Goal: Task Accomplishment & Management: Manage account settings

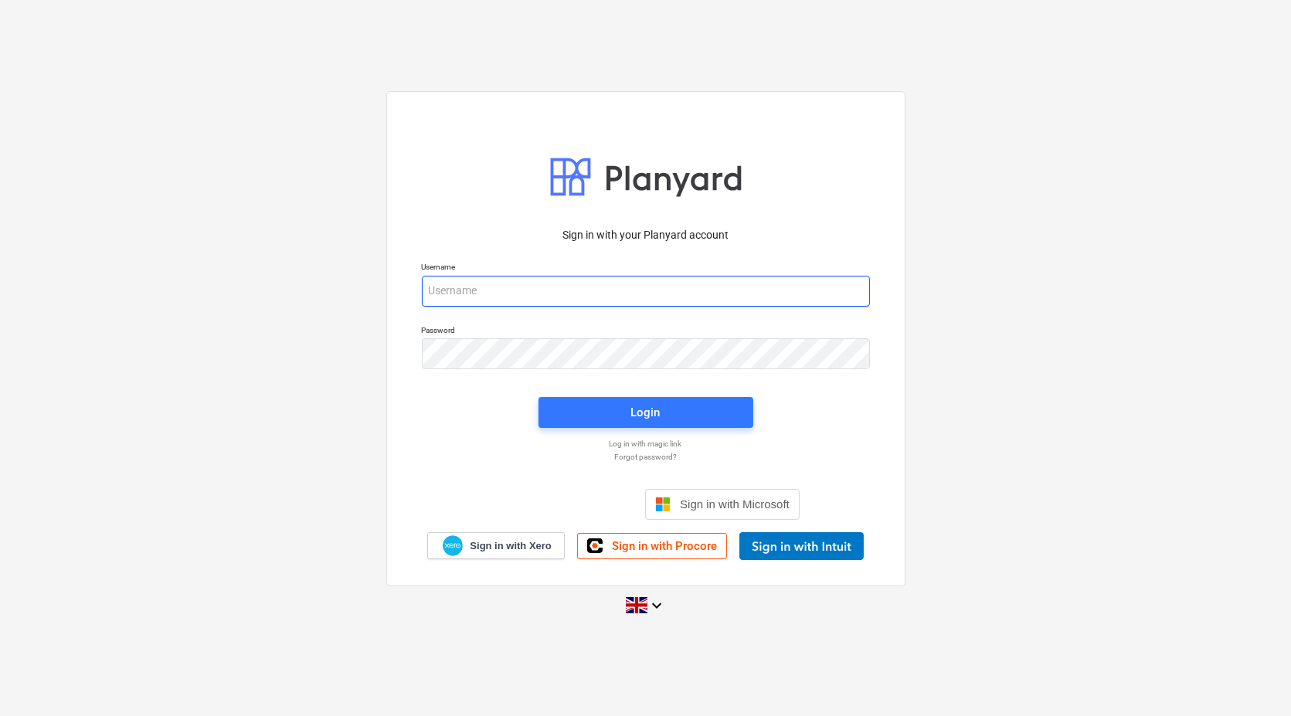
type input "maritznaude@vitrineglazing.com"
click at [645, 388] on div "Login" at bounding box center [645, 412] width 233 height 49
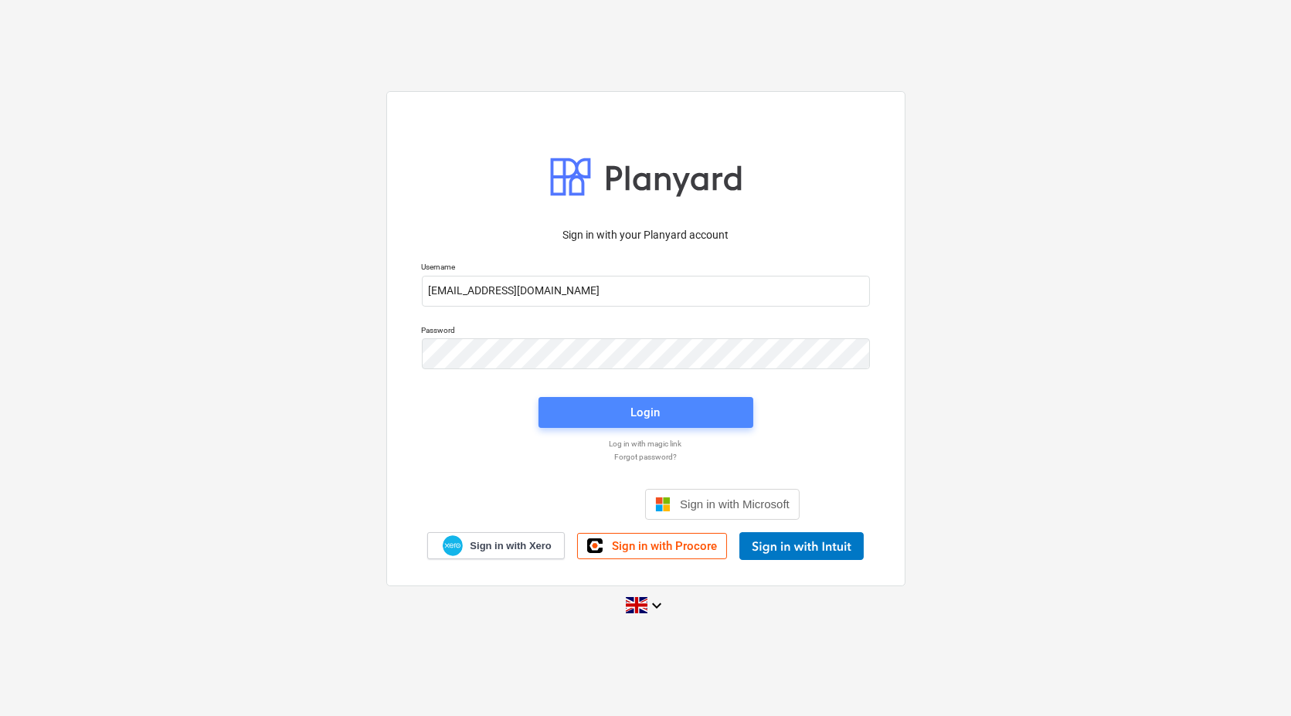
click at [649, 409] on div "Login" at bounding box center [645, 412] width 29 height 20
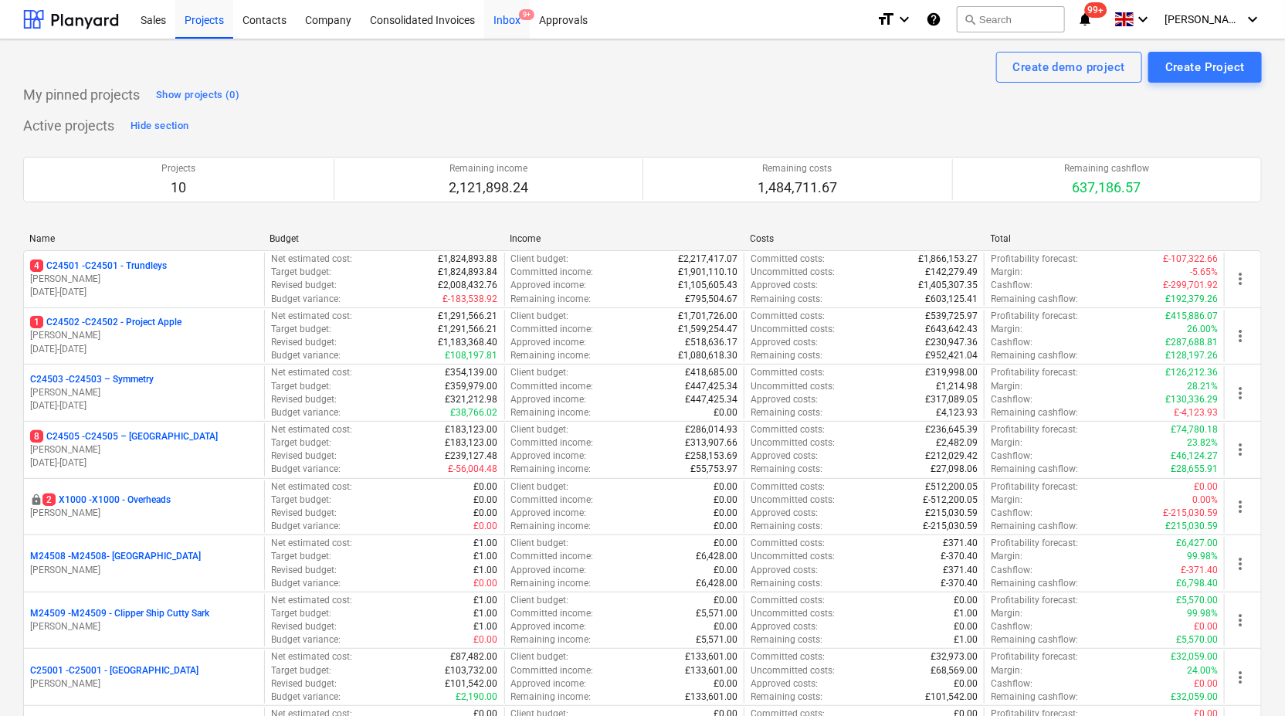
click at [511, 14] on div "Inbox 9+" at bounding box center [507, 18] width 46 height 39
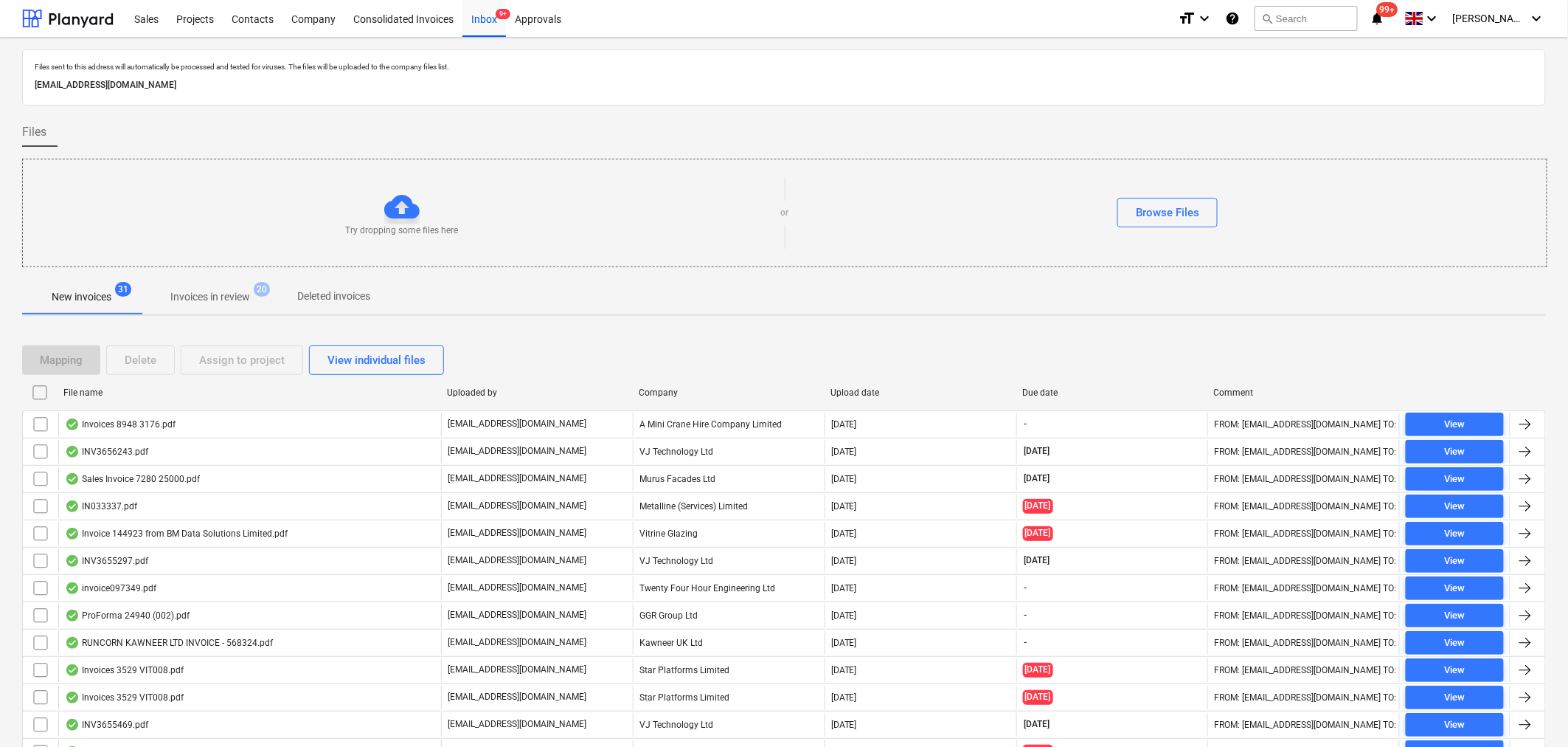
drag, startPoint x: 487, startPoint y: 16, endPoint x: 646, endPoint y: 290, distance: 316.8
click at [487, 16] on div "Inbox 9+" at bounding box center [484, 17] width 44 height 37
click at [197, 297] on p "Invoices in review" at bounding box center [209, 297] width 79 height 15
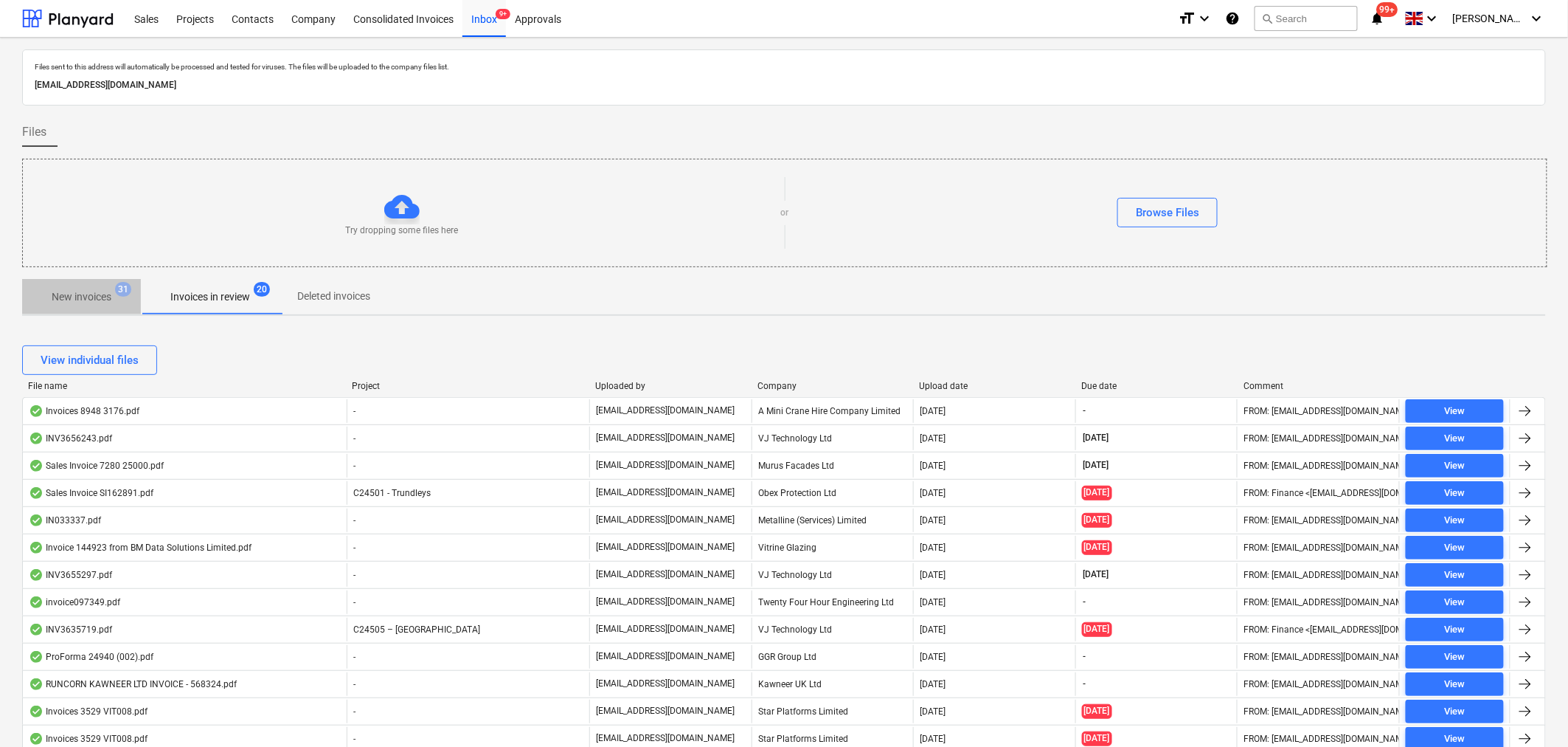
click at [107, 297] on p "New invoices" at bounding box center [81, 297] width 60 height 15
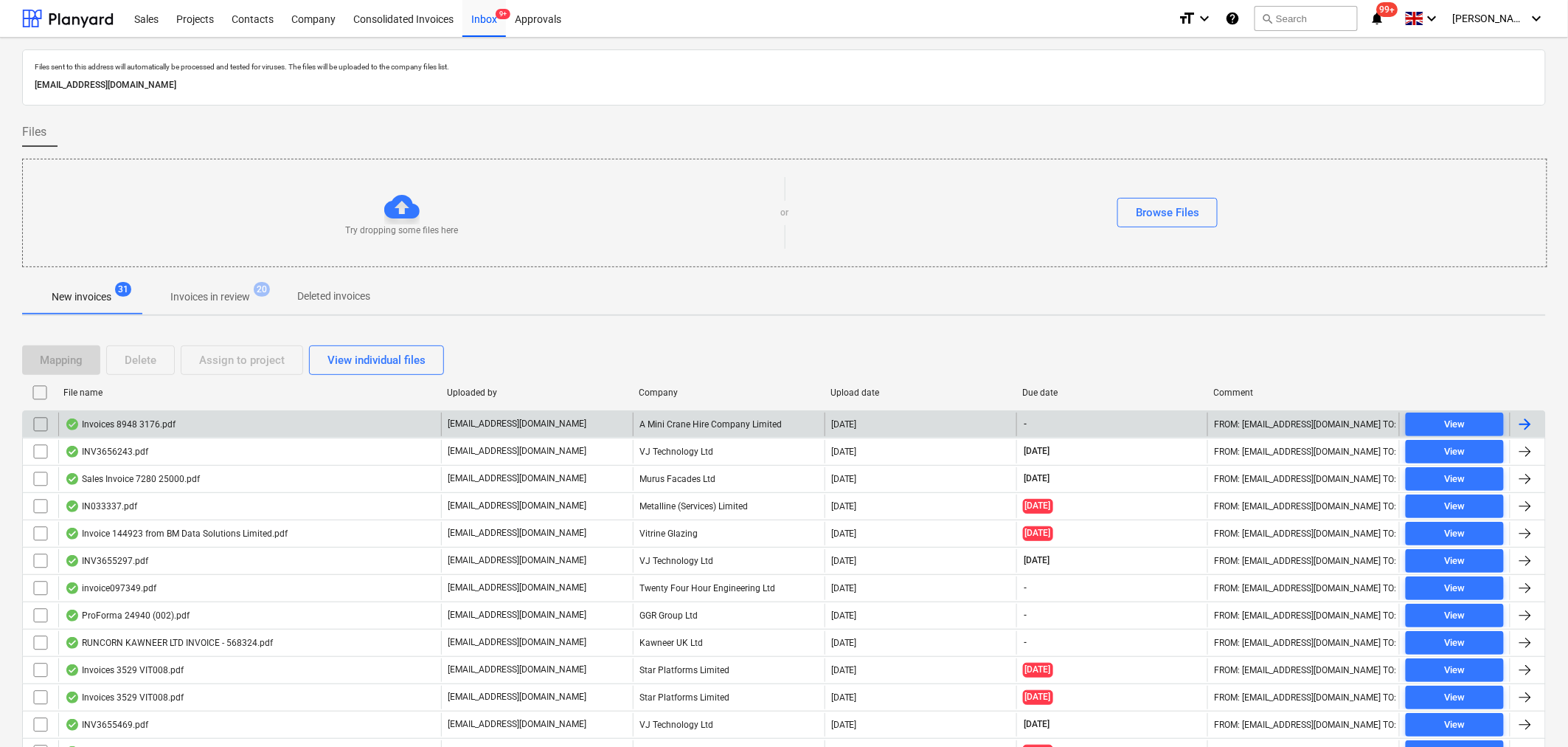
click at [1232, 426] on div at bounding box center [1525, 424] width 18 height 18
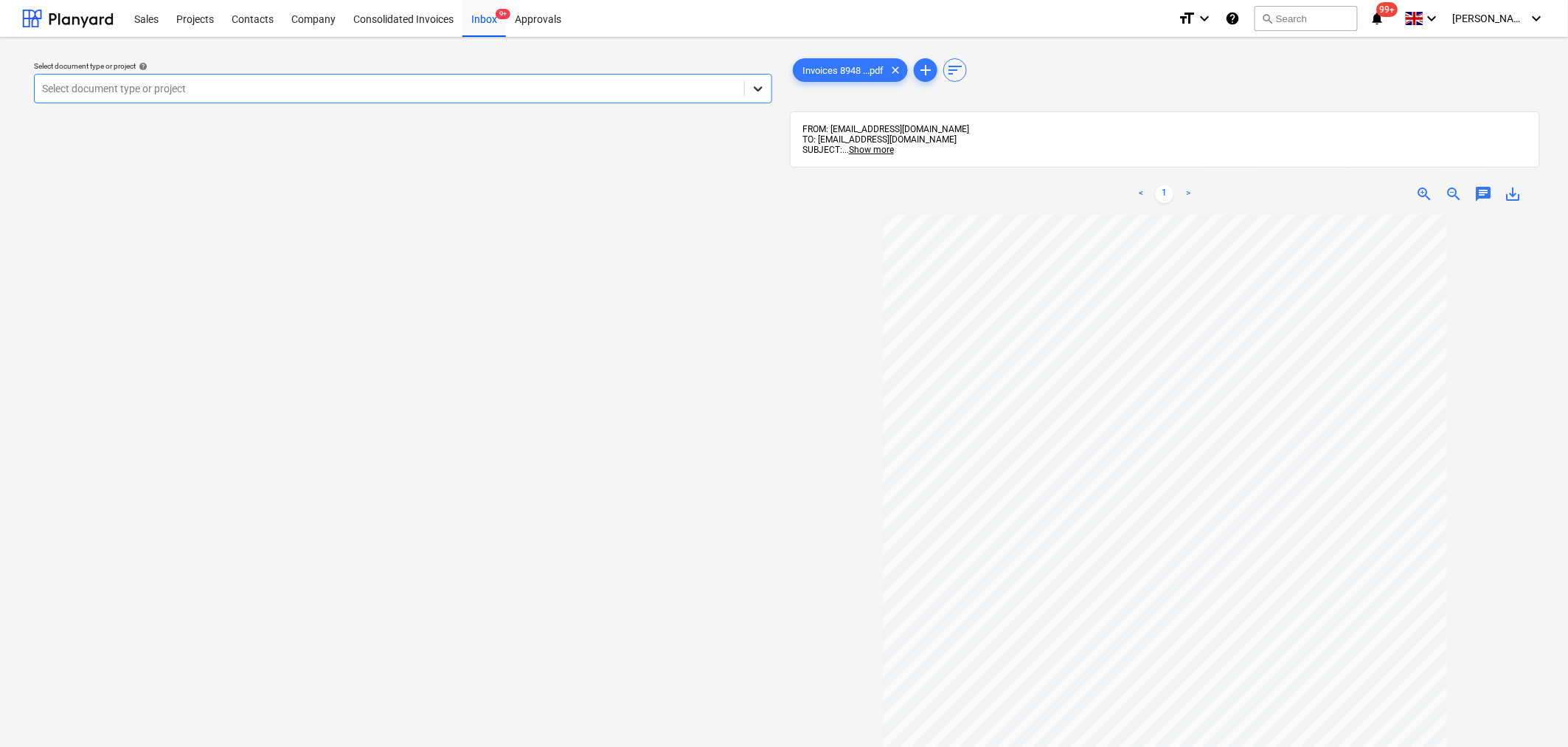
click at [755, 89] on icon at bounding box center [757, 88] width 9 height 5
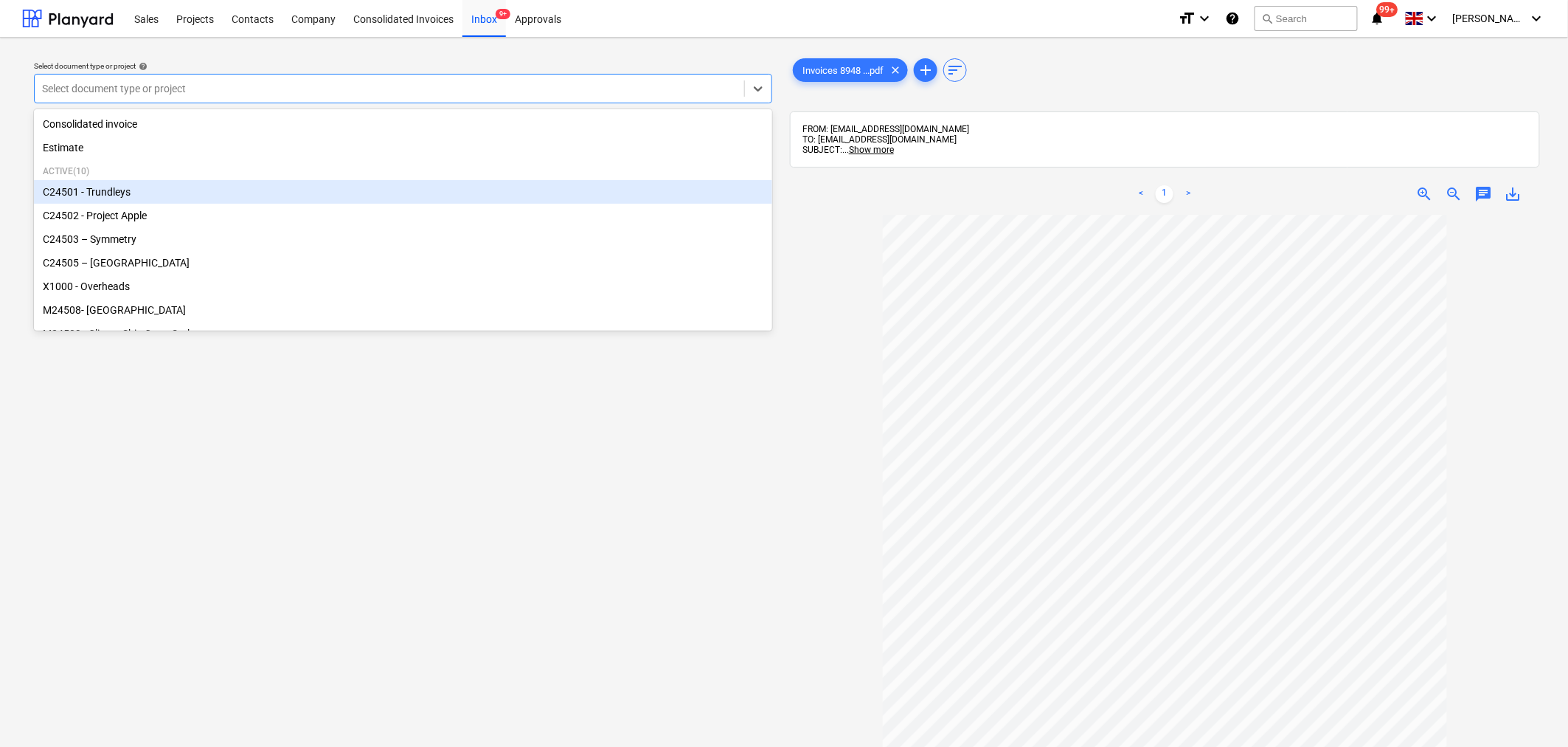
click at [389, 203] on div "C24501 - Trundleys" at bounding box center [403, 191] width 738 height 24
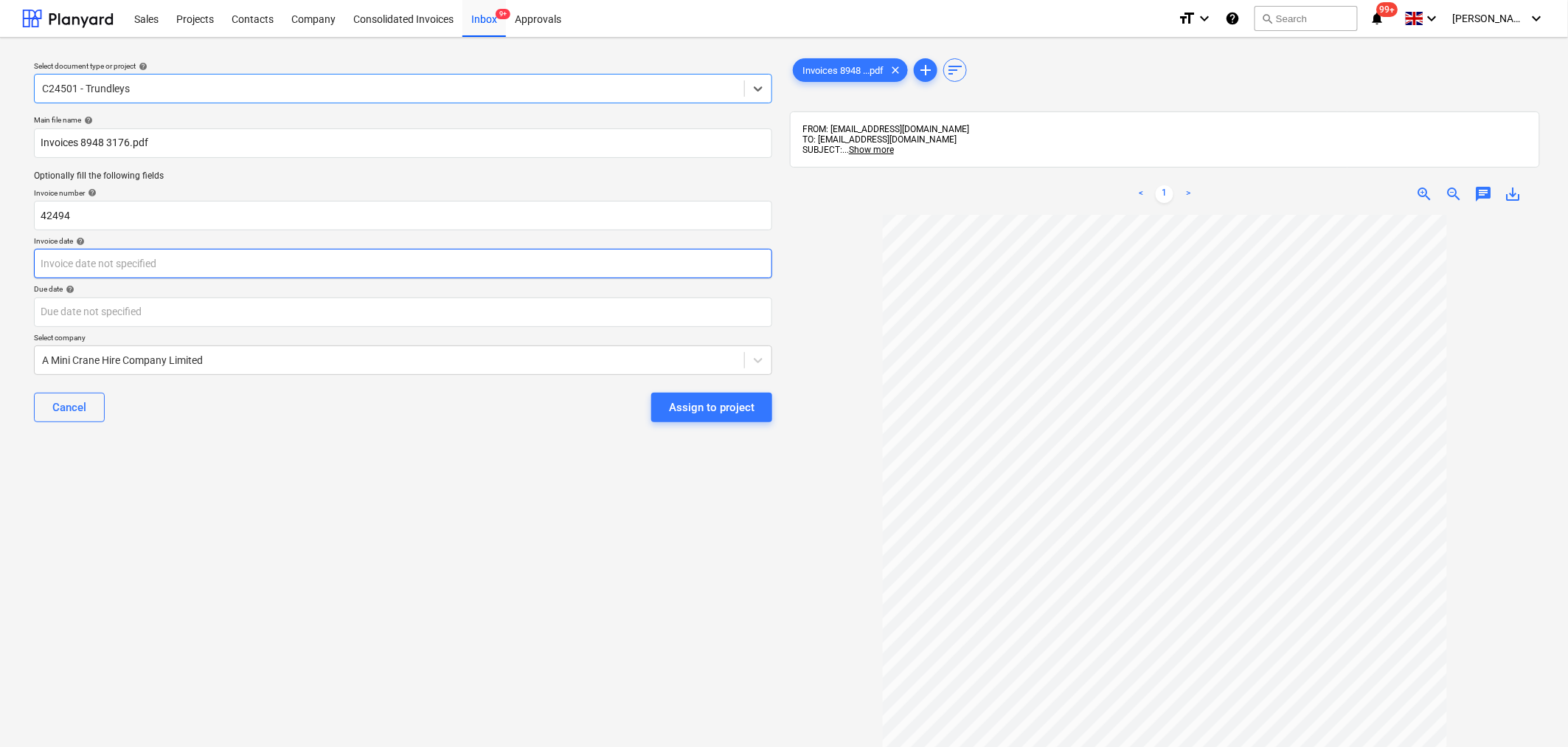
click at [63, 263] on body "Sales Projects Contacts Company Consolidated Invoices Inbox 9+ Approvals format…" at bounding box center [784, 374] width 1568 height 747
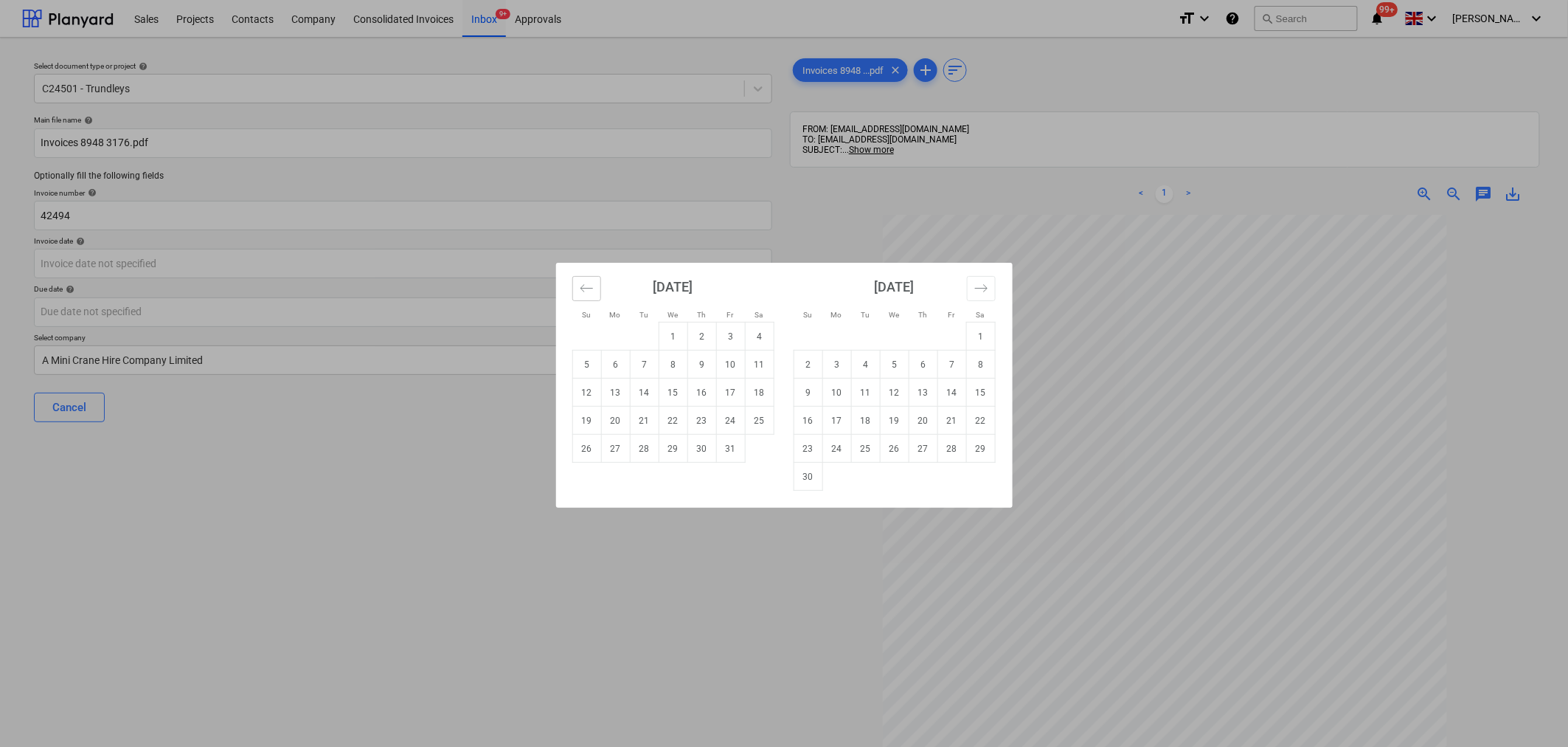
click at [580, 288] on icon "Move backward to switch to the previous month." at bounding box center [586, 288] width 14 height 14
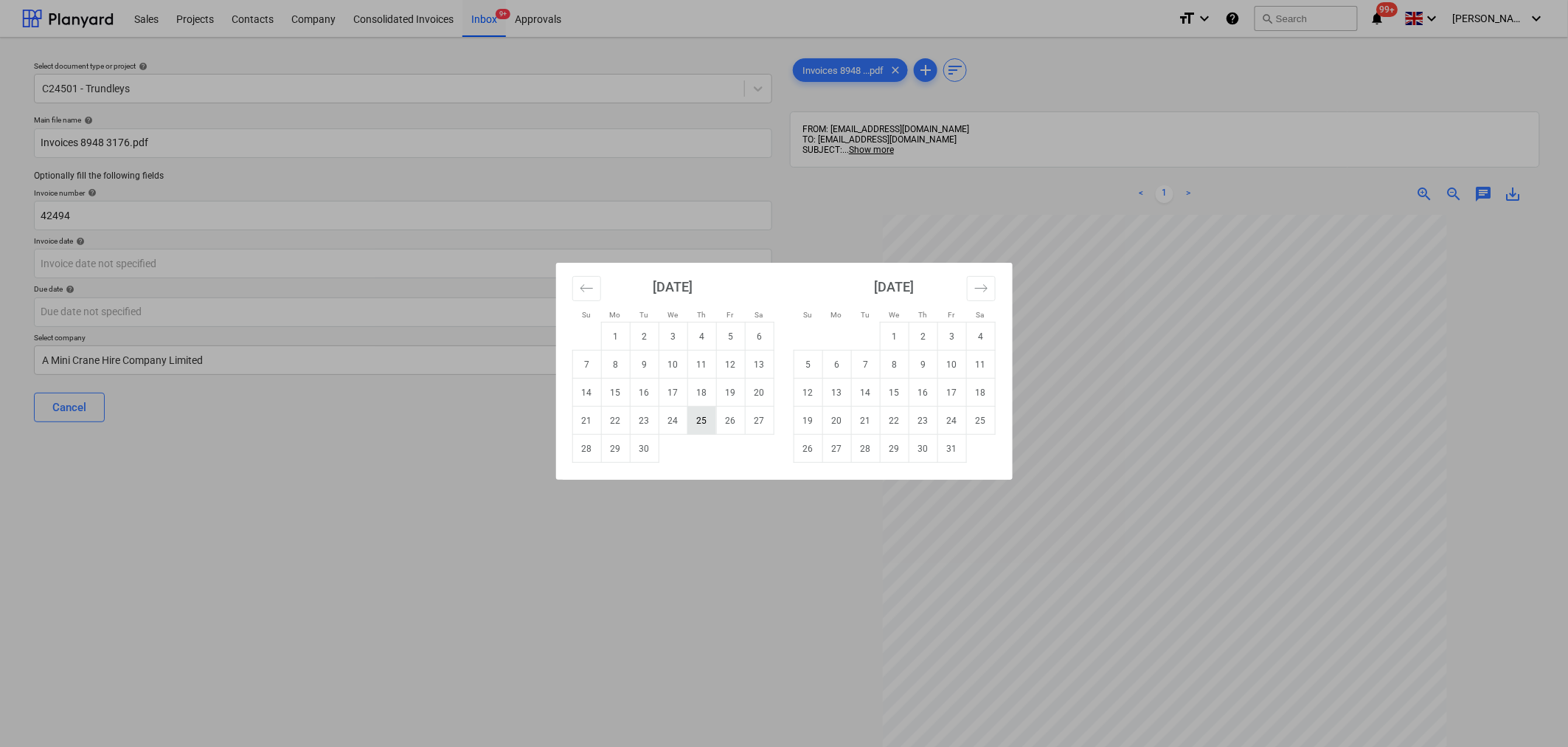
click at [704, 418] on td "25" at bounding box center [702, 420] width 29 height 28
type input "[DATE]"
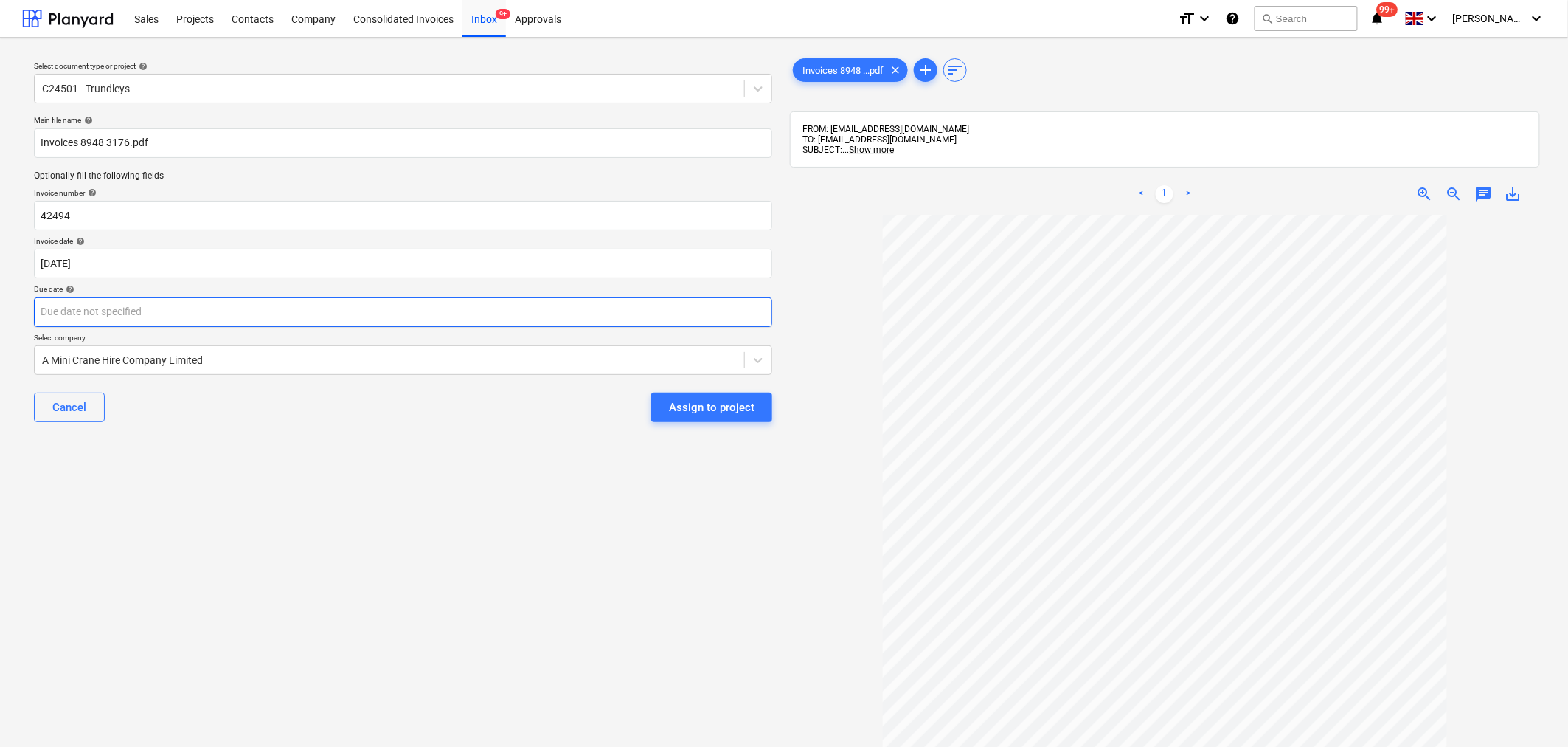
click at [206, 311] on body "Sales Projects Contacts Company Consolidated Invoices Inbox 9+ Approvals format…" at bounding box center [784, 374] width 1568 height 747
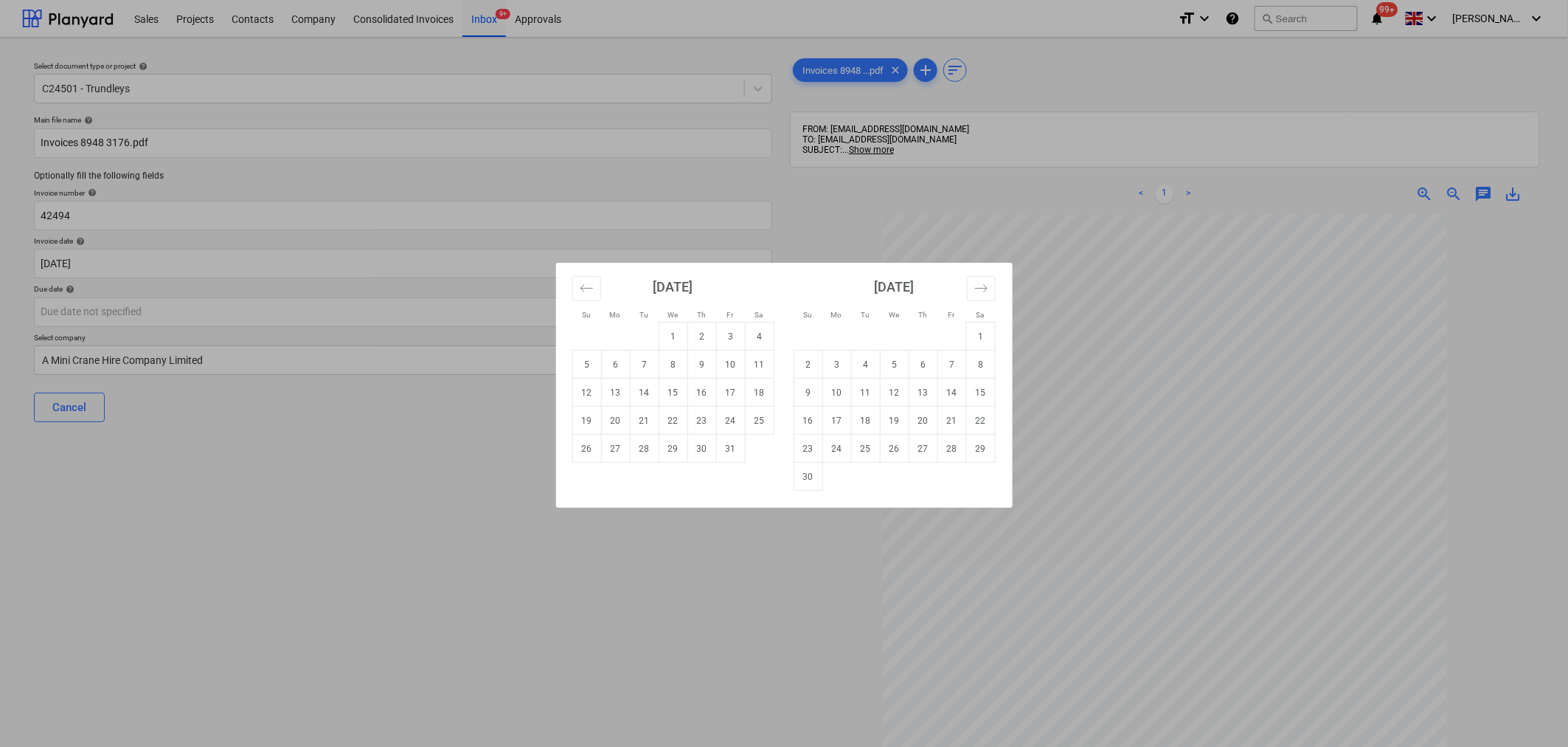
drag, startPoint x: 721, startPoint y: 449, endPoint x: 732, endPoint y: 470, distance: 23.7
click at [721, 448] on td "31" at bounding box center [731, 448] width 29 height 28
type input "[DATE]"
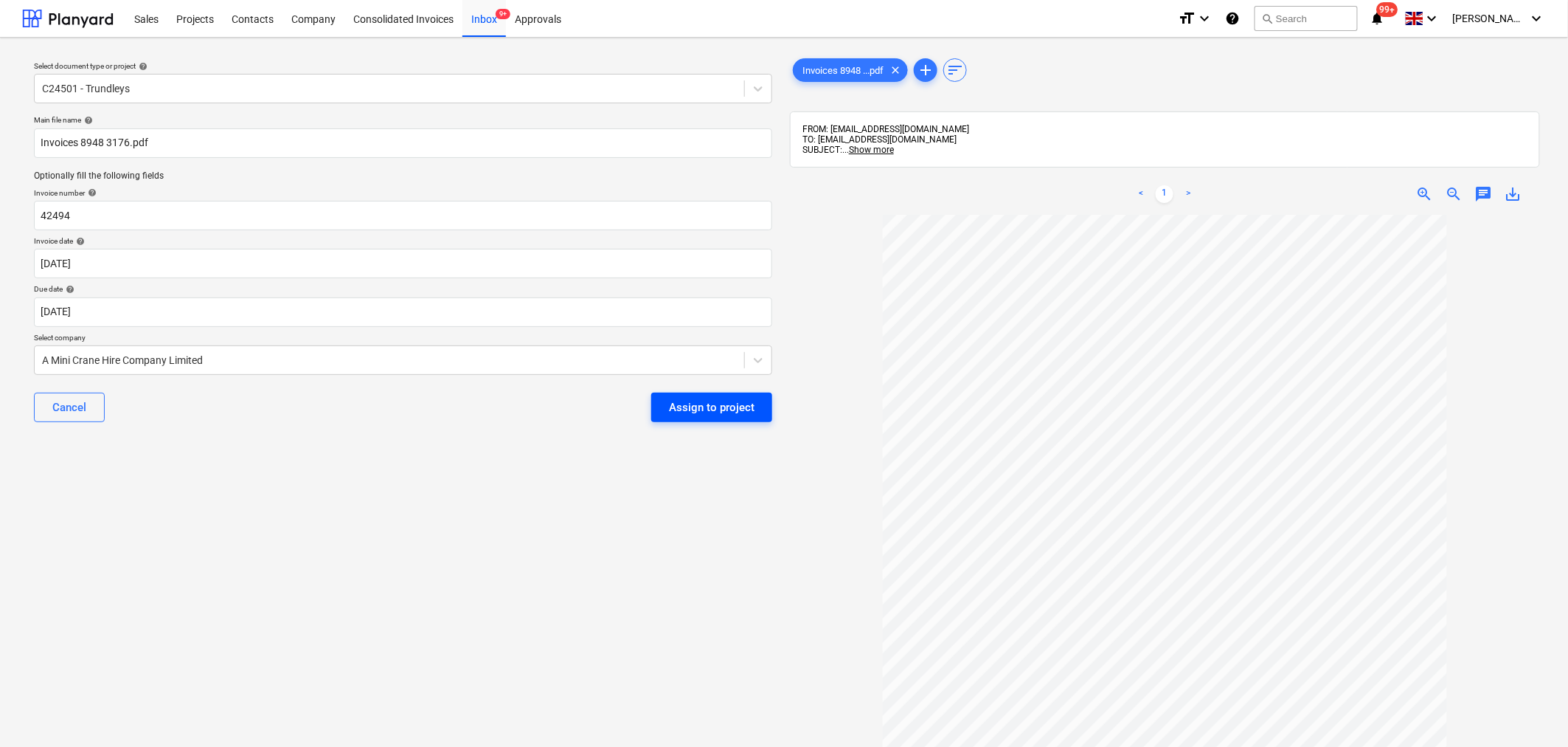
click at [695, 400] on div "Assign to project" at bounding box center [712, 407] width 86 height 19
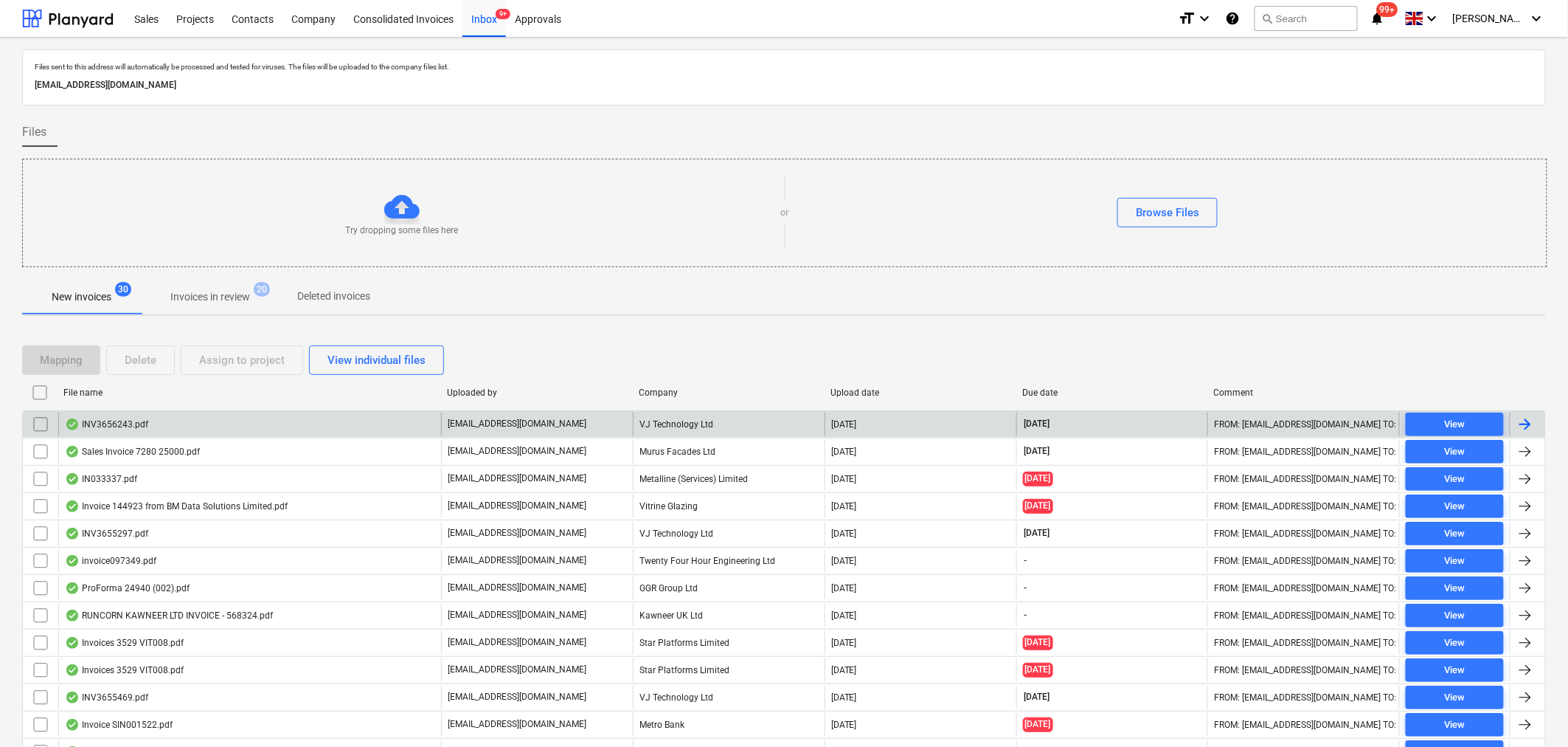
click at [1232, 423] on div at bounding box center [1525, 424] width 18 height 18
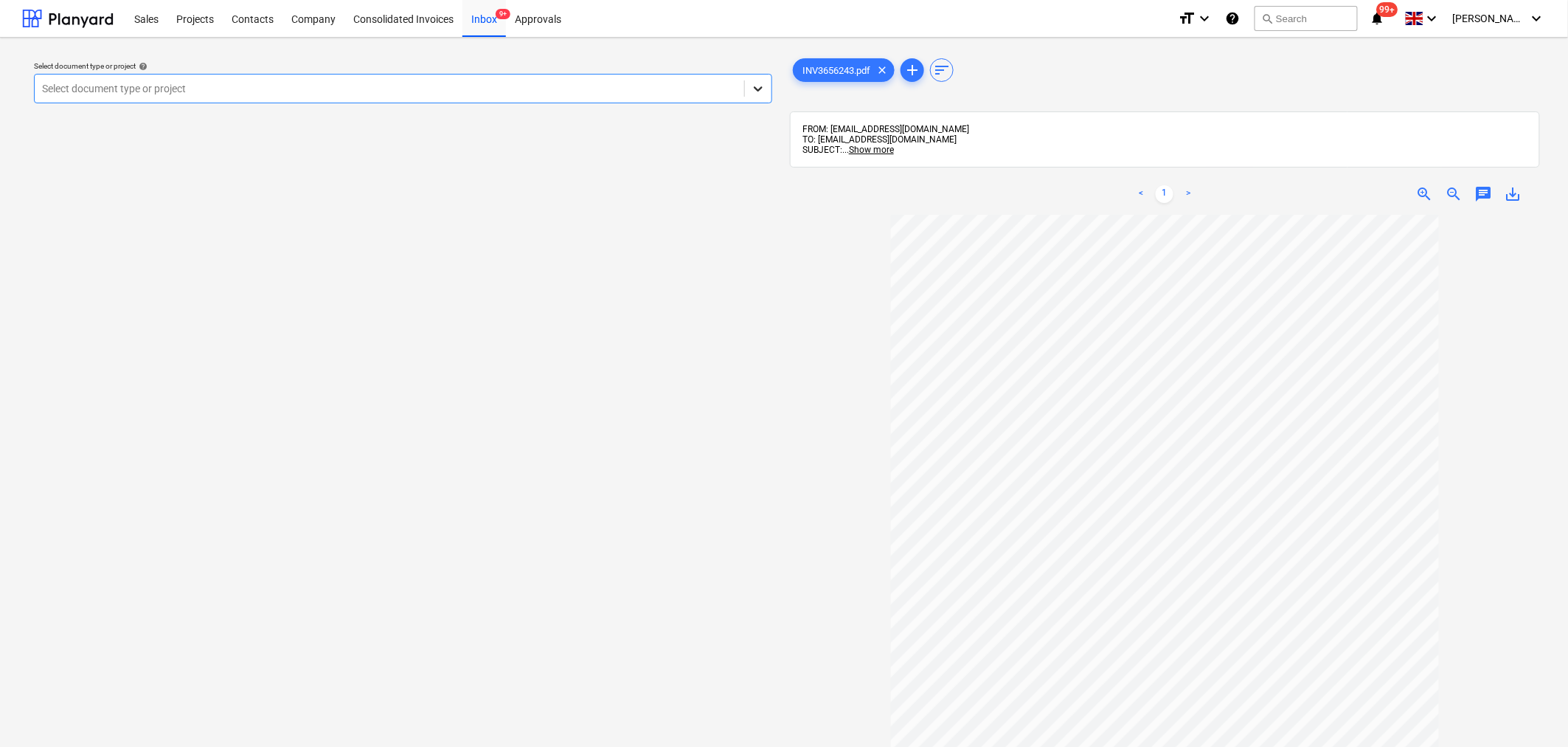
click at [753, 90] on icon at bounding box center [757, 88] width 14 height 14
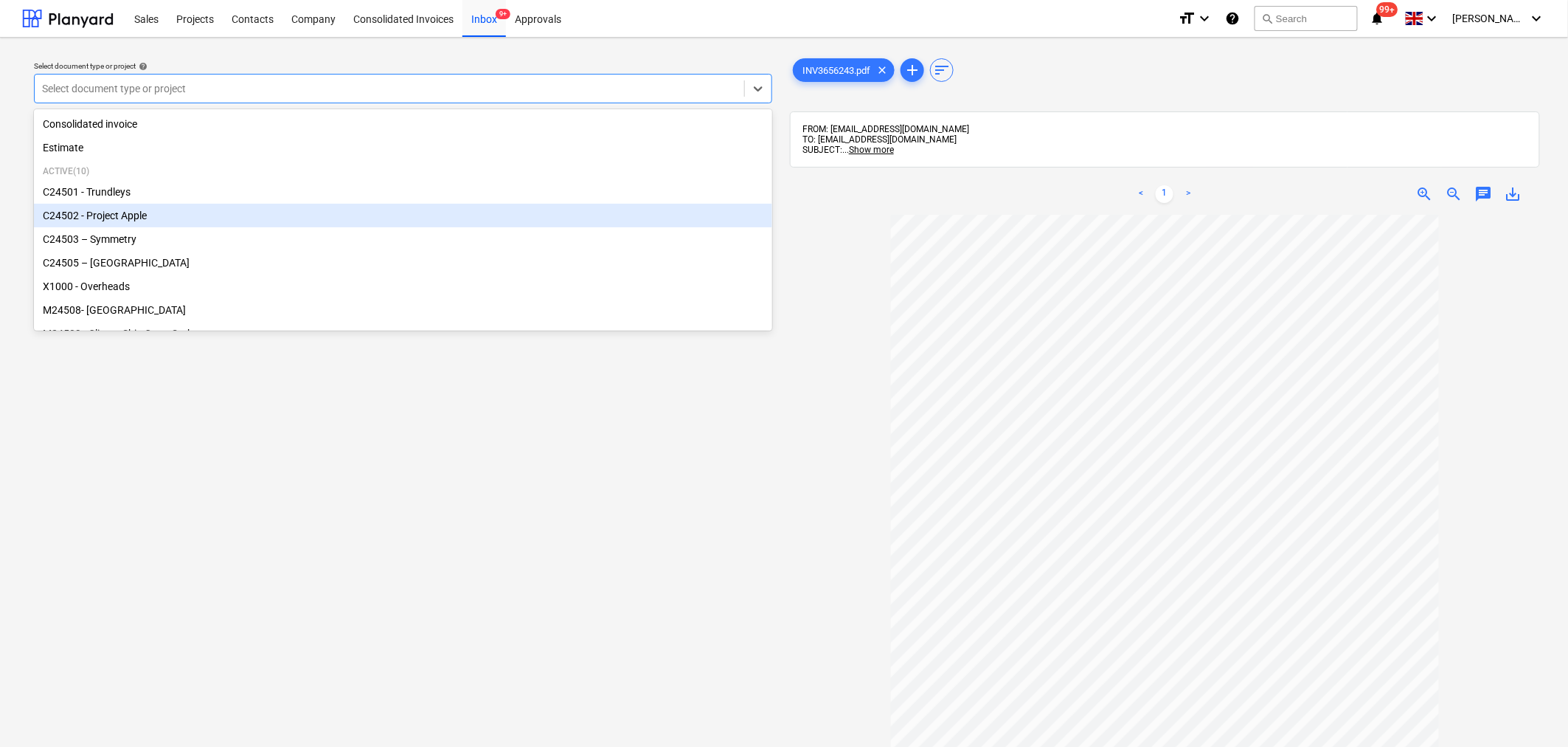
click at [601, 225] on div "C24502 - Project Apple" at bounding box center [403, 215] width 738 height 24
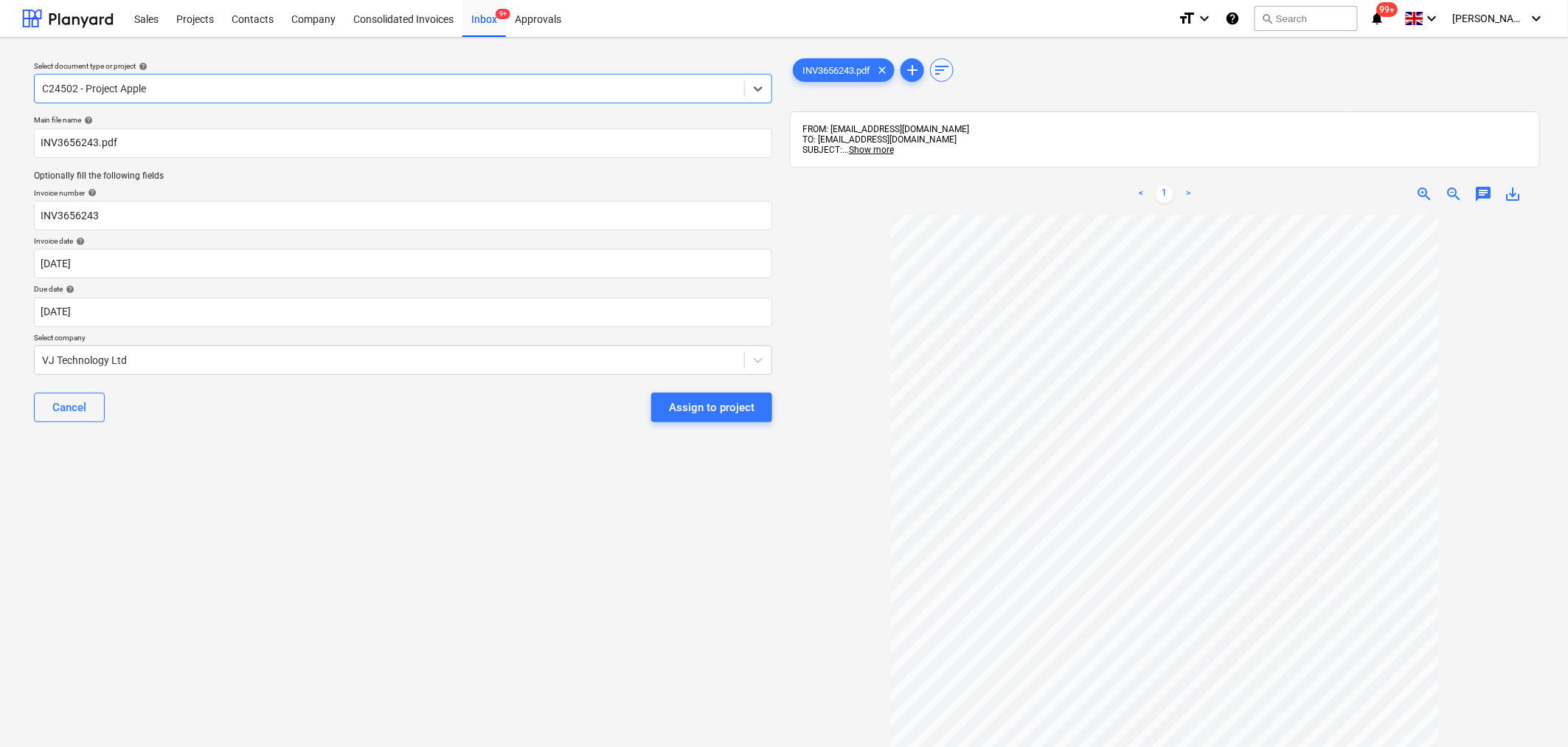
click at [1232, 189] on span "zoom_in" at bounding box center [1425, 194] width 18 height 18
click at [708, 409] on div "Assign to project" at bounding box center [712, 407] width 86 height 19
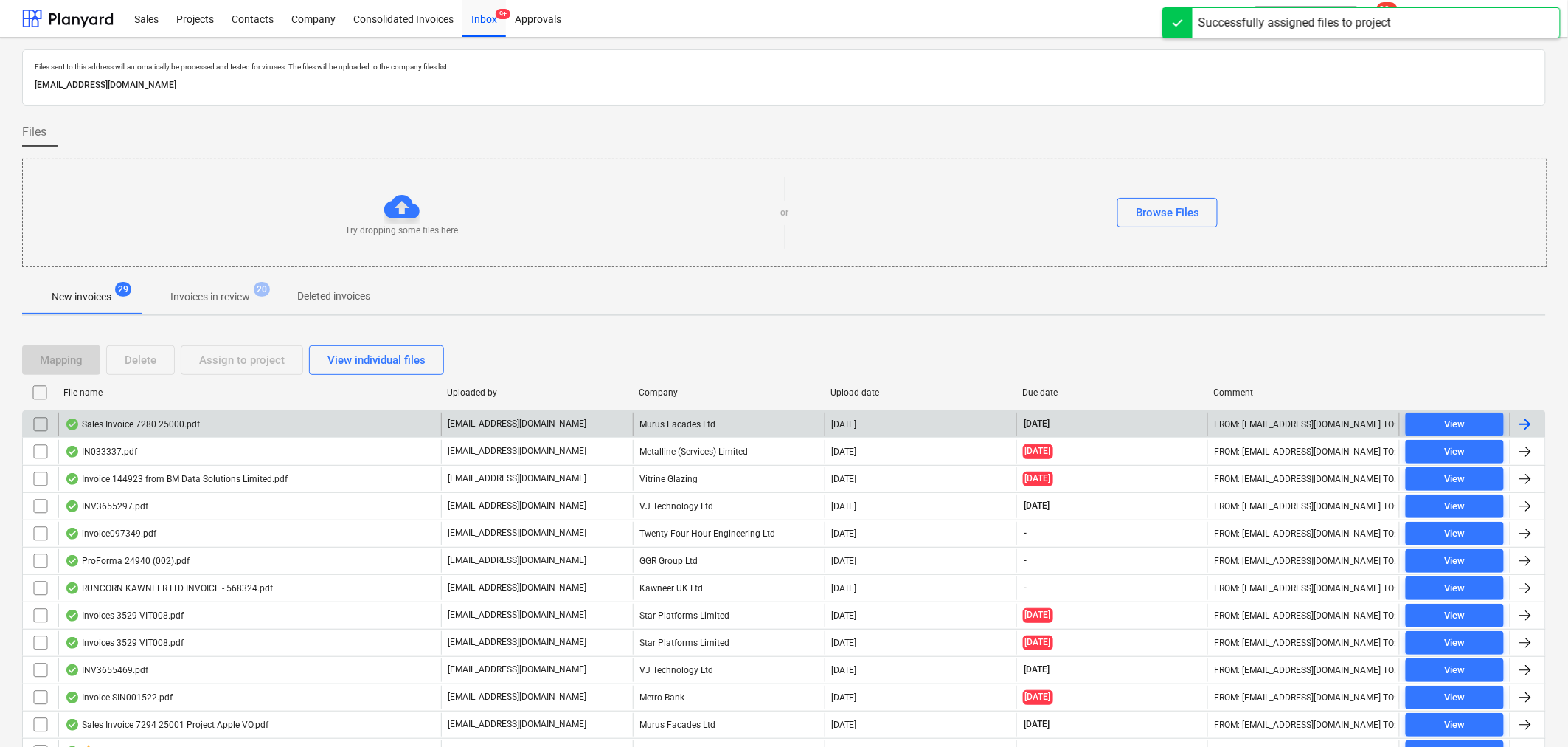
click at [1232, 419] on div at bounding box center [1525, 424] width 18 height 18
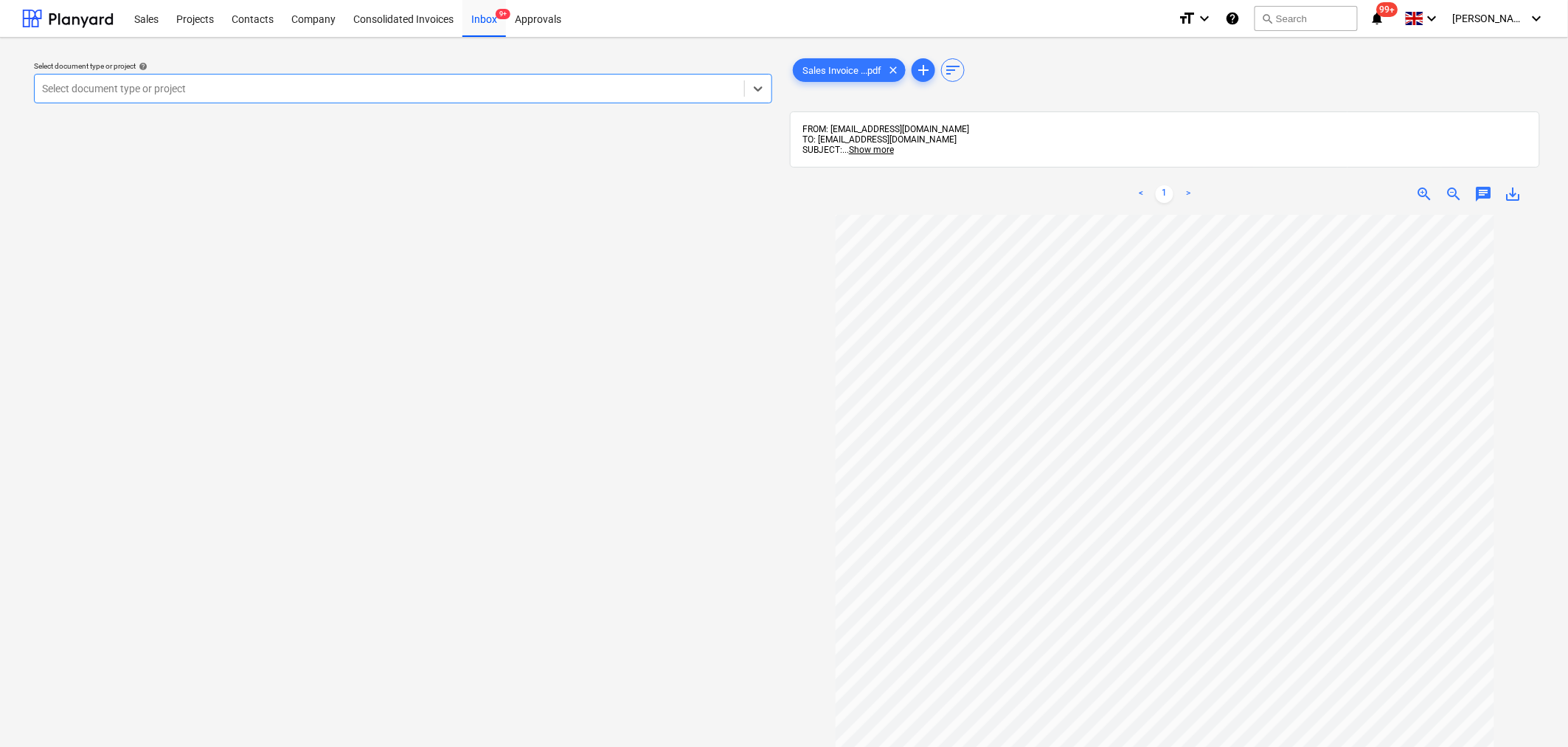
scroll to position [65, 0]
click at [753, 93] on icon at bounding box center [757, 88] width 14 height 14
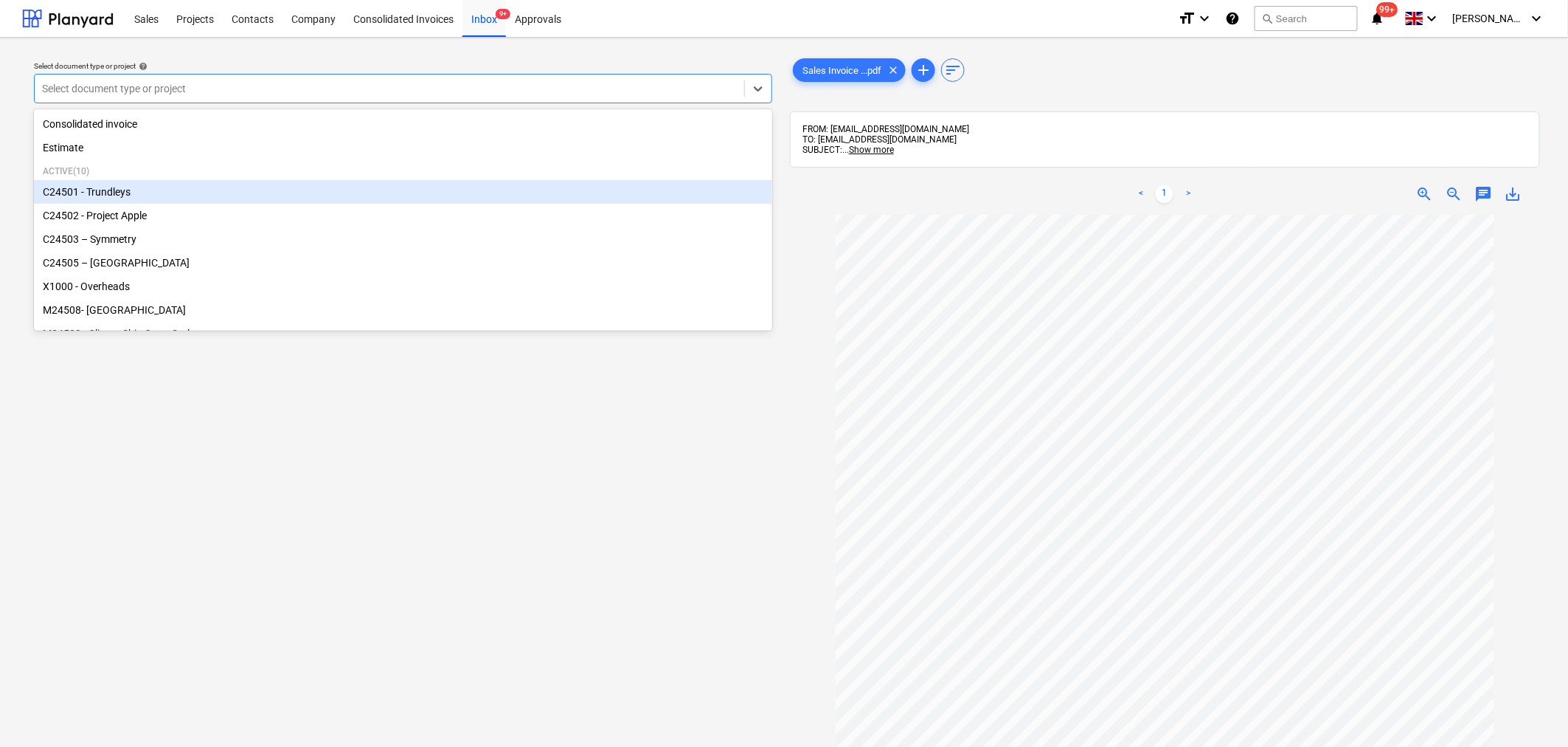
click at [526, 193] on div "C24501 - Trundleys" at bounding box center [403, 191] width 738 height 24
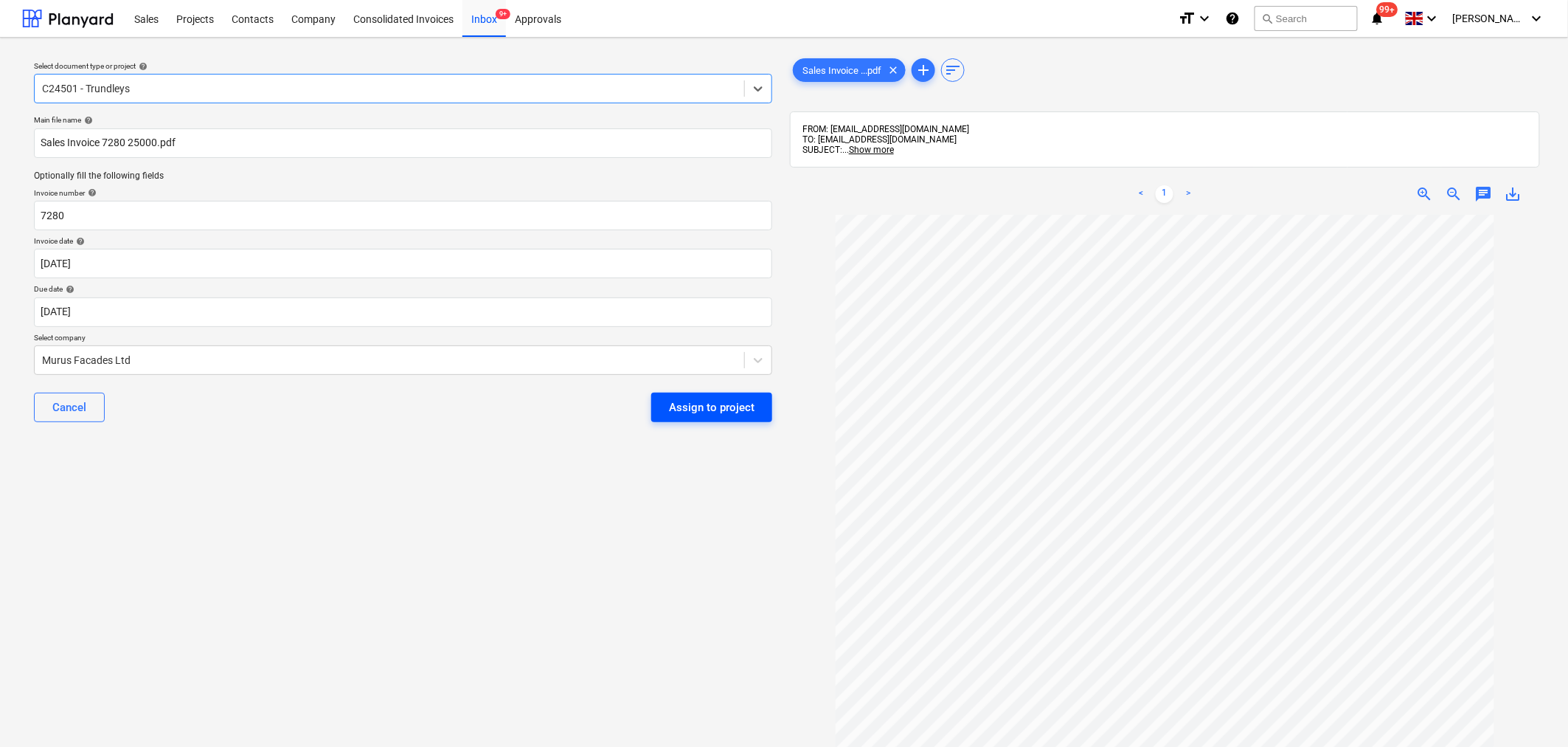
click at [699, 411] on div "Assign to project" at bounding box center [712, 407] width 86 height 19
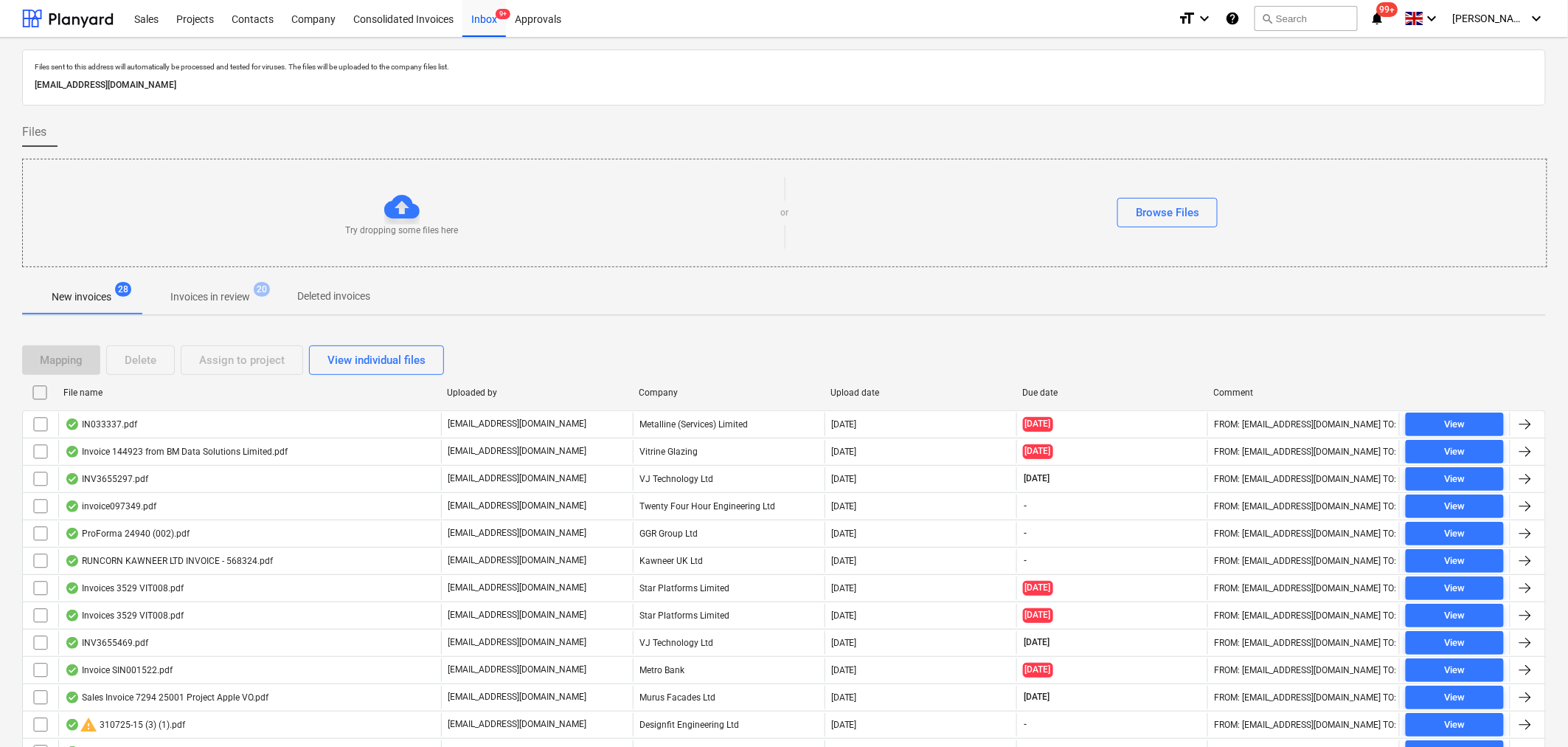
click at [233, 293] on p "Invoices in review" at bounding box center [209, 297] width 79 height 15
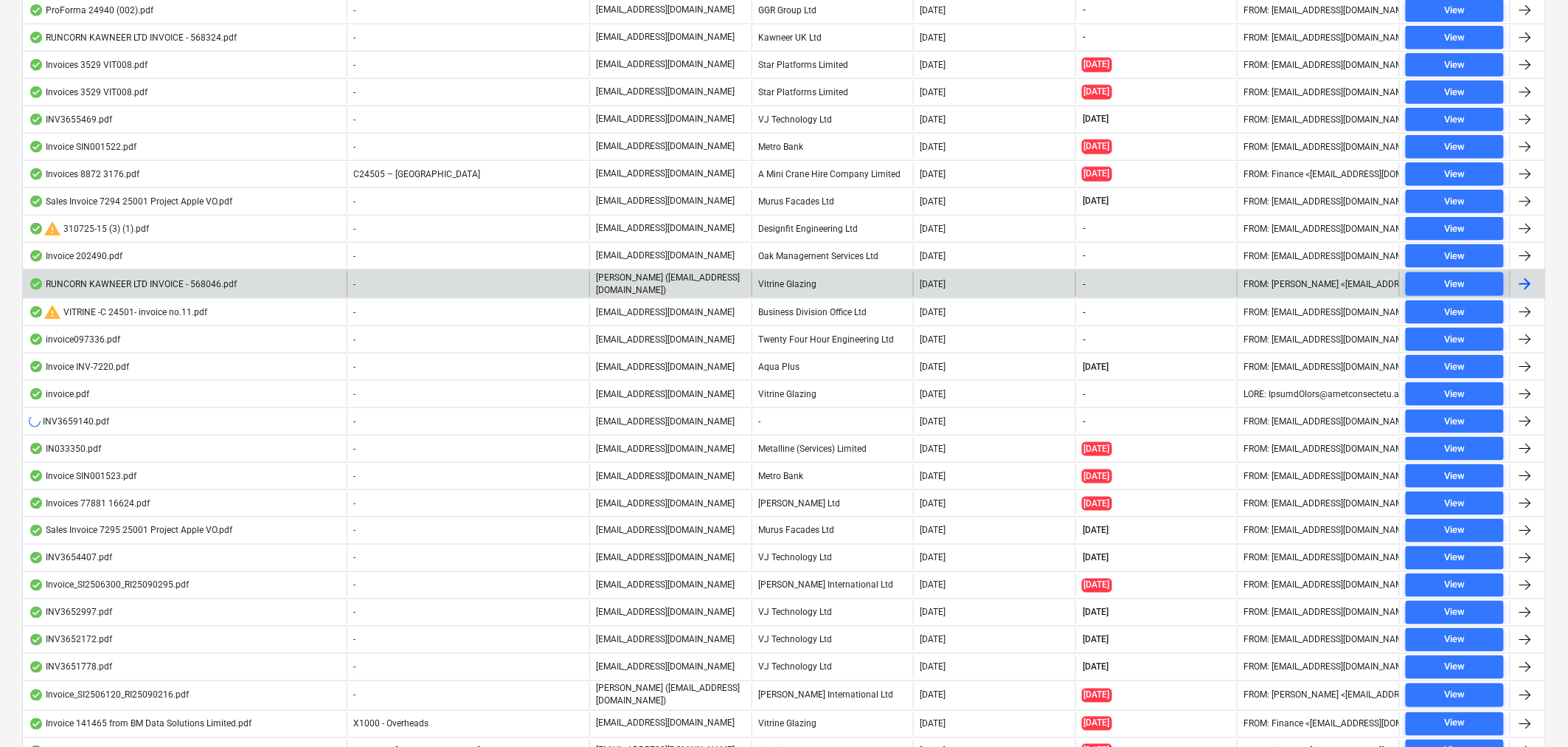
scroll to position [655, 0]
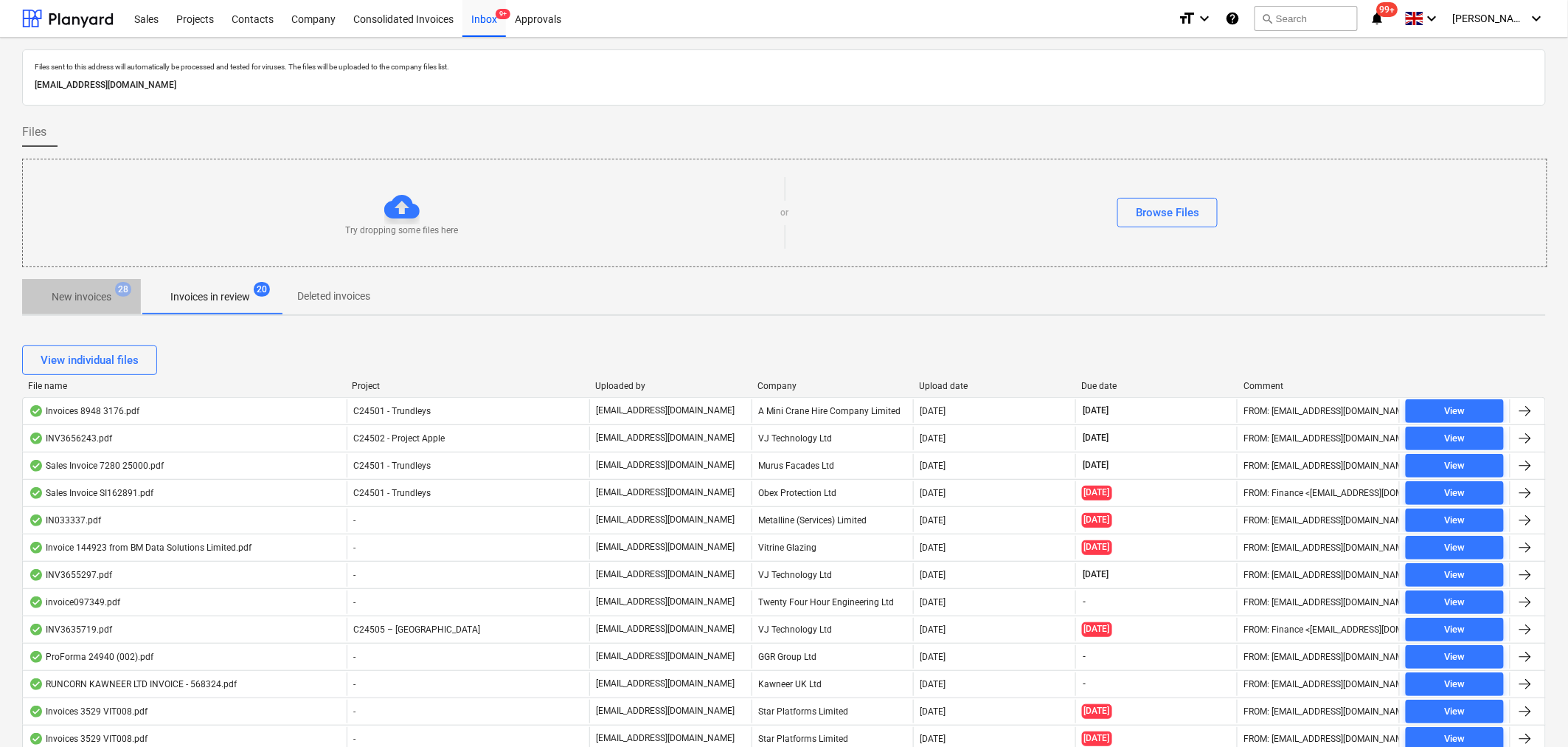
click at [95, 295] on p "New invoices" at bounding box center [81, 297] width 60 height 15
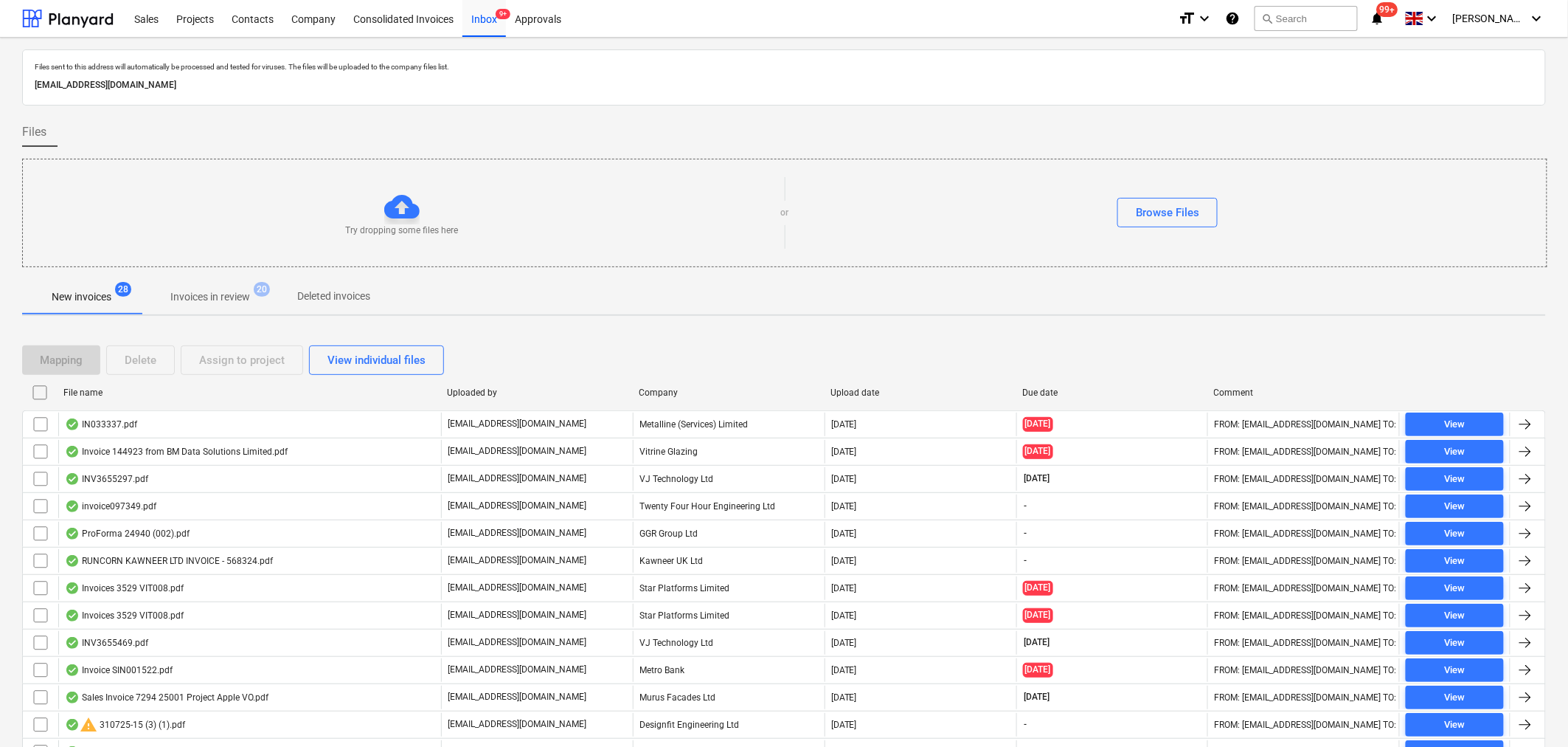
click at [234, 297] on p "Invoices in review" at bounding box center [209, 297] width 79 height 15
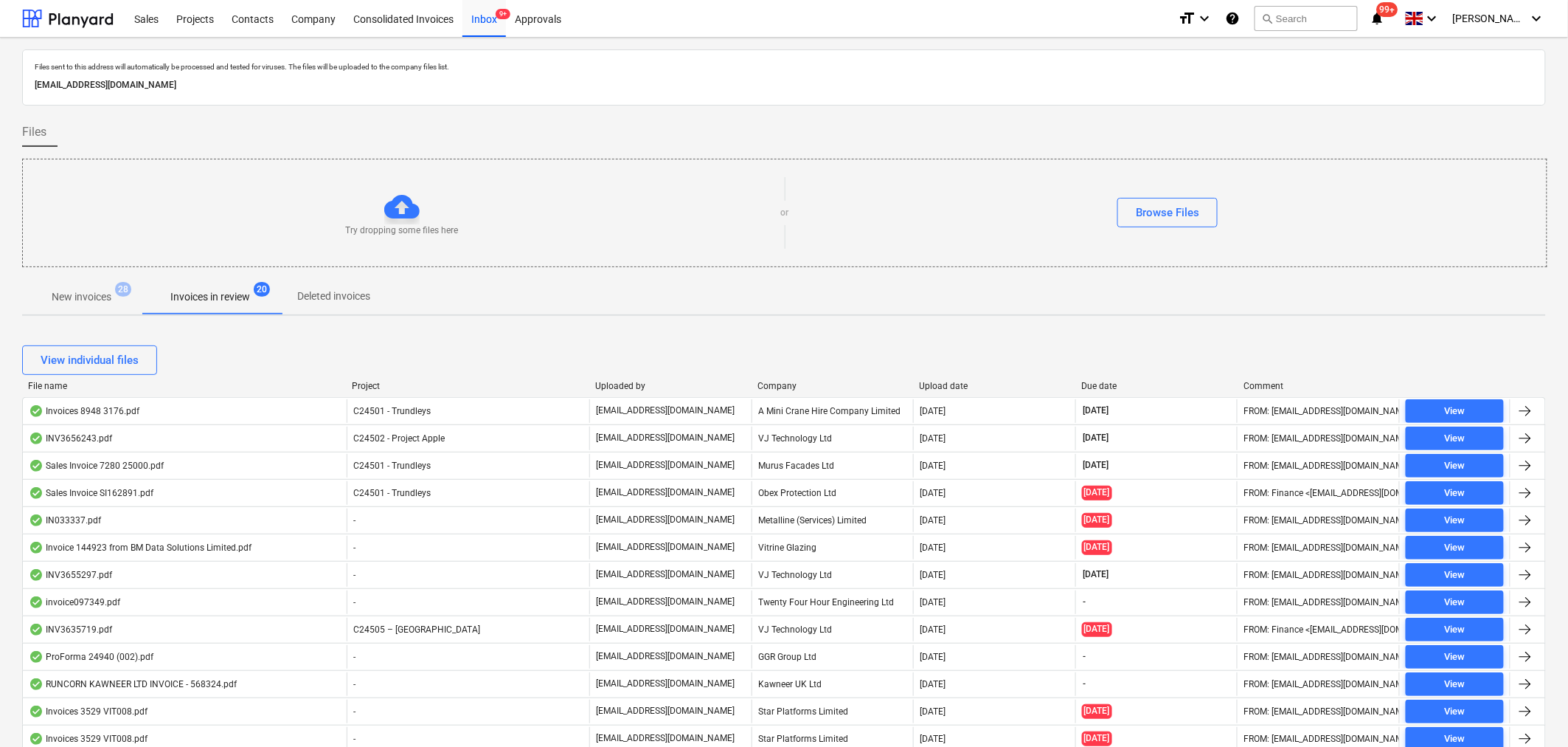
click at [79, 295] on p "New invoices" at bounding box center [81, 297] width 60 height 15
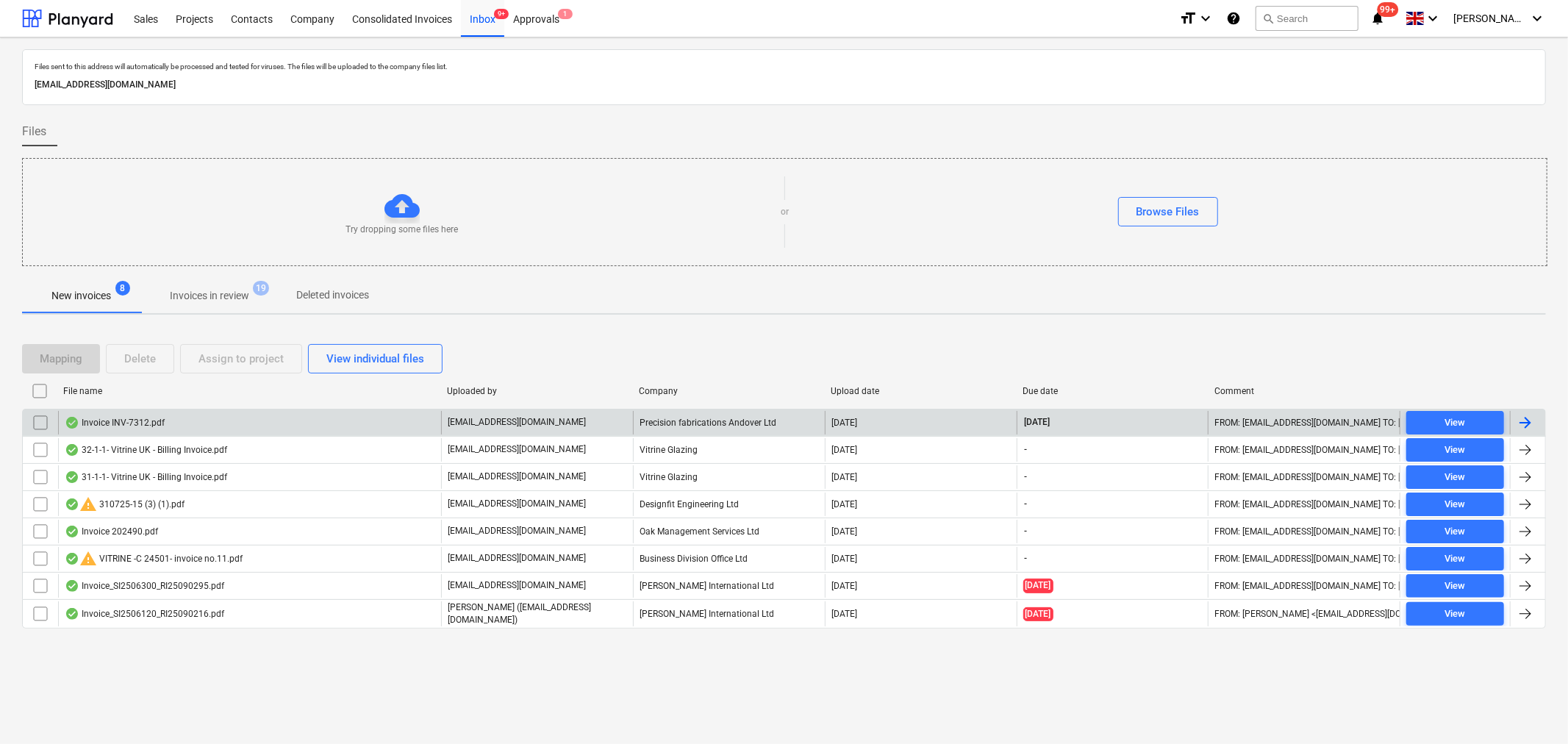
click at [1524, 426] on div at bounding box center [1524, 422] width 18 height 18
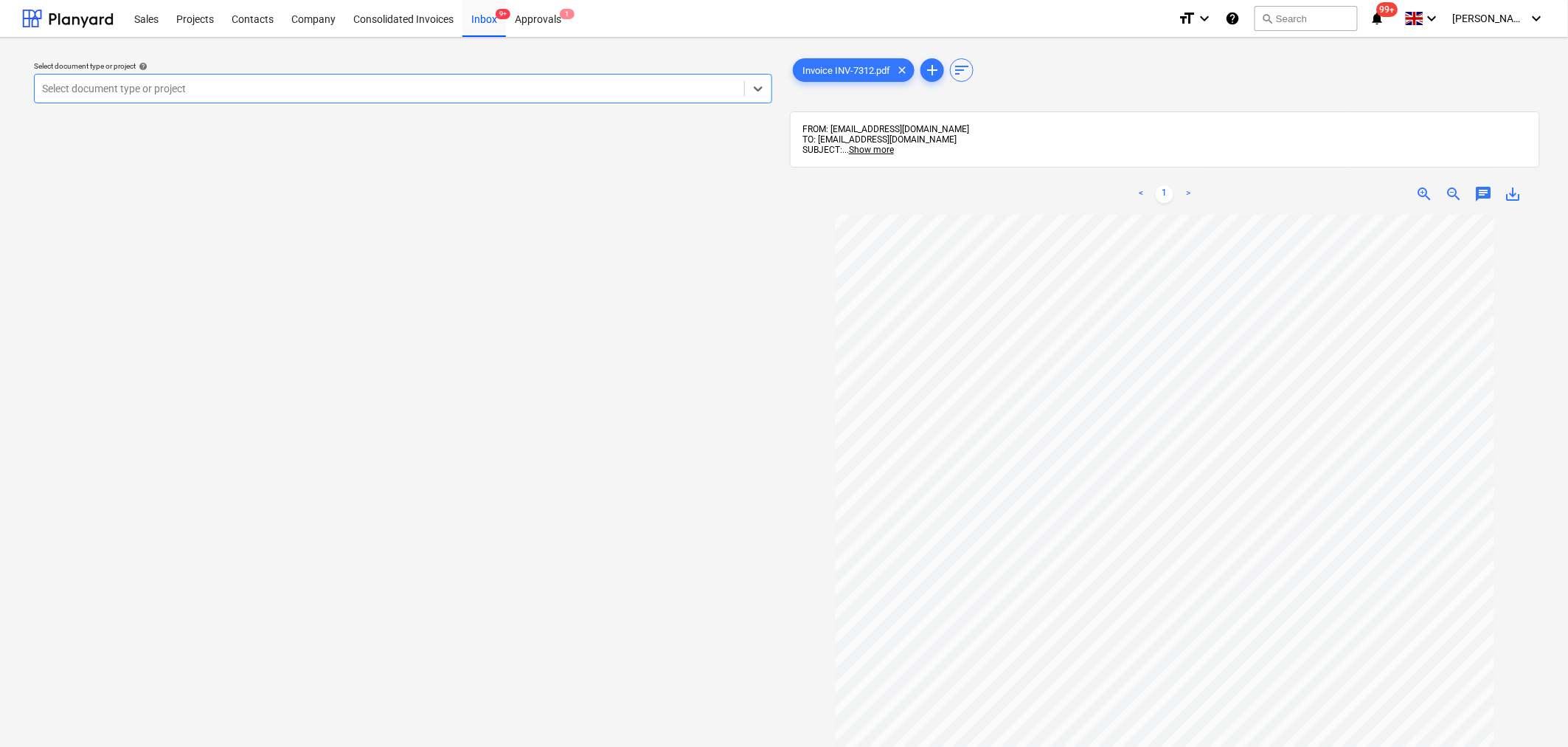
scroll to position [163, 0]
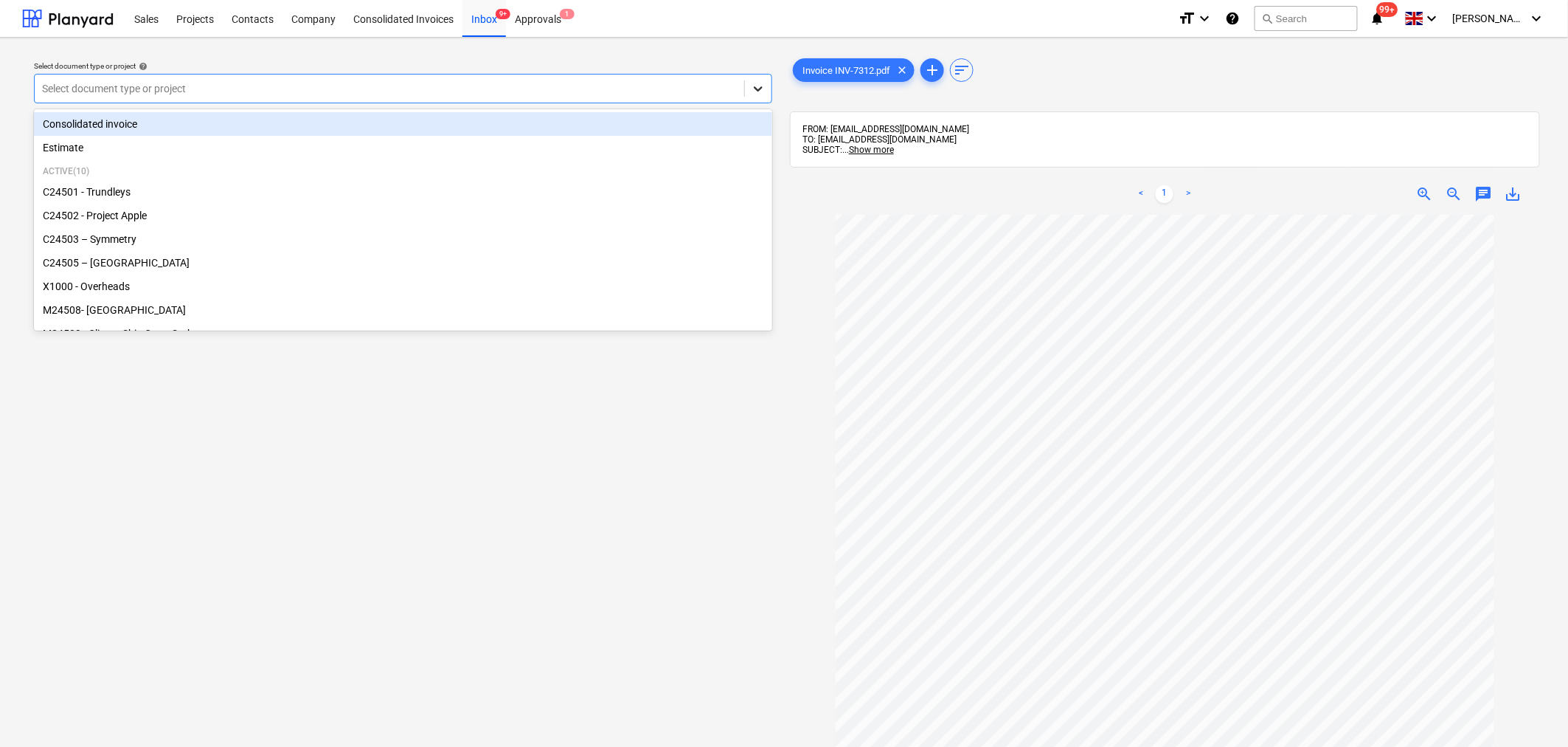
drag, startPoint x: 761, startPoint y: 89, endPoint x: 753, endPoint y: 89, distance: 8.0
click at [756, 89] on icon at bounding box center [757, 88] width 9 height 5
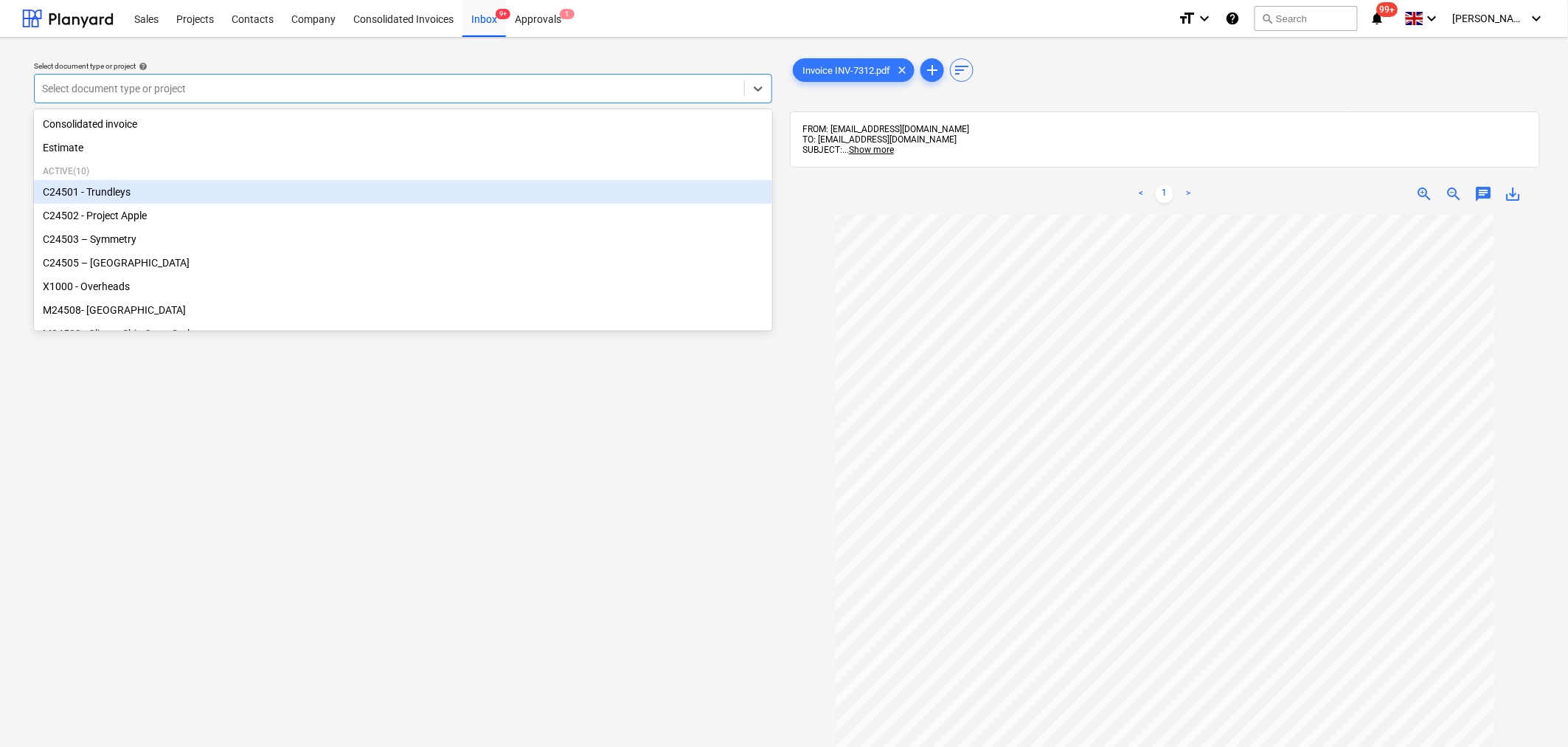
click at [452, 192] on div "C24501 - Trundleys" at bounding box center [403, 191] width 738 height 24
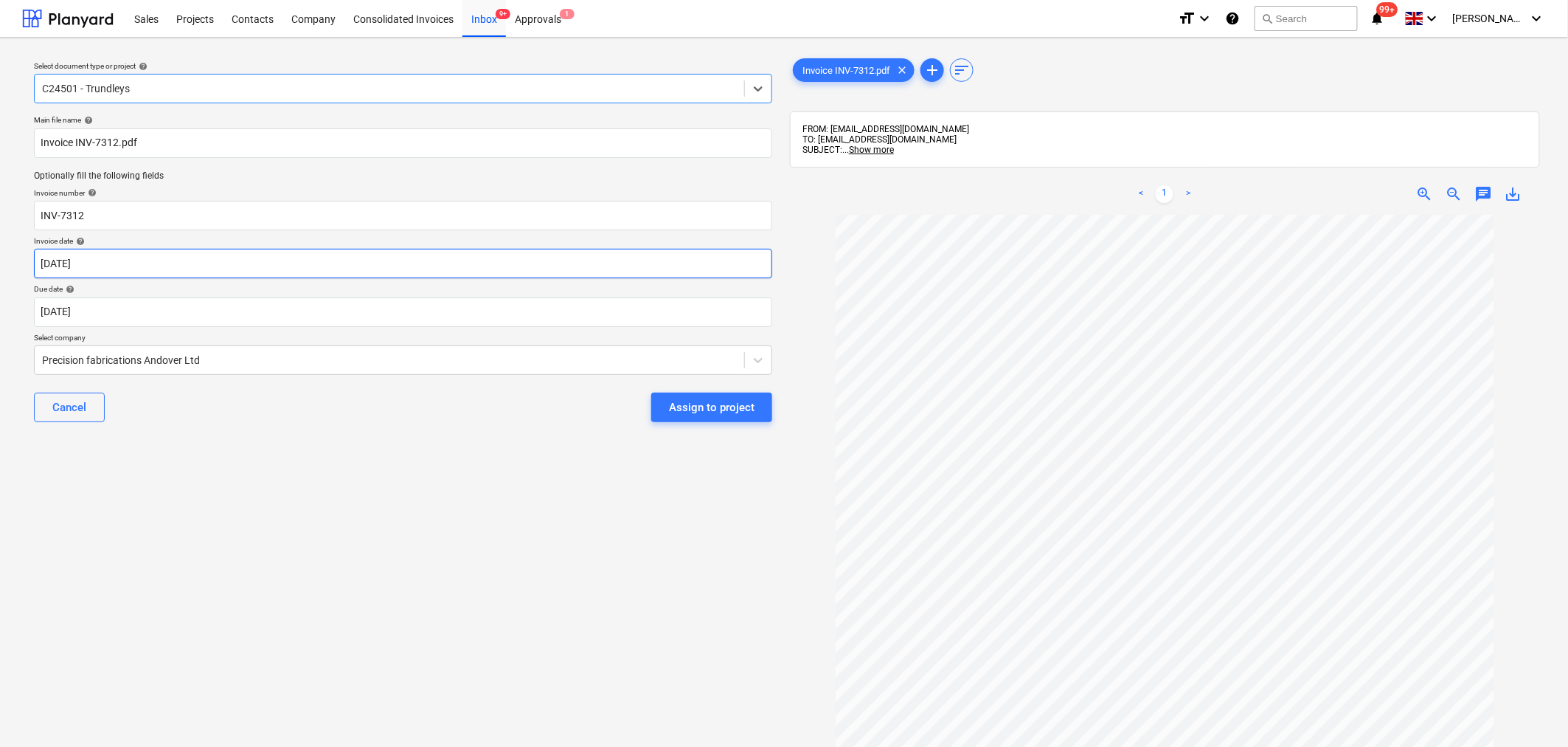
click at [273, 259] on body "Sales Projects Contacts Company Consolidated Invoices Inbox 9+ Approvals 1 form…" at bounding box center [784, 374] width 1568 height 747
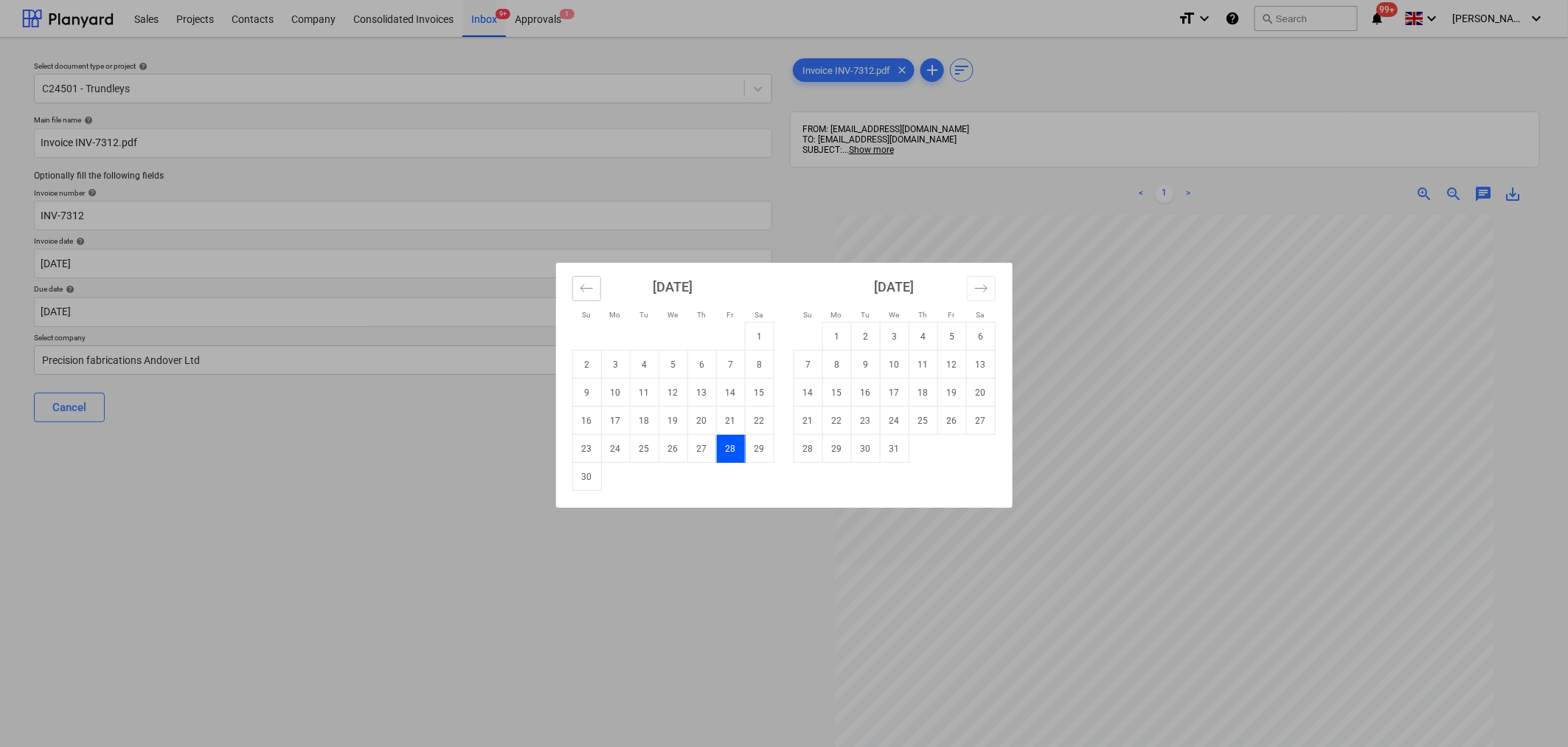
click at [574, 293] on button "Move backward to switch to the previous month." at bounding box center [586, 288] width 29 height 25
drag, startPoint x: 640, startPoint y: 360, endPoint x: 607, endPoint y: 384, distance: 40.8
click at [639, 360] on td "7" at bounding box center [645, 364] width 29 height 28
type input "[DATE]"
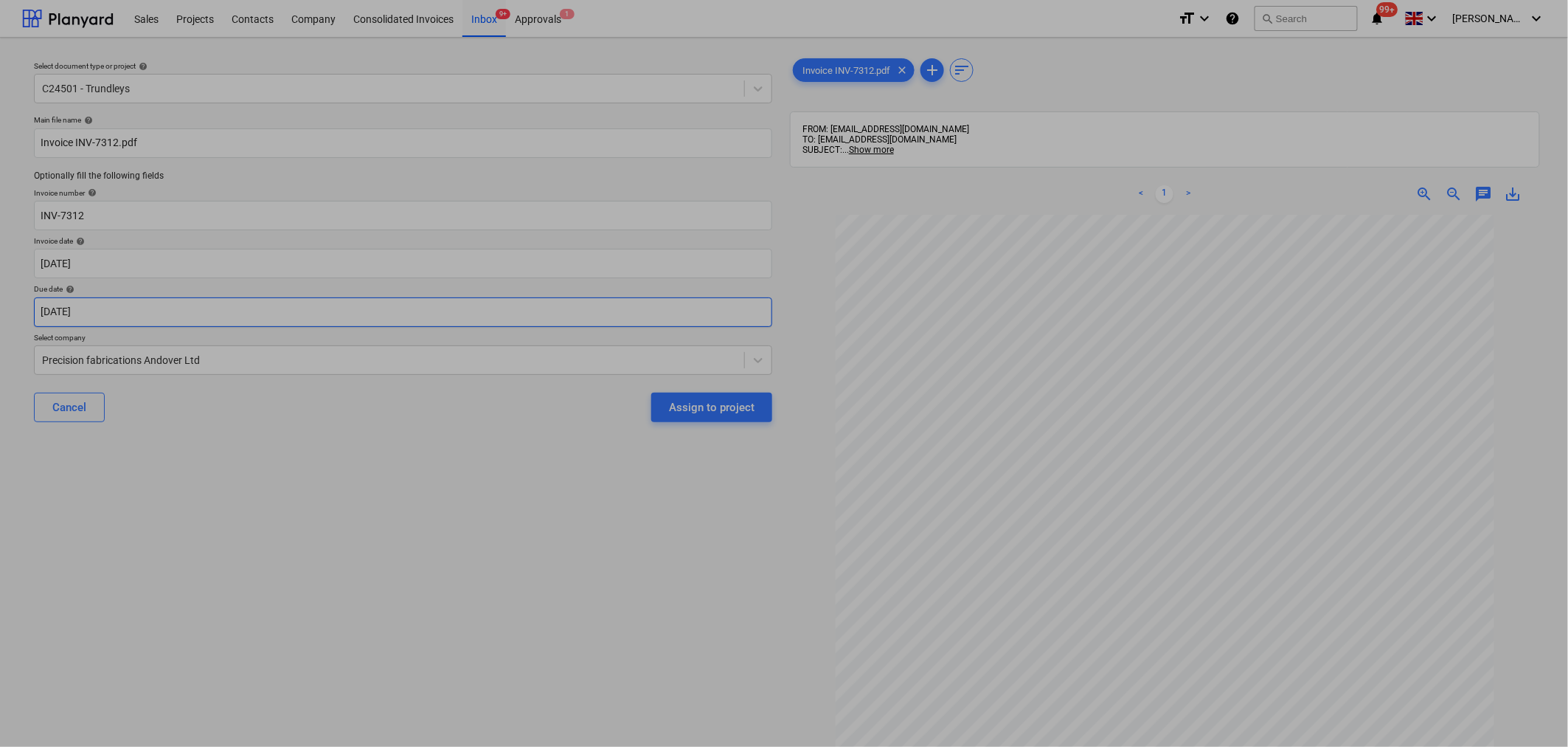
click at [409, 303] on body "Sales Projects Contacts Company Consolidated Invoices Inbox 9+ Approvals 1 form…" at bounding box center [784, 374] width 1568 height 747
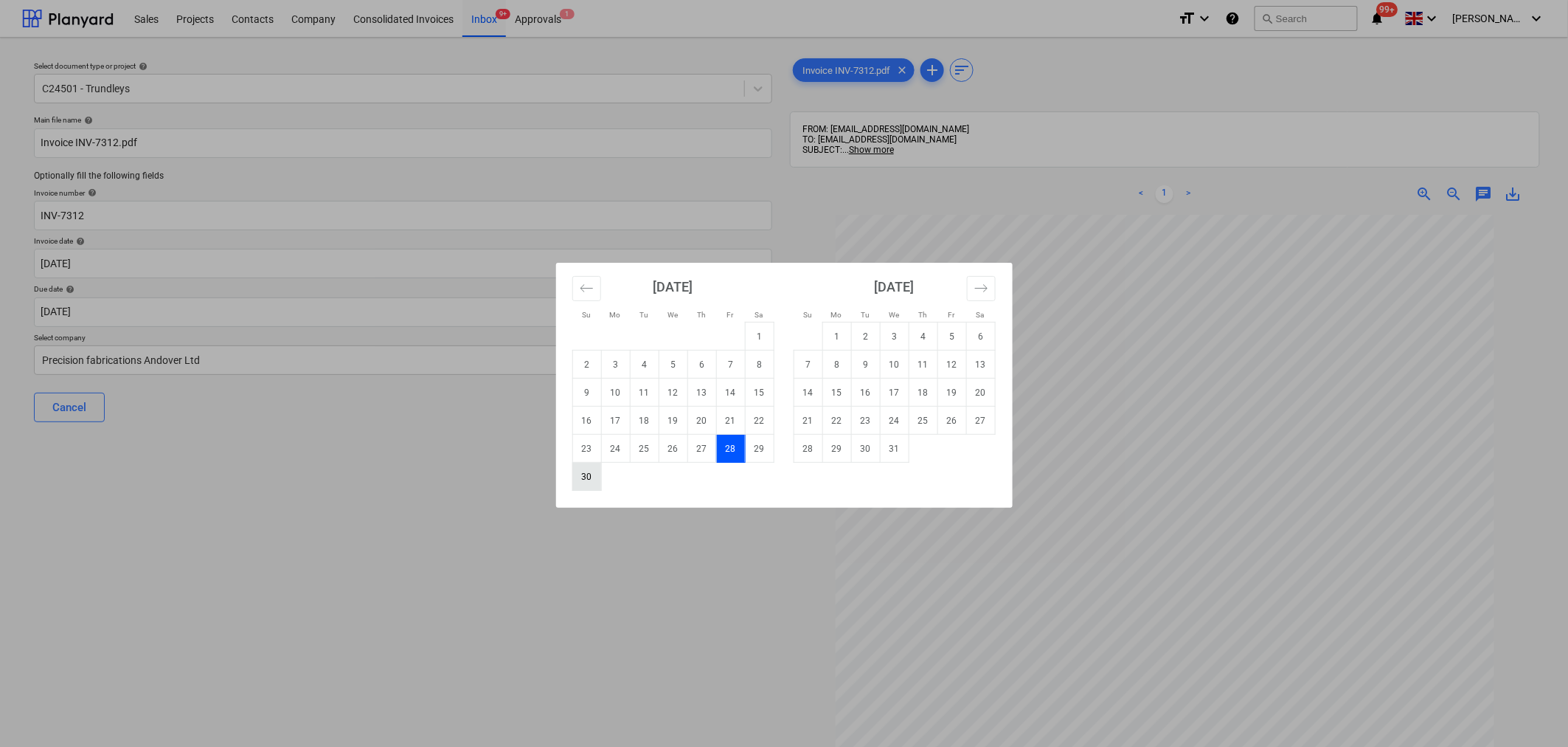
click at [578, 479] on td "30" at bounding box center [586, 476] width 29 height 28
type input "[DATE]"
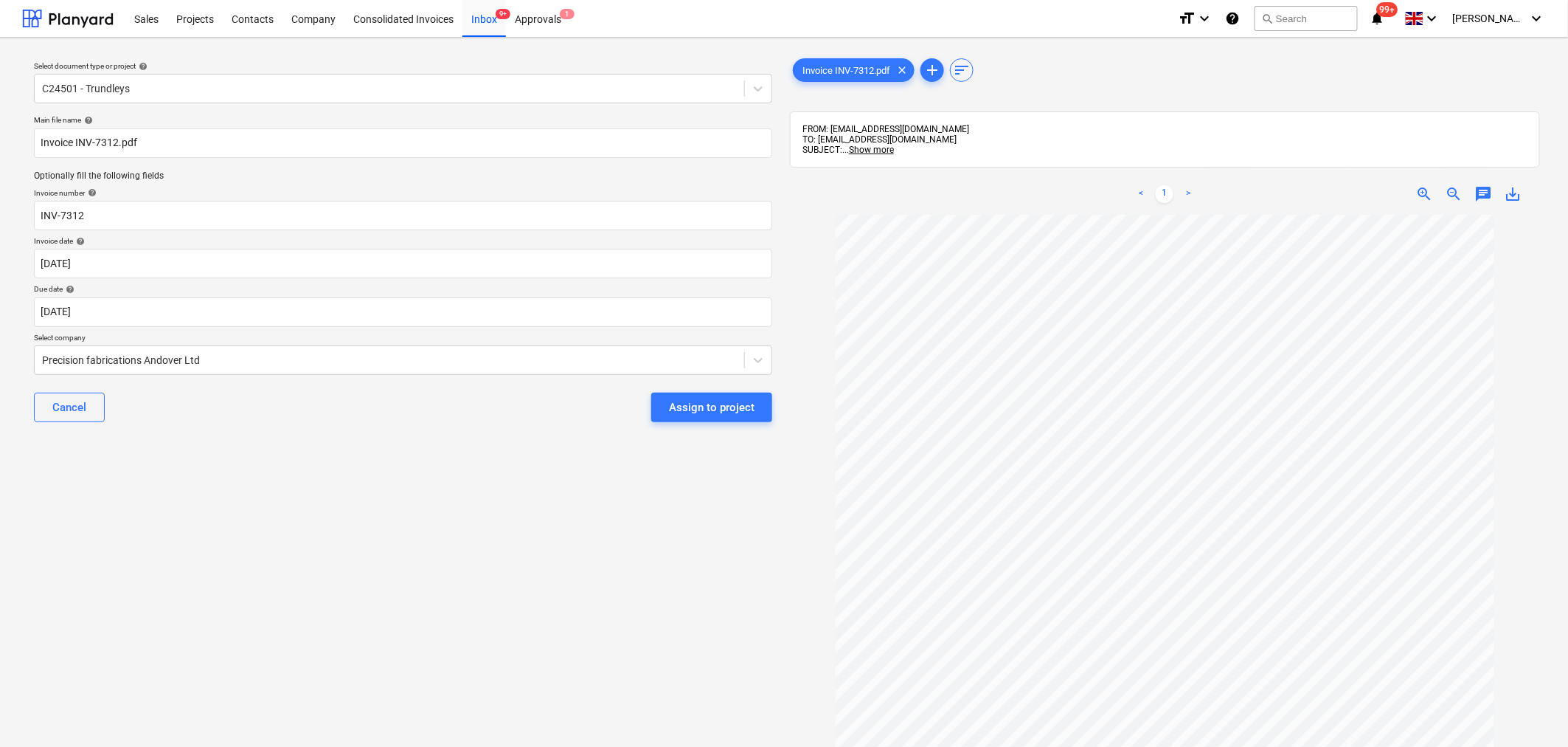
click at [689, 408] on div "Assign to project" at bounding box center [712, 407] width 86 height 19
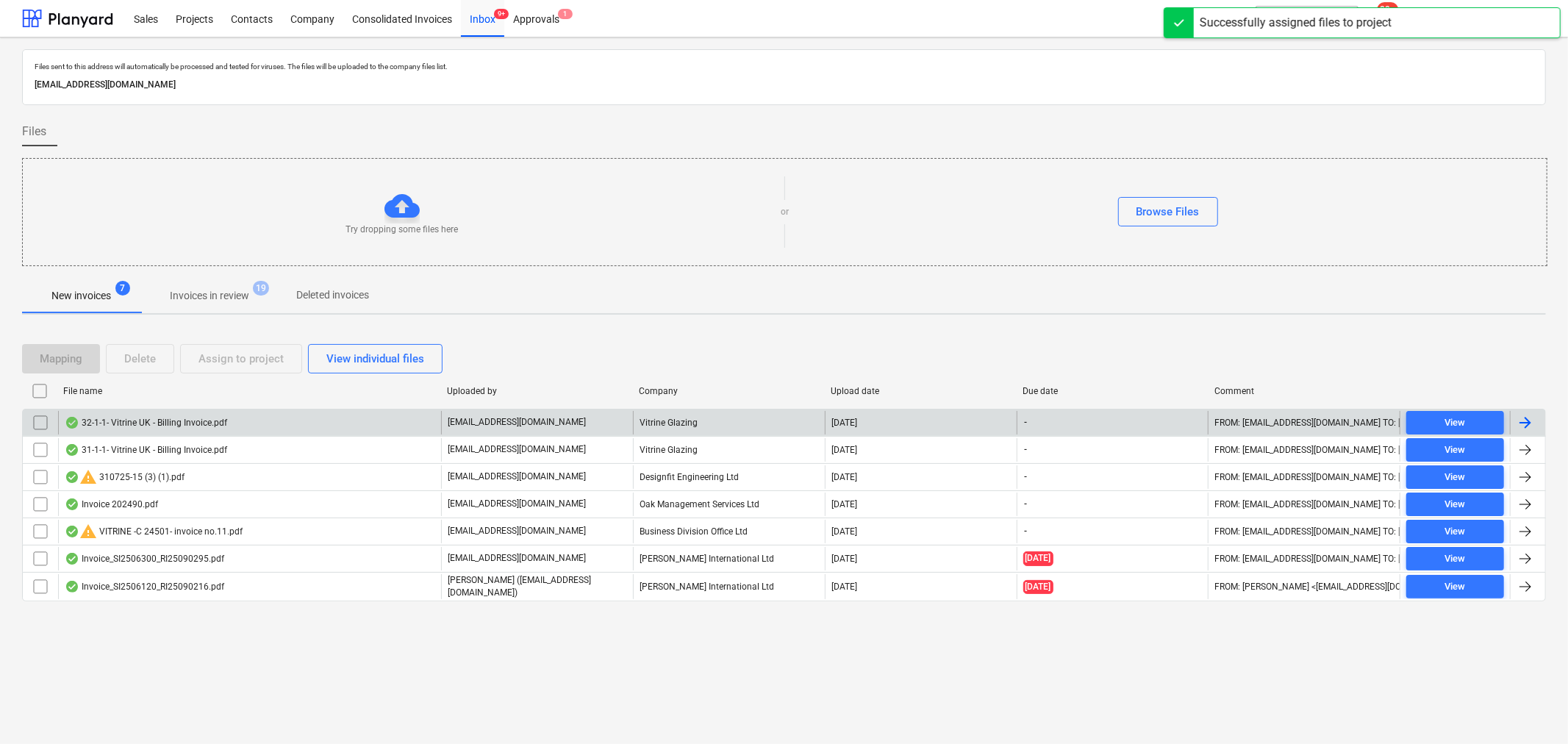
click at [1519, 426] on div at bounding box center [1524, 422] width 18 height 18
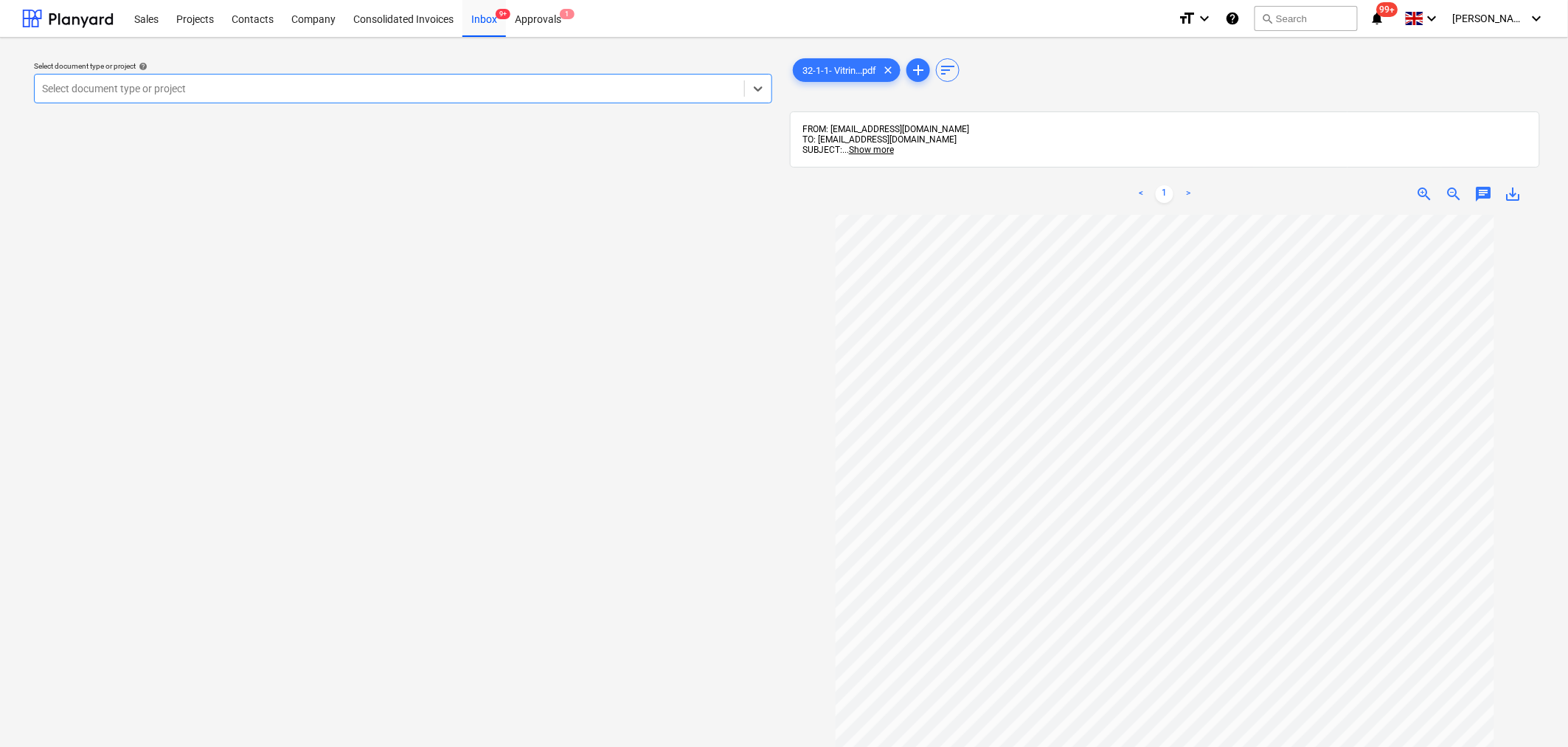
scroll to position [229, 0]
click at [1488, 195] on span "chat" at bounding box center [1484, 194] width 18 height 18
click at [1265, 321] on p "Write a note or @mention to notify a teammate [PERSON_NAME]" at bounding box center [1380, 318] width 282 height 12
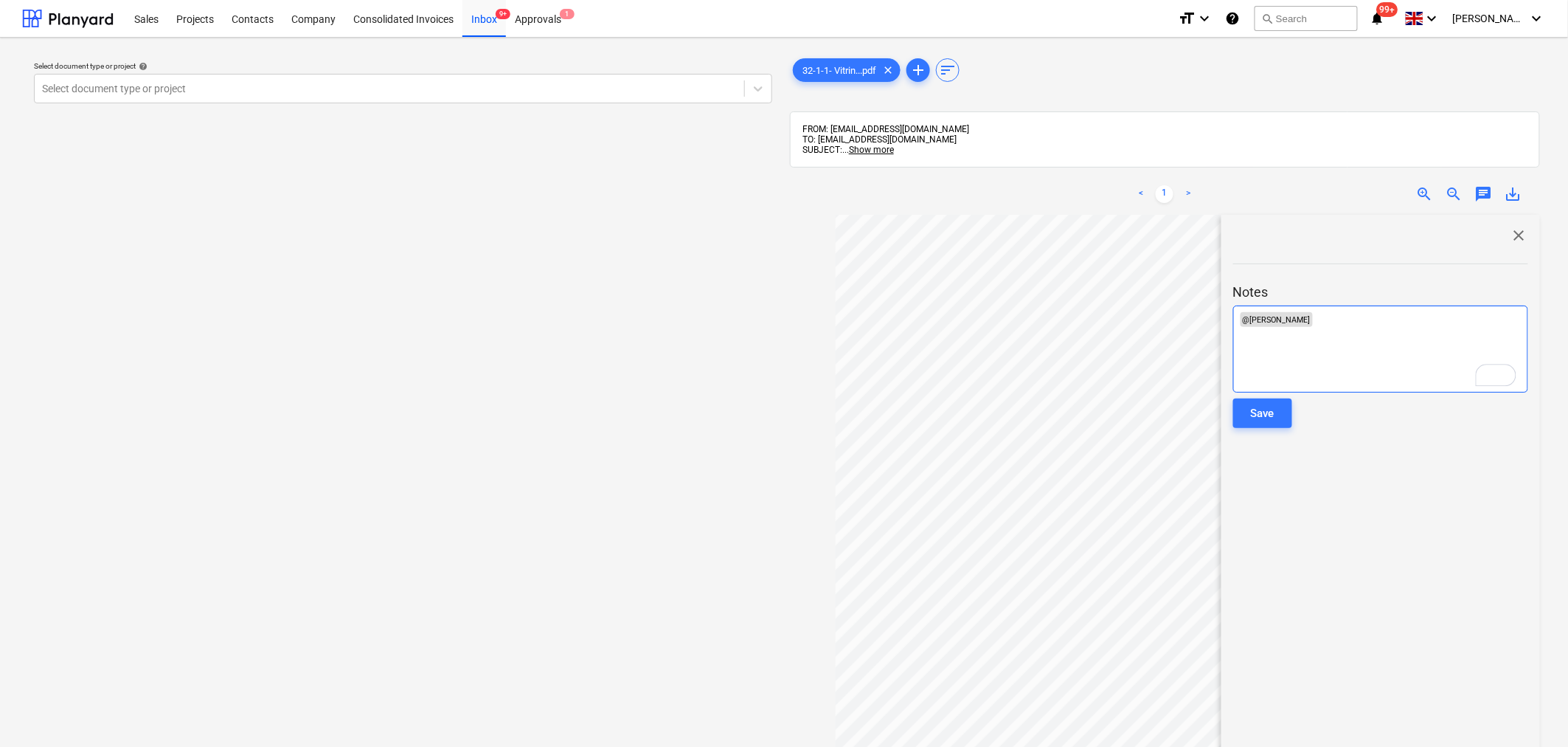
click at [1345, 329] on div "﻿ @ [PERSON_NAME] ﻿ ﻿" at bounding box center [1380, 349] width 295 height 87
click at [1261, 411] on div "Save" at bounding box center [1262, 413] width 24 height 19
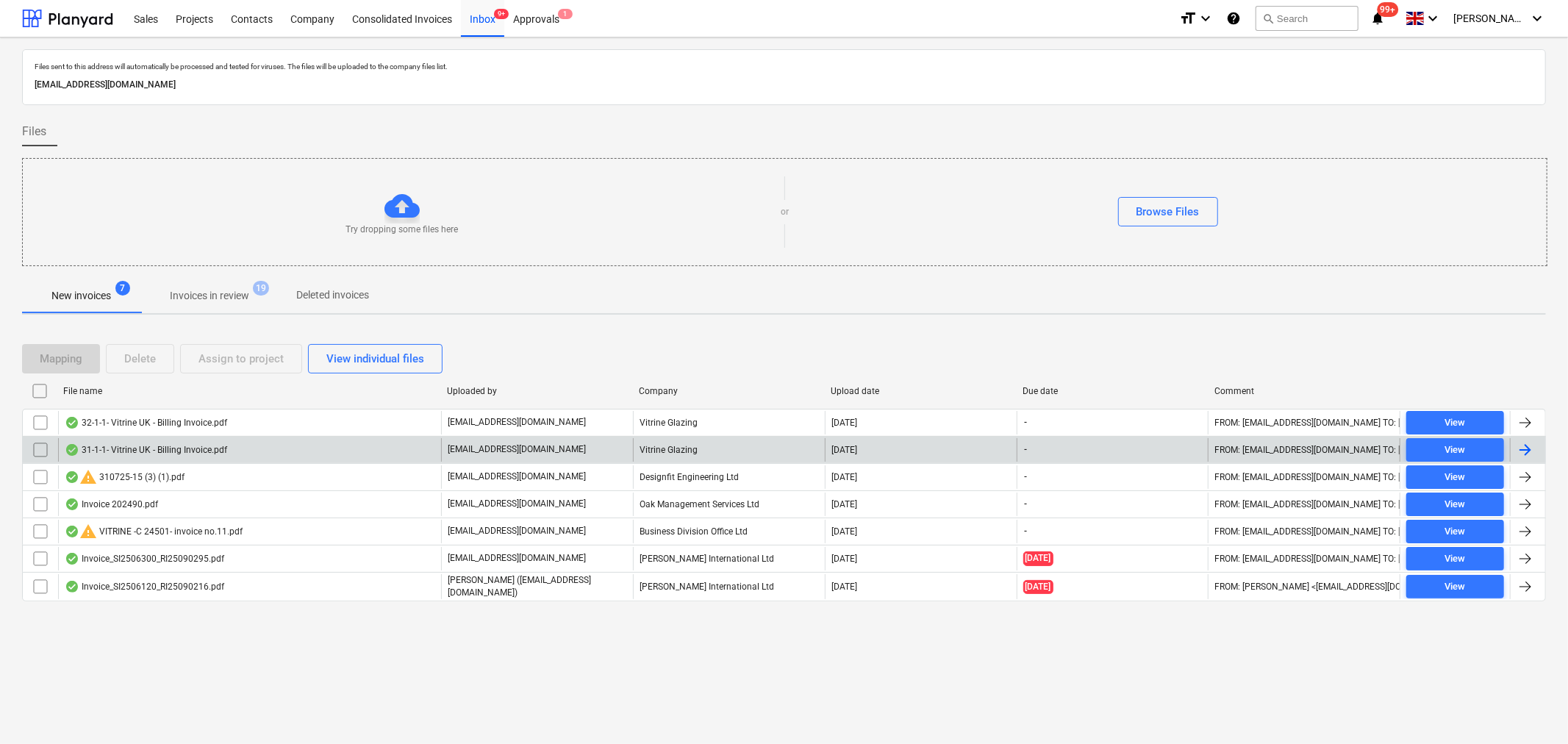
click at [1532, 449] on div at bounding box center [1524, 449] width 18 height 18
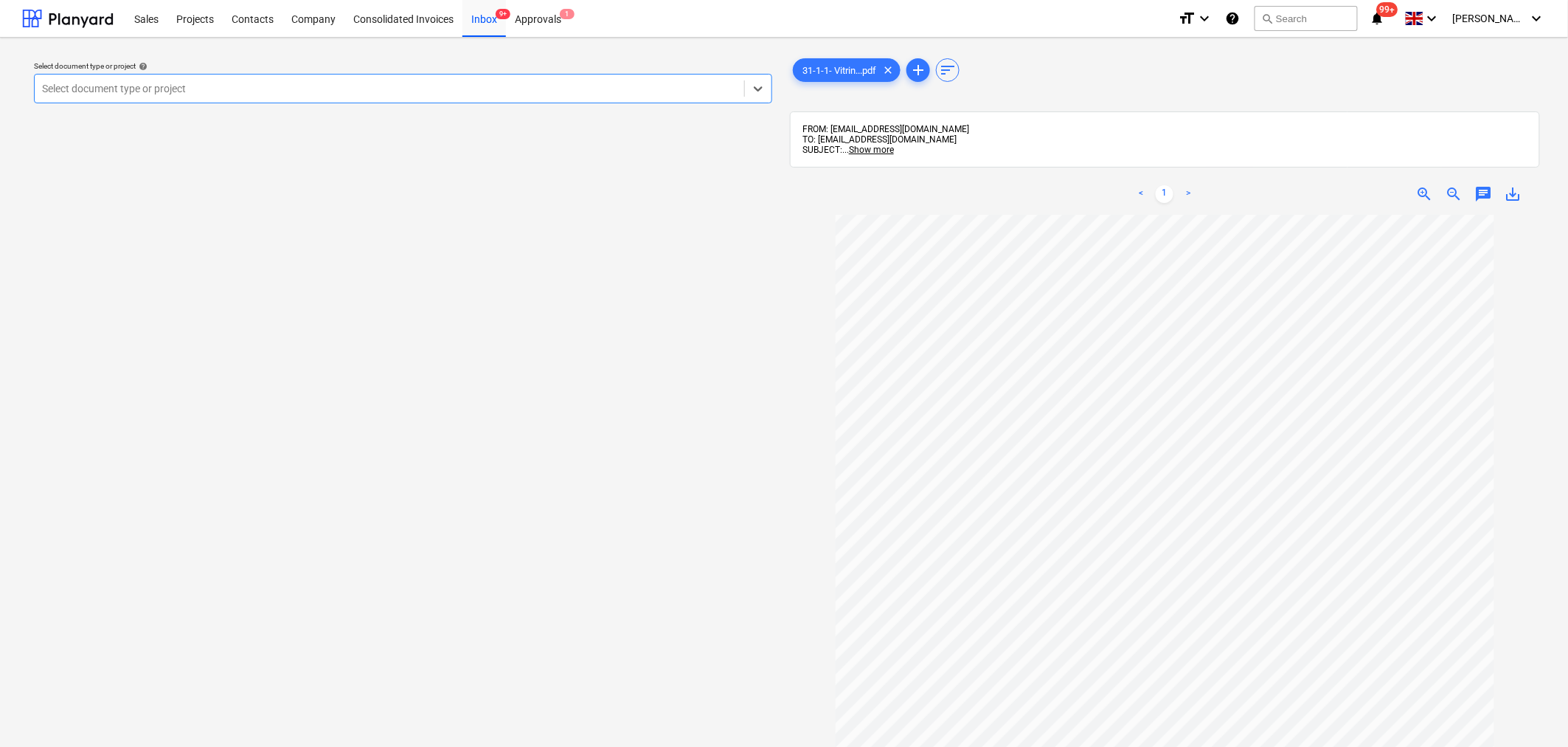
scroll to position [229, 0]
drag, startPoint x: 1481, startPoint y: 185, endPoint x: 1486, endPoint y: 194, distance: 10.3
click at [1483, 186] on div "< 1 > zoom_in zoom_out chat 0 save_alt" at bounding box center [1165, 194] width 751 height 41
click at [1481, 194] on span "chat" at bounding box center [1484, 194] width 18 height 18
click at [1278, 329] on div "Write a note or @mention to notify a teammate [PERSON_NAME]" at bounding box center [1380, 349] width 295 height 87
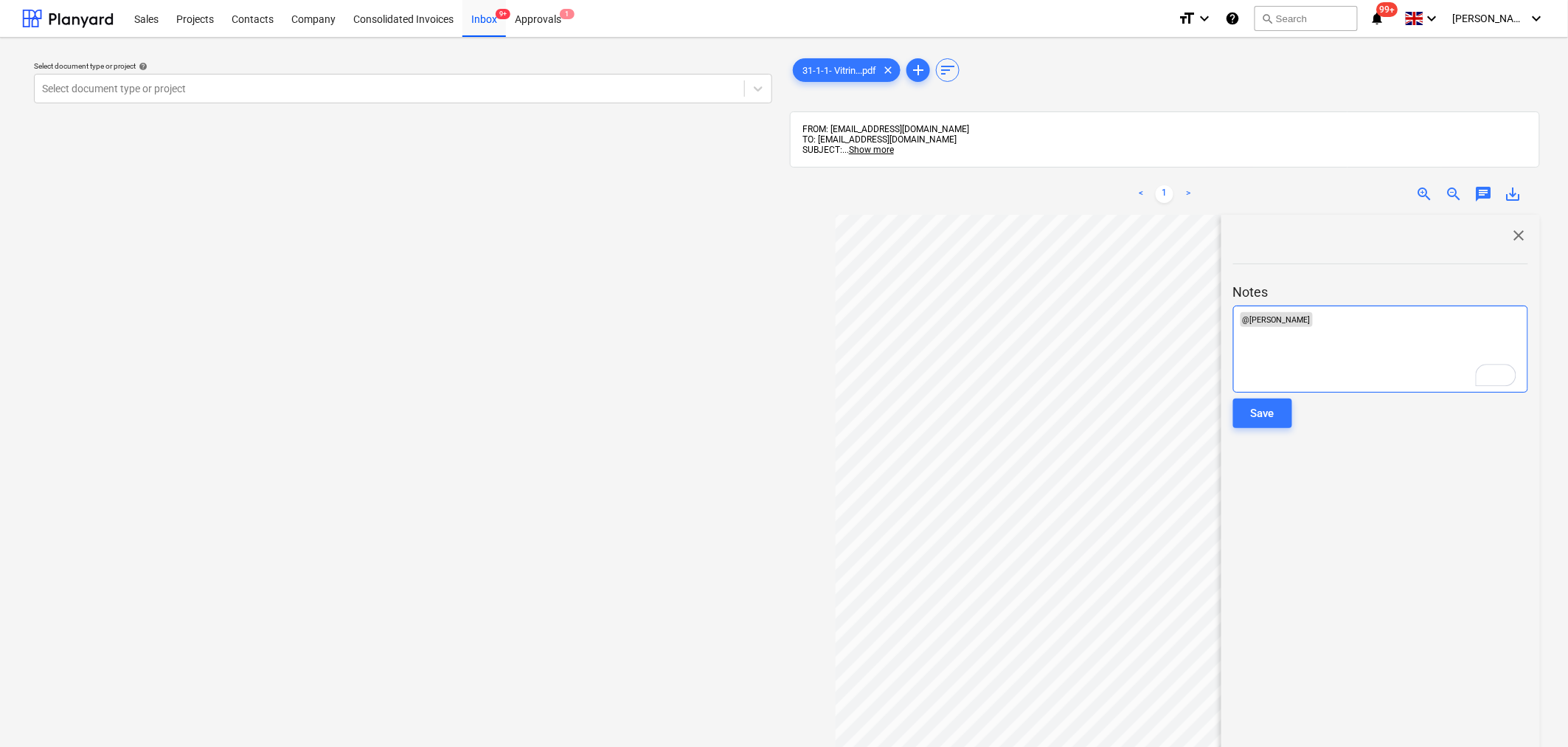
click at [1351, 329] on div "﻿ @ [PERSON_NAME] ﻿ ﻿" at bounding box center [1380, 349] width 295 height 87
click at [1256, 411] on div "Save" at bounding box center [1262, 413] width 24 height 19
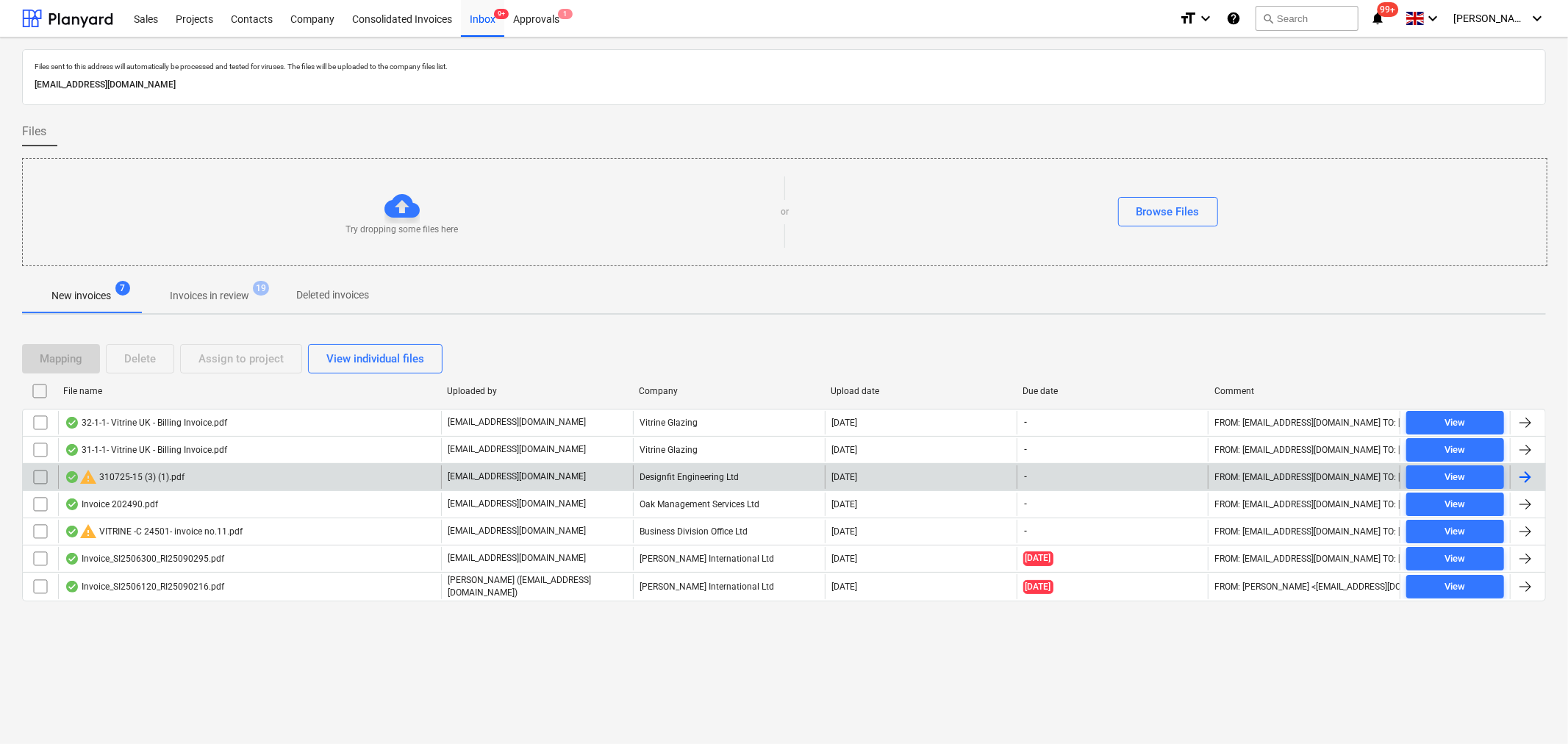
click at [1521, 479] on div at bounding box center [1524, 477] width 18 height 18
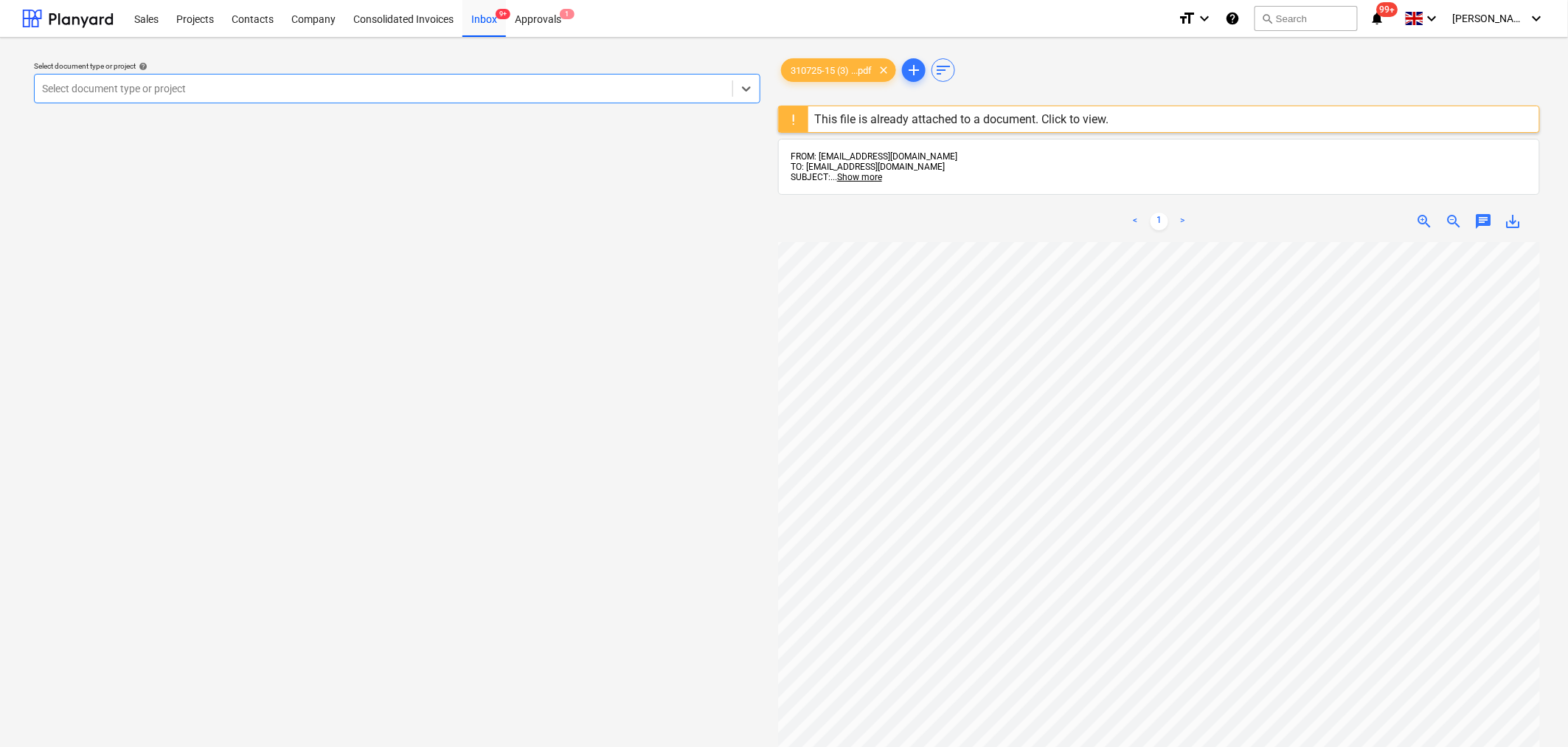
scroll to position [245, 0]
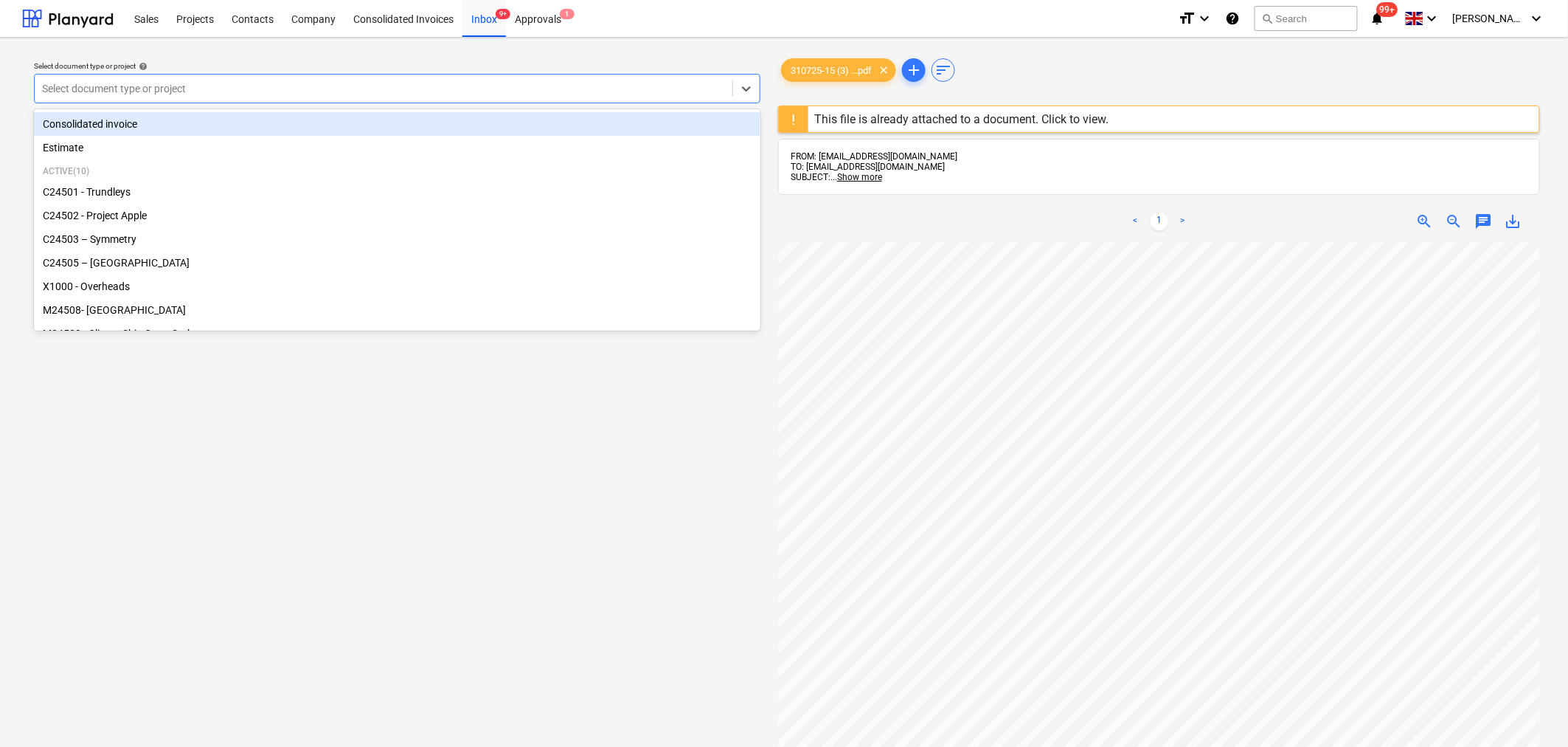
drag, startPoint x: 747, startPoint y: 79, endPoint x: 707, endPoint y: 139, distance: 72.1
click at [747, 81] on div at bounding box center [747, 89] width 27 height 27
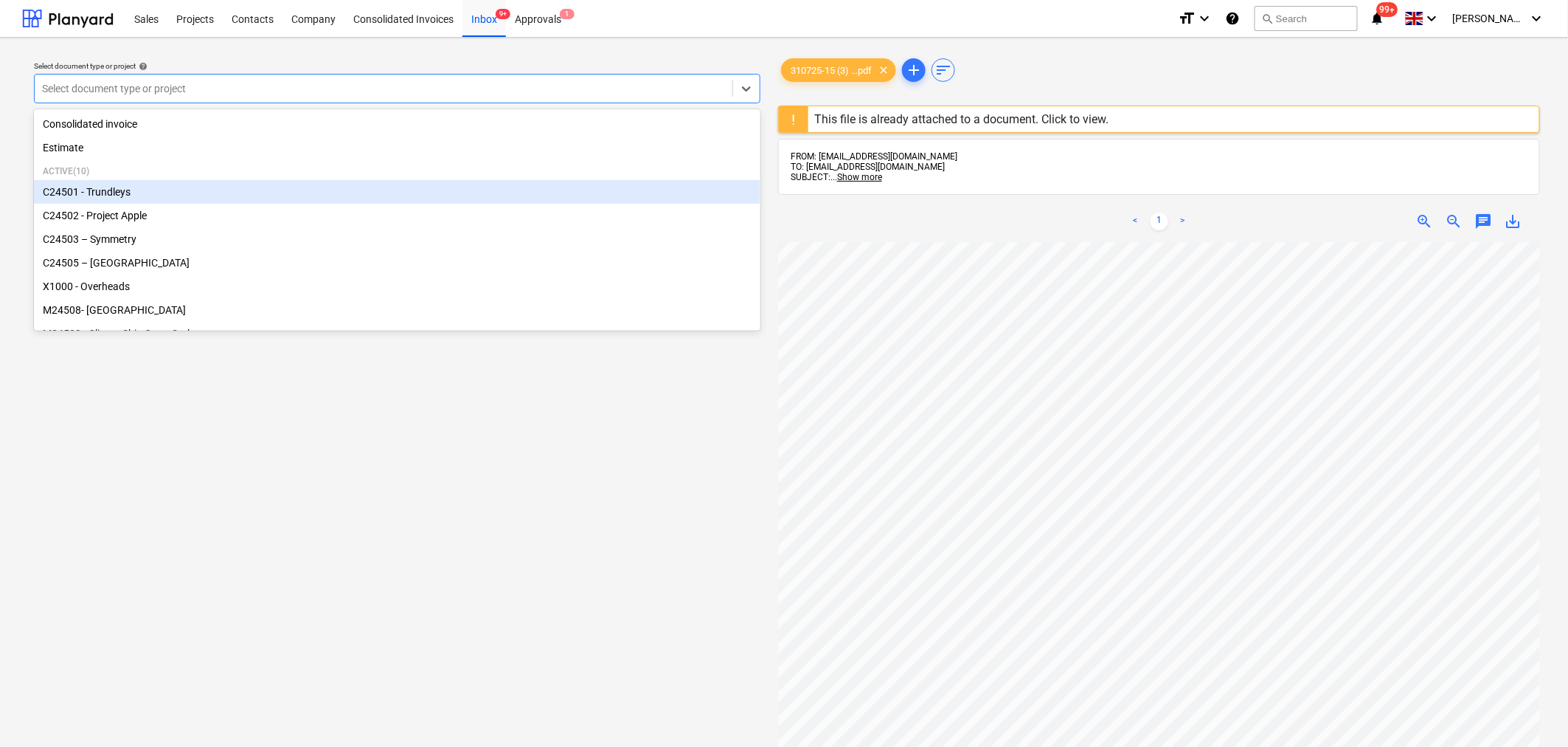
click at [555, 192] on div "C24501 - Trundleys" at bounding box center [397, 191] width 727 height 24
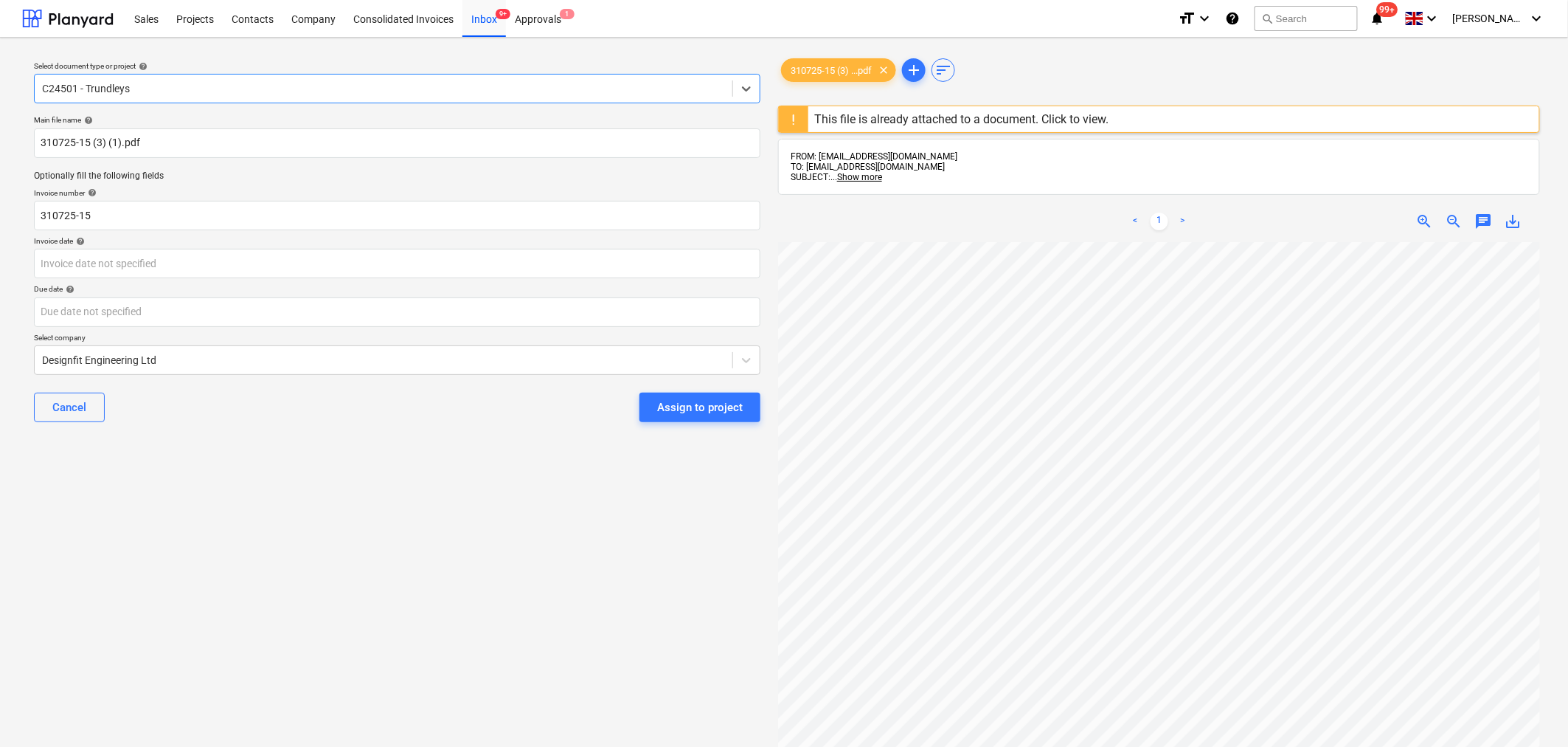
click at [1453, 220] on span "zoom_out" at bounding box center [1454, 221] width 18 height 18
click at [174, 258] on body "Sales Projects Contacts Company Consolidated Invoices Inbox 9+ Approvals 1 form…" at bounding box center [784, 374] width 1568 height 747
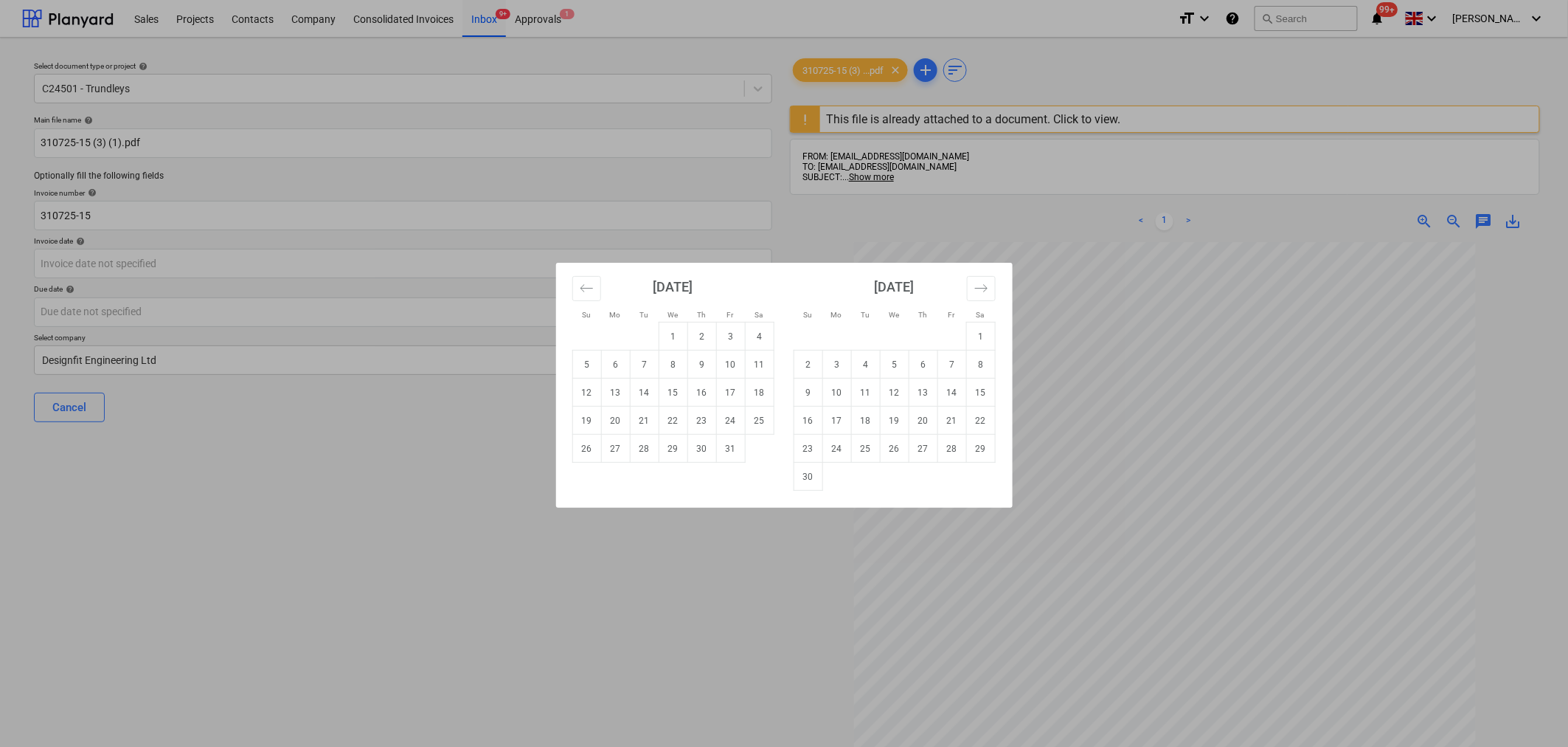
click at [457, 532] on div "Su Mo Tu We Th Fr Sa Su Mo Tu We Th Fr Sa September 2025 1 2 3 4 5 6 7 8 9 10 1…" at bounding box center [784, 374] width 1568 height 747
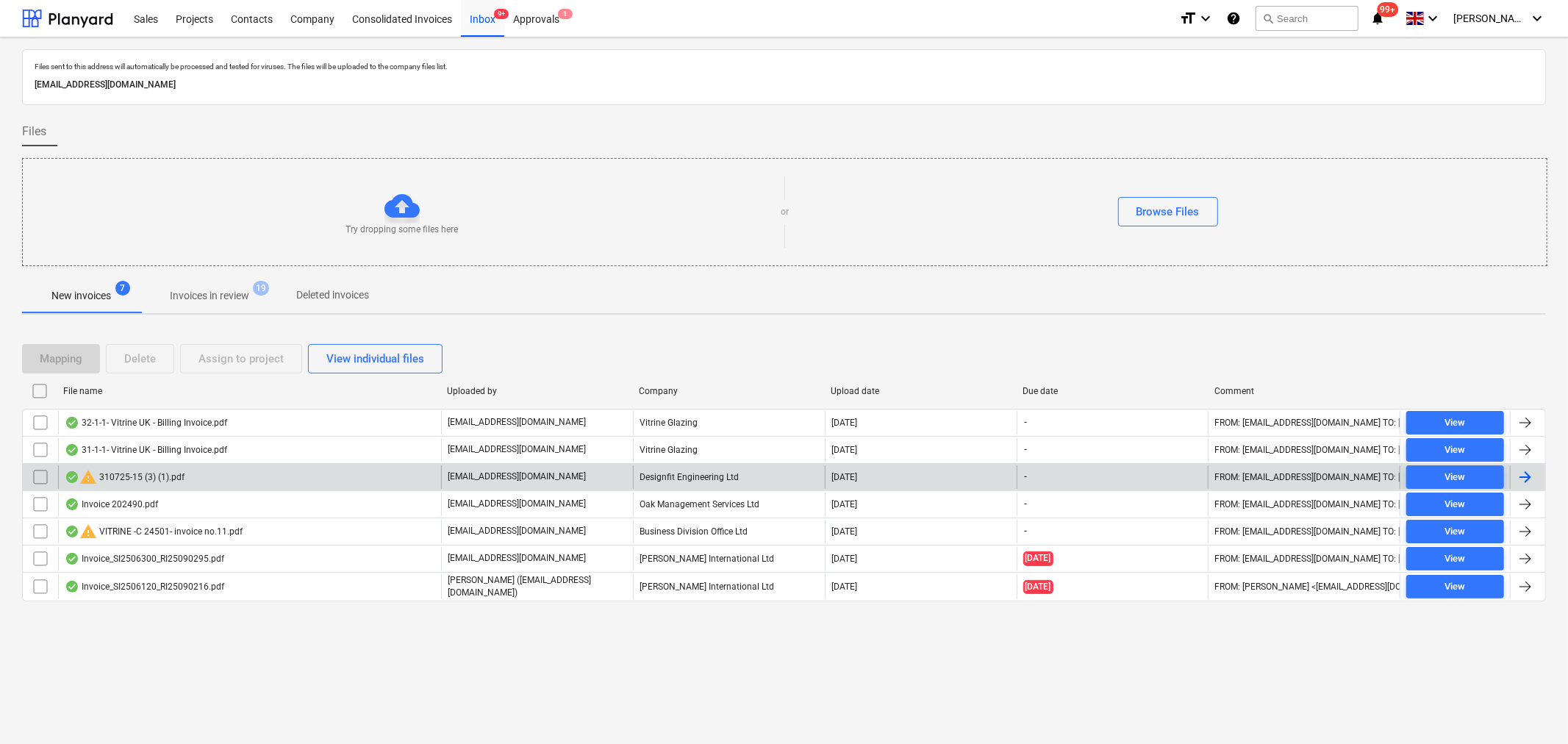
click at [32, 471] on input "checkbox" at bounding box center [40, 477] width 24 height 24
click at [140, 364] on div "Delete" at bounding box center [140, 359] width 31 height 19
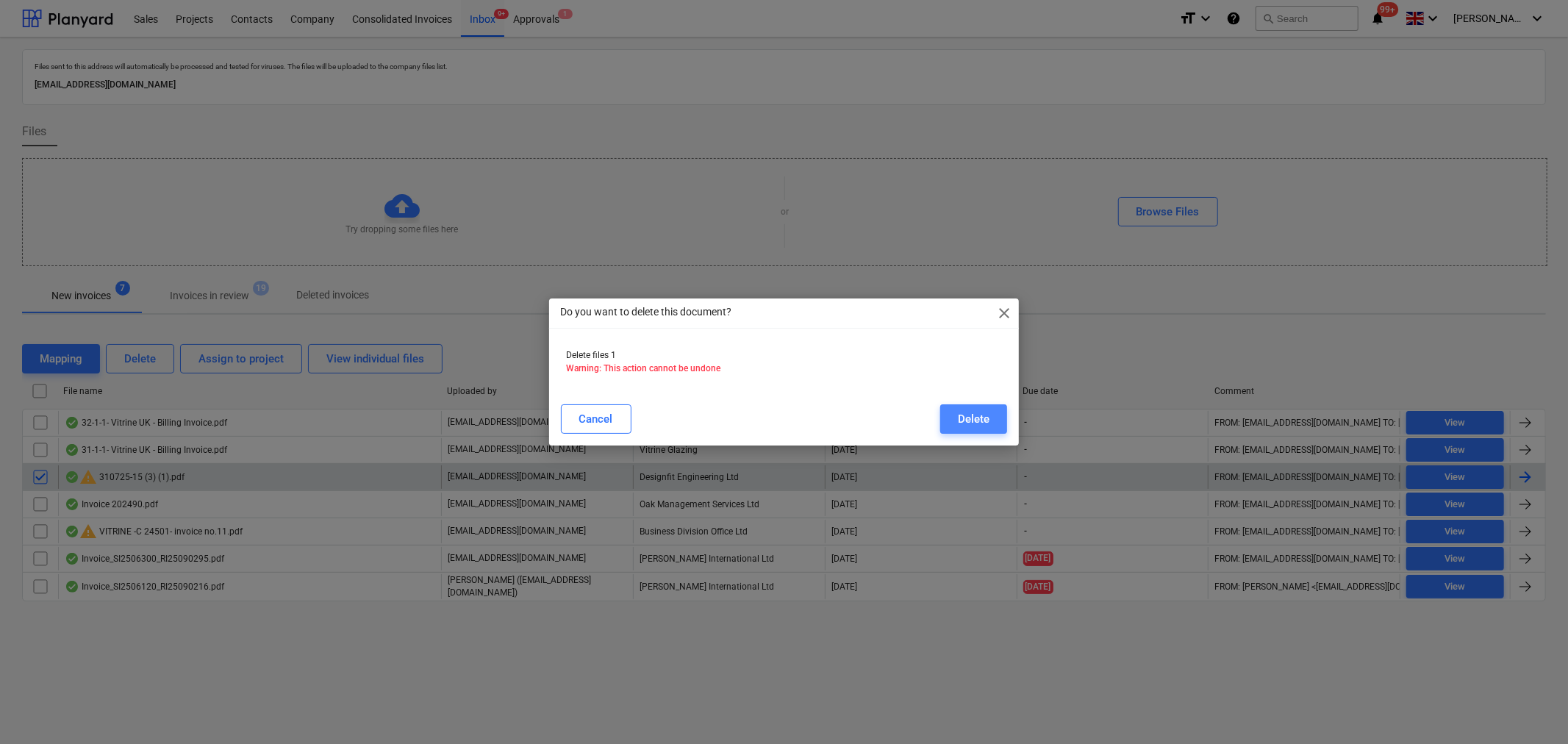
click at [979, 409] on div "Delete" at bounding box center [972, 419] width 31 height 19
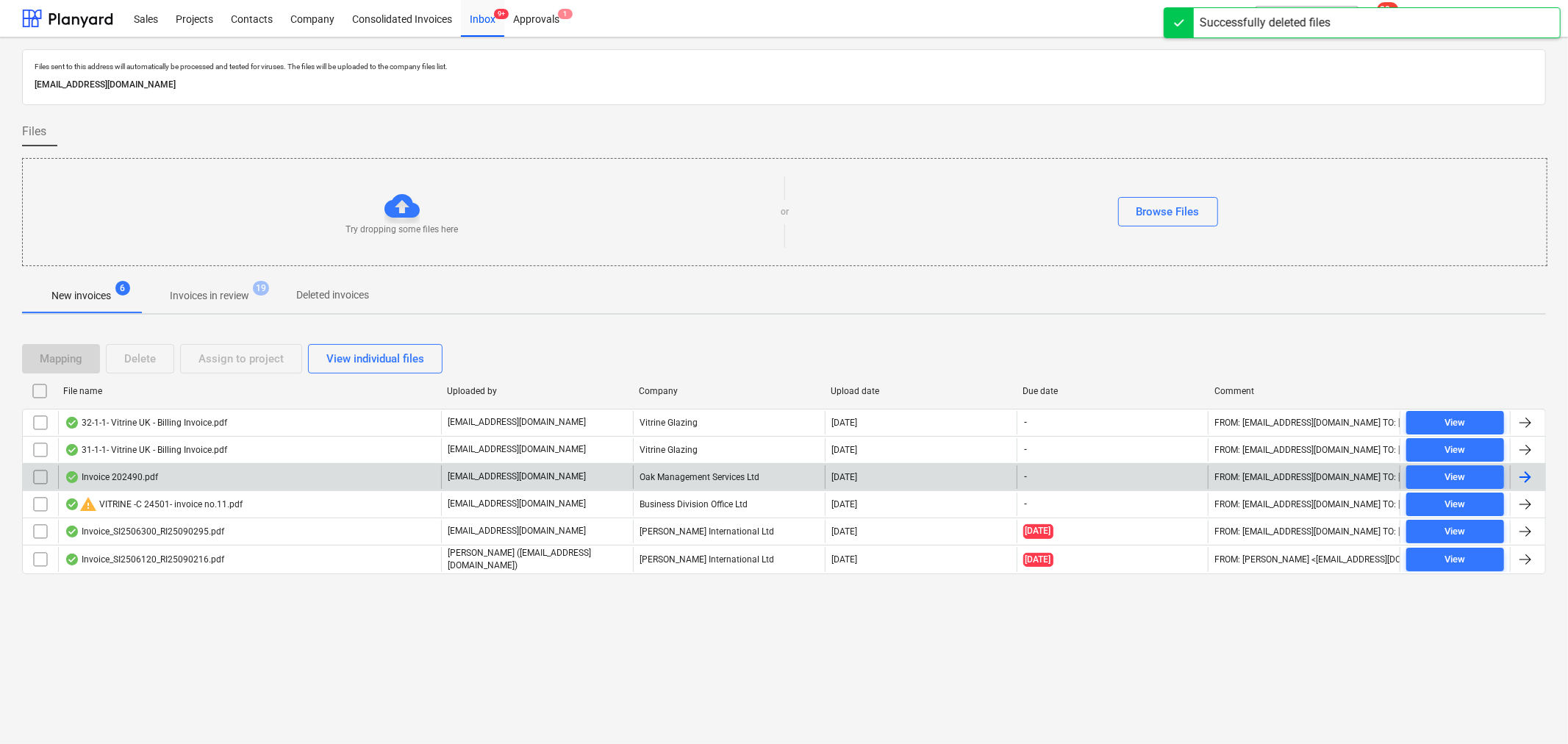
click at [1529, 473] on div at bounding box center [1524, 477] width 18 height 18
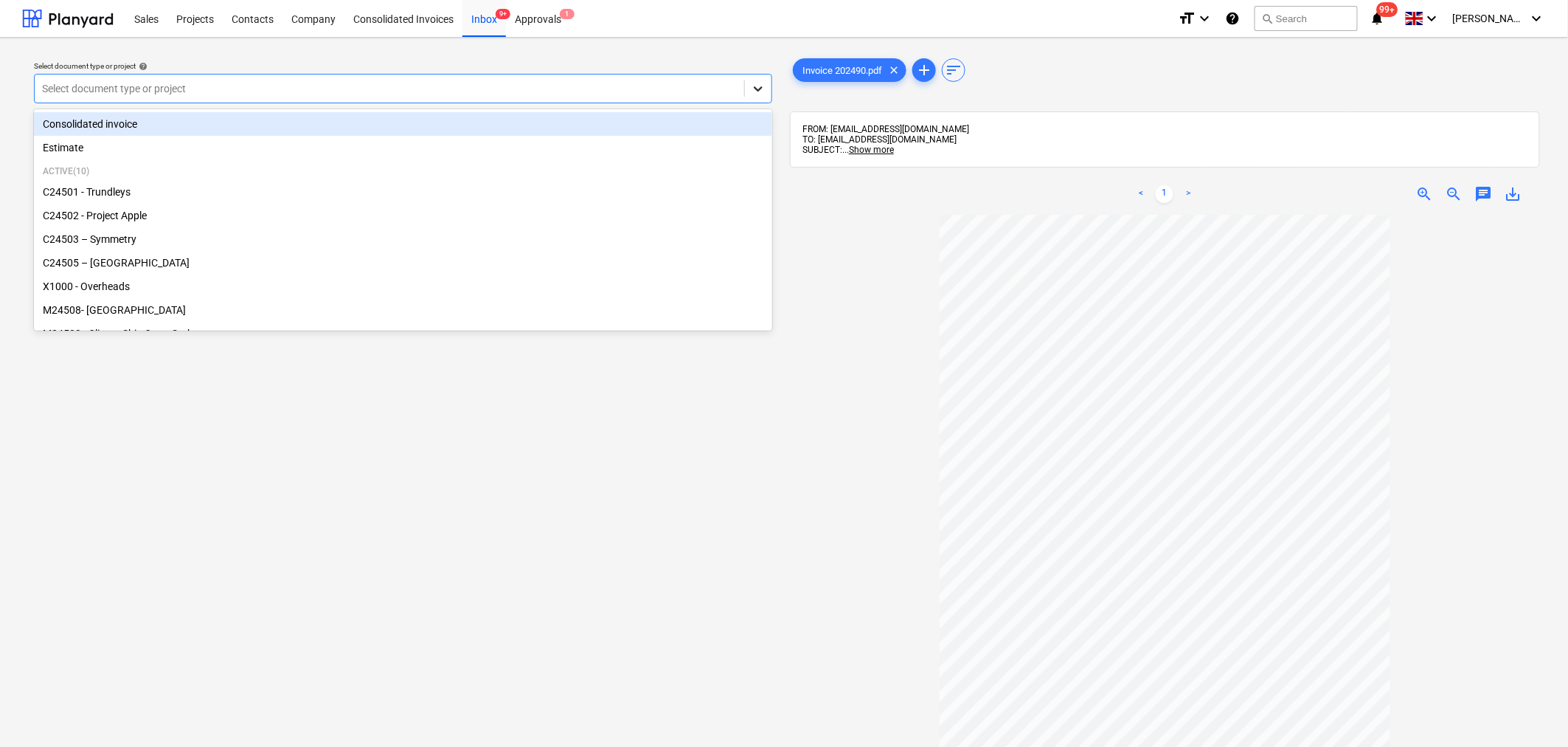
click at [753, 91] on icon at bounding box center [757, 88] width 14 height 14
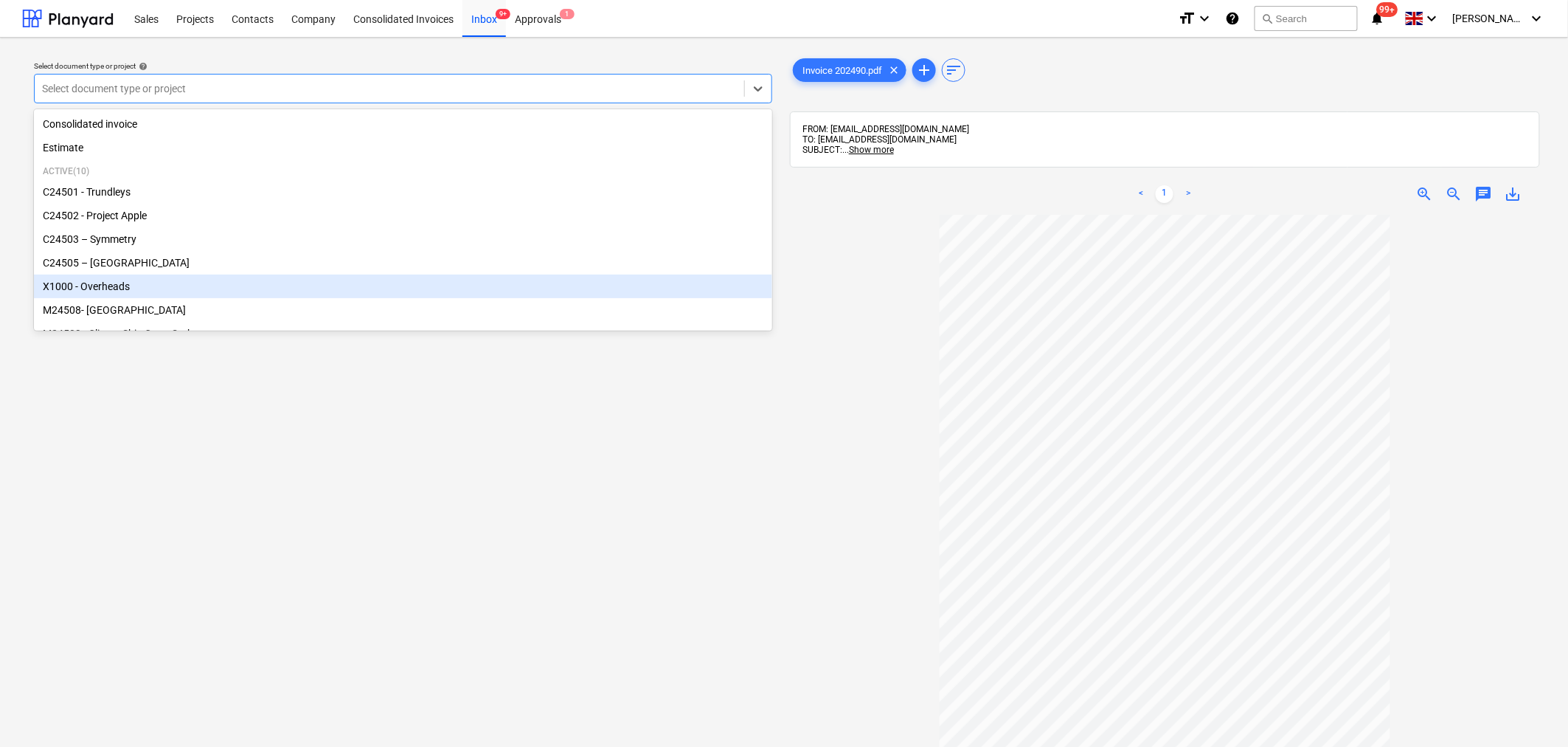
click at [630, 286] on div "X1000 - Overheads" at bounding box center [403, 286] width 738 height 24
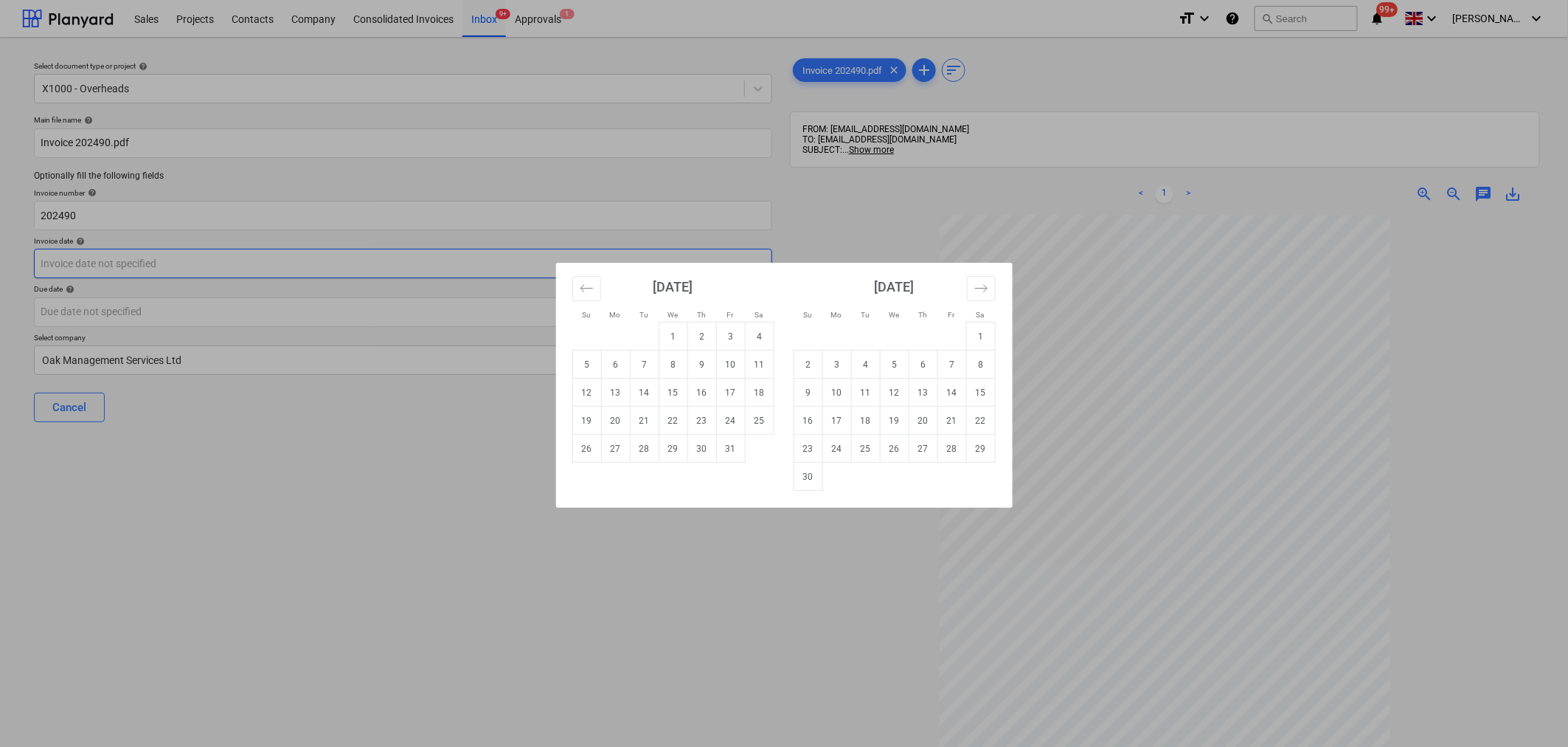
click at [456, 263] on body "Sales Projects Contacts Company Consolidated Invoices Inbox 9+ Approvals 1 form…" at bounding box center [784, 374] width 1568 height 747
click at [591, 284] on icon "Move backward to switch to the previous month." at bounding box center [586, 288] width 14 height 14
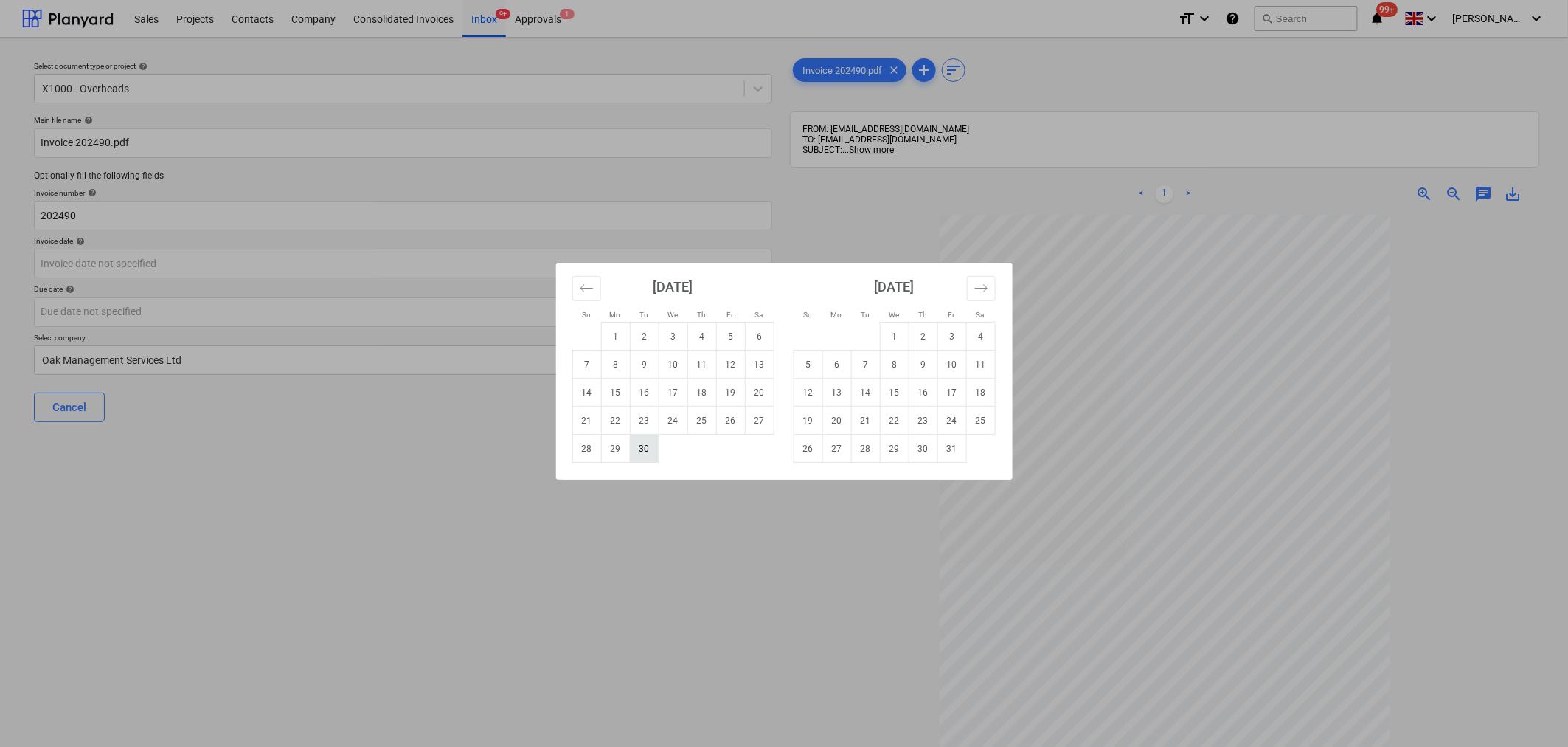
click at [649, 446] on td "30" at bounding box center [645, 448] width 29 height 28
type input "[DATE]"
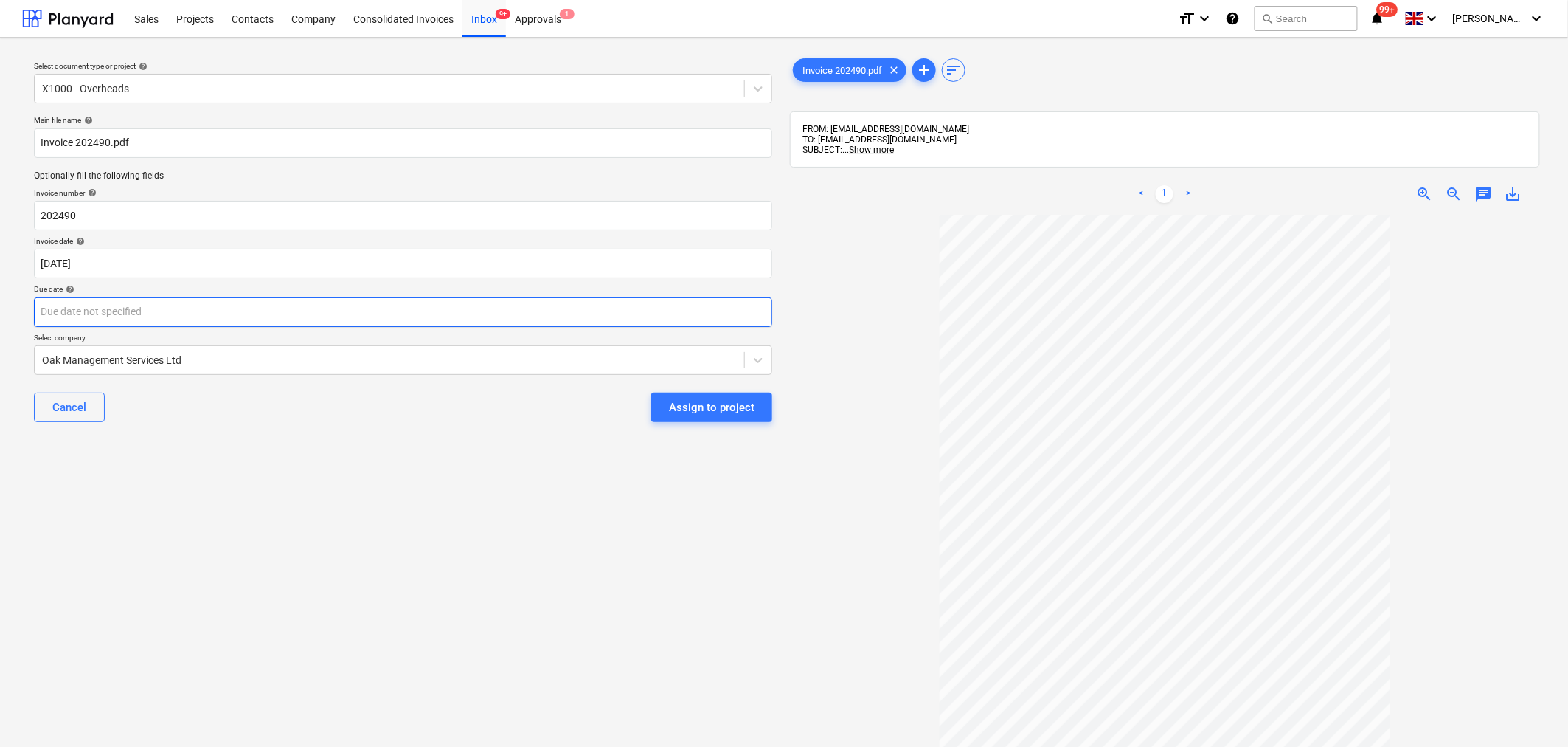
click at [640, 317] on body "Sales Projects Contacts Company Consolidated Invoices Inbox 9+ Approvals 1 form…" at bounding box center [784, 374] width 1568 height 747
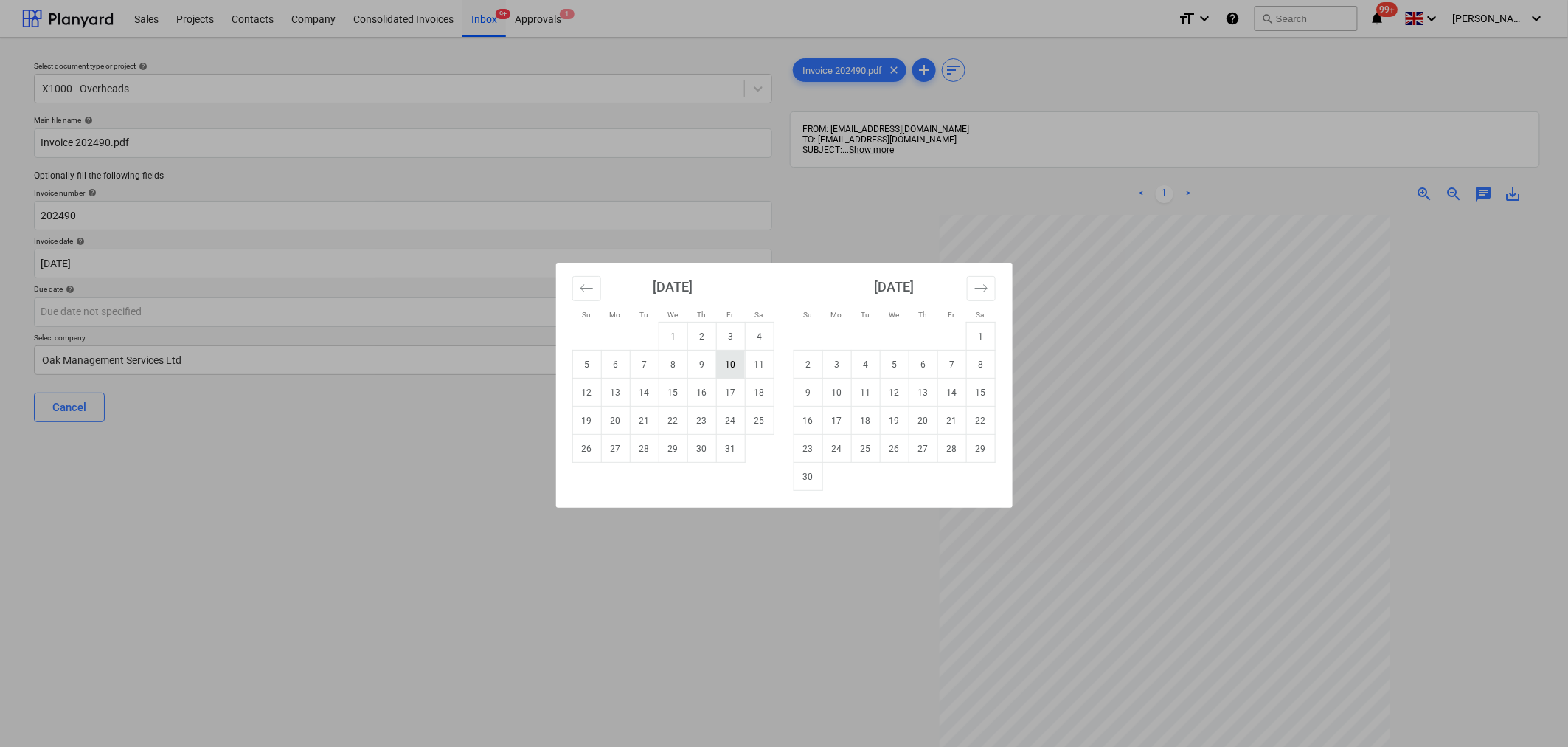
click at [733, 352] on td "10" at bounding box center [731, 364] width 29 height 28
type input "10 Oct 2025"
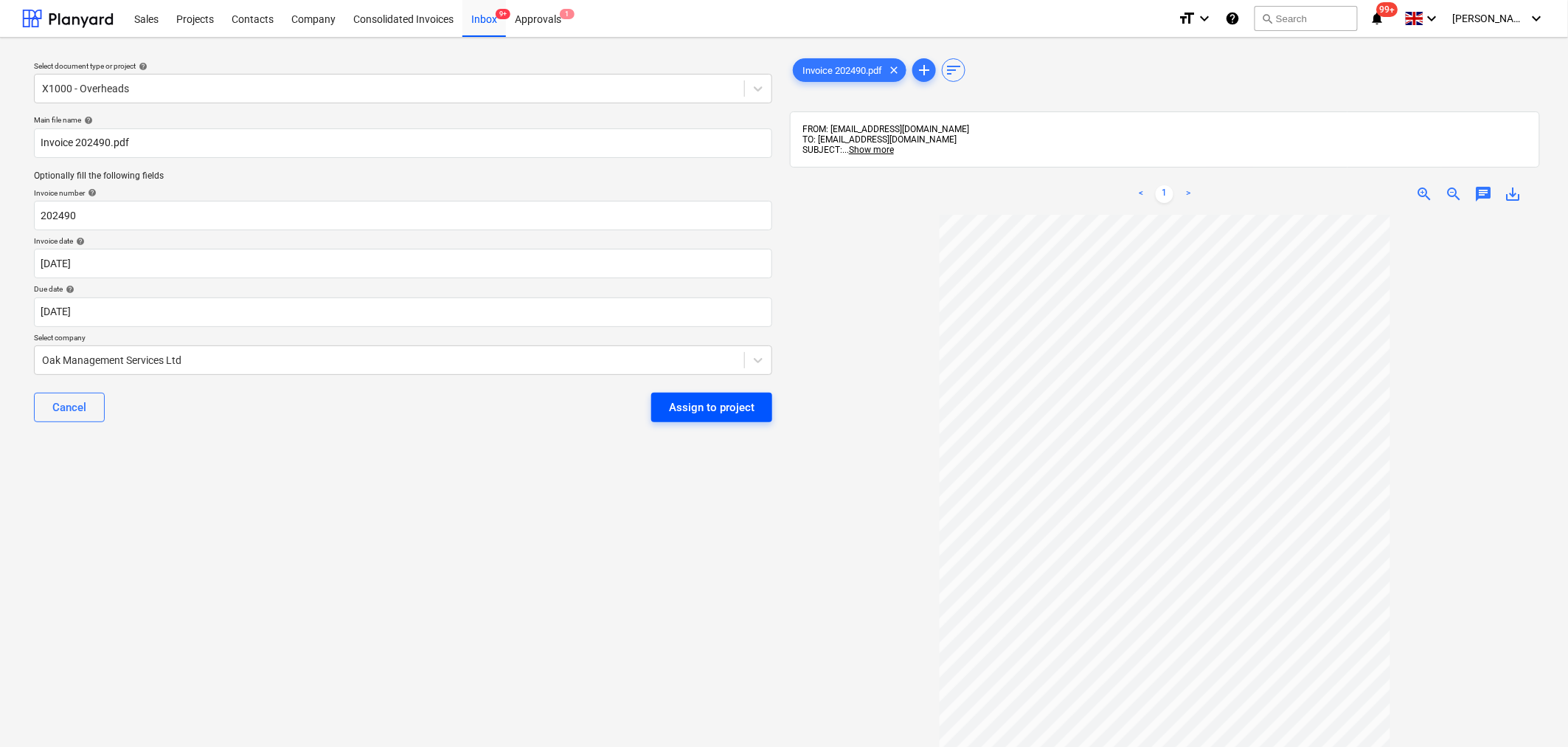
click at [717, 407] on div "Assign to project" at bounding box center [712, 407] width 86 height 19
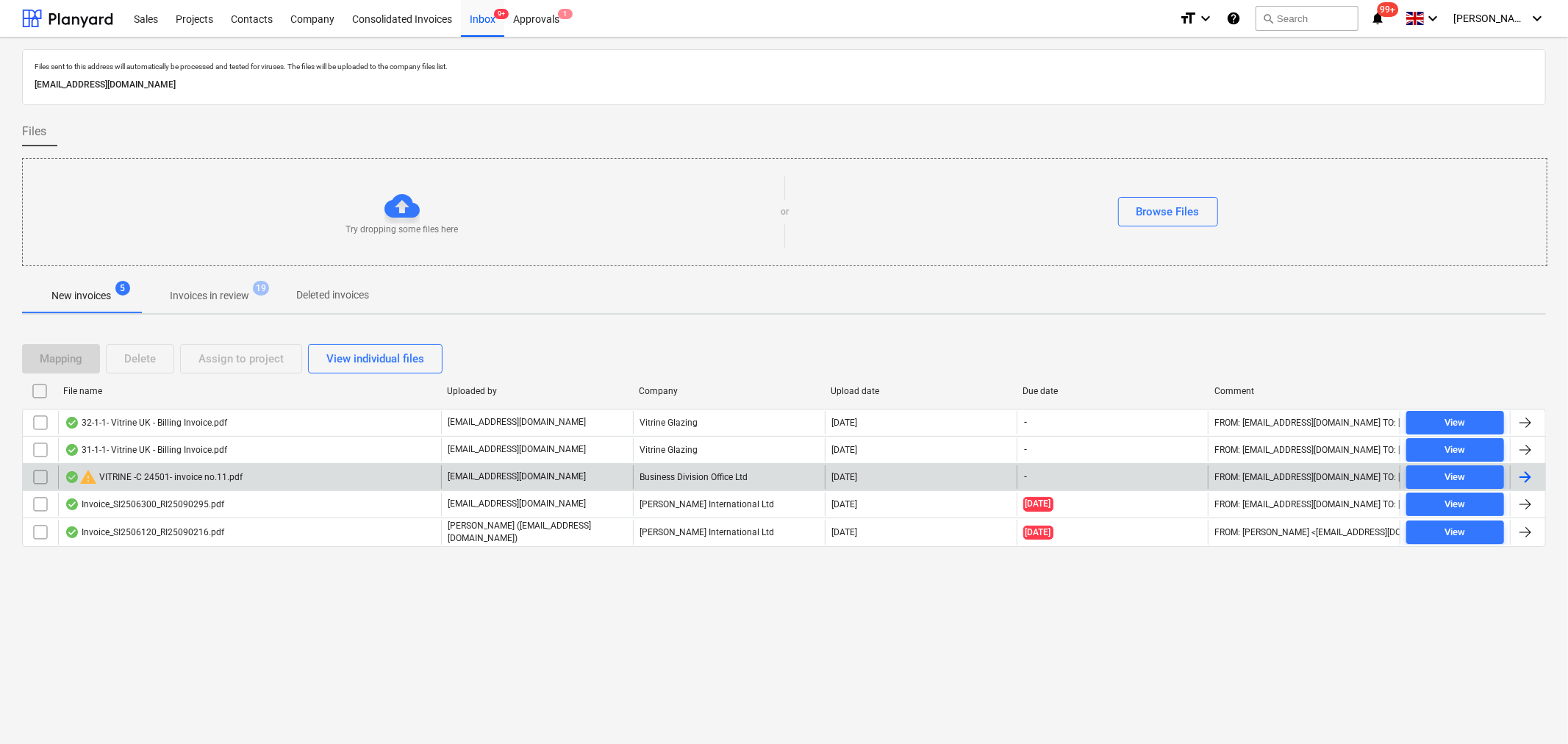
click at [316, 473] on div "warning VITRINE -C 24501- invoice no.11.pdf" at bounding box center [249, 477] width 382 height 24
click at [48, 466] on input "checkbox" at bounding box center [40, 477] width 24 height 24
click at [147, 355] on div "Delete" at bounding box center [140, 359] width 31 height 19
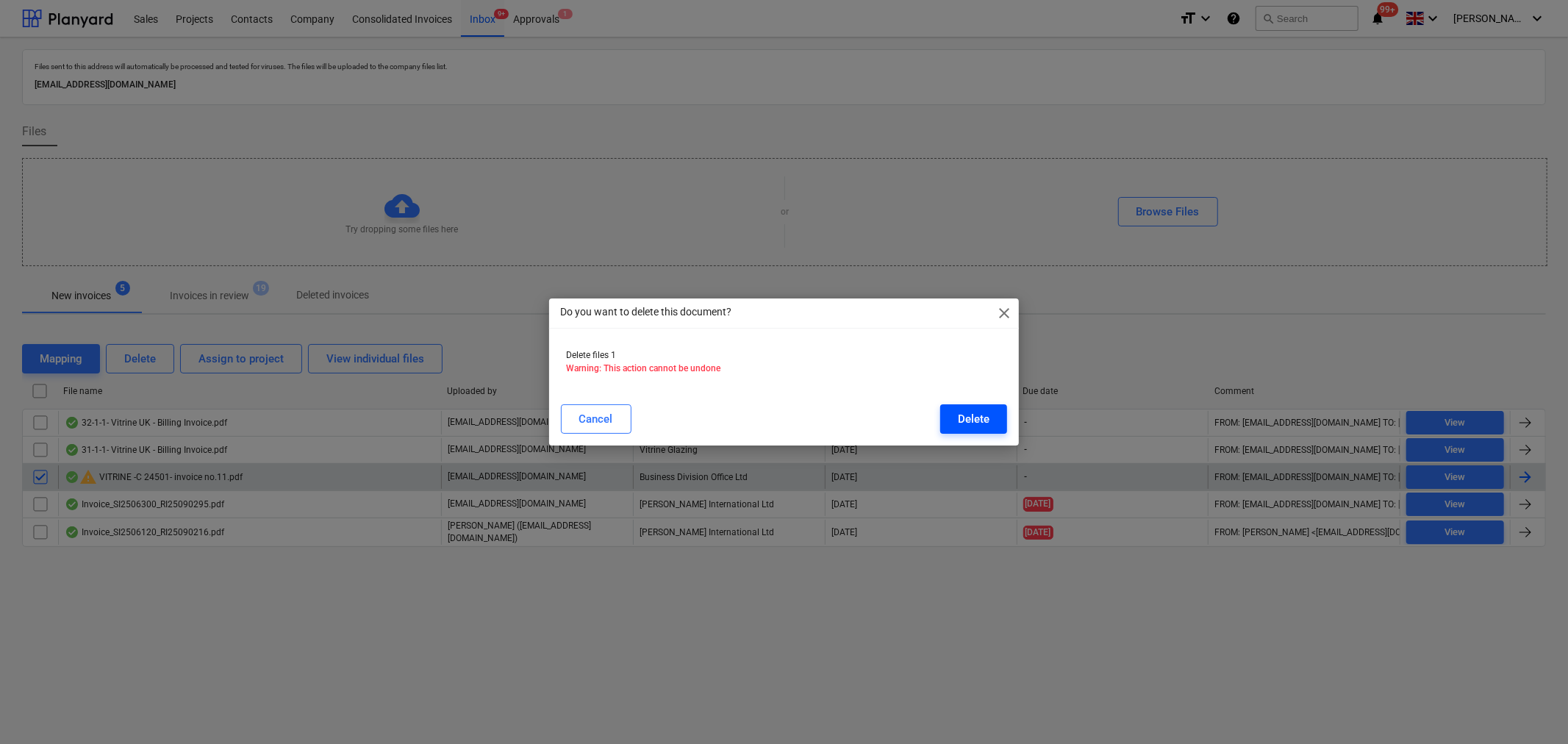
click at [967, 421] on div "Delete" at bounding box center [972, 419] width 31 height 19
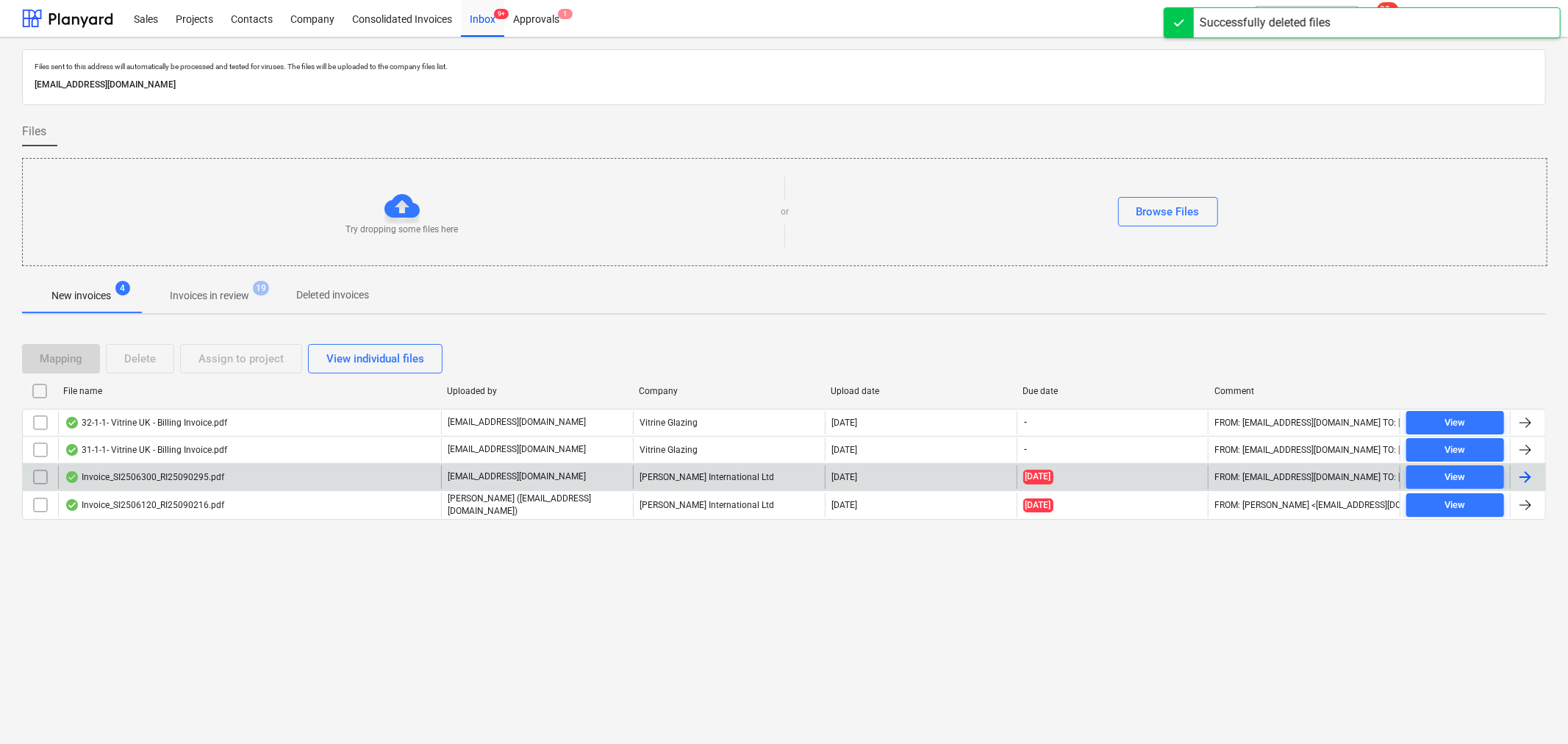
click at [1530, 475] on div at bounding box center [1524, 477] width 18 height 18
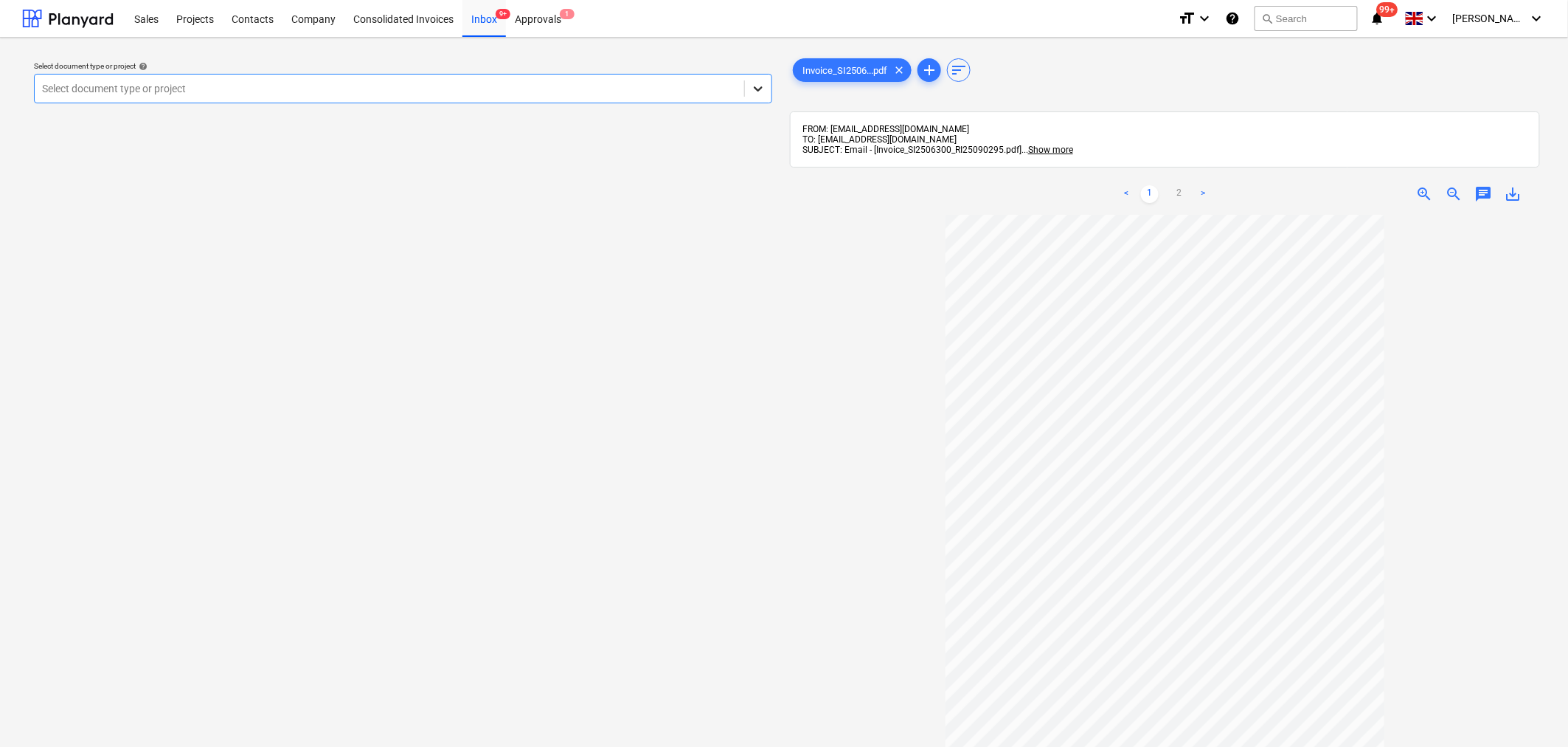
click at [756, 89] on icon at bounding box center [757, 88] width 9 height 5
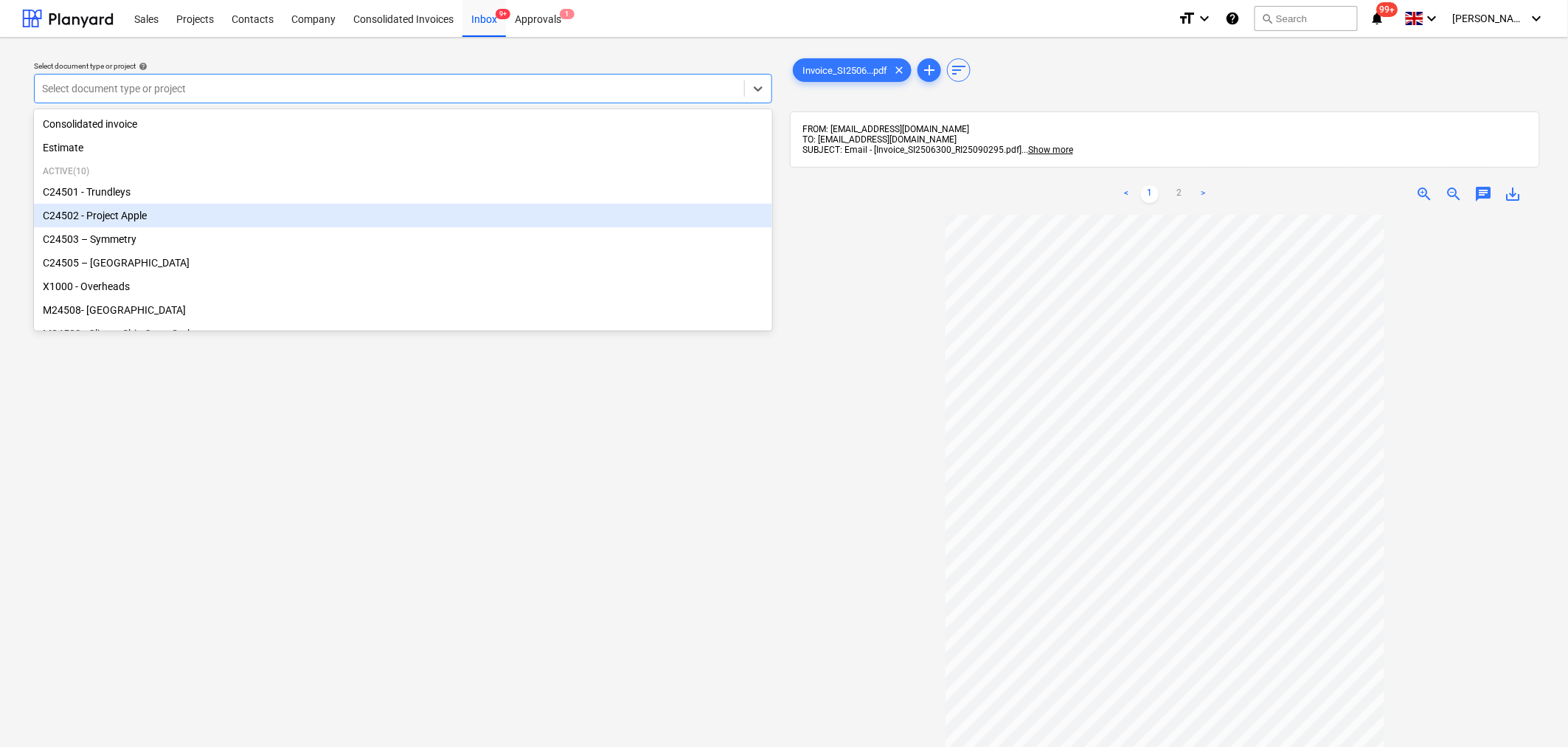
click at [602, 216] on div "C24502 - Project Apple" at bounding box center [403, 215] width 738 height 24
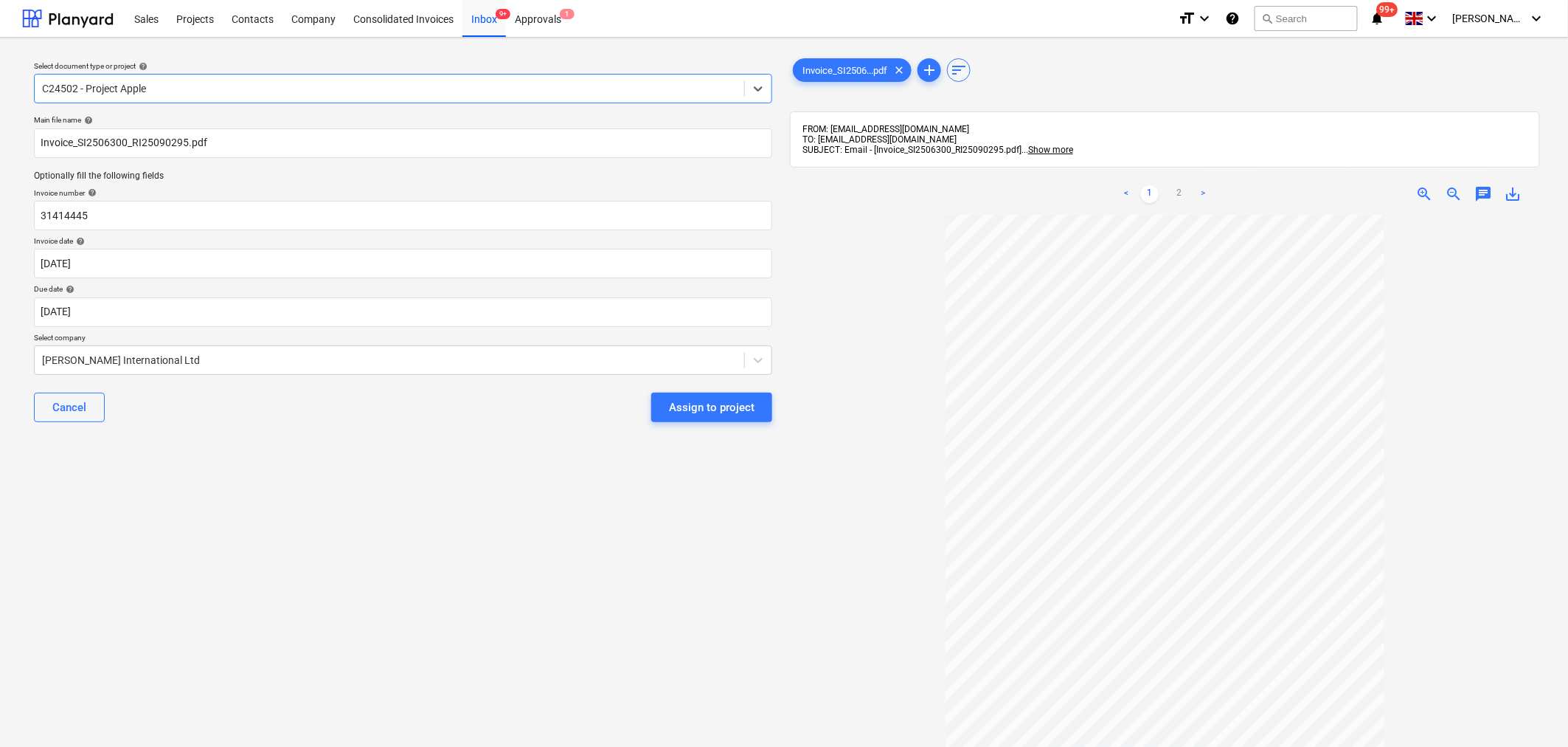
drag, startPoint x: 694, startPoint y: 406, endPoint x: 713, endPoint y: 571, distance: 166.1
click at [690, 406] on div "Assign to project" at bounding box center [712, 407] width 86 height 19
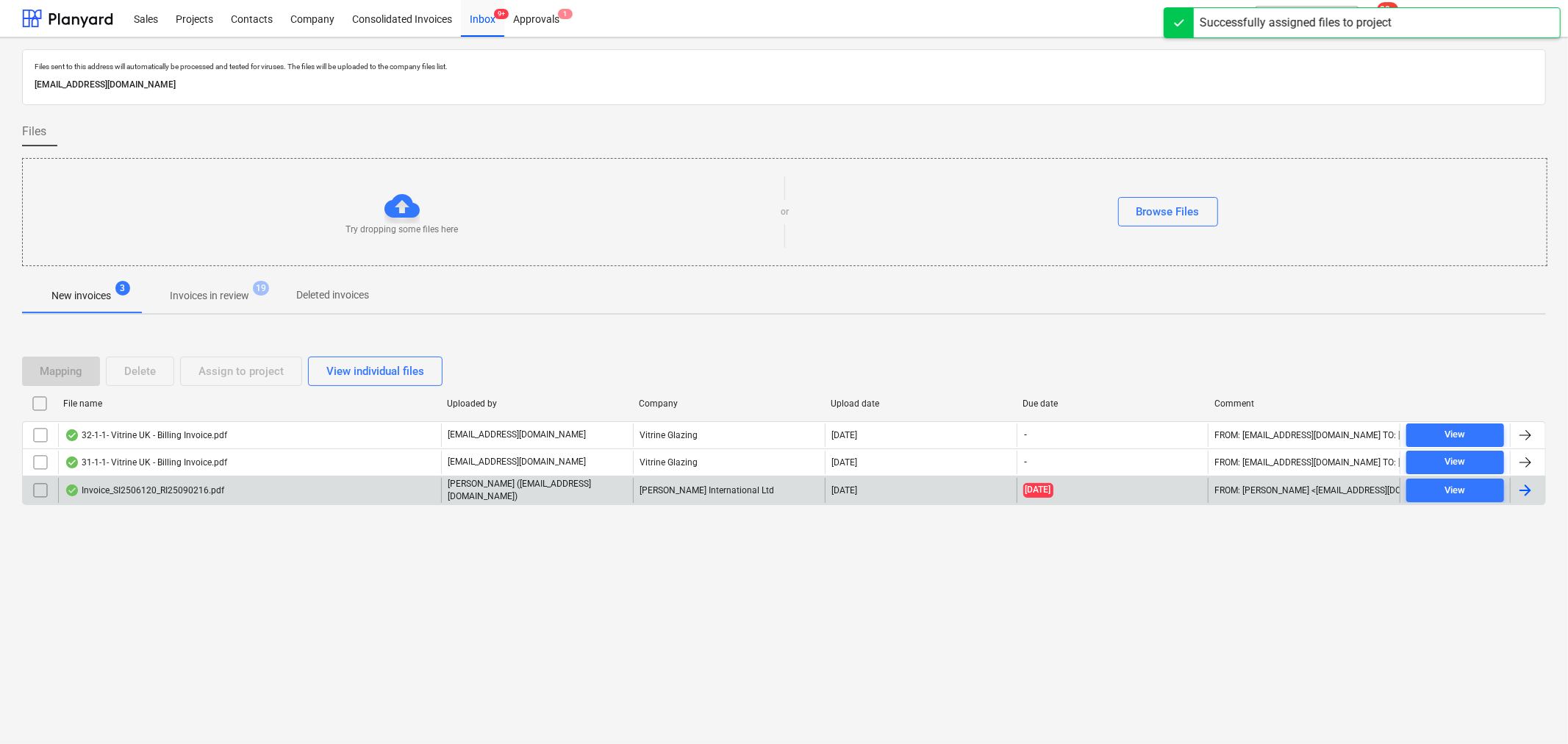
click at [288, 495] on div "Invoice_SI2506120_RI25090216.pdf" at bounding box center [249, 490] width 382 height 25
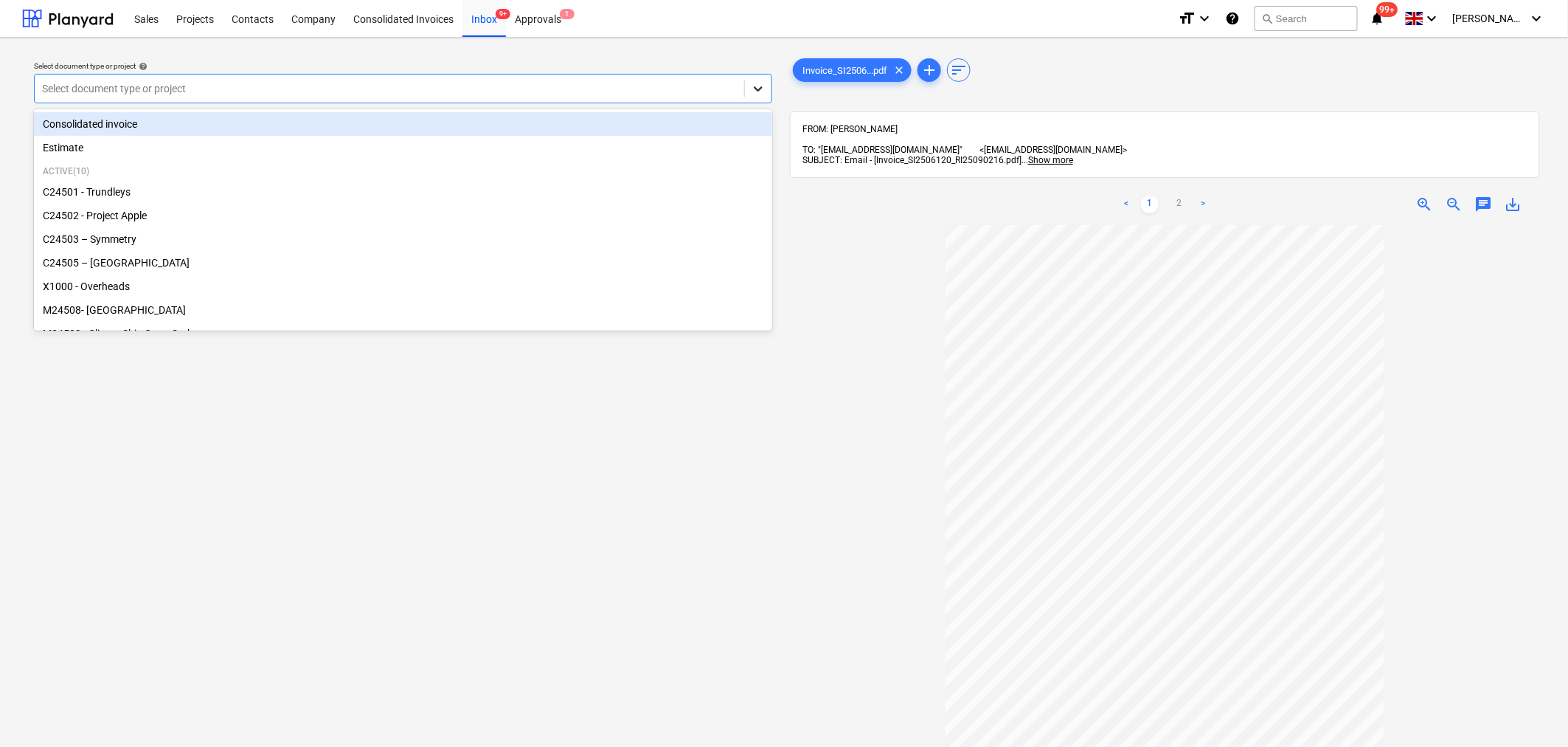
click at [758, 89] on icon at bounding box center [757, 88] width 9 height 5
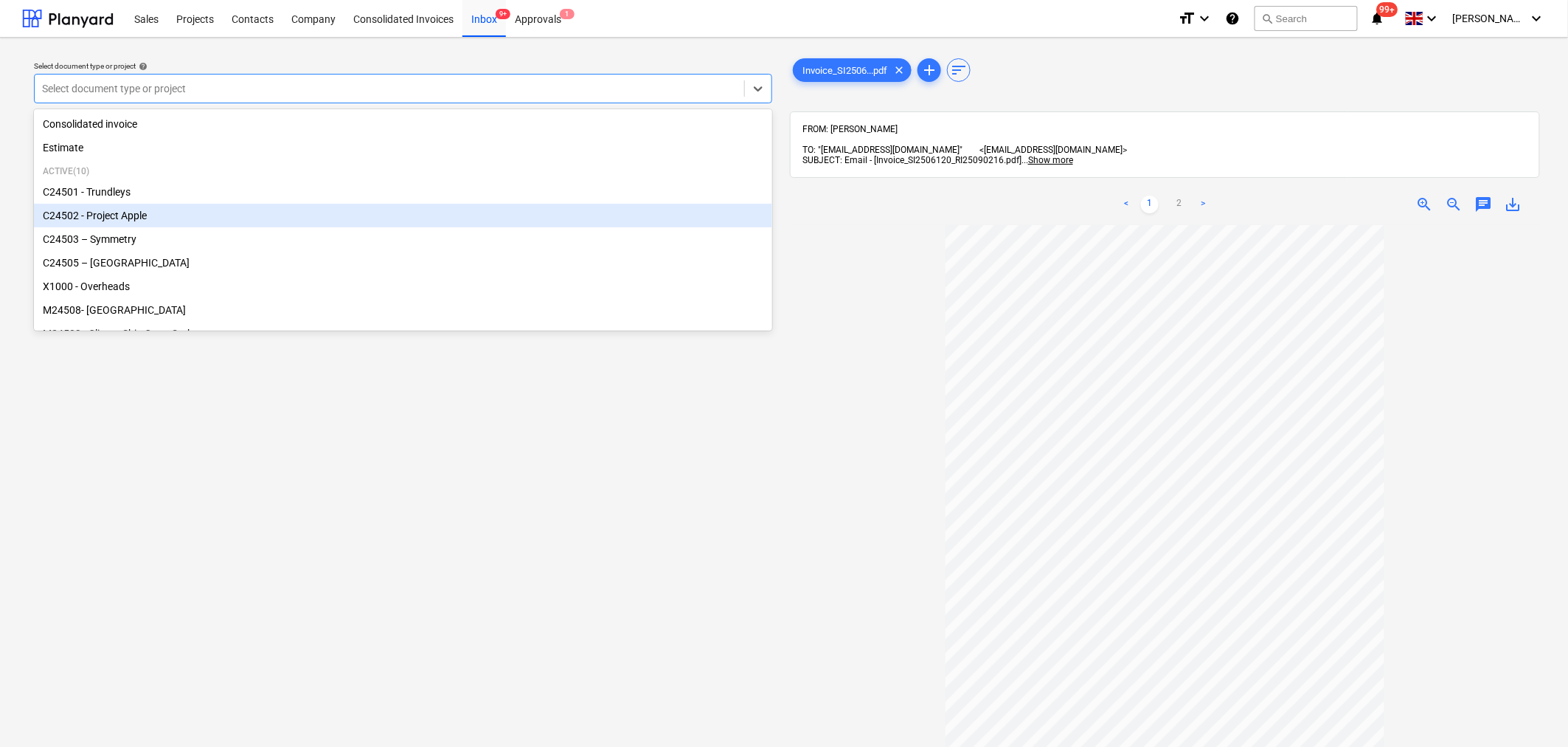
click at [404, 217] on div "C24502 - Project Apple" at bounding box center [403, 215] width 738 height 24
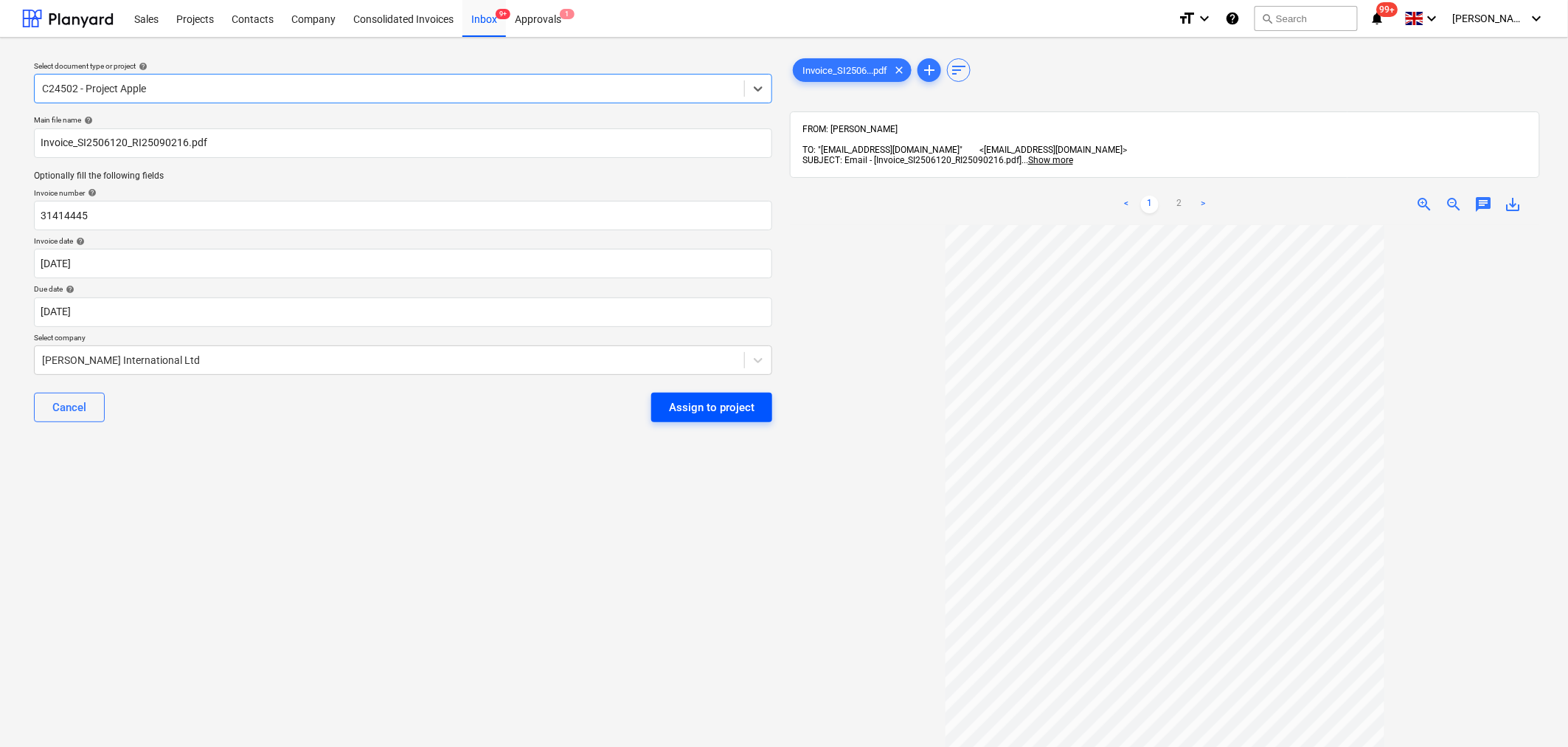
click at [693, 401] on div "Assign to project" at bounding box center [712, 407] width 86 height 19
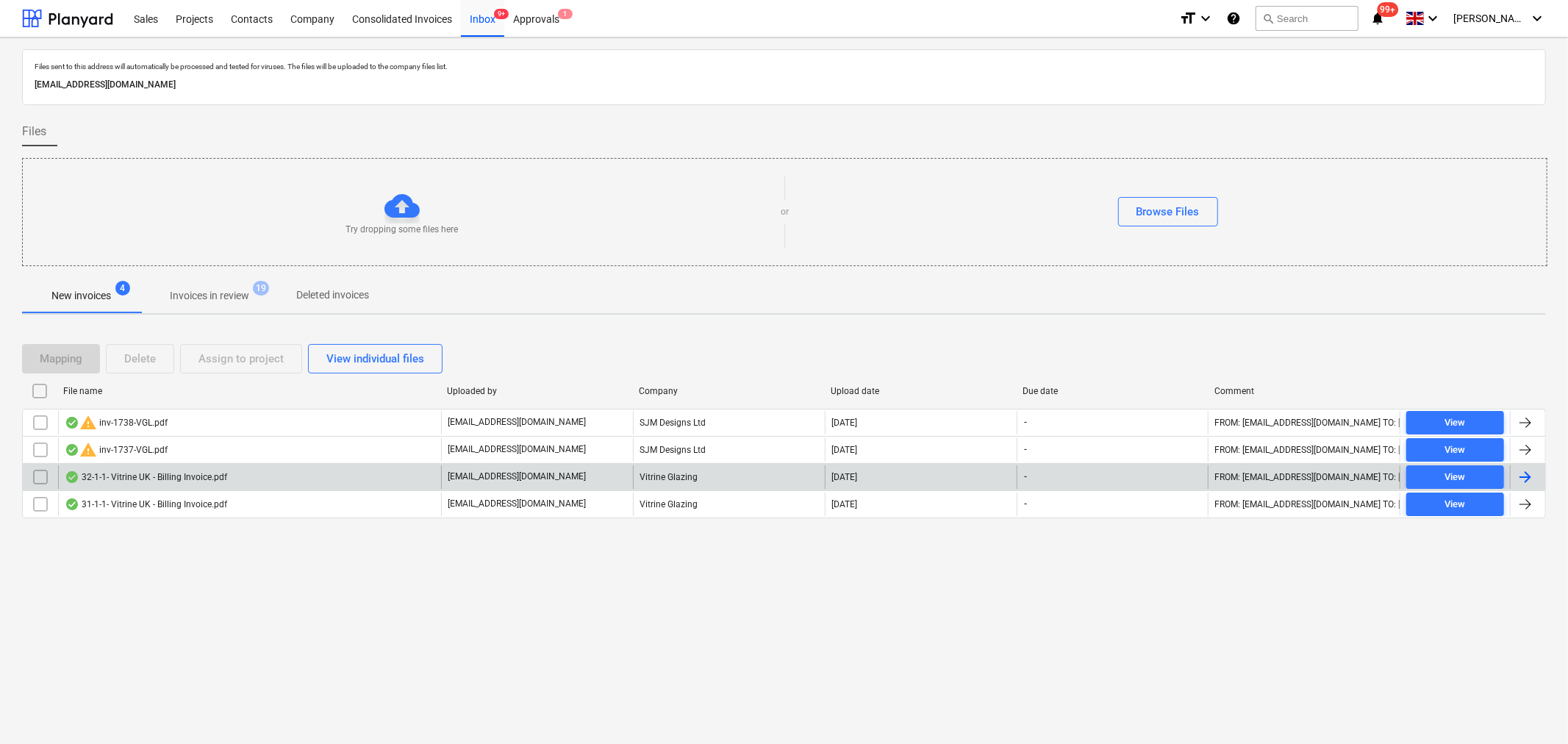
click at [192, 481] on div "32-1-1- Vitrine UK - Billing Invoice.pdf" at bounding box center [146, 477] width 163 height 11
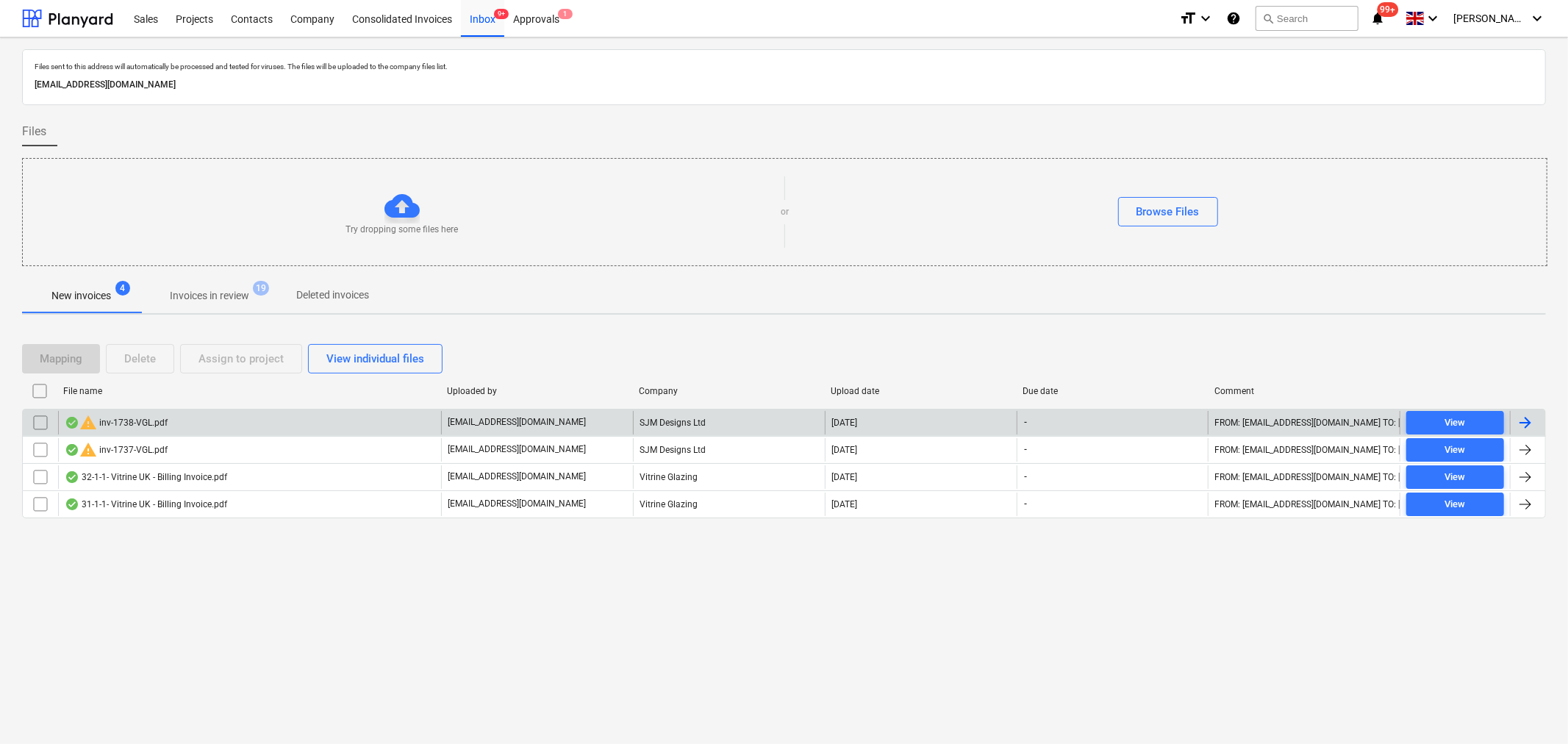
click at [688, 421] on div "SJM Designs Ltd" at bounding box center [729, 422] width 192 height 24
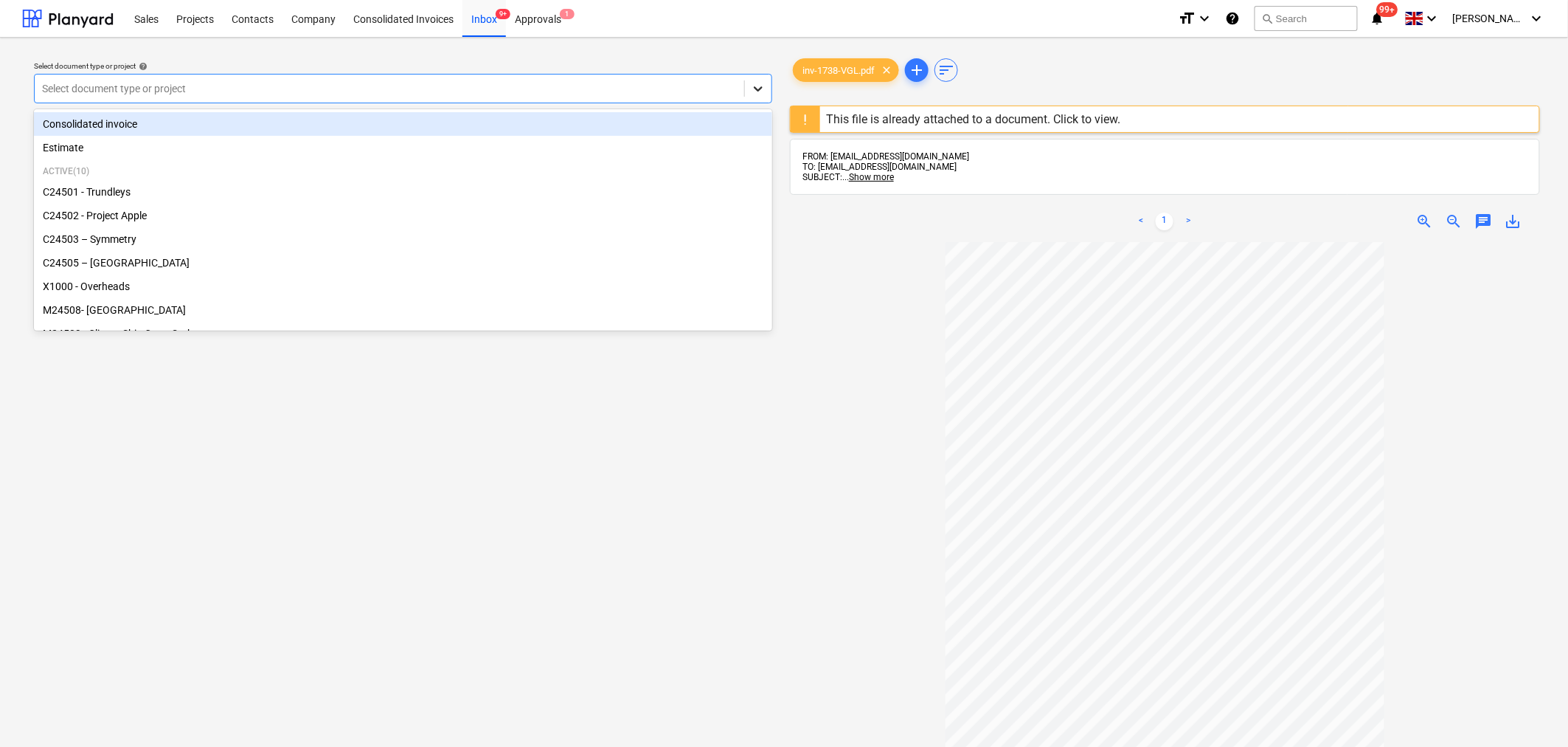
click at [758, 85] on icon at bounding box center [757, 88] width 14 height 14
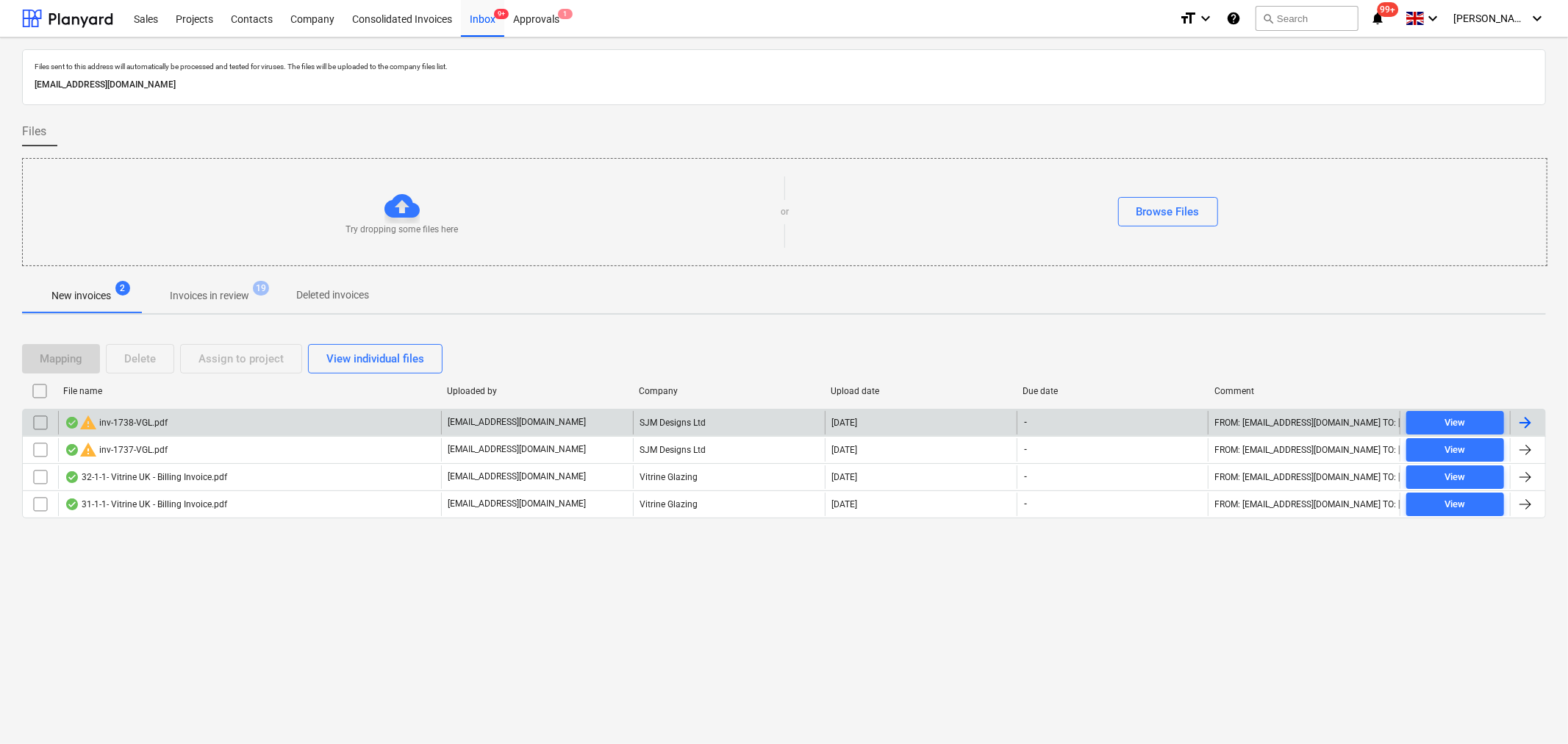
click at [34, 424] on input "checkbox" at bounding box center [40, 422] width 24 height 24
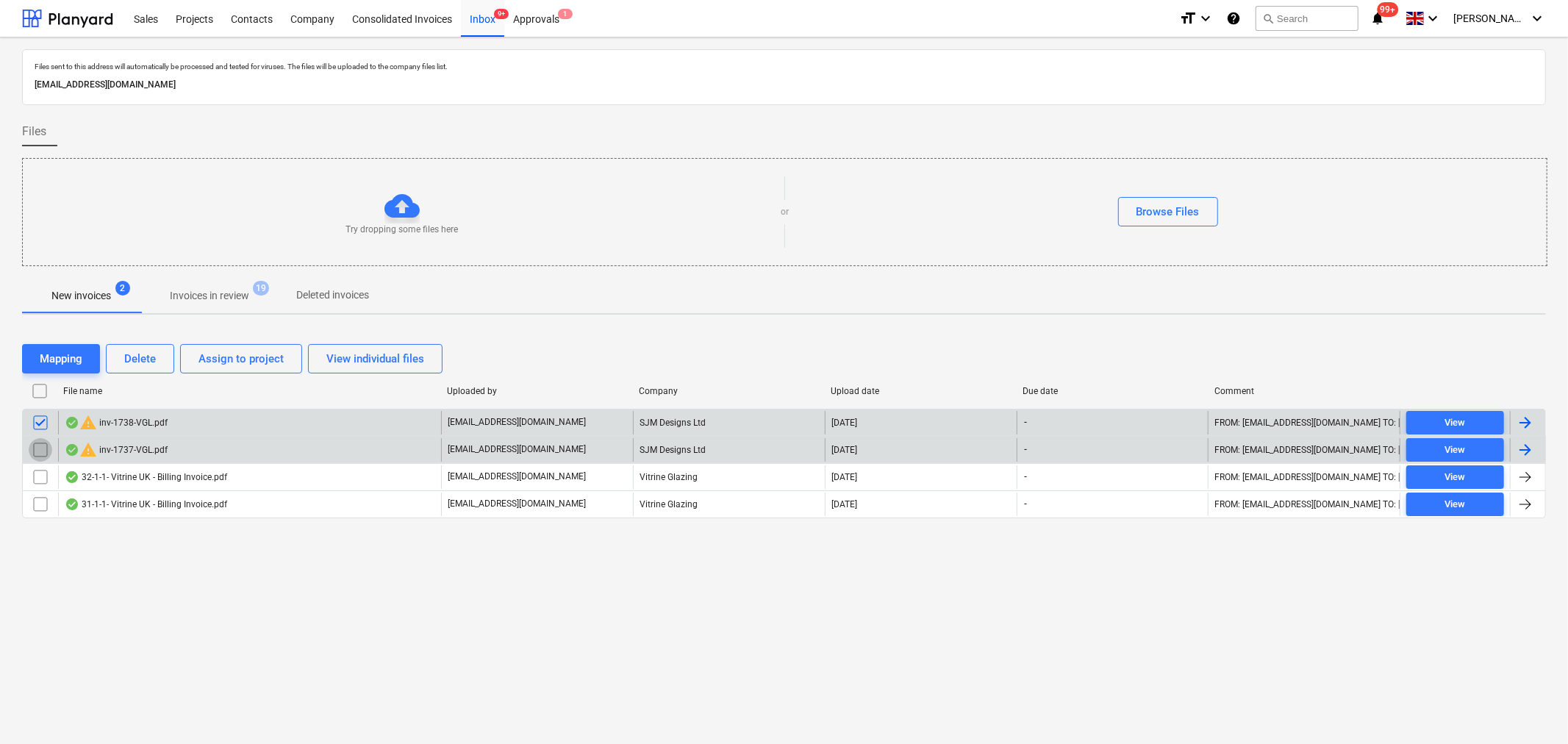
click at [42, 447] on input "checkbox" at bounding box center [40, 449] width 24 height 24
click at [145, 357] on div "Delete" at bounding box center [140, 359] width 31 height 19
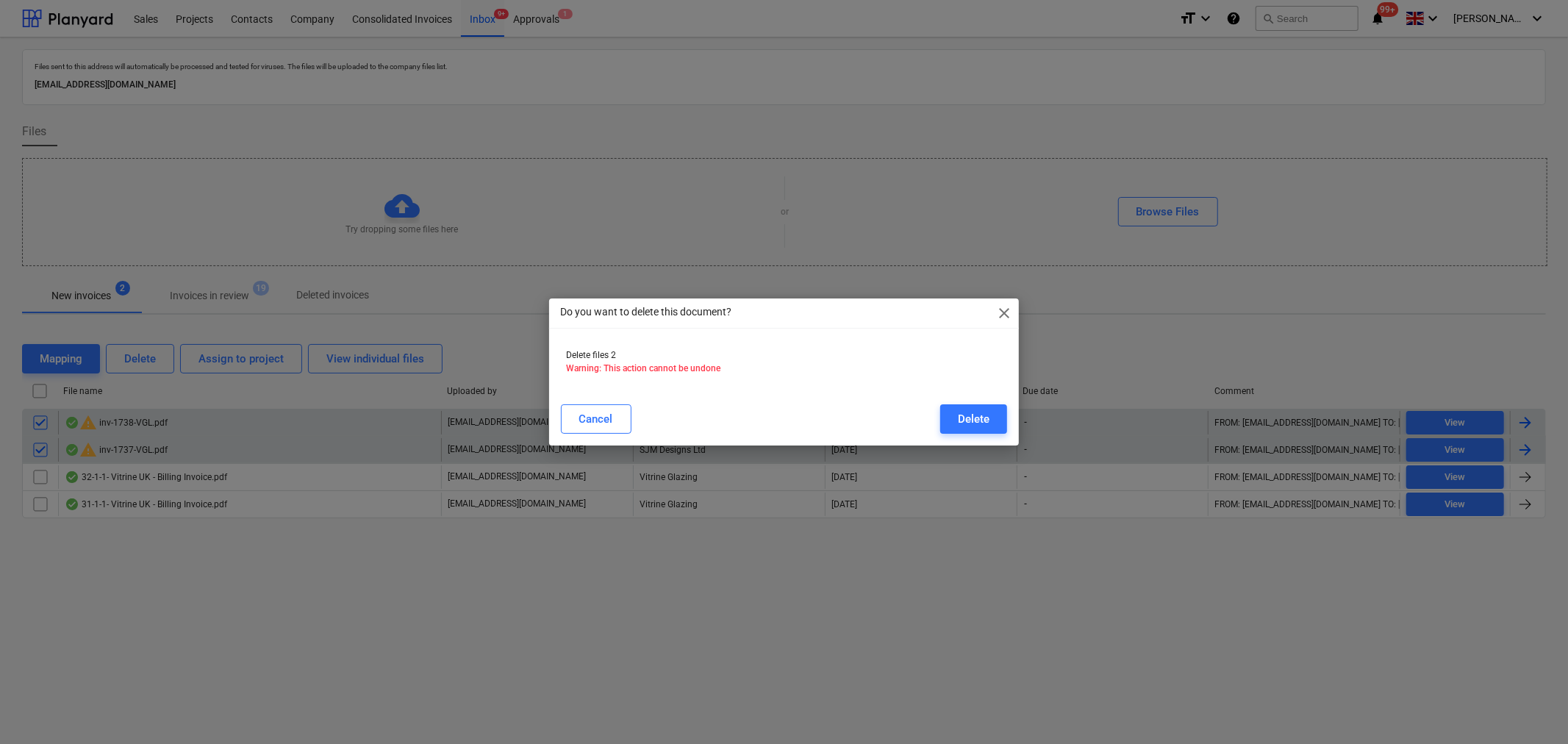
click at [930, 432] on div "Cancel Delete" at bounding box center [784, 419] width 447 height 29
click at [967, 422] on div "Delete" at bounding box center [972, 419] width 31 height 19
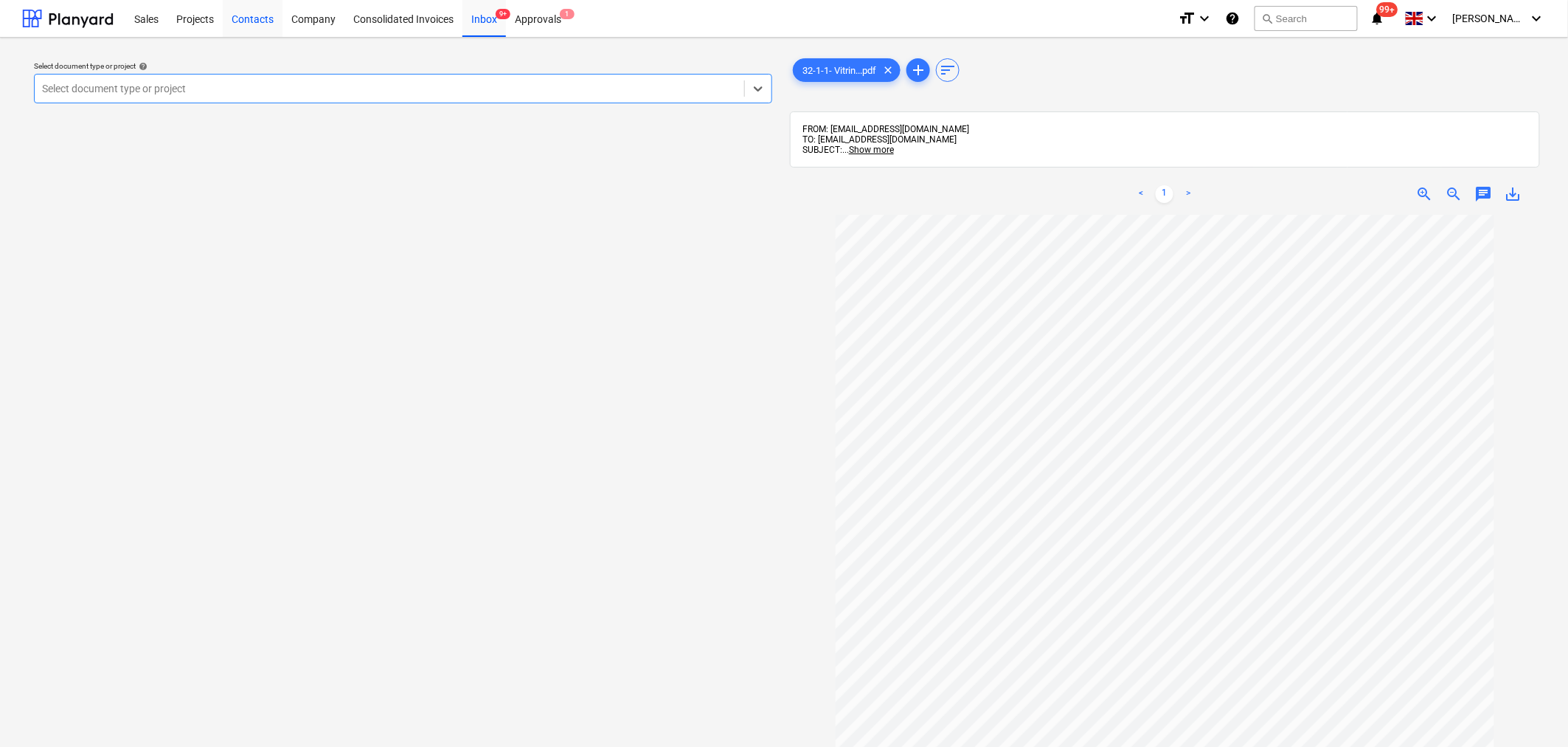
click at [259, 18] on div "Contacts" at bounding box center [252, 17] width 60 height 37
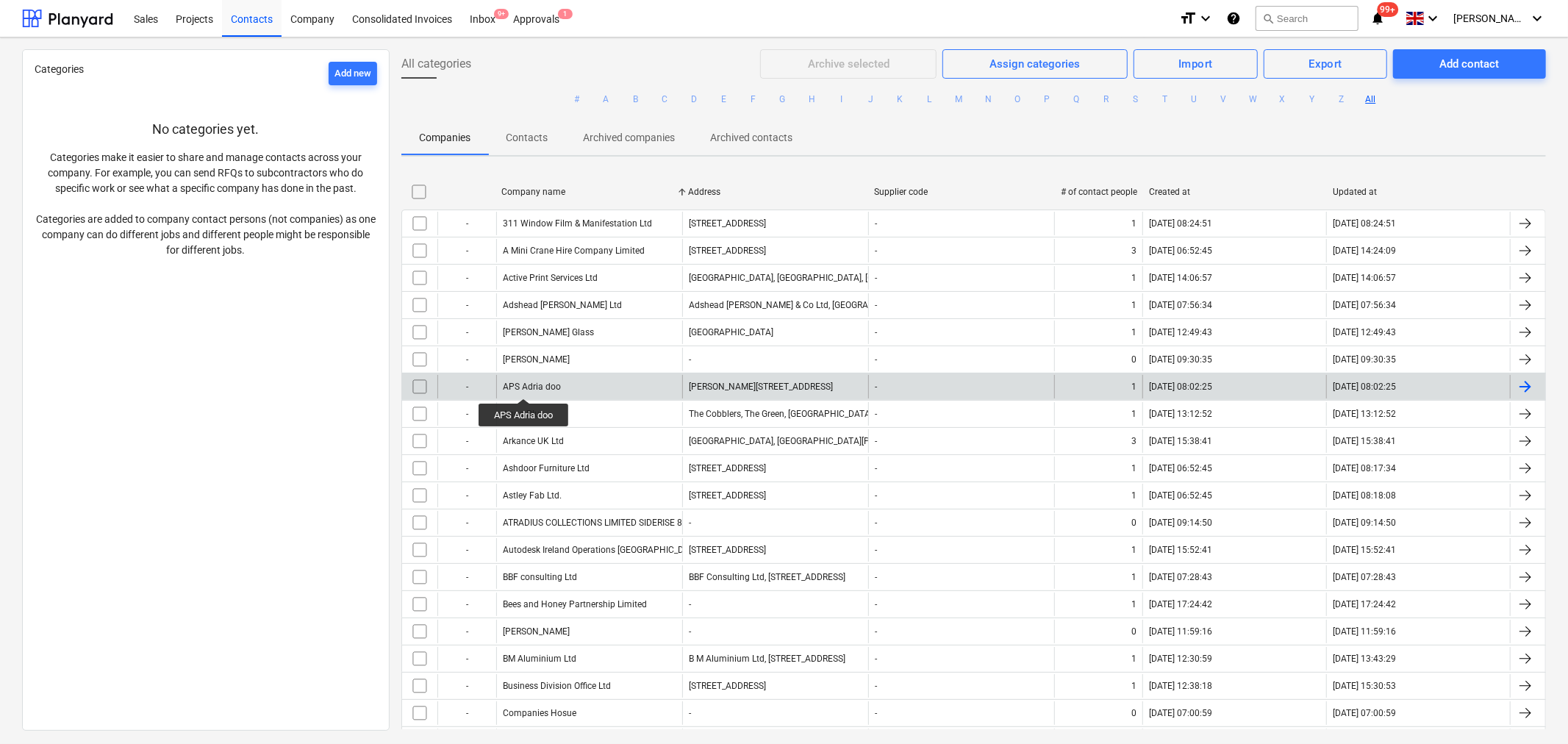
click at [524, 385] on div "APS Adria doo" at bounding box center [531, 386] width 58 height 10
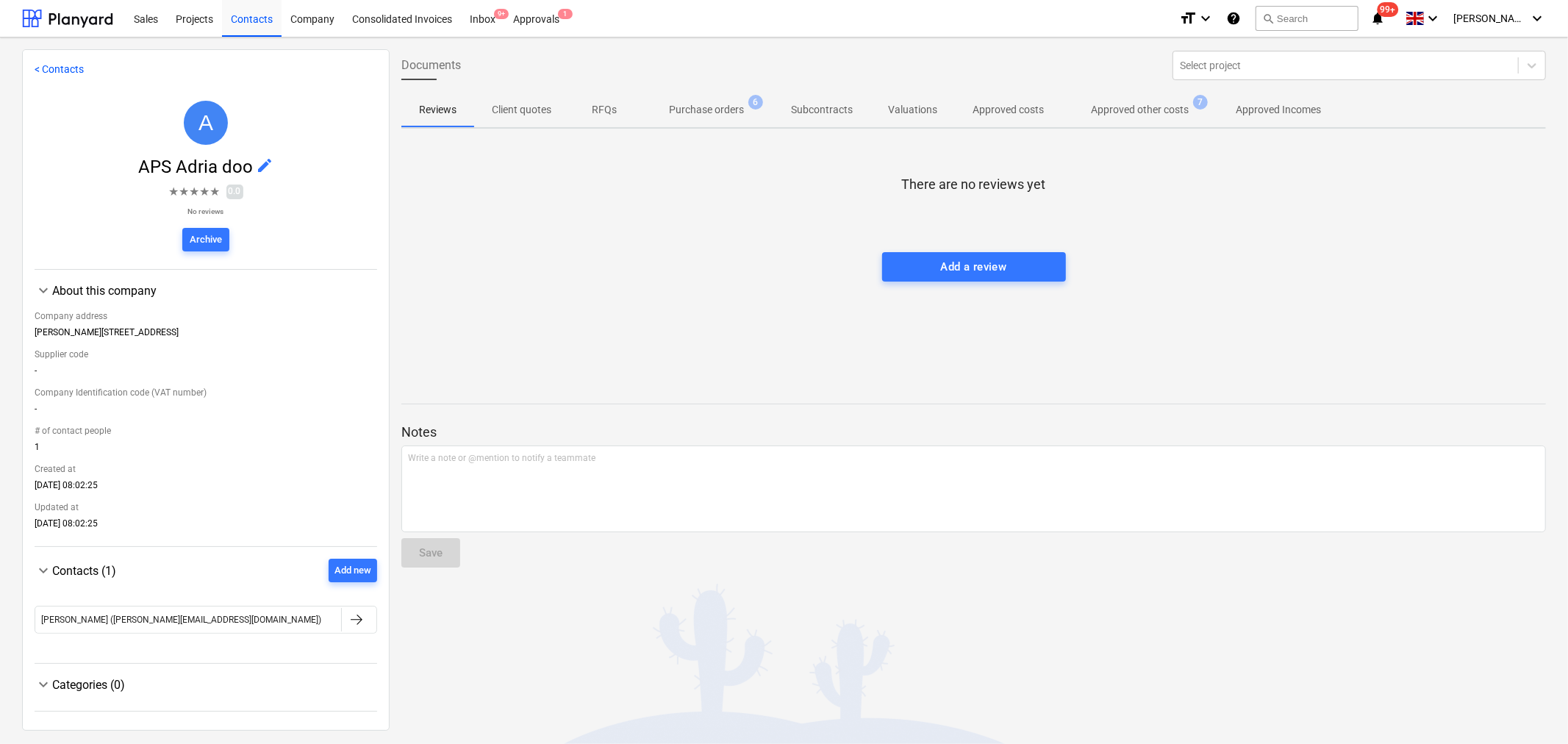
click at [1127, 105] on p "Approved other costs" at bounding box center [1139, 109] width 98 height 15
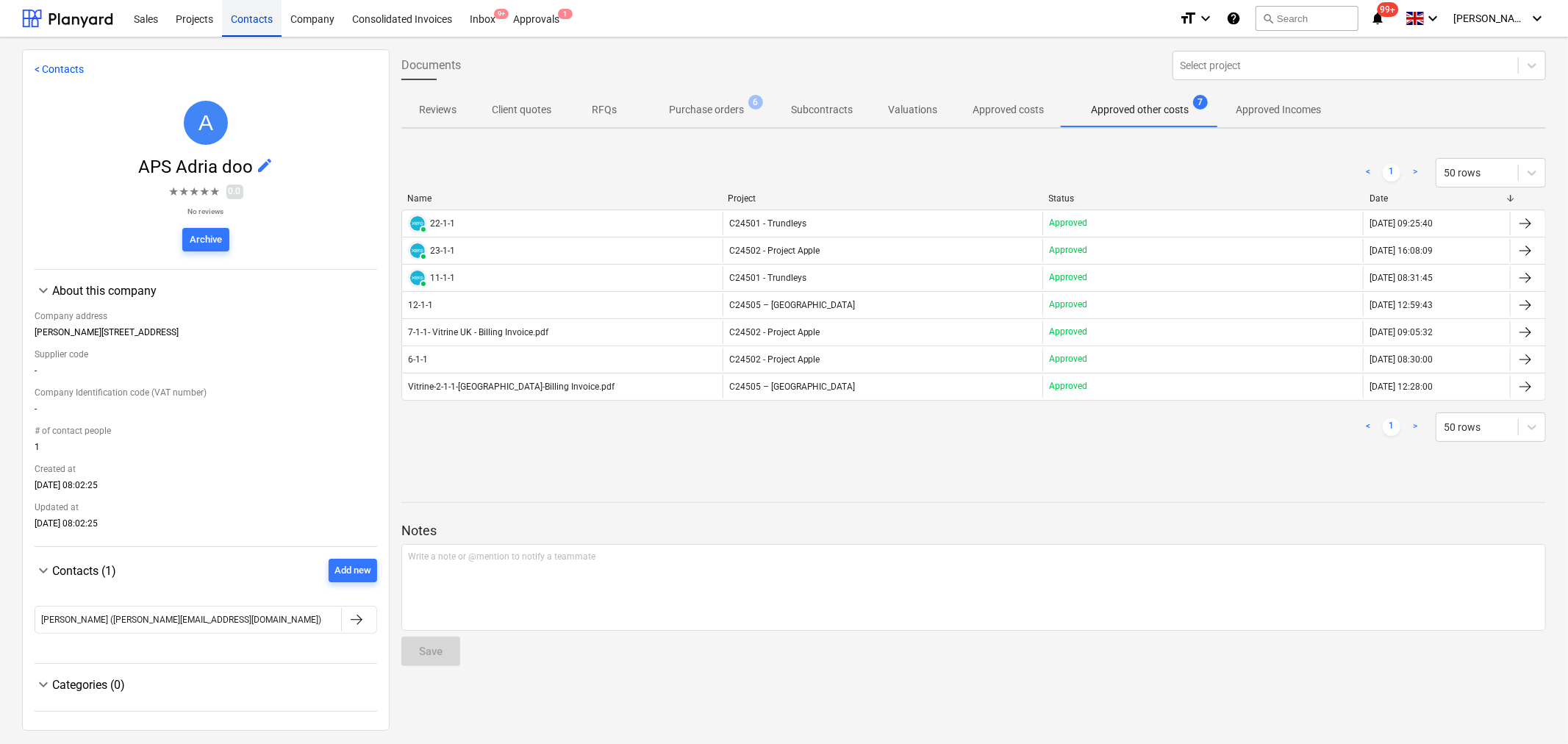
click at [251, 16] on div "Contacts" at bounding box center [251, 17] width 60 height 37
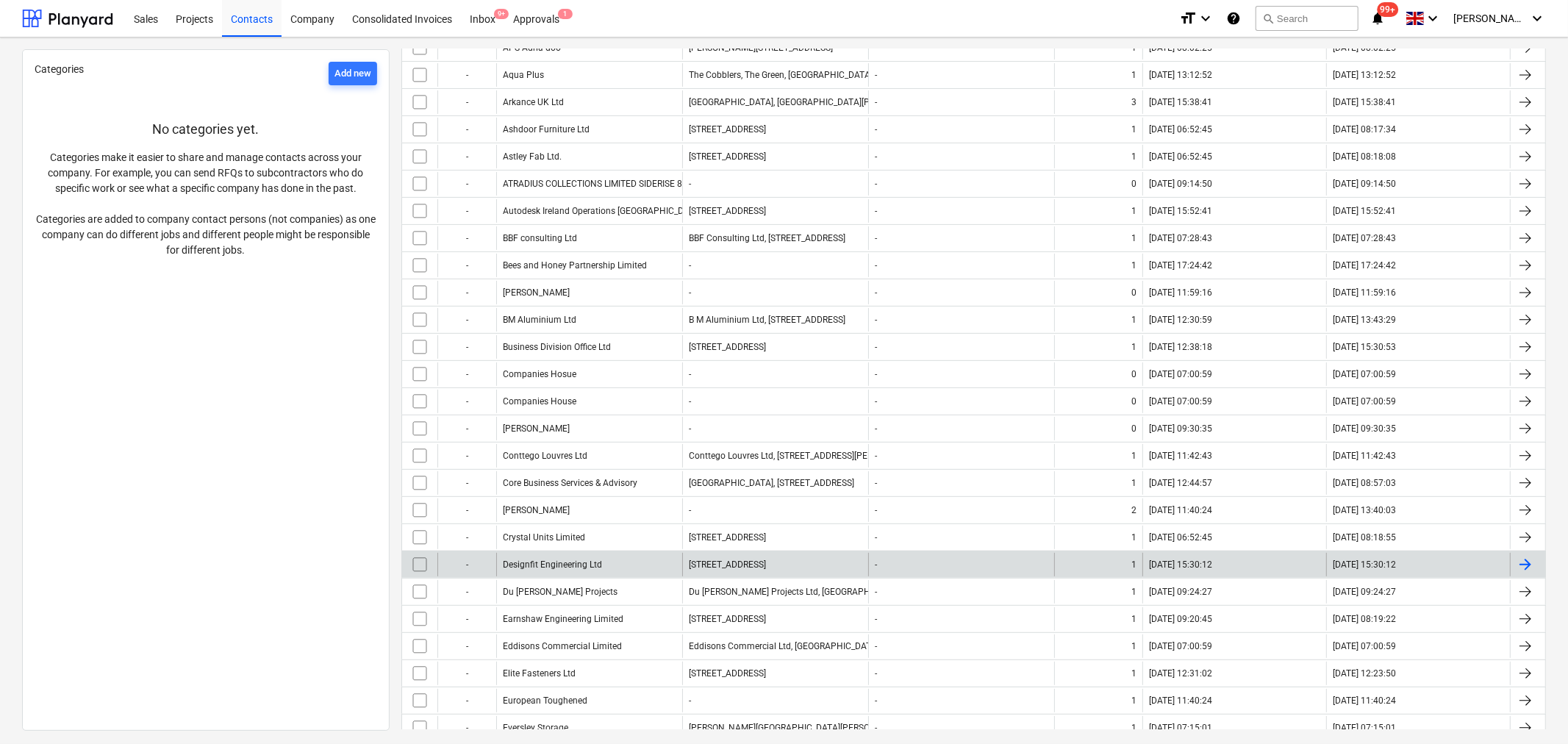
scroll to position [489, 0]
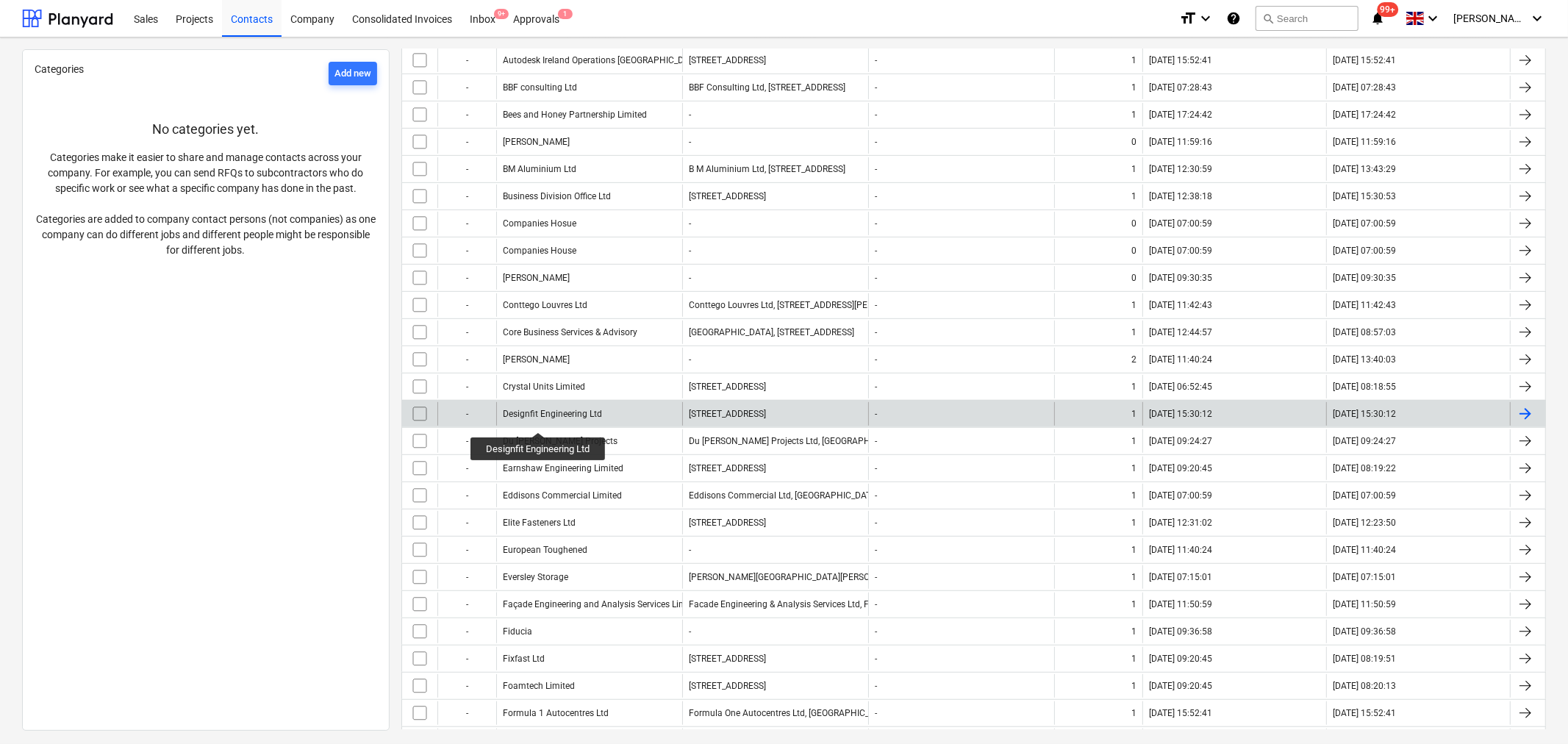
click at [539, 419] on div "Designfit Engineering Ltd" at bounding box center [552, 413] width 99 height 10
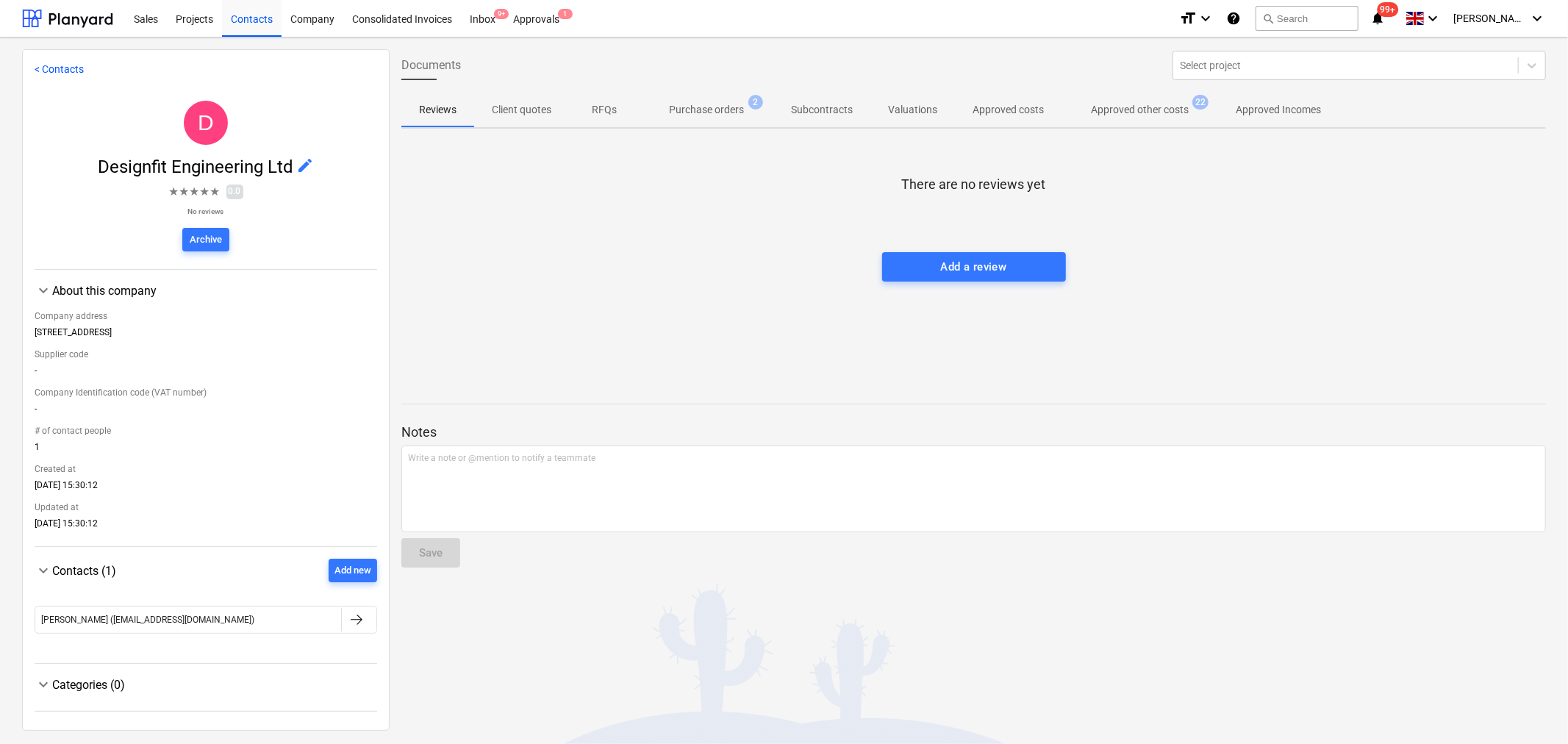
click at [1166, 111] on p "Approved other costs" at bounding box center [1139, 109] width 98 height 15
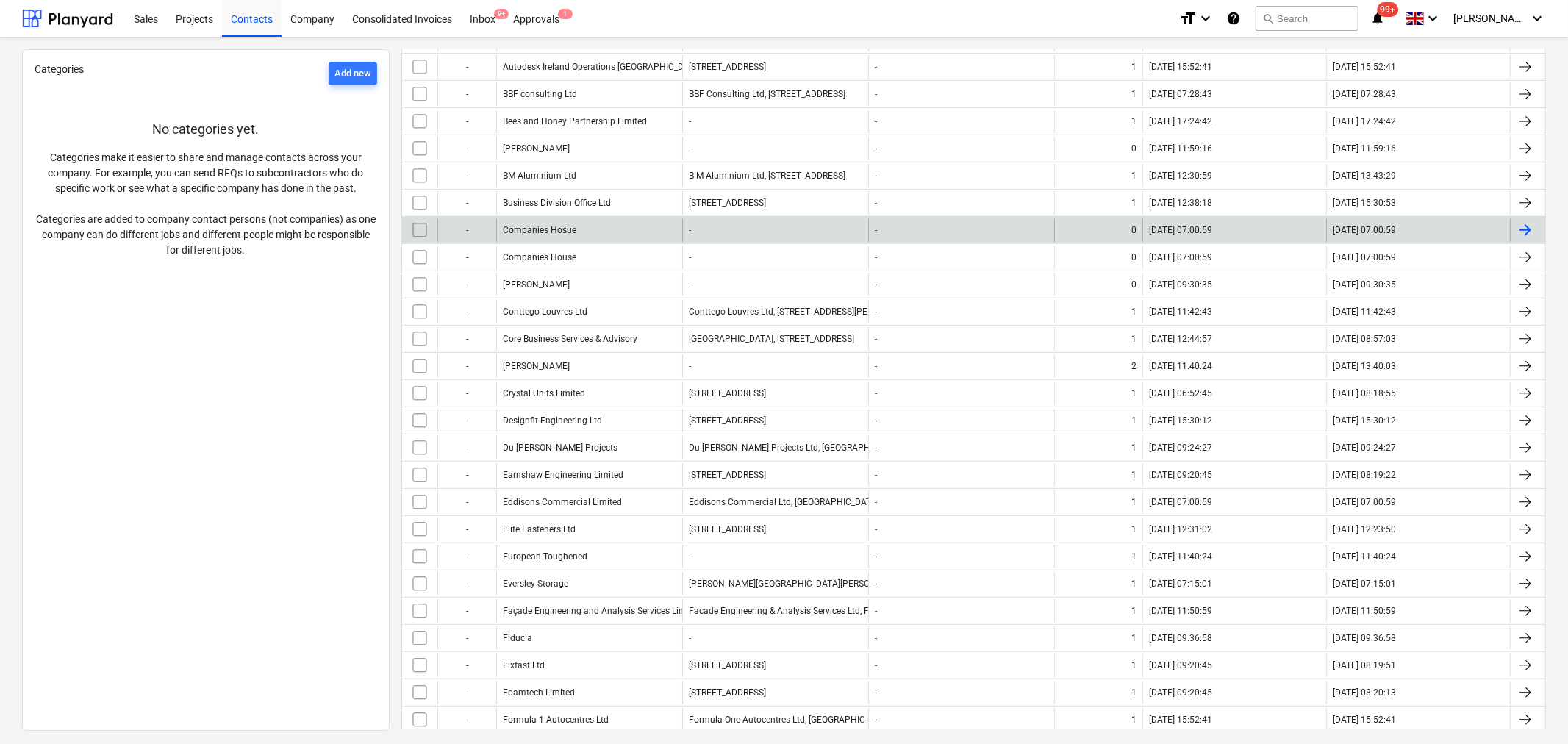
scroll to position [489, 0]
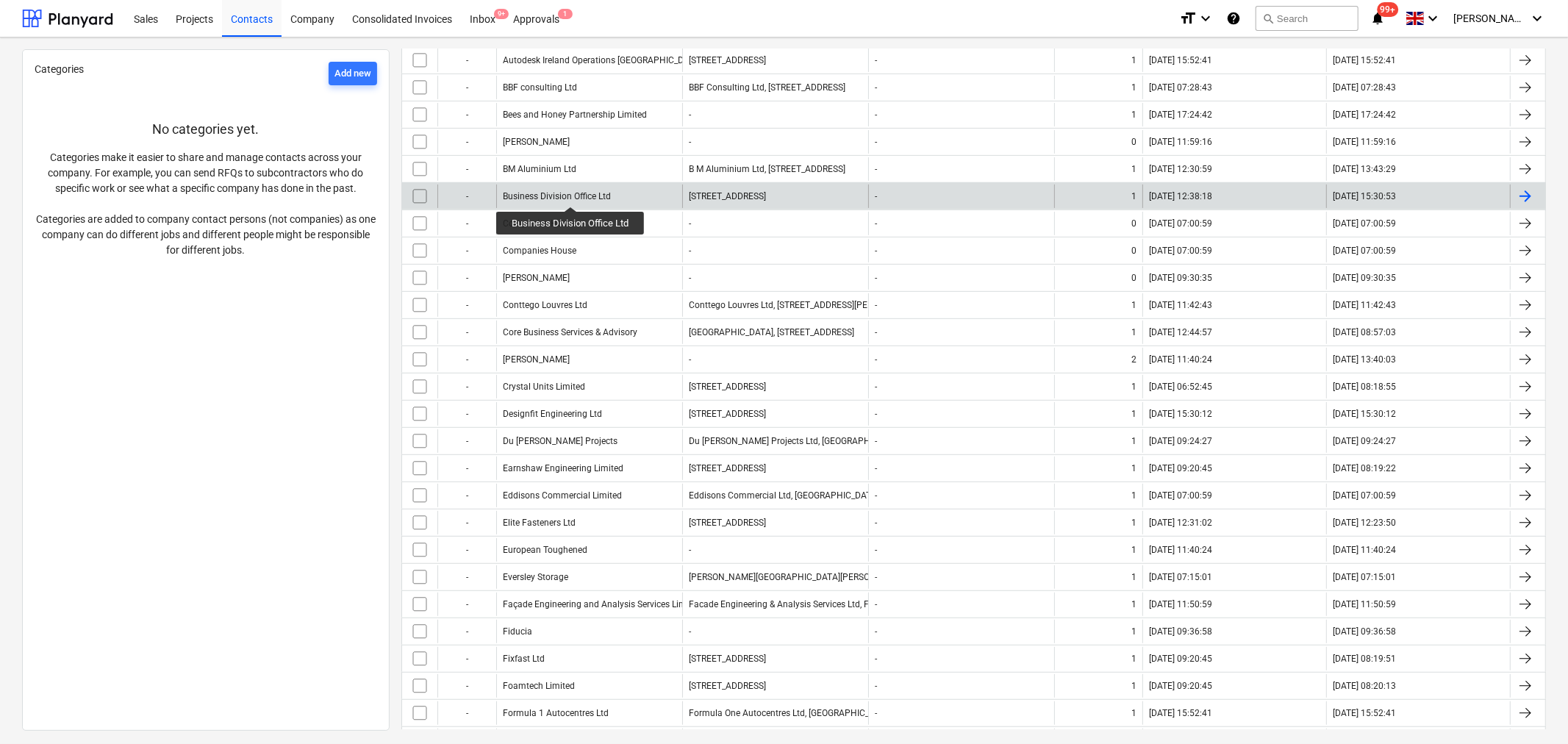
click at [570, 193] on div "Business Division Office Ltd" at bounding box center [557, 196] width 108 height 10
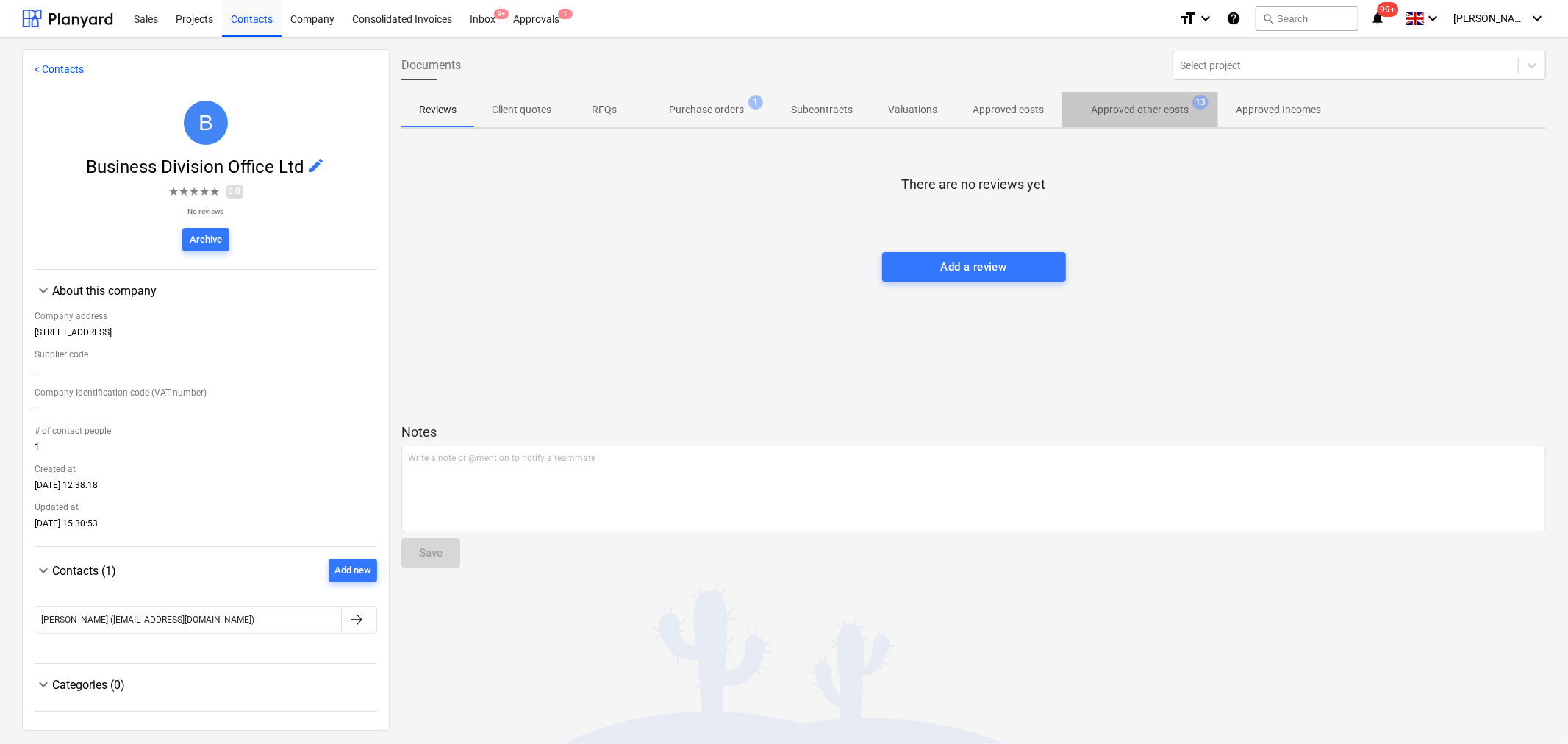
click at [1145, 105] on p "Approved other costs" at bounding box center [1139, 109] width 98 height 15
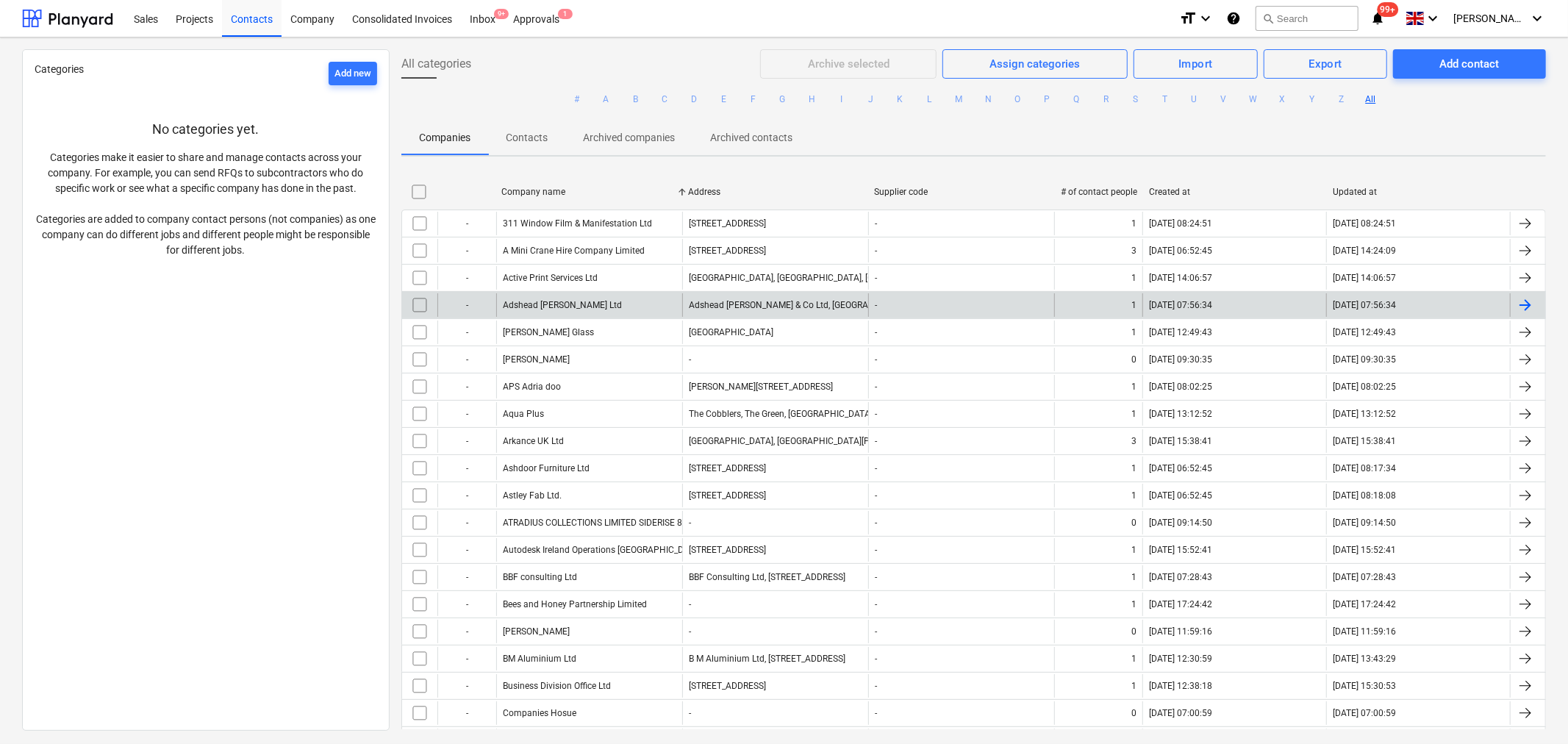
click at [547, 187] on div "Company name" at bounding box center [589, 191] width 175 height 10
checkbox input "false"
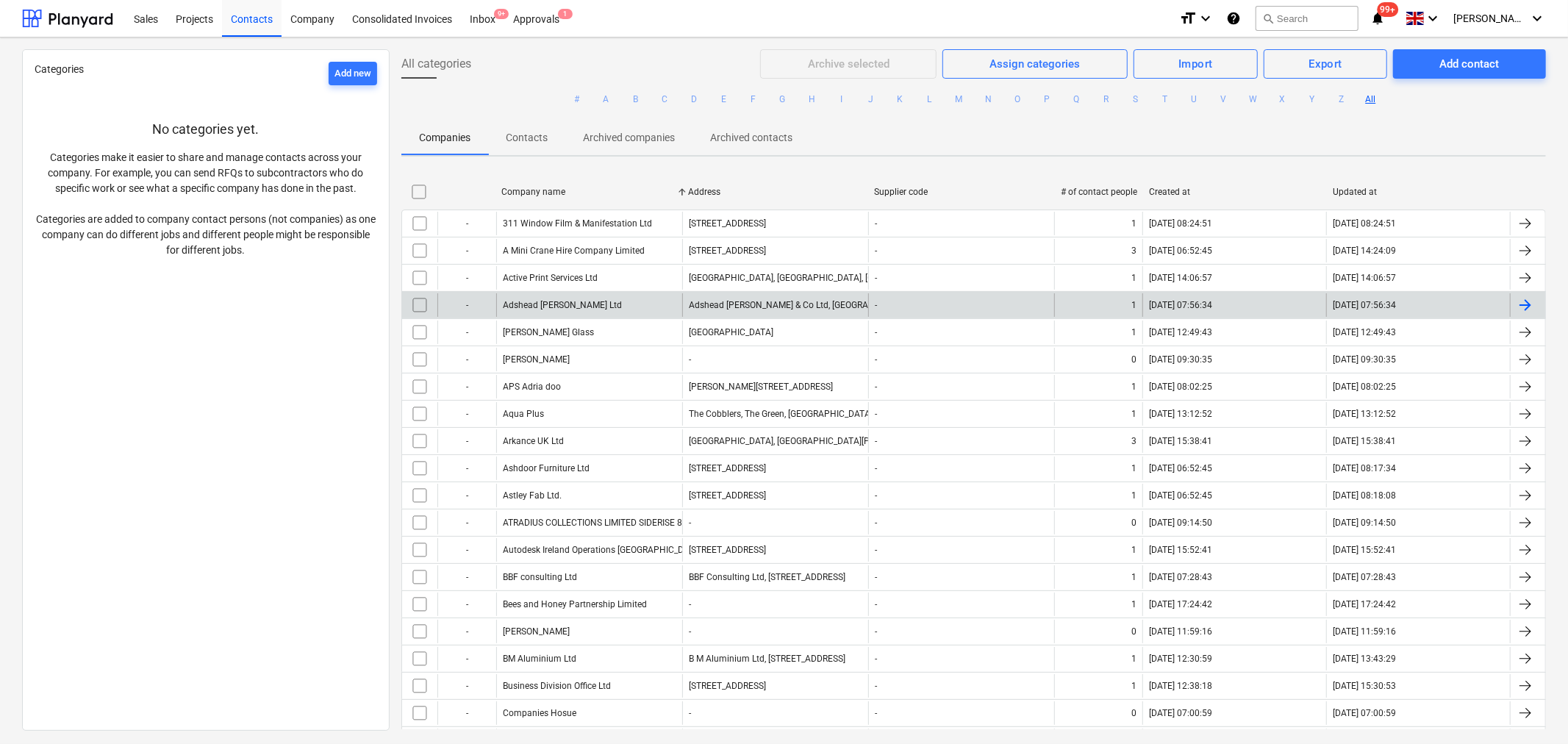
checkbox input "false"
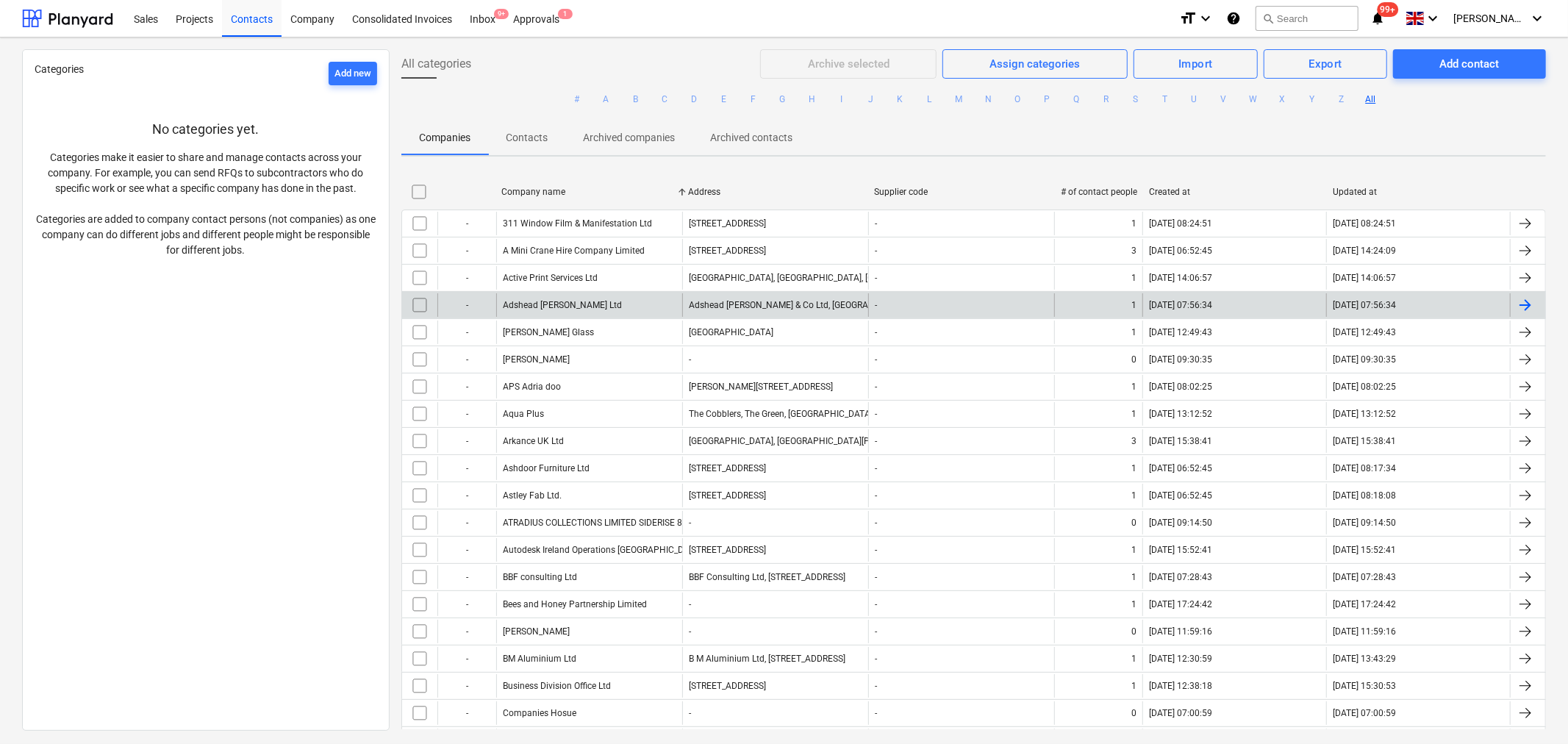
checkbox input "false"
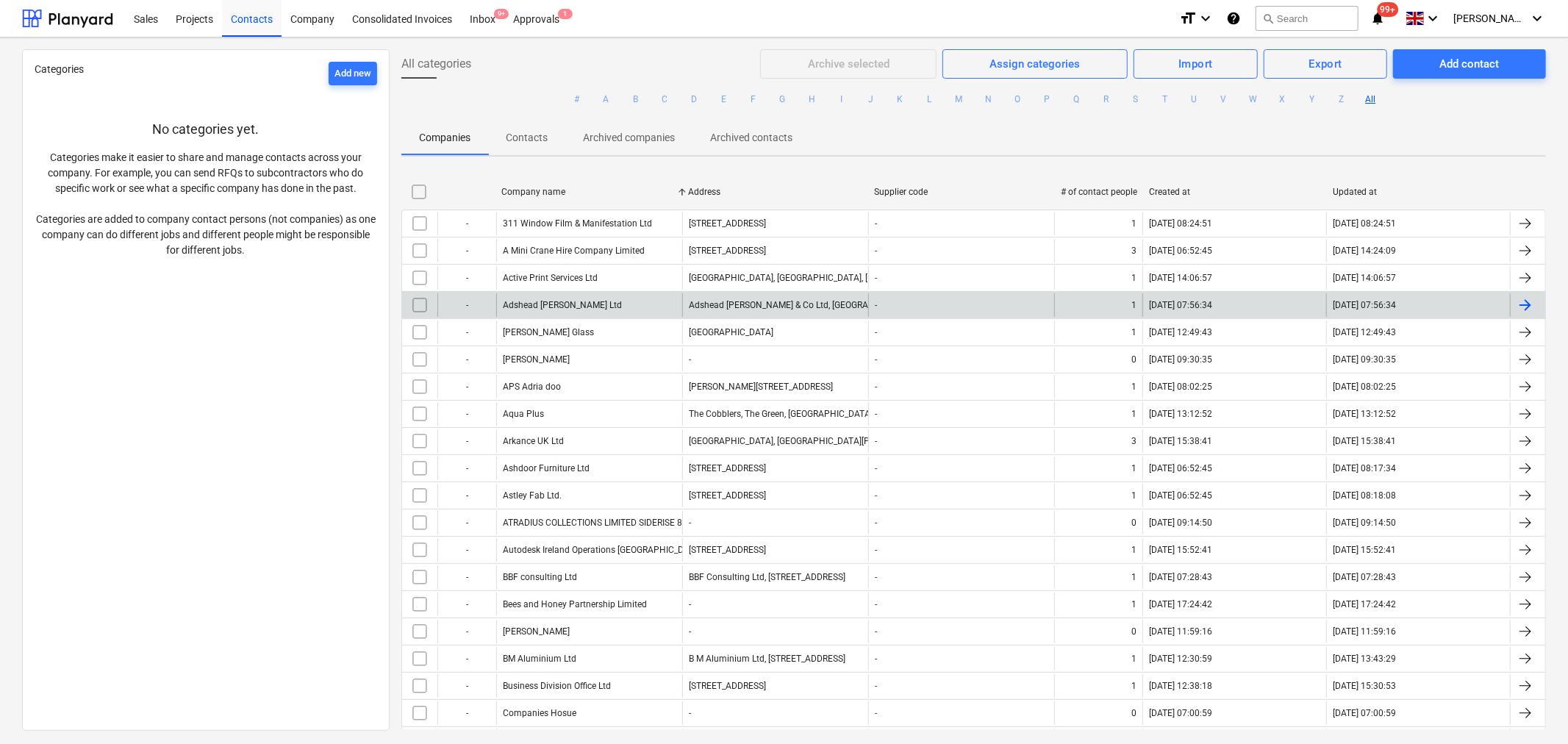
checkbox input "false"
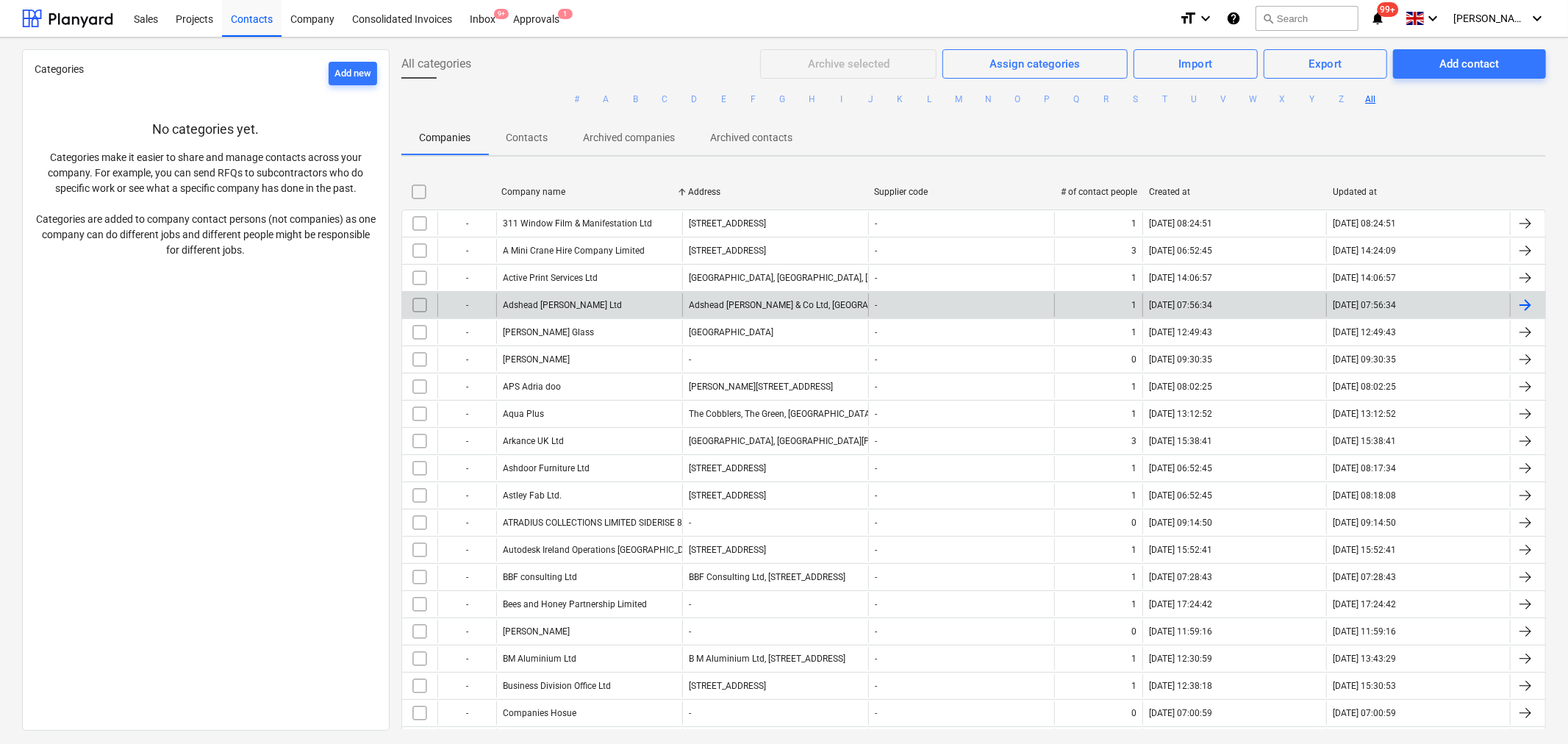
checkbox input "false"
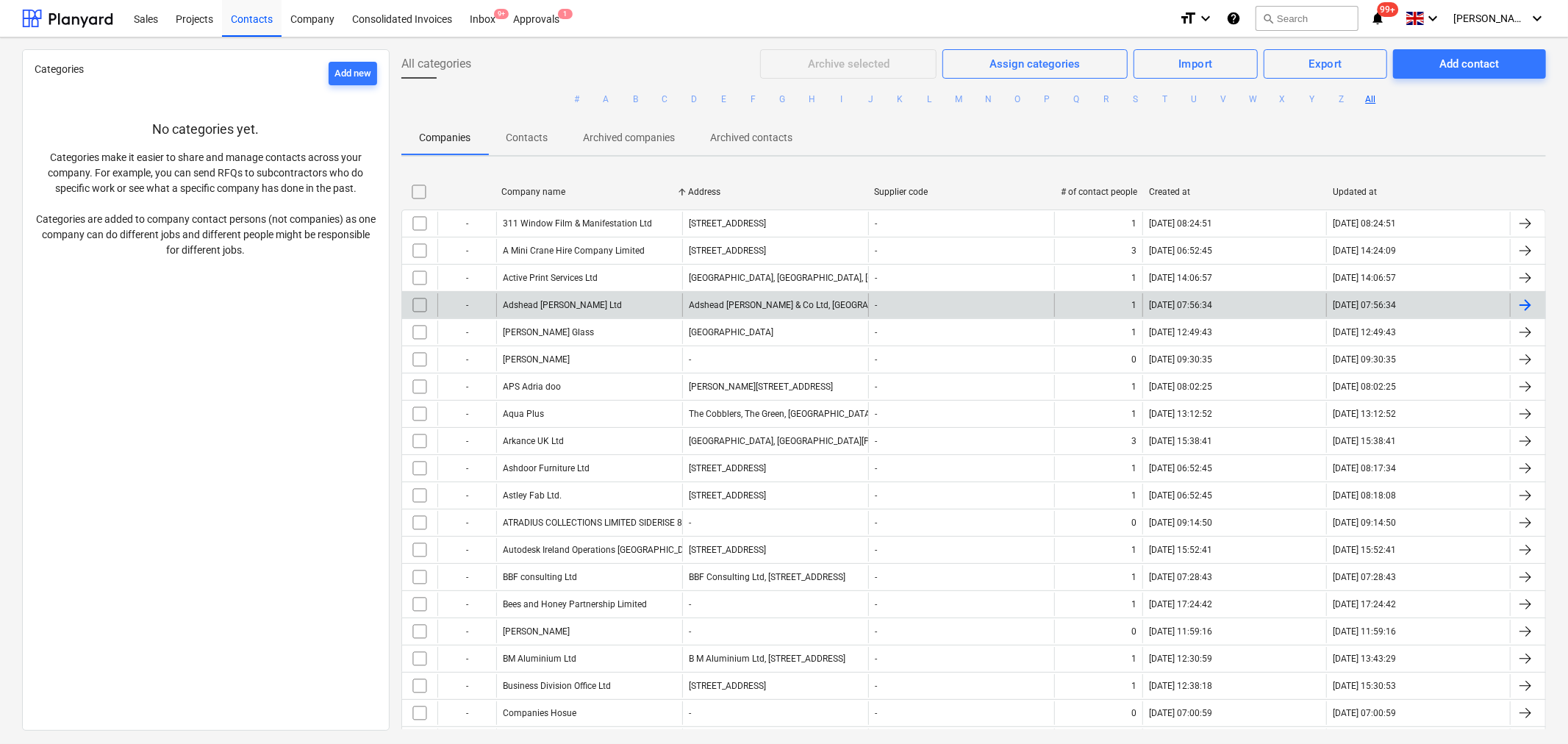
checkbox input "false"
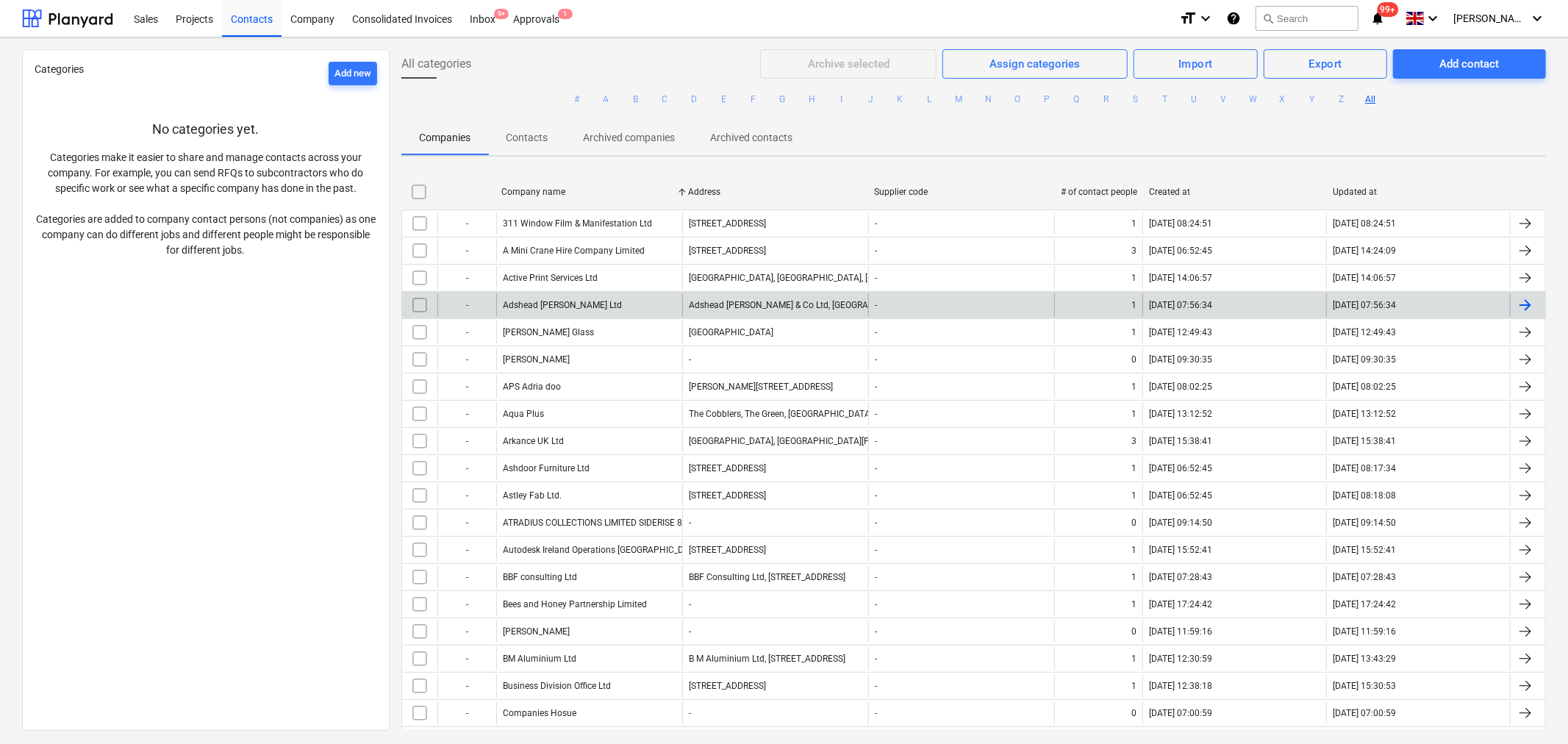
checkbox input "false"
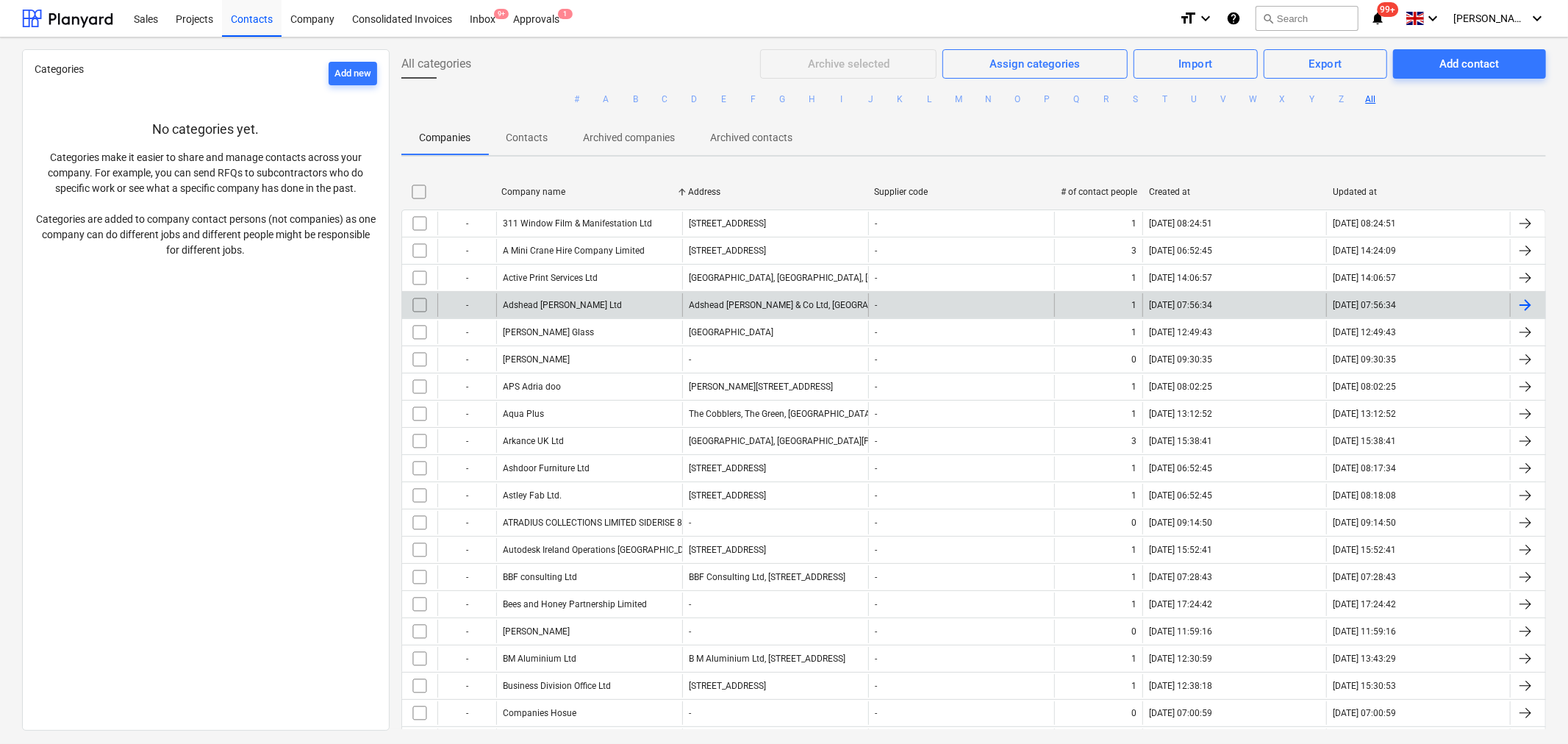
checkbox input "false"
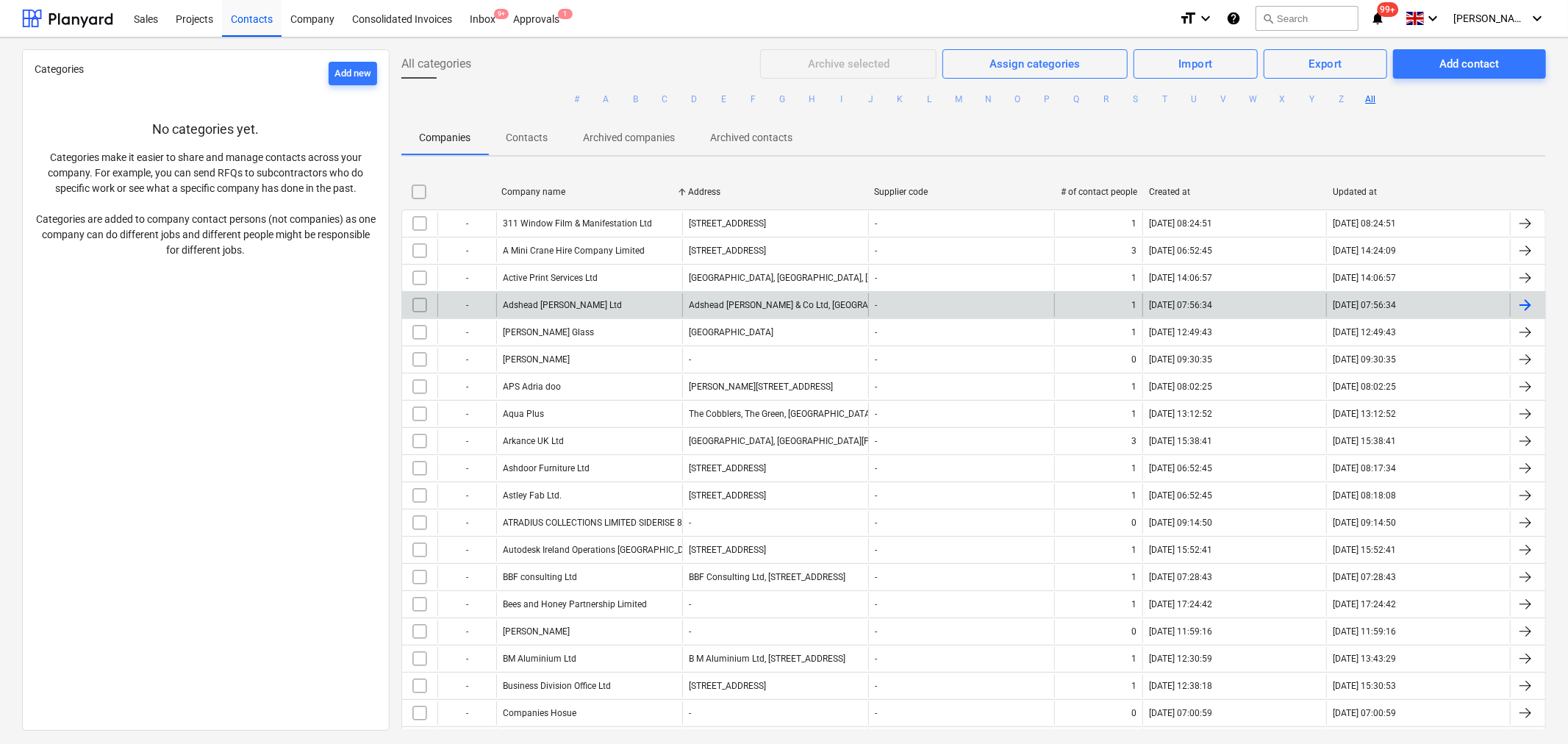
checkbox input "false"
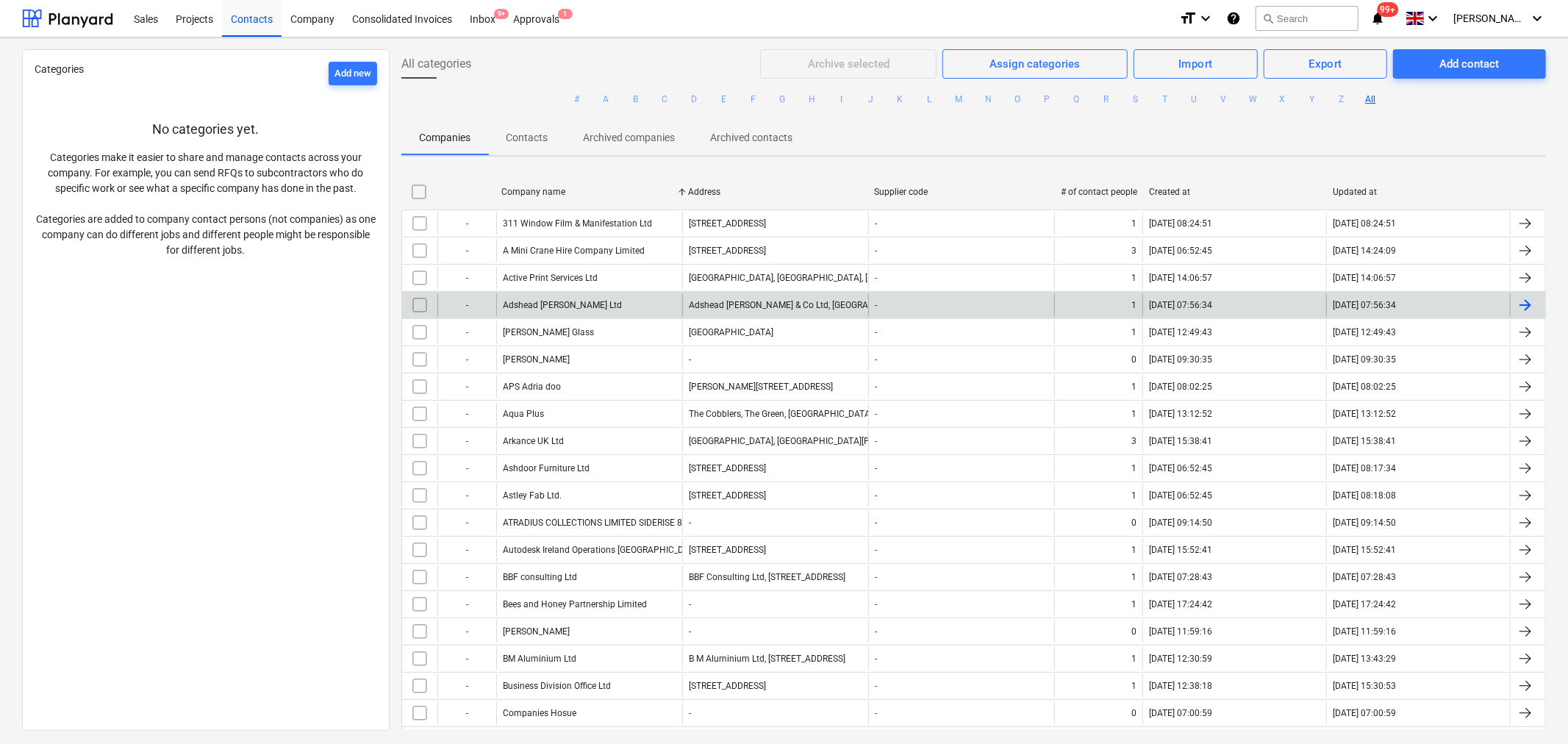
checkbox input "false"
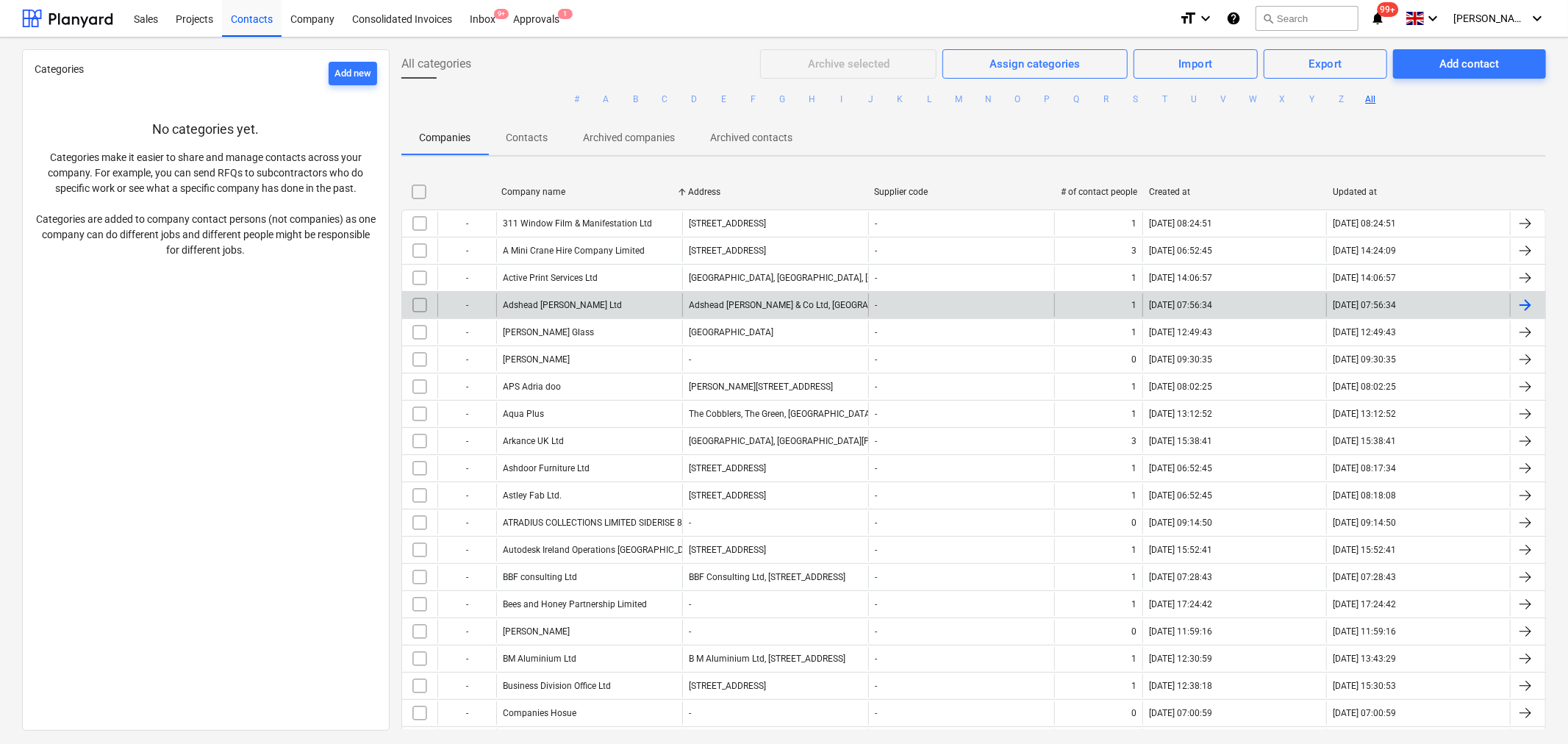
checkbox input "false"
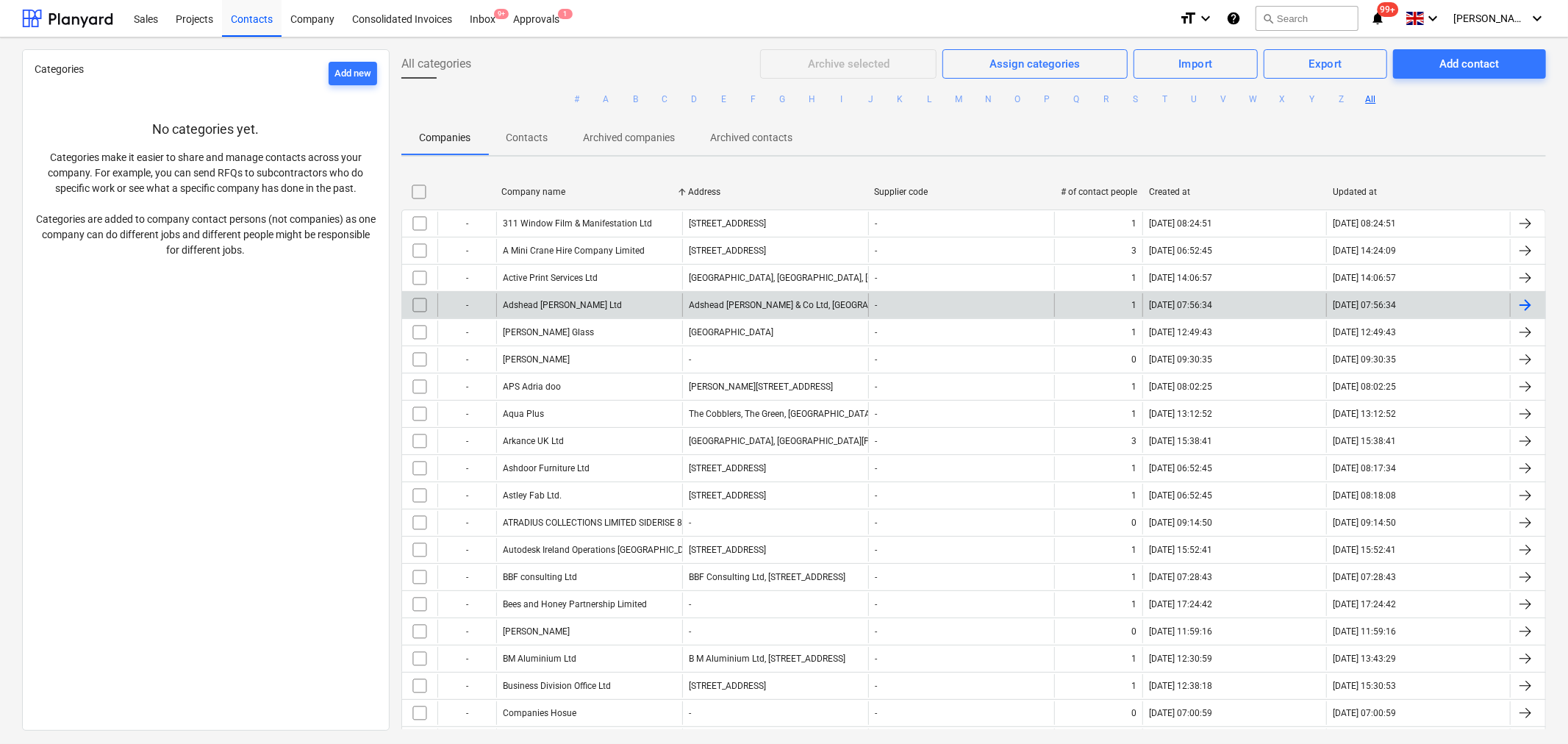
checkbox input "false"
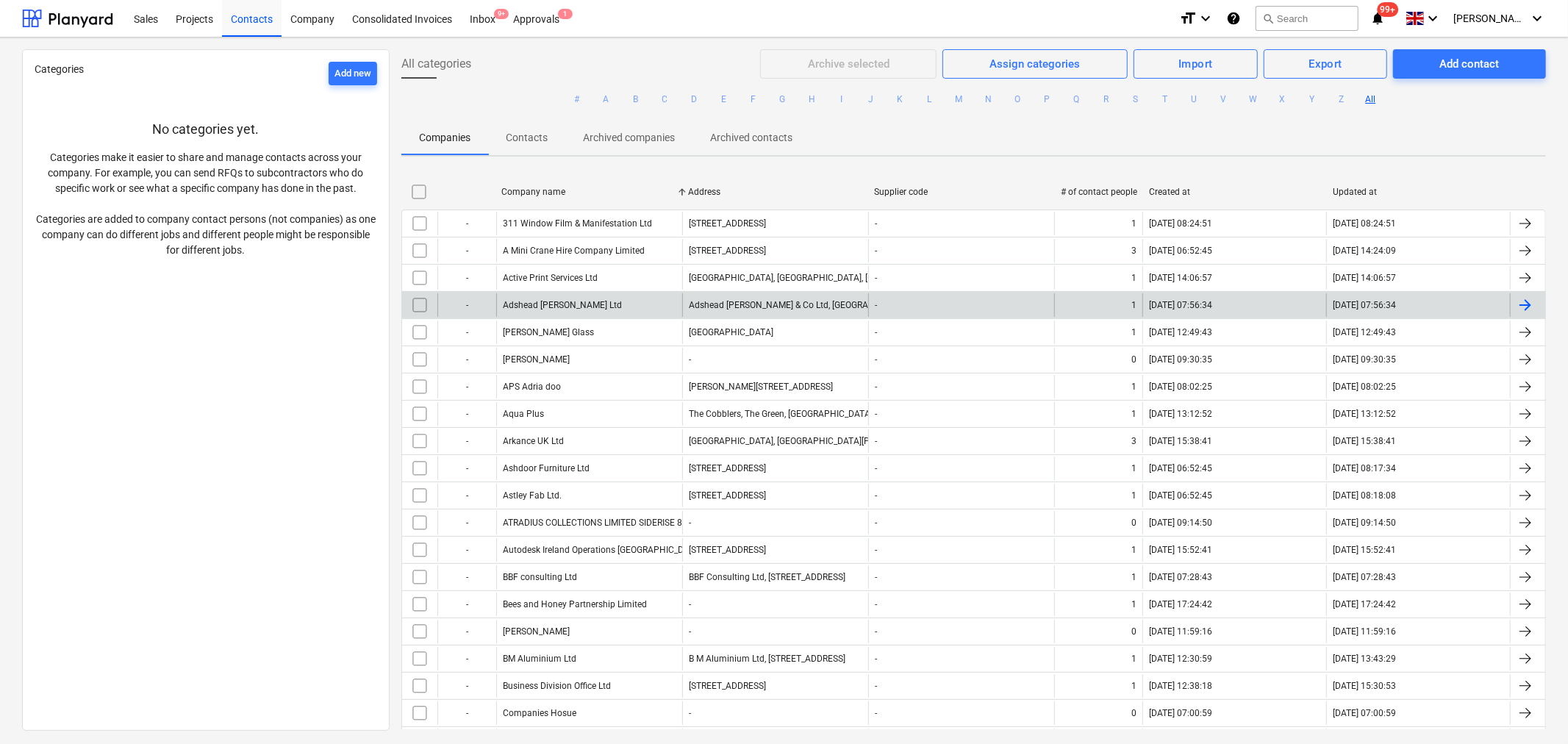
checkbox input "false"
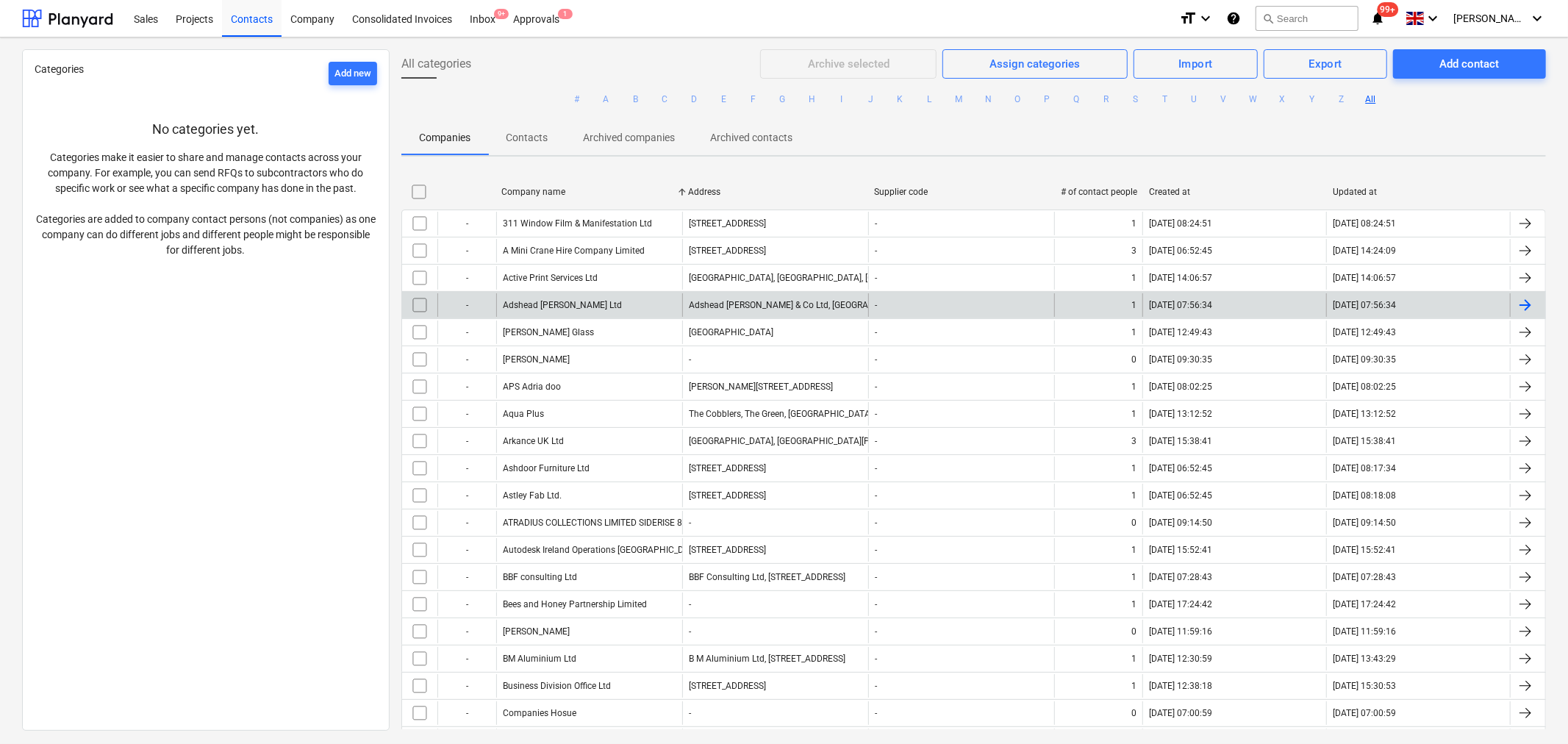
checkbox input "false"
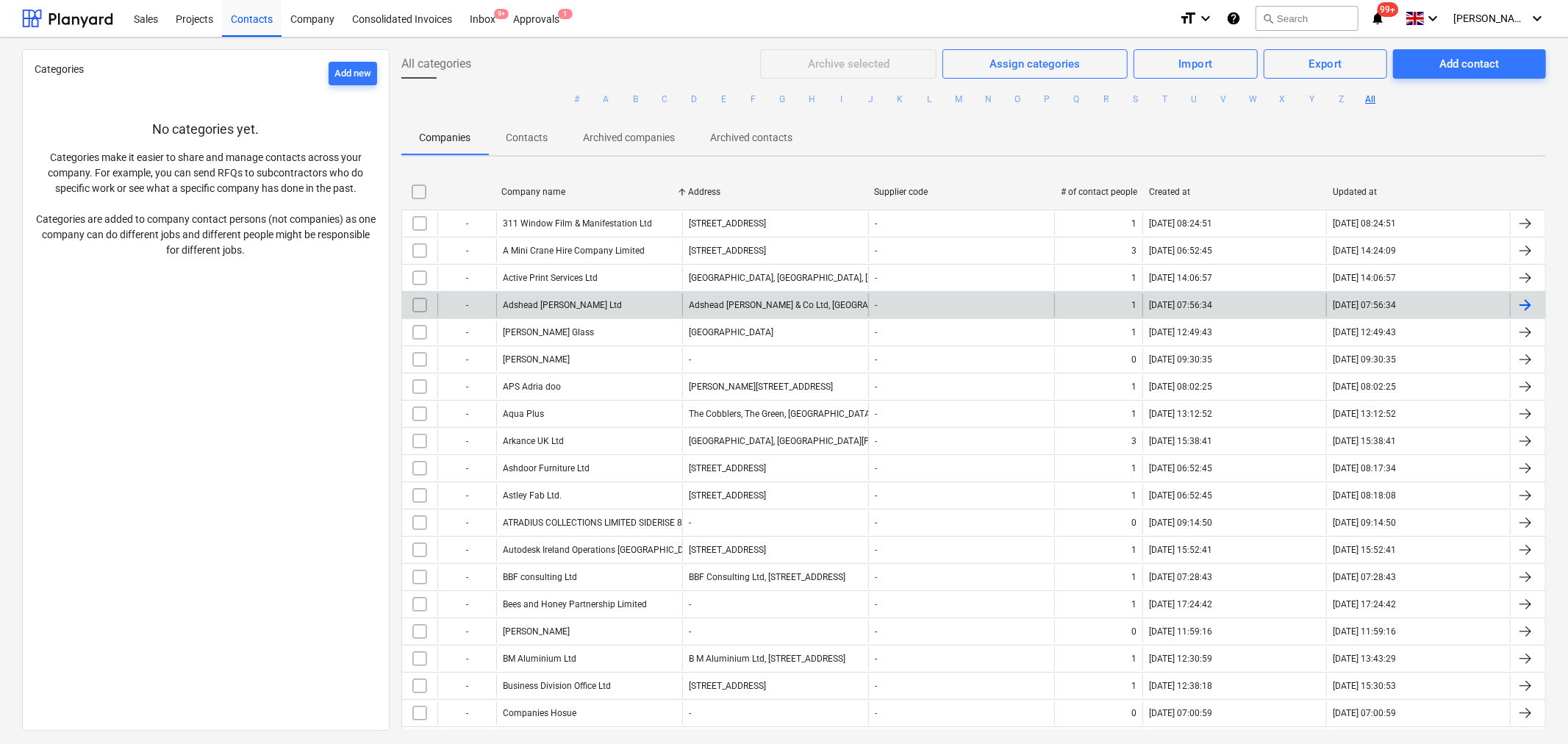
checkbox input "false"
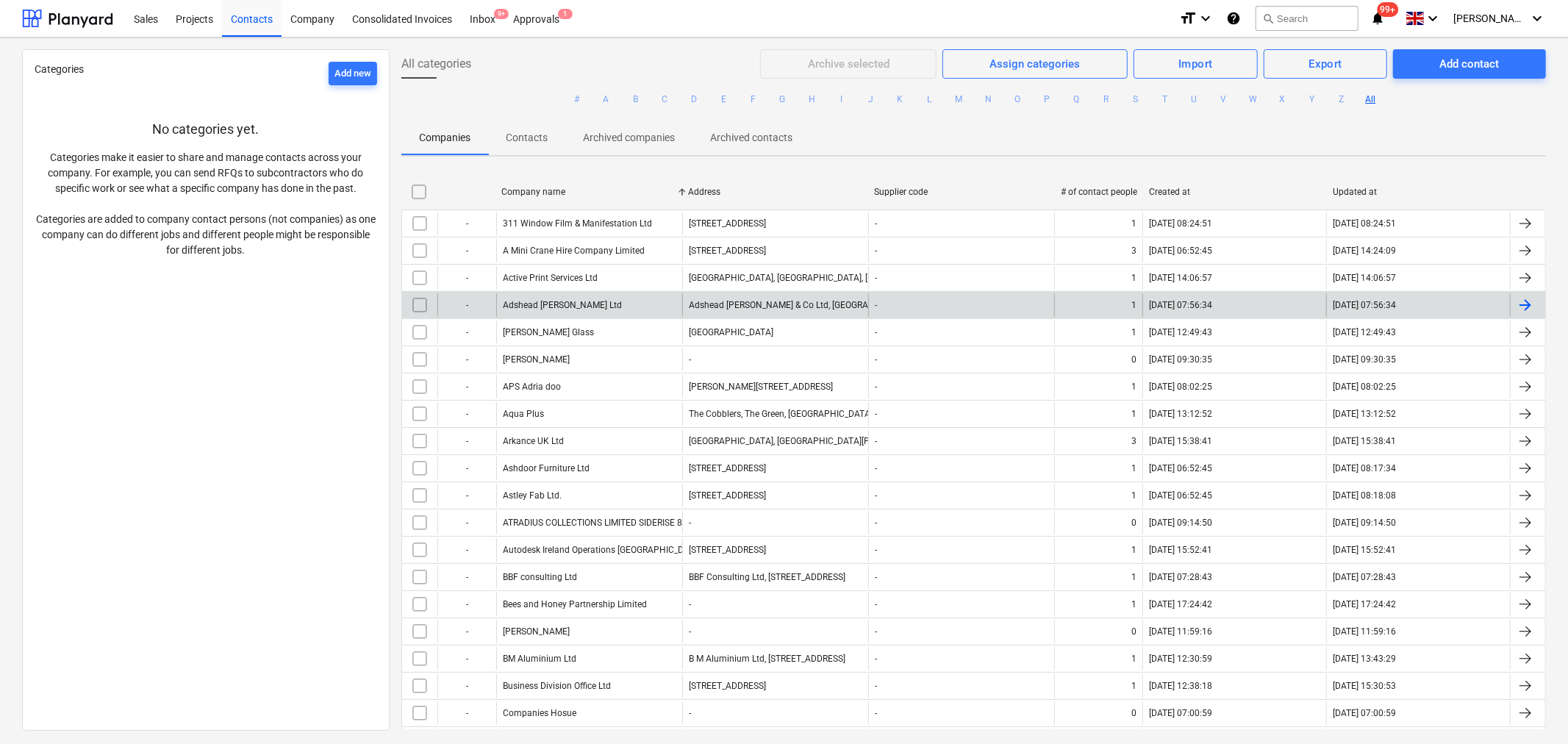
checkbox input "false"
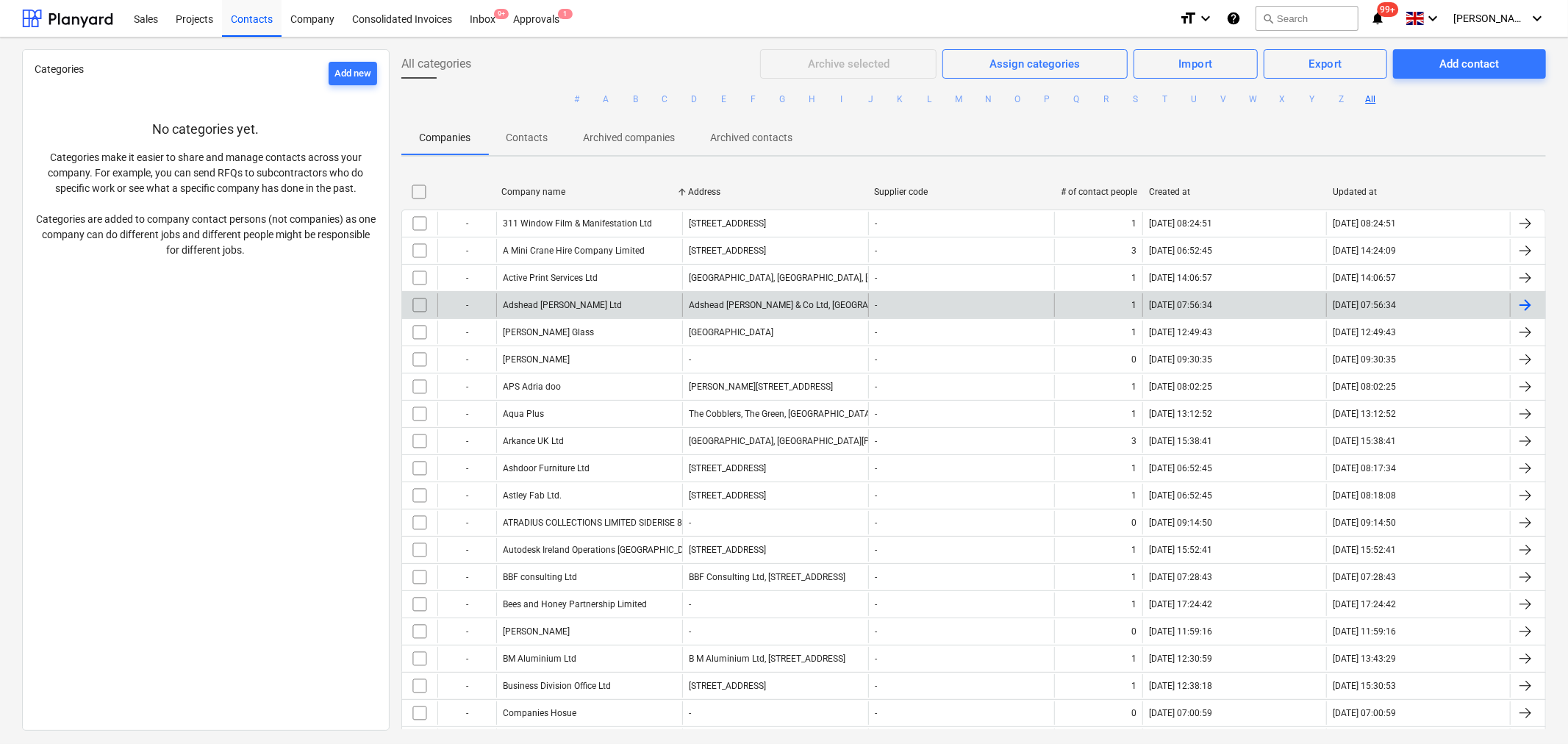
checkbox input "false"
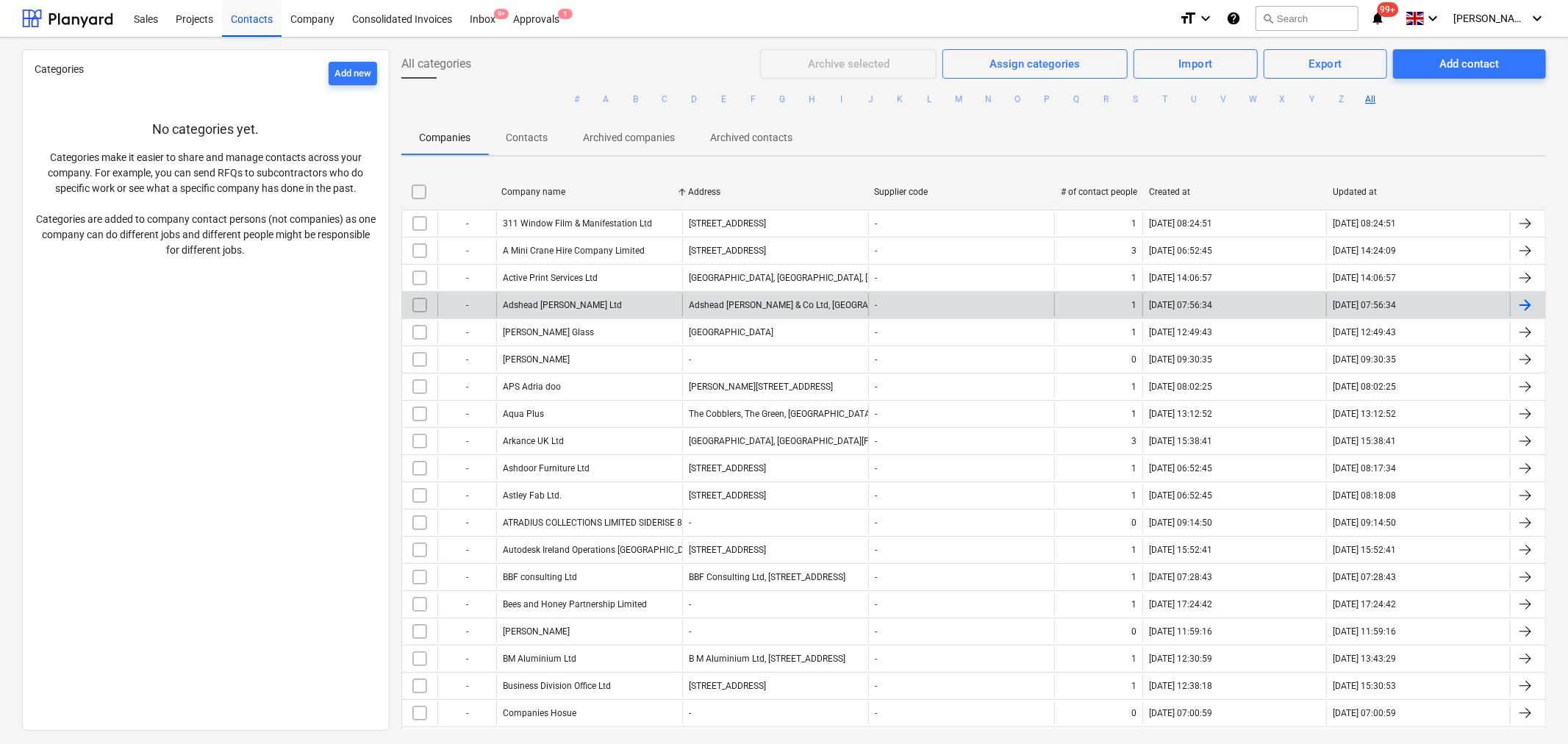
checkbox input "false"
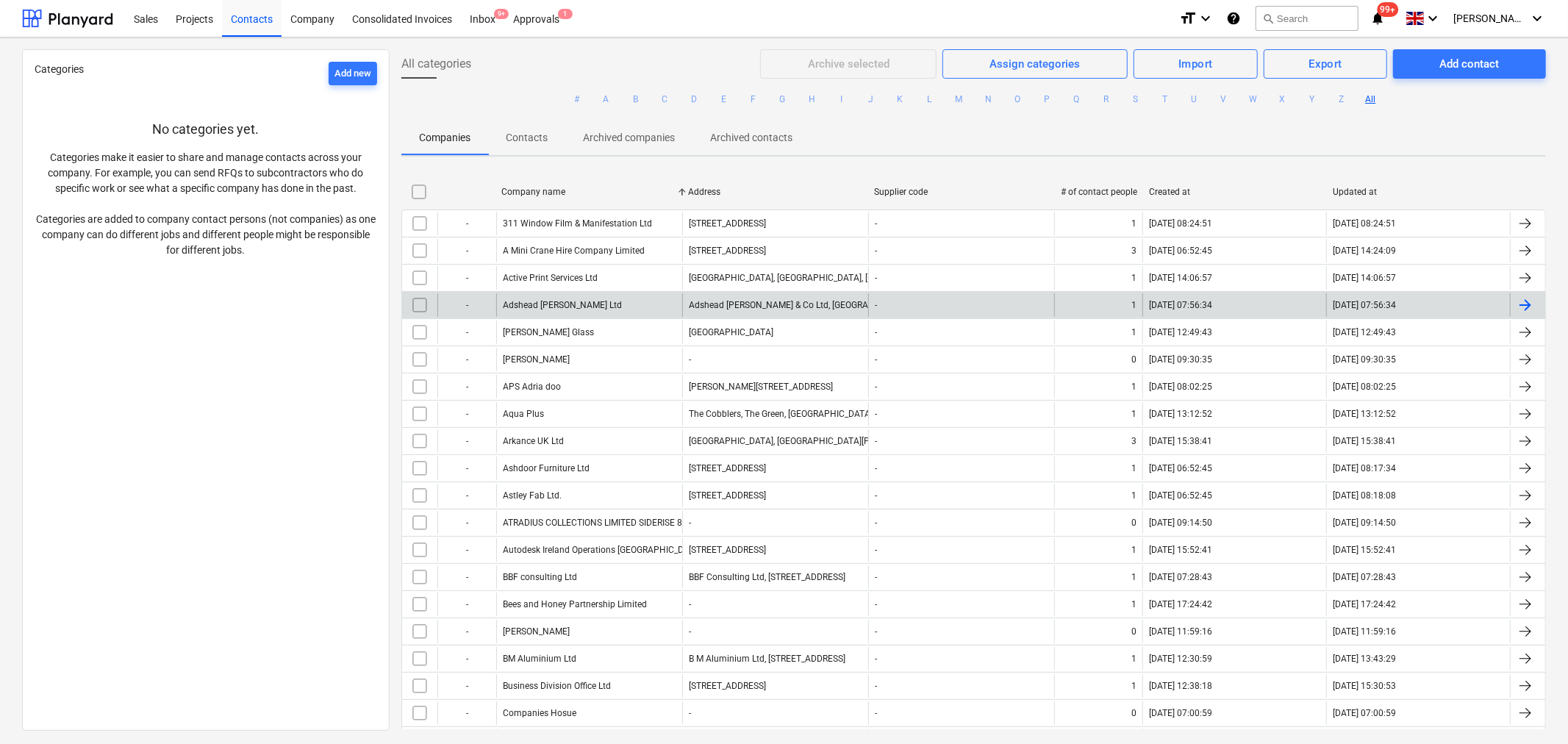
checkbox input "false"
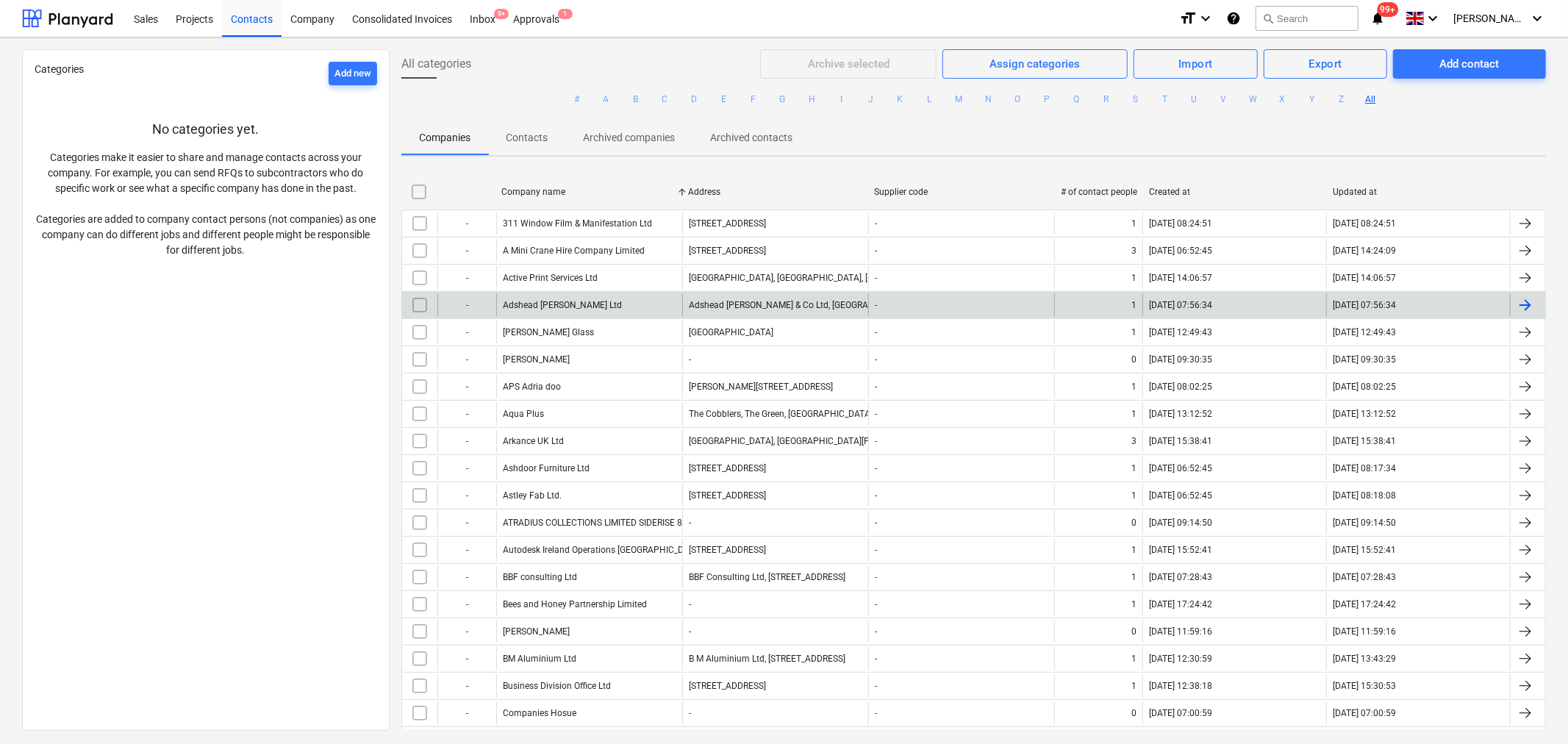
checkbox input "false"
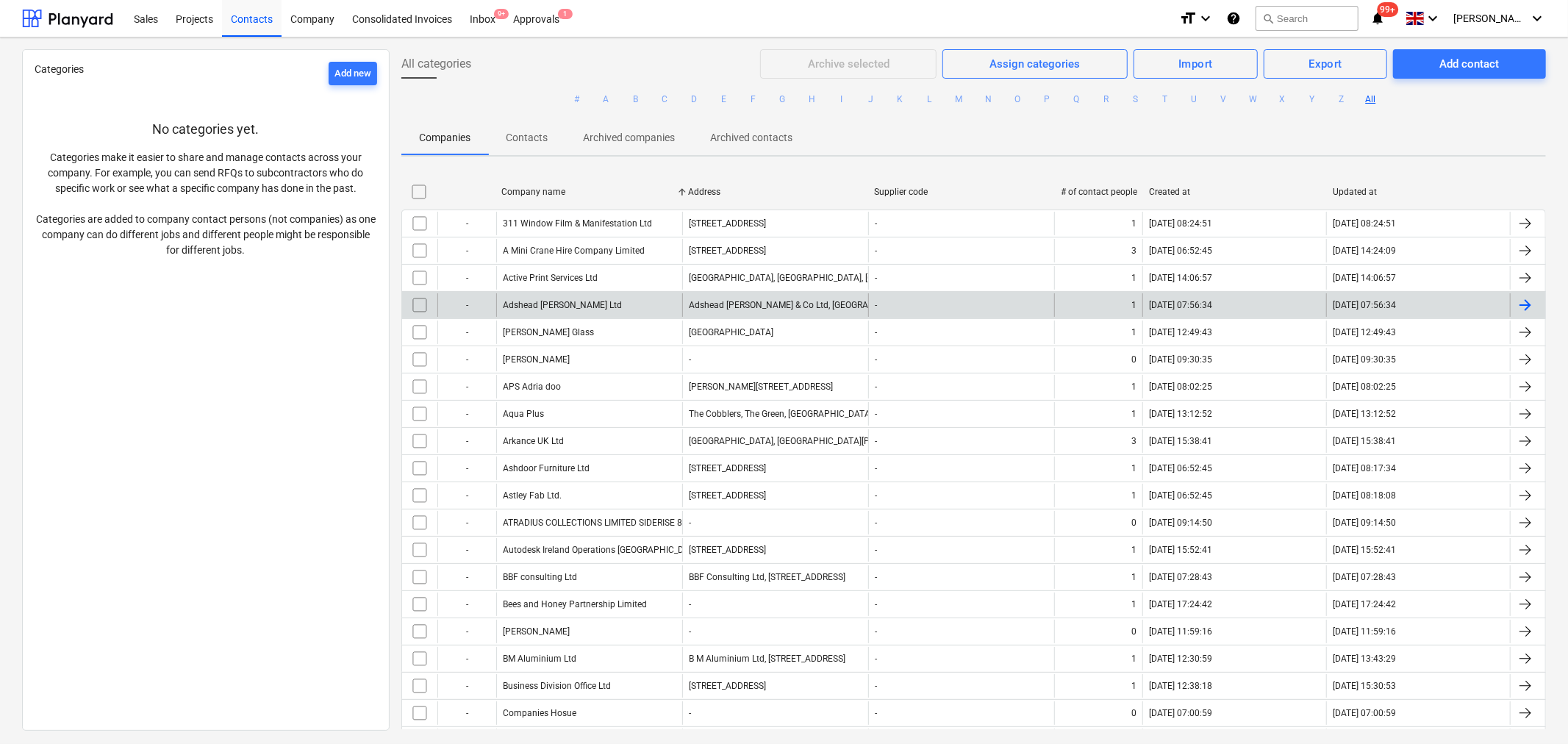
checkbox input "false"
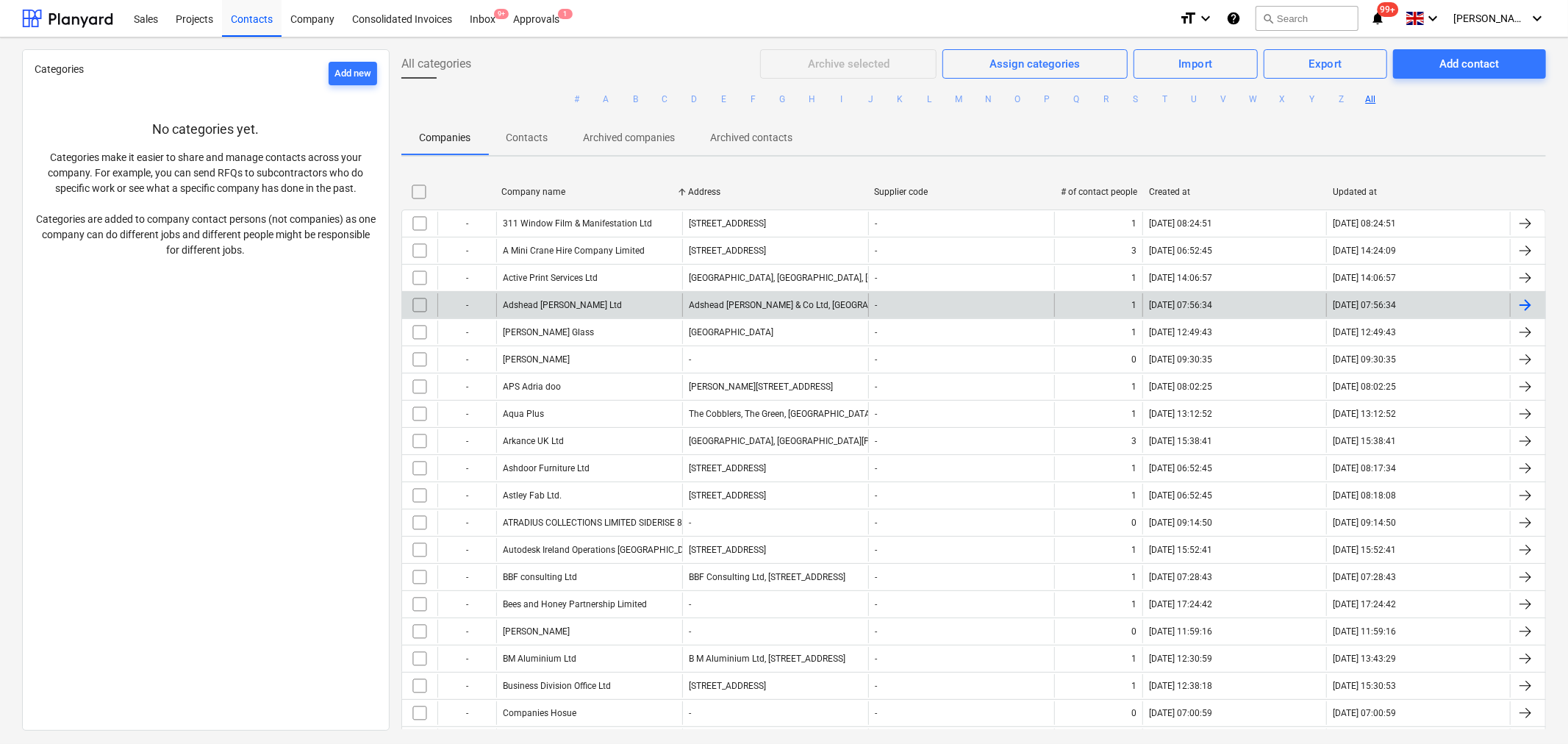
checkbox input "false"
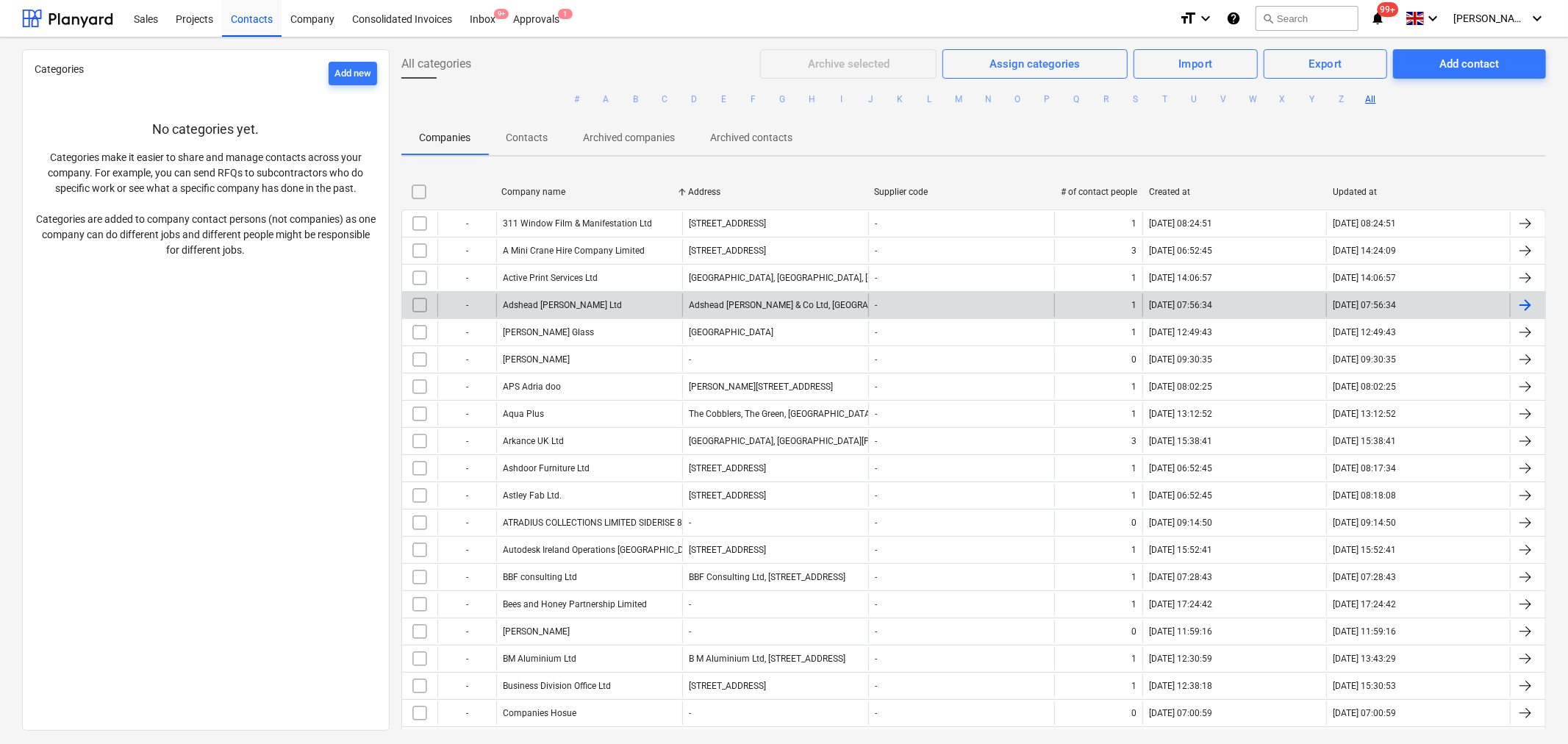
checkbox input "false"
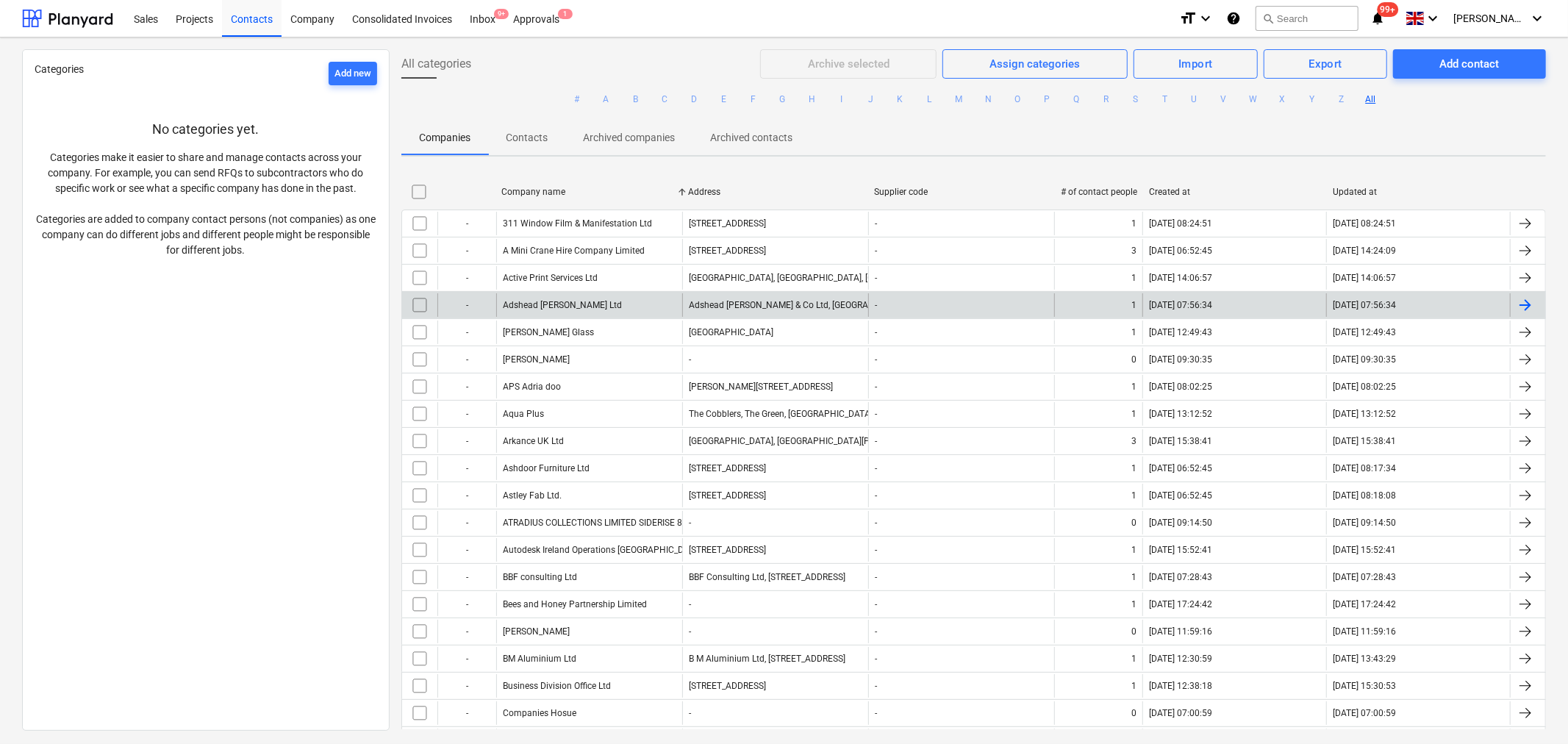
checkbox input "false"
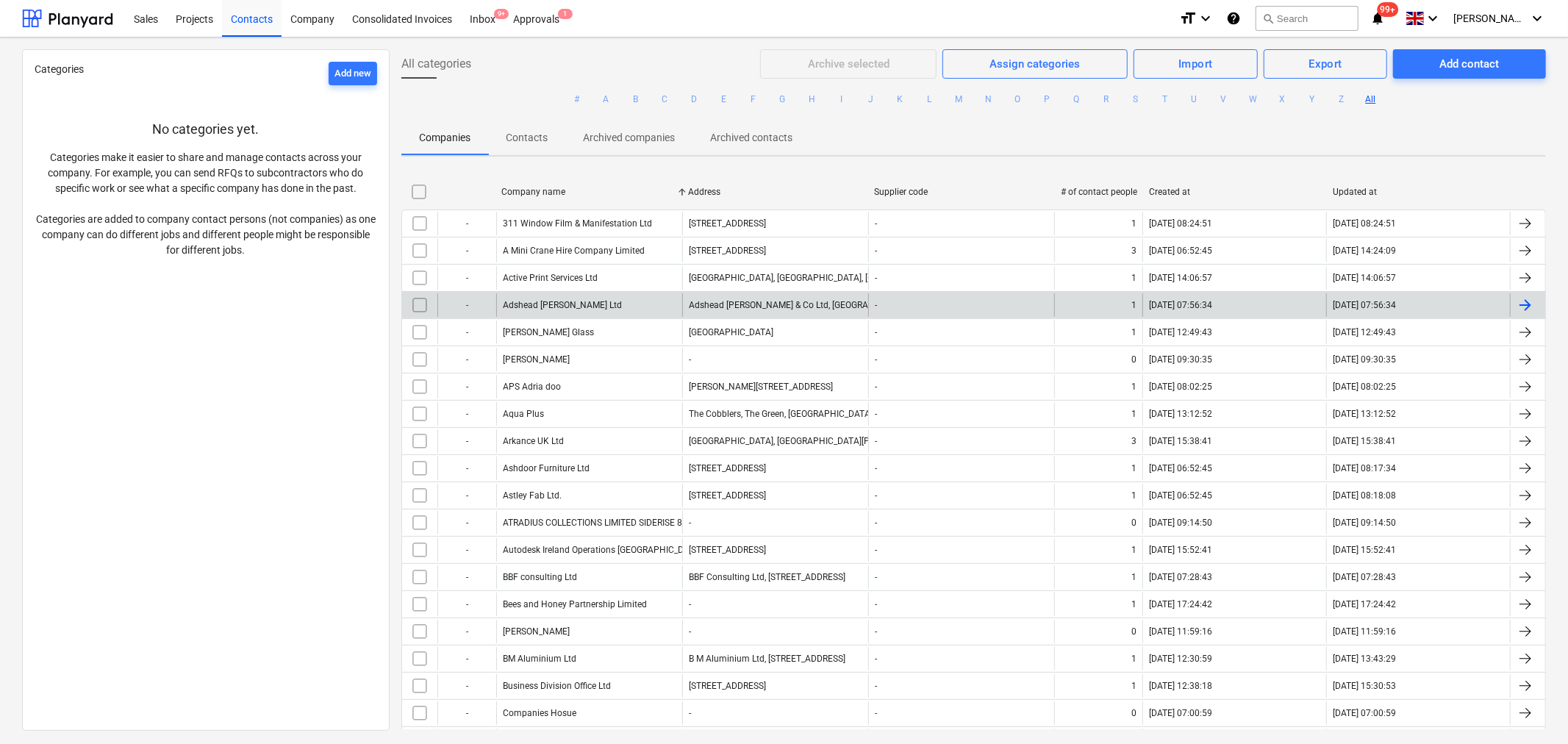
checkbox input "false"
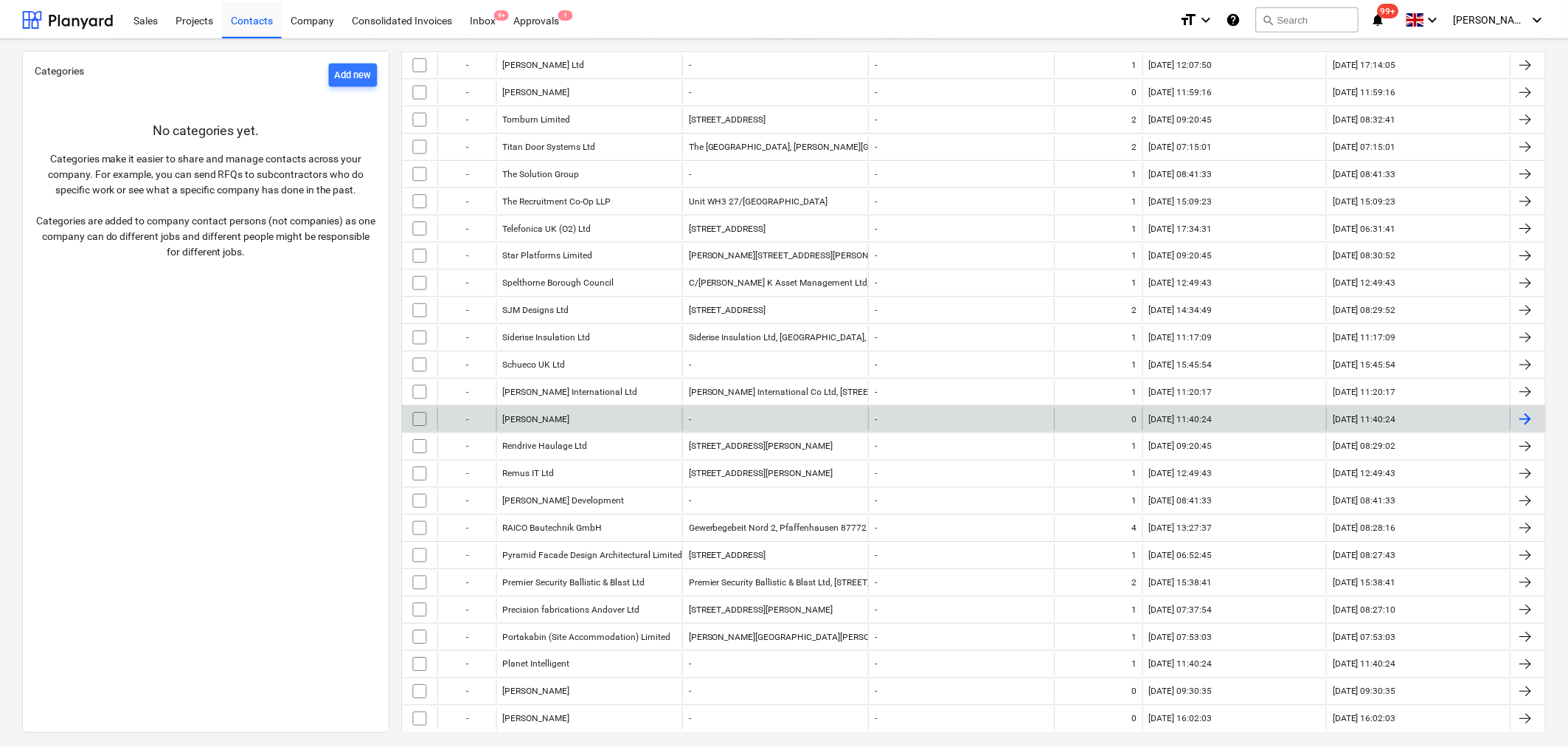
scroll to position [573, 0]
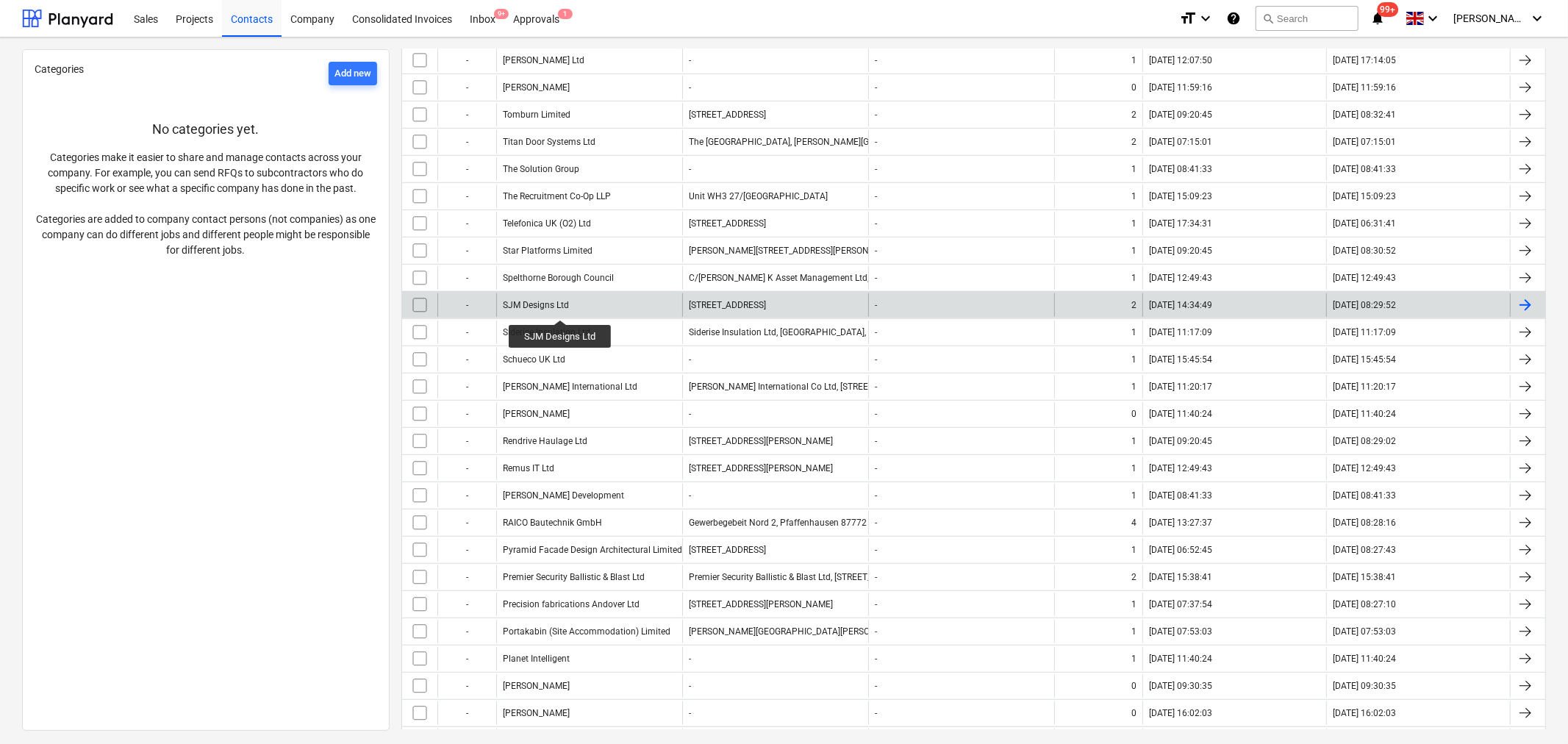
click at [560, 306] on div "SJM Designs Ltd" at bounding box center [536, 304] width 67 height 10
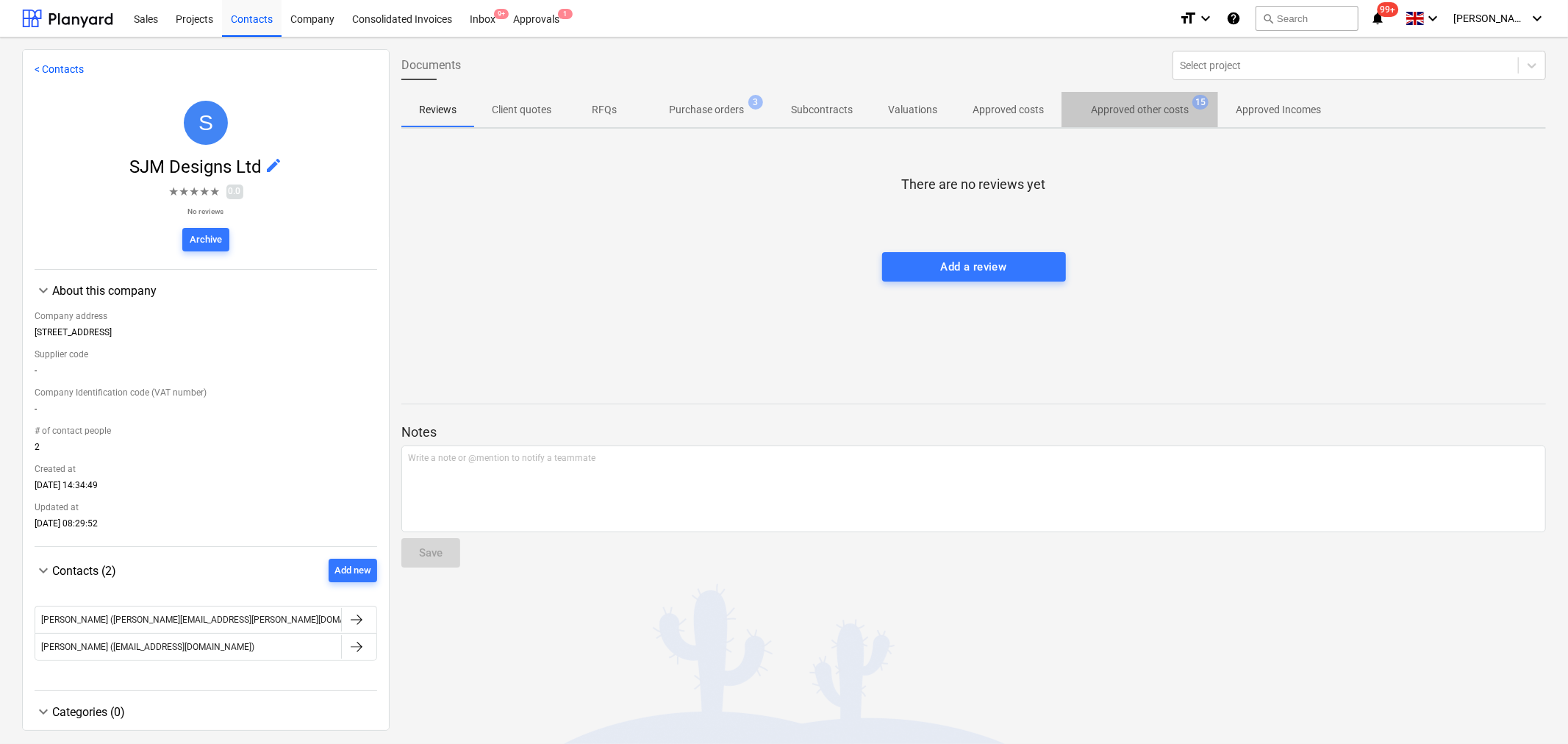
click at [1142, 108] on p "Approved other costs" at bounding box center [1139, 109] width 98 height 15
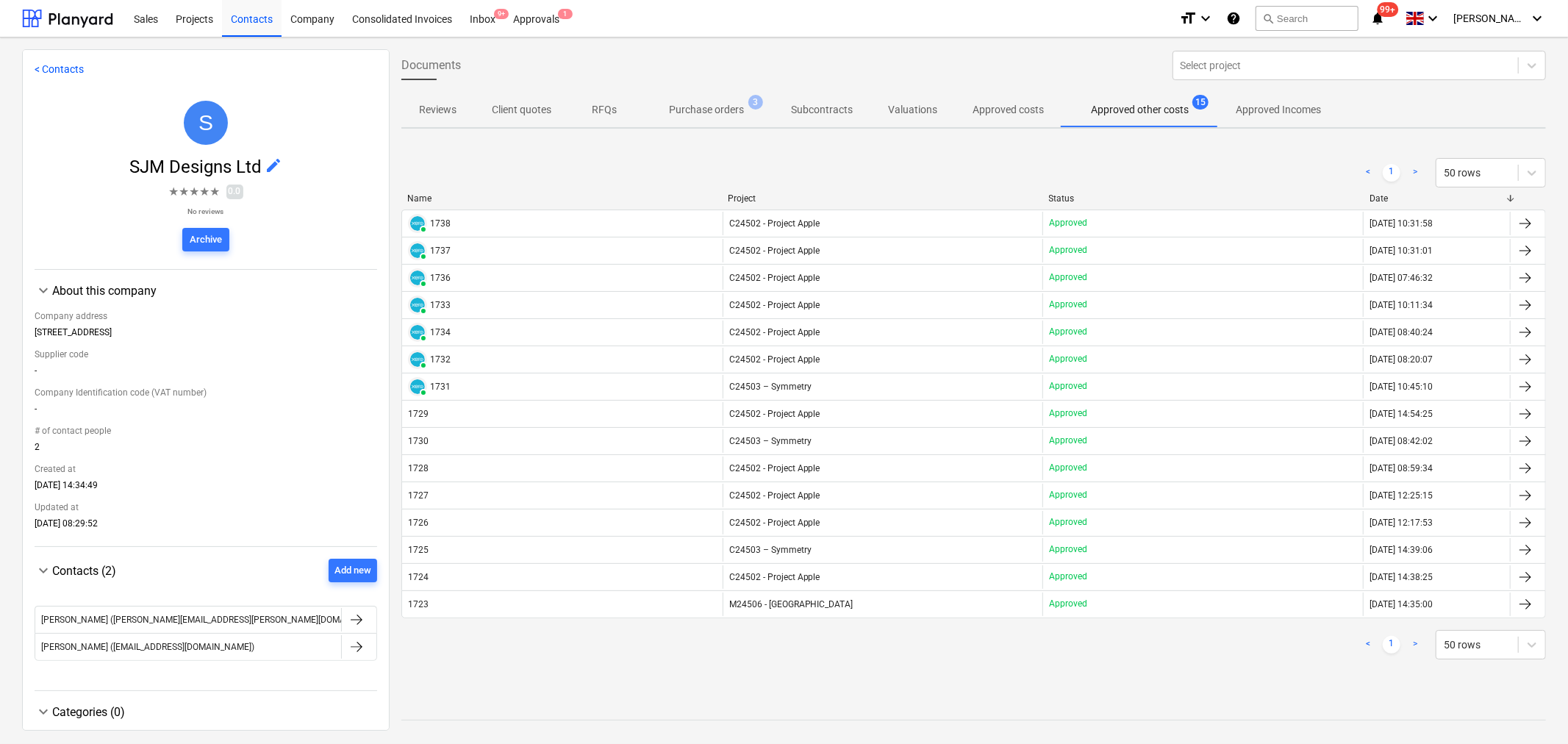
click at [717, 110] on p "Purchase orders" at bounding box center [706, 109] width 75 height 15
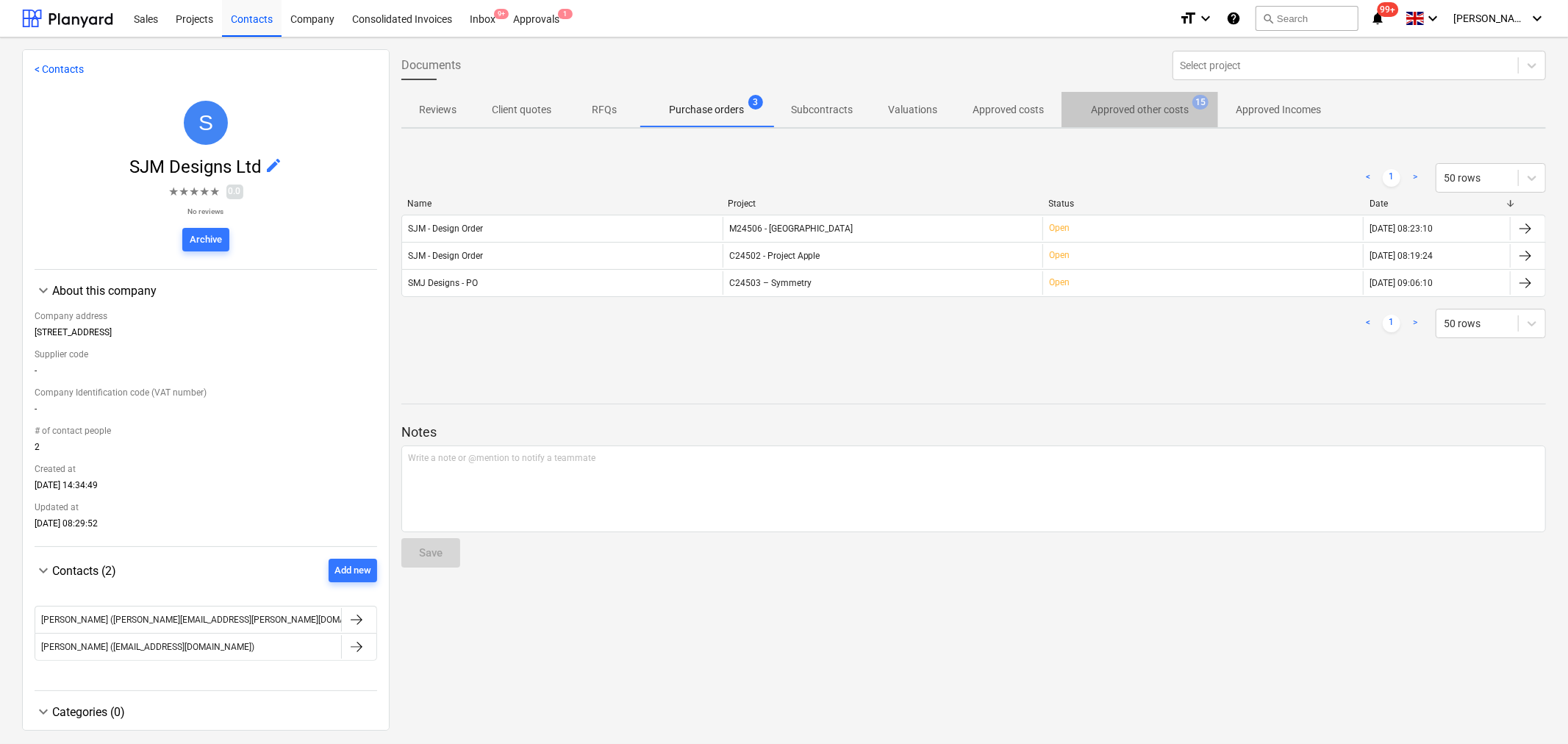
click at [1140, 104] on p "Approved other costs" at bounding box center [1139, 109] width 98 height 15
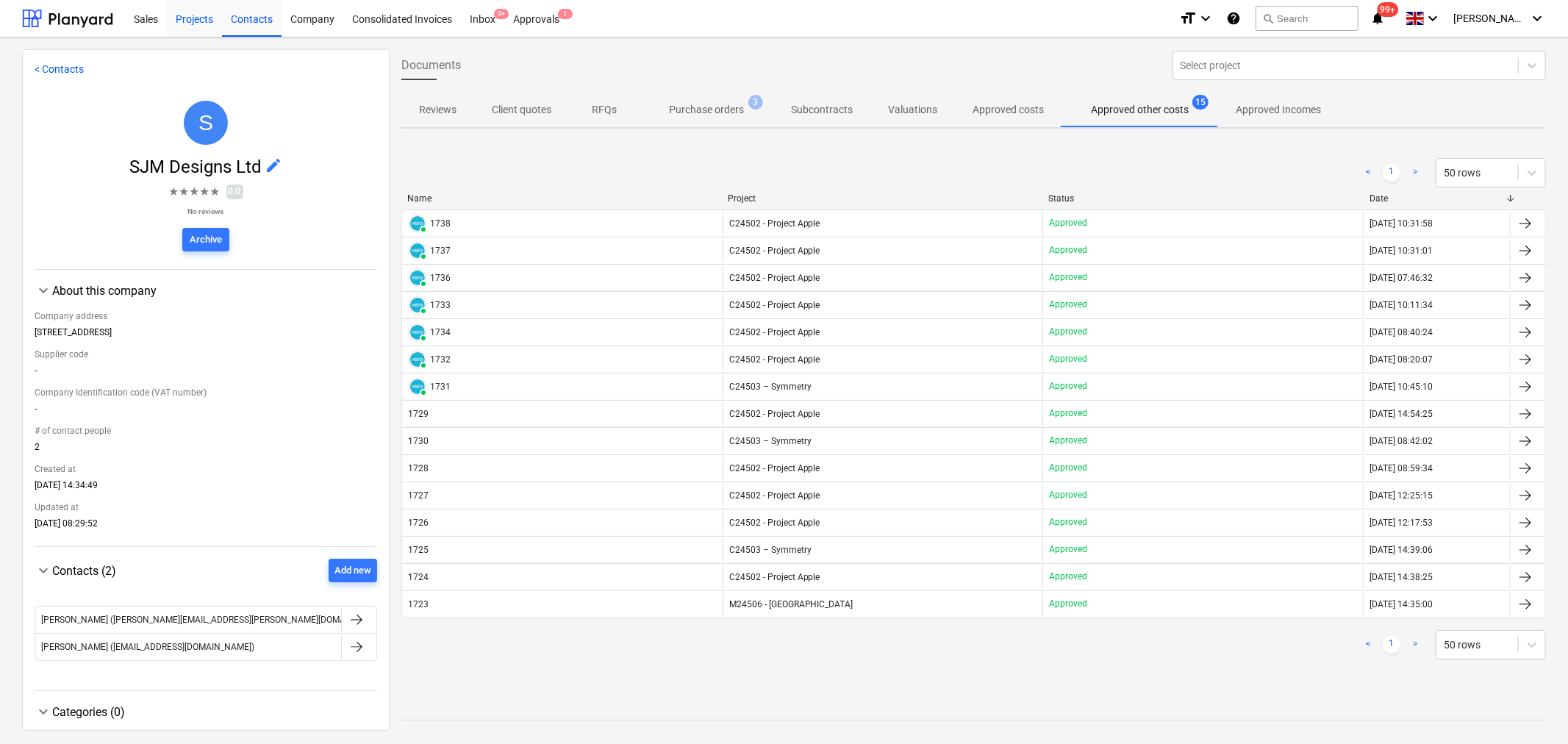
click at [186, 27] on div "Projects" at bounding box center [194, 17] width 55 height 37
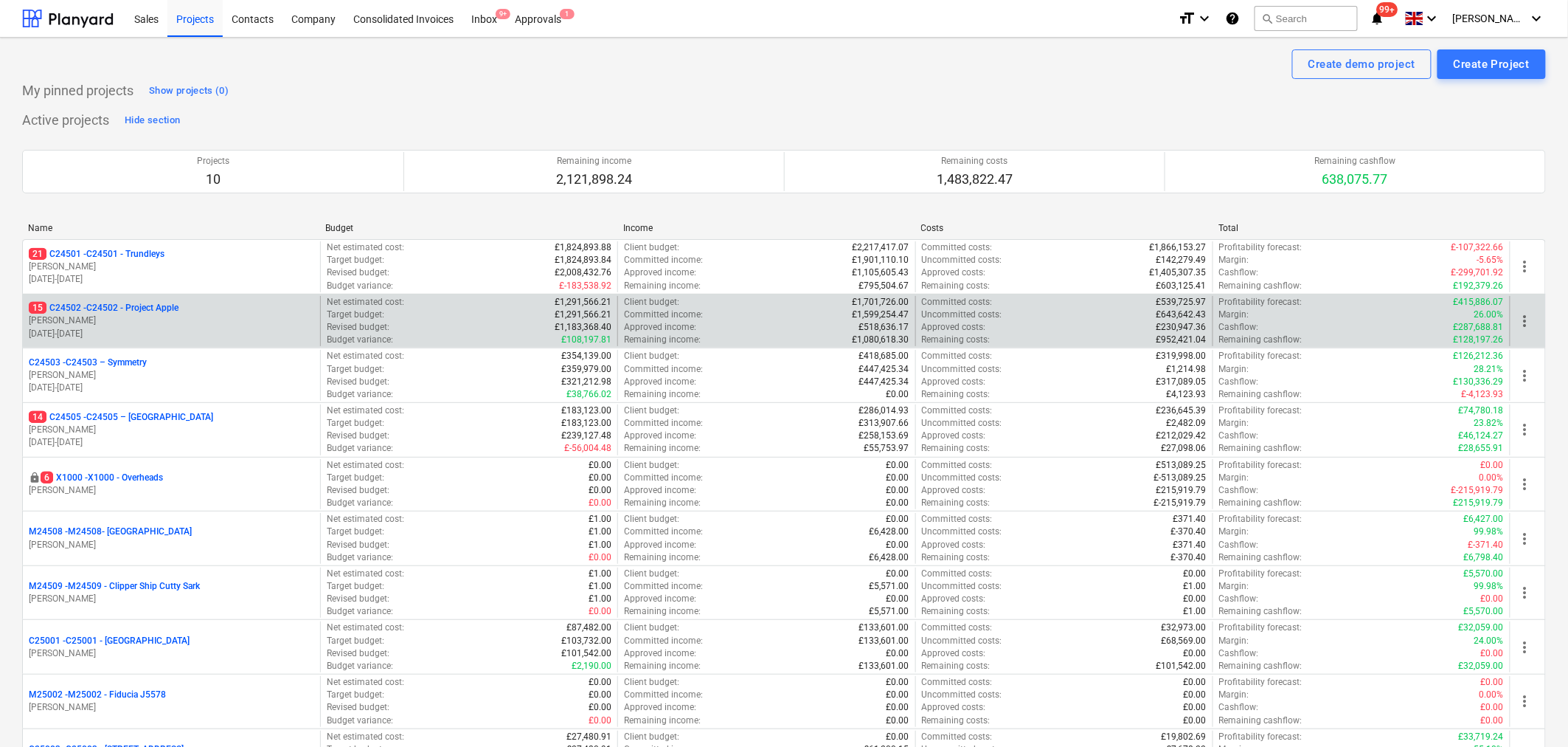
click at [152, 326] on p "G. Taylor" at bounding box center [171, 320] width 286 height 12
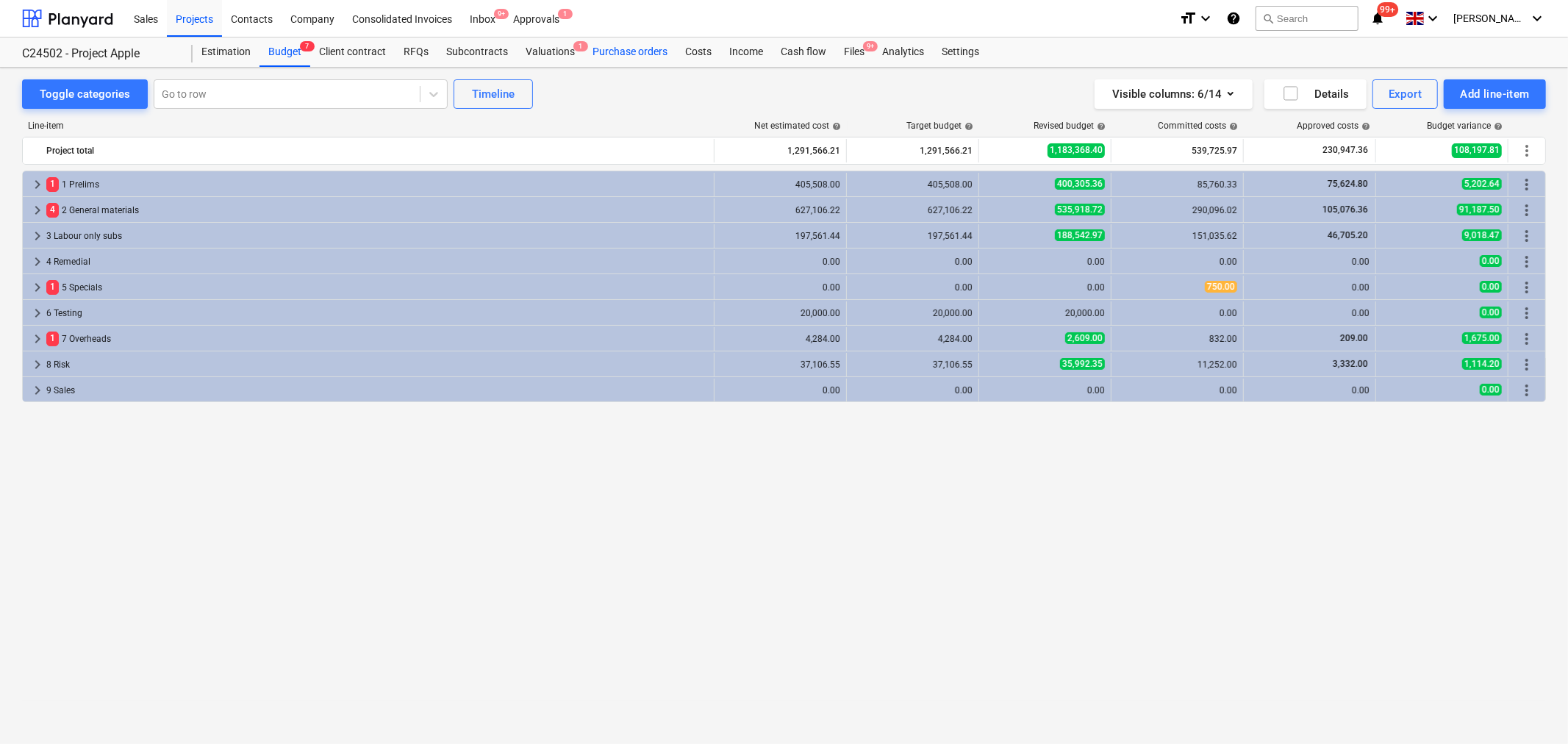
click at [637, 41] on div "Purchase orders" at bounding box center [629, 51] width 92 height 29
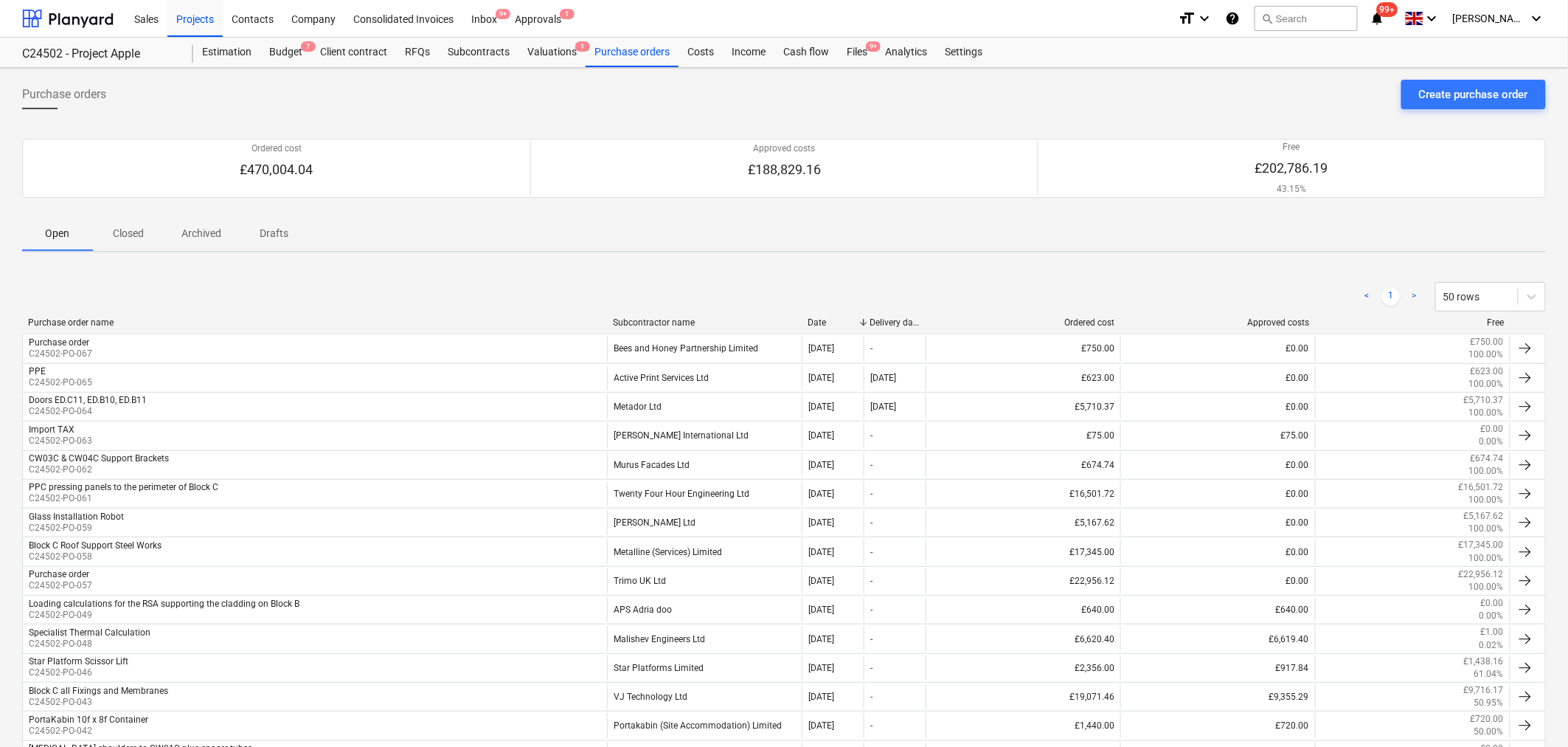
click at [638, 325] on div "Subcontractor name" at bounding box center [705, 322] width 183 height 11
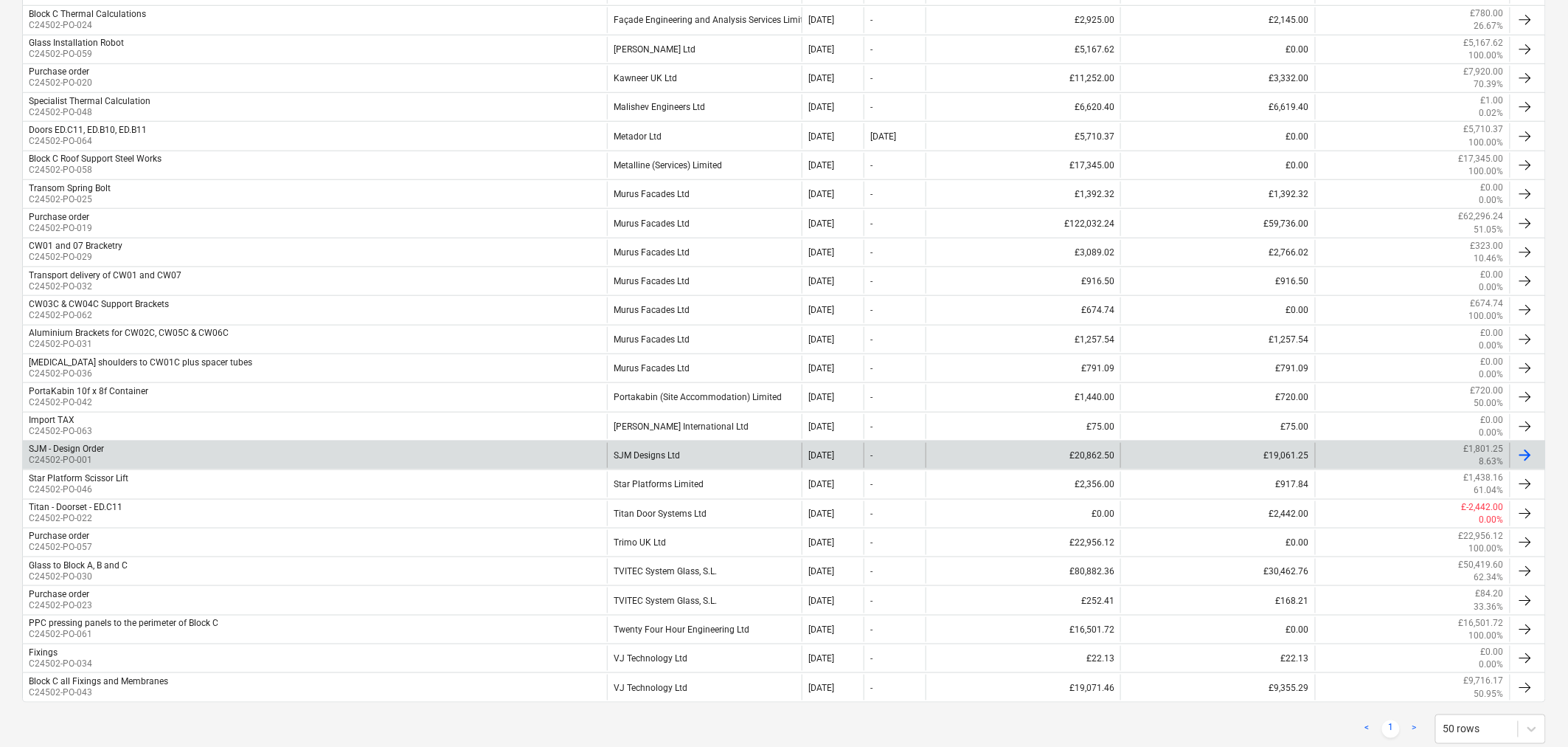
scroll to position [495, 0]
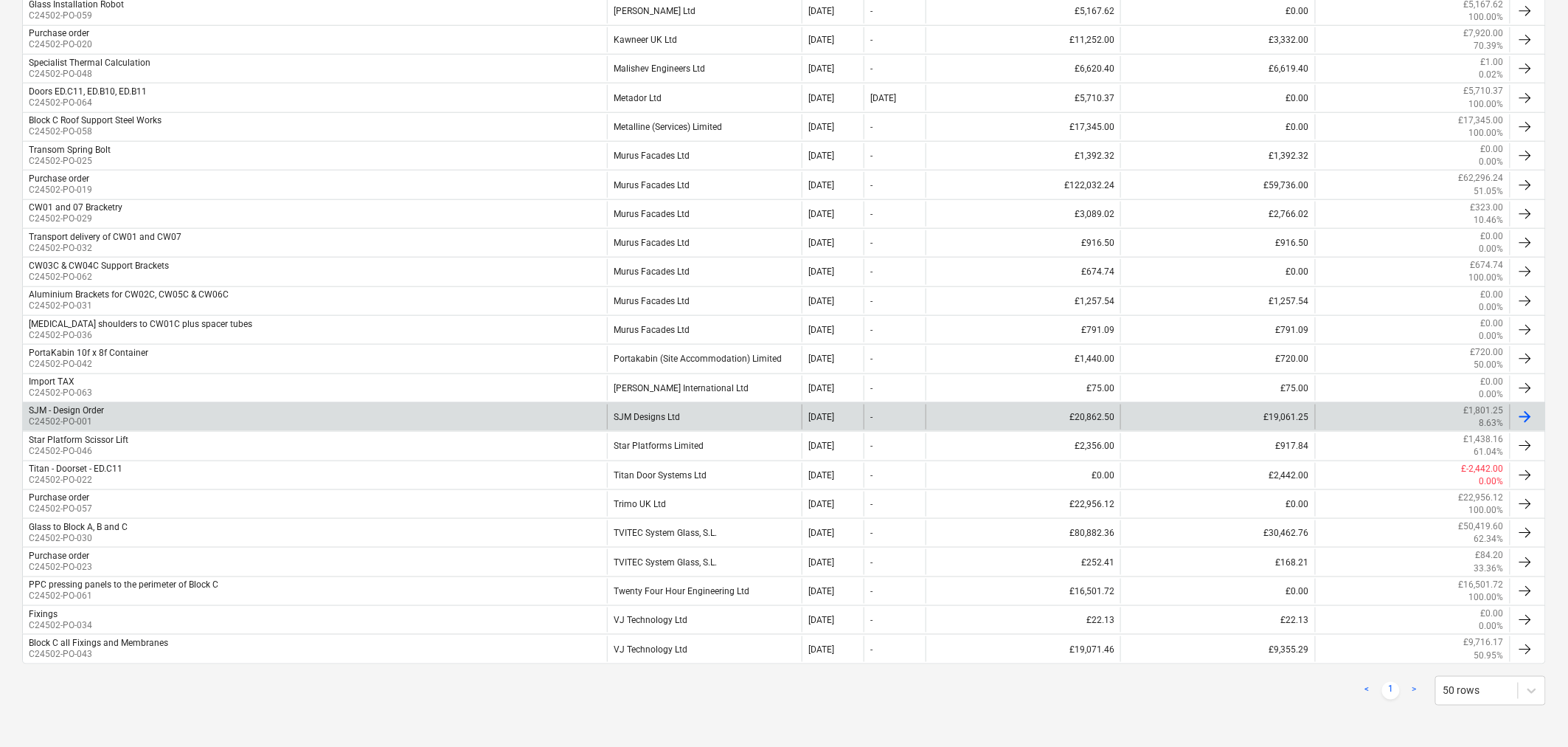
click at [656, 415] on div "SJM Designs Ltd" at bounding box center [705, 416] width 195 height 25
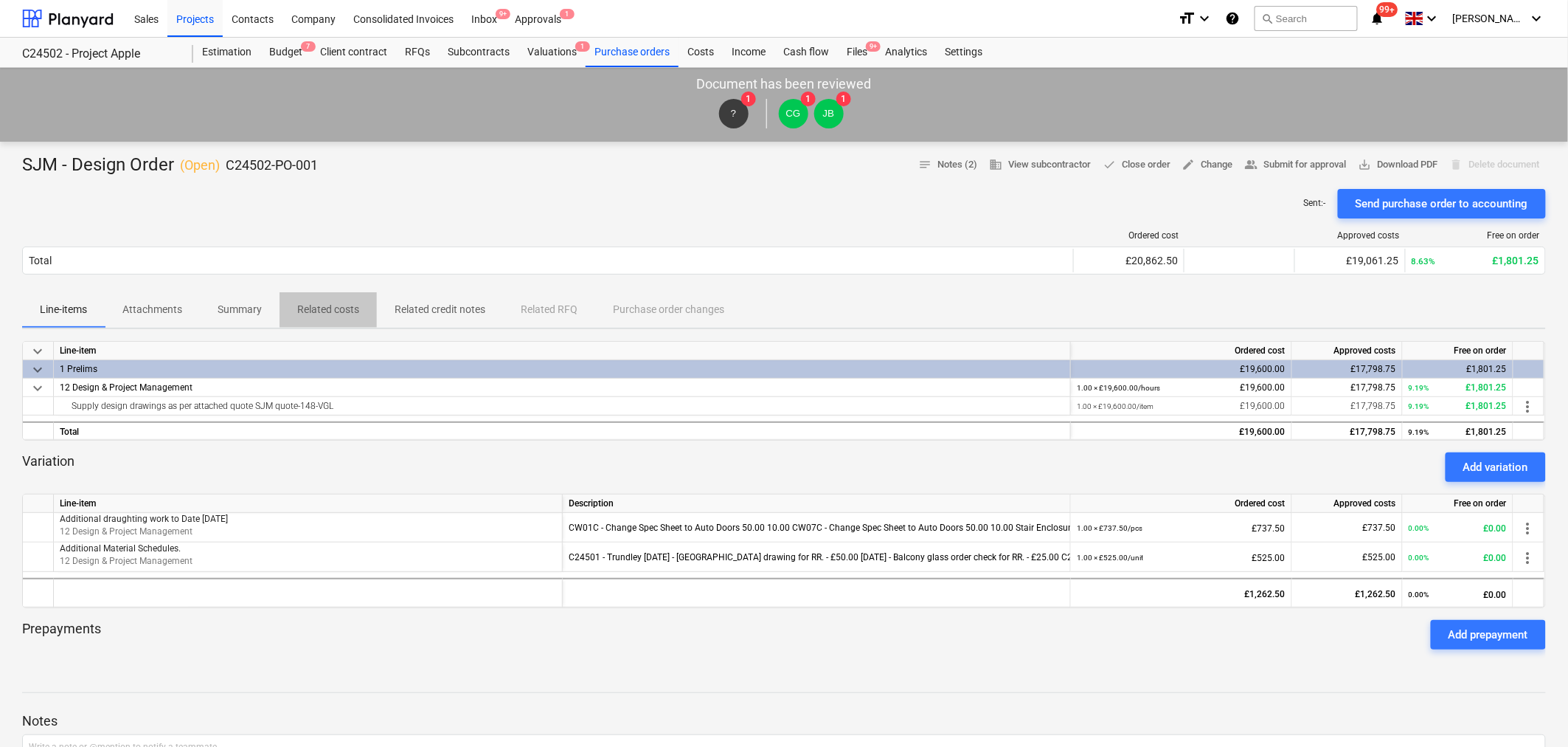
click at [325, 310] on p "Related costs" at bounding box center [328, 309] width 62 height 15
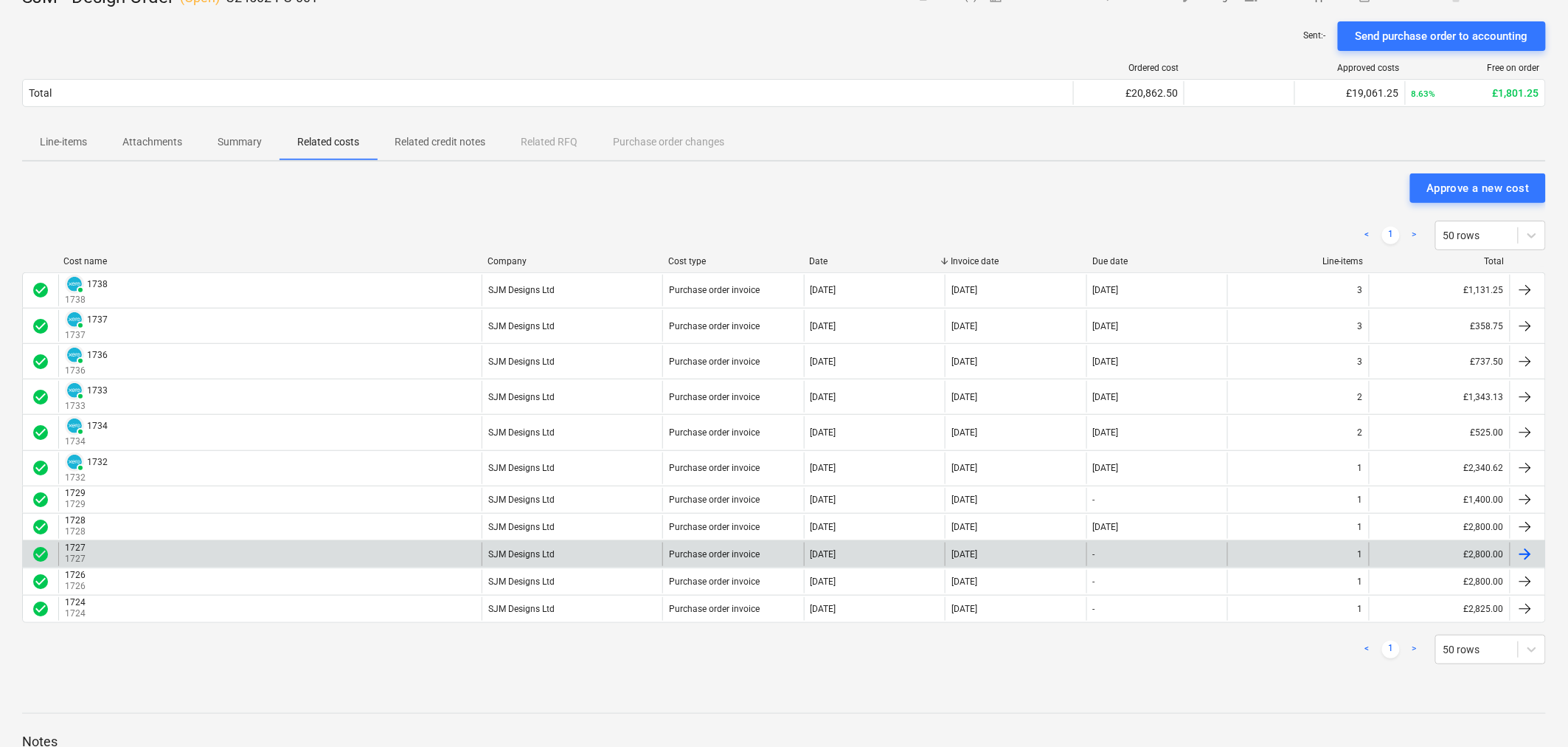
scroll to position [82, 0]
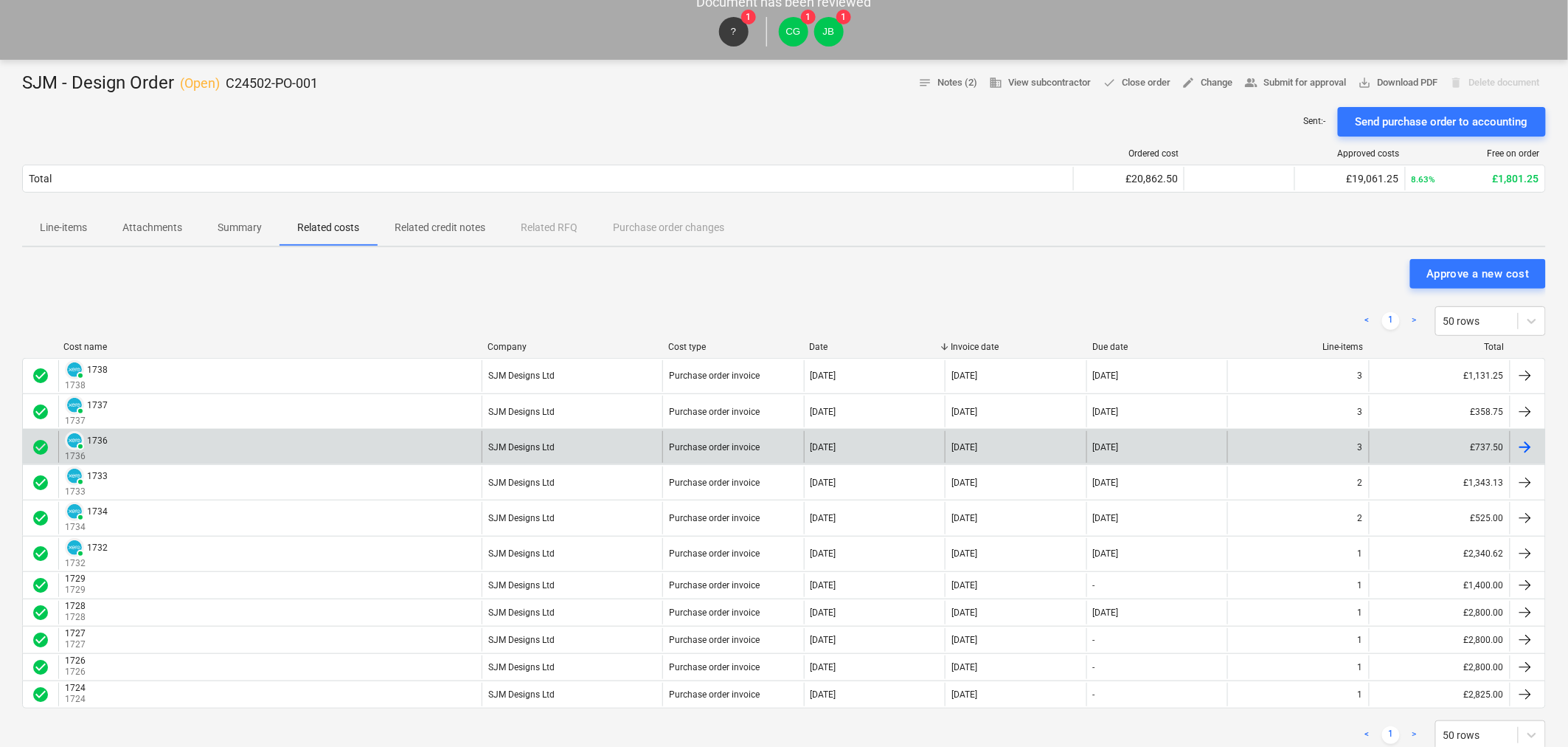
click at [133, 438] on div "PAID 1736 1736" at bounding box center [269, 446] width 423 height 32
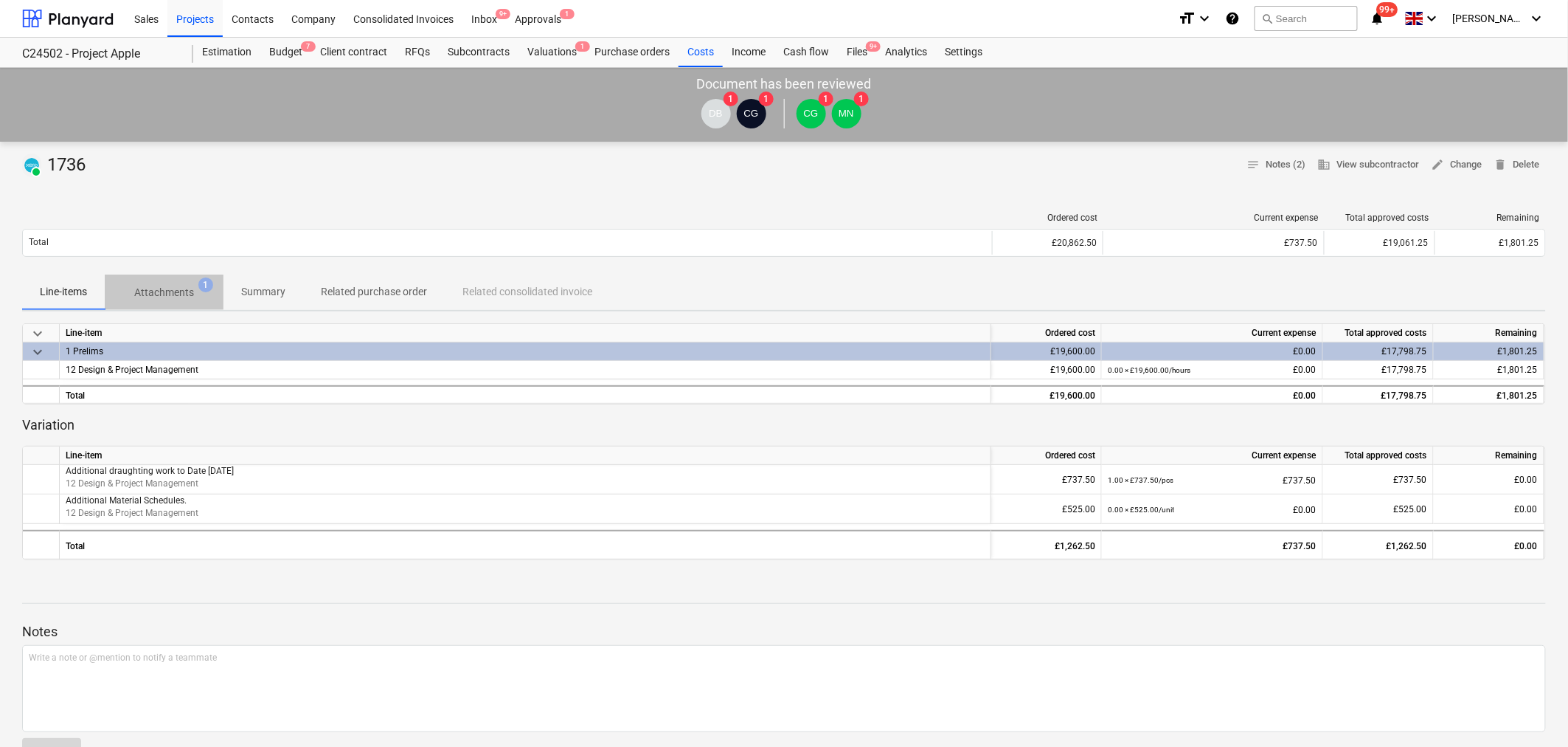
click at [177, 288] on p "Attachments" at bounding box center [164, 292] width 60 height 15
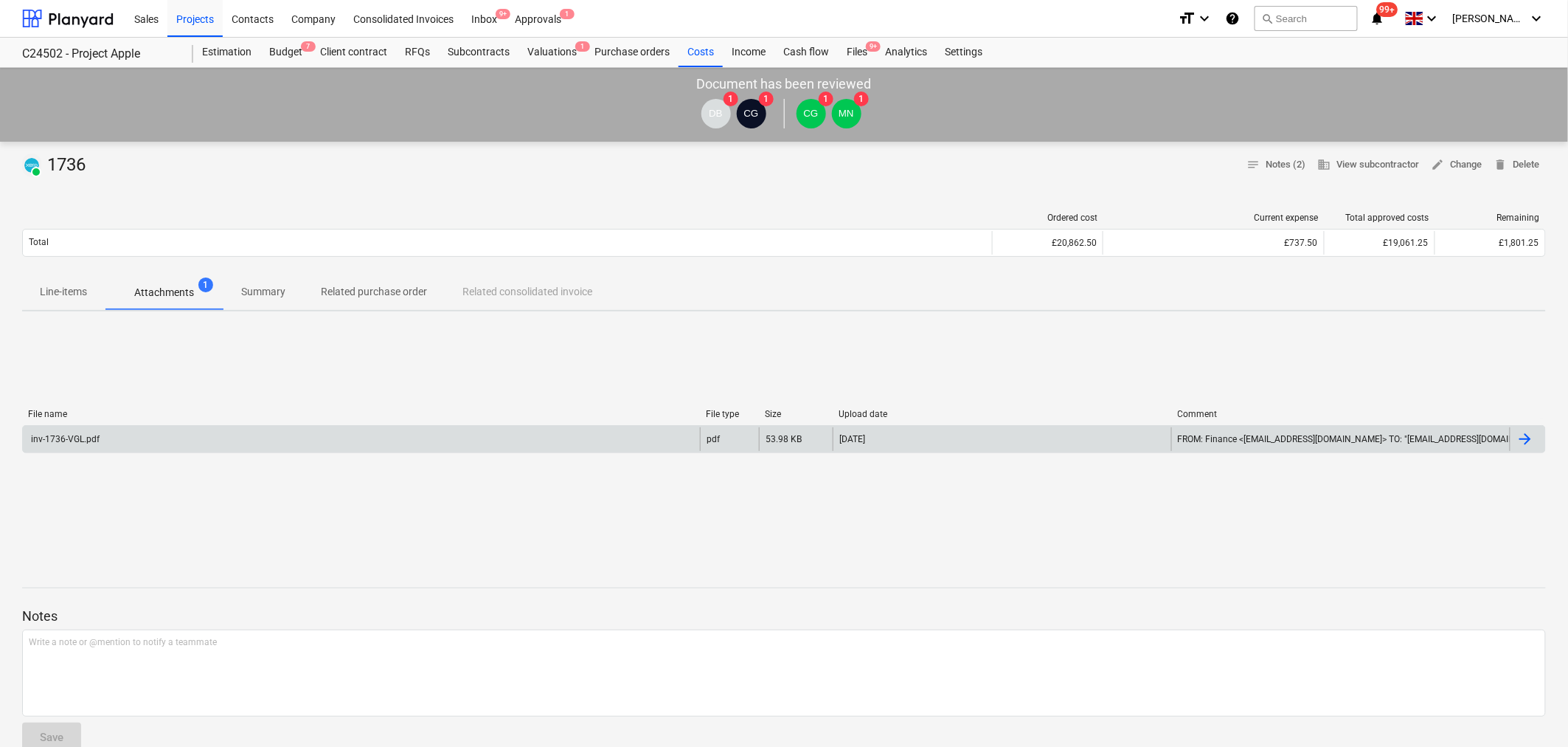
click at [79, 441] on div "inv-1736-VGL.pdf" at bounding box center [64, 438] width 71 height 11
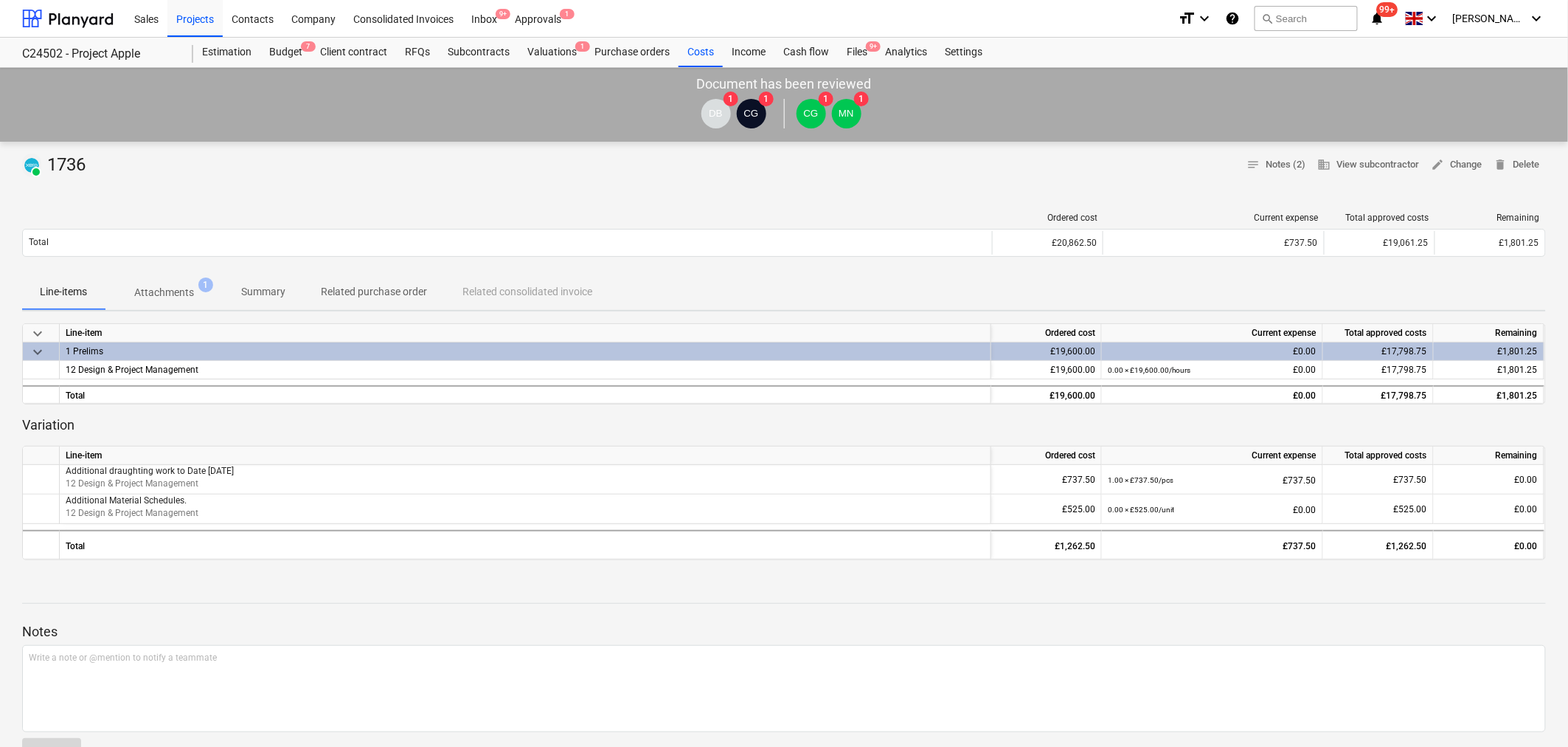
scroll to position [82, 0]
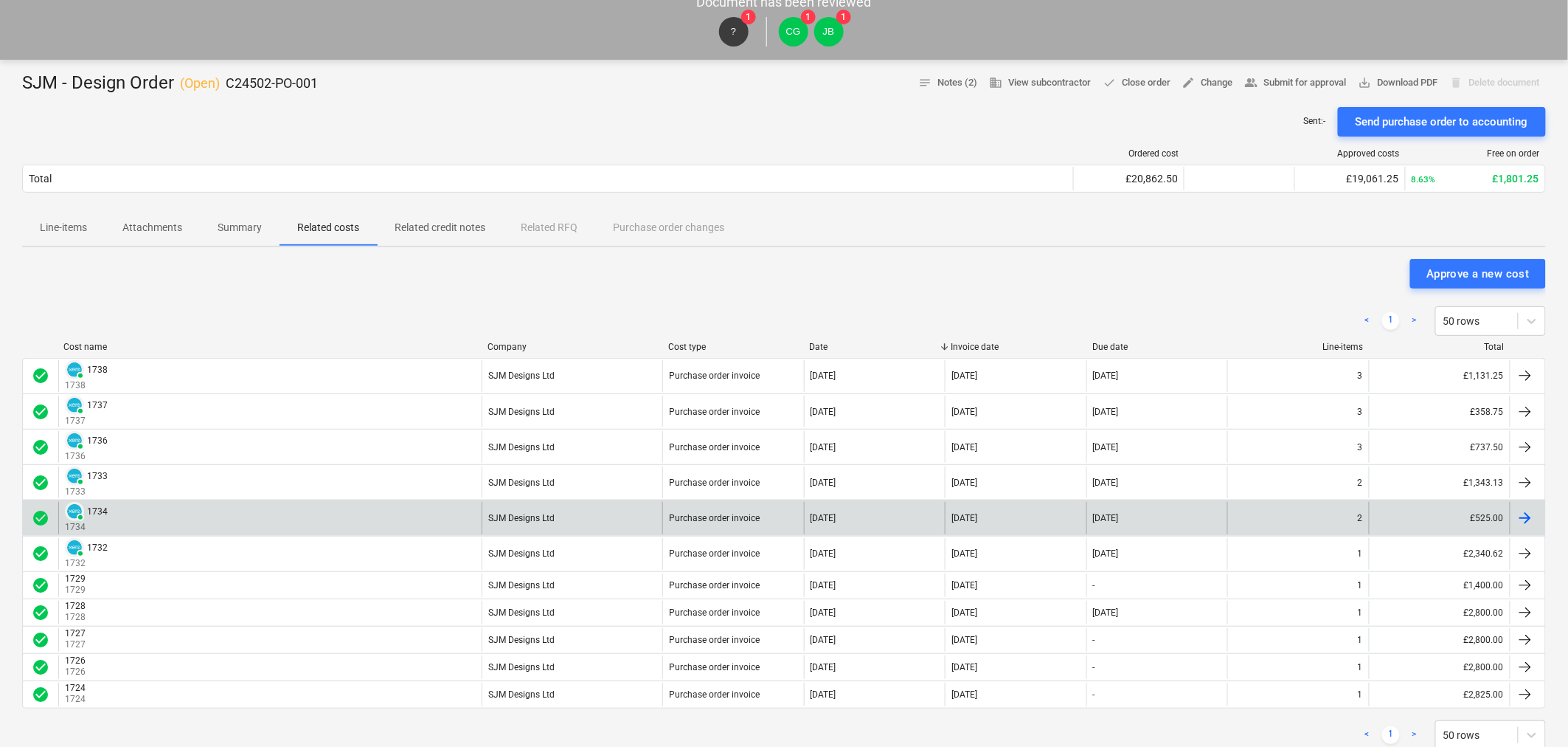
click at [115, 504] on div "PAID 1734 1734" at bounding box center [269, 517] width 423 height 32
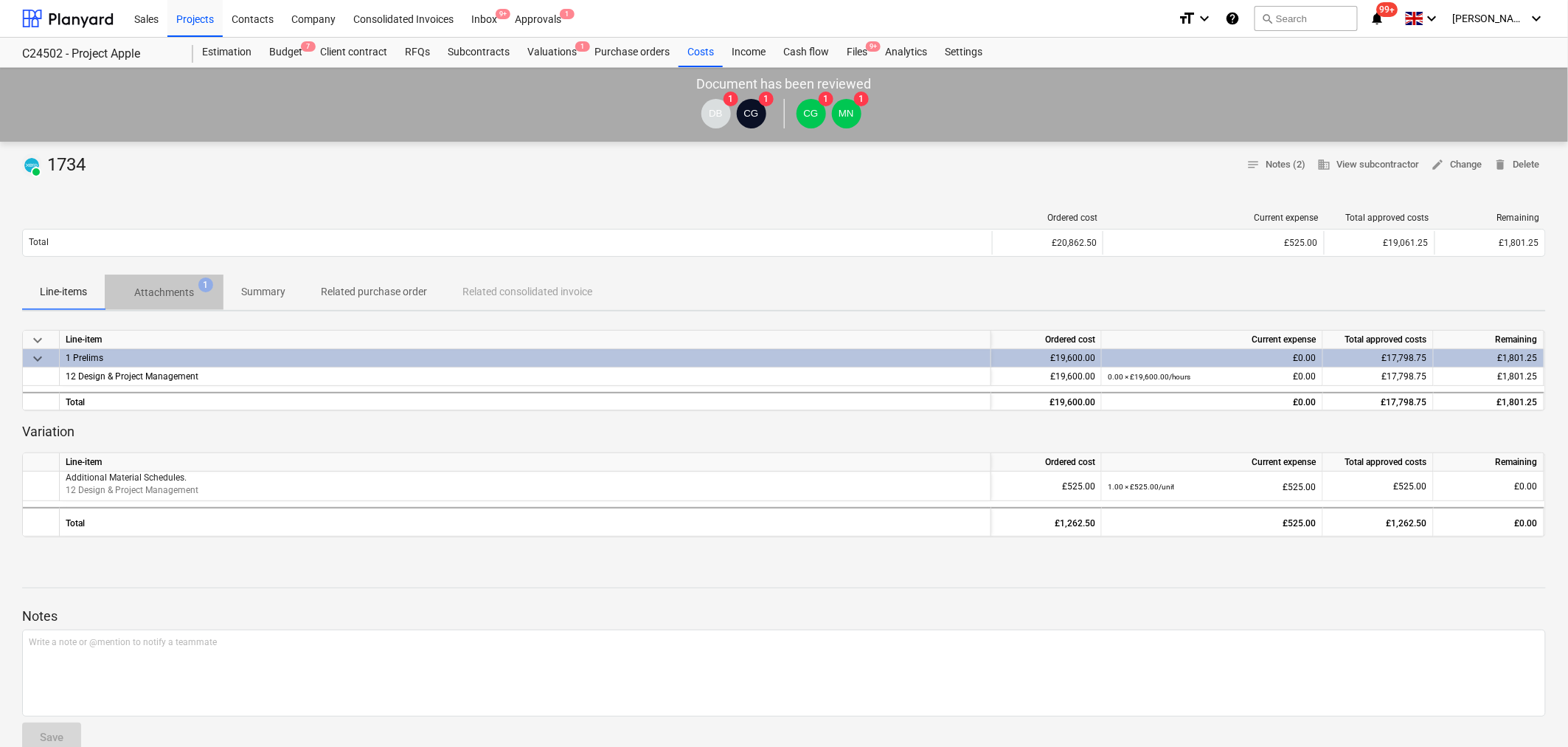
click at [157, 291] on p "Attachments" at bounding box center [164, 292] width 60 height 15
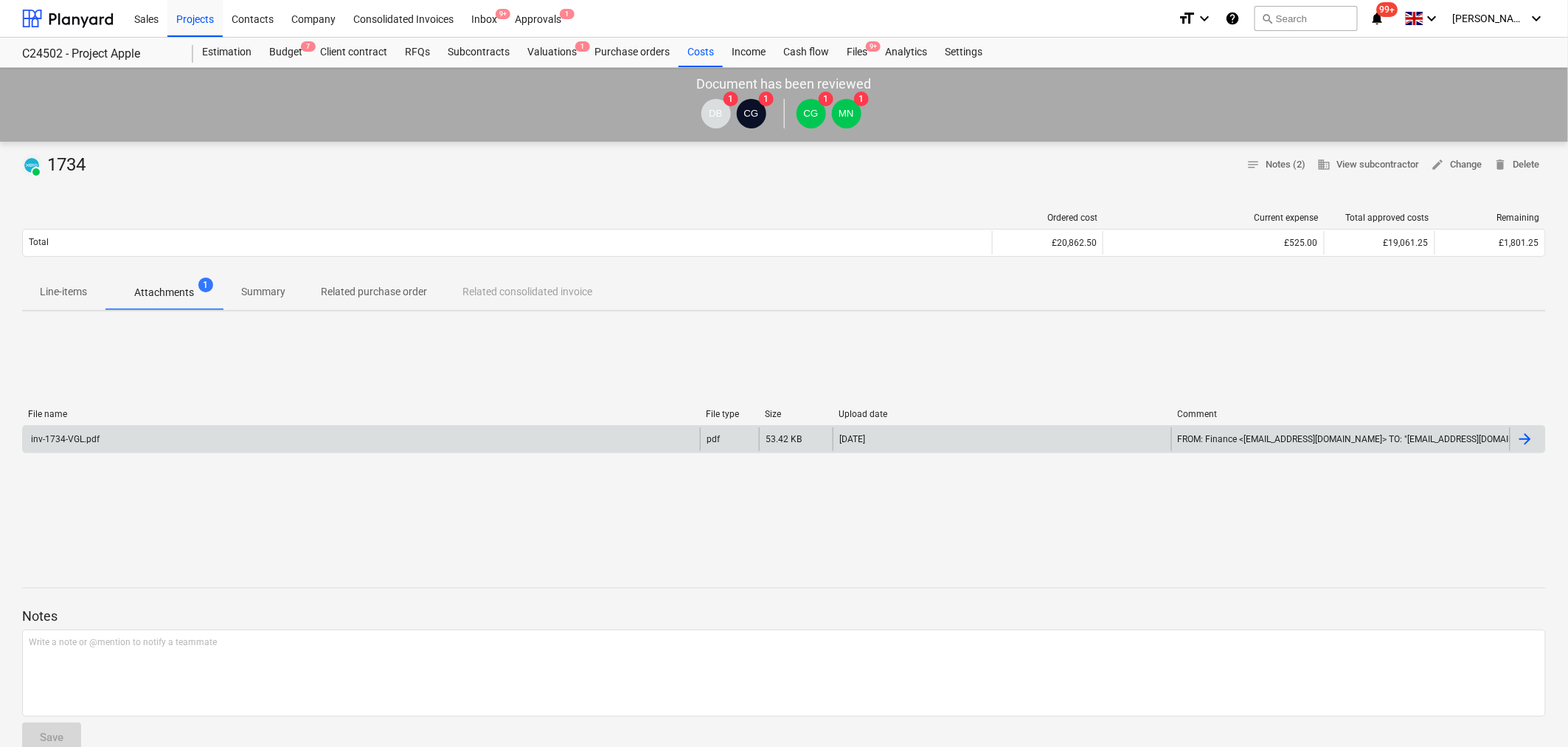
click at [115, 437] on div "inv-1734-VGL.pdf" at bounding box center [361, 438] width 677 height 24
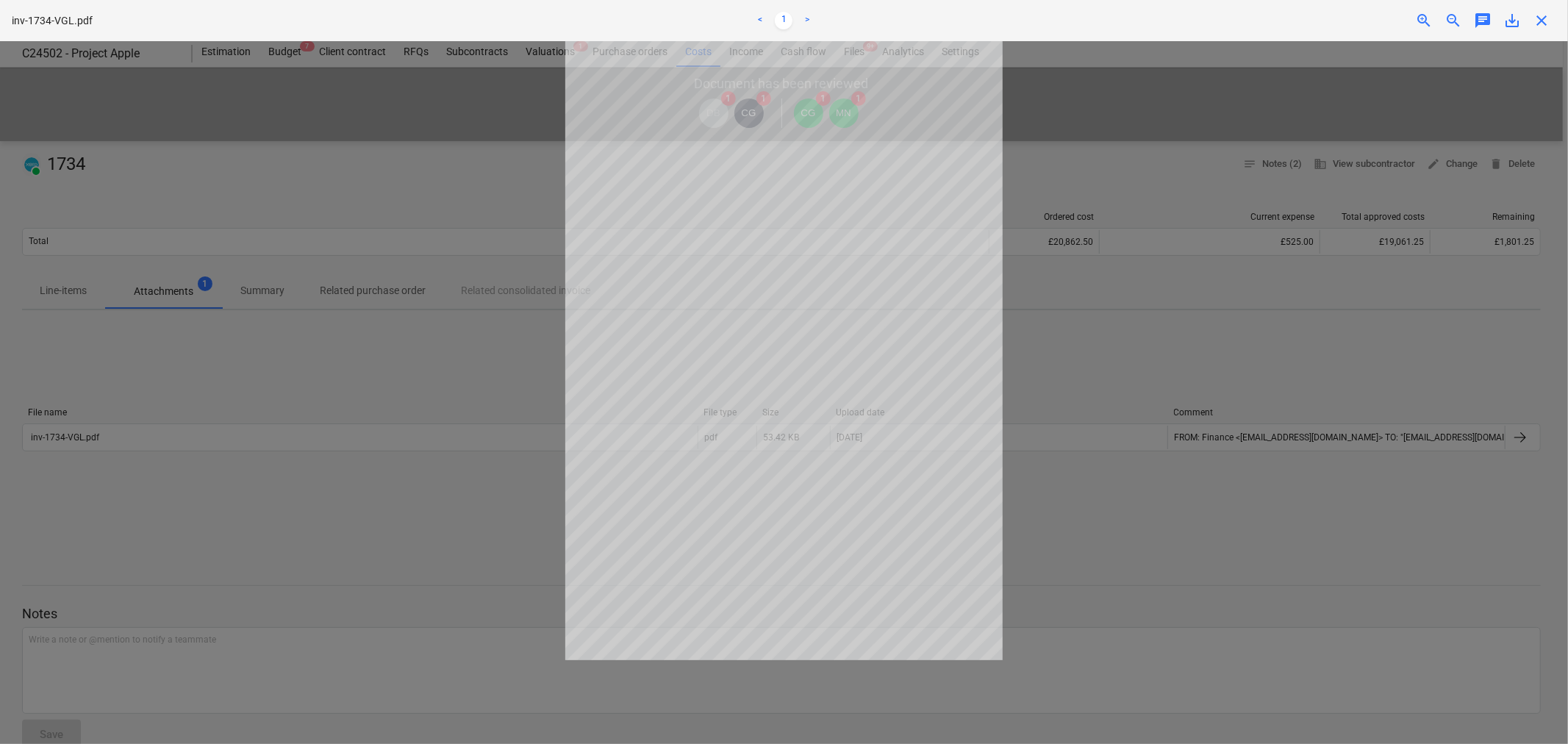
click at [802, 16] on link ">" at bounding box center [807, 20] width 18 height 18
click at [763, 16] on link "<" at bounding box center [759, 20] width 18 height 18
click at [1539, 20] on span "close" at bounding box center [1540, 20] width 18 height 18
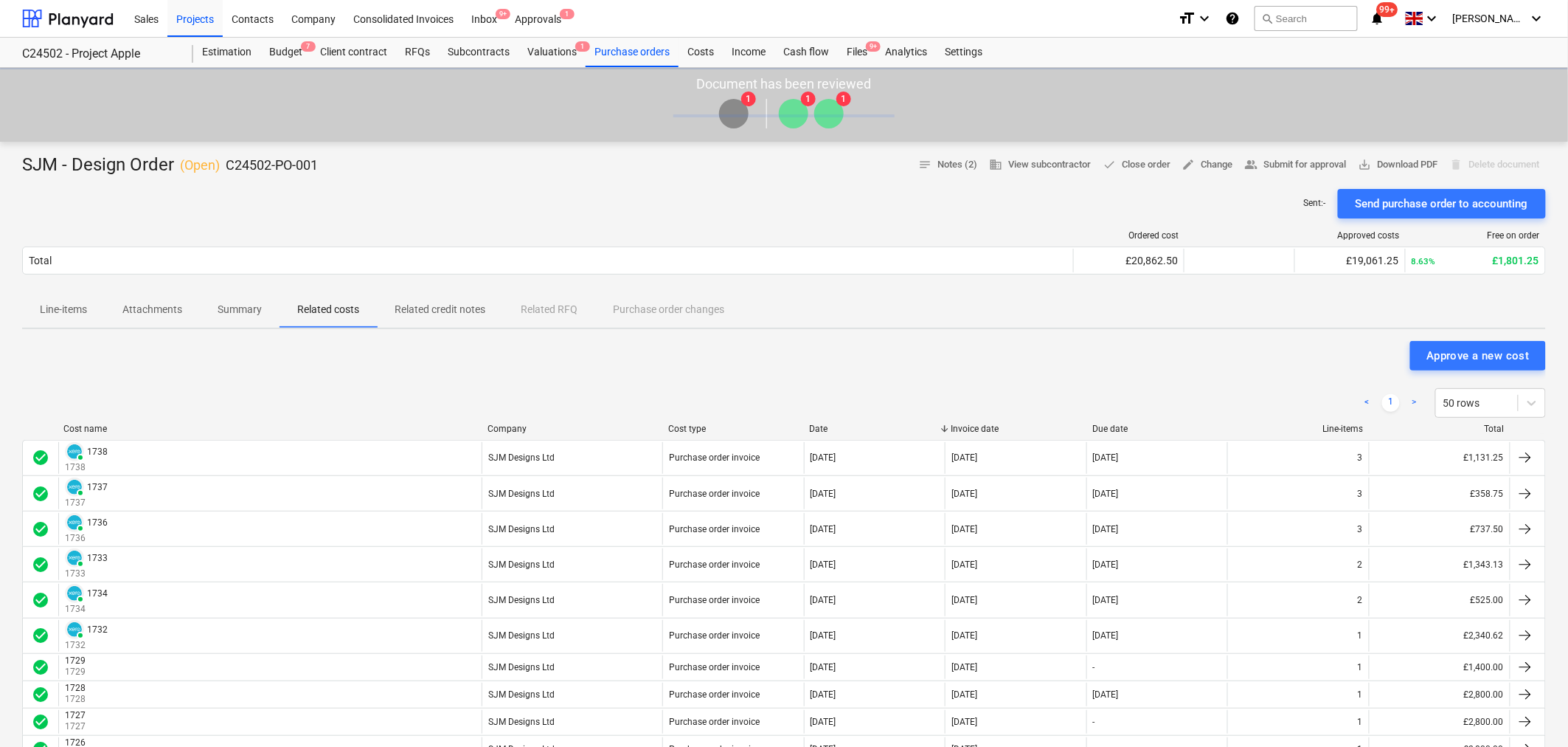
scroll to position [82, 0]
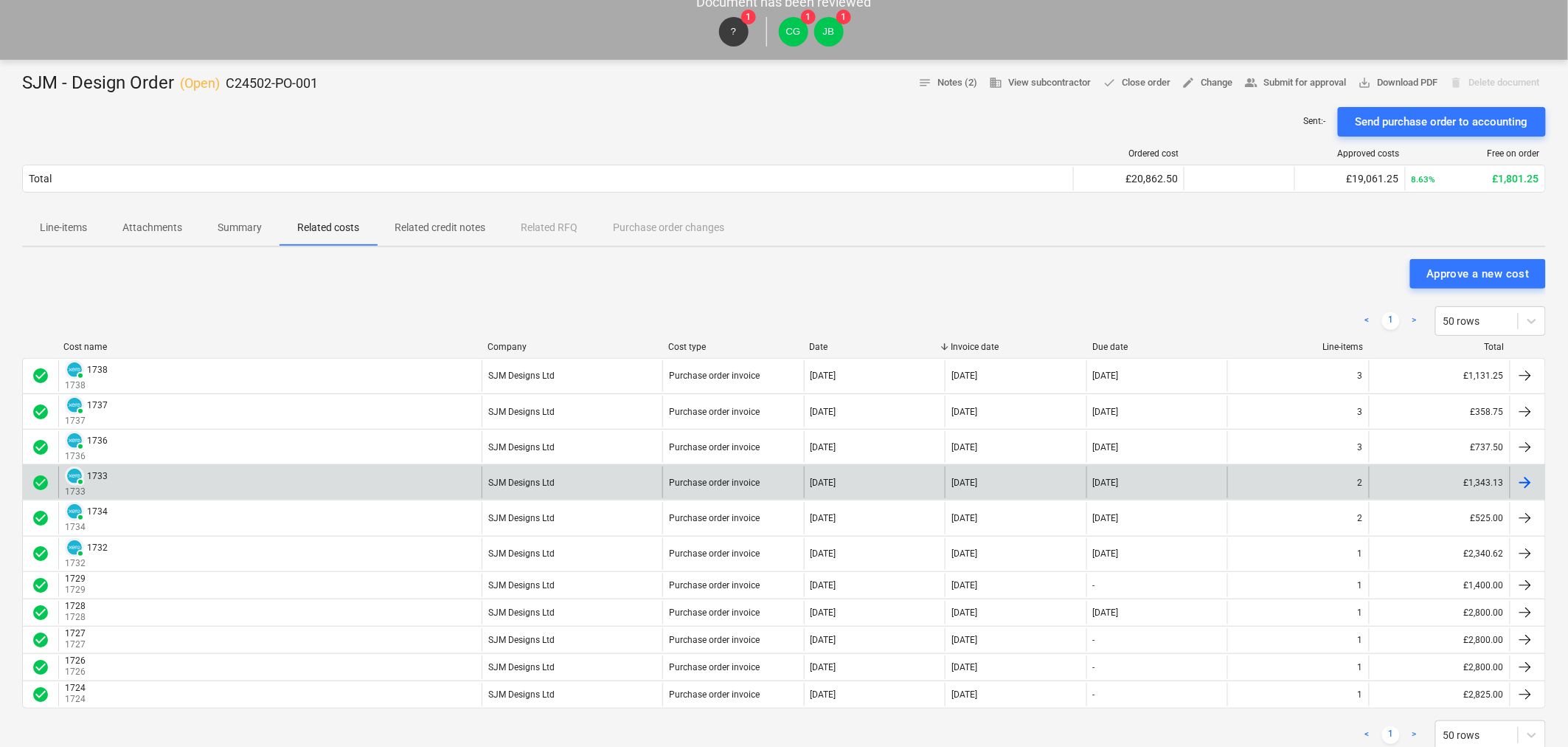
click at [111, 471] on div "PAID 1733 1733" at bounding box center [269, 481] width 423 height 32
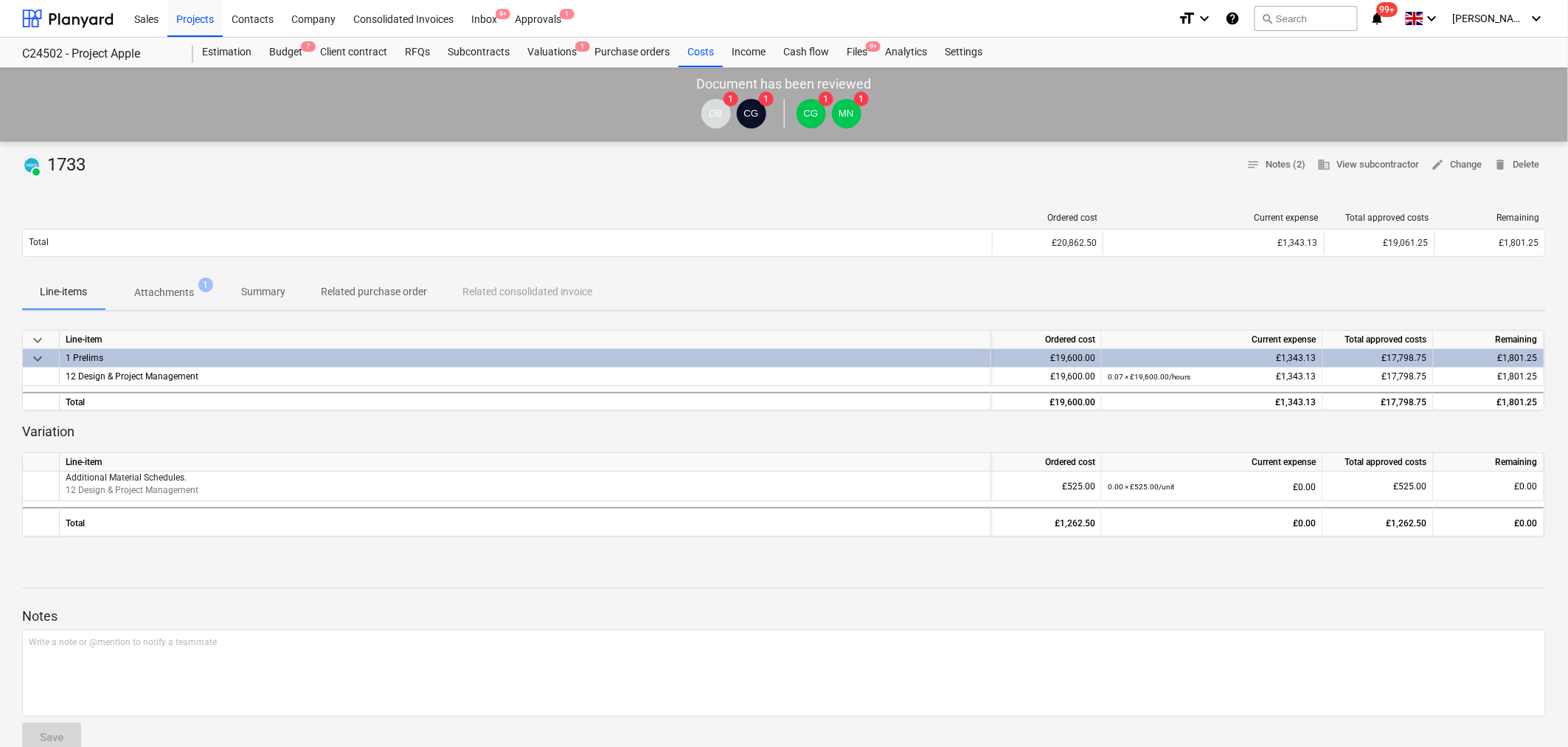
click at [183, 295] on p "Attachments" at bounding box center [164, 292] width 60 height 15
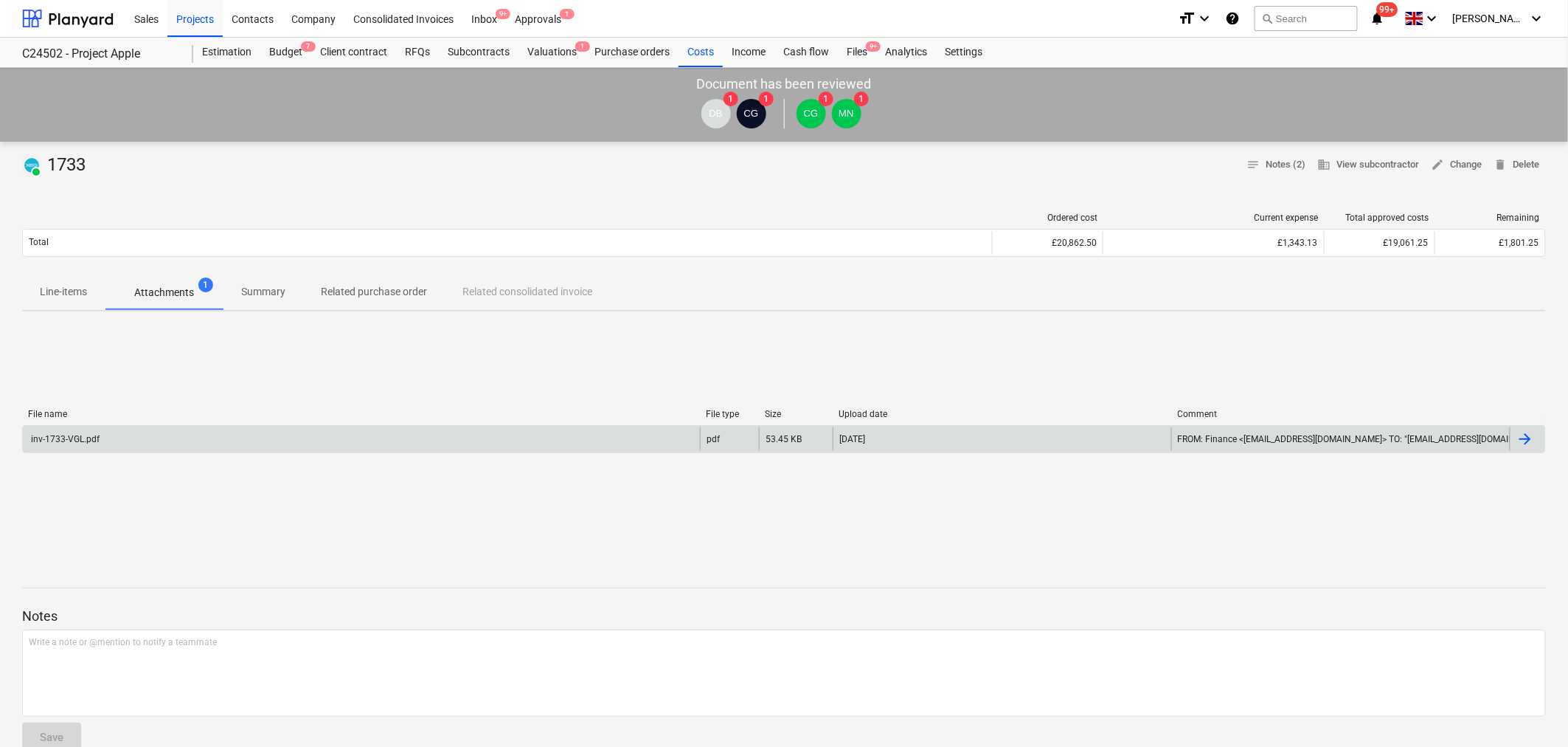
click at [91, 443] on div "inv-1733-VGL.pdf" at bounding box center [64, 438] width 71 height 11
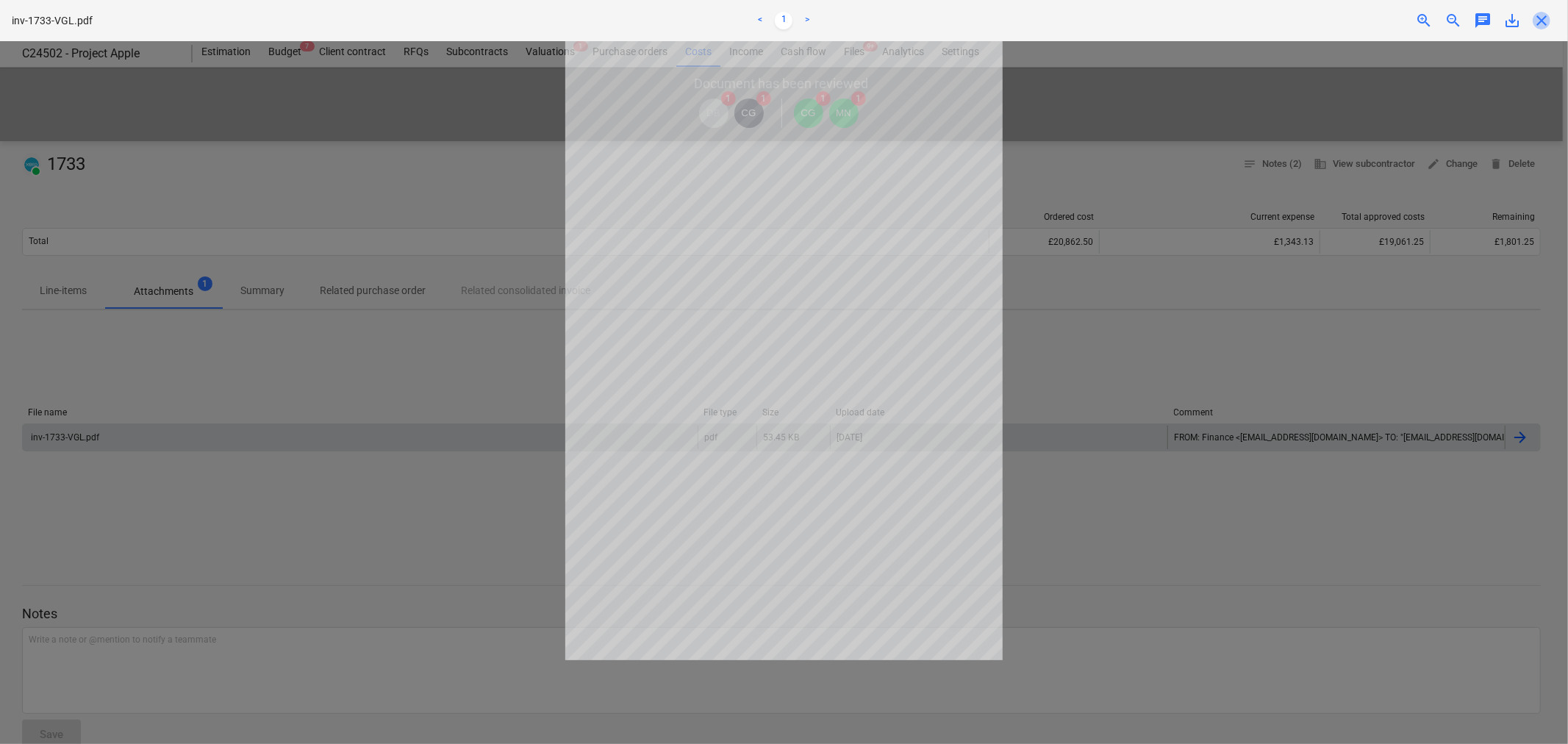
drag, startPoint x: 1544, startPoint y: 24, endPoint x: 1535, endPoint y: 18, distance: 10.8
click at [1541, 20] on span "close" at bounding box center [1540, 20] width 18 height 18
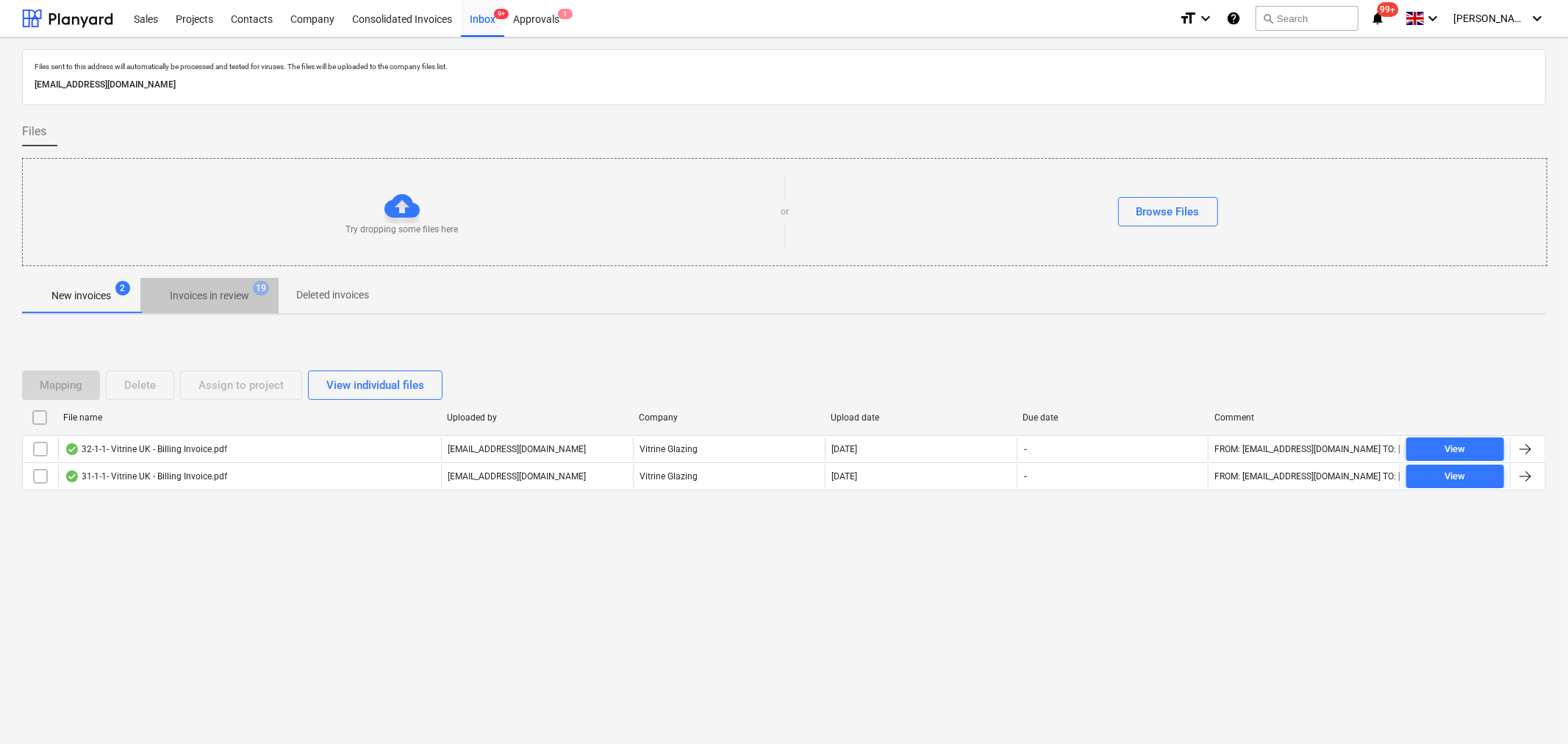
click at [218, 289] on p "Invoices in review" at bounding box center [208, 296] width 79 height 15
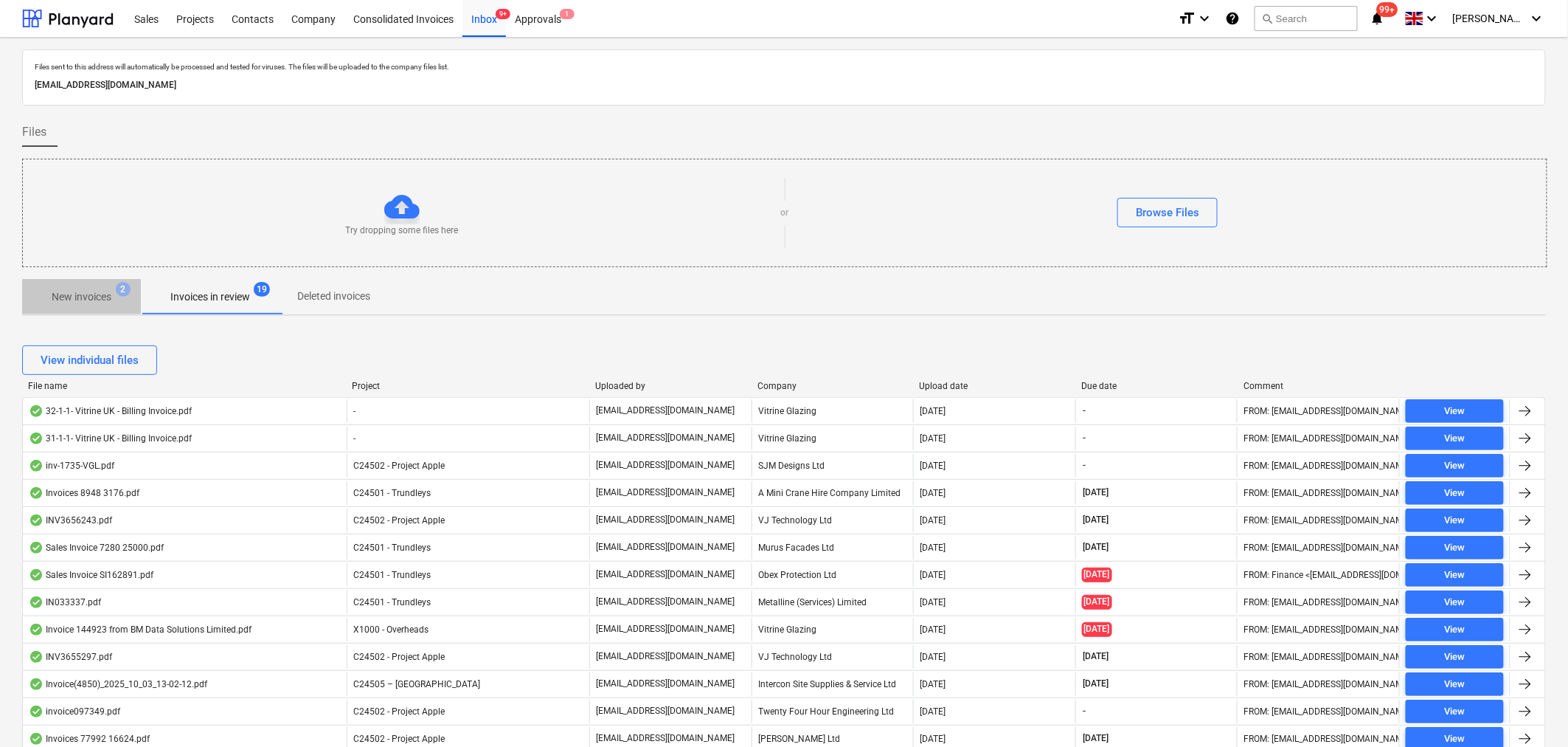
click at [69, 304] on p "New invoices" at bounding box center [81, 297] width 60 height 15
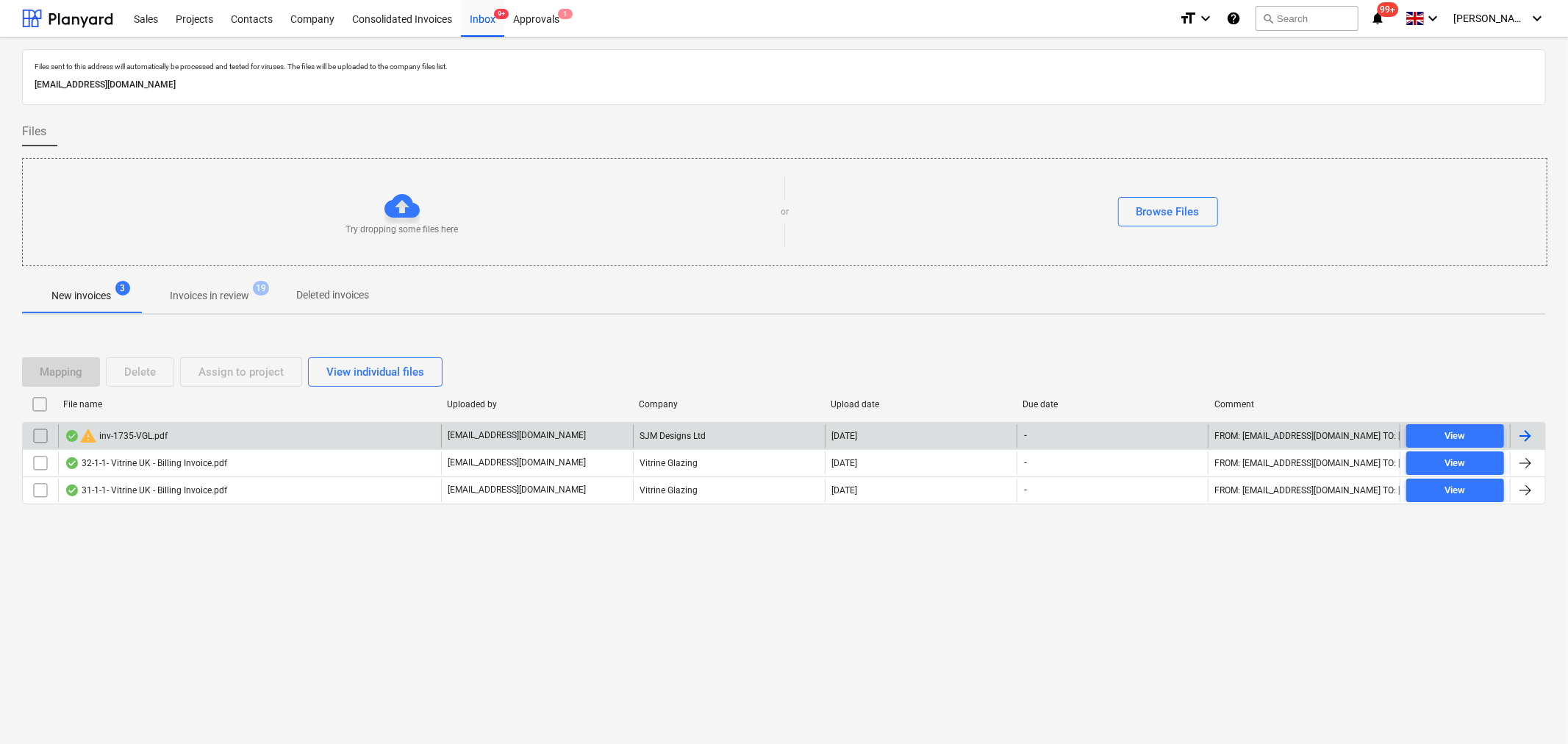
click at [114, 440] on div "warning inv-1735-VGL.pdf" at bounding box center [116, 436] width 103 height 18
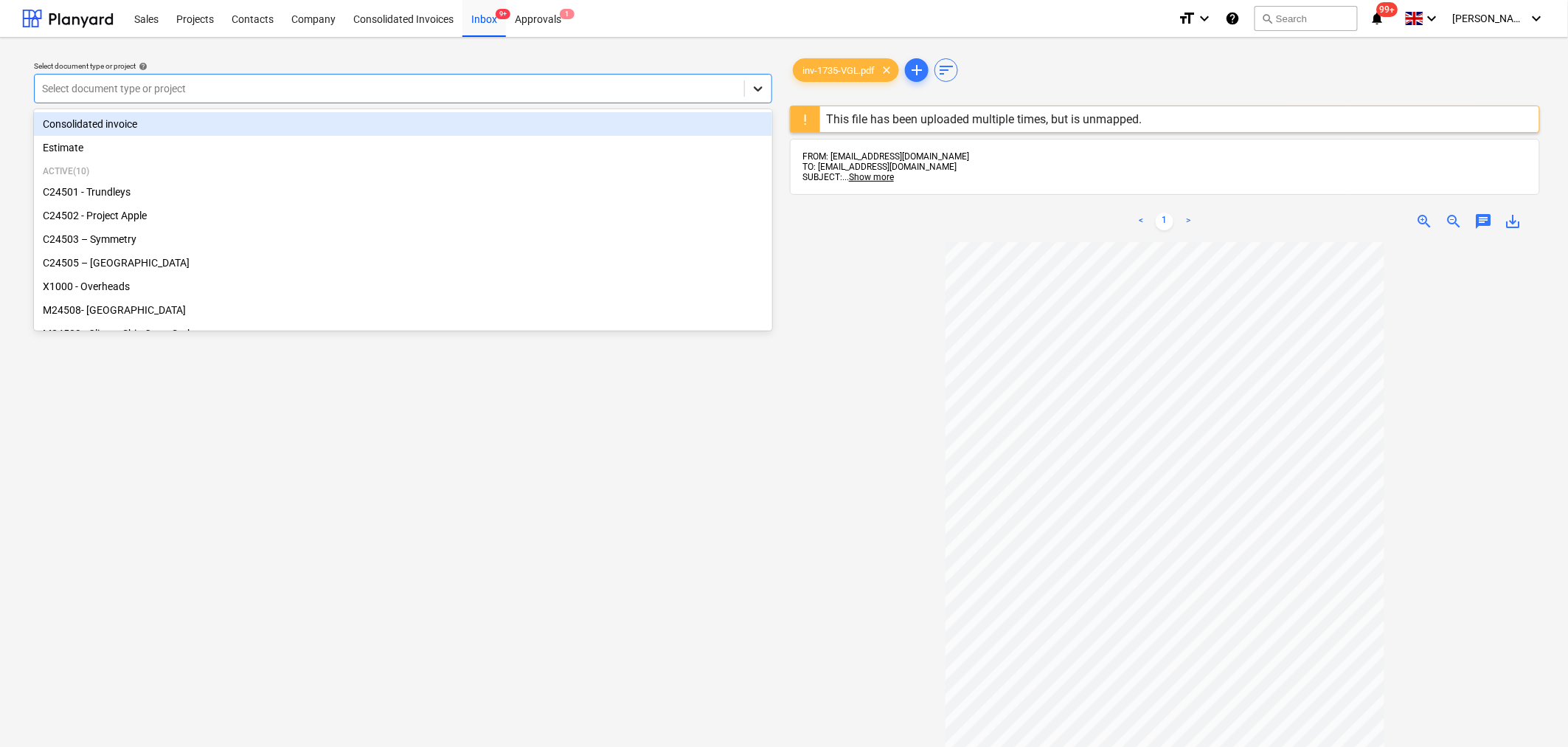
click at [760, 90] on icon at bounding box center [757, 88] width 14 height 14
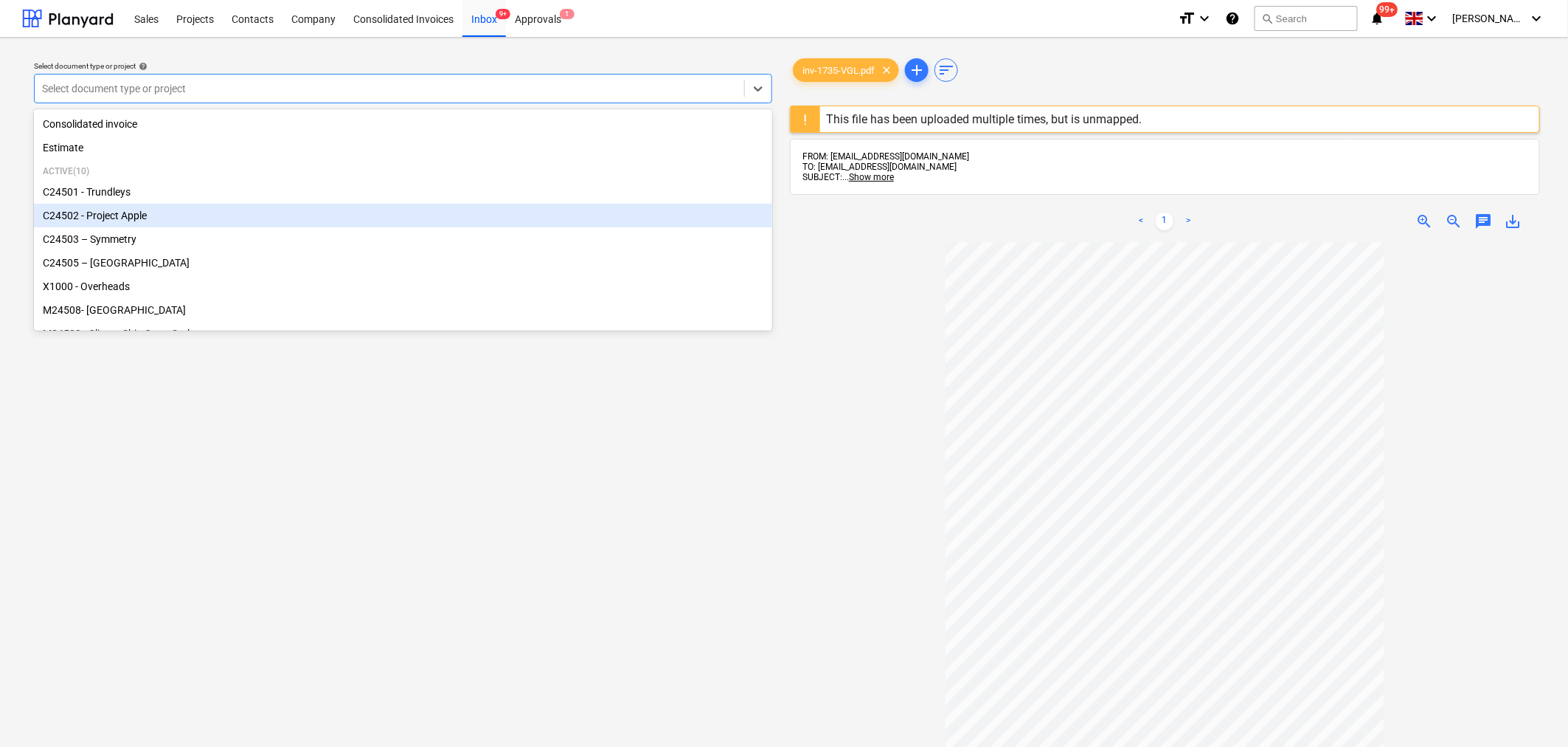
click at [290, 217] on div "C24502 - Project Apple" at bounding box center [403, 215] width 738 height 24
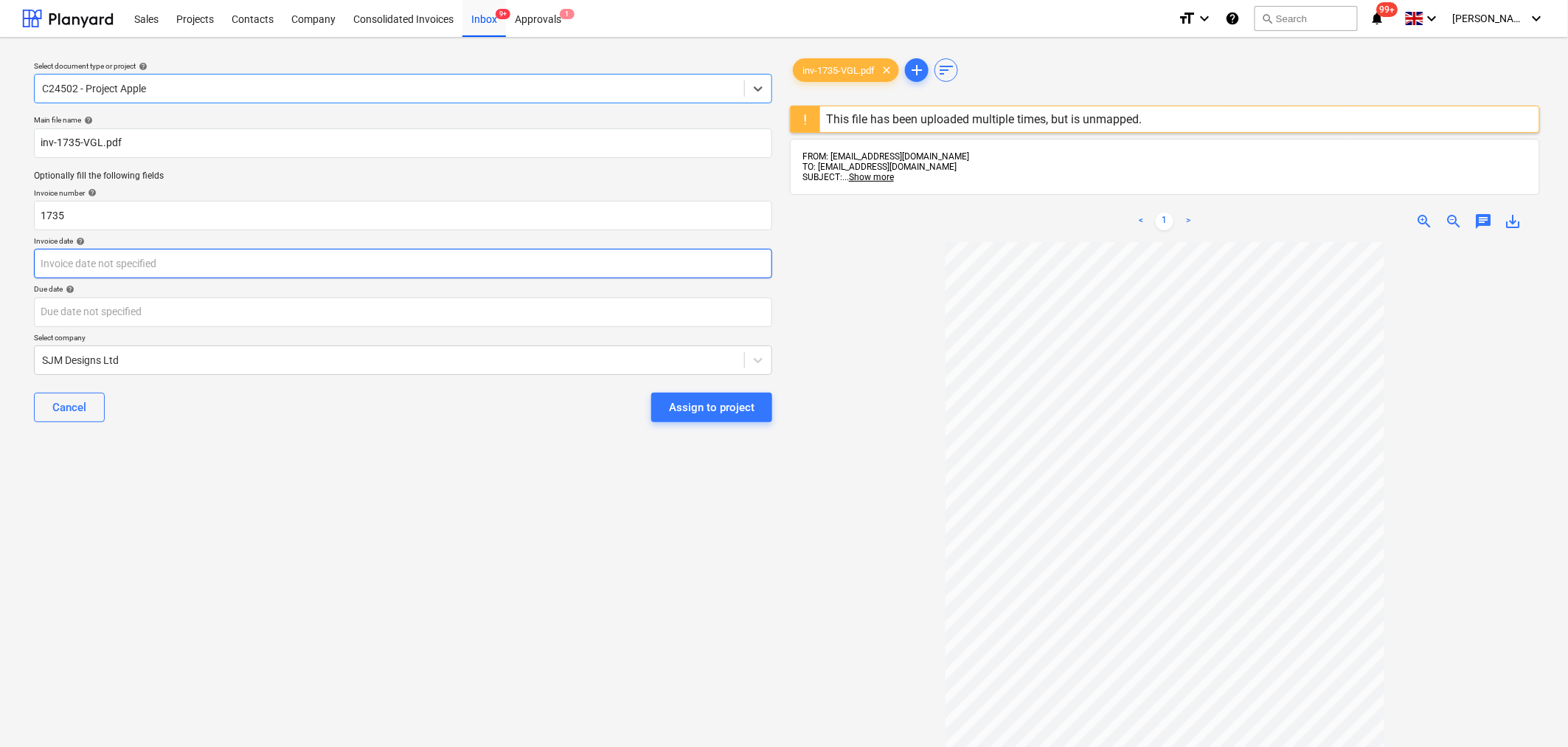
click at [235, 270] on body "Sales Projects Contacts Company Consolidated Invoices Inbox 9+ Approvals 1 form…" at bounding box center [784, 374] width 1568 height 747
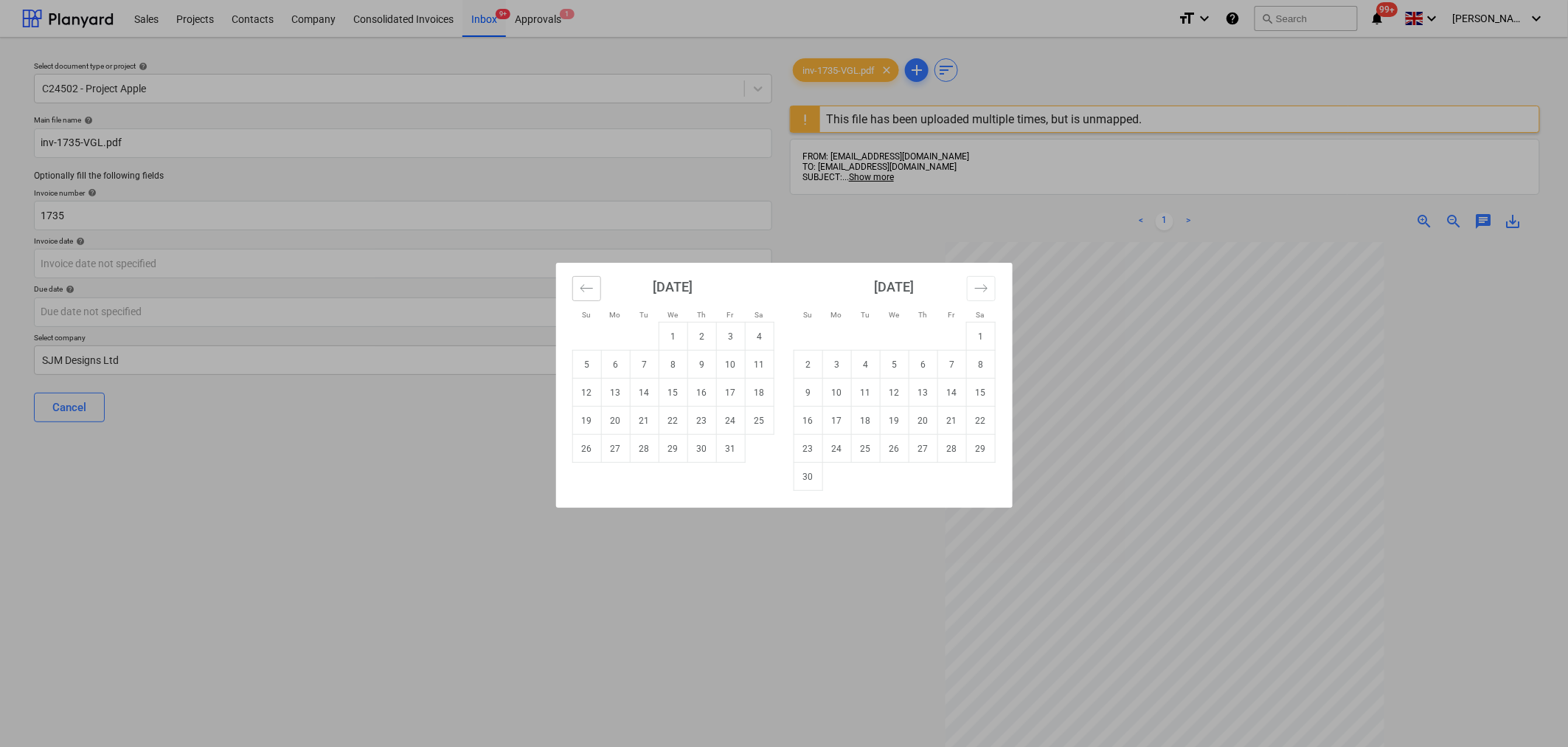
click at [585, 285] on icon "Move backward to switch to the previous month." at bounding box center [586, 288] width 14 height 14
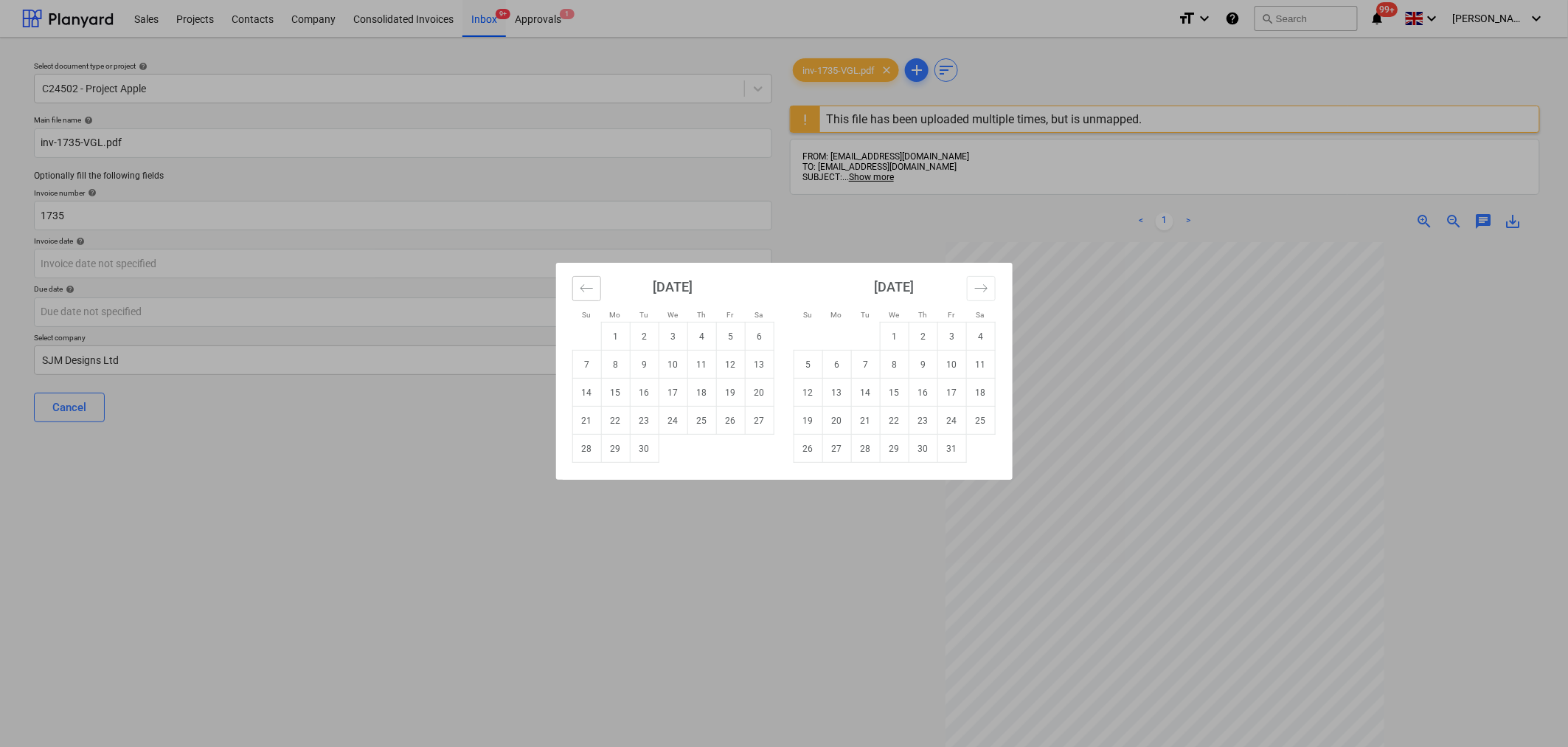
click at [580, 281] on button "Move backward to switch to the previous month." at bounding box center [586, 288] width 29 height 25
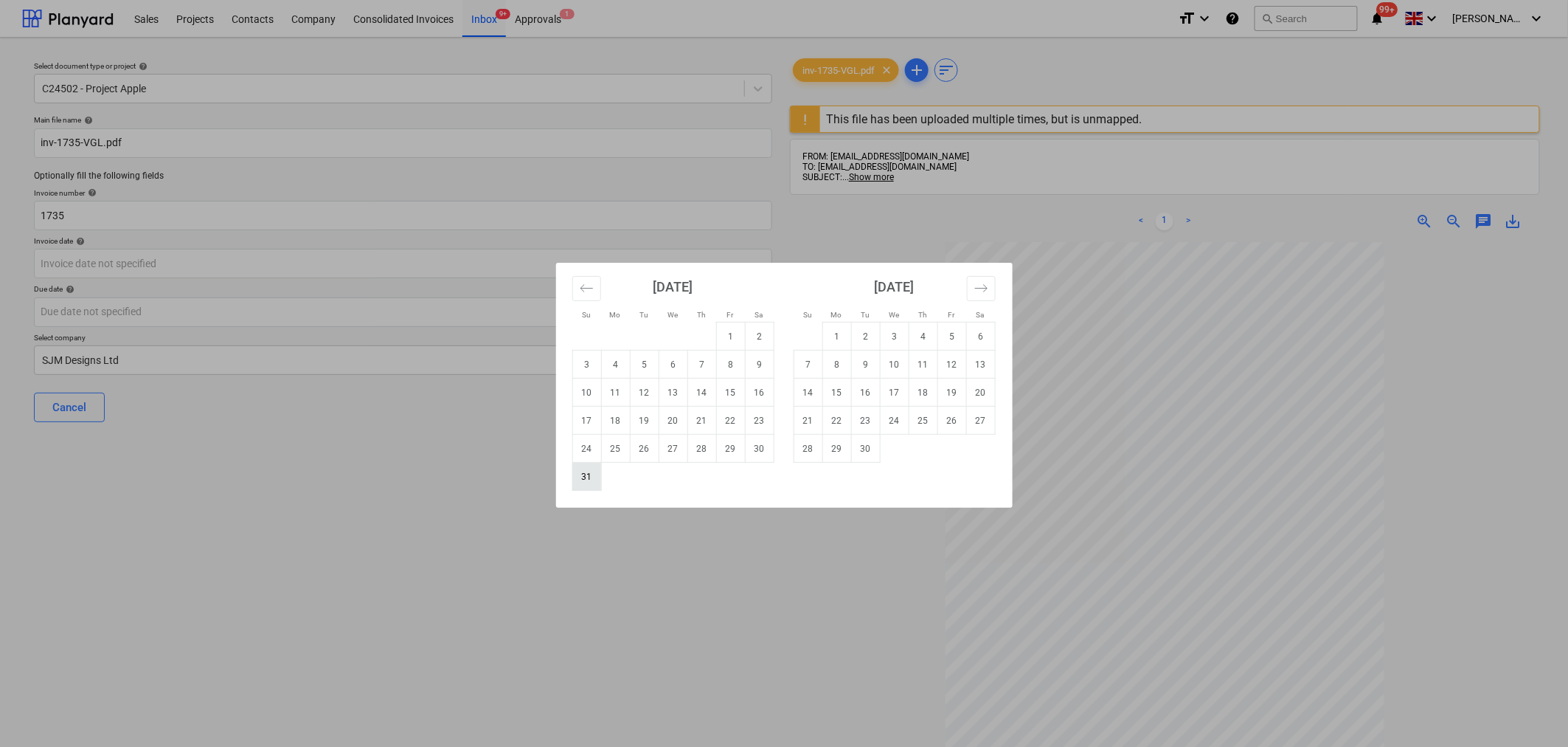
click at [579, 479] on td "31" at bounding box center [586, 476] width 29 height 28
type input "[DATE]"
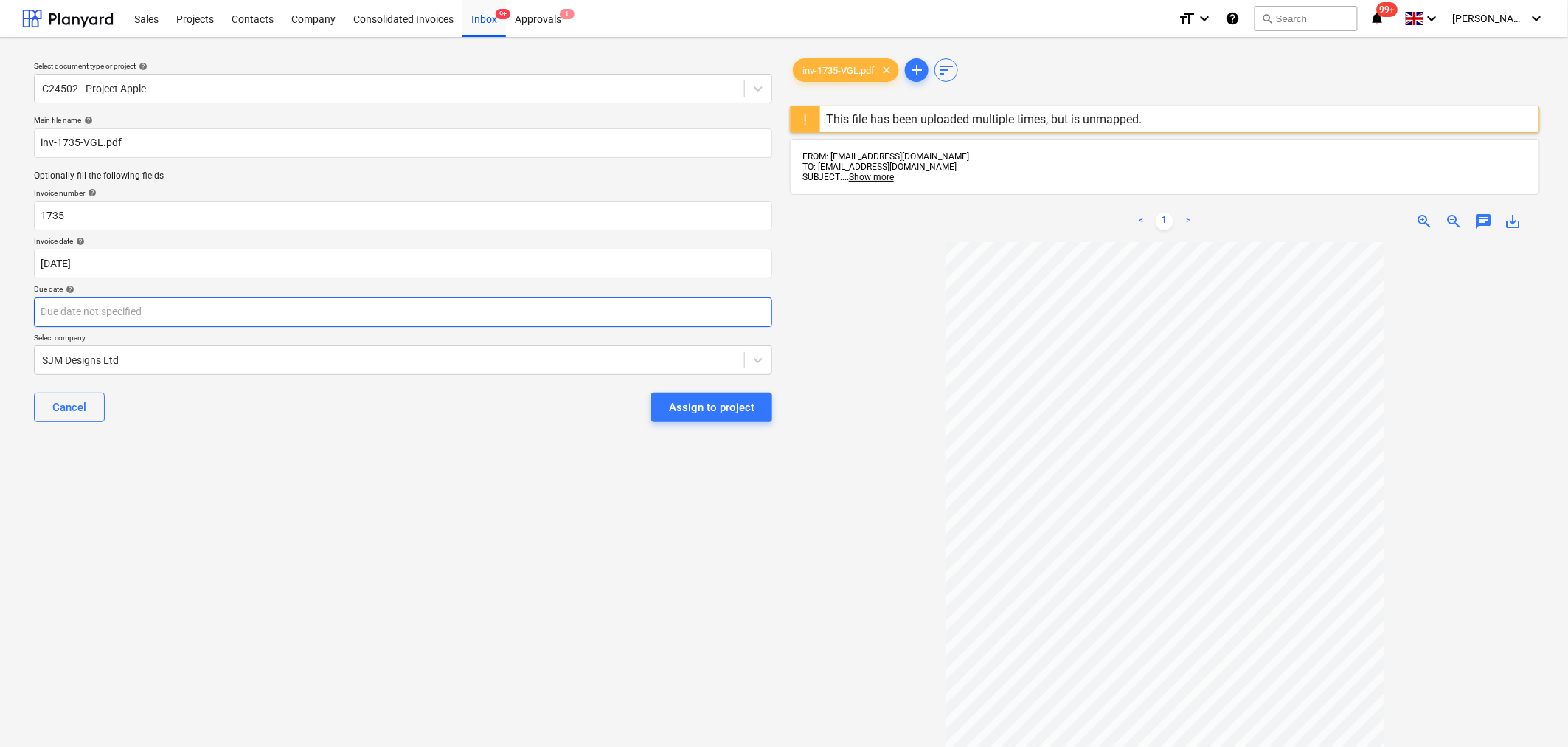
click at [540, 308] on body "Sales Projects Contacts Company Consolidated Invoices Inbox 9+ Approvals 1 form…" at bounding box center [784, 374] width 1568 height 747
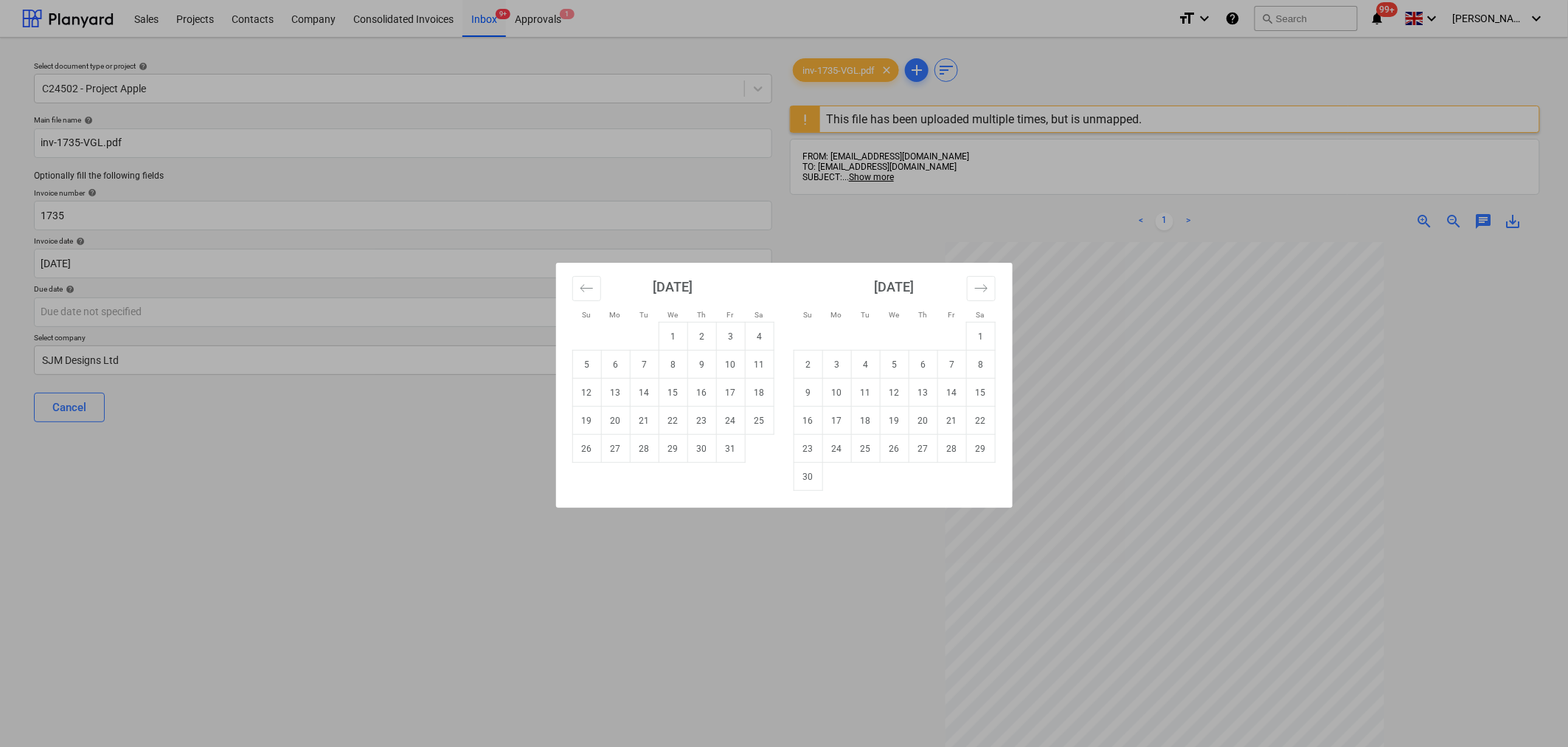
click at [590, 274] on div "[DATE]" at bounding box center [673, 292] width 202 height 59
click at [582, 288] on button "Move backward to switch to the previous month." at bounding box center [586, 288] width 29 height 25
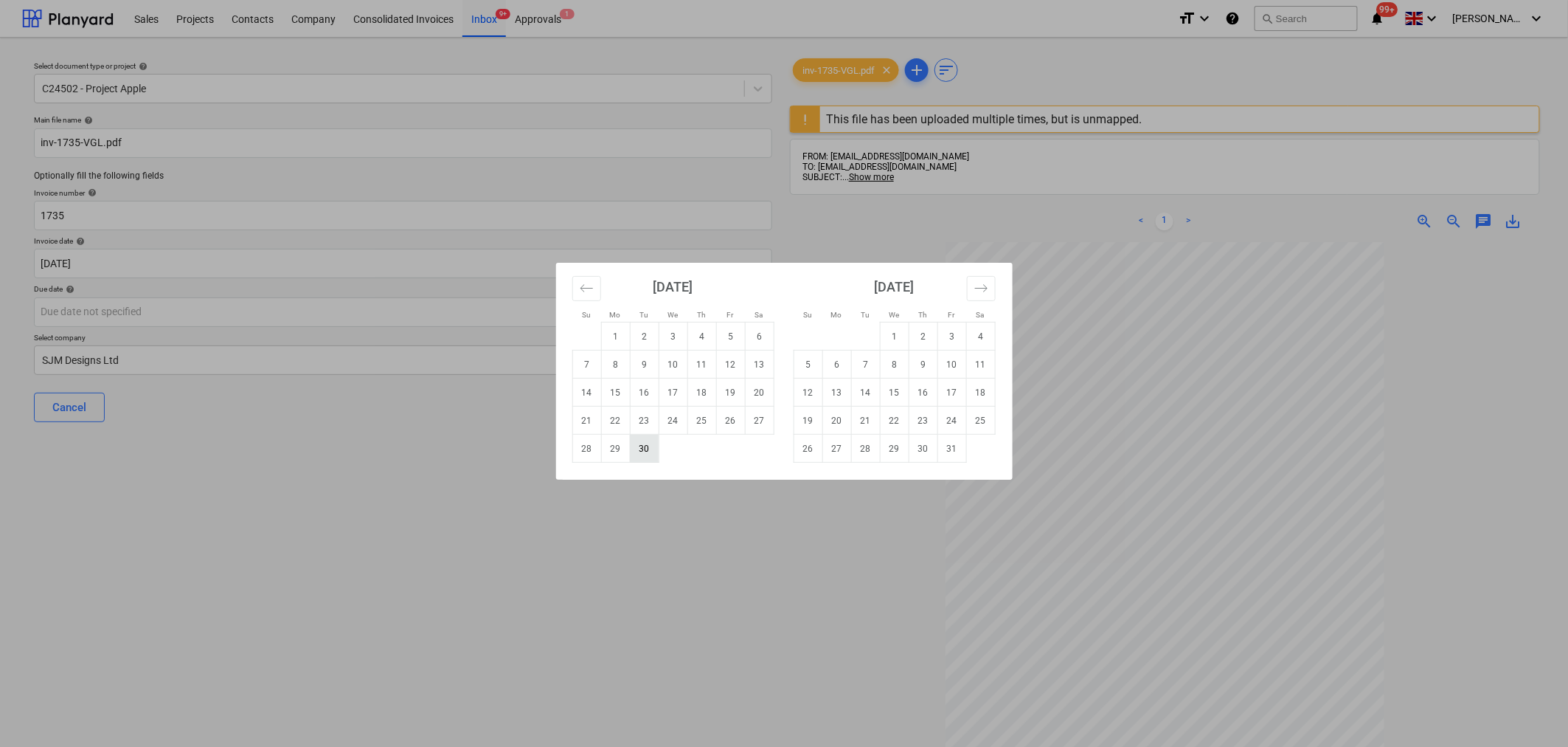
click at [649, 455] on td "30" at bounding box center [645, 448] width 29 height 28
type input "[DATE]"
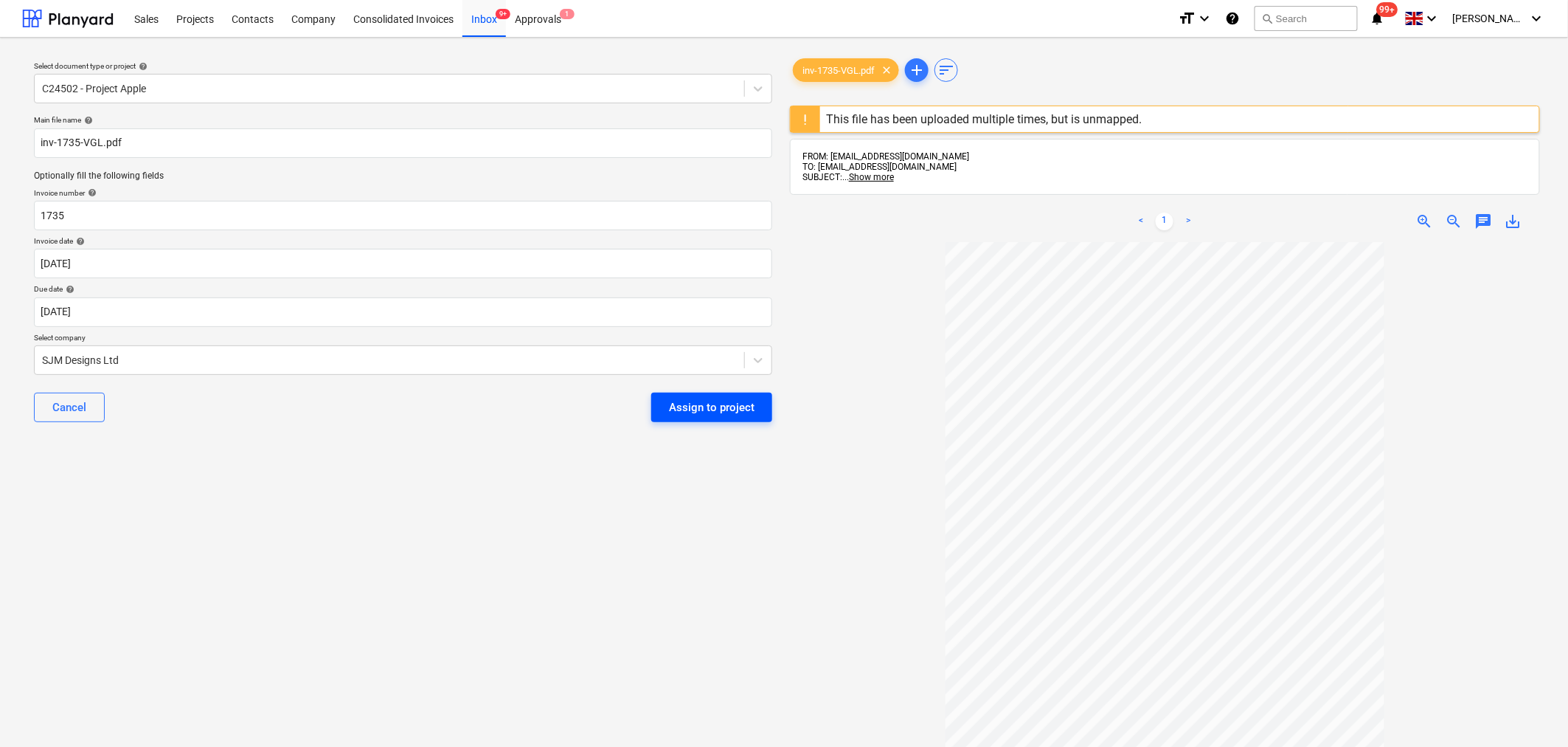
click at [717, 395] on button "Assign to project" at bounding box center [711, 407] width 121 height 30
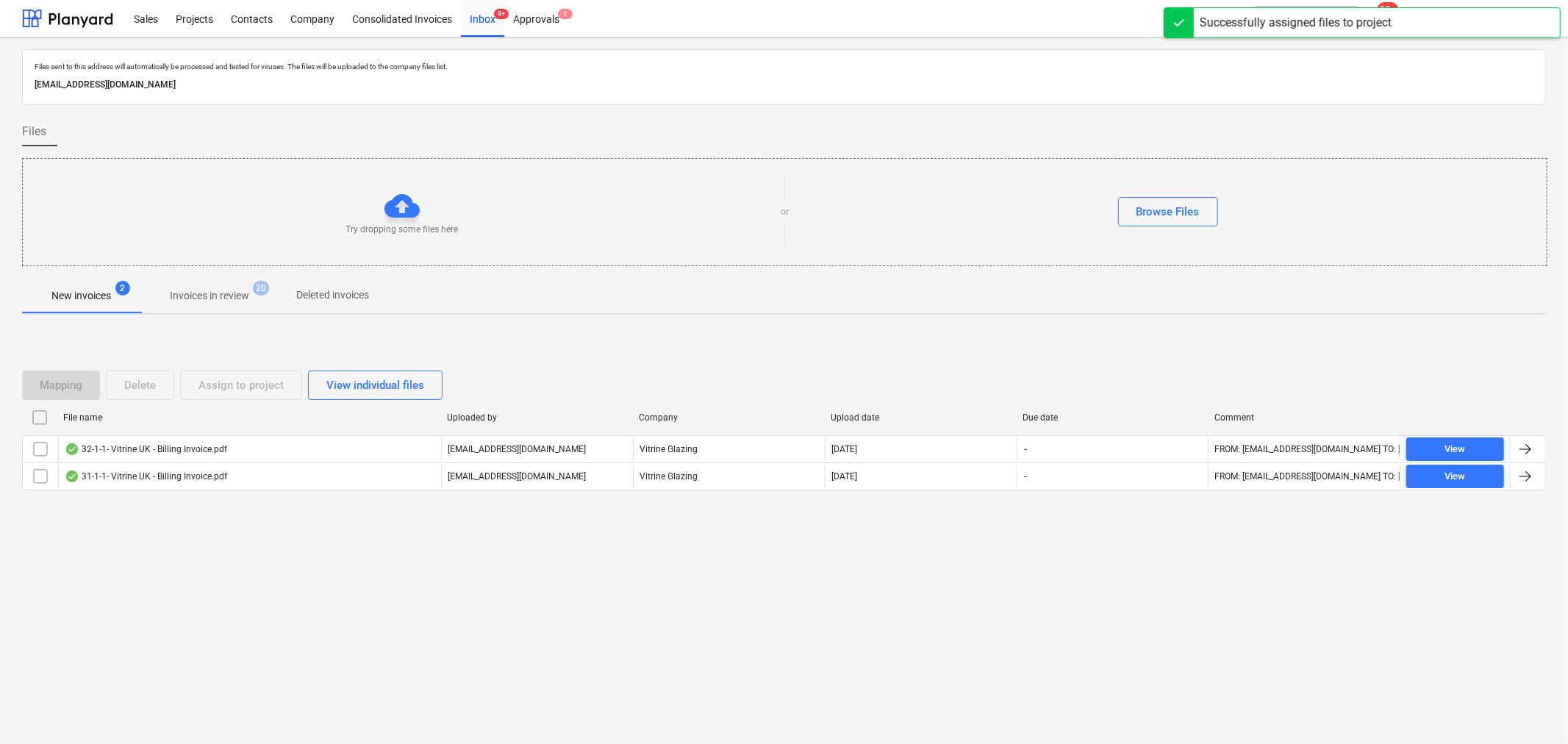
click at [195, 296] on p "Invoices in review" at bounding box center [208, 296] width 79 height 15
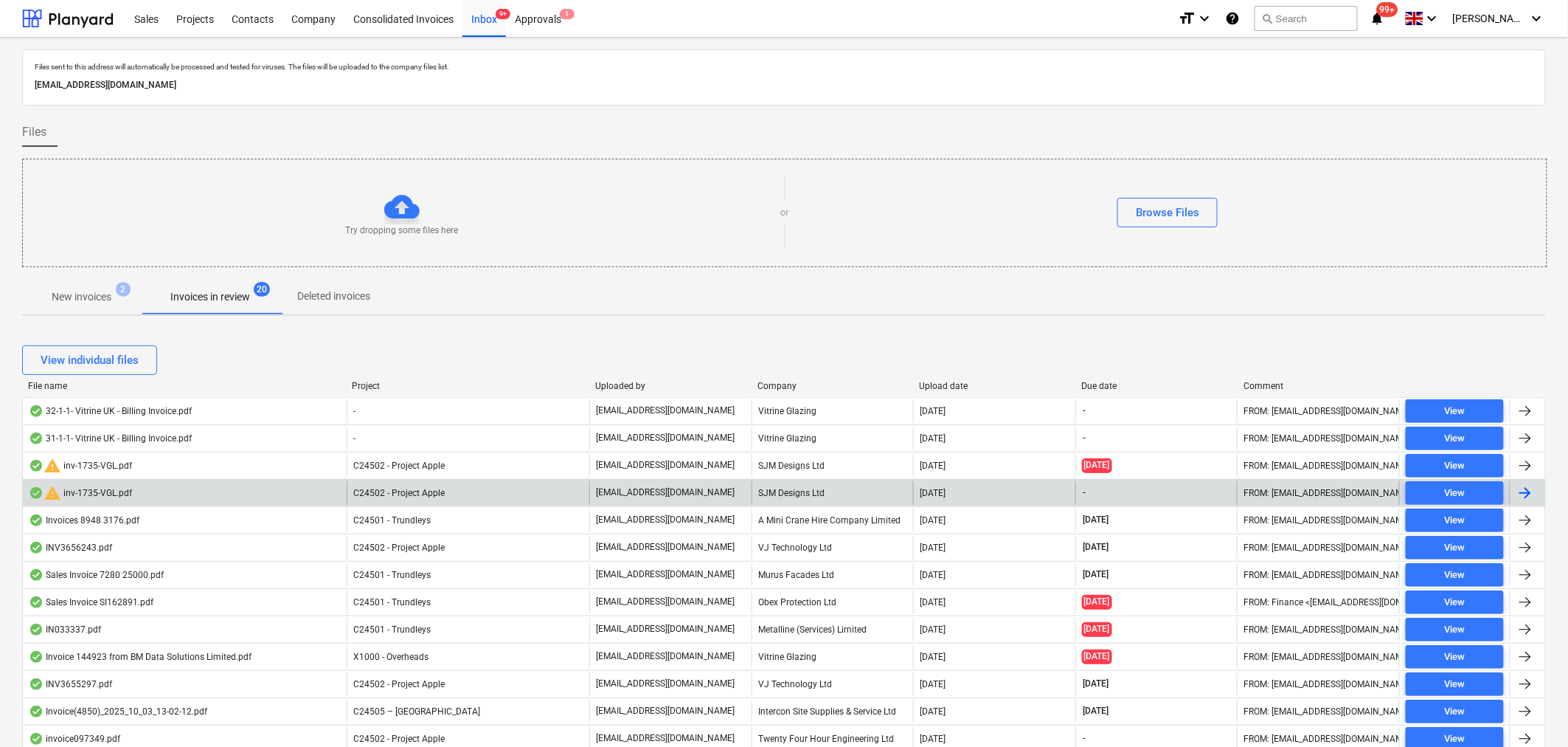
click at [99, 495] on div "warning inv-1735-VGL.pdf" at bounding box center [80, 493] width 103 height 18
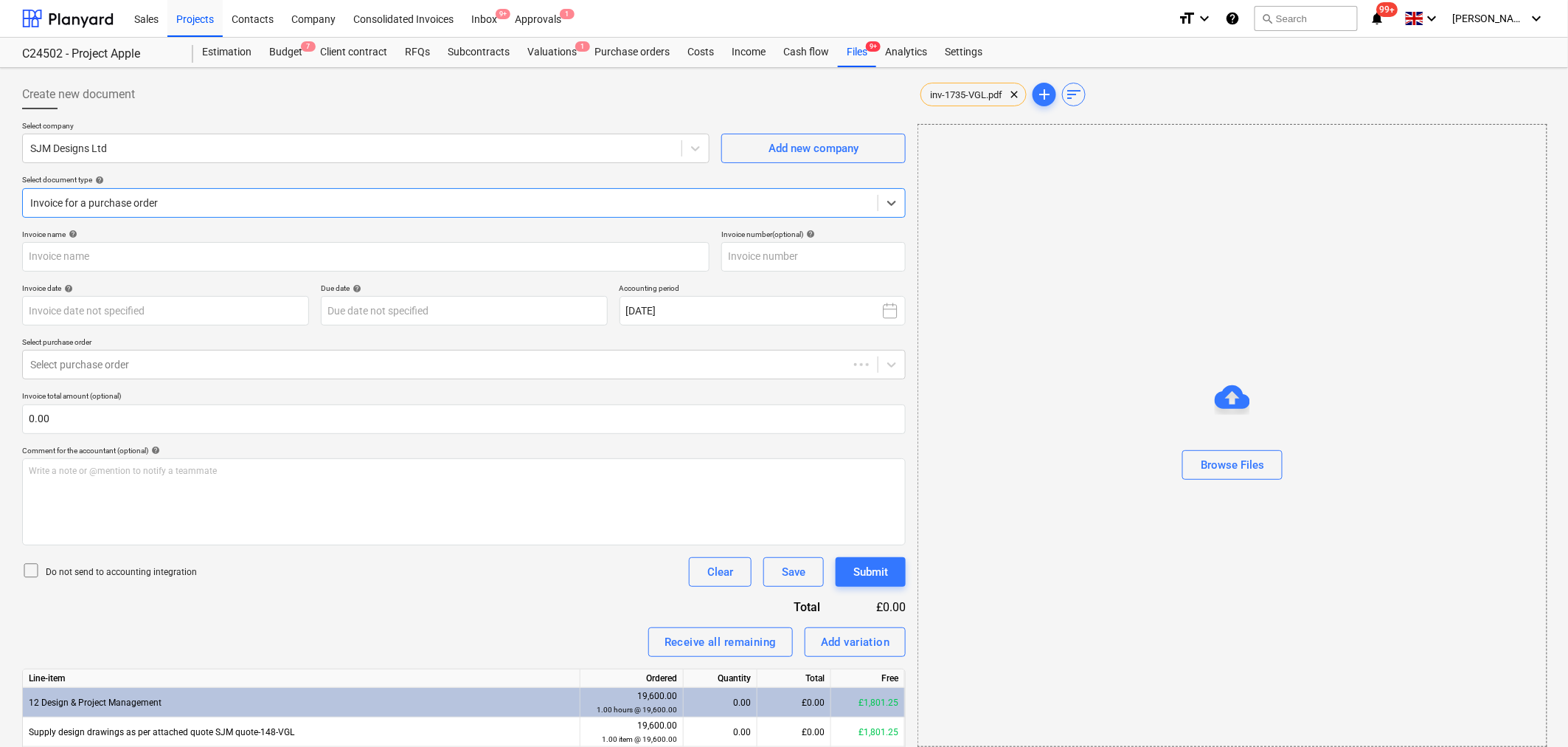
type input "1735"
type input "[DATE]"
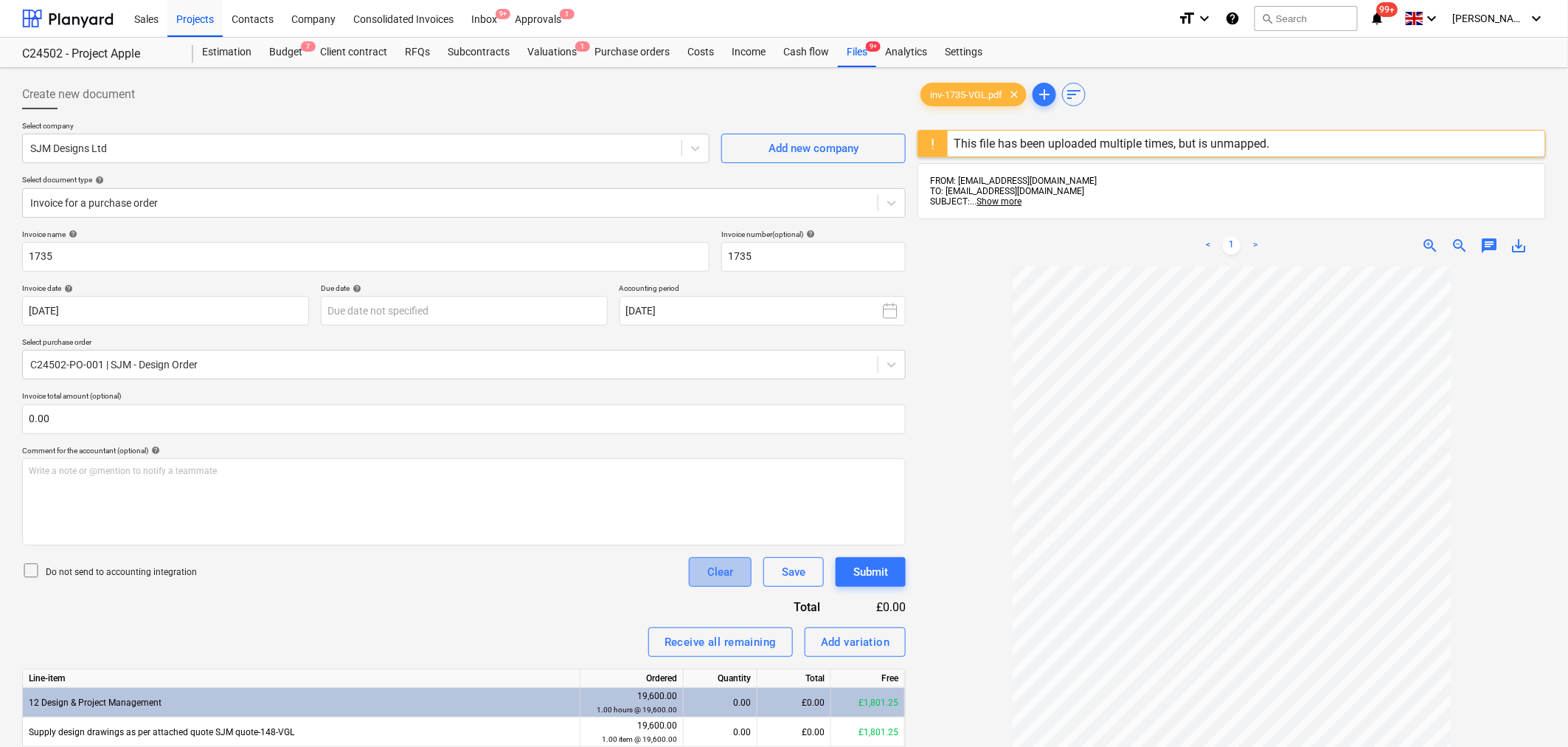
click at [723, 574] on div "Clear" at bounding box center [720, 572] width 26 height 19
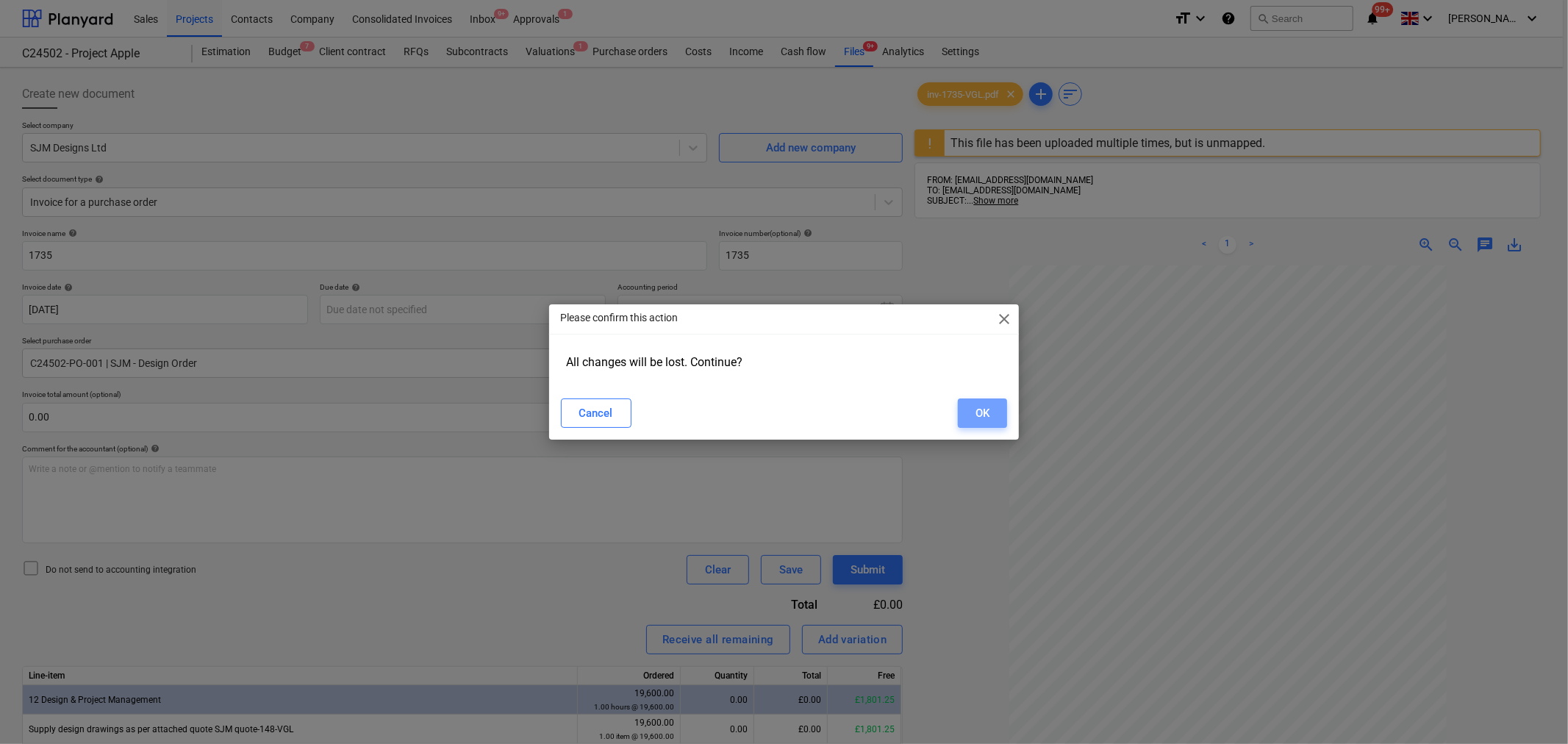
drag, startPoint x: 999, startPoint y: 407, endPoint x: 945, endPoint y: 424, distance: 56.6
click at [994, 407] on button "OK" at bounding box center [982, 413] width 49 height 29
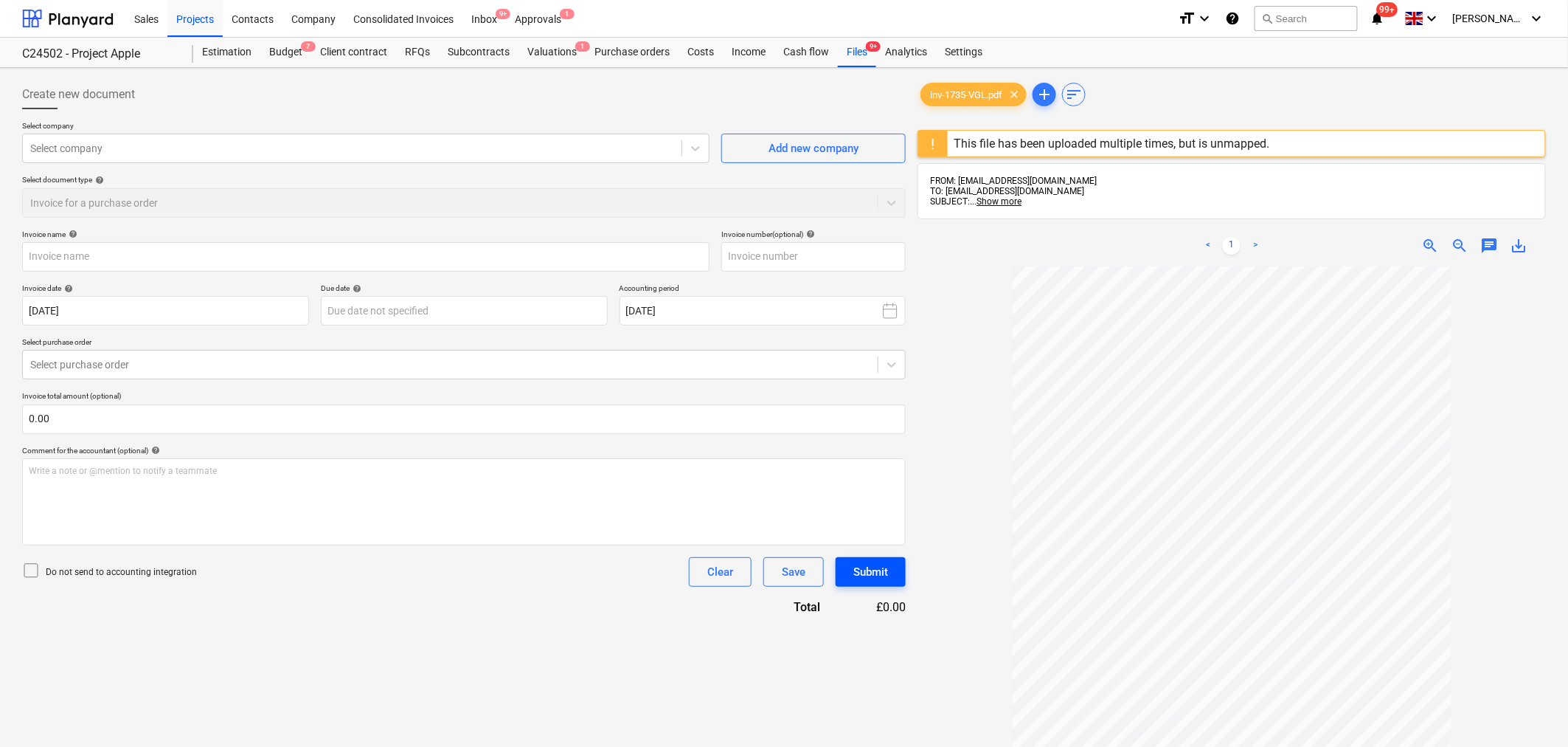
click at [863, 580] on div "Submit" at bounding box center [871, 572] width 34 height 19
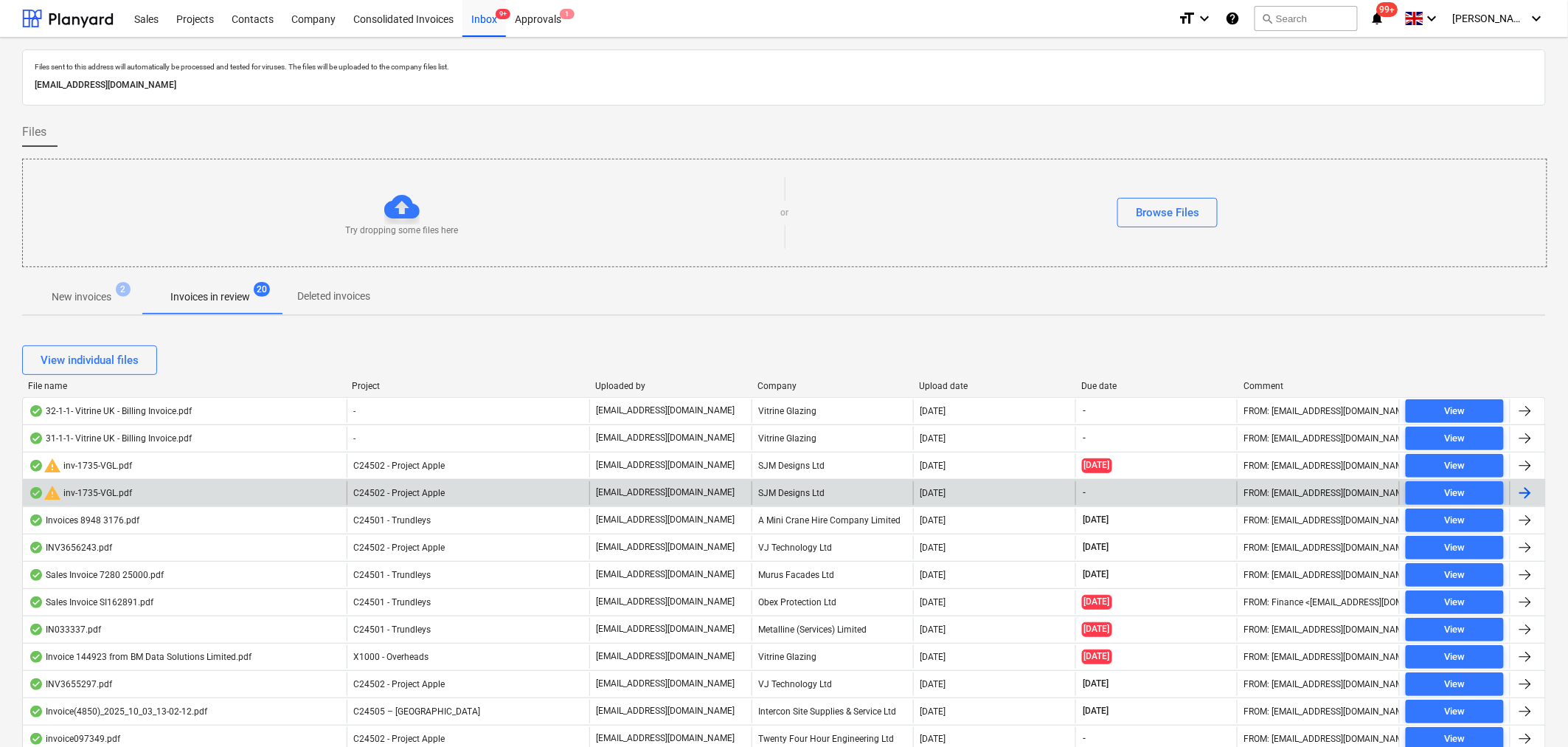
click at [145, 488] on div "warning inv-1735-VGL.pdf" at bounding box center [184, 493] width 324 height 24
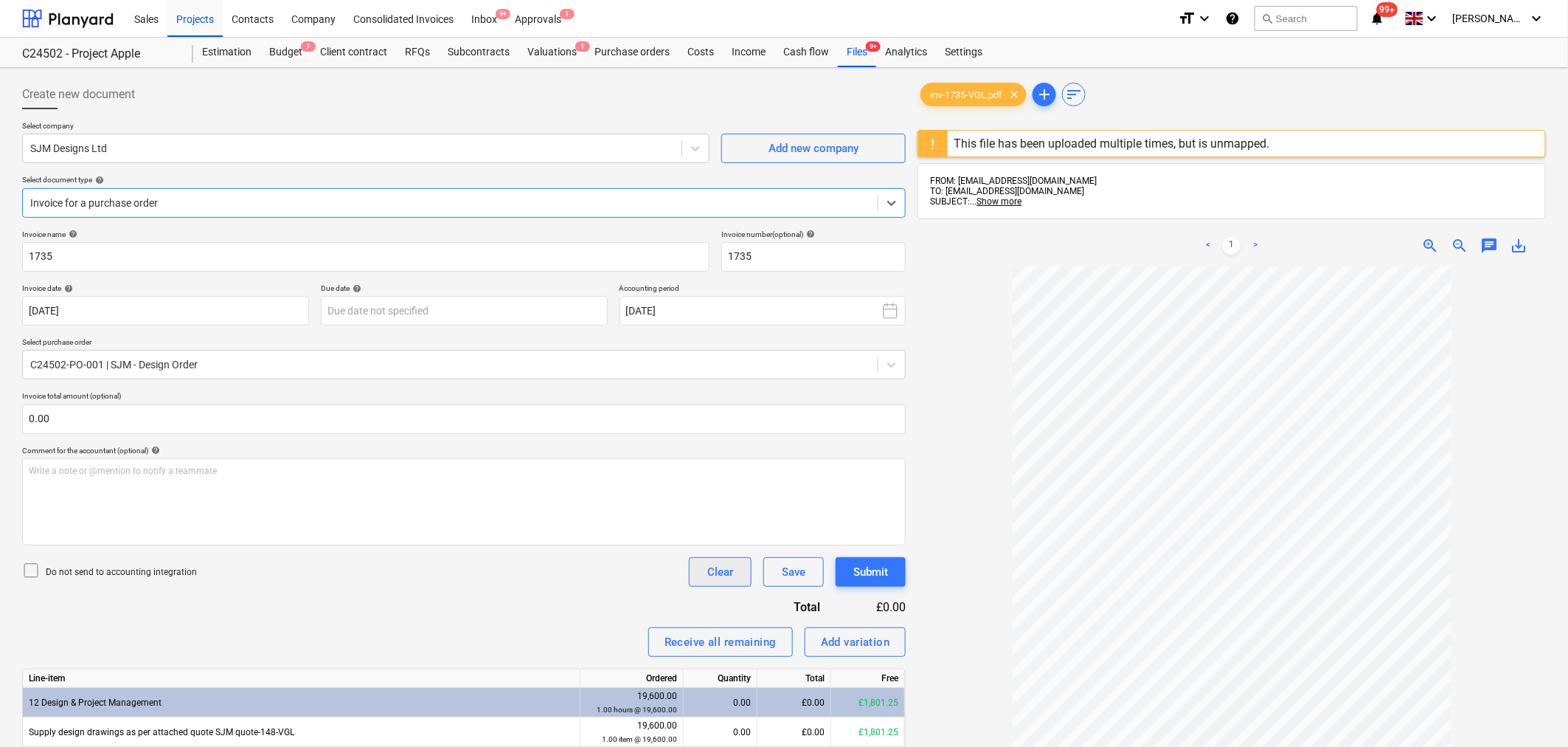
click at [715, 579] on div "Clear" at bounding box center [720, 572] width 26 height 19
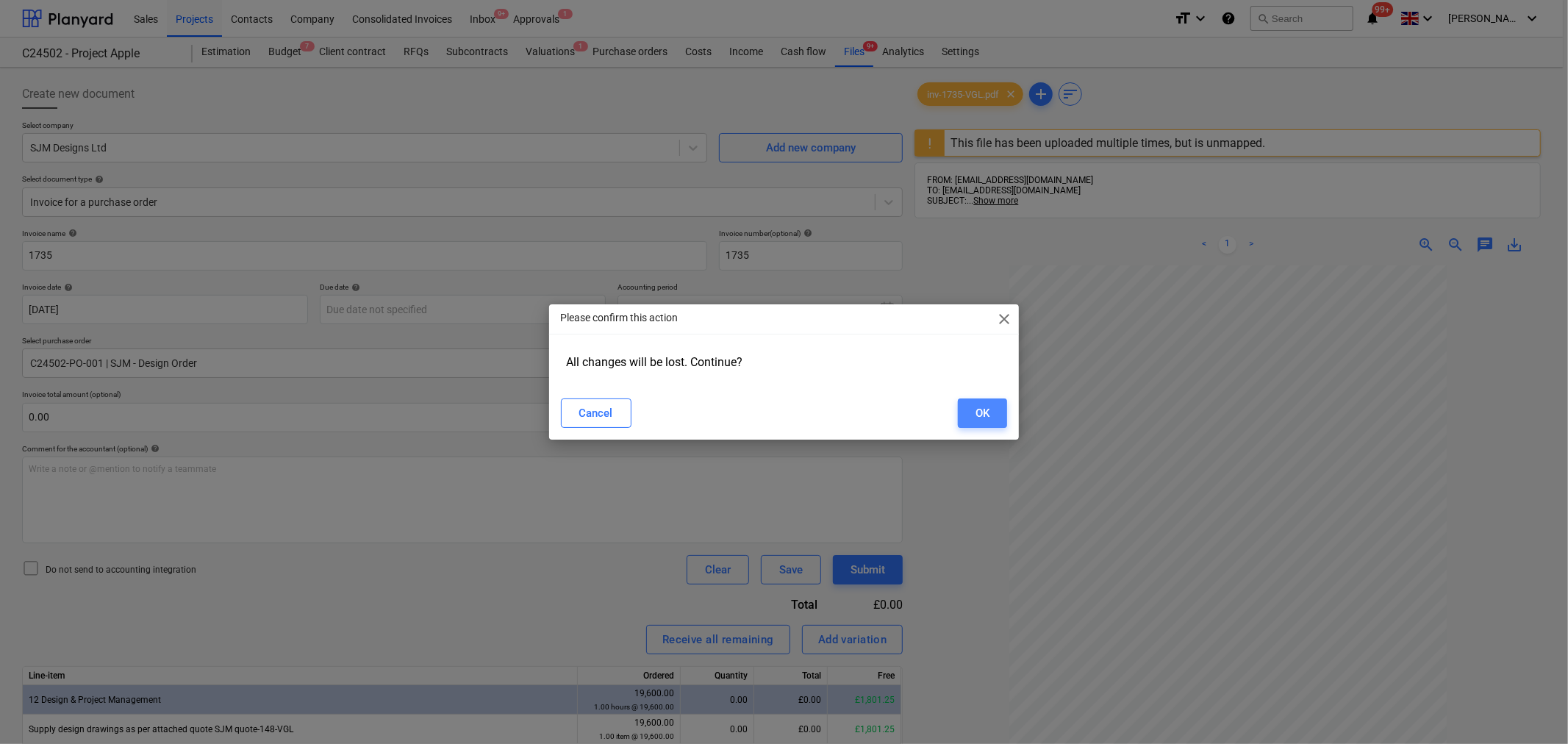
click at [985, 403] on div "OK" at bounding box center [982, 413] width 14 height 19
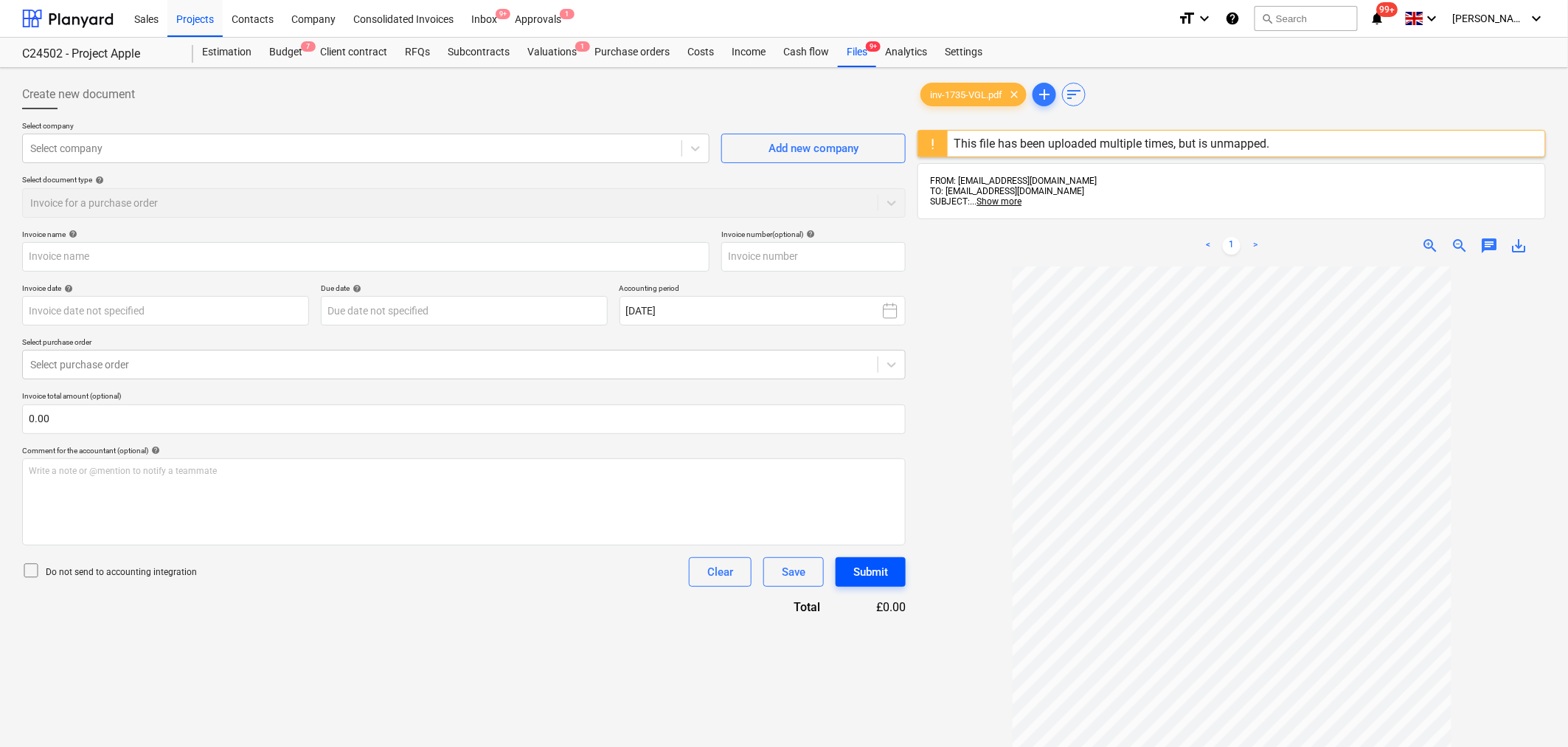
click at [858, 569] on div "Submit" at bounding box center [871, 572] width 34 height 19
click at [731, 569] on button "Clear" at bounding box center [720, 571] width 63 height 30
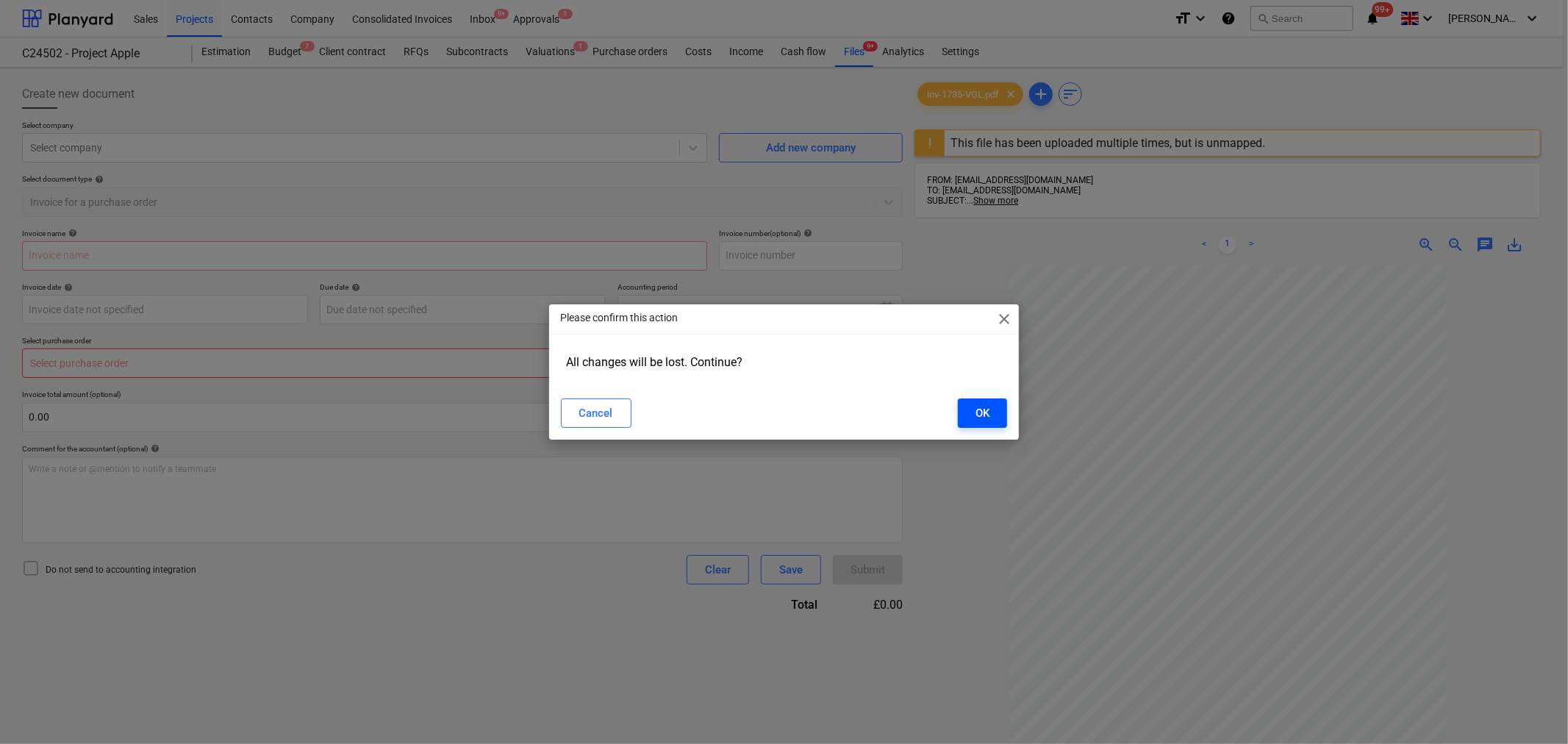
click at [986, 409] on div "OK" at bounding box center [982, 413] width 14 height 19
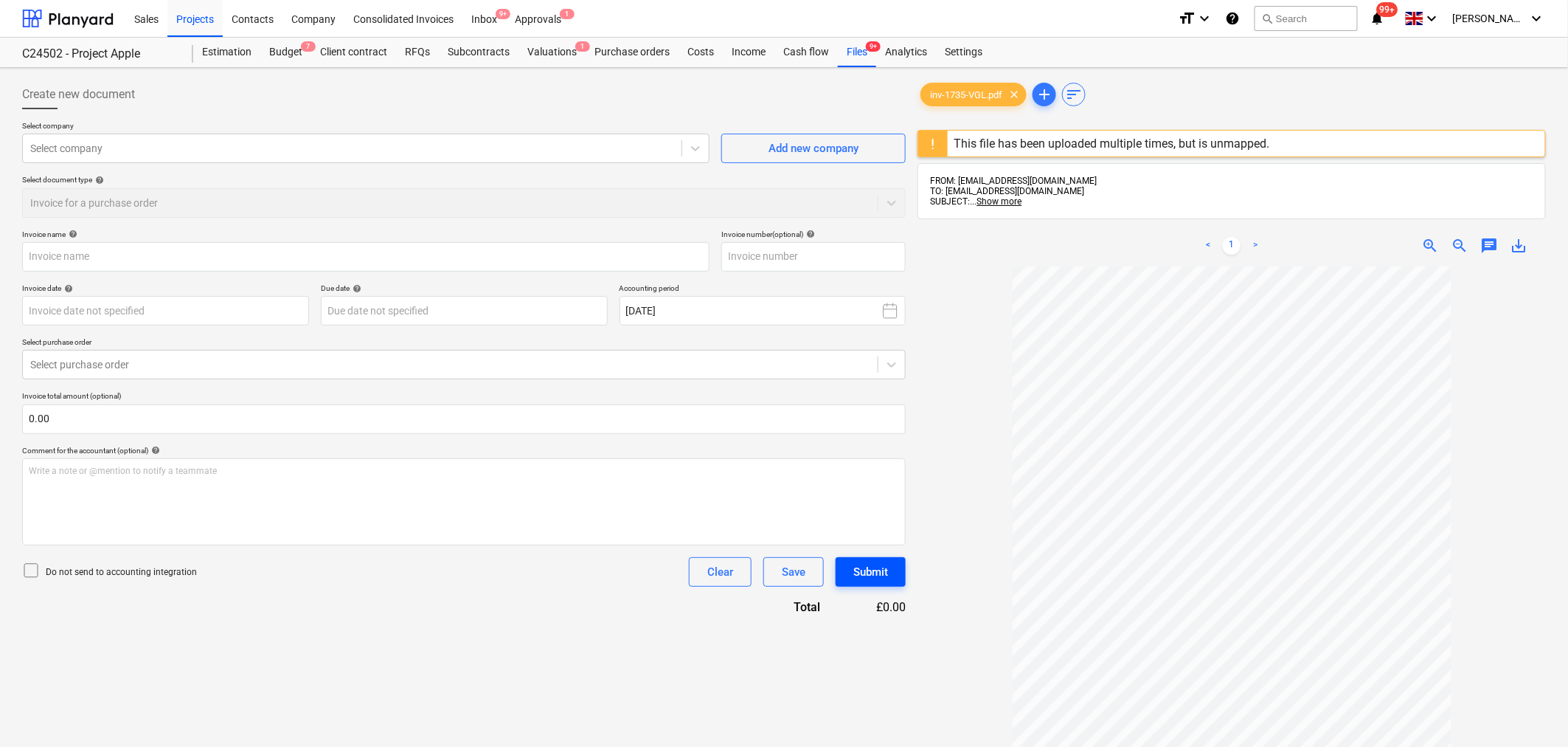
click at [863, 563] on div "Submit" at bounding box center [871, 572] width 34 height 19
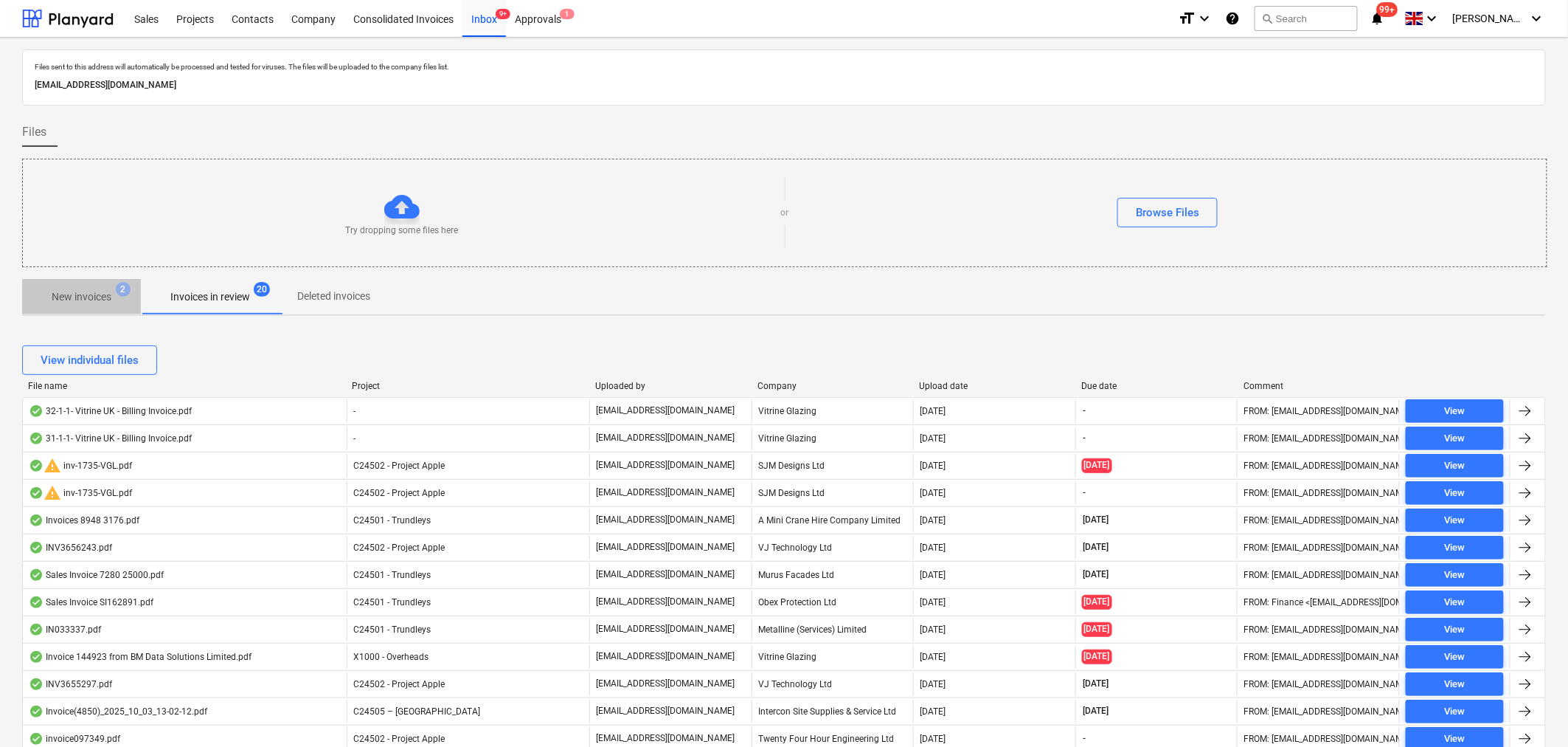
click at [89, 300] on p "New invoices" at bounding box center [81, 297] width 60 height 15
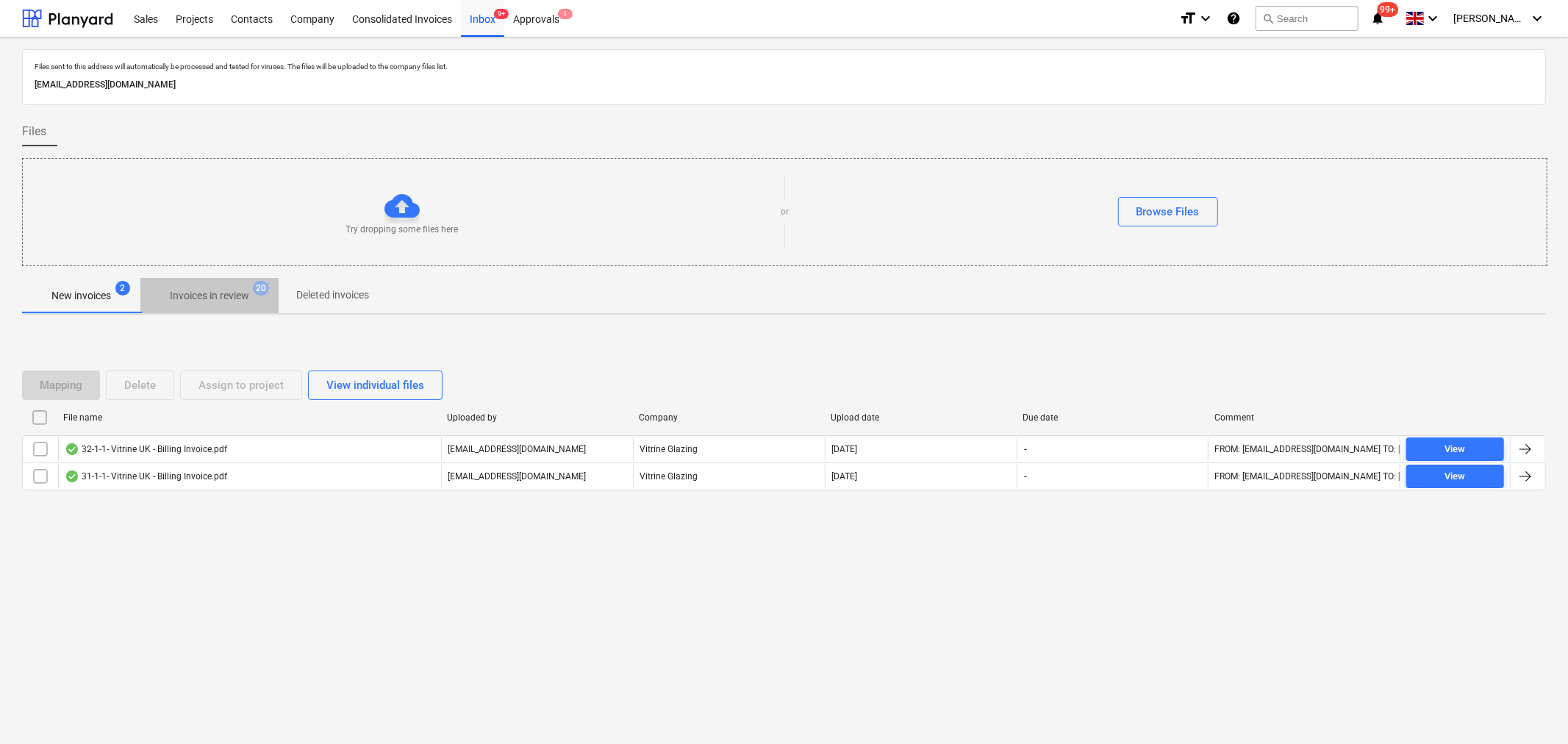
click at [218, 296] on p "Invoices in review" at bounding box center [208, 296] width 79 height 15
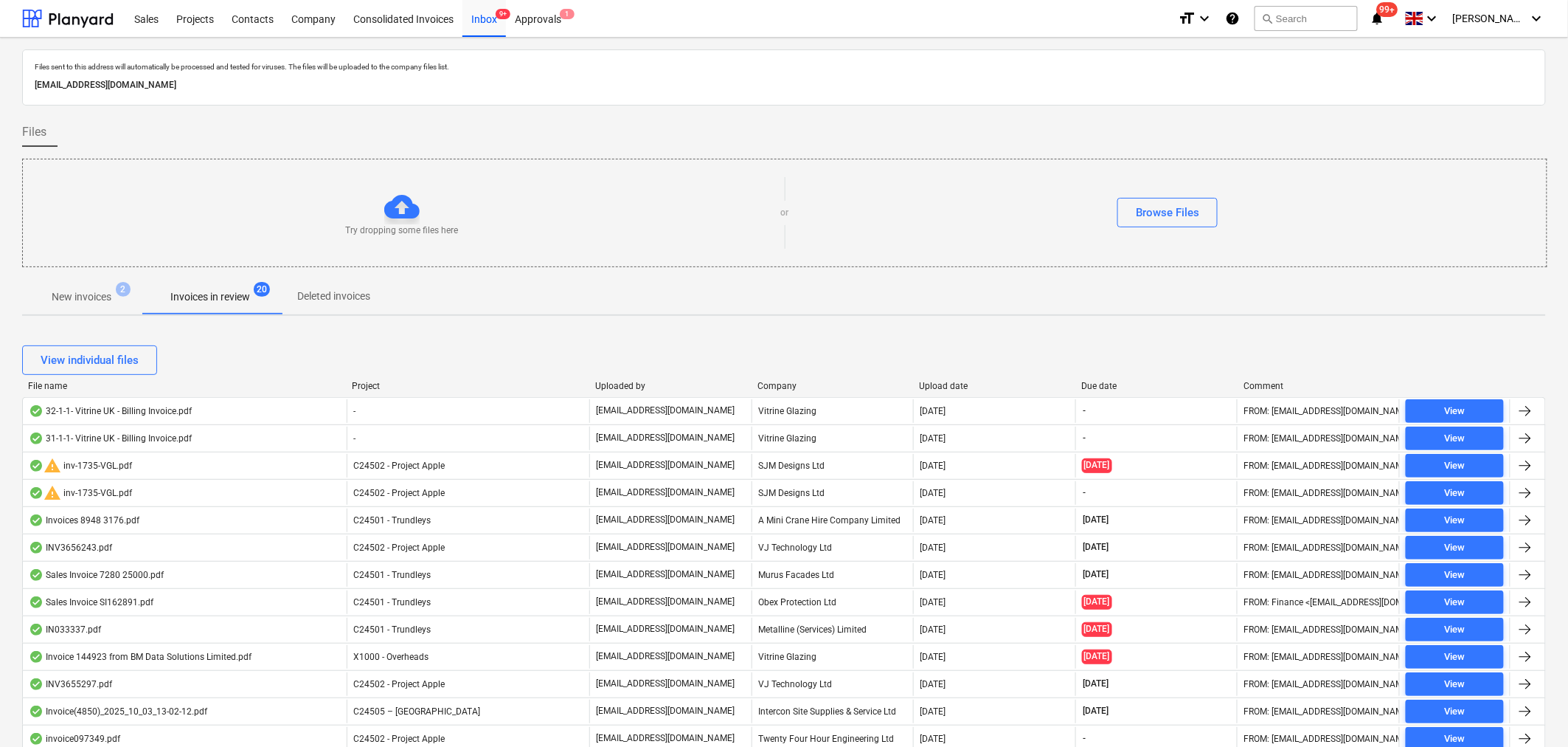
click at [99, 498] on div "warning inv-1735-VGL.pdf" at bounding box center [80, 493] width 103 height 18
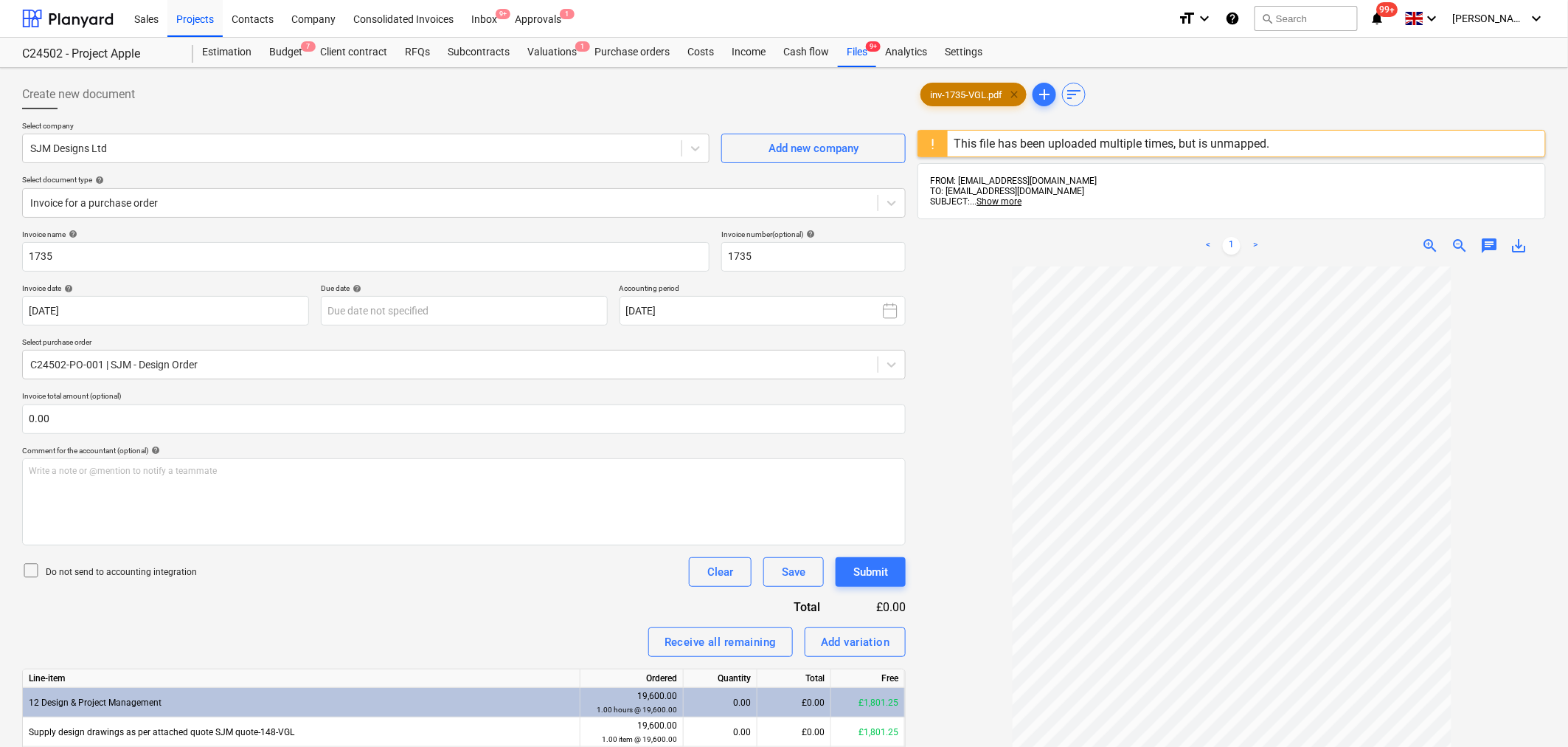
click at [1021, 92] on span "clear" at bounding box center [1014, 95] width 18 height 18
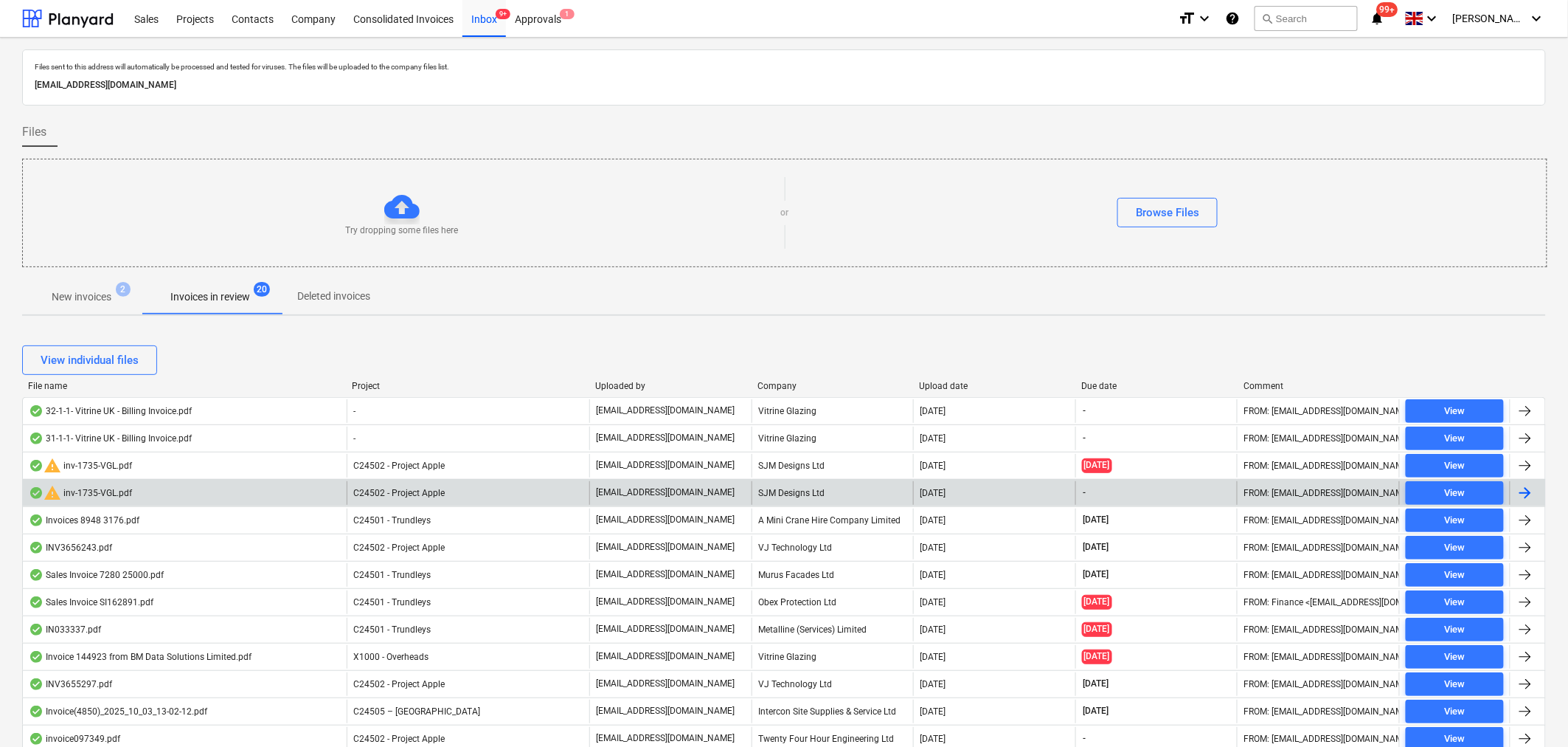
click at [257, 481] on div "warning inv-1735-VGL.pdf" at bounding box center [184, 493] width 324 height 24
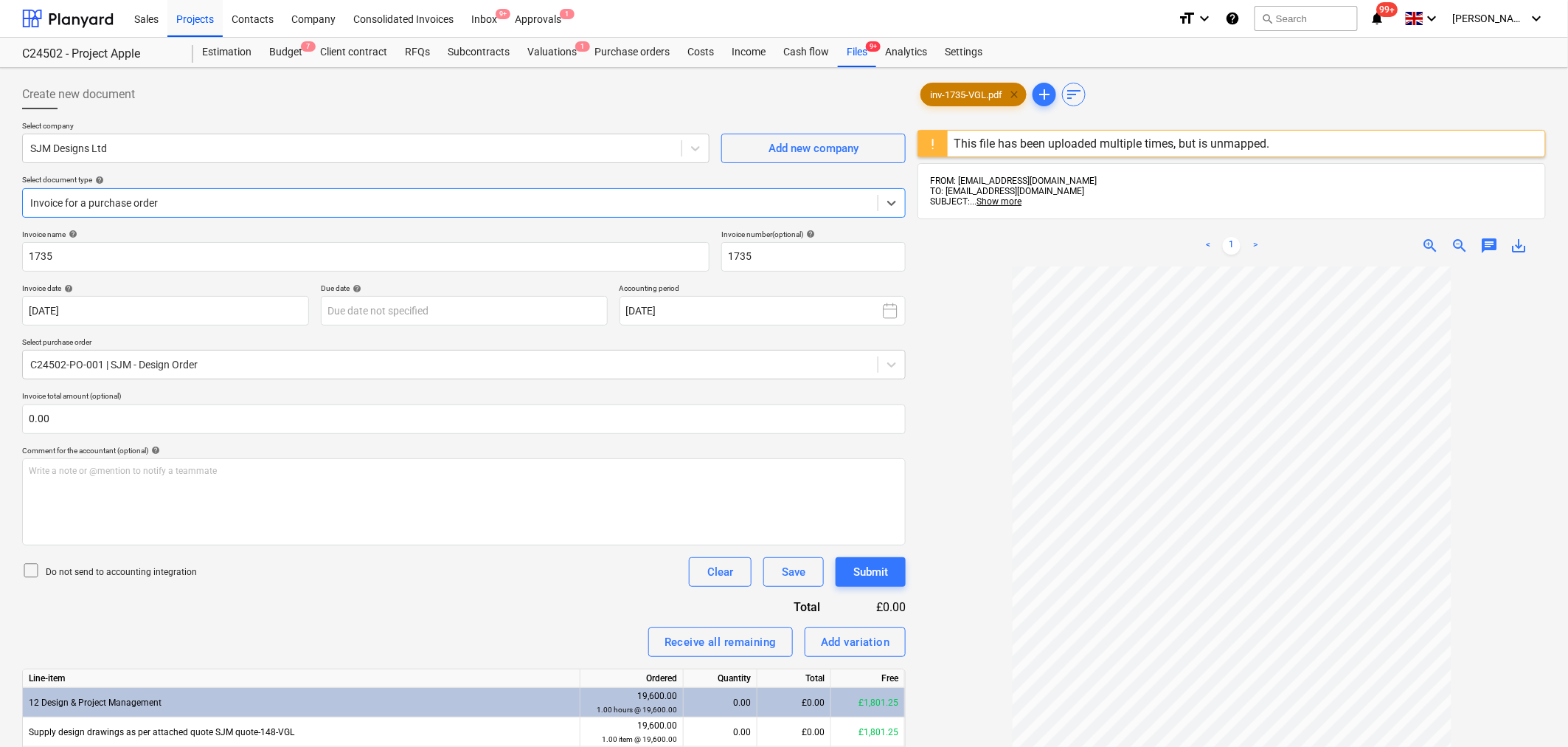
click at [1015, 96] on span "clear" at bounding box center [1014, 95] width 18 height 18
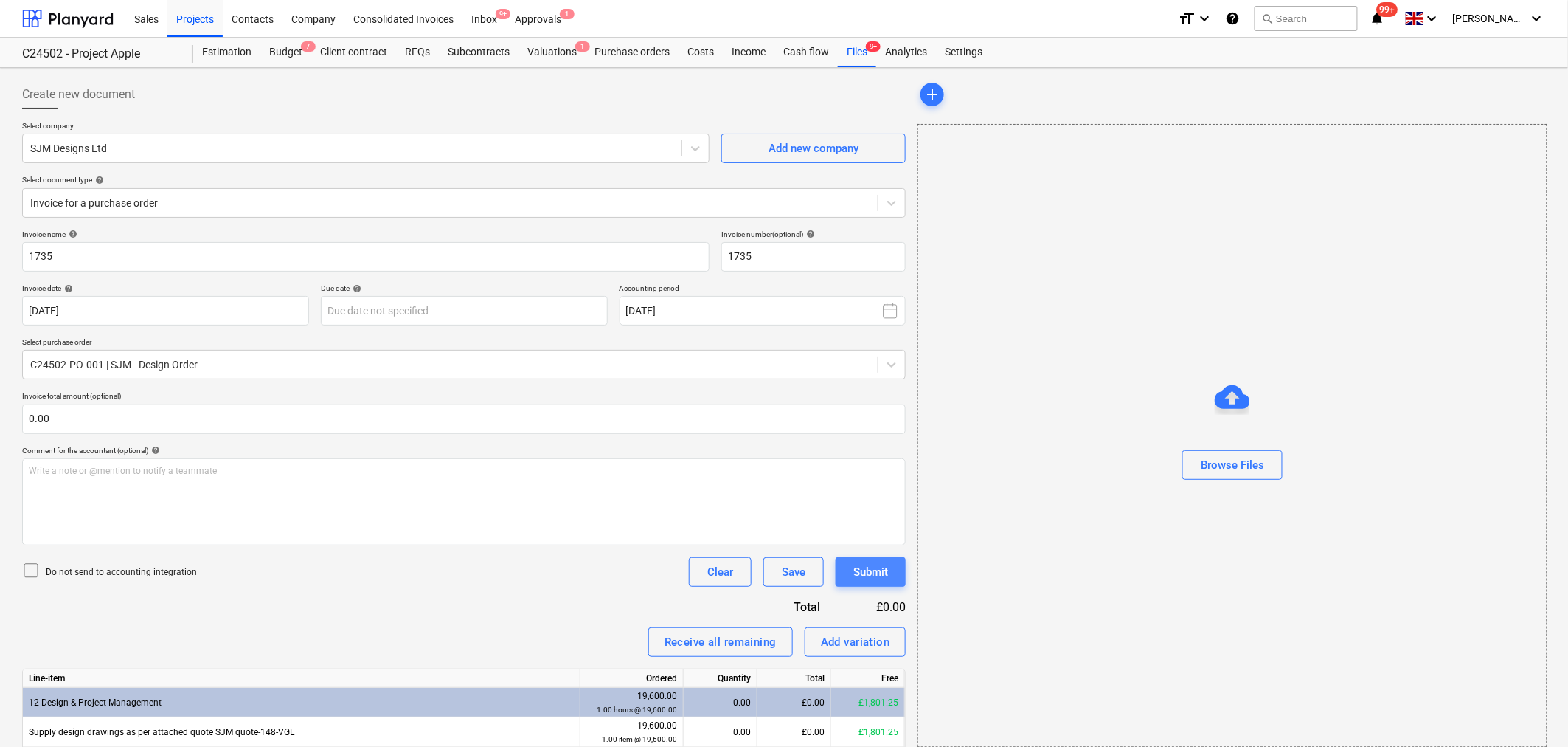
click at [868, 564] on div "Submit" at bounding box center [871, 572] width 34 height 19
drag, startPoint x: 710, startPoint y: 569, endPoint x: 733, endPoint y: 566, distance: 23.2
click at [733, 566] on button "Clear" at bounding box center [720, 571] width 63 height 30
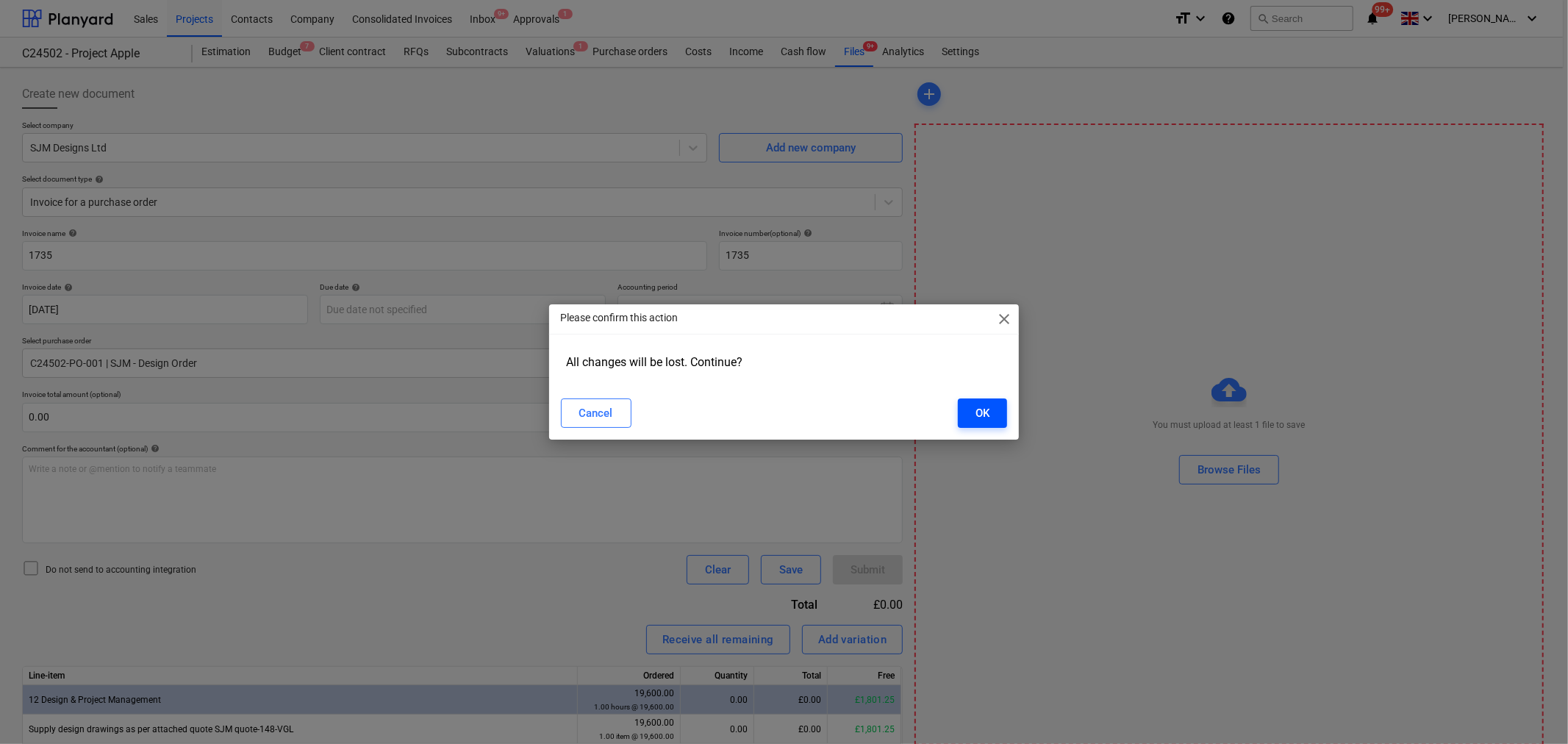
click at [989, 404] on div "OK" at bounding box center [982, 413] width 14 height 19
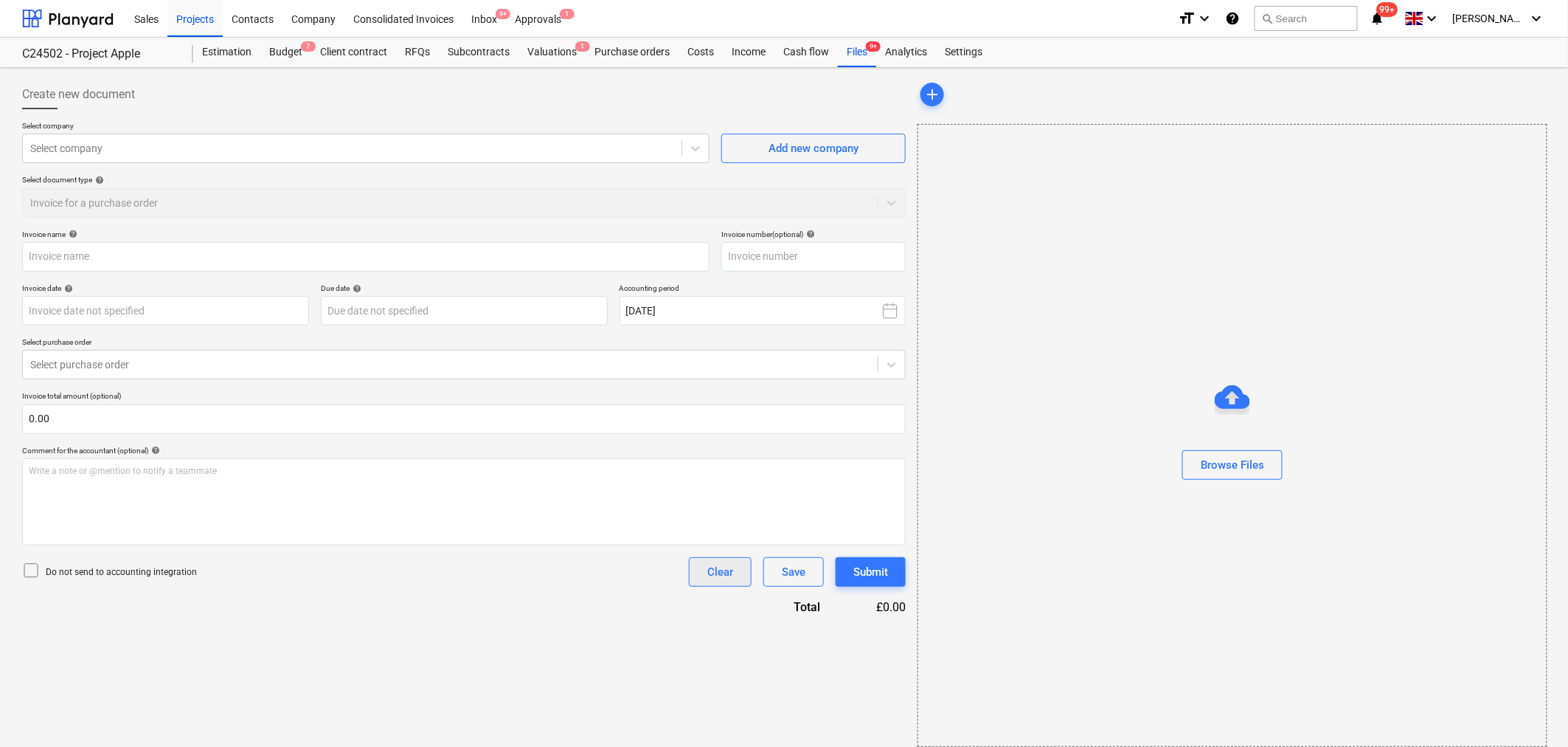
drag, startPoint x: 719, startPoint y: 577, endPoint x: 734, endPoint y: 577, distance: 15.0
click at [734, 577] on button "Clear" at bounding box center [720, 571] width 63 height 30
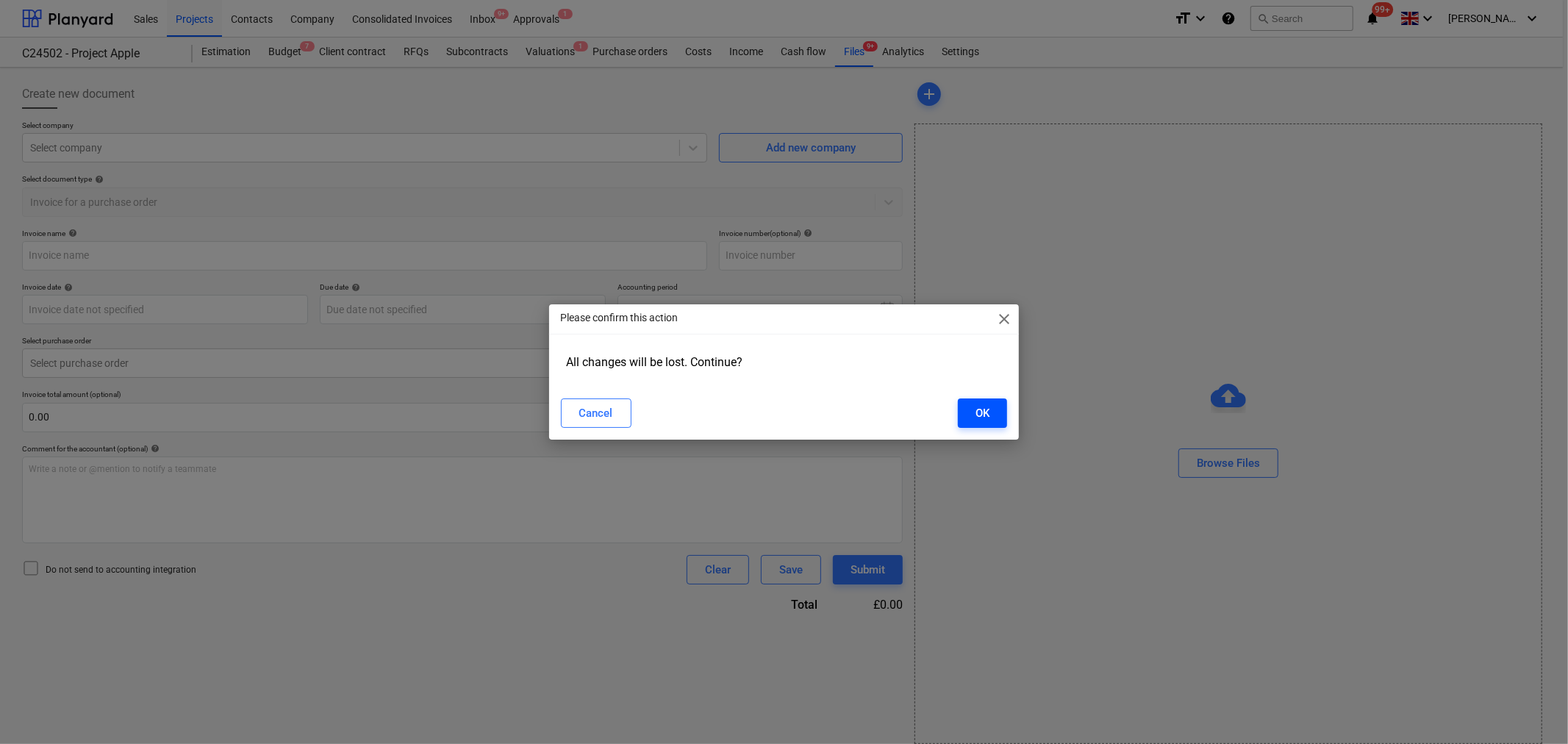
click at [975, 420] on div "OK" at bounding box center [982, 413] width 14 height 19
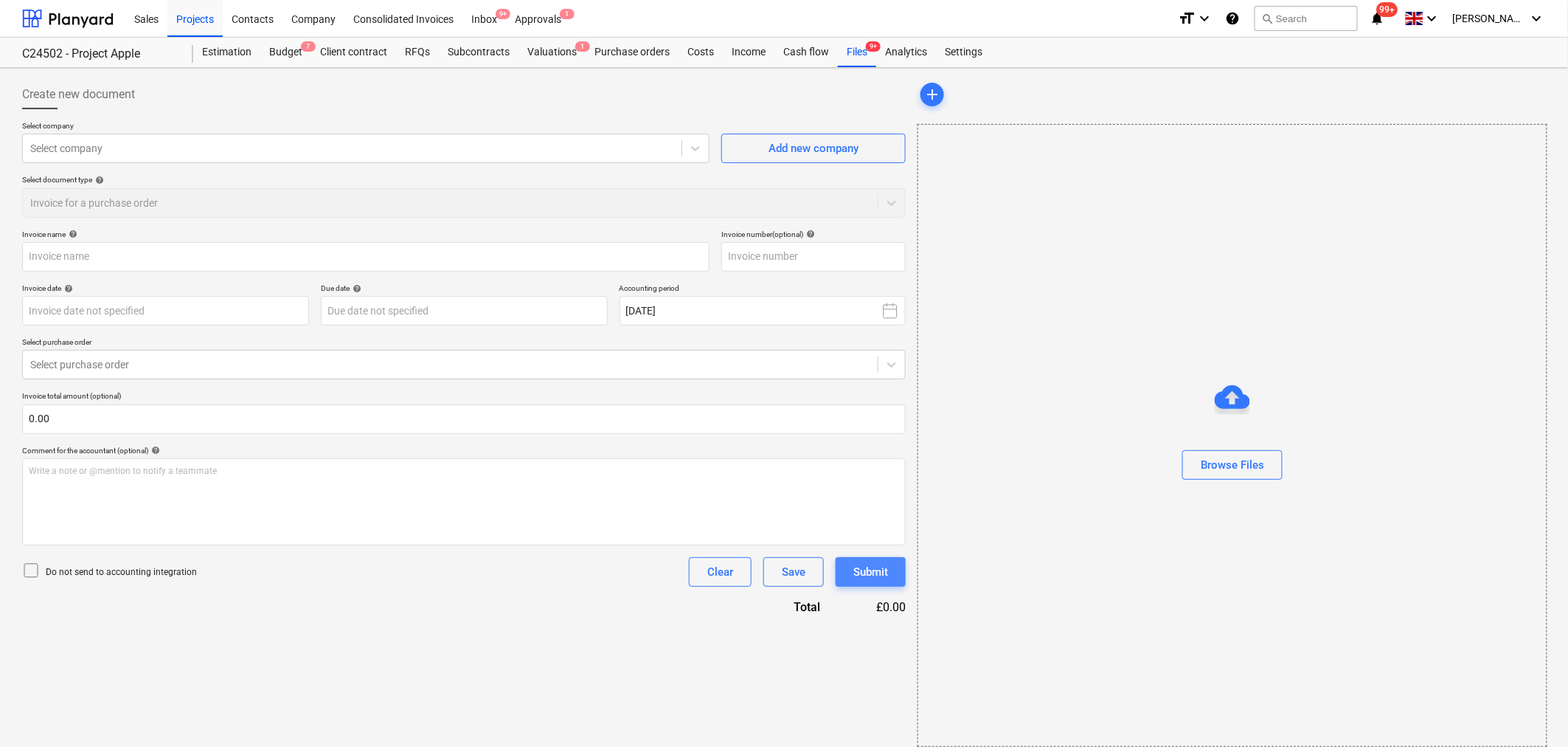
click at [872, 572] on div "Submit" at bounding box center [871, 572] width 34 height 19
click at [485, 9] on div "Inbox 9+" at bounding box center [484, 17] width 44 height 37
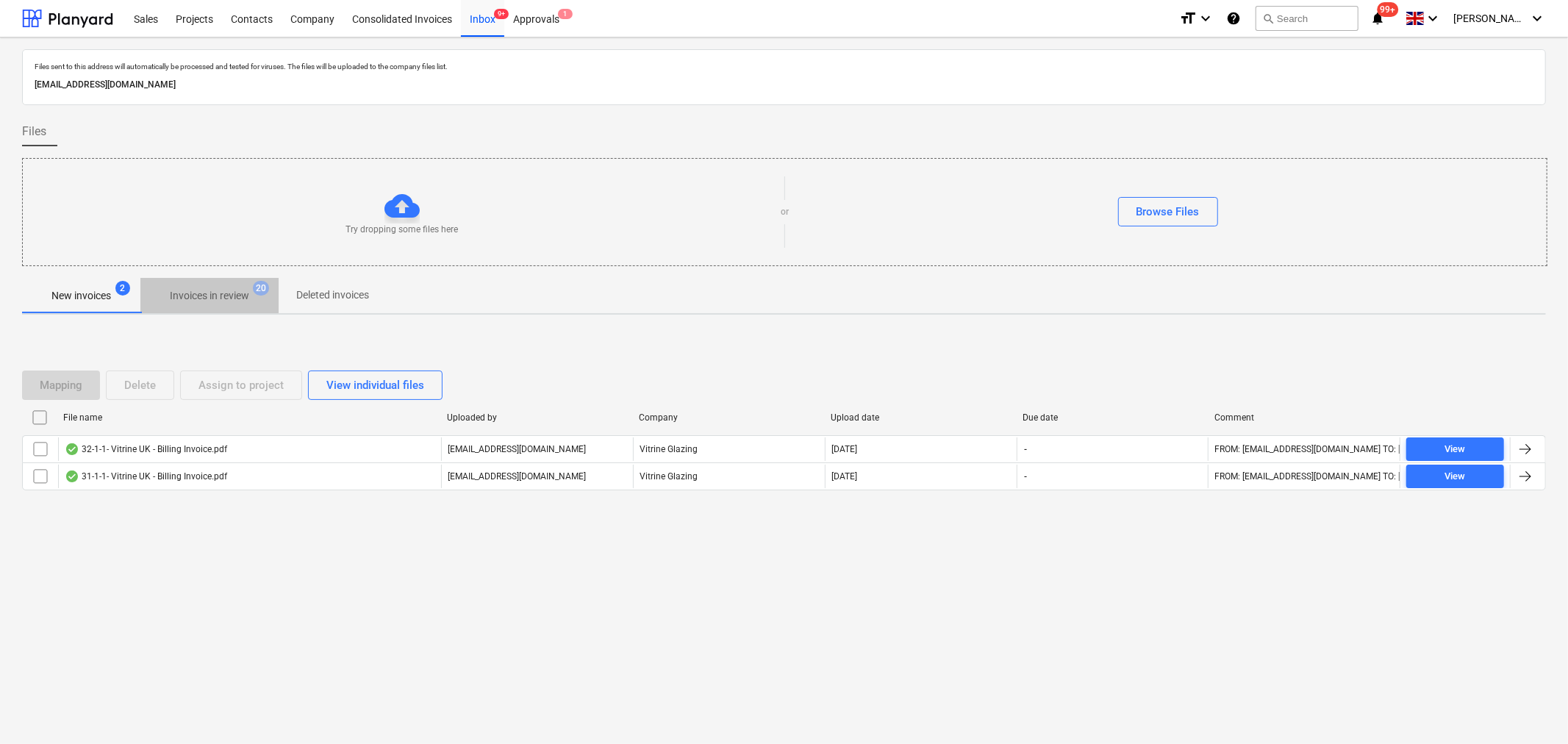
click at [169, 304] on span "Invoices in review 20" at bounding box center [209, 296] width 138 height 27
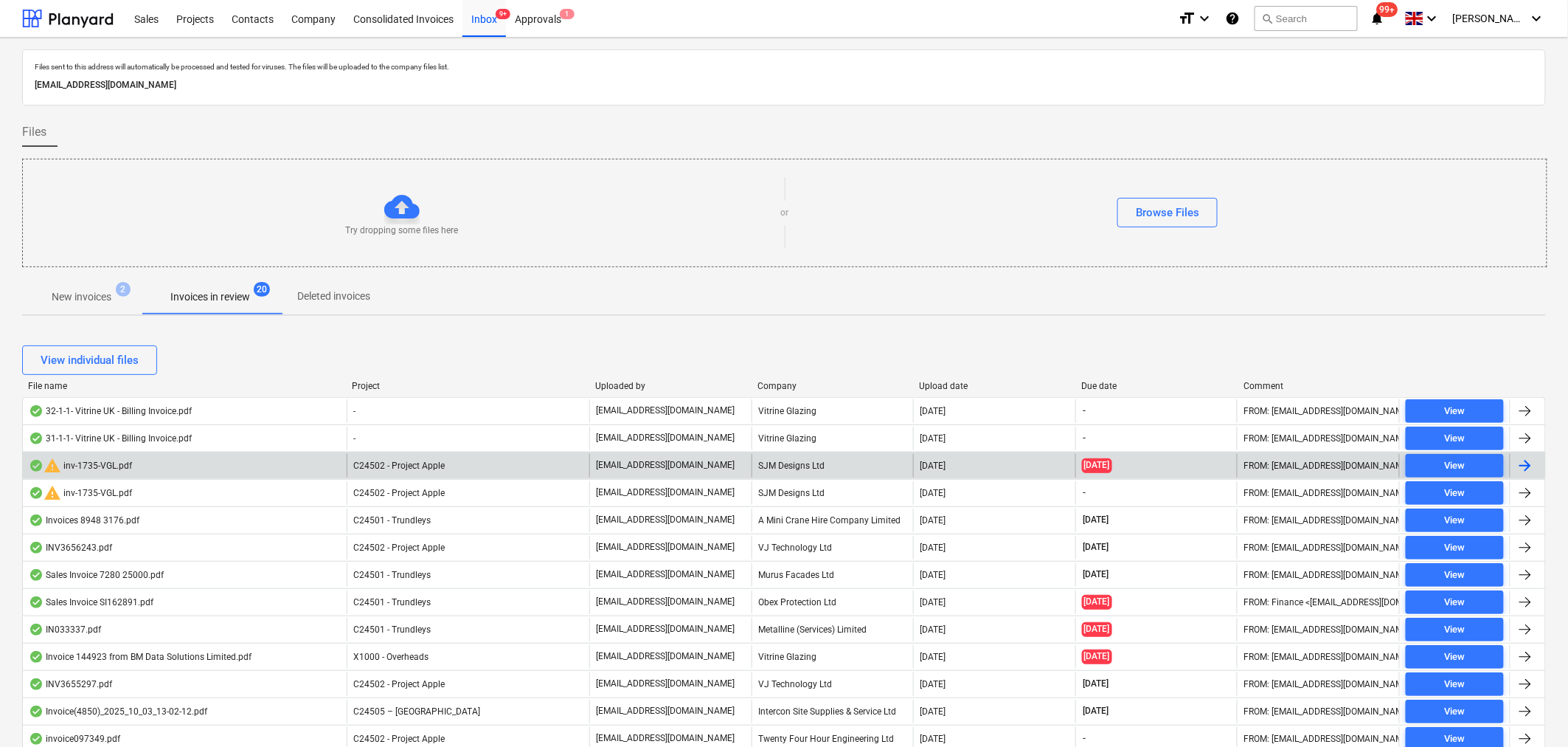
click at [1531, 462] on div at bounding box center [1525, 465] width 18 height 18
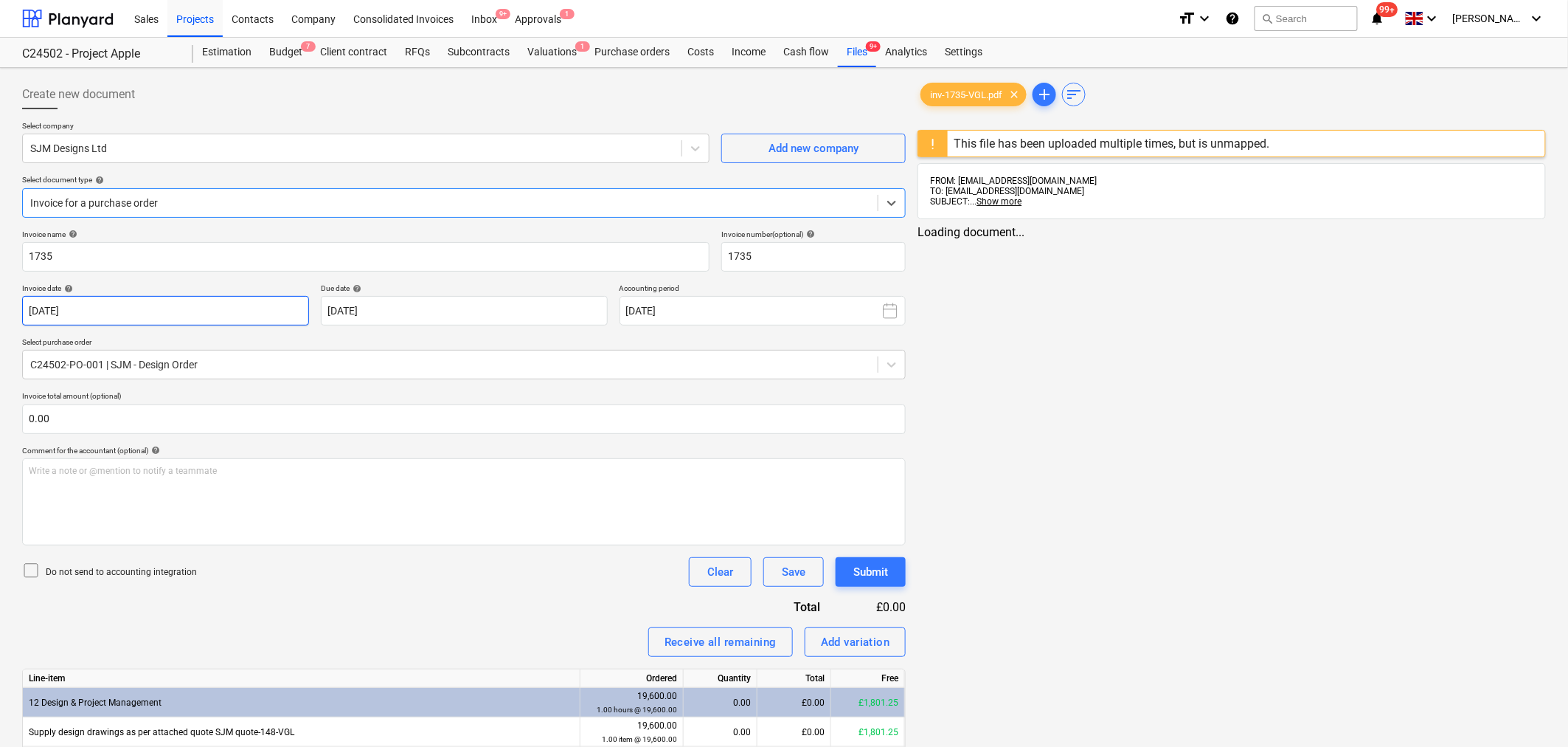
type input "[DATE]"
drag, startPoint x: 968, startPoint y: 92, endPoint x: 959, endPoint y: 96, distance: 9.8
click at [968, 92] on span "inv-1735-VGL.pdf" at bounding box center [966, 95] width 90 height 11
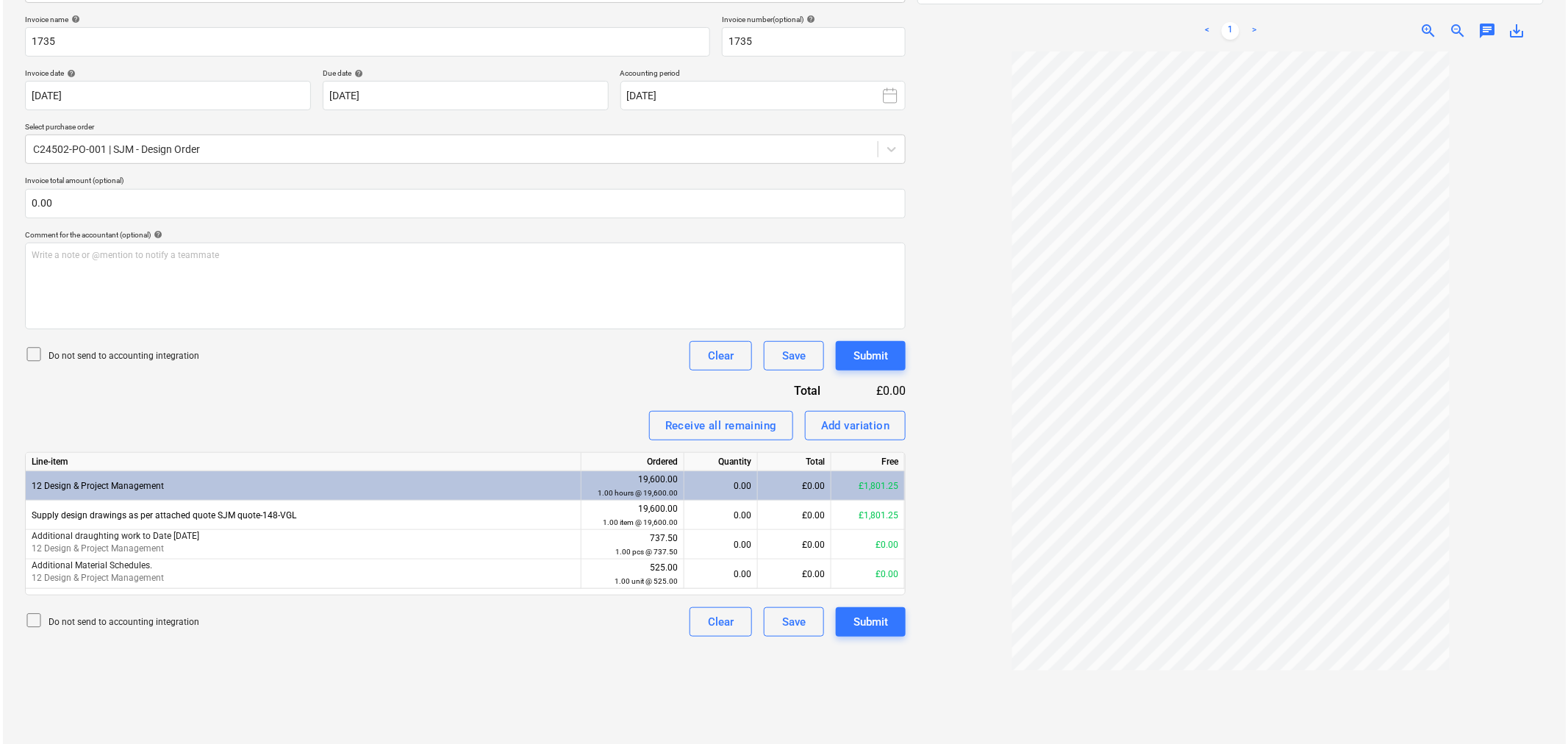
scroll to position [237, 0]
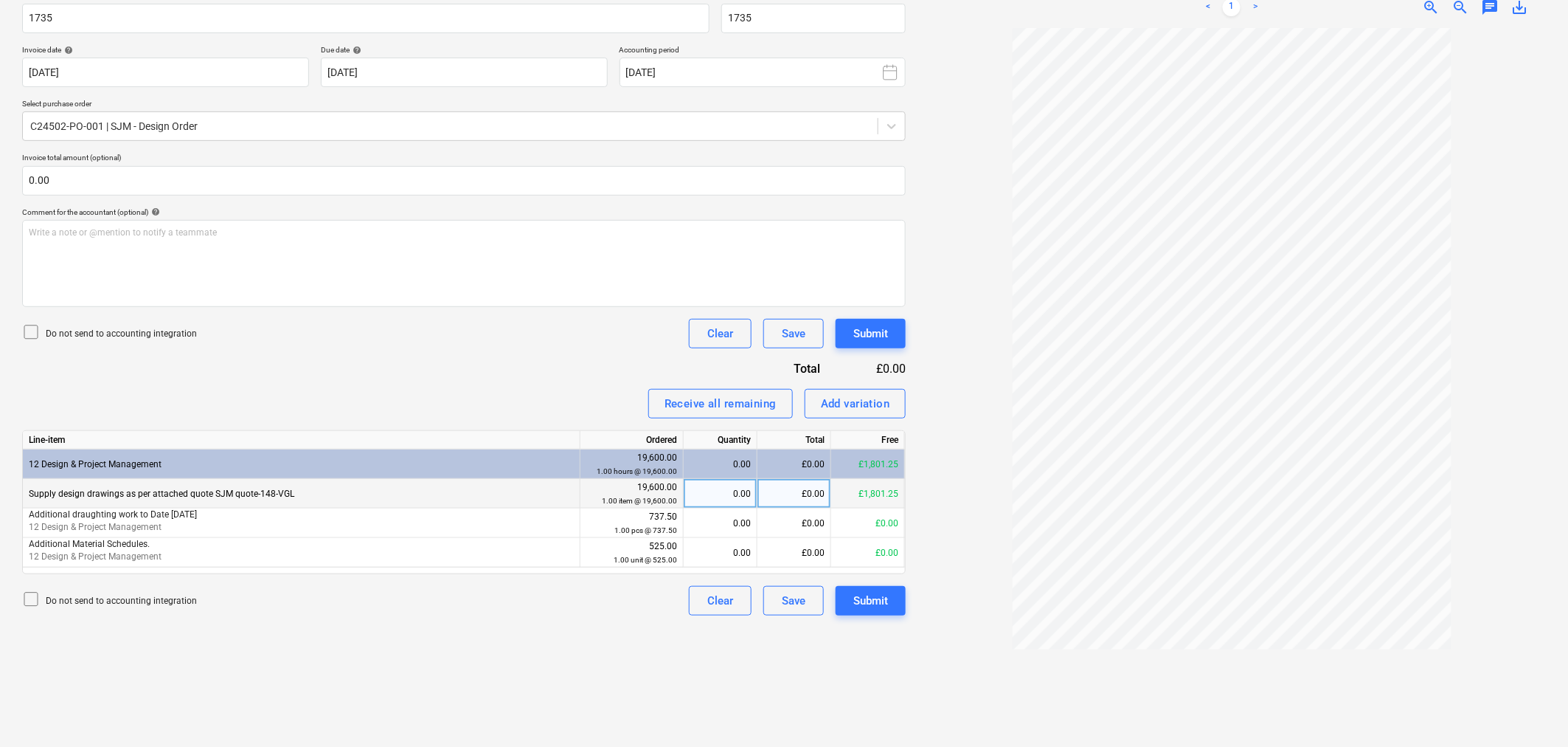
click at [802, 492] on div "£0.00" at bounding box center [794, 493] width 74 height 30
type input "603.75"
click at [870, 605] on div "Submit" at bounding box center [871, 601] width 34 height 19
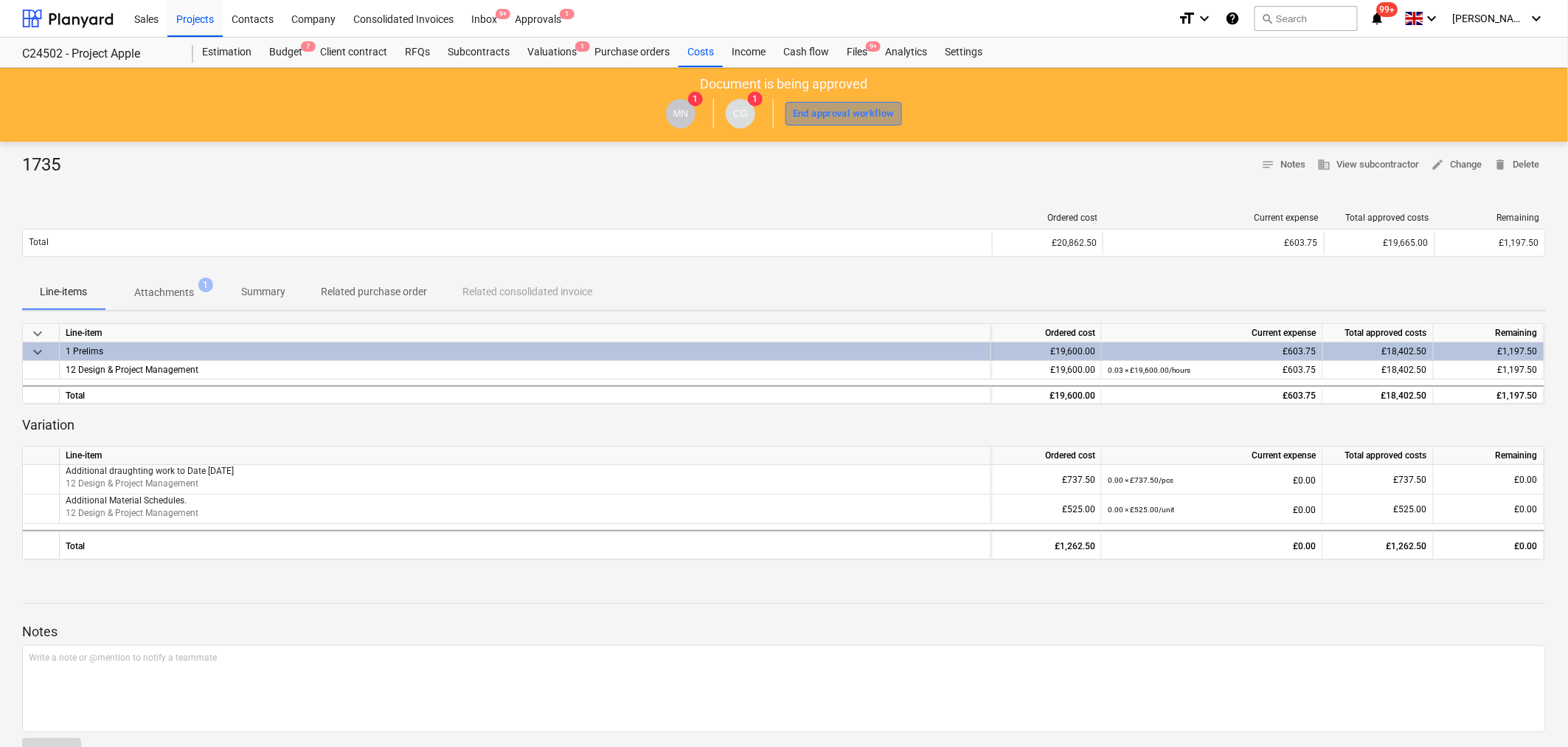
click at [851, 105] on div "End approval workflow" at bounding box center [843, 114] width 102 height 17
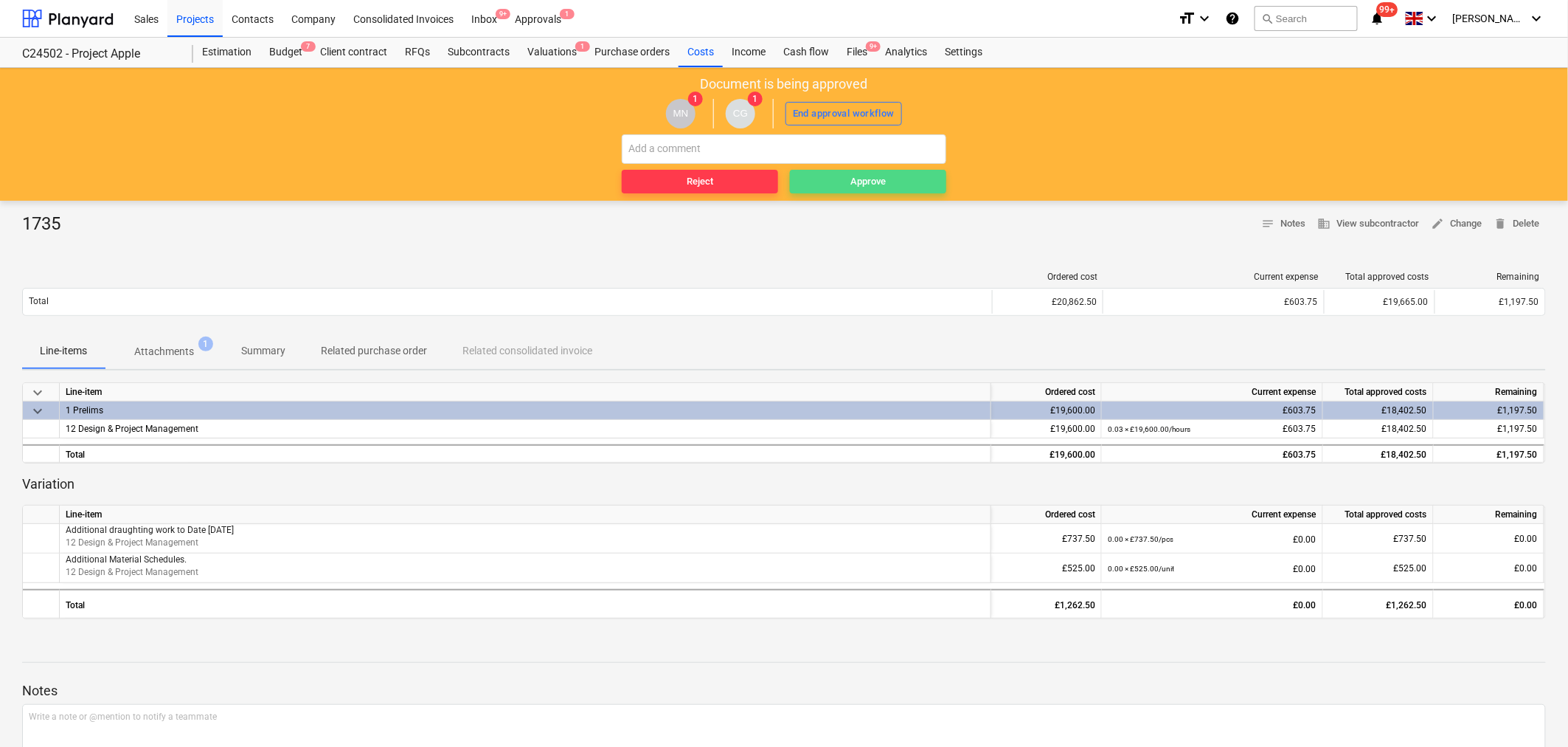
drag, startPoint x: 835, startPoint y: 181, endPoint x: 837, endPoint y: 224, distance: 43.0
click at [836, 184] on span "Approve" at bounding box center [867, 182] width 144 height 17
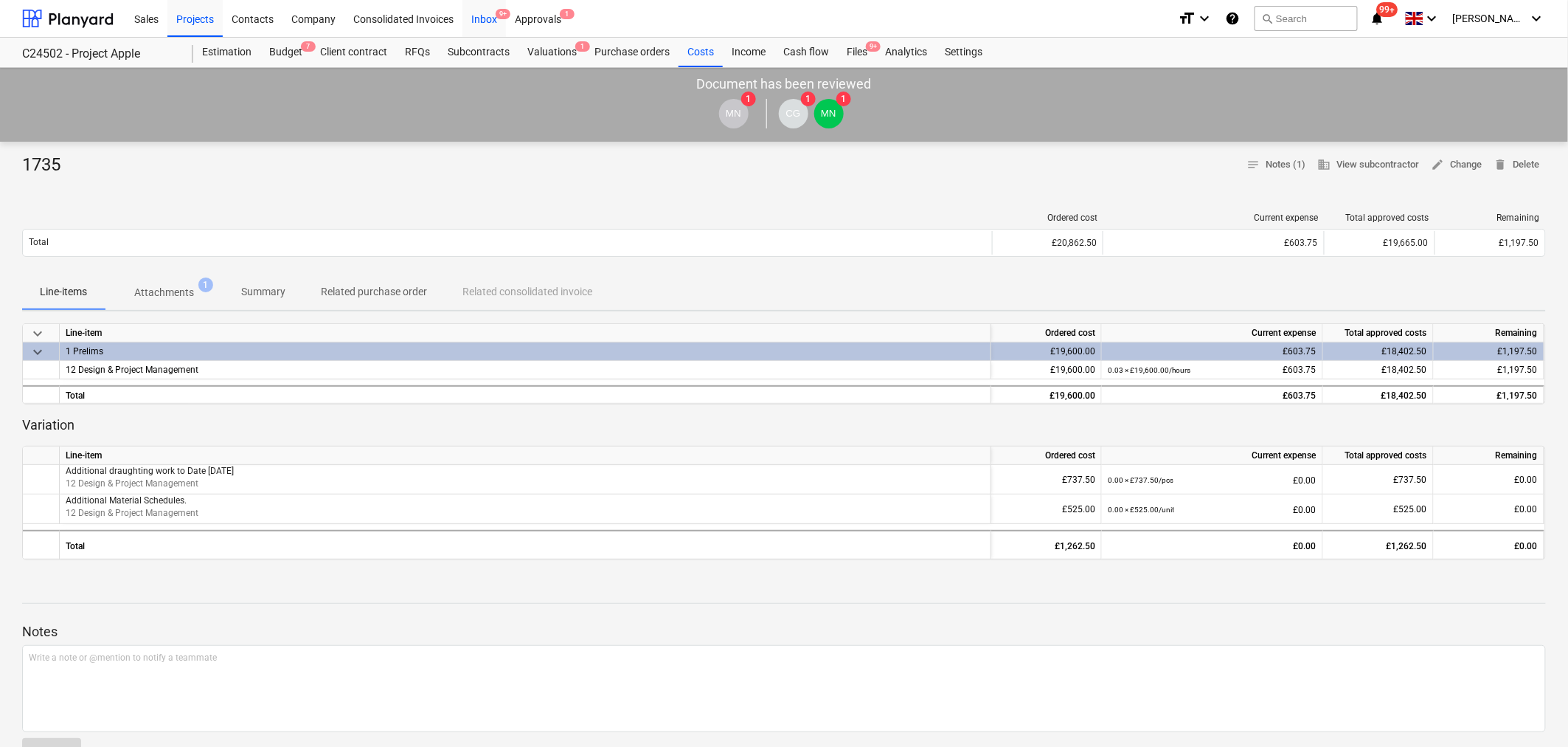
click at [484, 20] on div "Inbox 9+" at bounding box center [484, 17] width 44 height 37
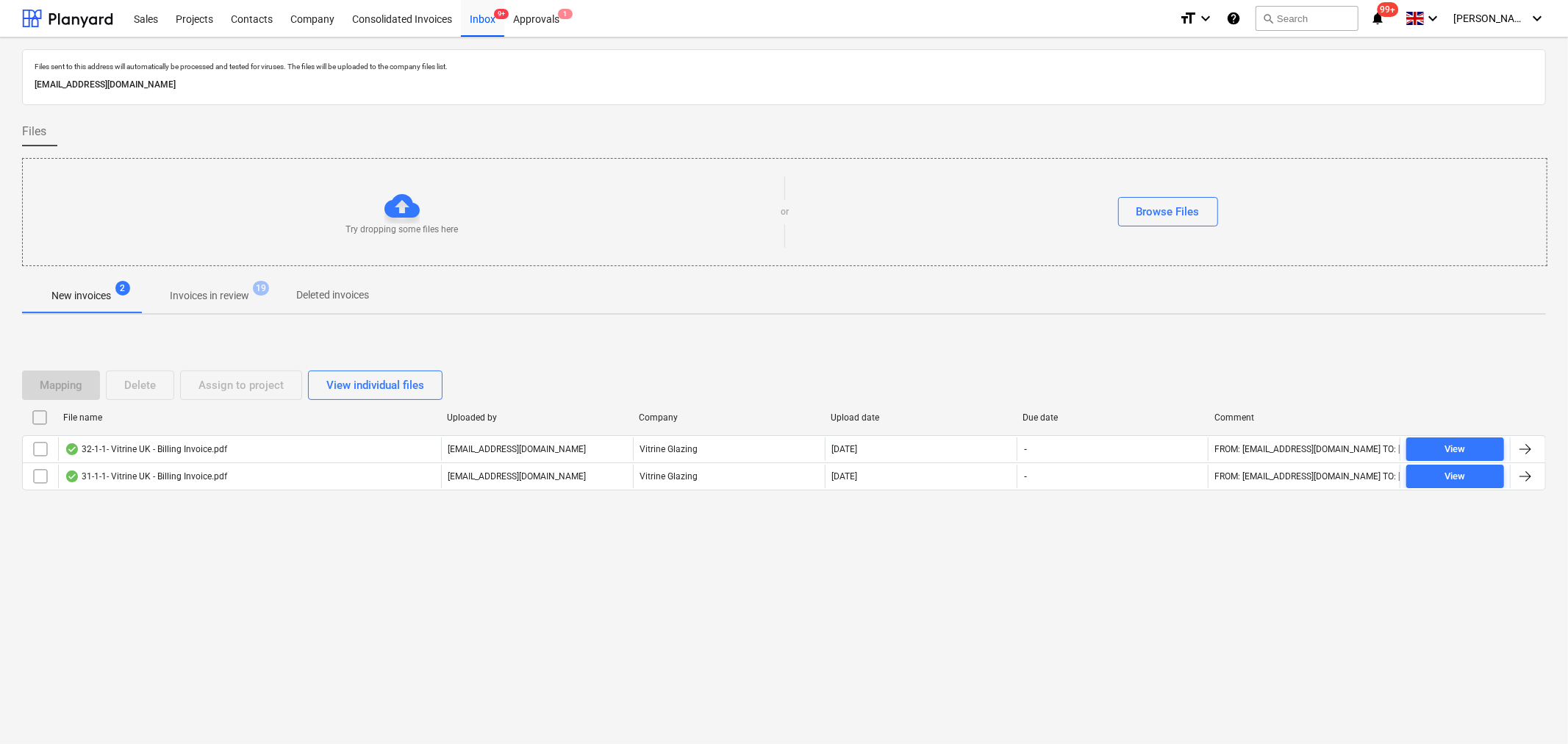
click at [209, 294] on p "Invoices in review" at bounding box center [208, 296] width 79 height 15
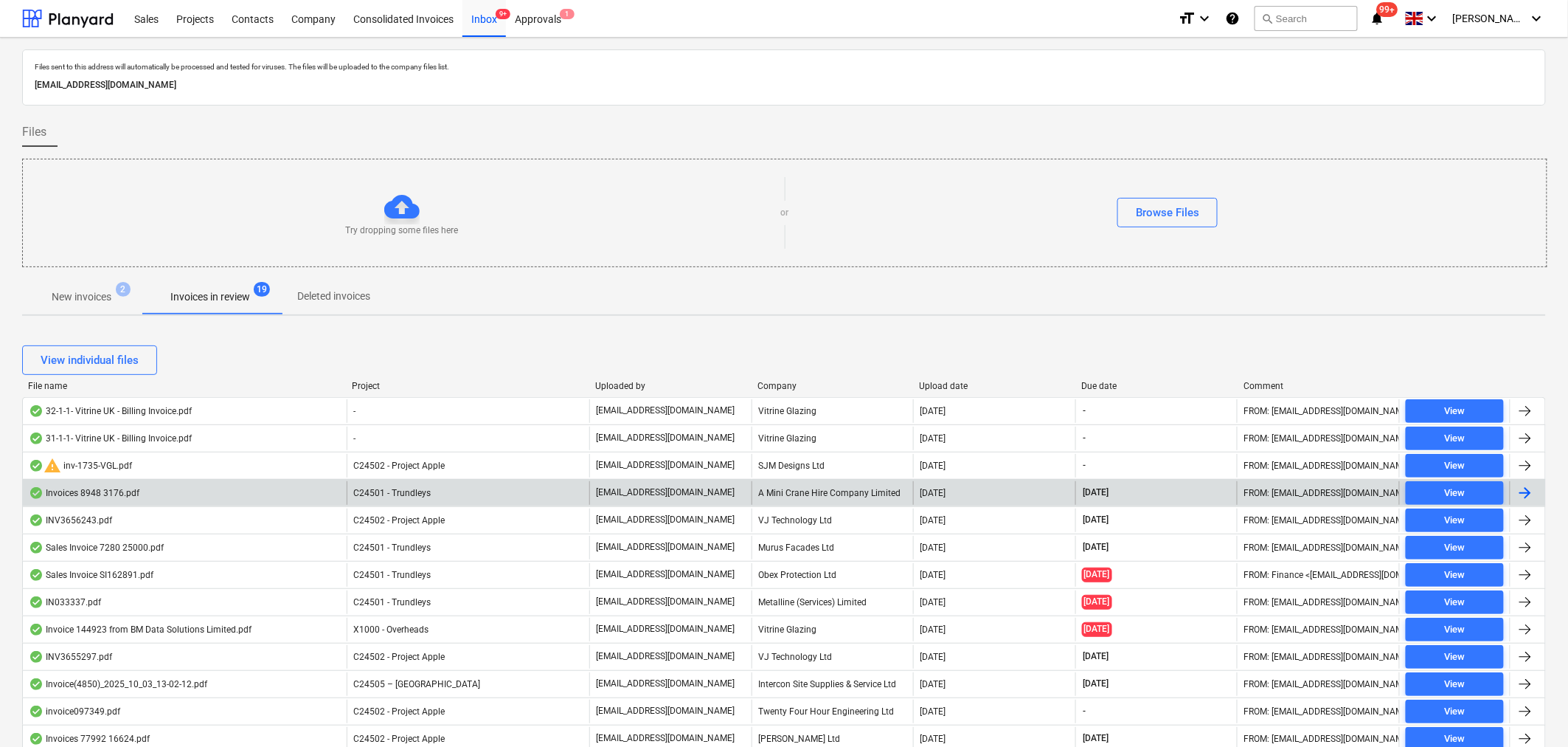
click at [1527, 500] on div at bounding box center [1525, 493] width 18 height 18
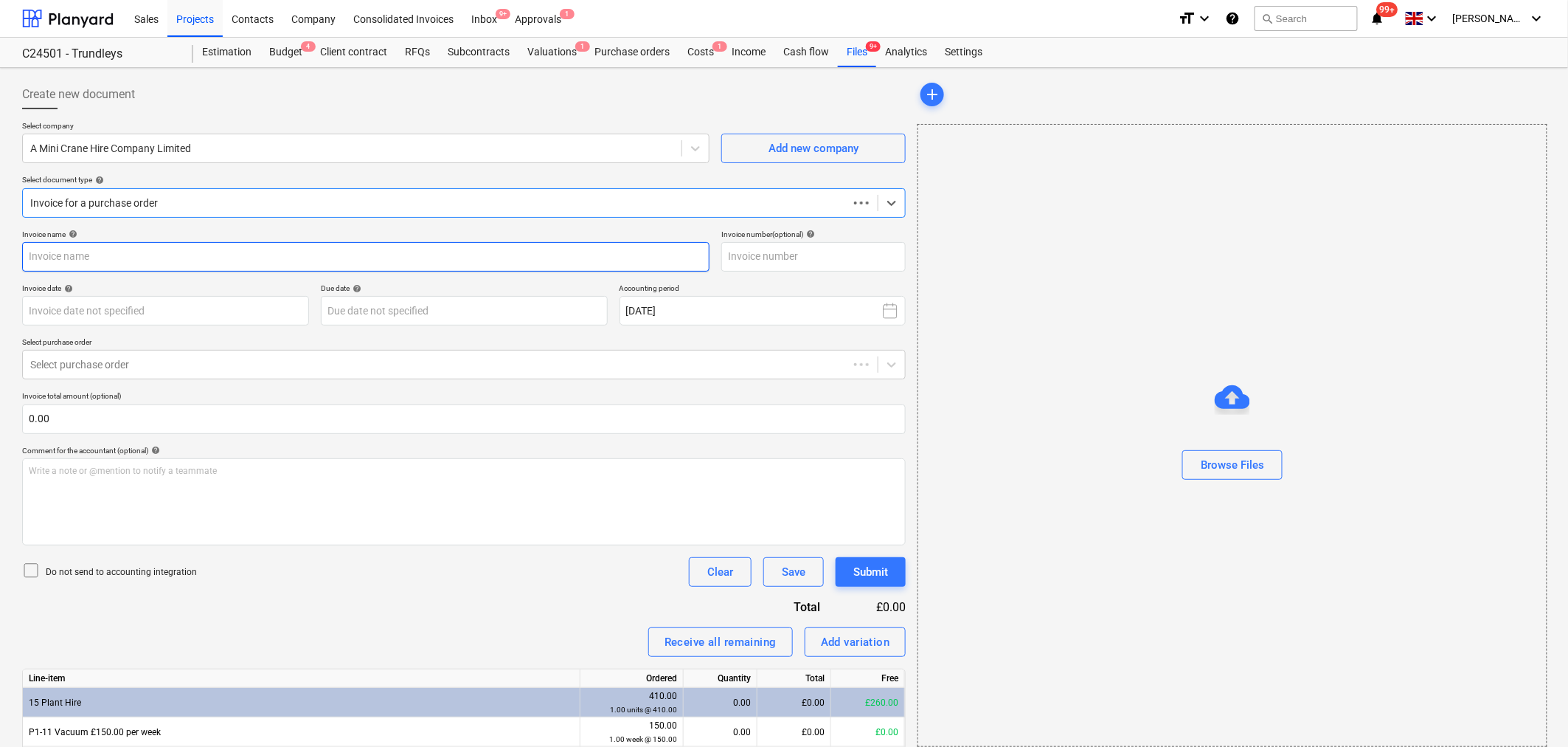
type input "42494"
type input "[DATE]"
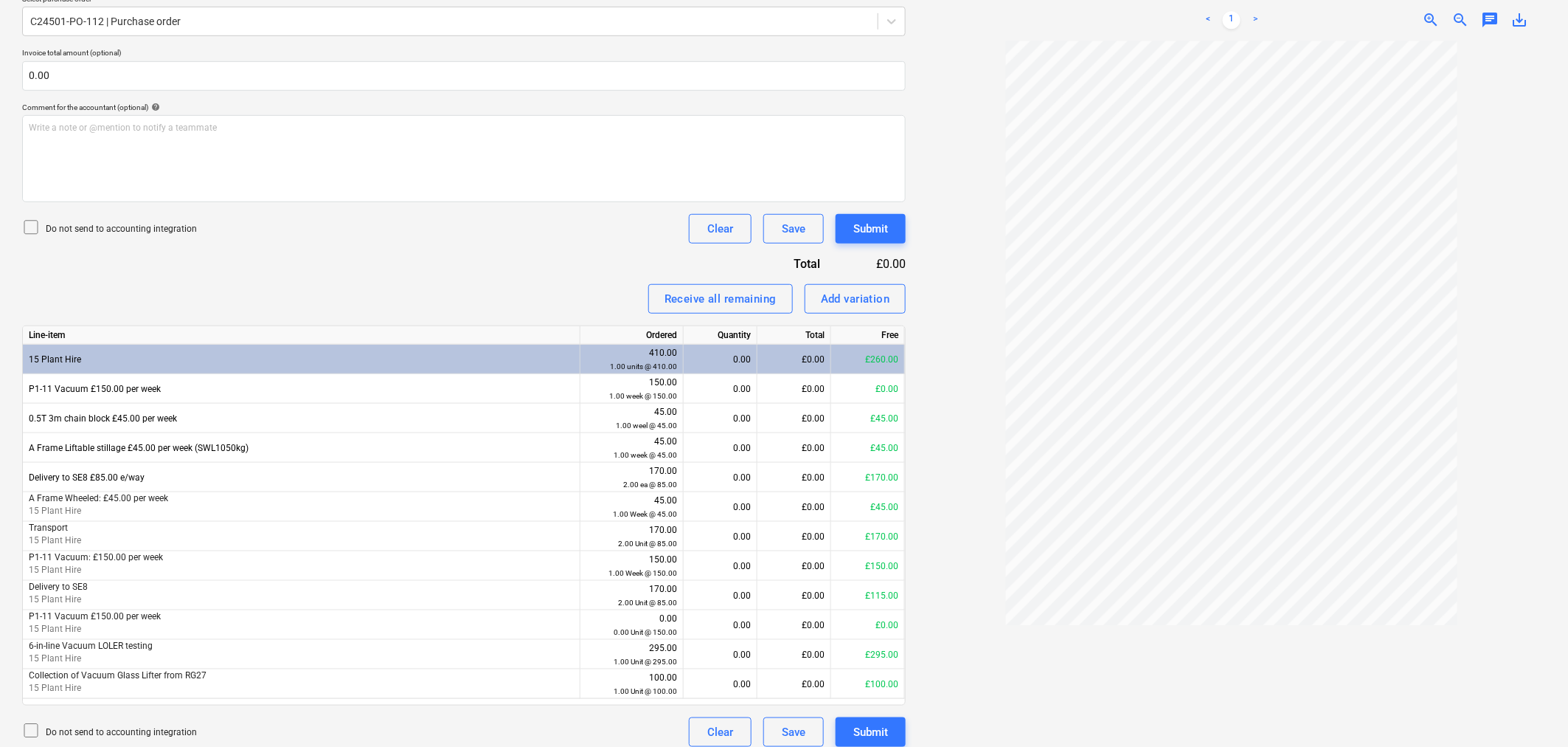
scroll to position [355, 0]
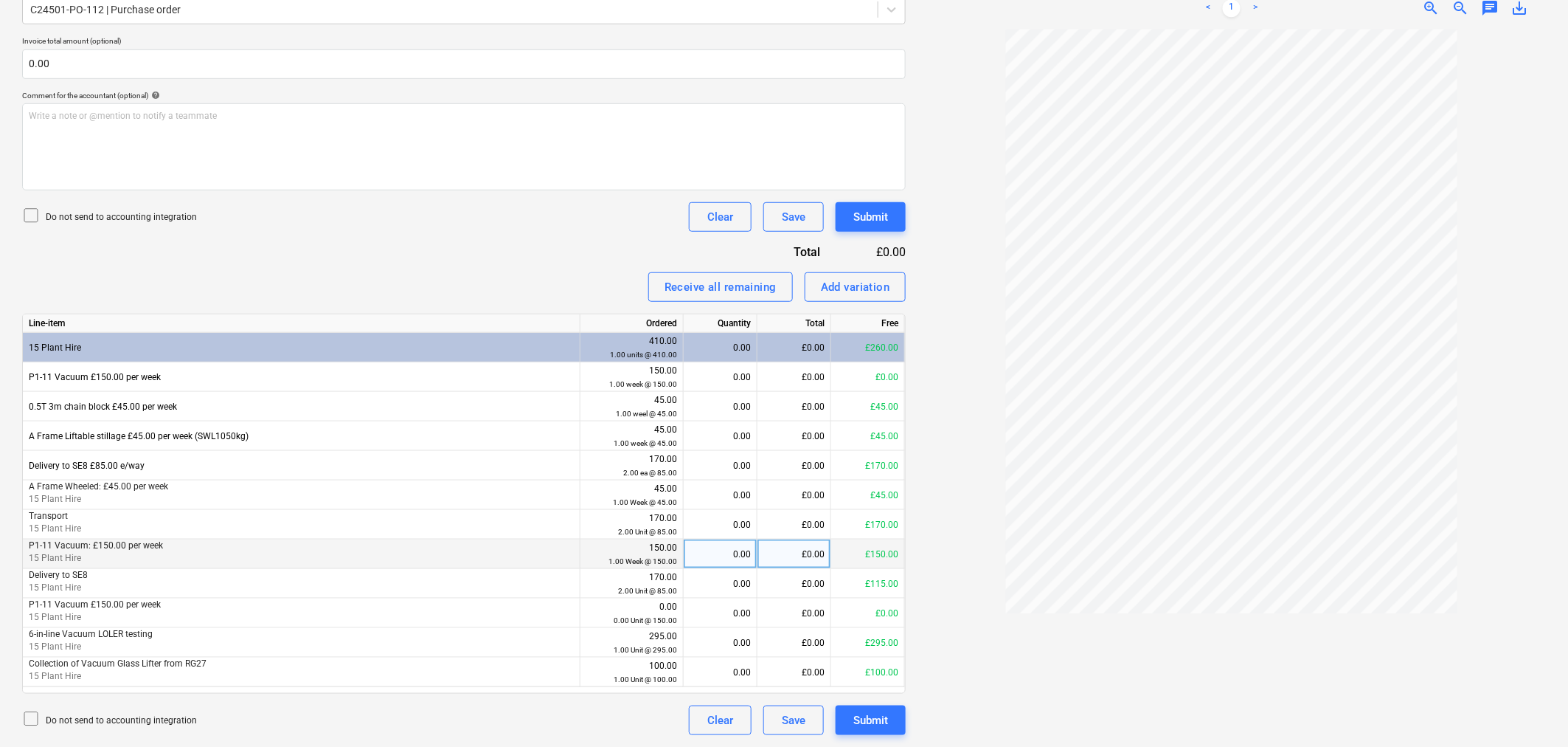
click at [795, 553] on div "£0.00" at bounding box center [794, 554] width 74 height 30
type input "150"
click at [857, 292] on div "Add variation" at bounding box center [856, 287] width 70 height 19
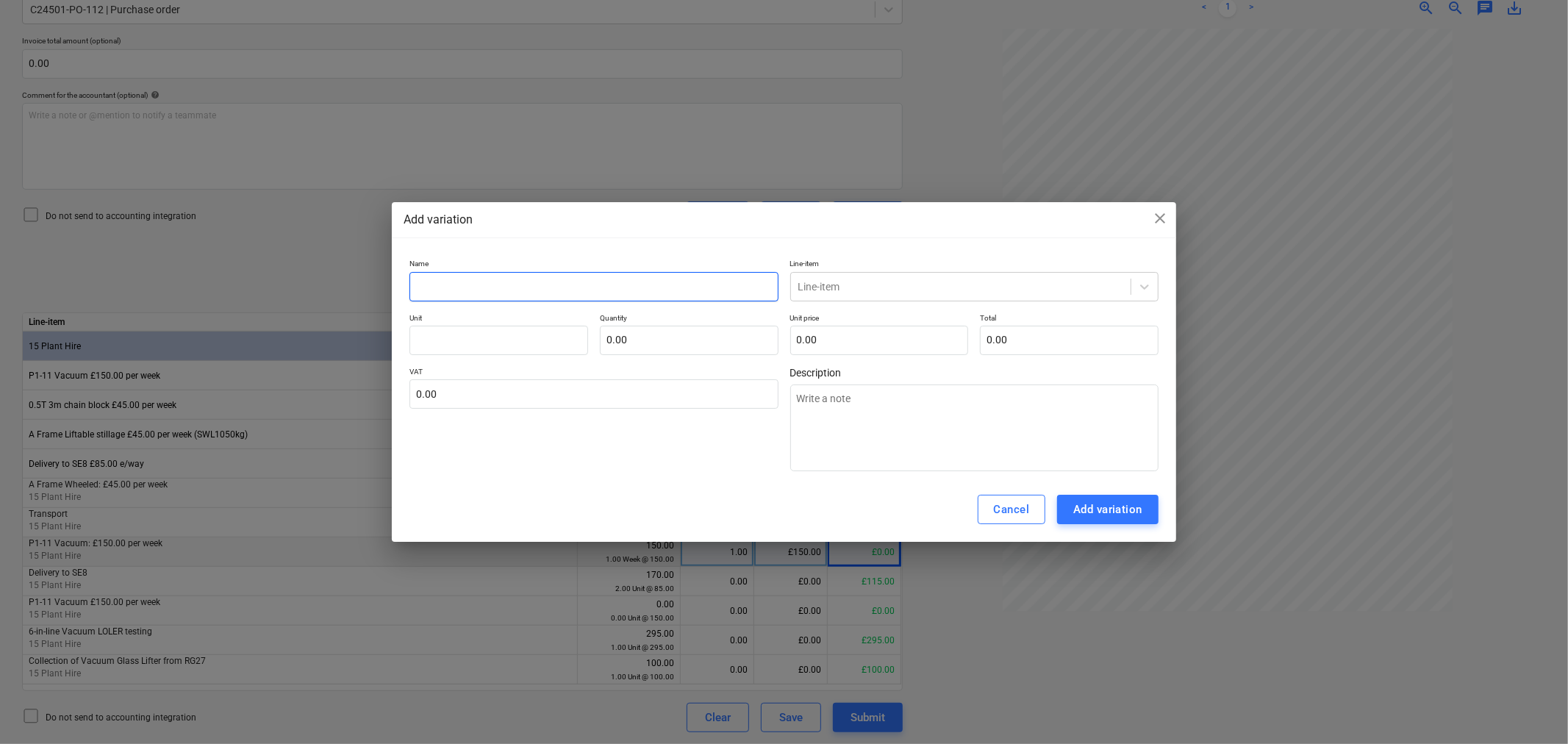
click at [563, 283] on input "text" at bounding box center [593, 286] width 368 height 29
type input "4"
type textarea "x"
type input "4"
type textarea "x"
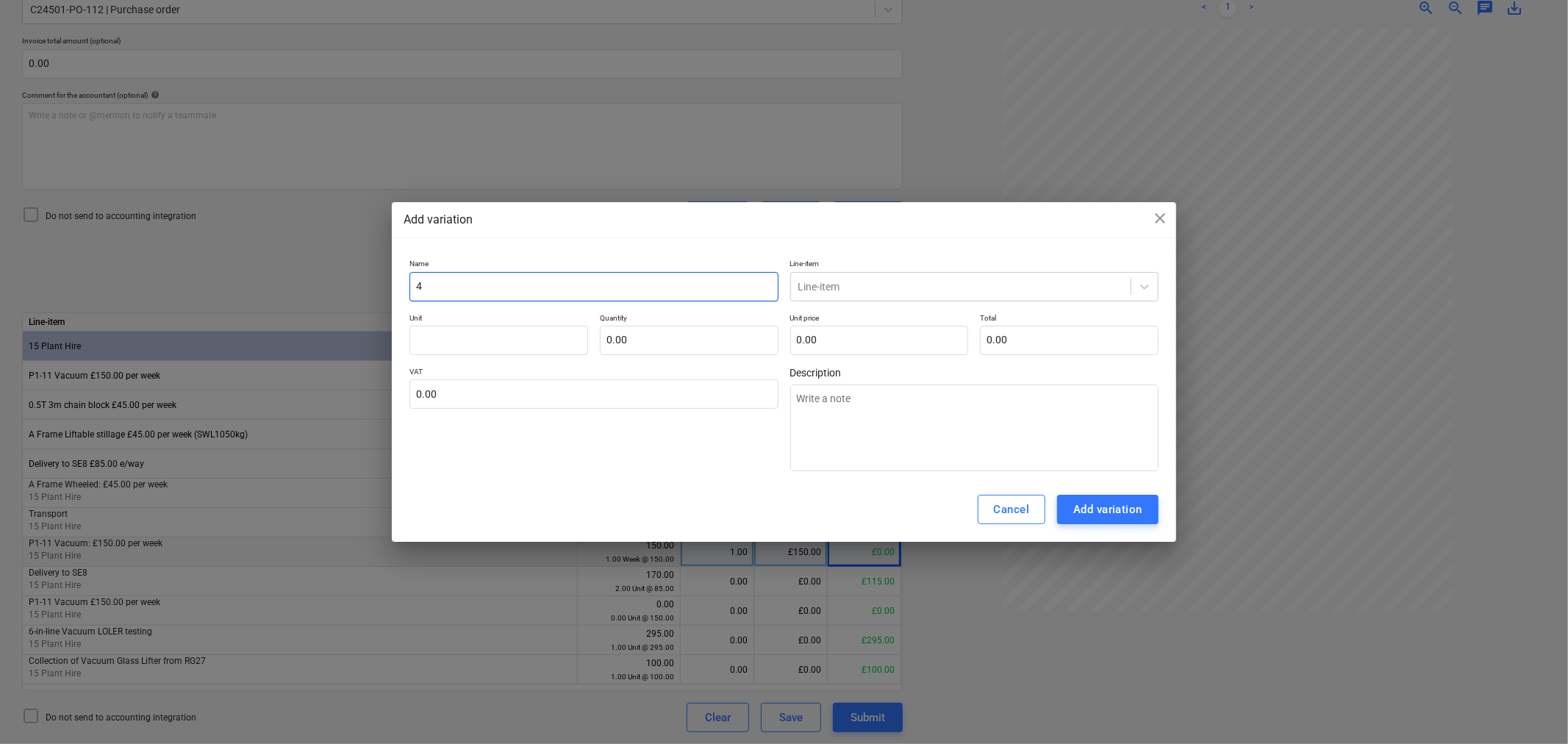
type input "4 I"
type textarea "x"
type input "4 In"
type textarea "x"
type input "4 In"
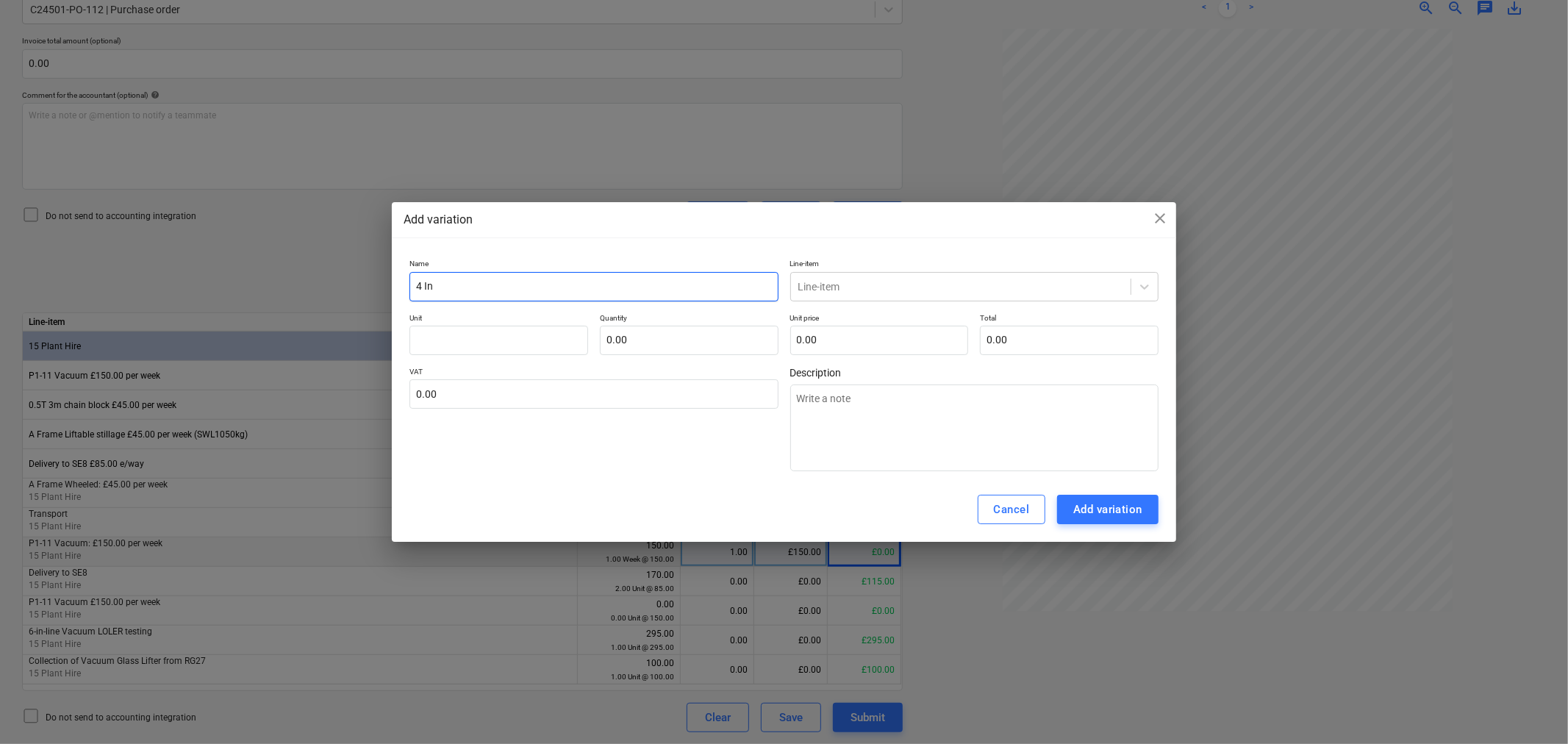
type textarea "x"
type input "4 In L"
type textarea "x"
type input "4 In Li"
type textarea "x"
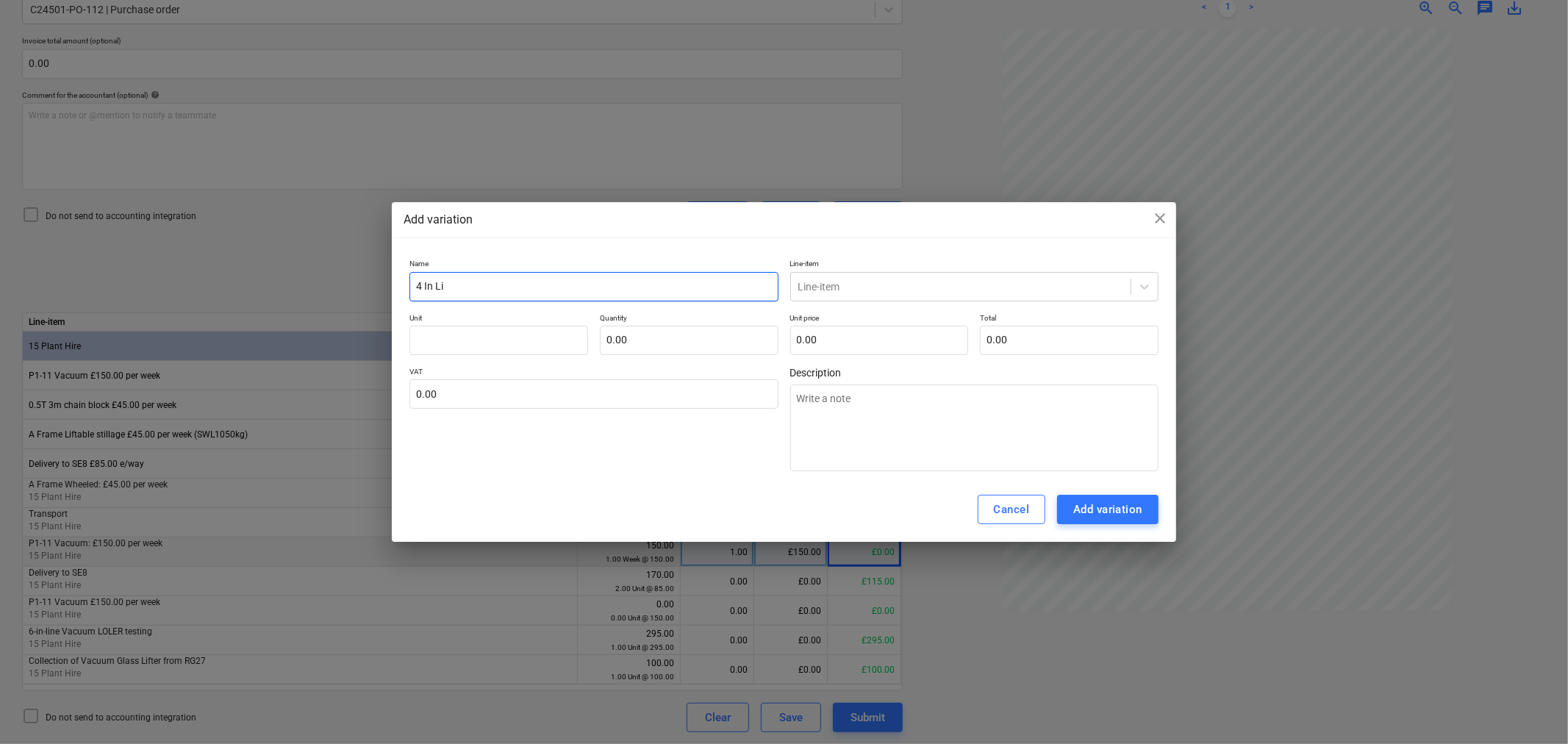
type input "4 In Lin"
type textarea "x"
type input "4 In Line"
type textarea "x"
type input "4 In Line"
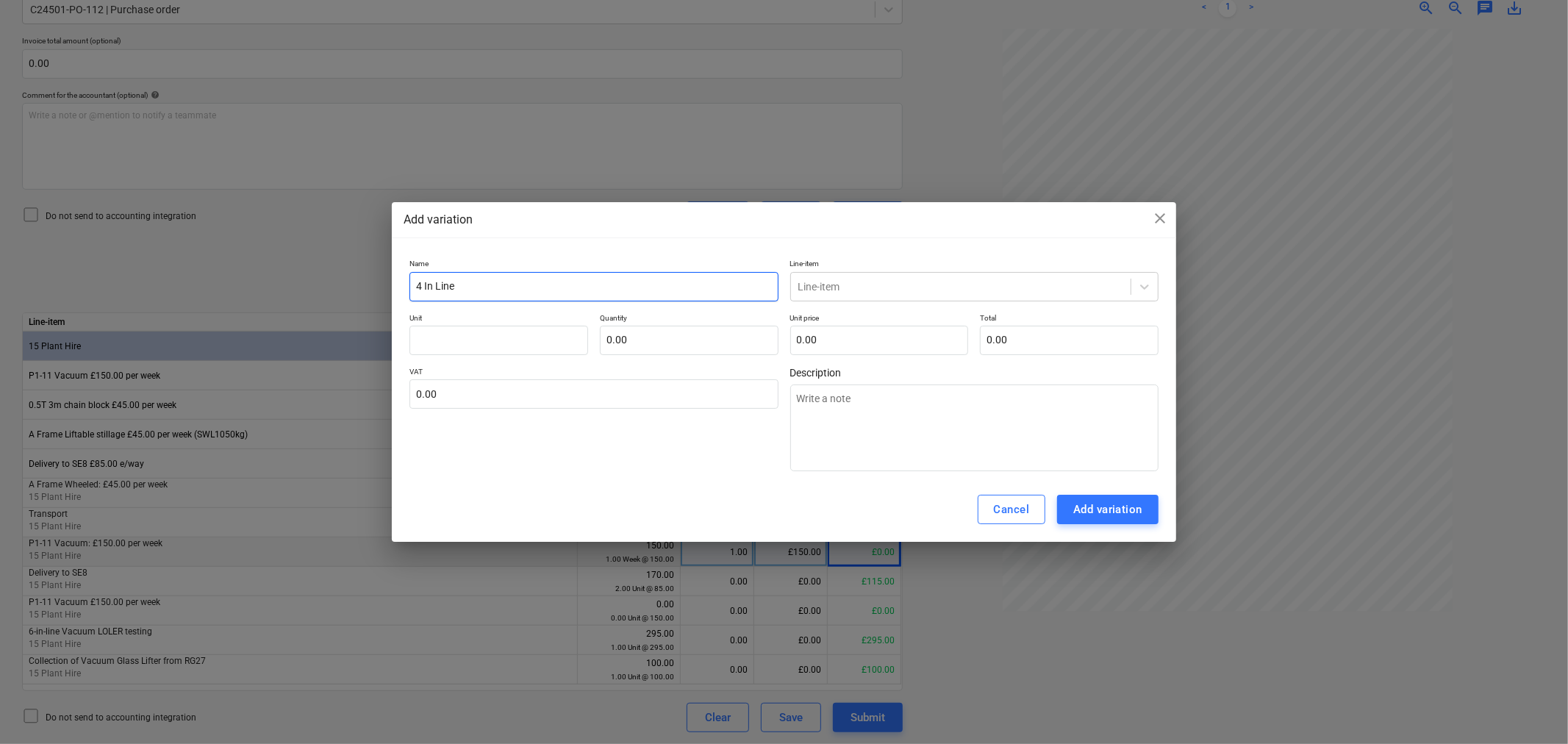
type textarea "x"
type input "4 In Line v"
type textarea "x"
type input "4 In Line va"
type textarea "x"
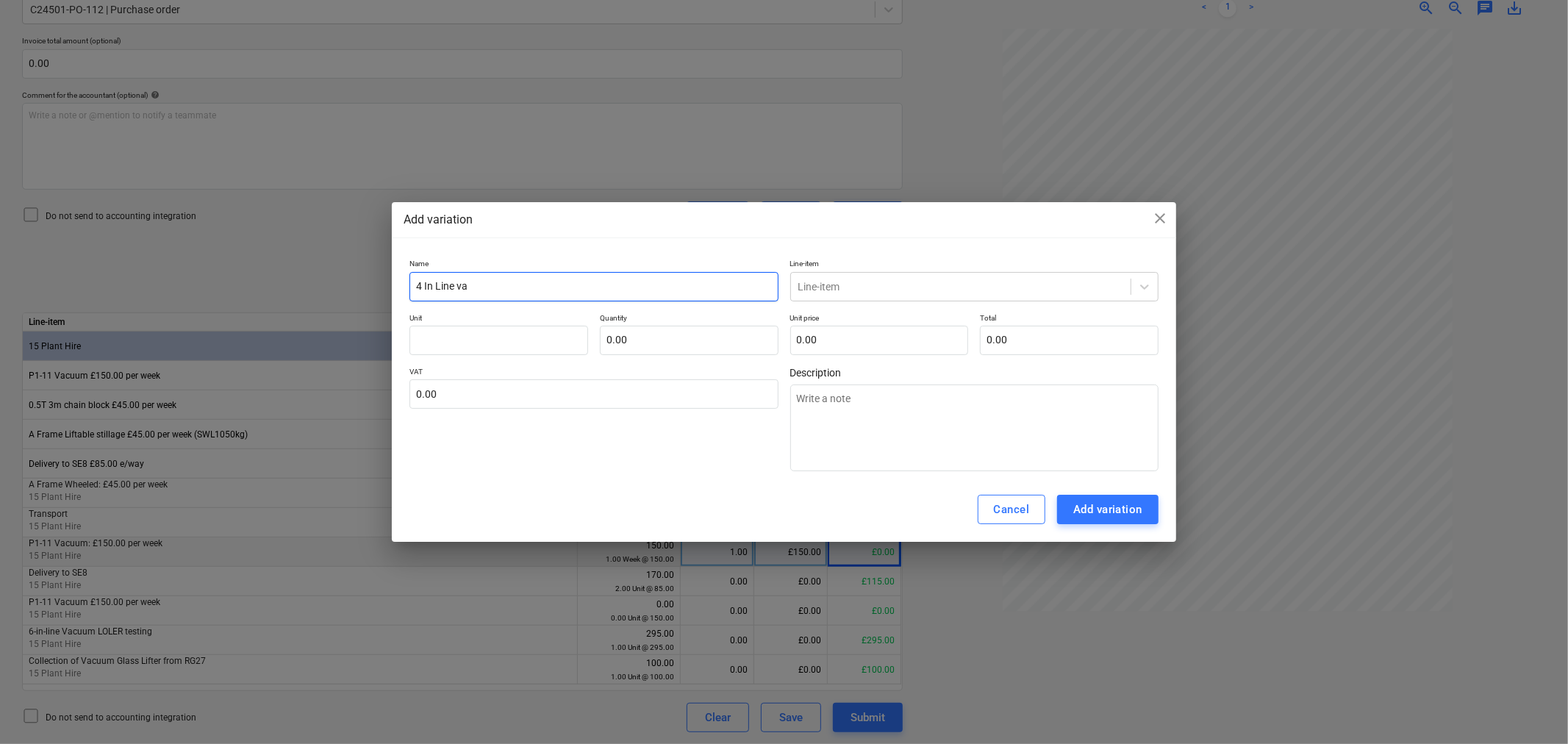
type input "4 In Line vac"
type textarea "x"
type input "4 In Line vacu"
type textarea "x"
type input "4 In Line vacuu"
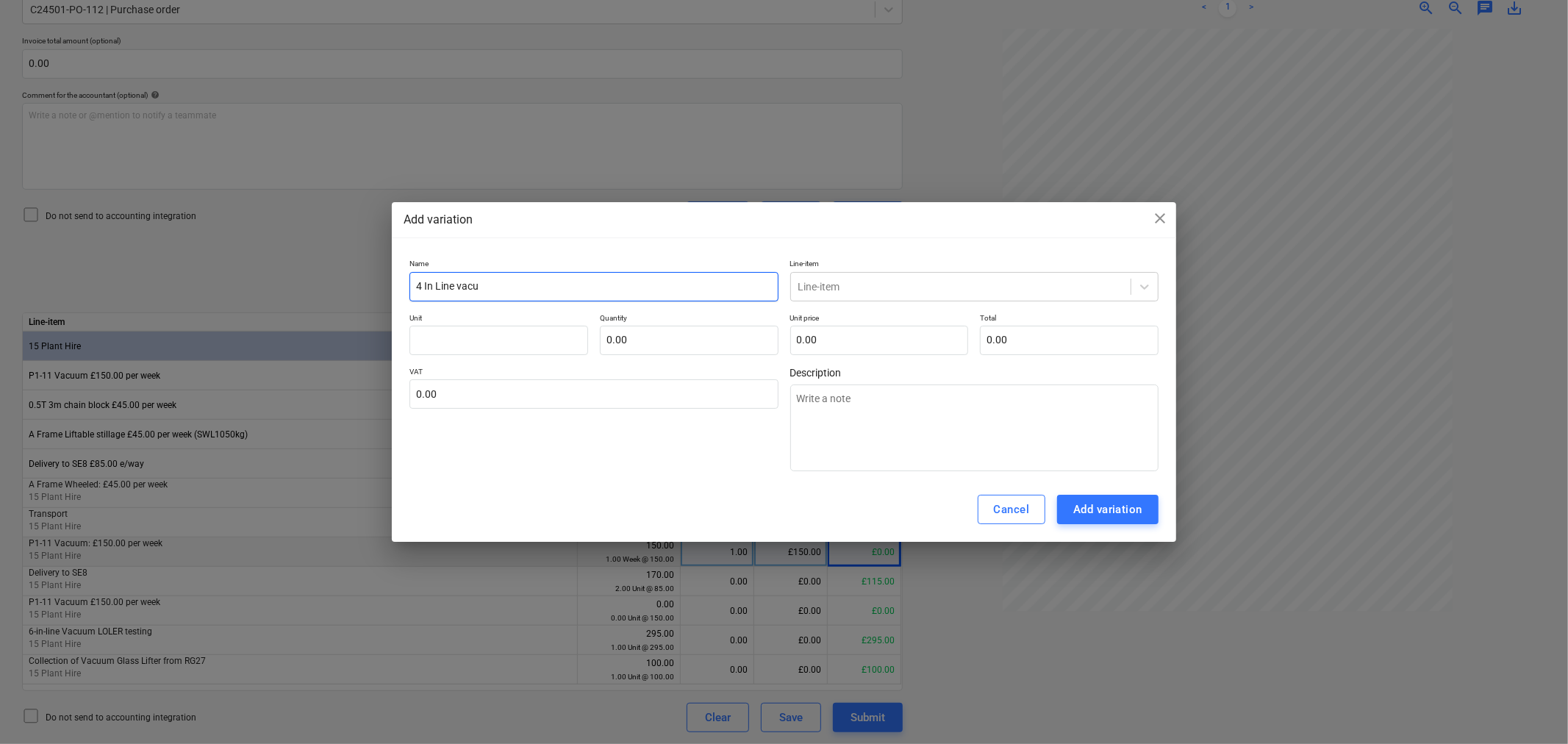
type textarea "x"
type input "4 In Line vacuum"
type textarea "x"
type input "4 In Line vacuum"
type textarea "x"
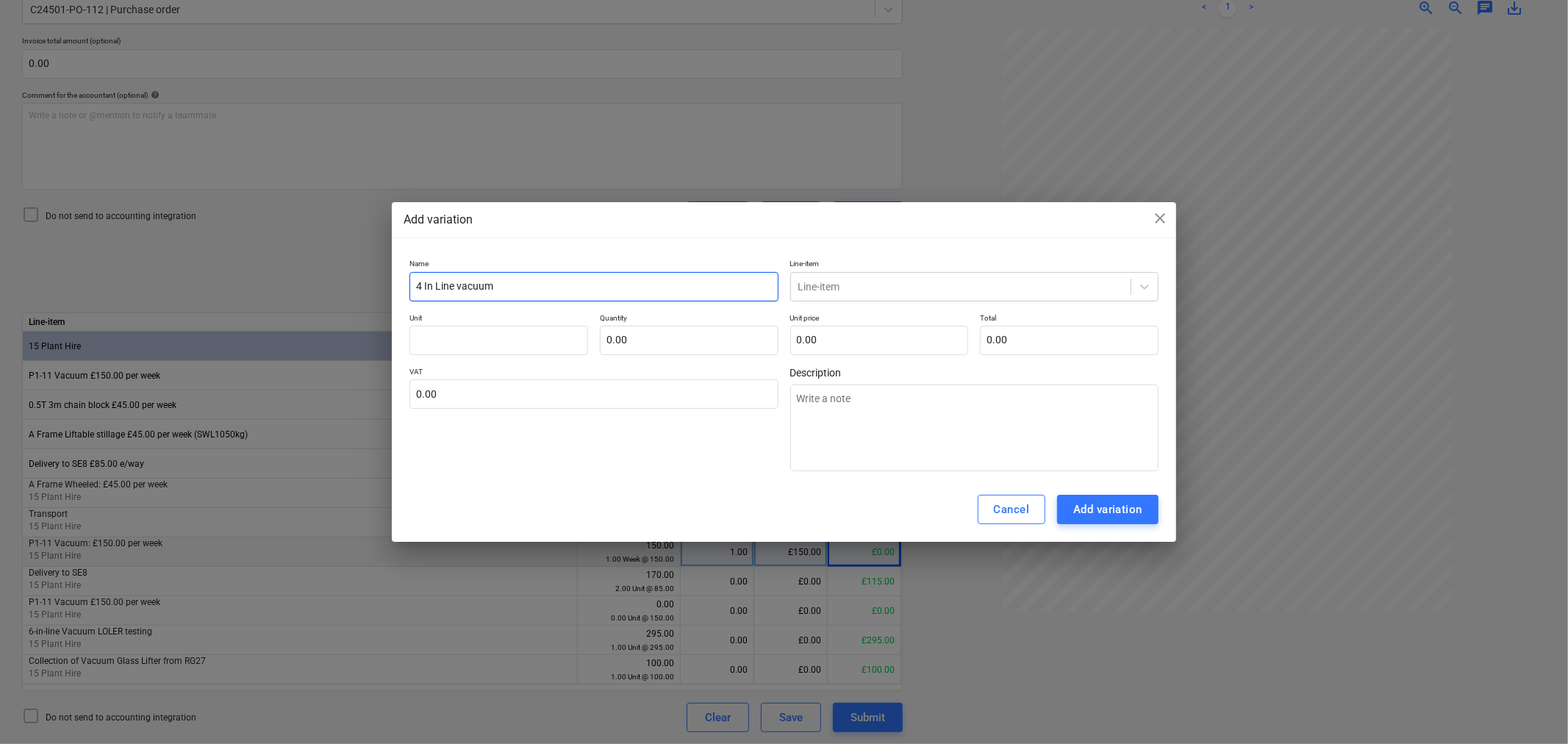
type input "4 In Line vacuum l"
type textarea "x"
type input "4 In Line vacuum li"
type textarea "x"
type input "4 In Line vacuum lif"
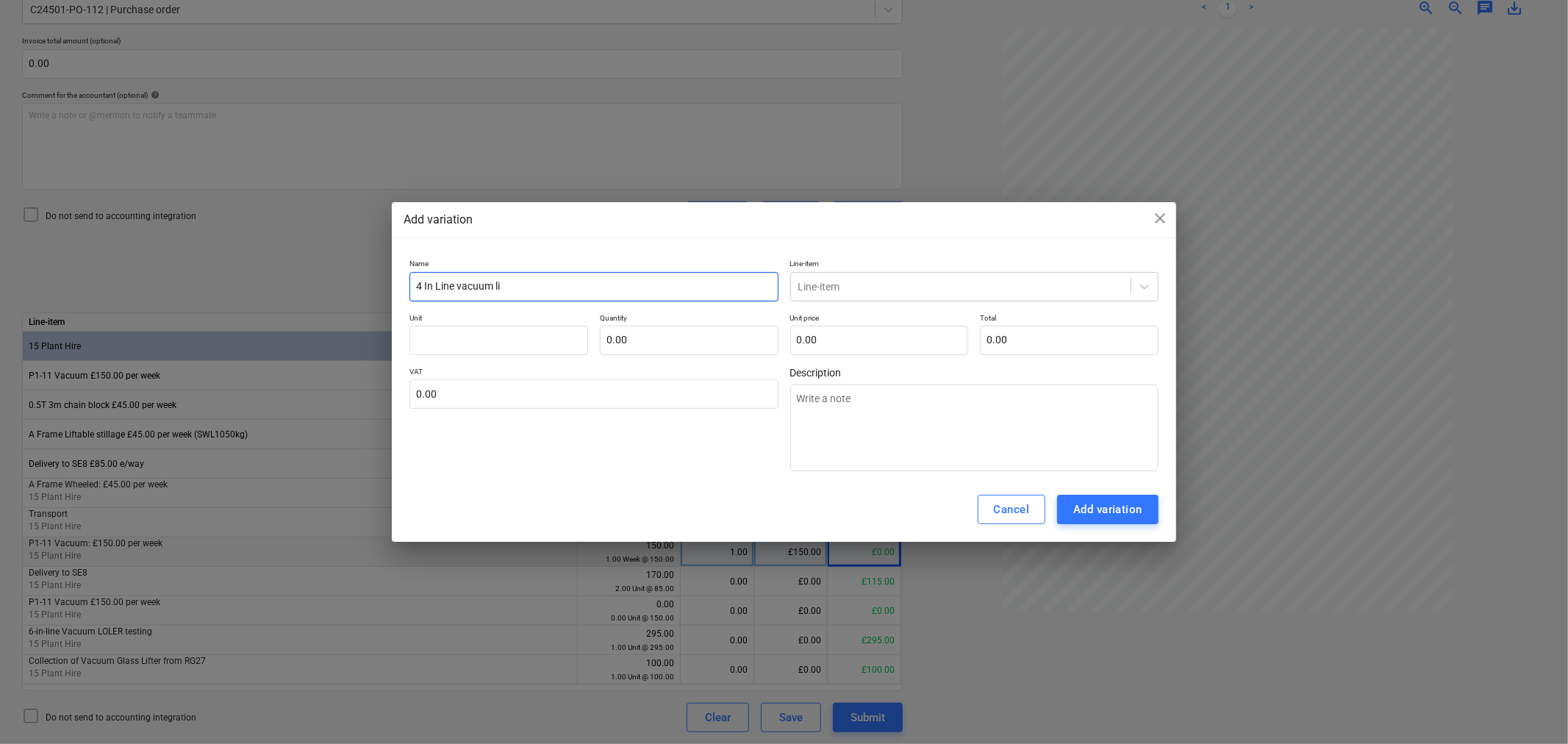
type textarea "x"
type input "4 In Line vacuum lift"
type textarea "x"
type input "4 In Line vacuum lift"
click at [1052, 289] on div at bounding box center [960, 286] width 324 height 14
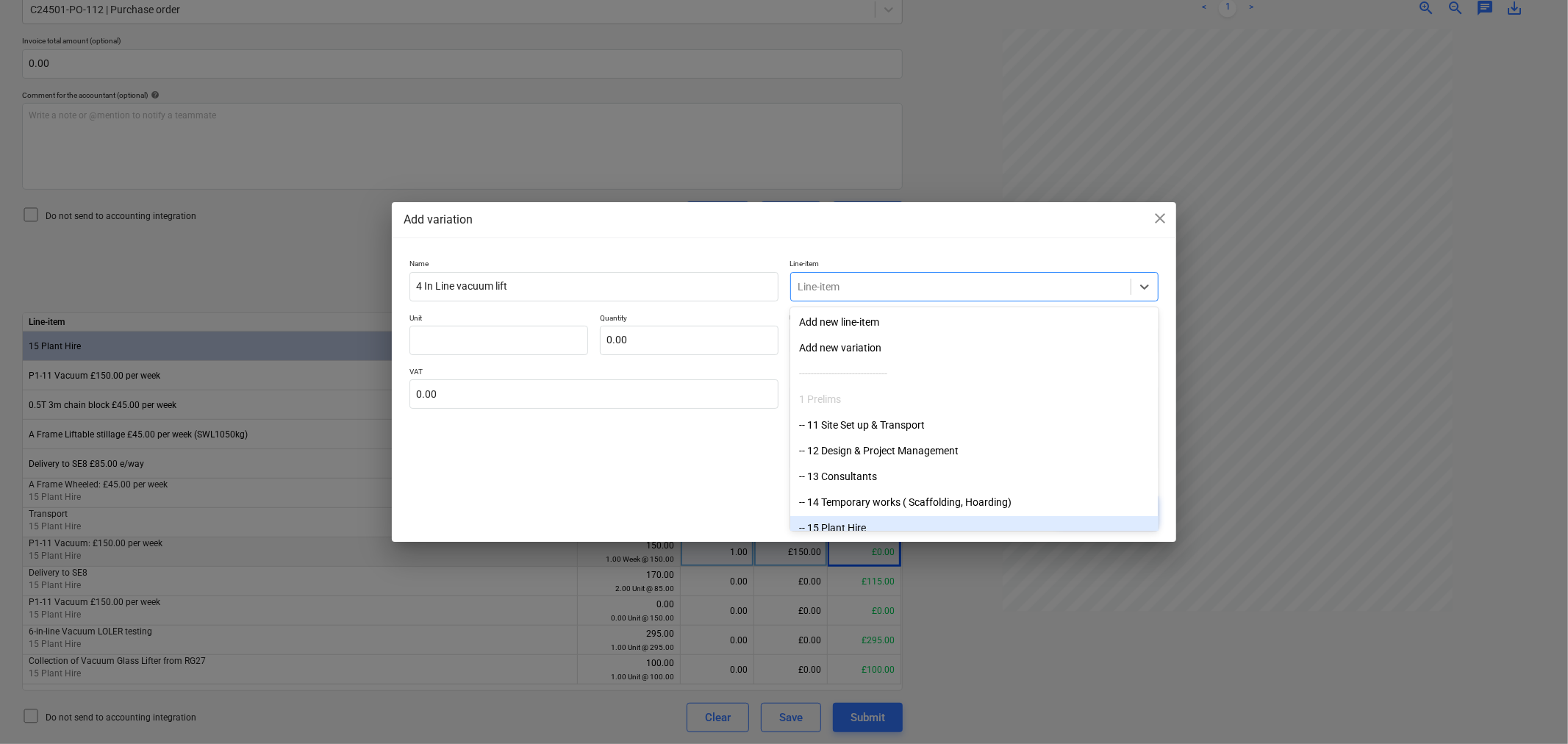
click at [873, 519] on div "-- 15 Plant Hire" at bounding box center [973, 527] width 368 height 24
type textarea "x"
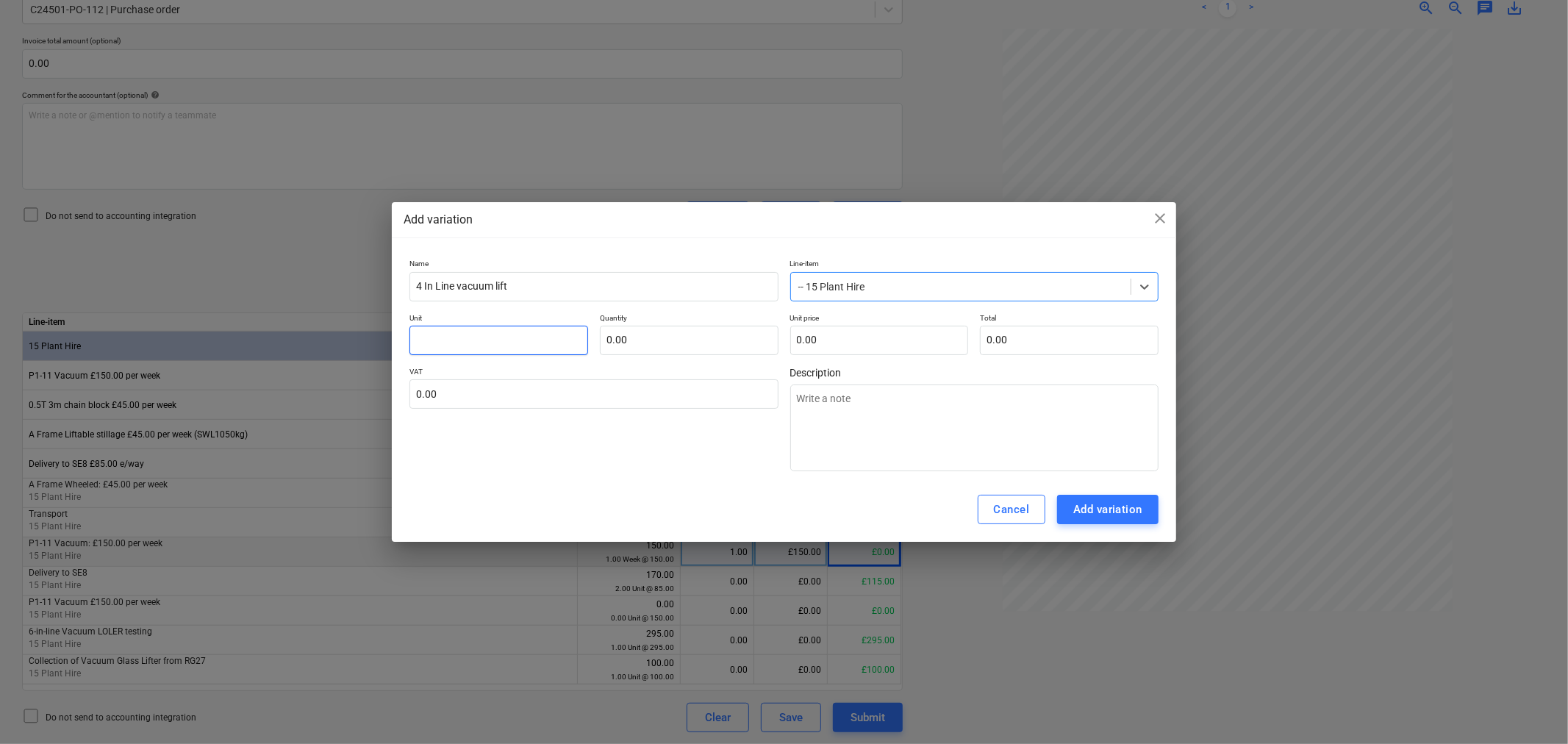
click at [553, 334] on input "text" at bounding box center [499, 340] width 179 height 29
type input "d"
type textarea "x"
type input "da"
type textarea "x"
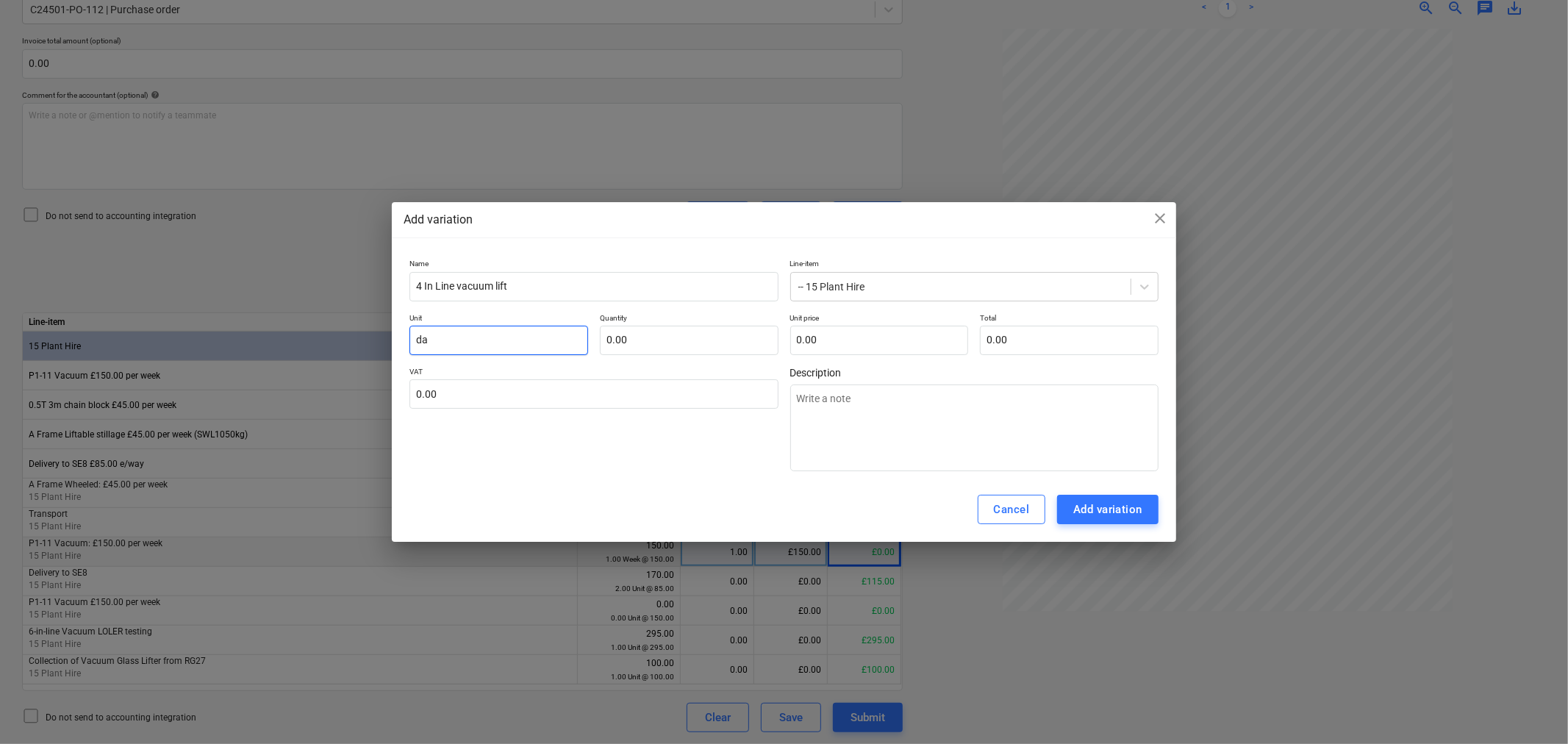
type input "day"
type textarea "x"
type input "day"
type input "0.00"
drag, startPoint x: 443, startPoint y: 343, endPoint x: 363, endPoint y: 341, distance: 80.0
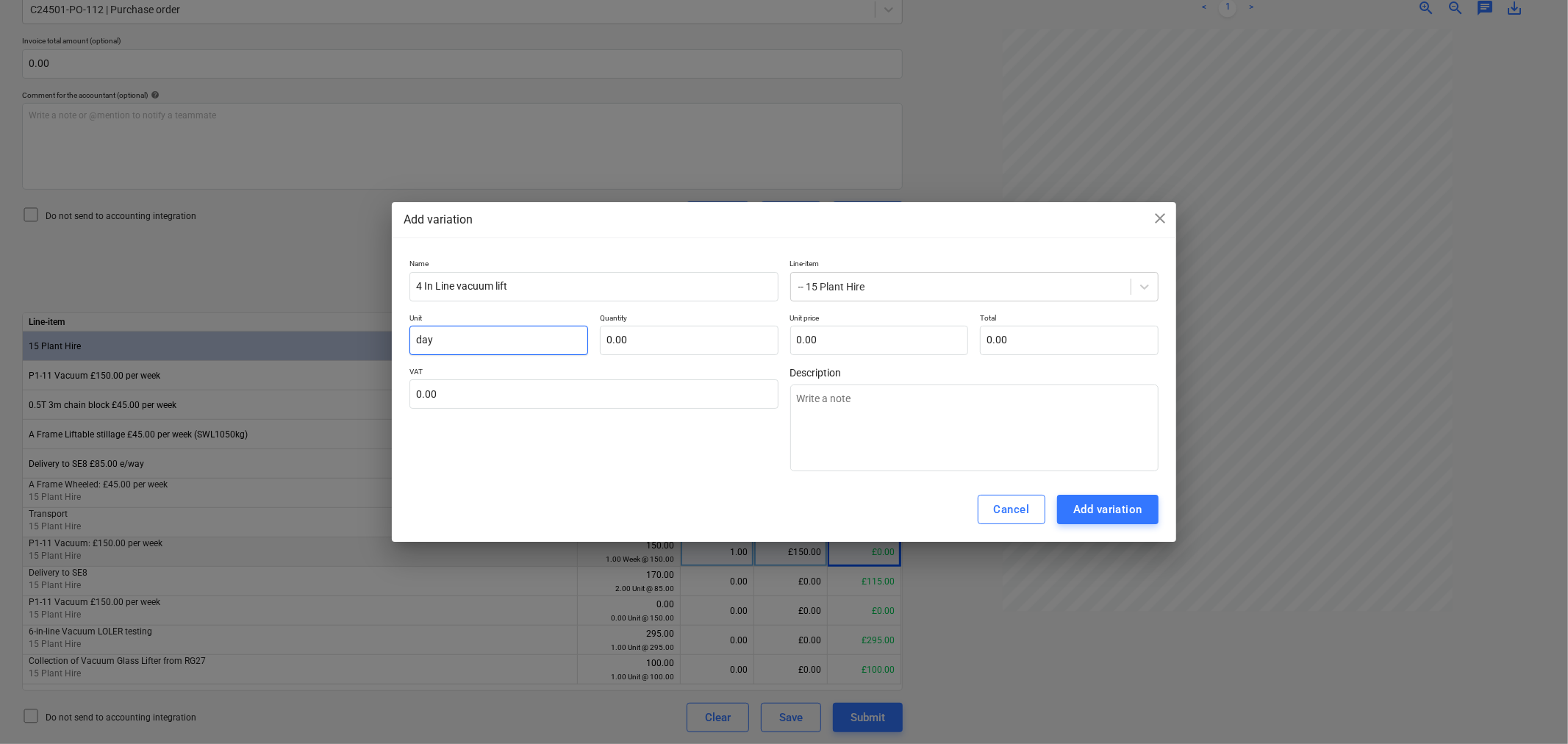
click at [363, 341] on div "Add variation close Name 4 In Line vacuum lift Line-item -- 15 Plant Hire Unit …" at bounding box center [784, 372] width 1568 height 744
type input "w"
type textarea "x"
type input "we"
type textarea "x"
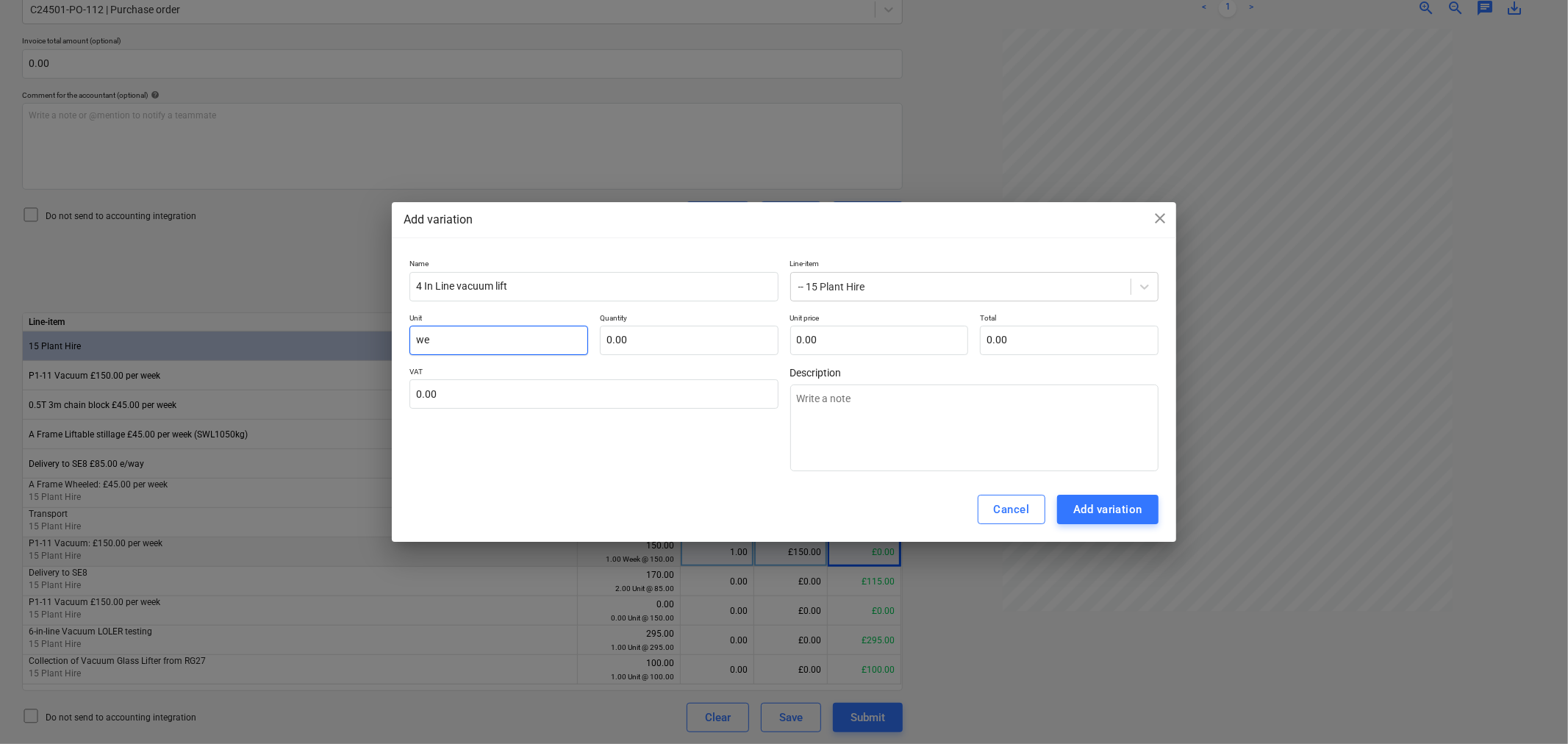
type input "wee"
type textarea "x"
type input "week"
type textarea "x"
type input "week"
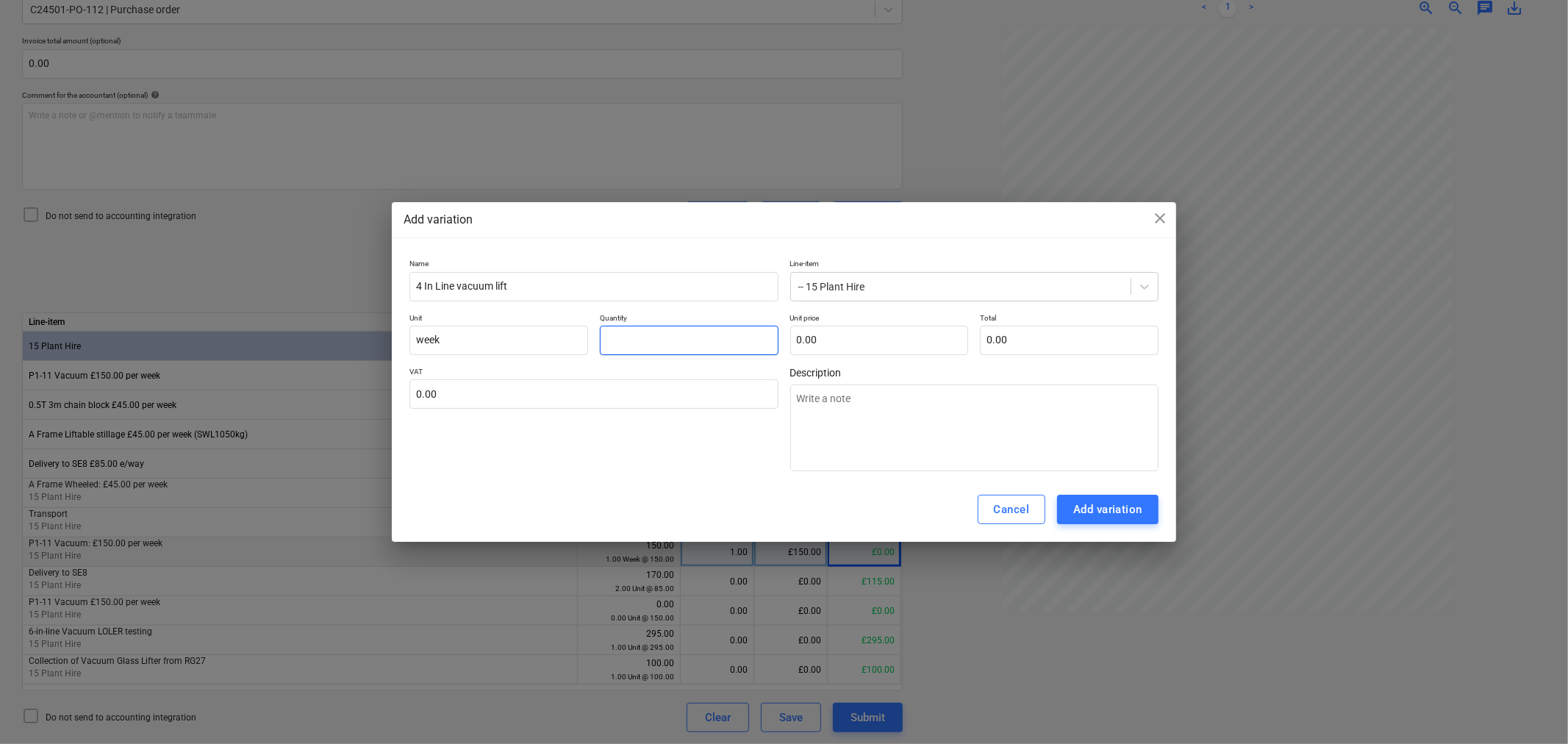
type input "4"
type textarea "x"
type input "4.00"
type input "1"
type textarea "x"
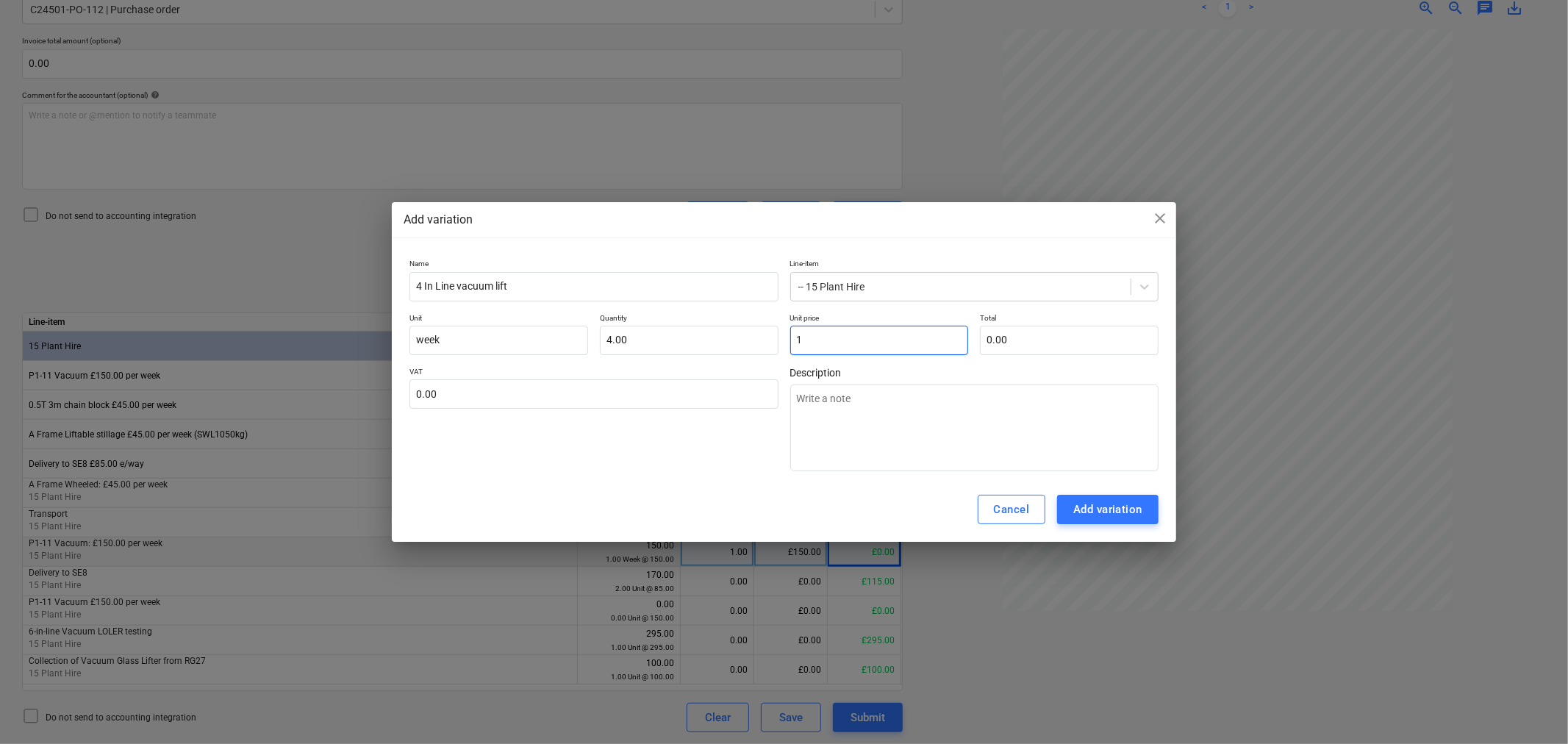
type input "4.00"
type input "15"
type textarea "x"
type input "60.00"
type input "150"
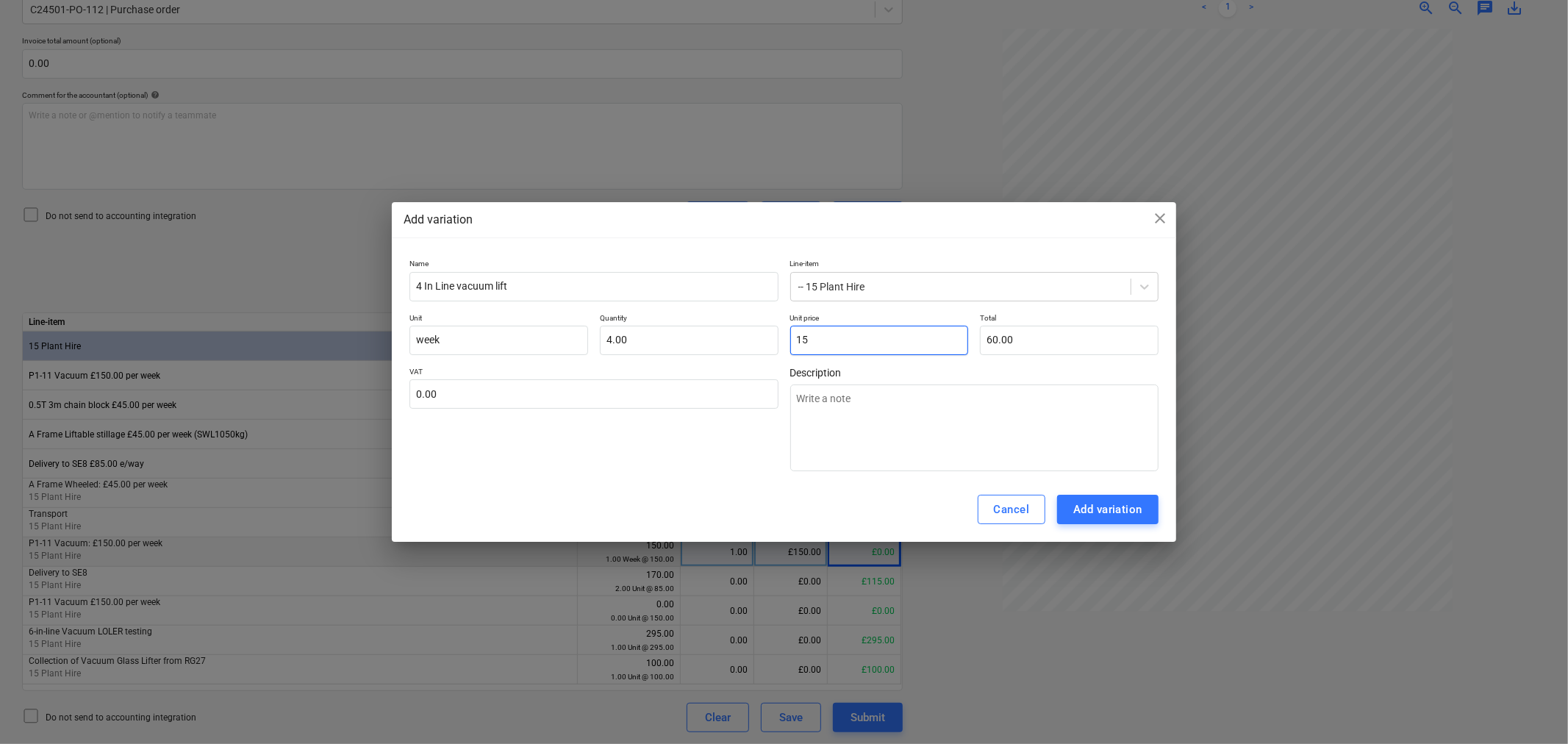
type textarea "x"
type input "600.00"
type input "150.00"
type input "600.00"
drag, startPoint x: 1110, startPoint y: 510, endPoint x: 1104, endPoint y: 503, distance: 9.2
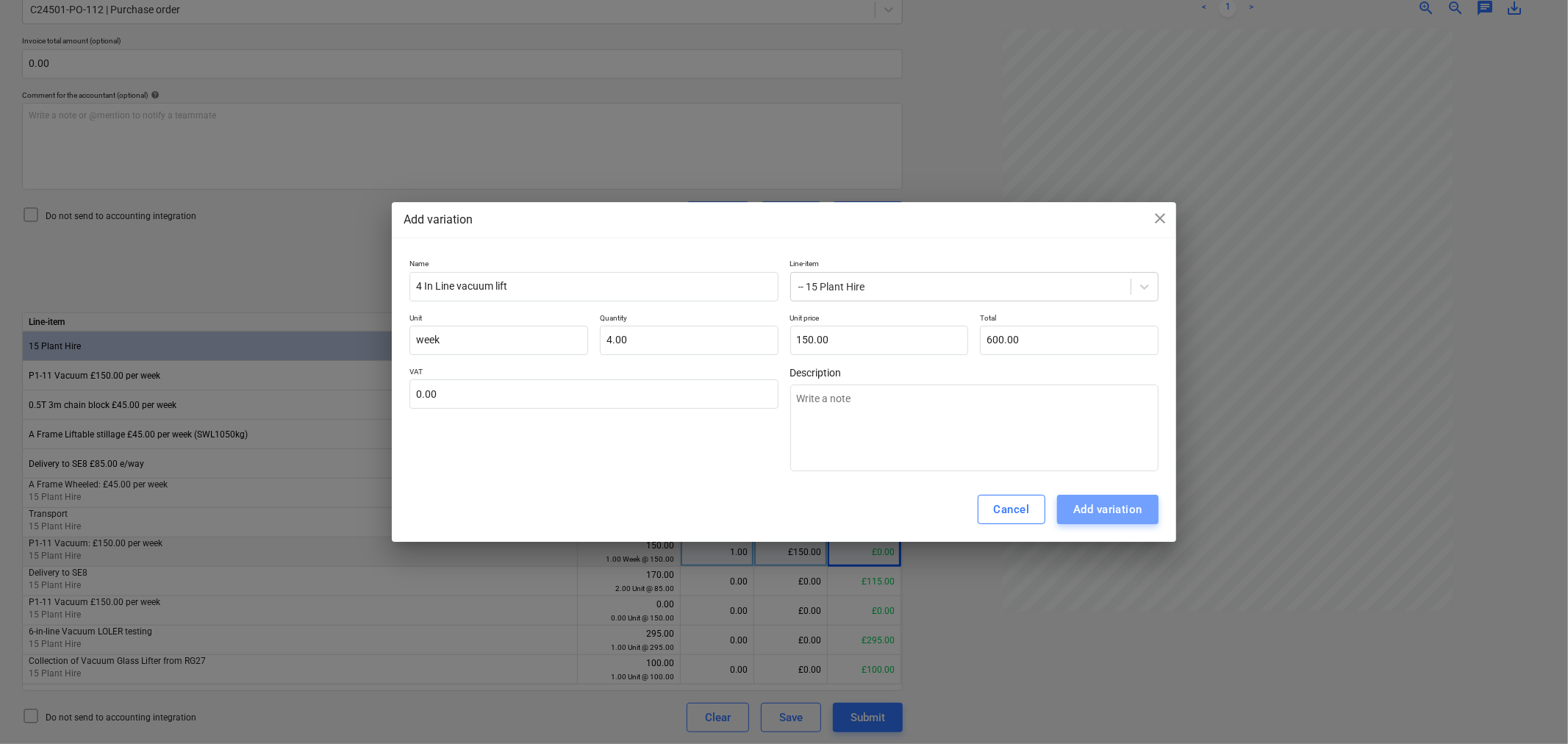
click at [1110, 509] on div "Add variation" at bounding box center [1107, 509] width 69 height 19
type textarea "x"
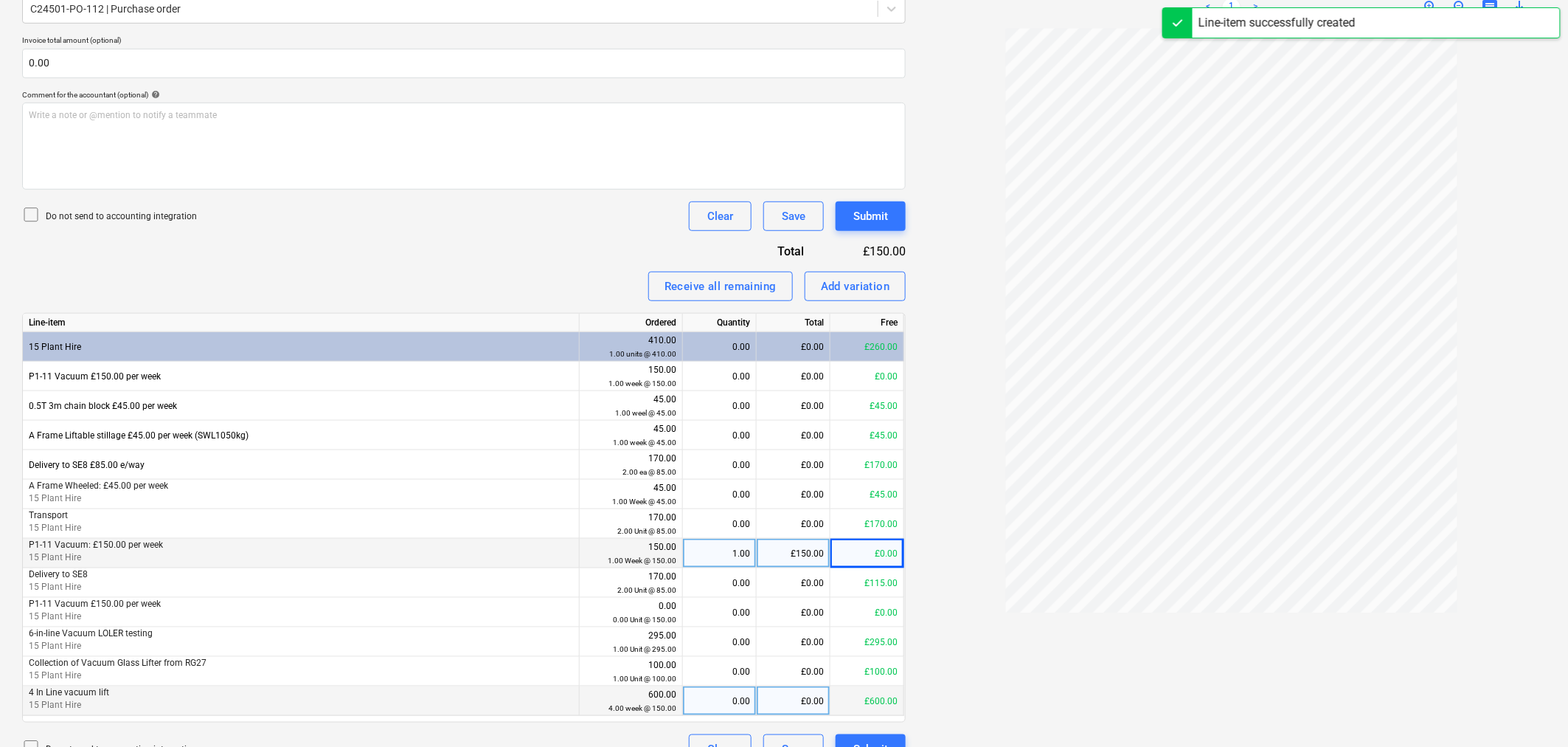
click at [793, 702] on div "£0.00" at bounding box center [793, 700] width 74 height 30
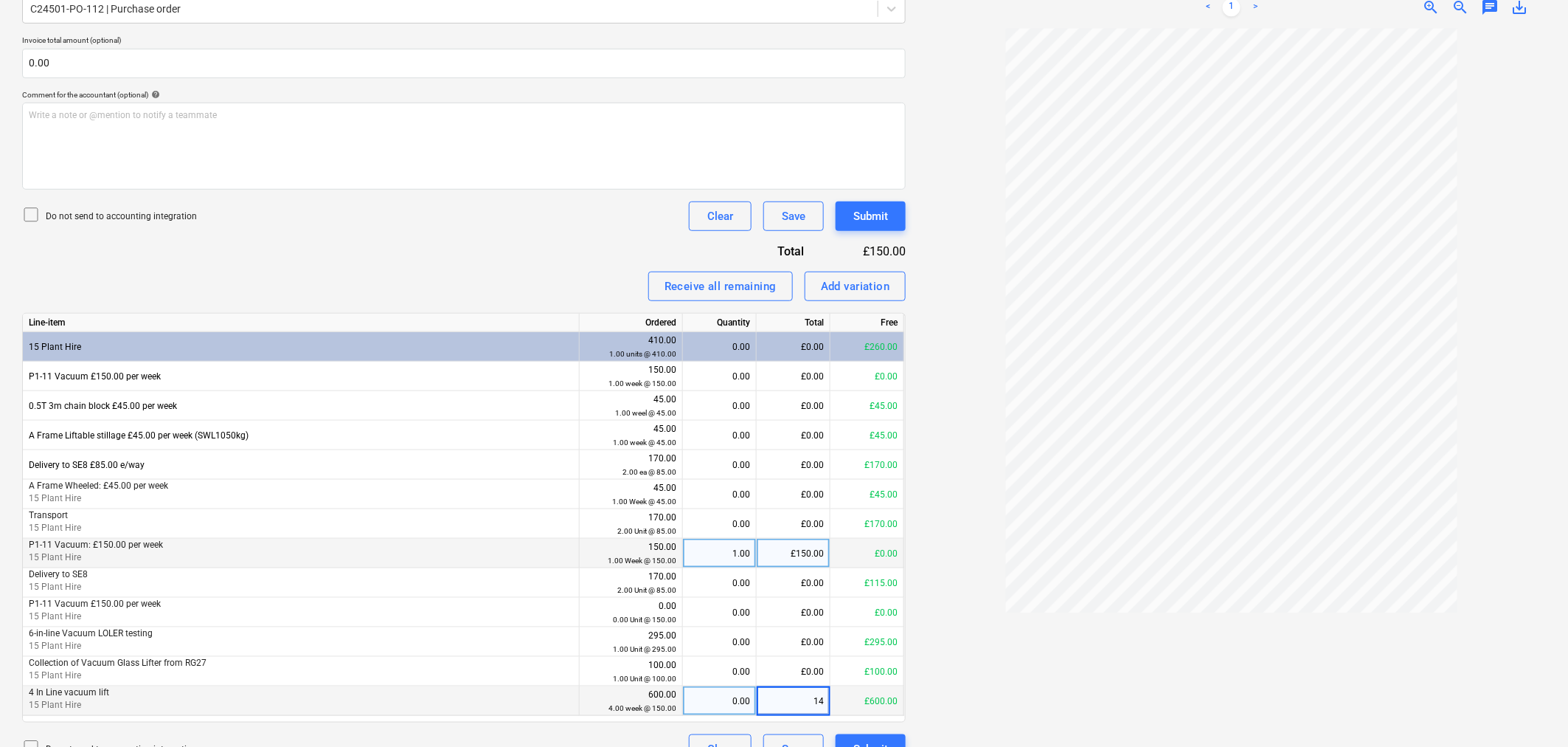
type input "145"
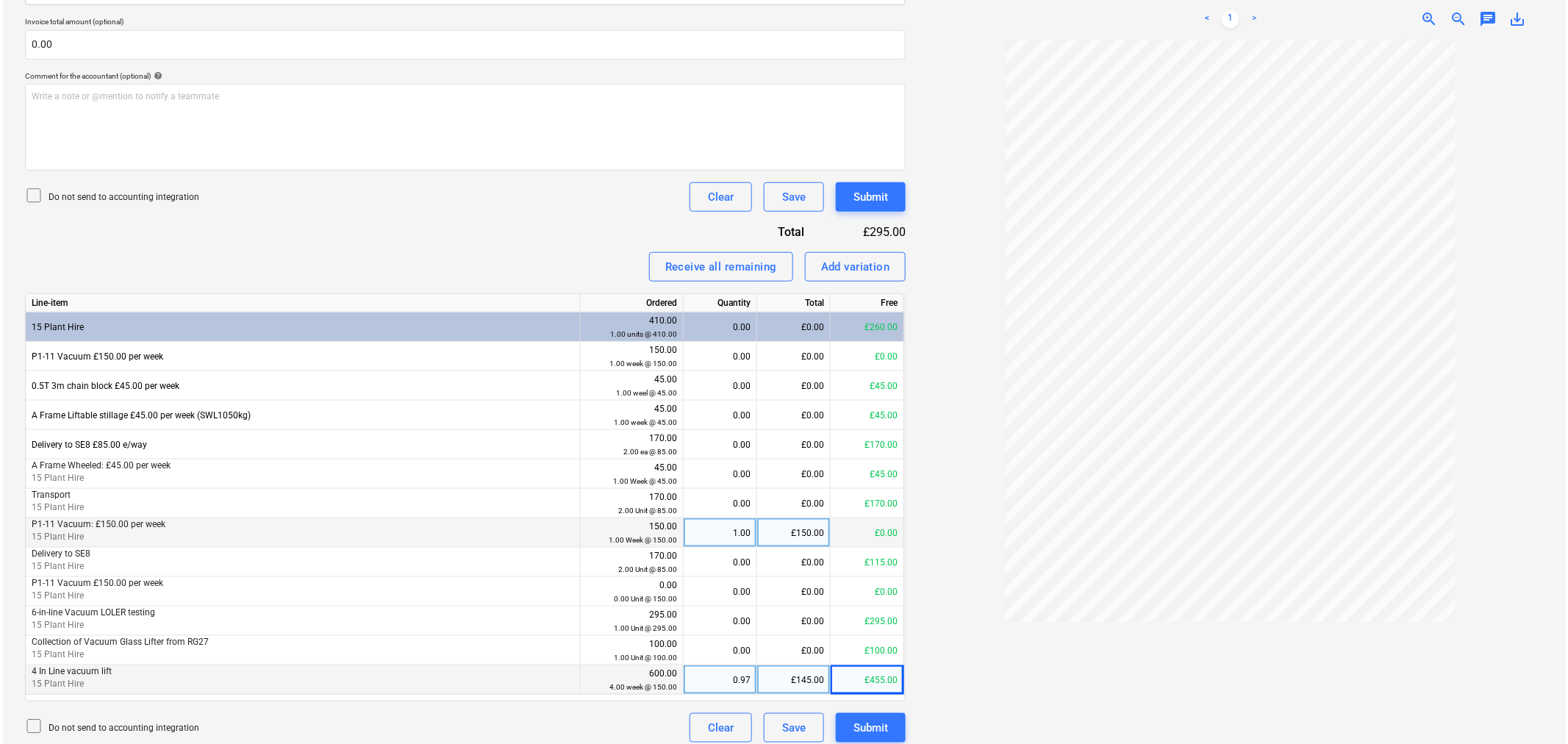
scroll to position [383, 0]
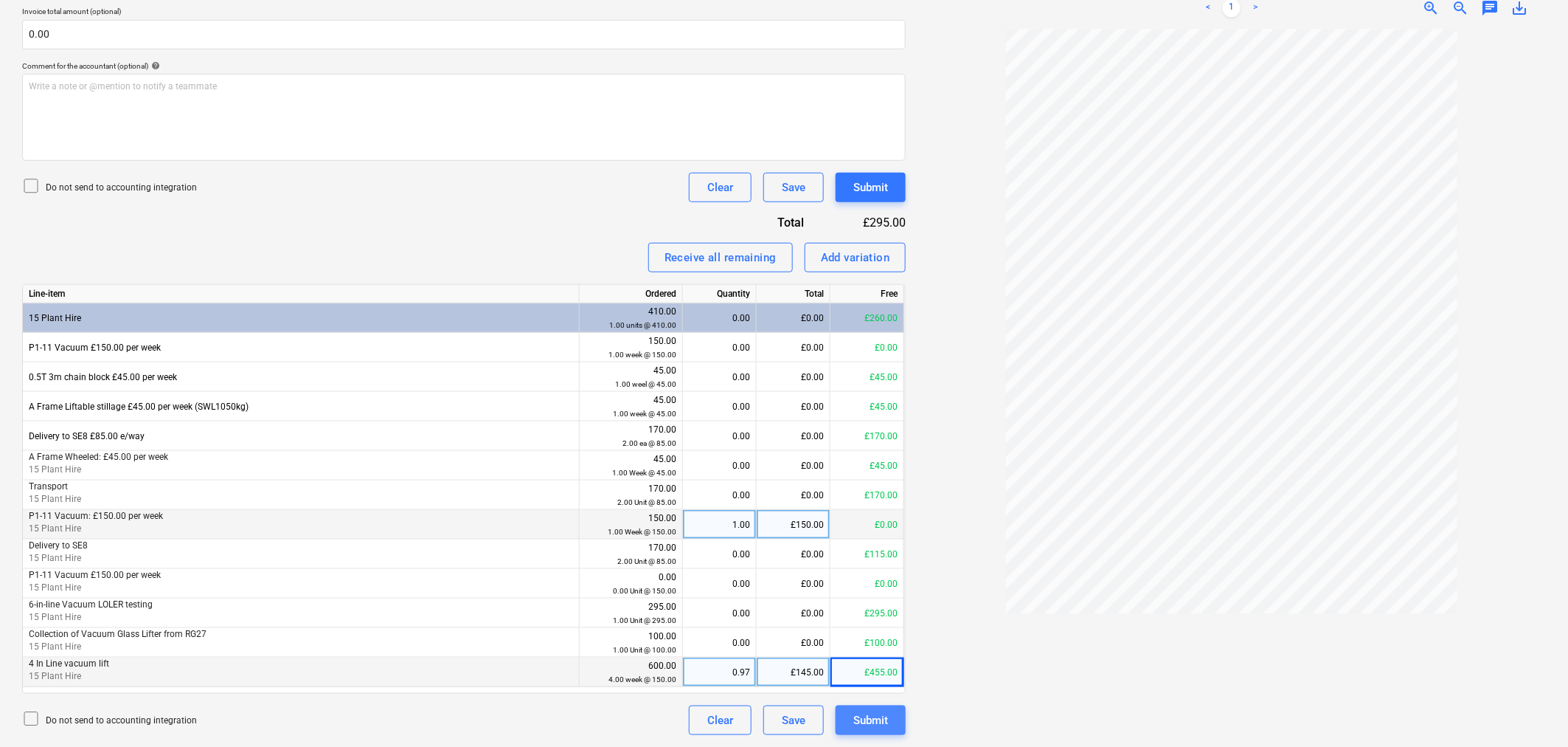
click at [879, 715] on div "Submit" at bounding box center [871, 720] width 34 height 19
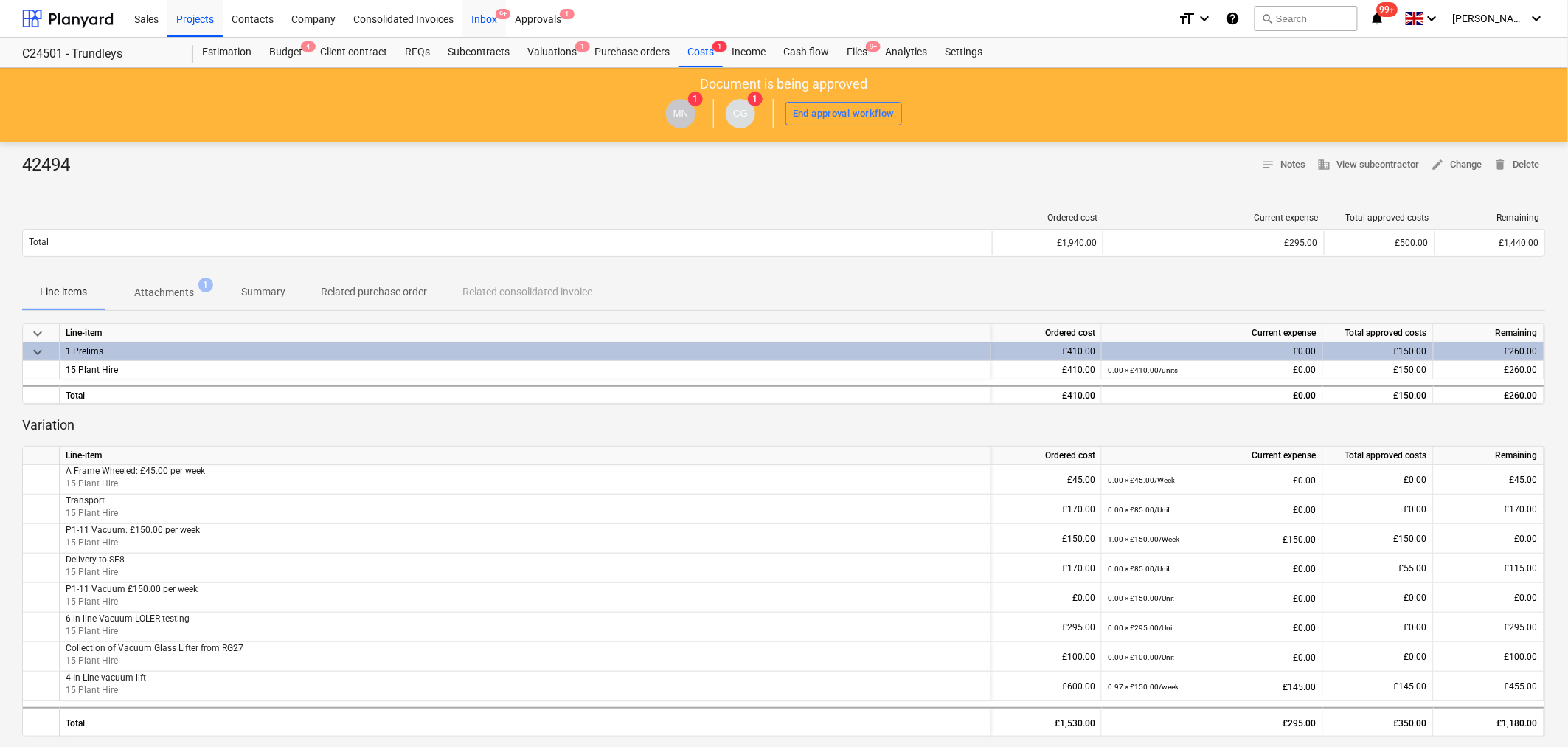
click at [477, 16] on div "Inbox 9+" at bounding box center [484, 17] width 44 height 37
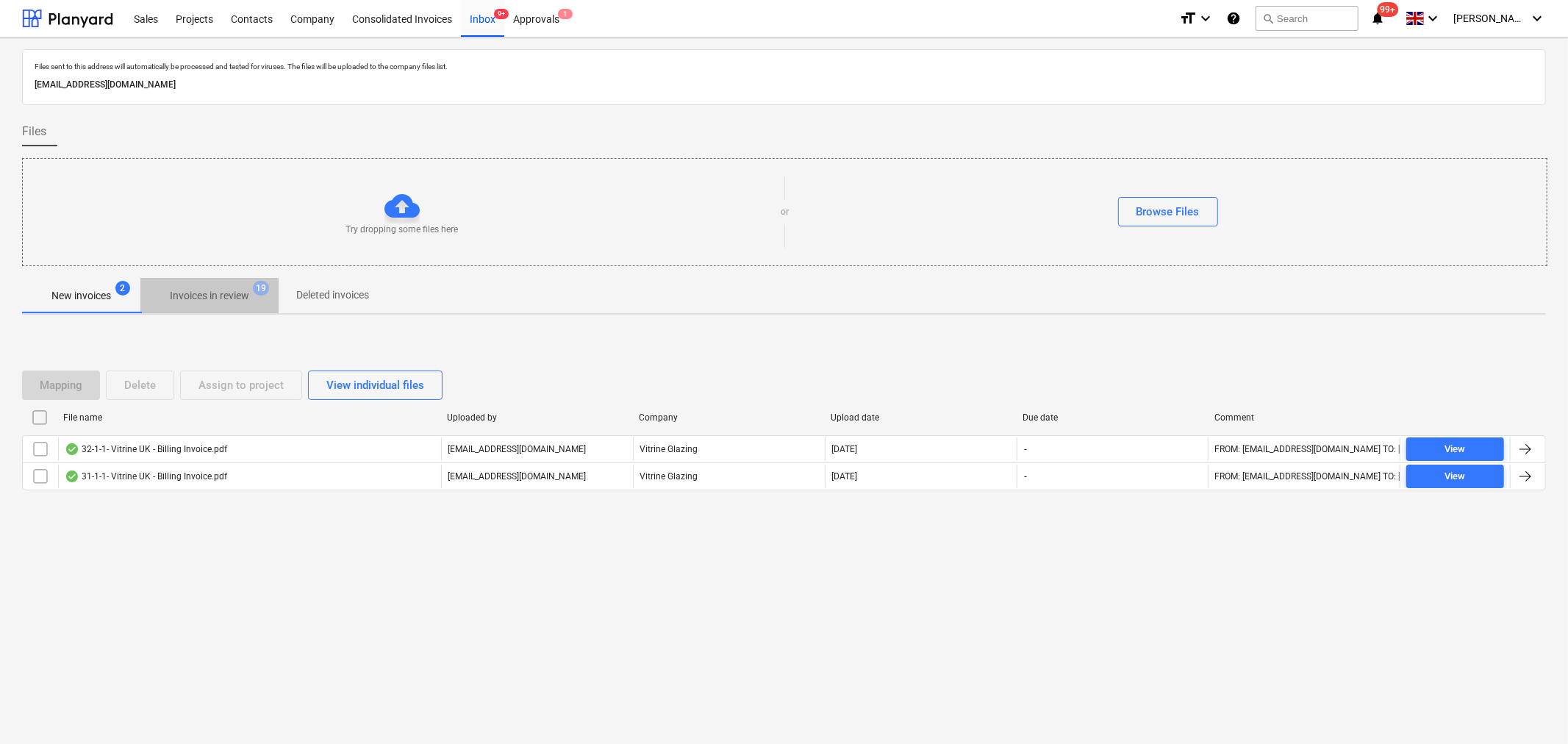
click at [226, 294] on p "Invoices in review" at bounding box center [208, 296] width 79 height 15
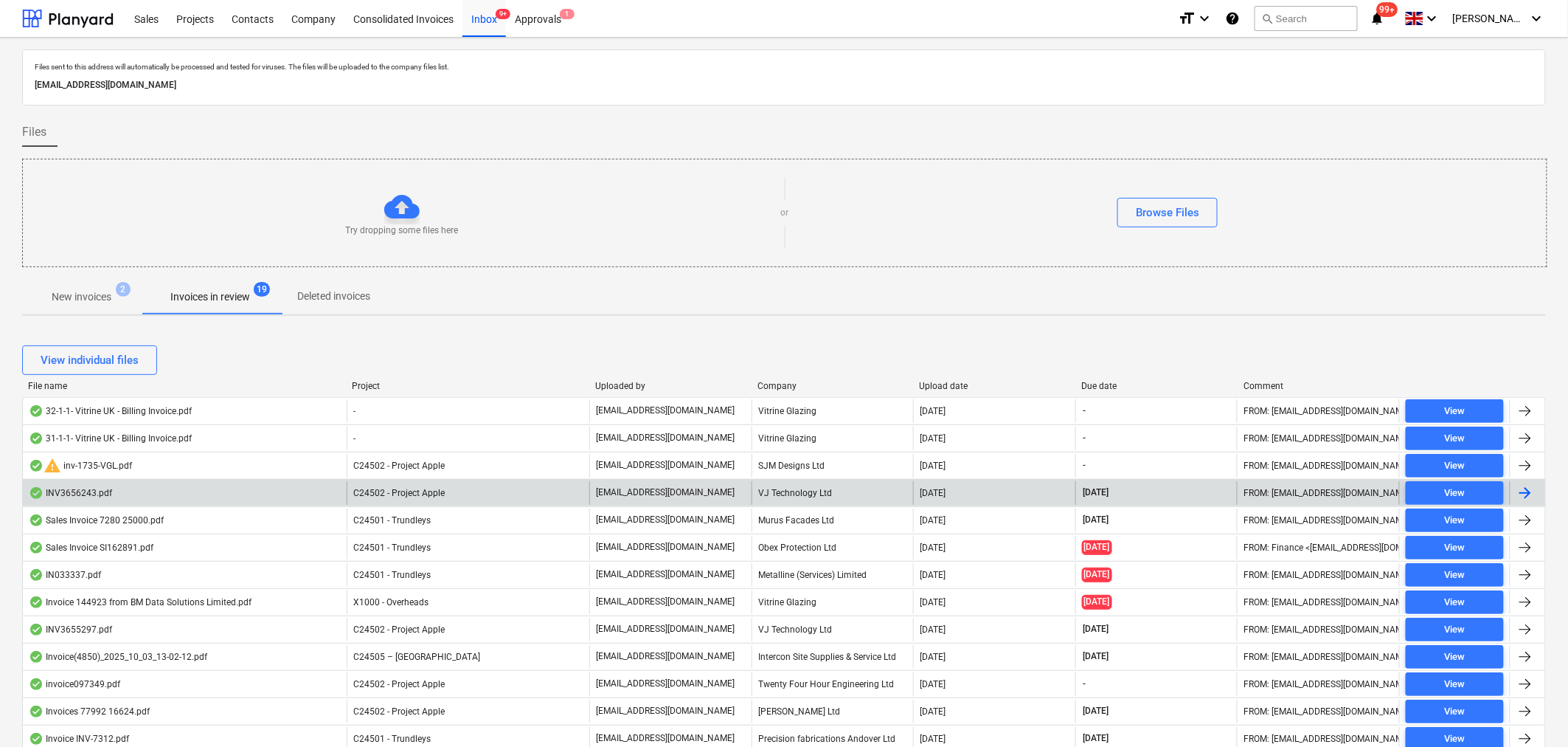
click at [1518, 493] on div at bounding box center [1525, 493] width 18 height 18
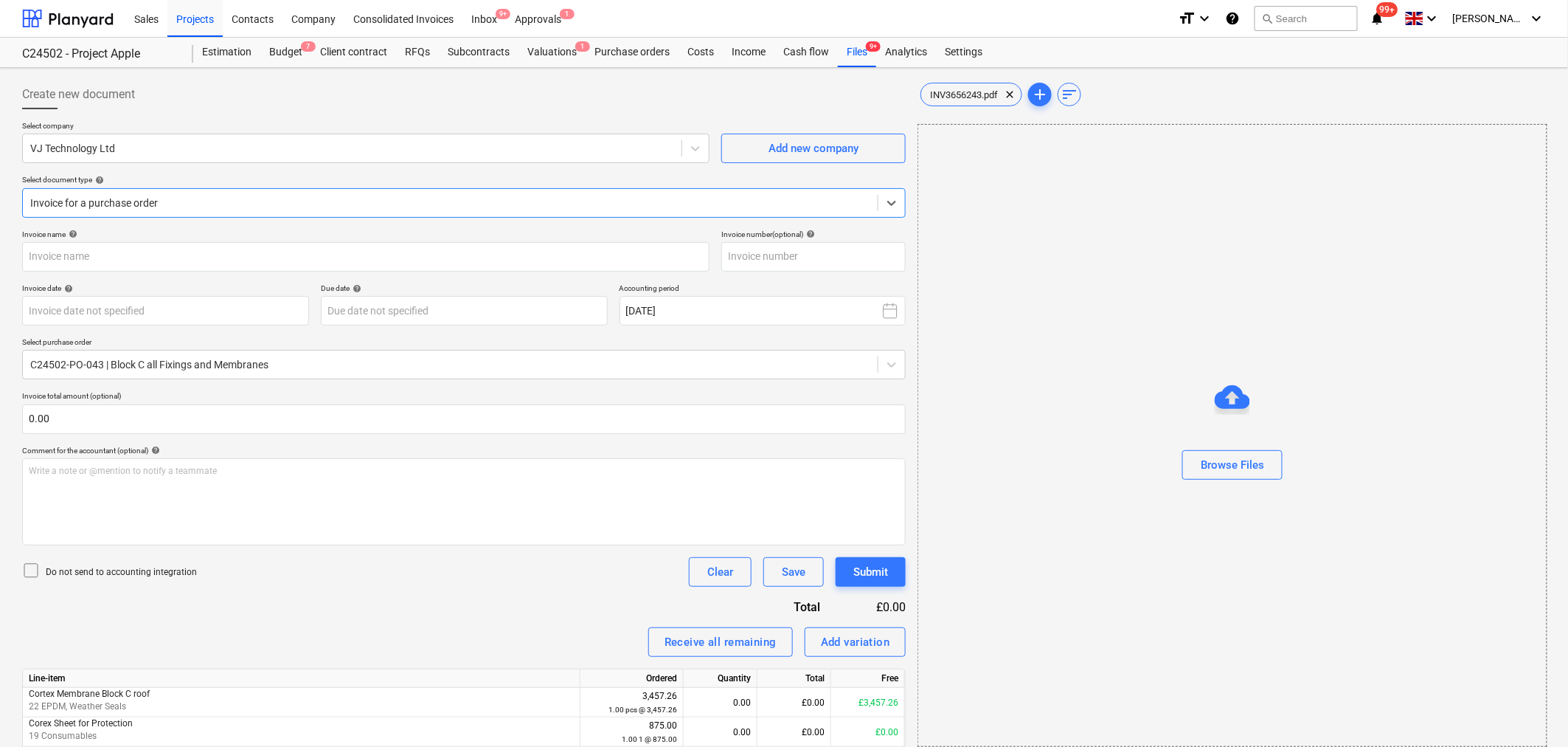
type input "INV3656243"
type input "[DATE]"
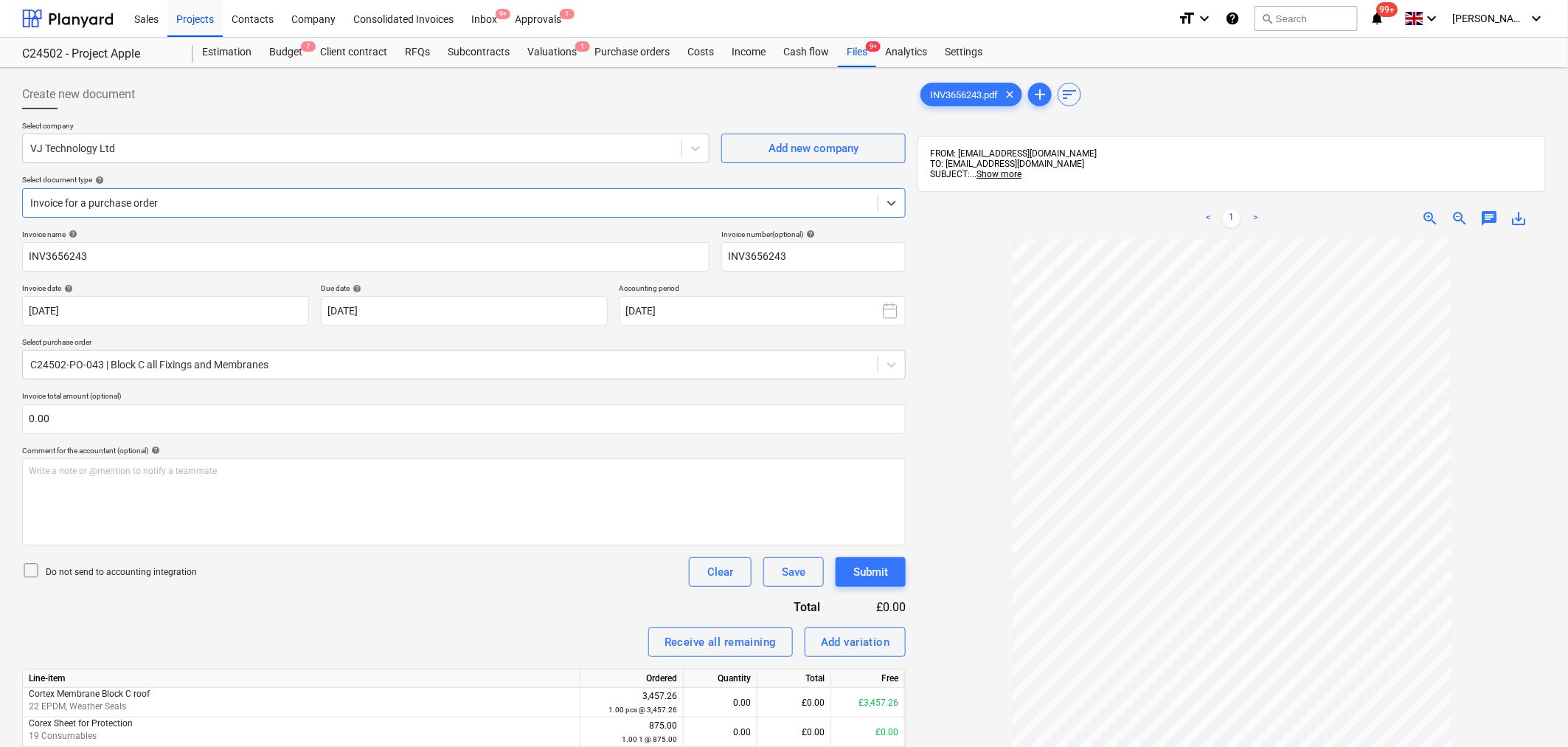
click at [1430, 217] on span "zoom_in" at bounding box center [1430, 218] width 18 height 18
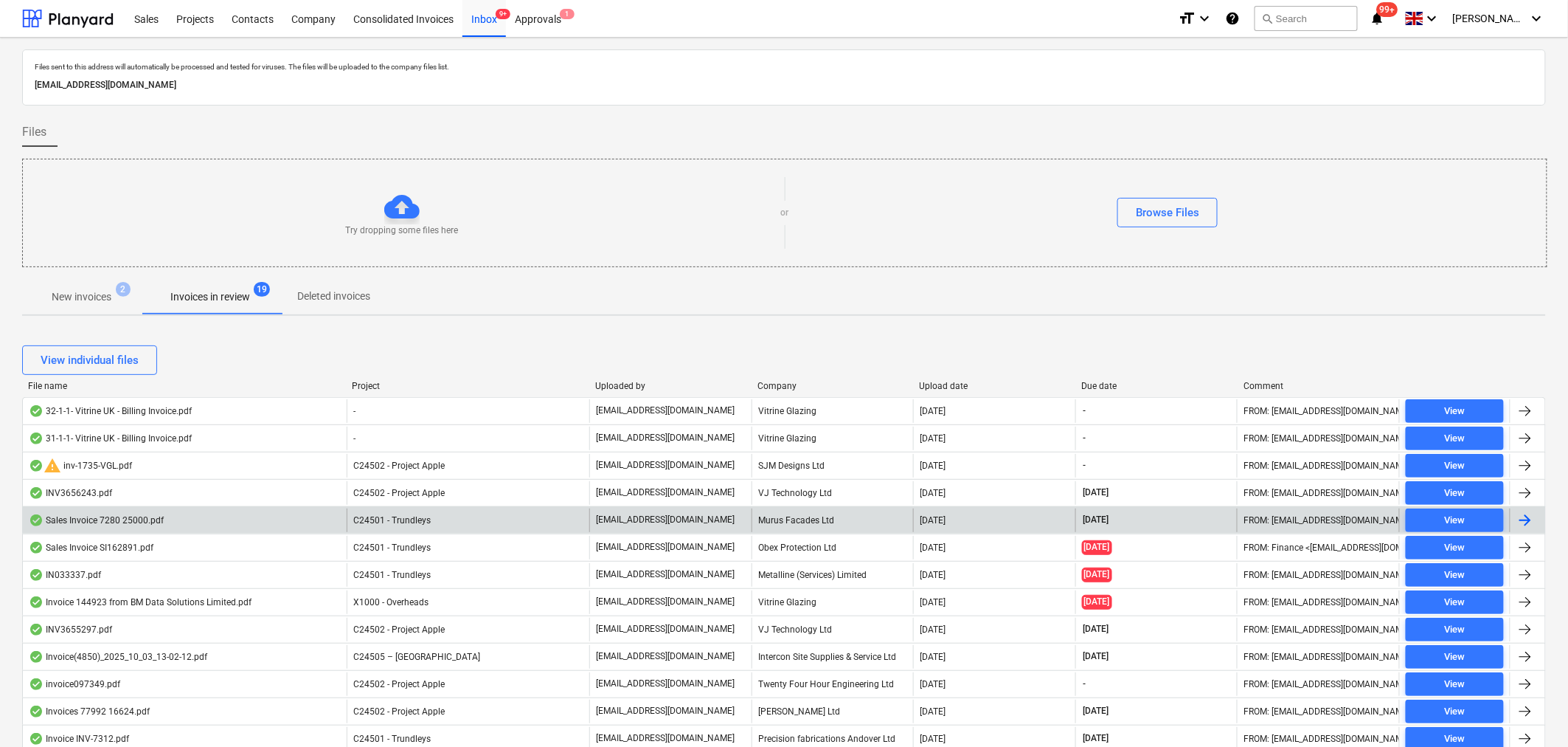
click at [1523, 518] on div at bounding box center [1525, 520] width 18 height 18
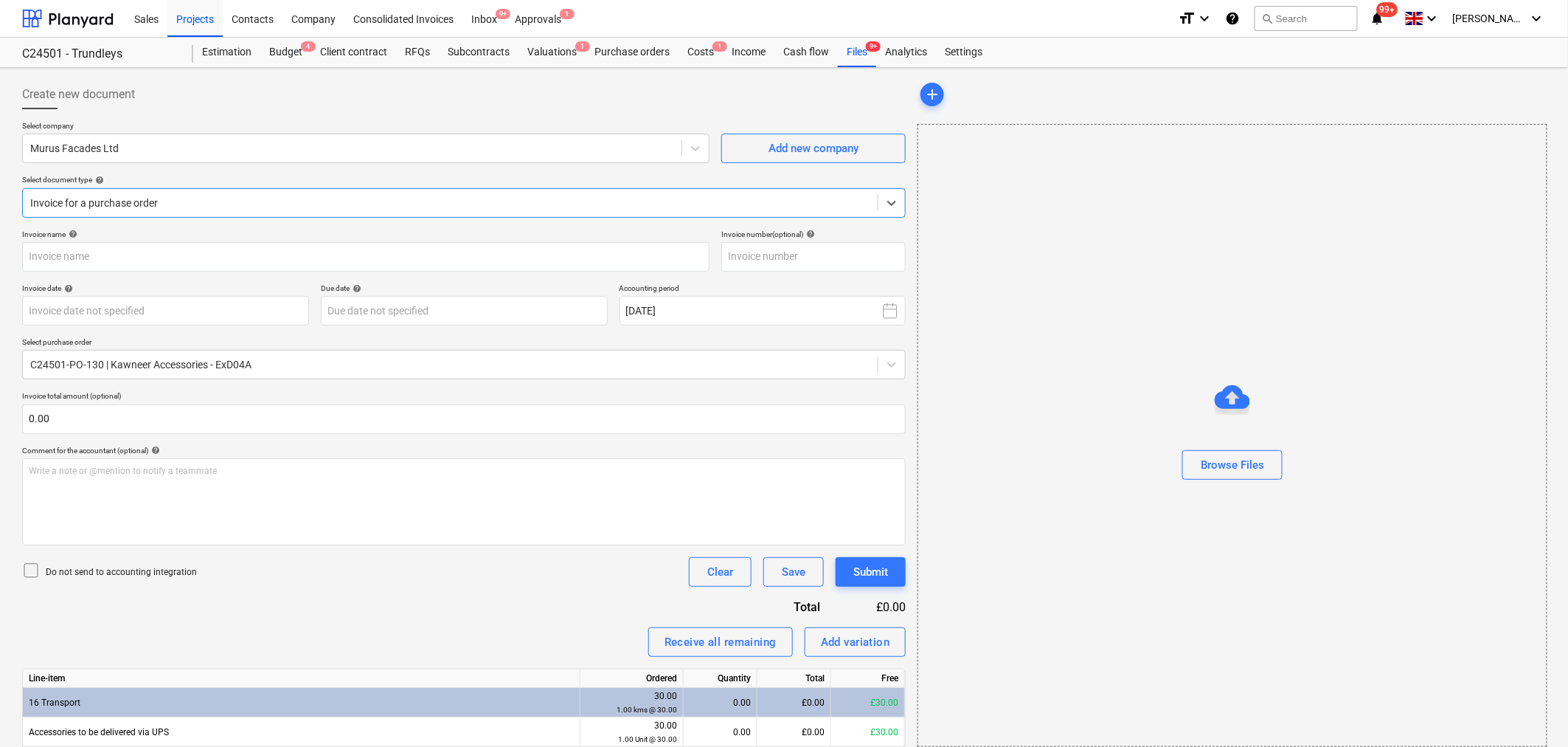
type input "7280"
type input "[DATE]"
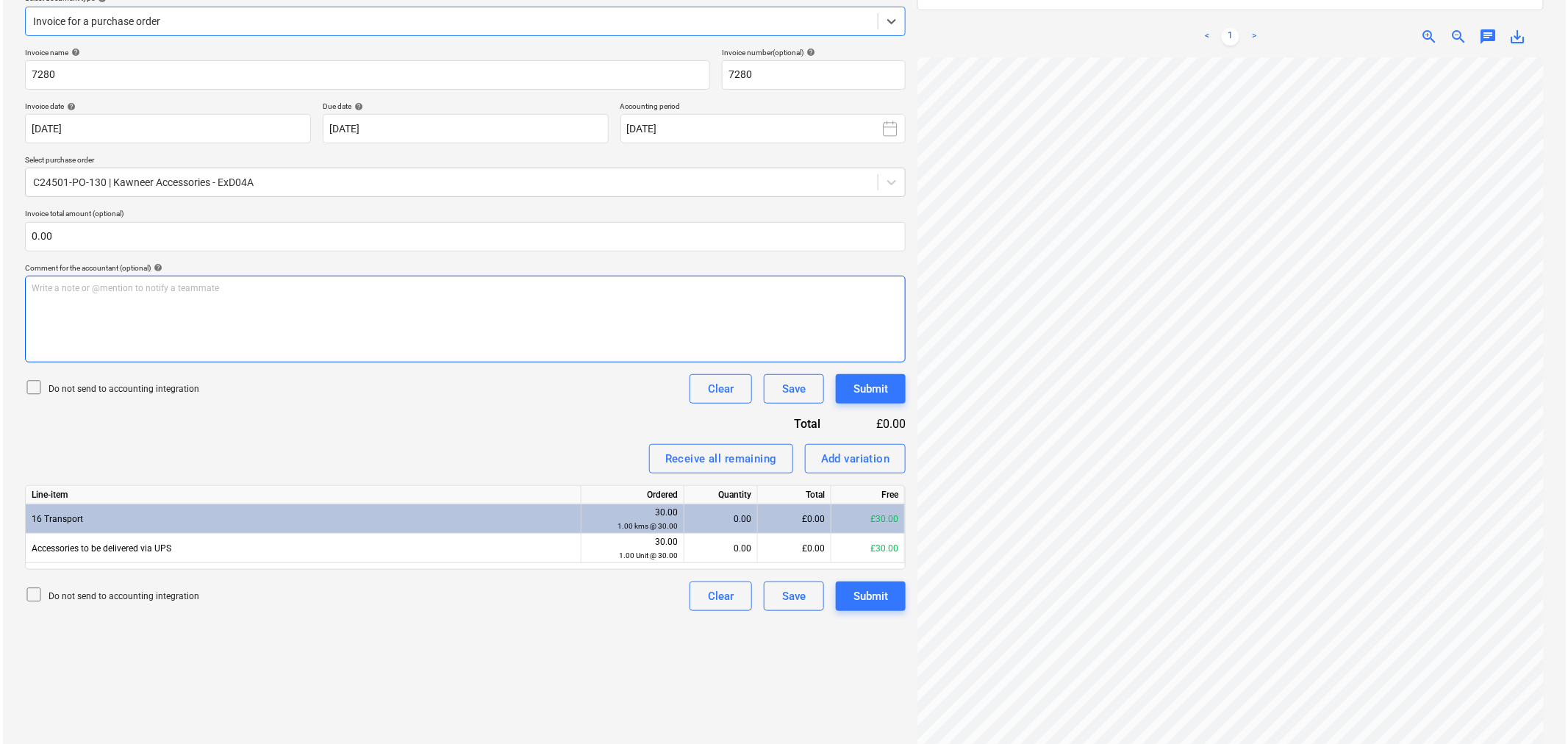
scroll to position [209, 0]
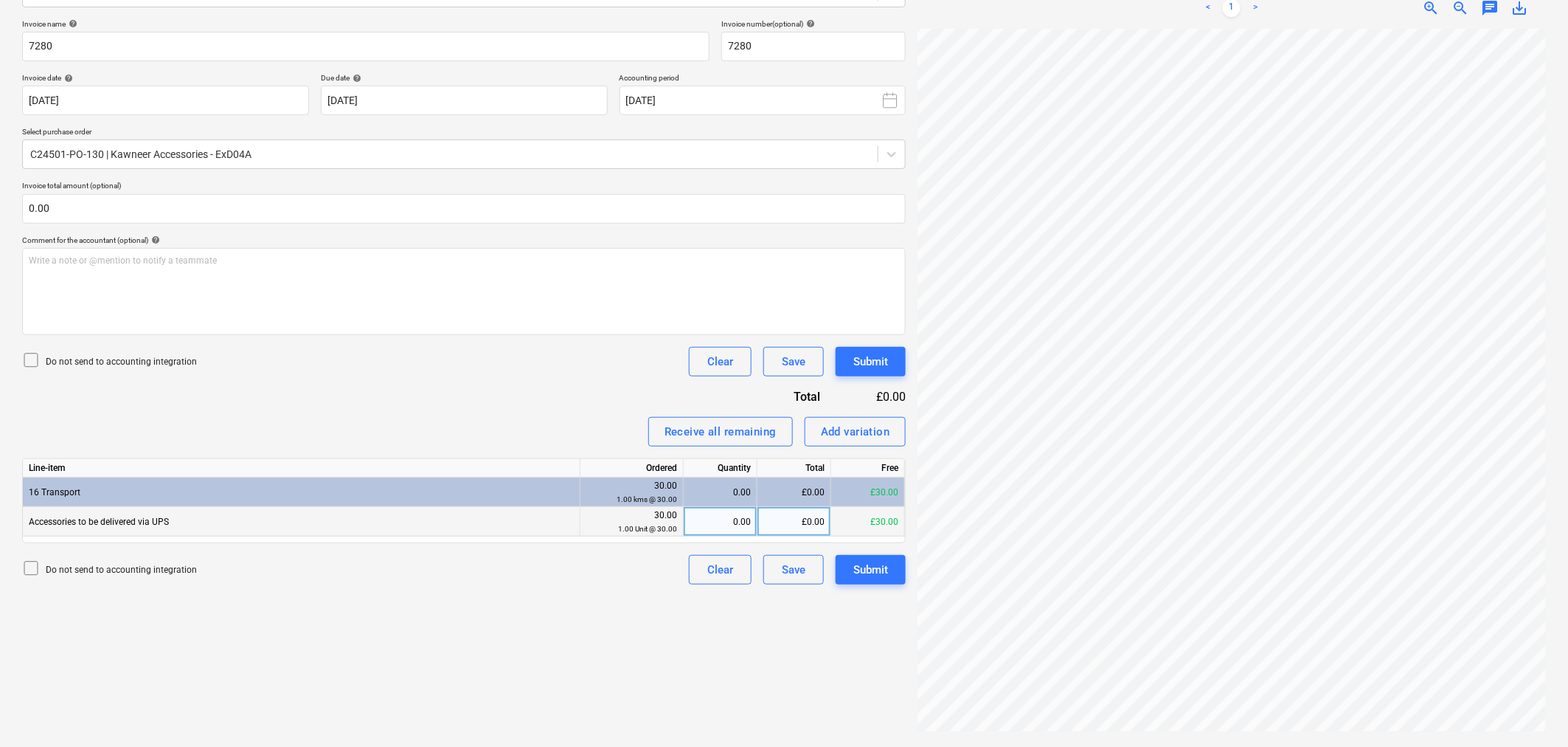
click at [802, 530] on div "£0.00" at bounding box center [794, 522] width 74 height 30
type input "30"
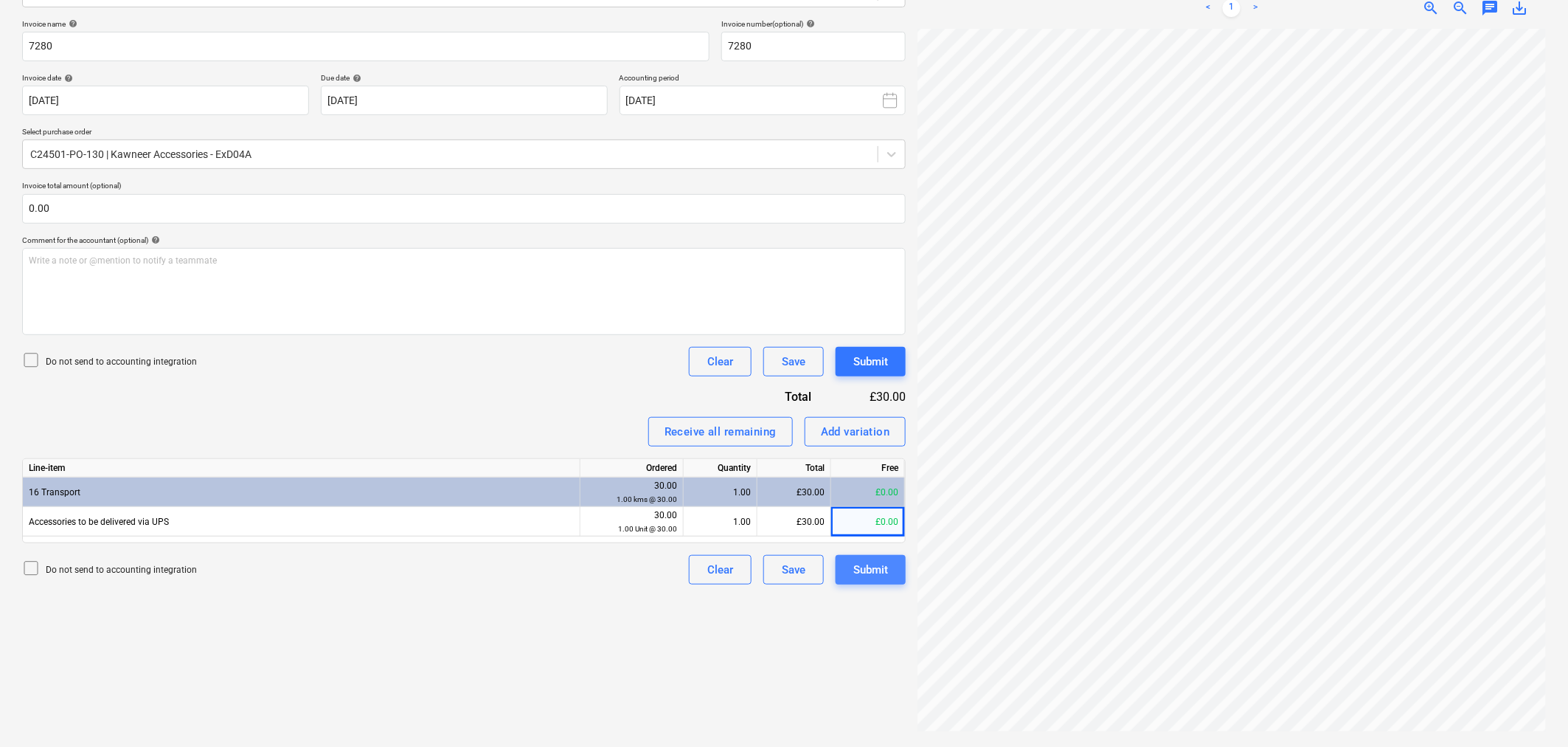
click at [873, 569] on div "Submit" at bounding box center [871, 569] width 34 height 19
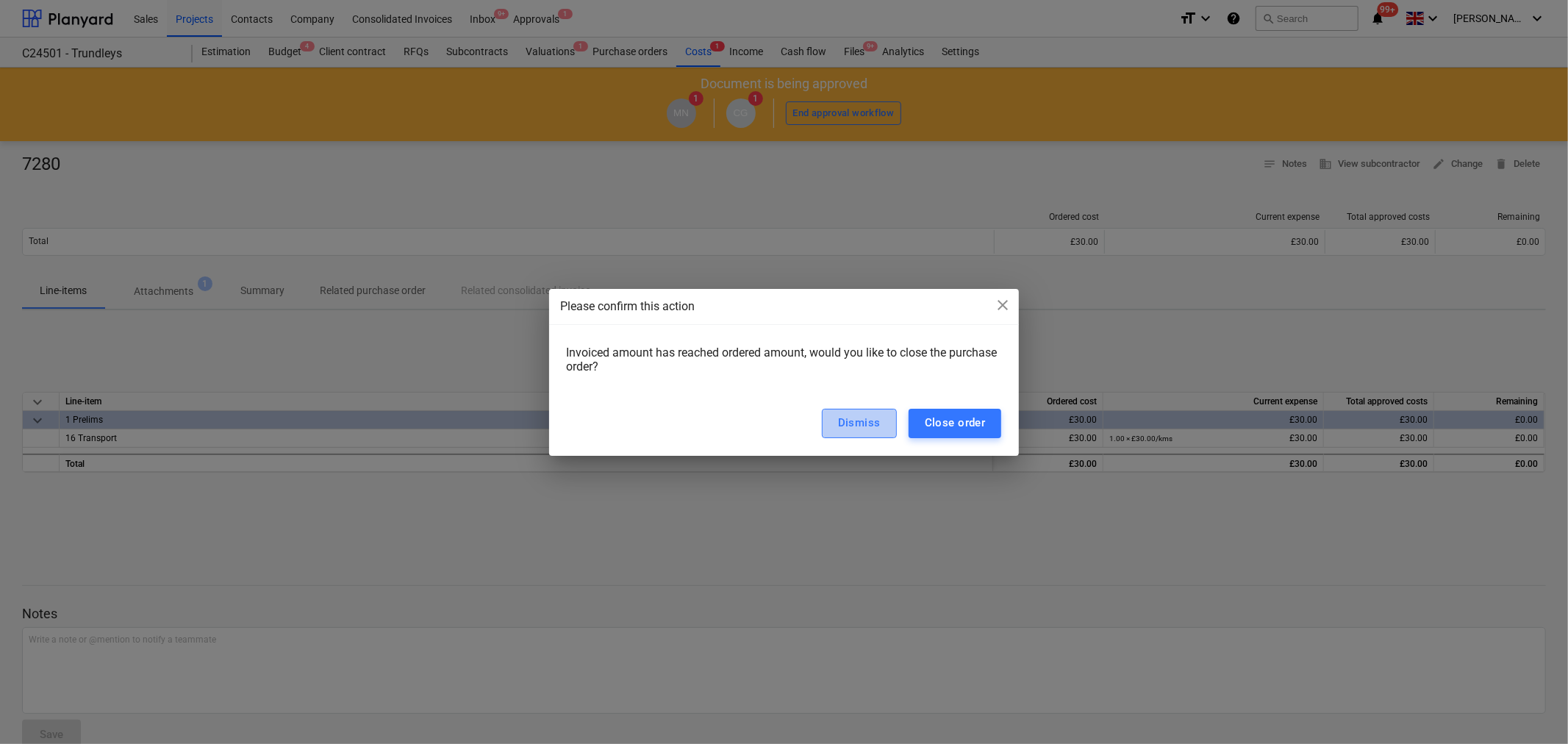
click at [854, 415] on div "Dismiss" at bounding box center [859, 422] width 43 height 19
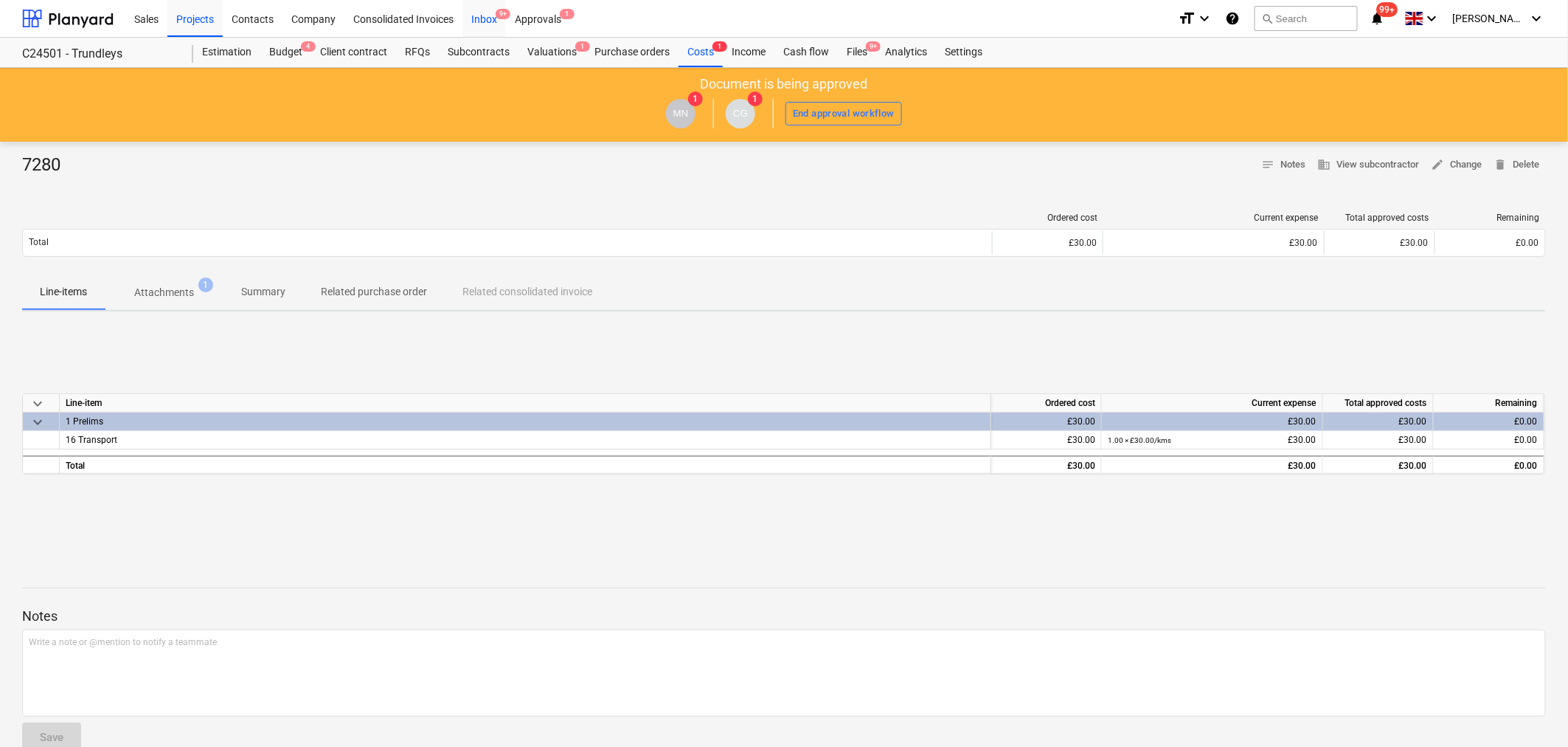
click at [481, 21] on div "Inbox 9+" at bounding box center [484, 17] width 44 height 37
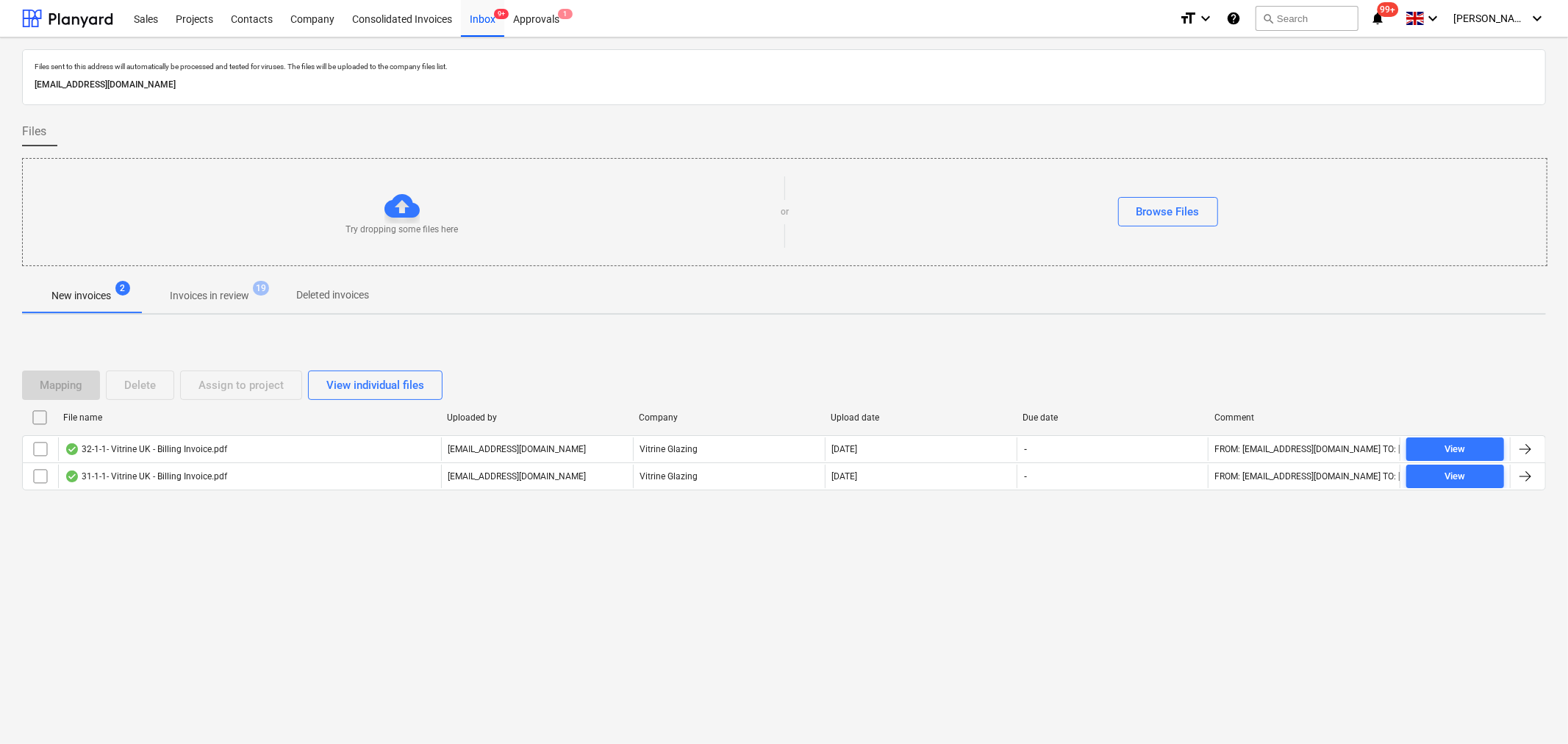
drag, startPoint x: 208, startPoint y: 280, endPoint x: 210, endPoint y: 287, distance: 7.3
click at [210, 282] on button "Invoices in review 19" at bounding box center [209, 295] width 138 height 35
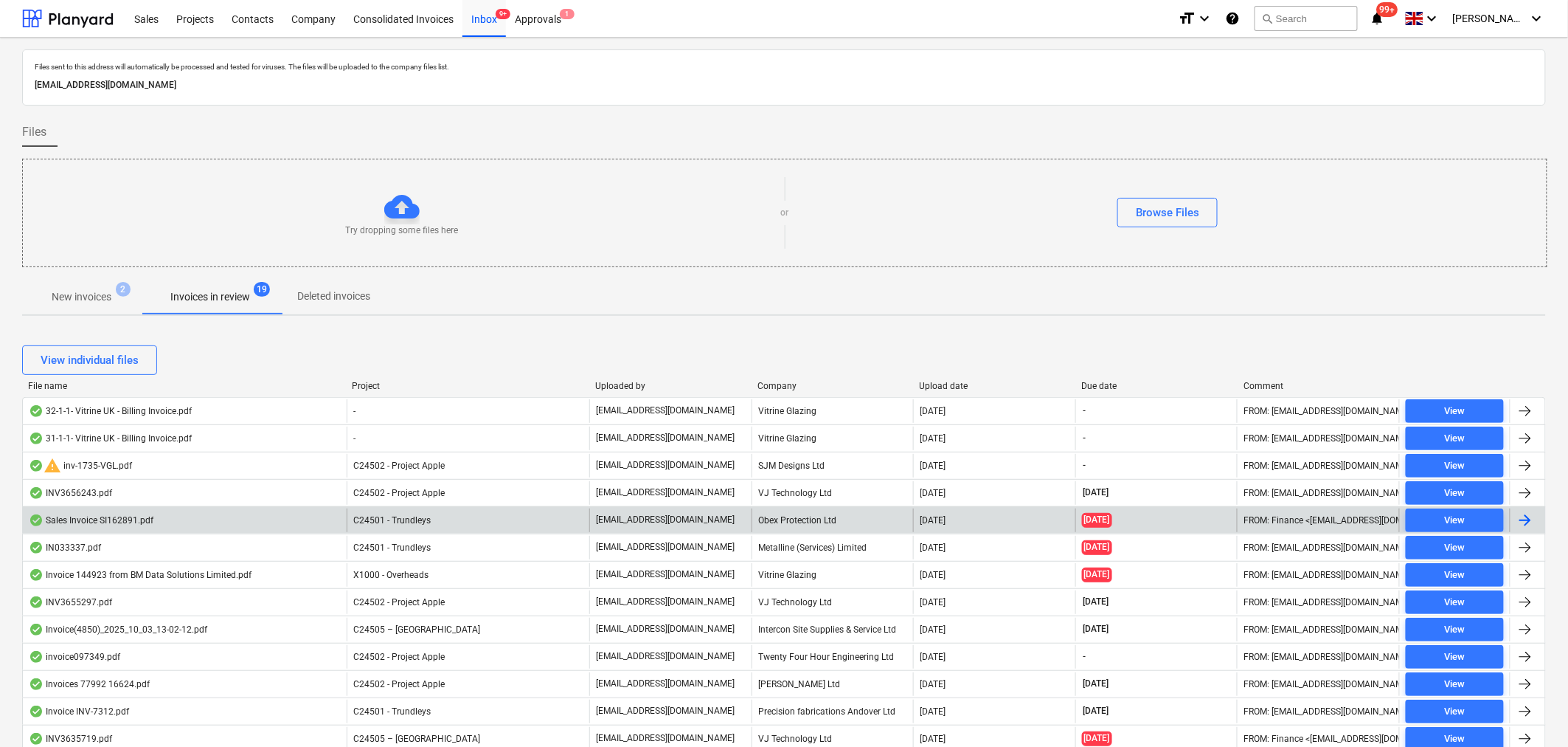
click at [1527, 517] on div at bounding box center [1525, 520] width 18 height 18
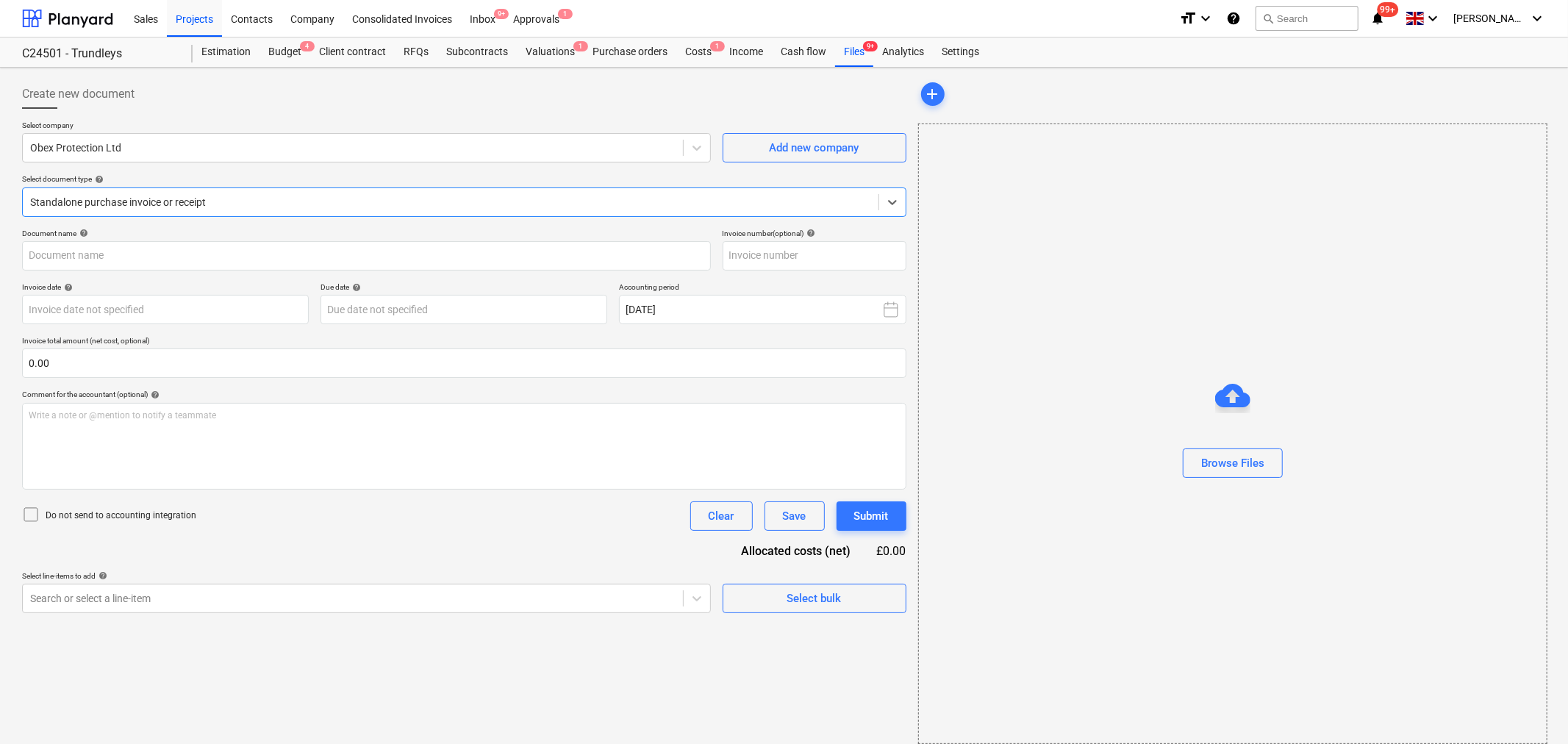
type input "SI162891"
type input "[DATE]"
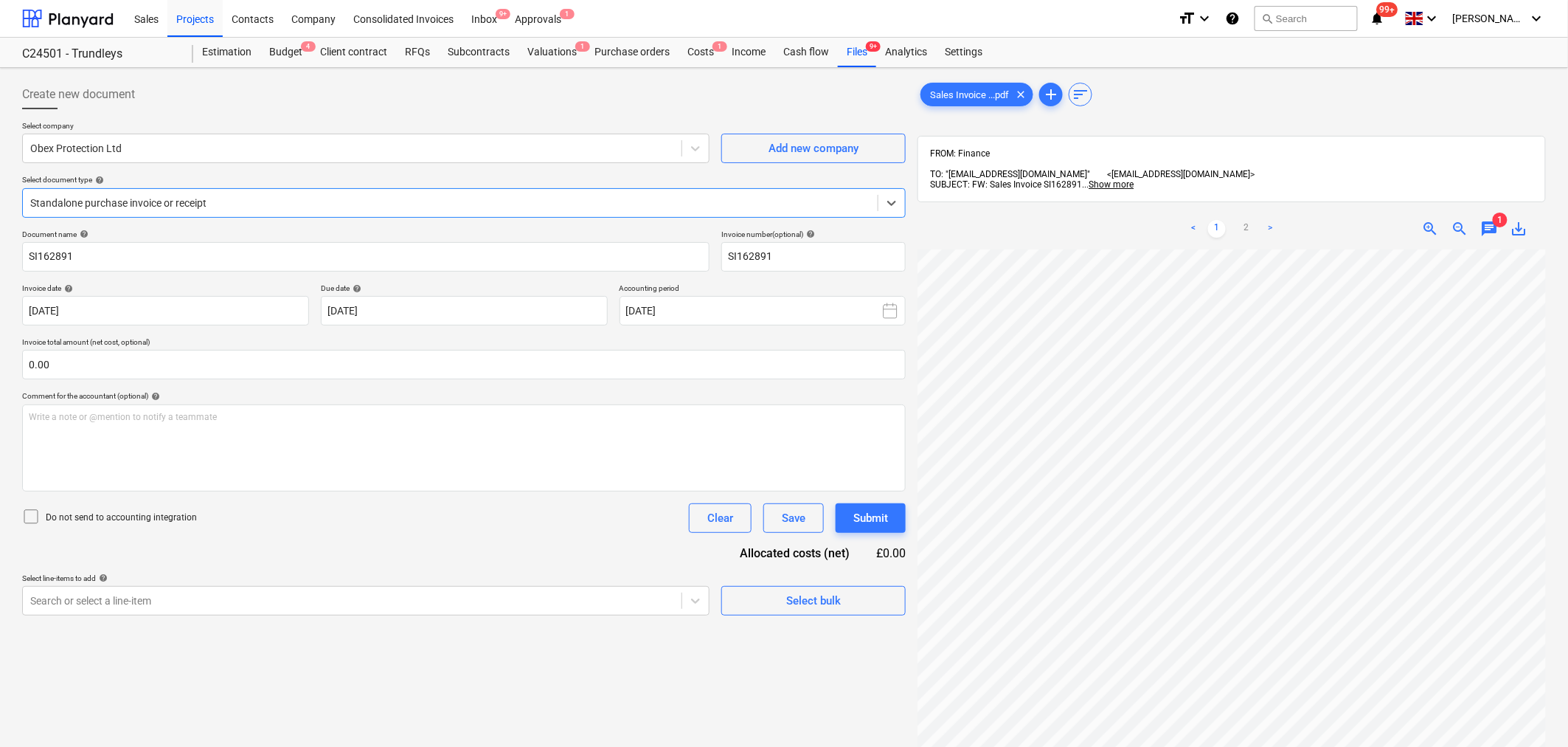
drag, startPoint x: 882, startPoint y: 202, endPoint x: 893, endPoint y: 220, distance: 21.1
click at [883, 202] on div at bounding box center [892, 203] width 27 height 27
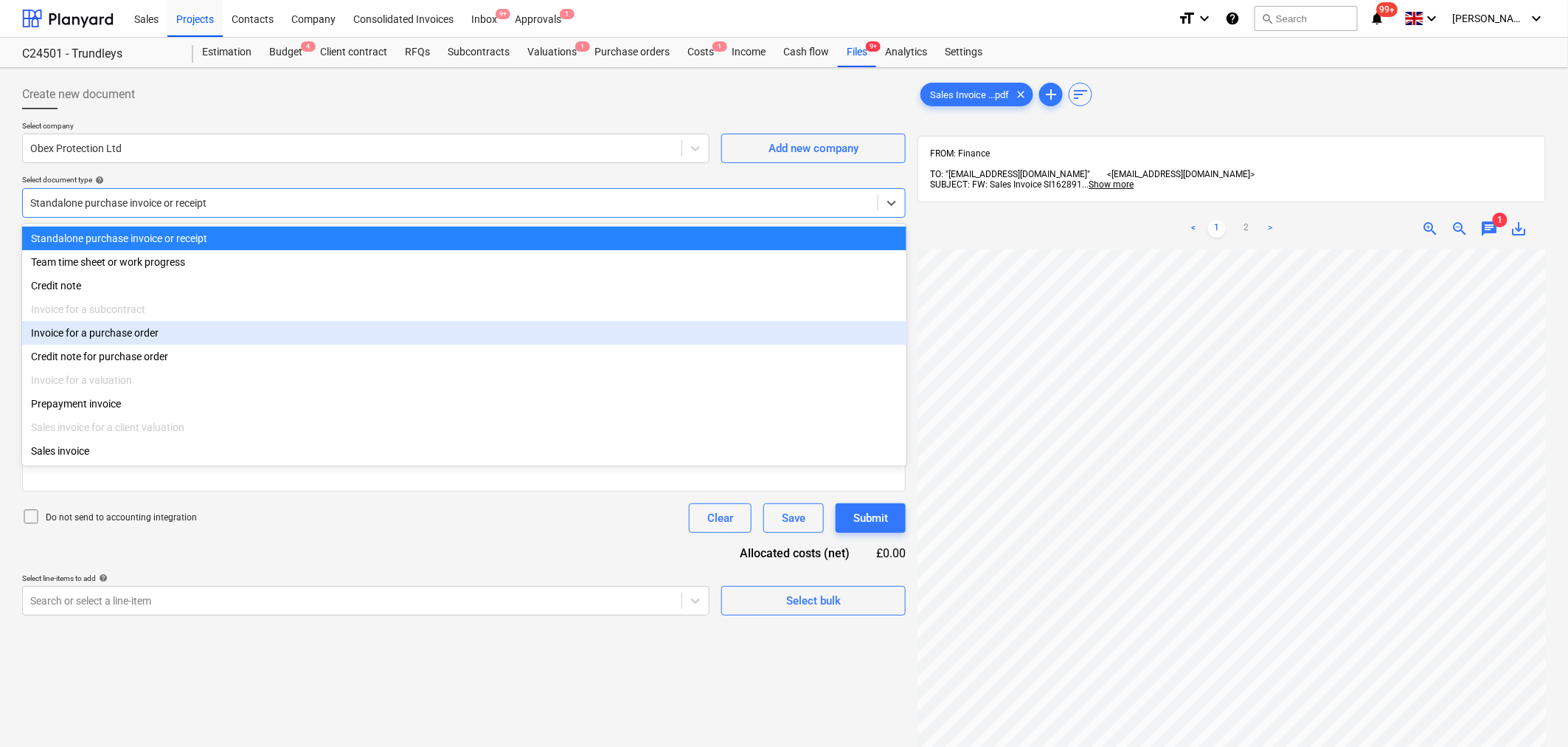
click at [426, 323] on div "Invoice for a purchase order" at bounding box center [464, 332] width 884 height 24
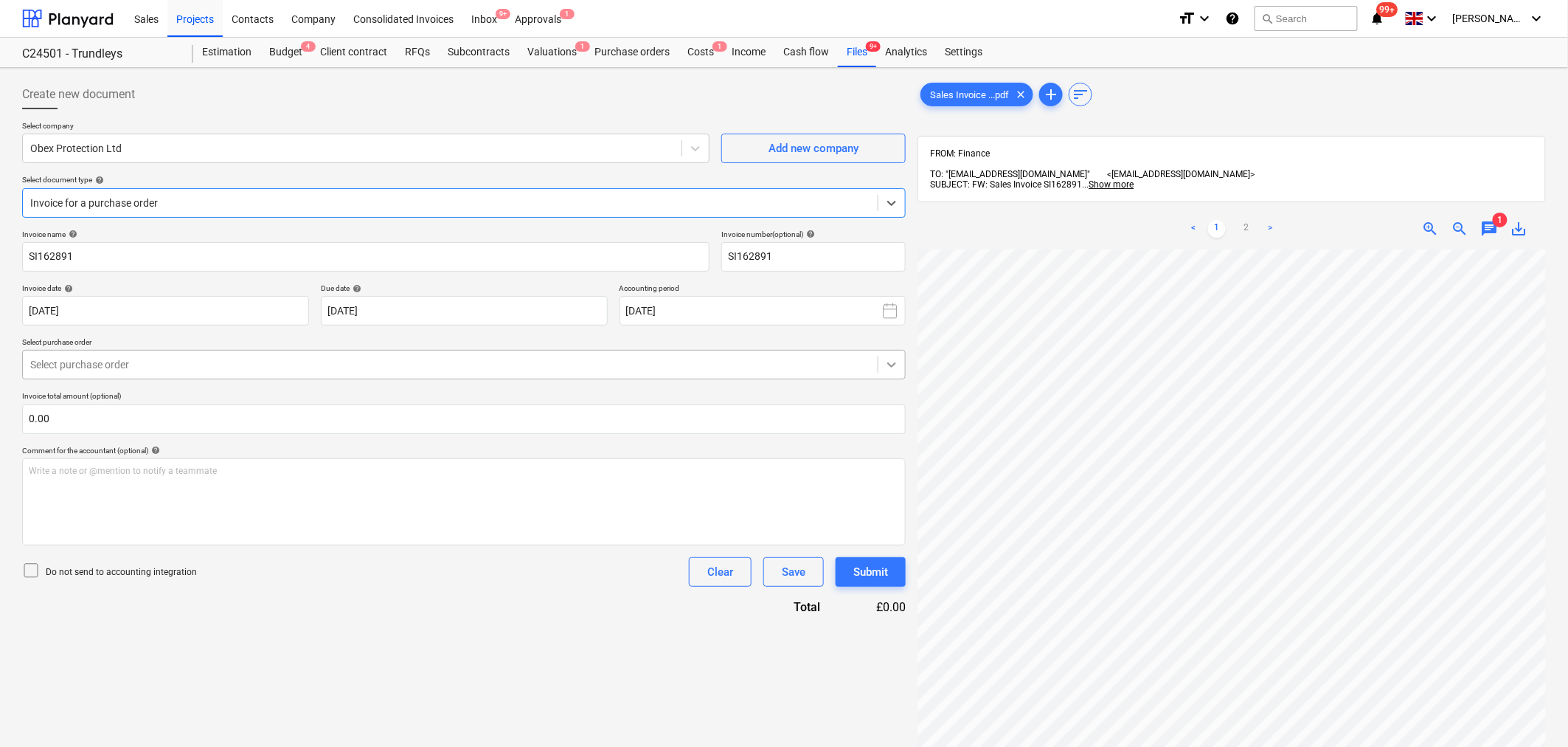
click at [895, 365] on icon at bounding box center [892, 365] width 9 height 5
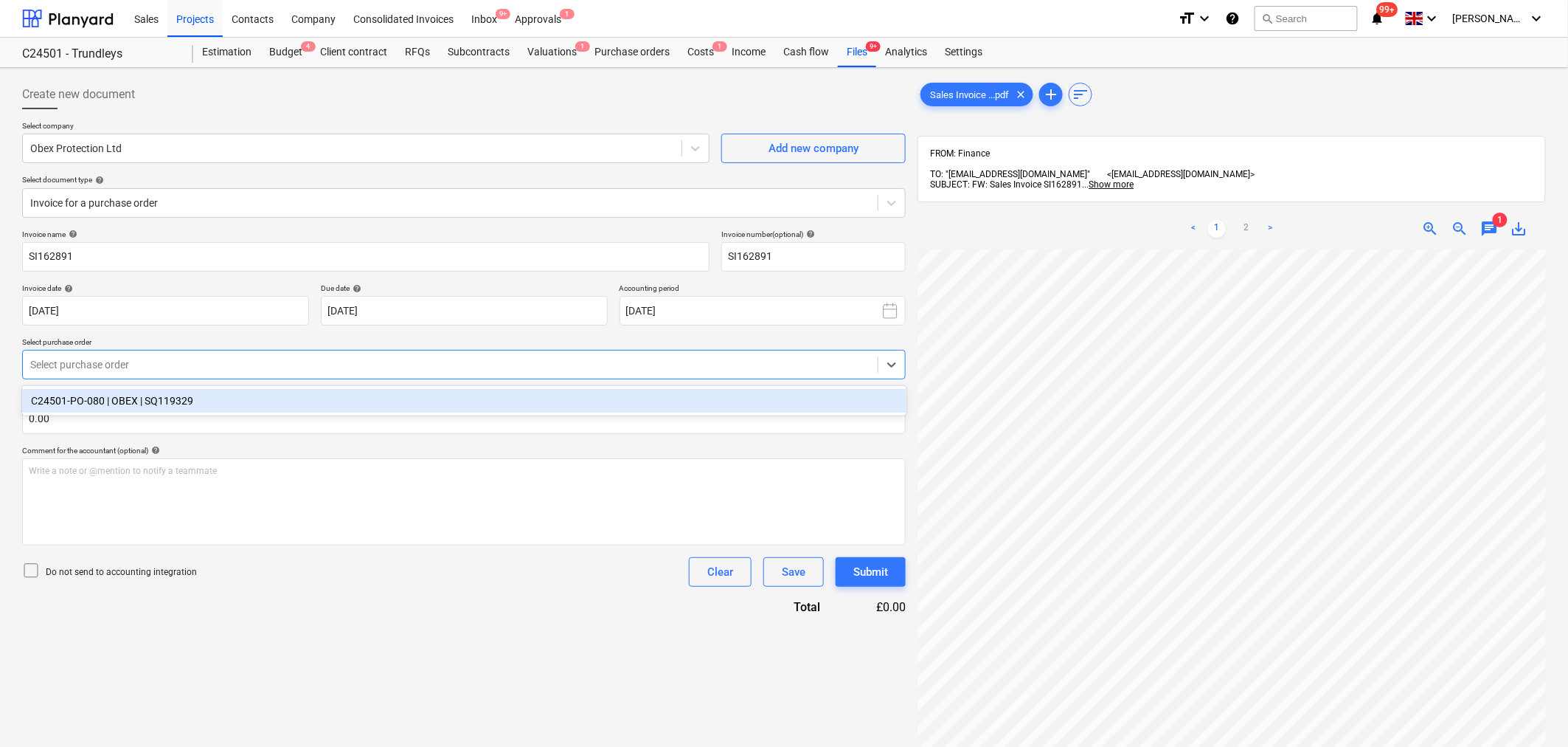
click at [116, 401] on div "C24501-PO-080 | OBEX | SQ119329" at bounding box center [464, 400] width 884 height 24
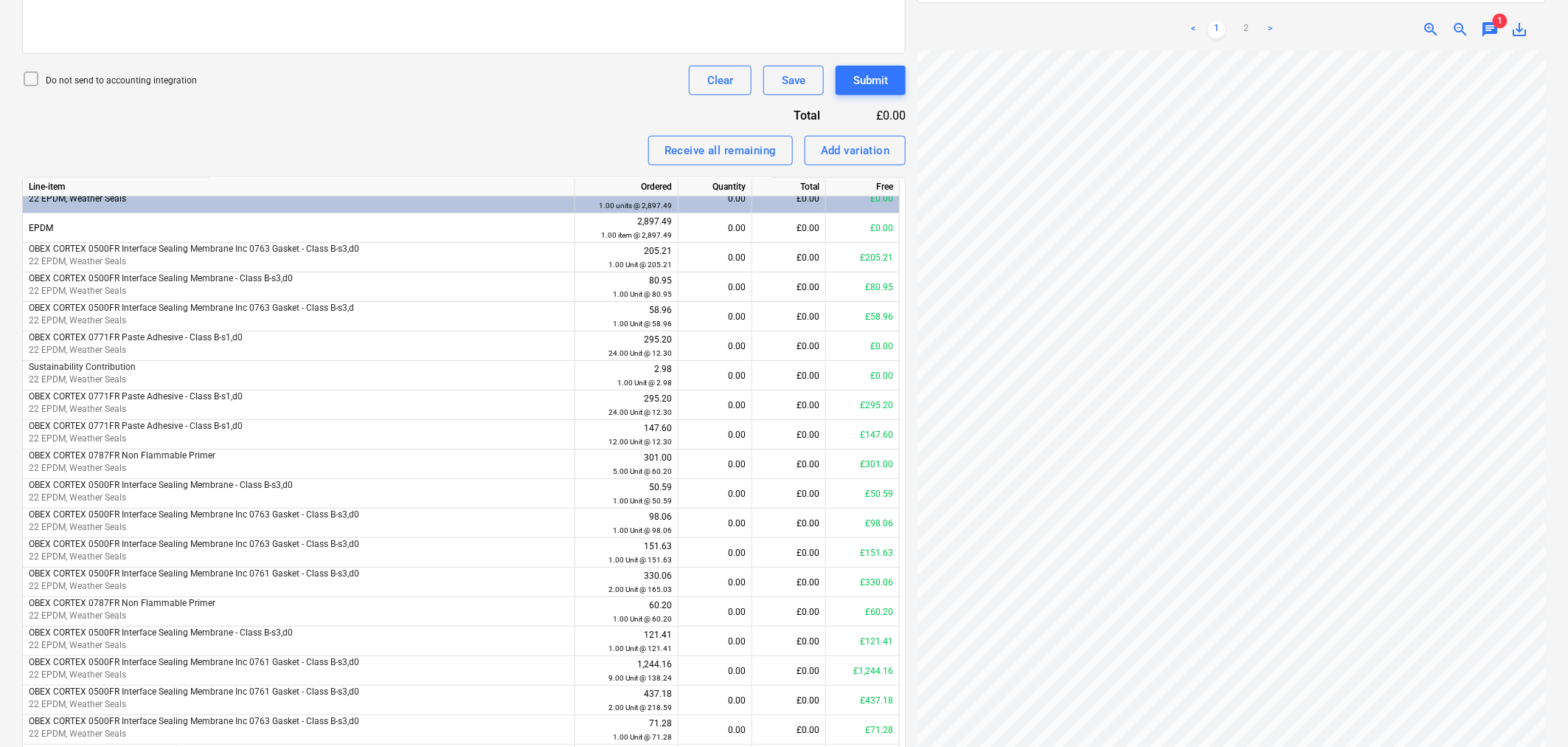
scroll to position [237, 0]
click at [1463, 21] on span "zoom_out" at bounding box center [1460, 30] width 18 height 18
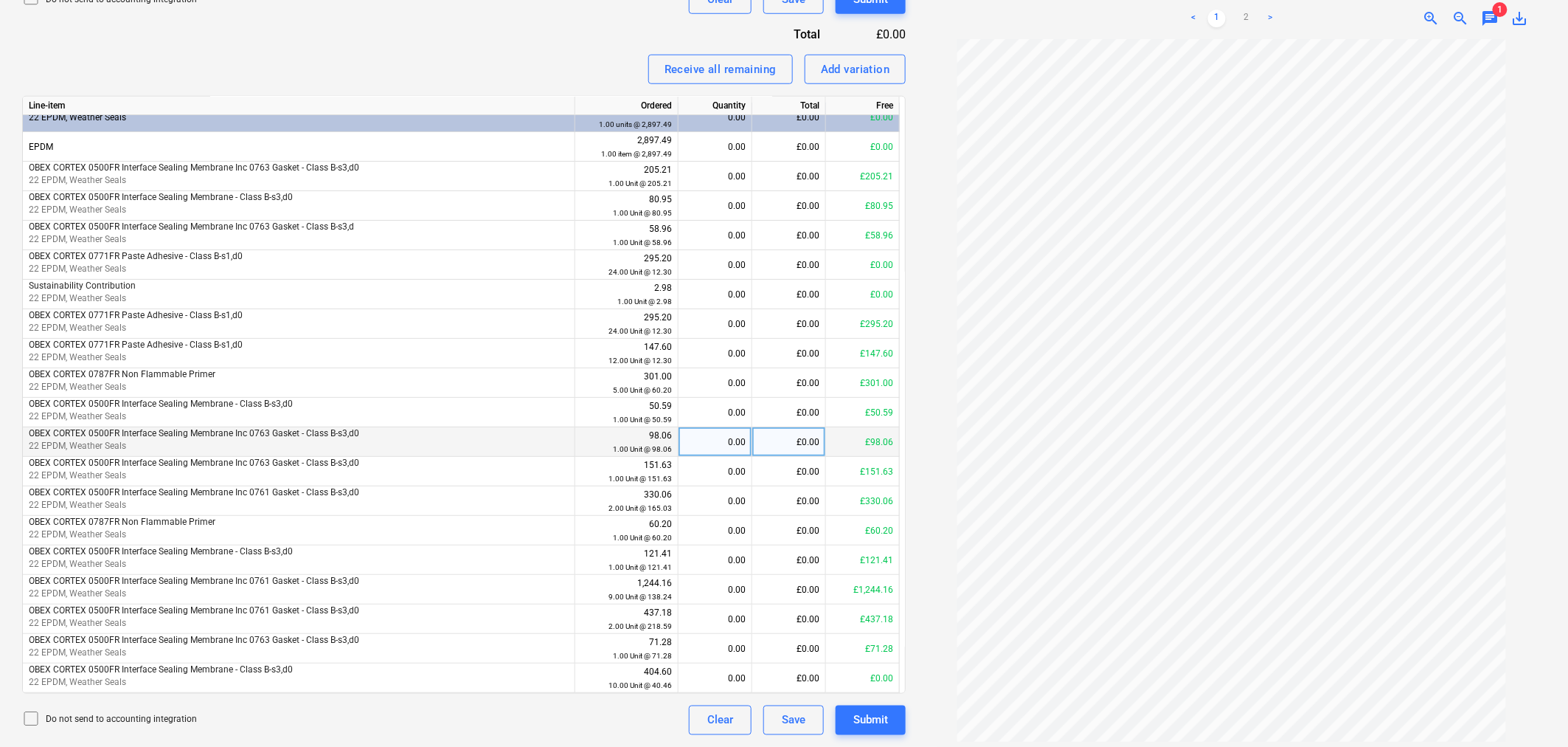
scroll to position [0, 0]
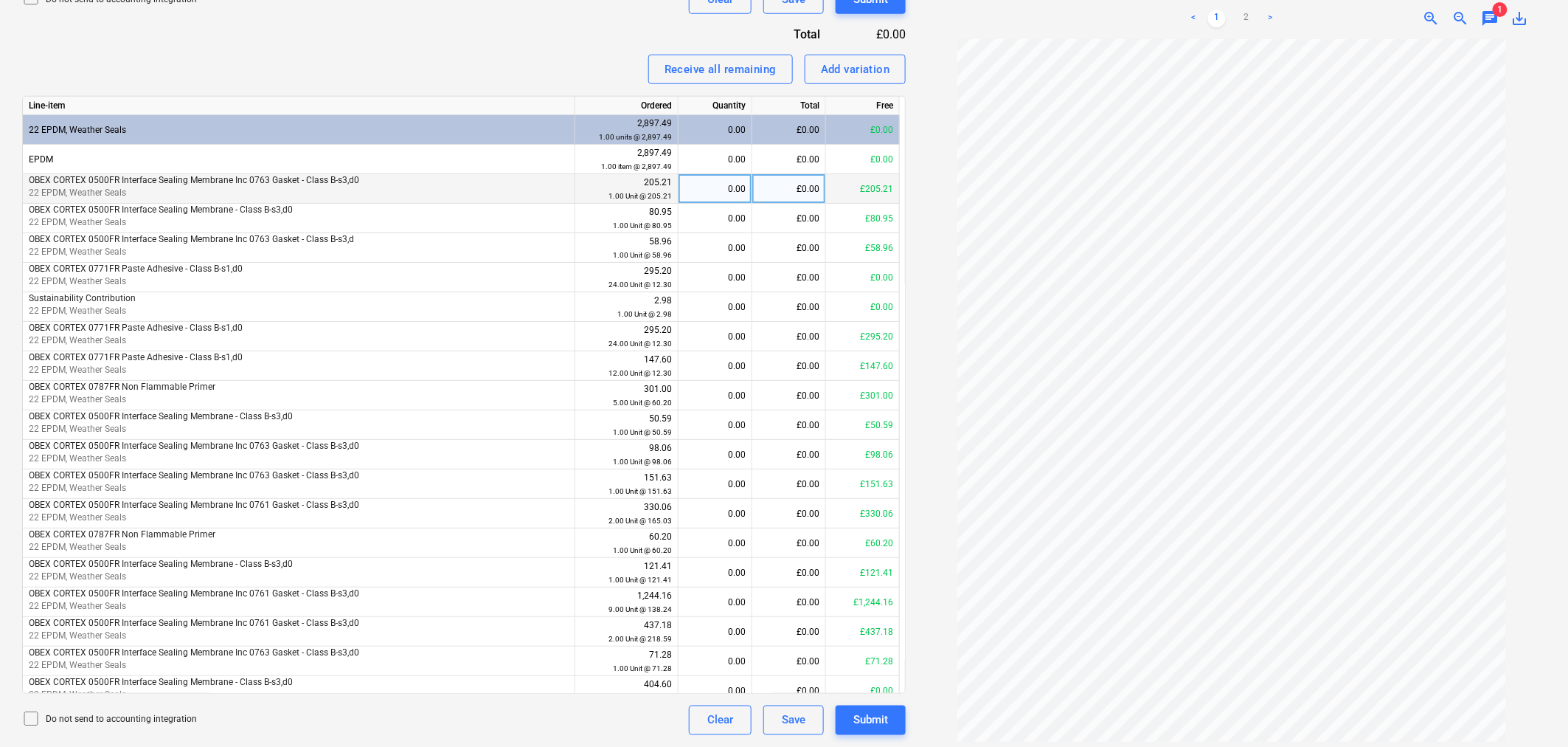
click at [728, 186] on div "0.00" at bounding box center [715, 188] width 61 height 30
type input "1"
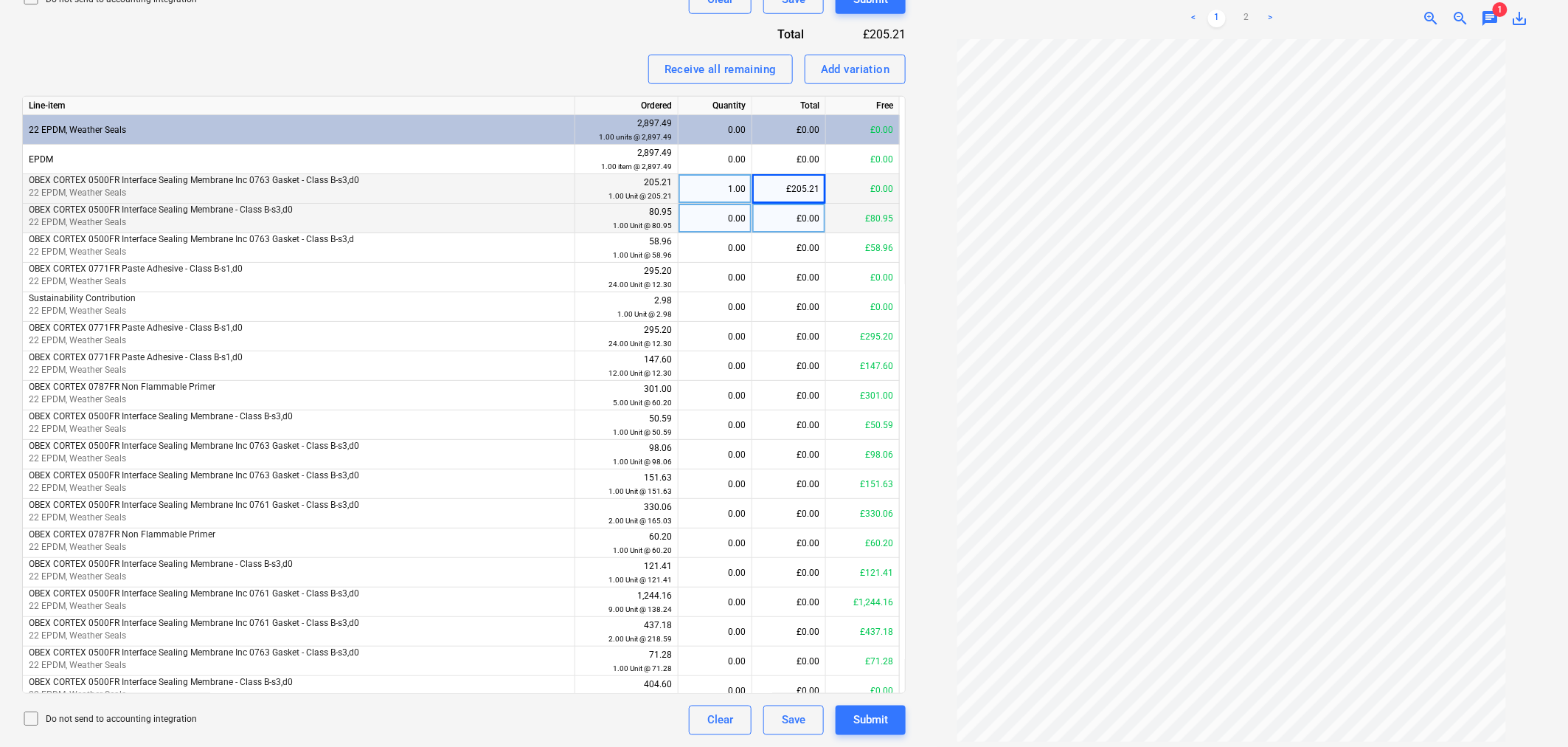
click at [728, 216] on div "0.00" at bounding box center [715, 218] width 61 height 30
type input "1"
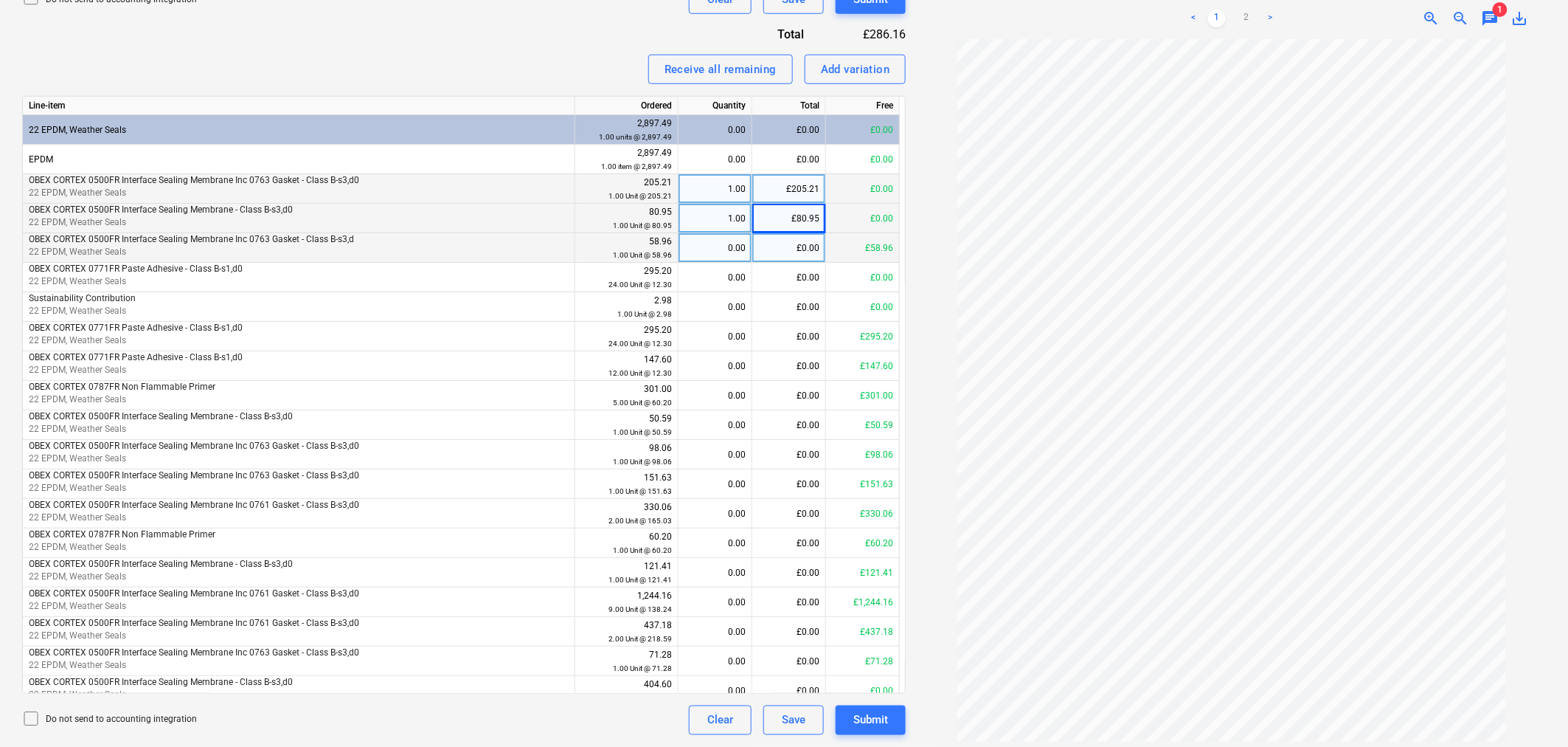
click at [733, 245] on div "0.00" at bounding box center [715, 247] width 61 height 30
type input "1"
click at [723, 277] on div "0.00" at bounding box center [715, 277] width 61 height 30
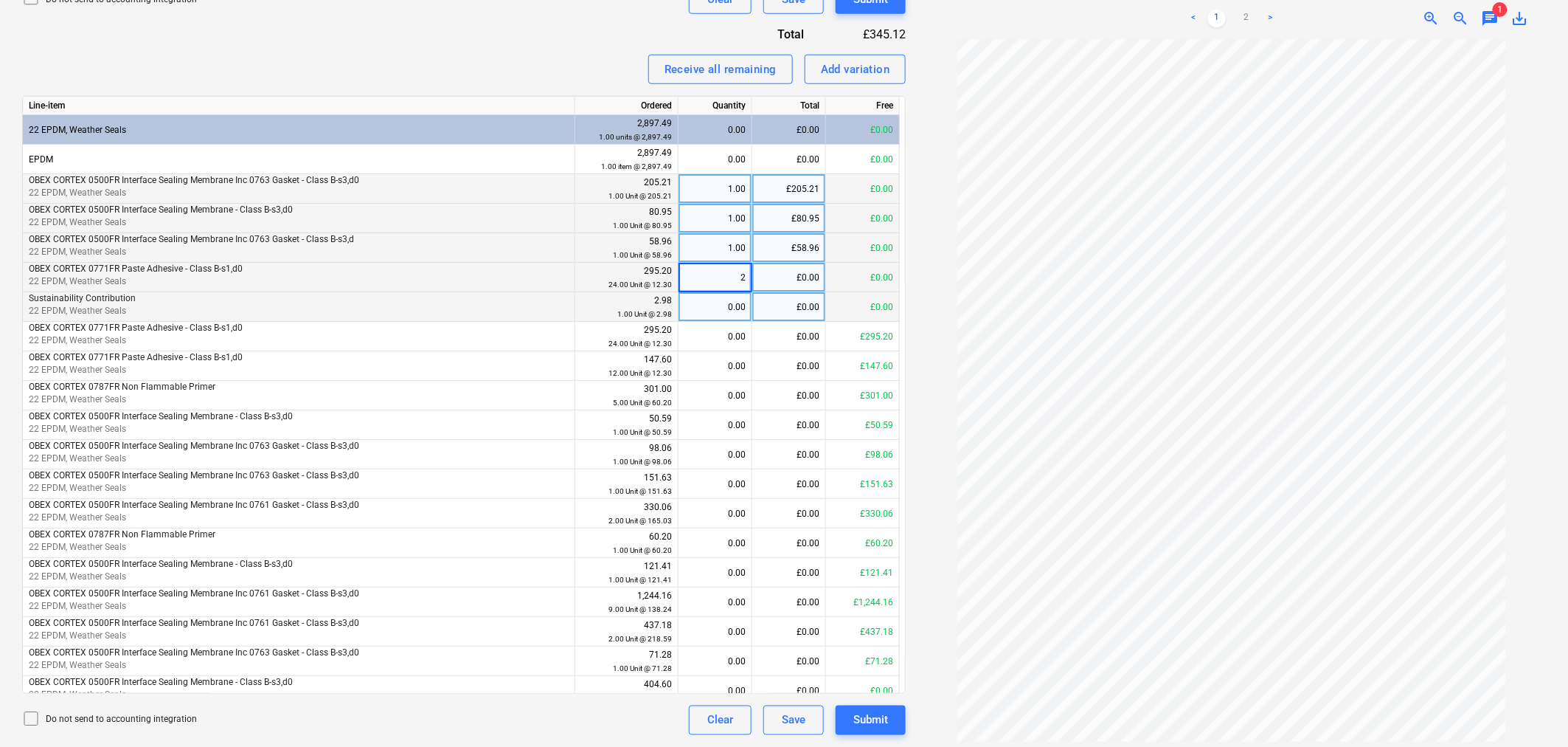
type input "24"
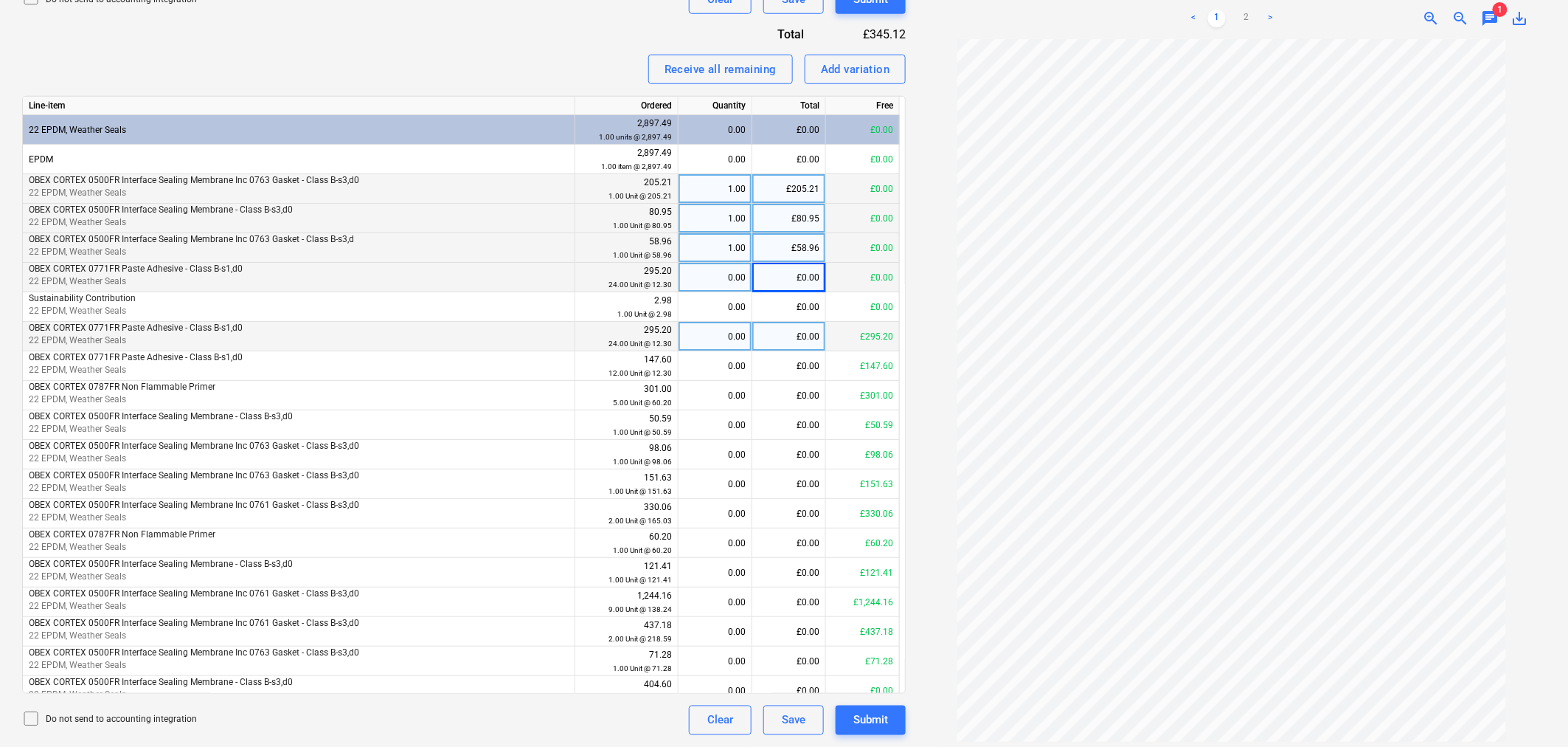
click at [731, 330] on div "0.00" at bounding box center [715, 336] width 61 height 30
type input "24"
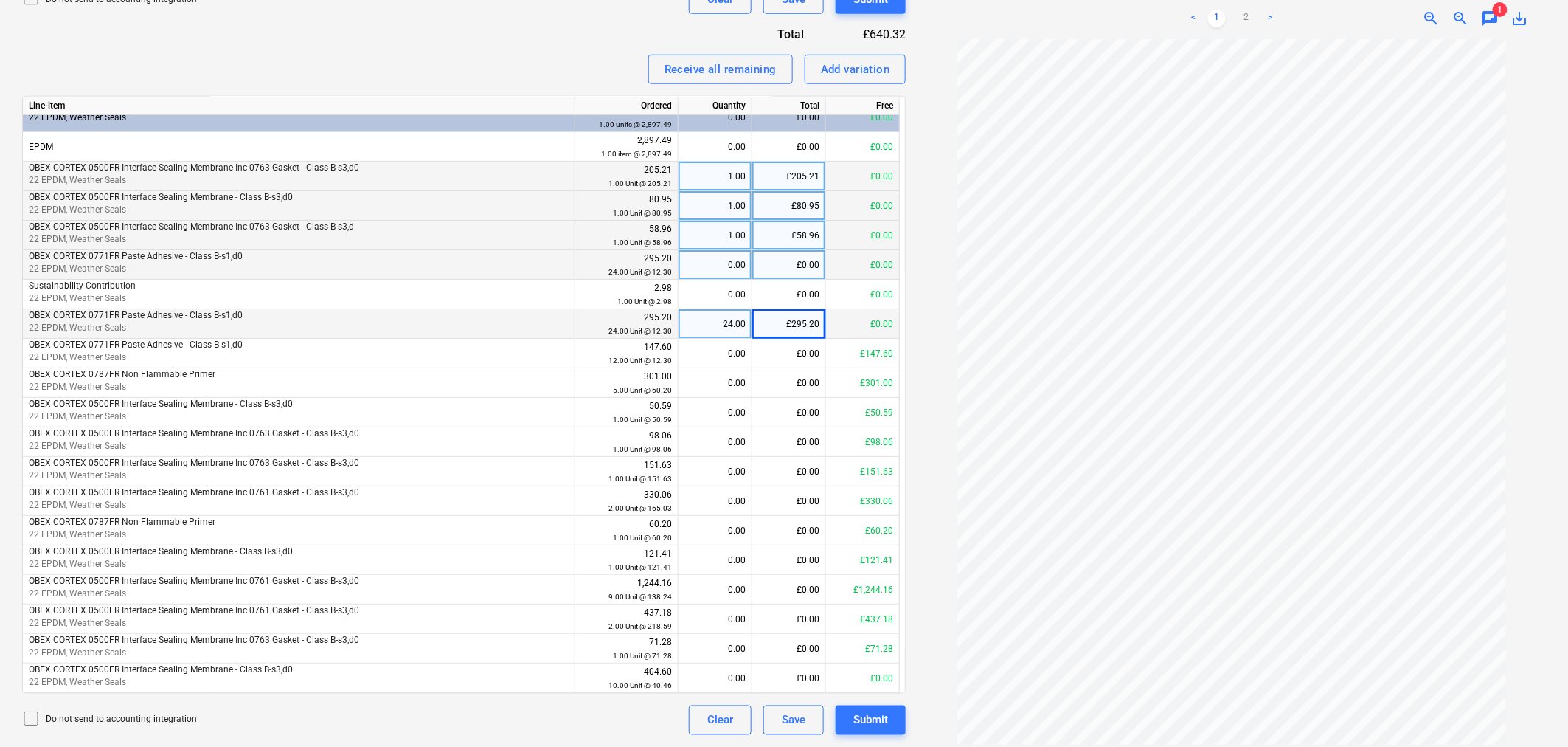
click at [1492, 10] on span "chat" at bounding box center [1490, 18] width 18 height 18
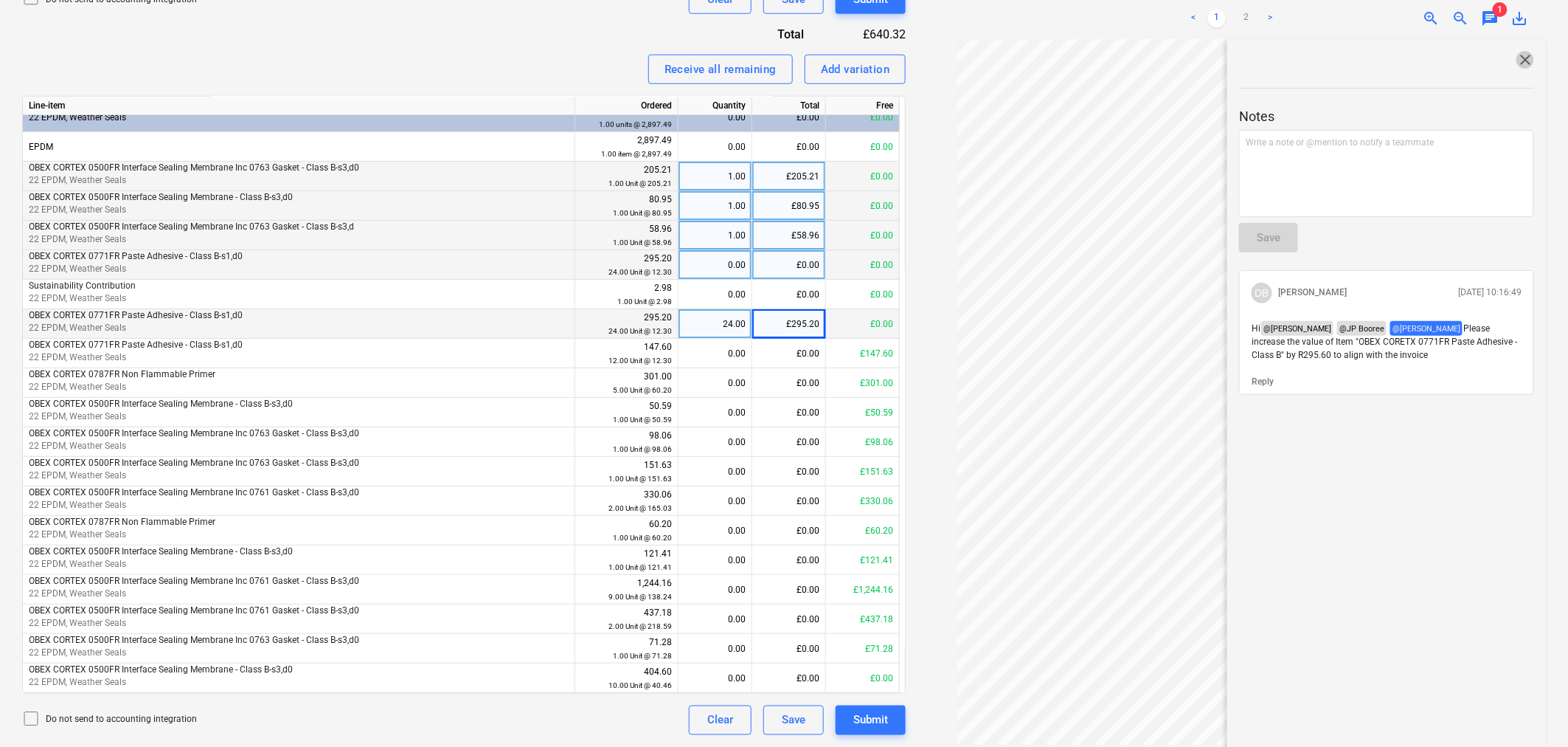
click at [1521, 53] on span "close" at bounding box center [1525, 59] width 18 height 18
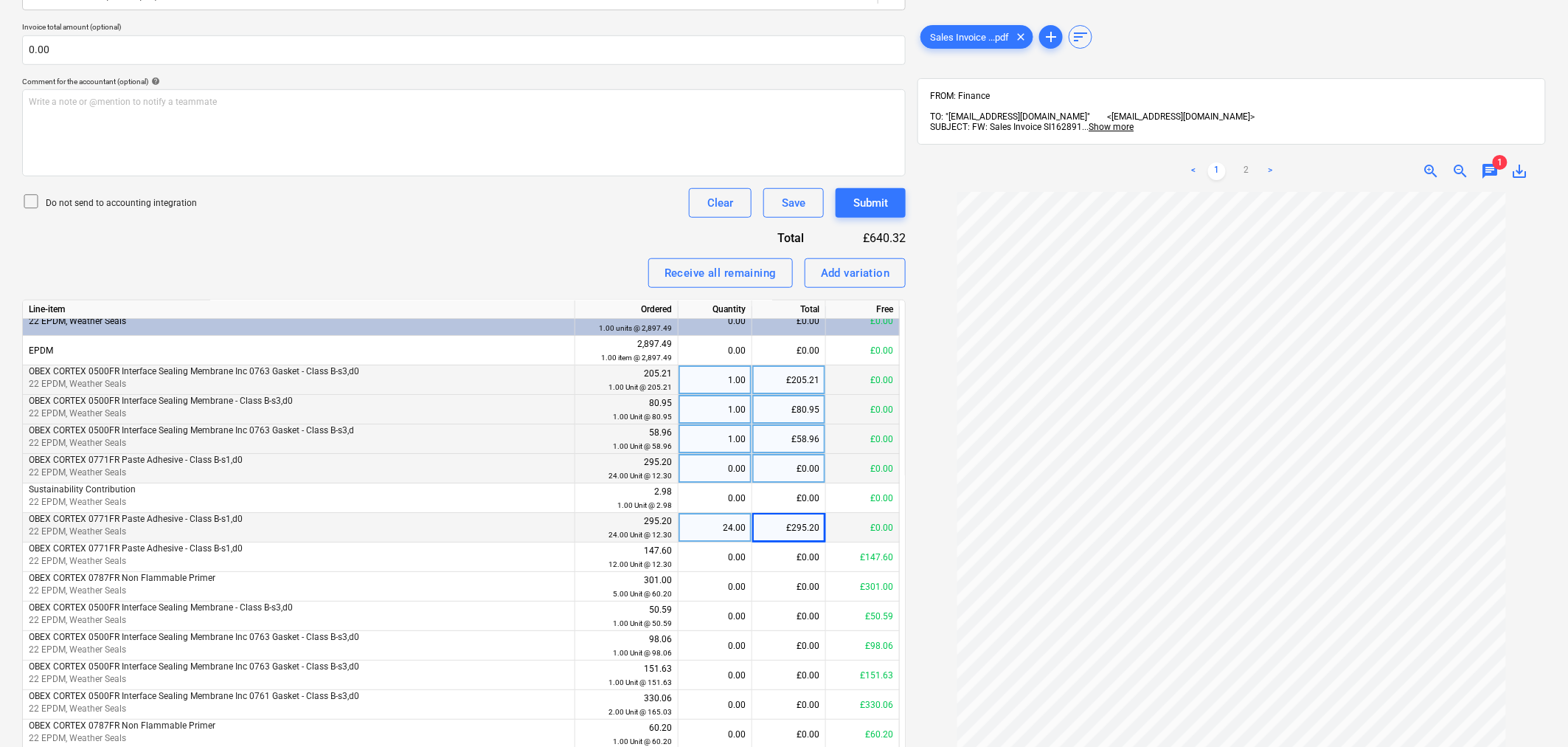
scroll to position [327, 0]
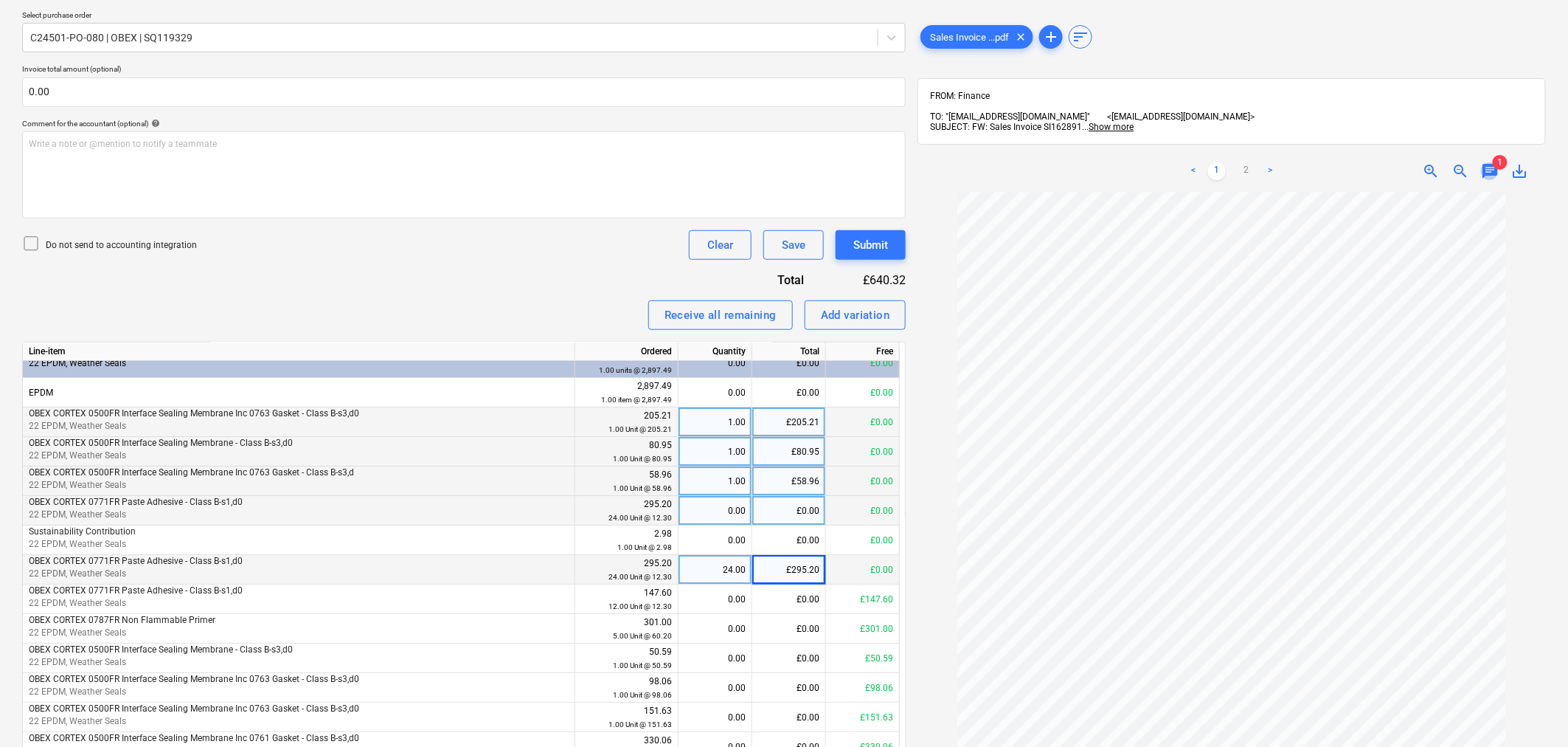
click at [1492, 162] on span "chat" at bounding box center [1490, 171] width 18 height 18
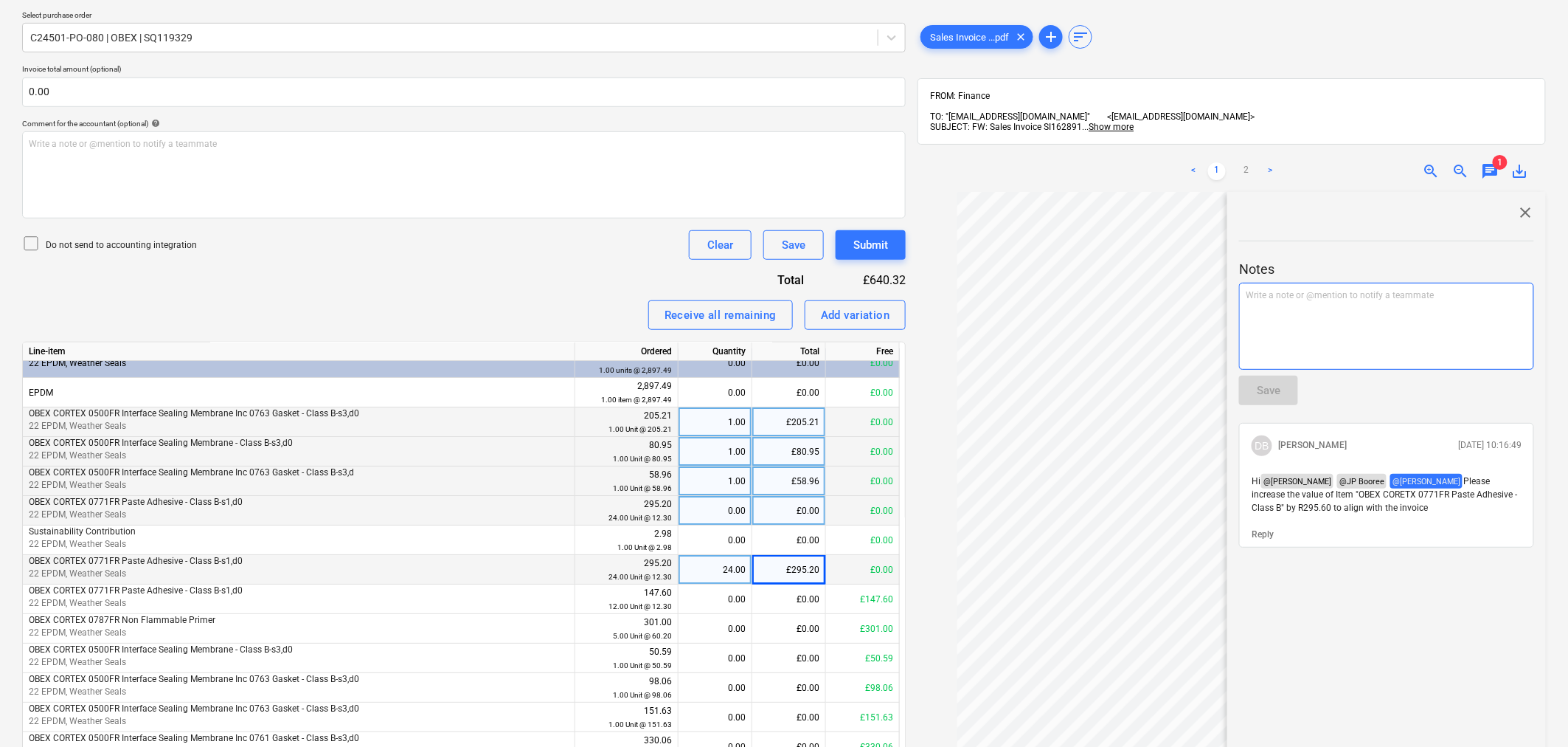
click at [1272, 289] on p "Write a note or @mention to notify a teammate [PERSON_NAME]" at bounding box center [1387, 295] width 282 height 12
click at [1365, 293] on p "﻿ @ [PERSON_NAME] ﻿ ﻿" at bounding box center [1387, 296] width 282 height 14
click at [1272, 381] on div "Save" at bounding box center [1268, 391] width 24 height 19
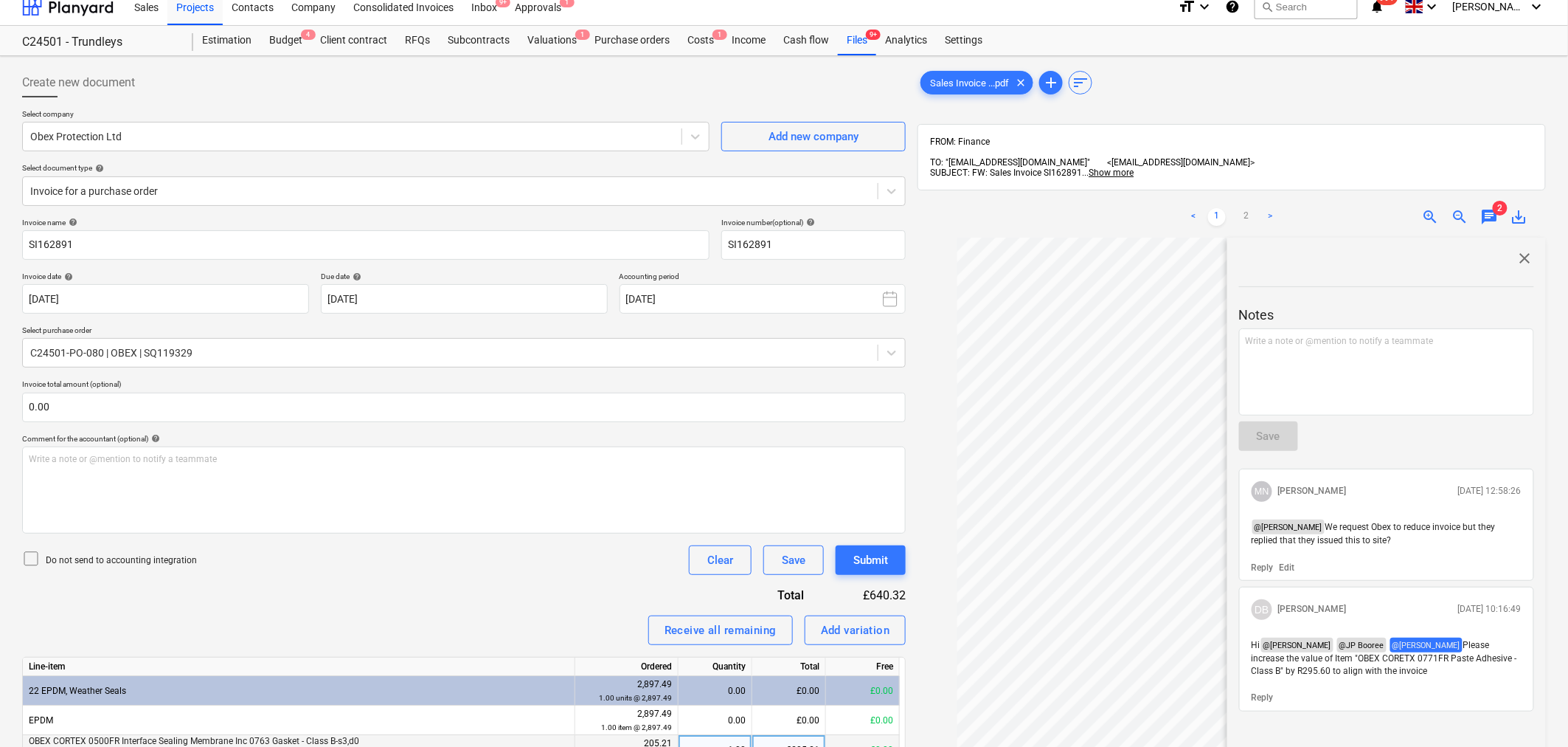
scroll to position [0, 0]
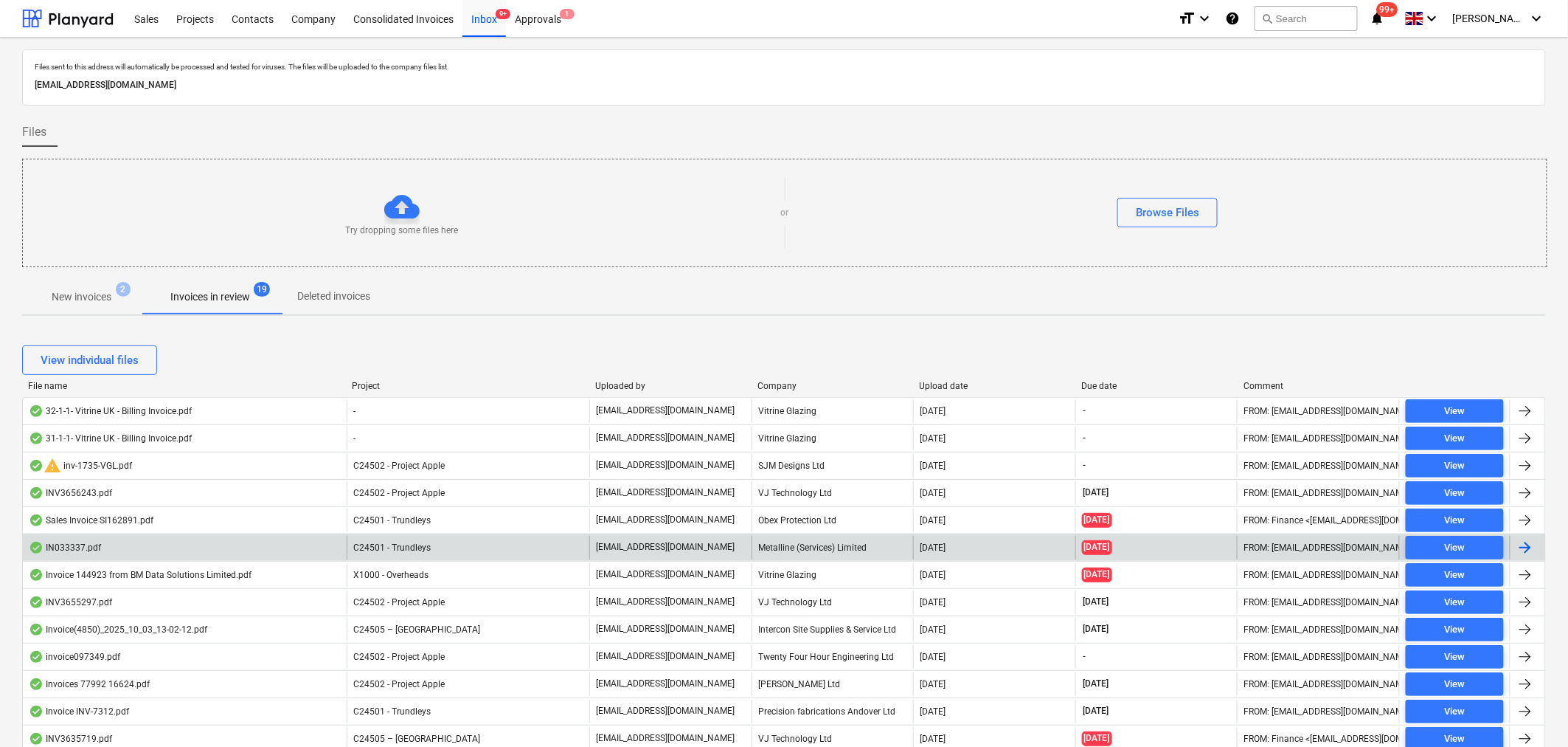
click at [1522, 546] on div at bounding box center [1525, 547] width 18 height 18
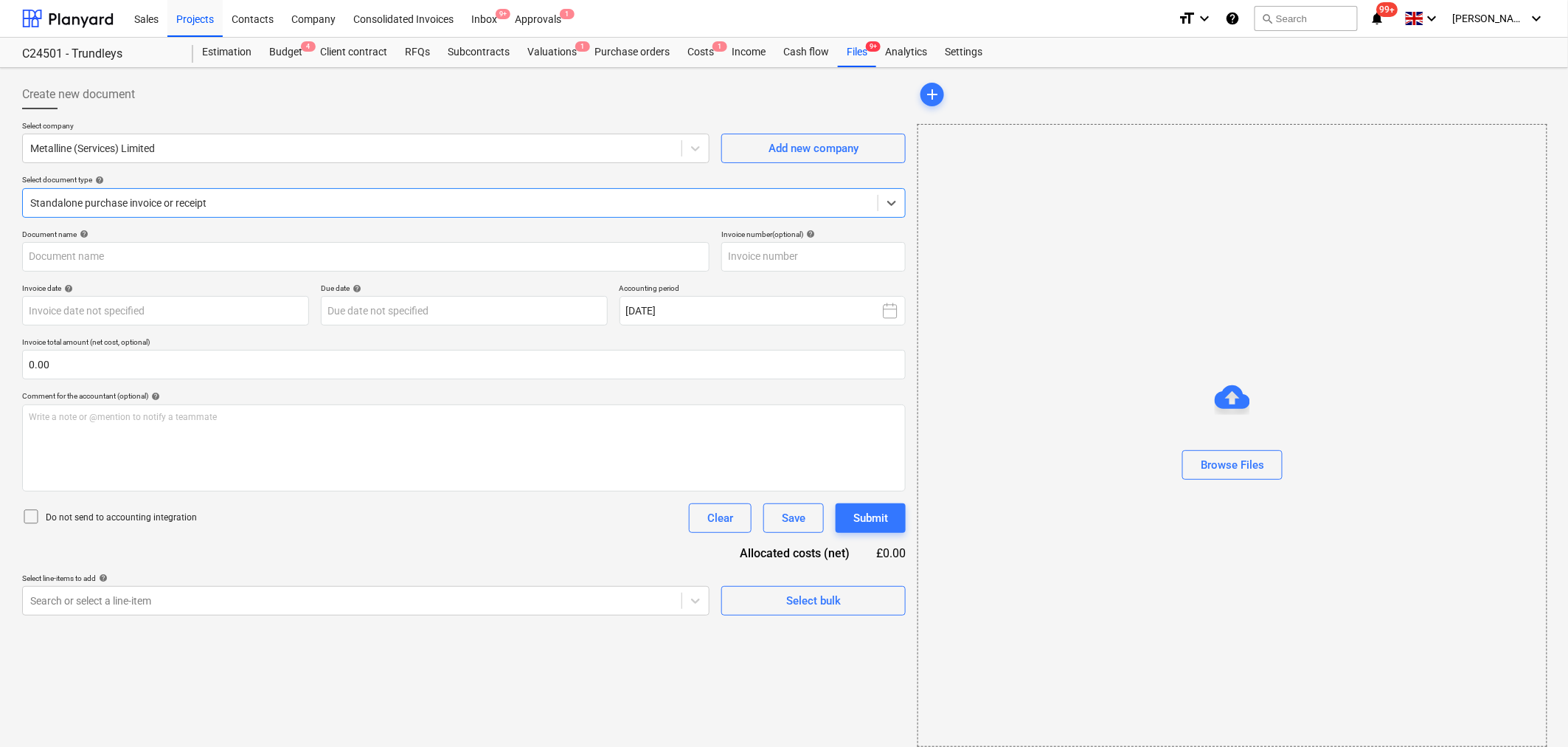
type input "IN033337"
type input "[DATE]"
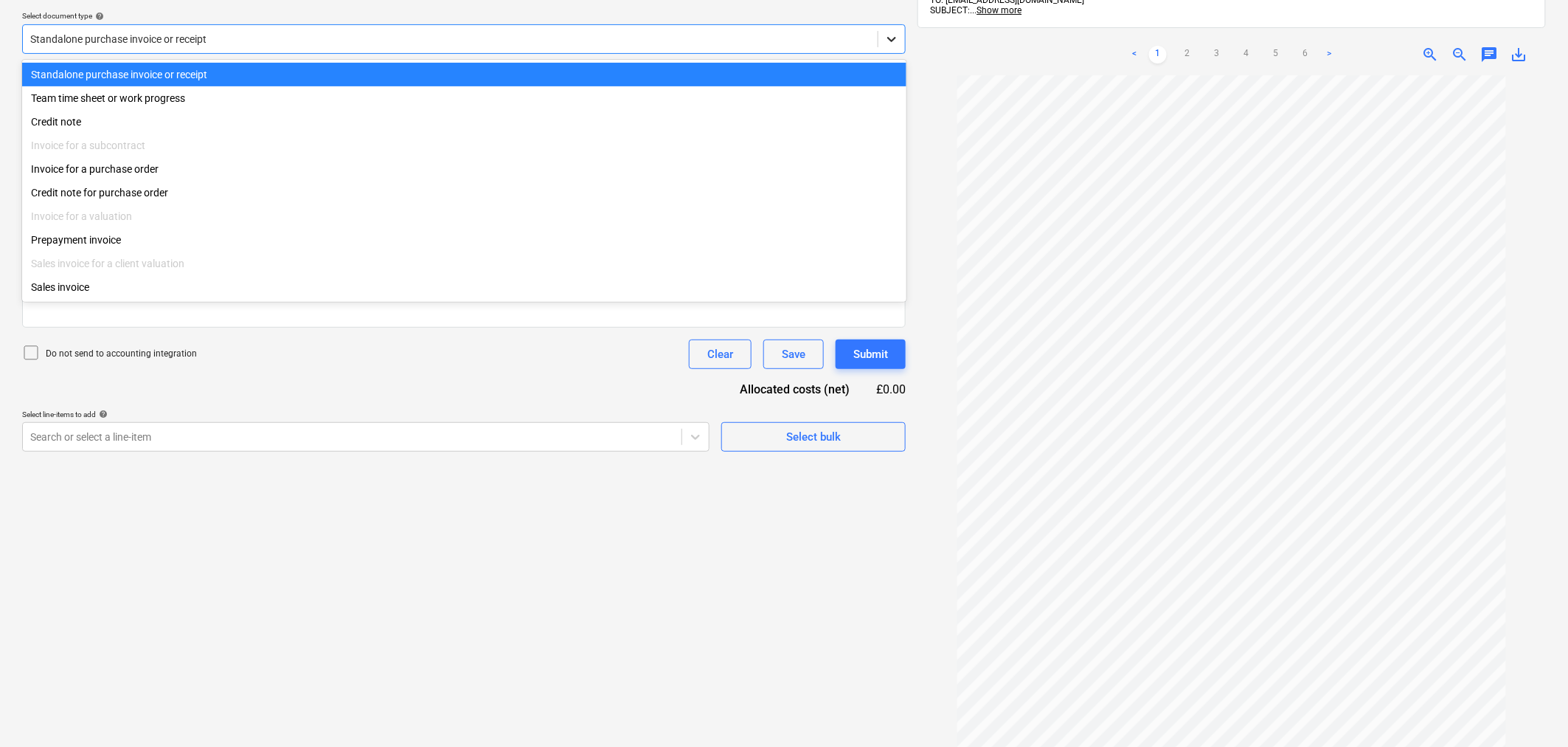
click at [898, 32] on icon at bounding box center [891, 38] width 14 height 14
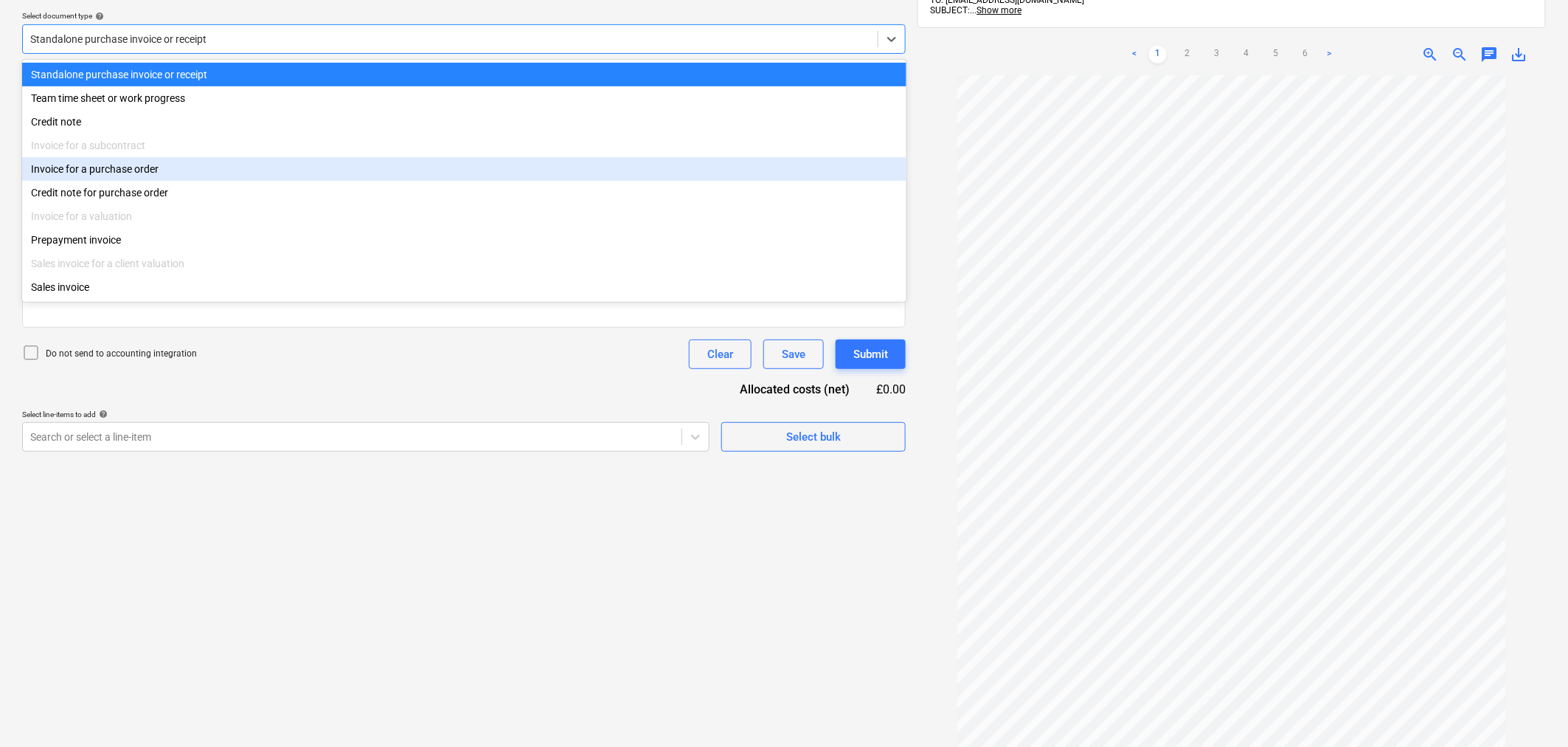
click at [477, 165] on div "Invoice for a purchase order" at bounding box center [464, 169] width 884 height 24
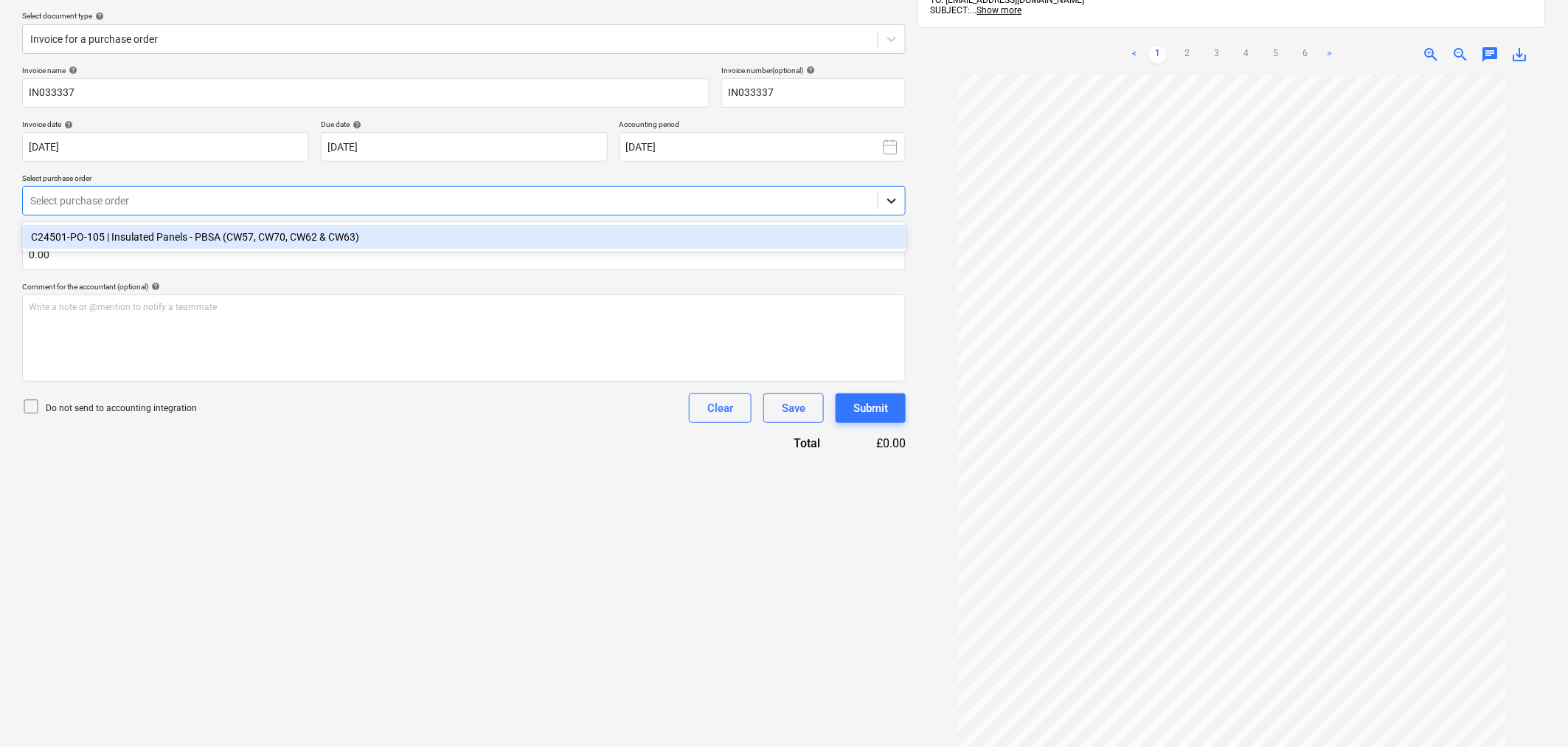
click at [897, 202] on icon at bounding box center [891, 200] width 14 height 14
click at [618, 237] on div "C24501-PO-105 | Insulated Panels - PBSA (CW57, CW70, CW62 & CW63)" at bounding box center [464, 237] width 884 height 24
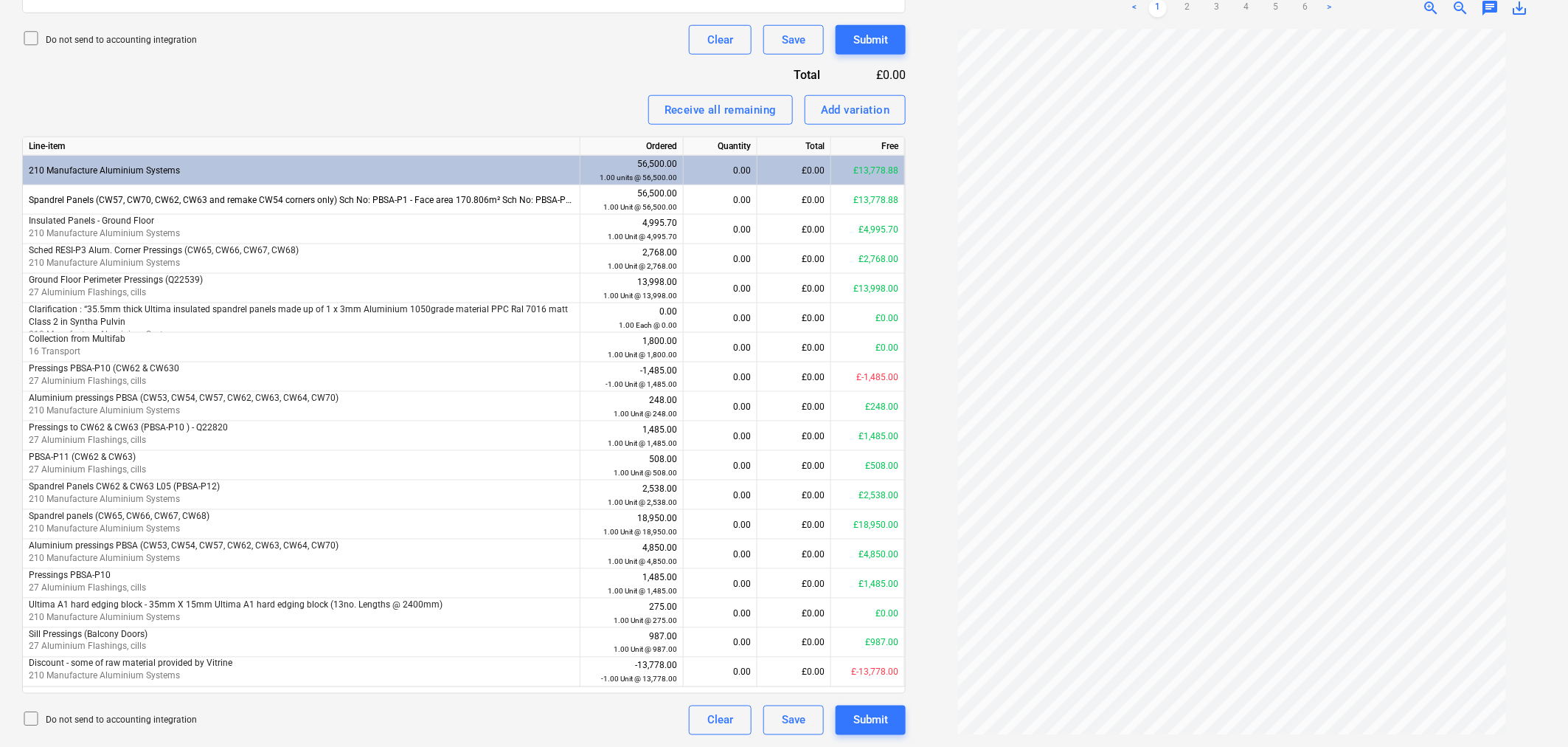
click at [1331, 5] on link ">" at bounding box center [1329, 8] width 18 height 18
click at [1330, 12] on link ">" at bounding box center [1329, 8] width 18 height 18
click at [1330, 14] on link ">" at bounding box center [1329, 8] width 18 height 18
click at [1329, 9] on link ">" at bounding box center [1329, 8] width 18 height 18
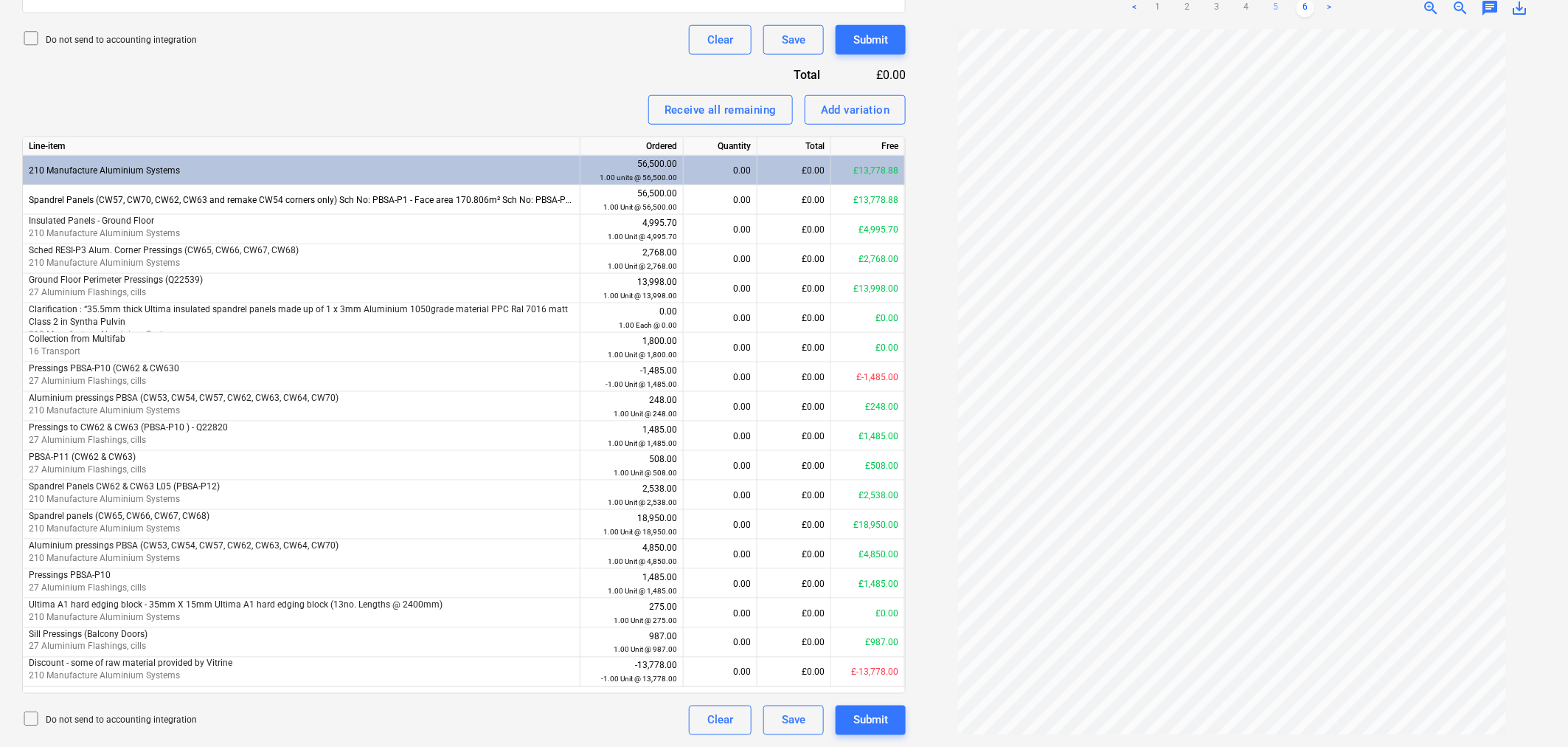
click at [1279, 8] on link "5" at bounding box center [1276, 8] width 18 height 18
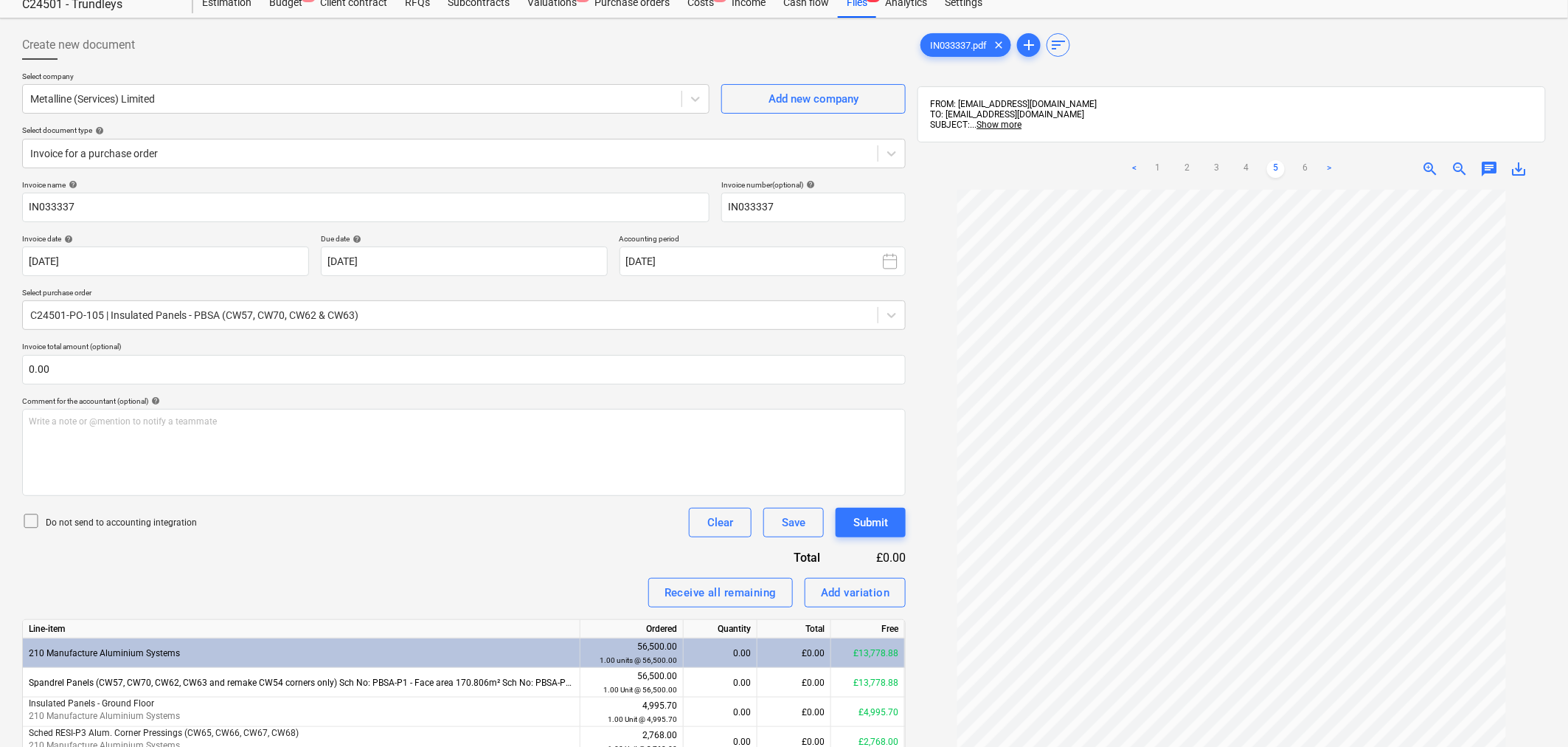
scroll to position [40, 0]
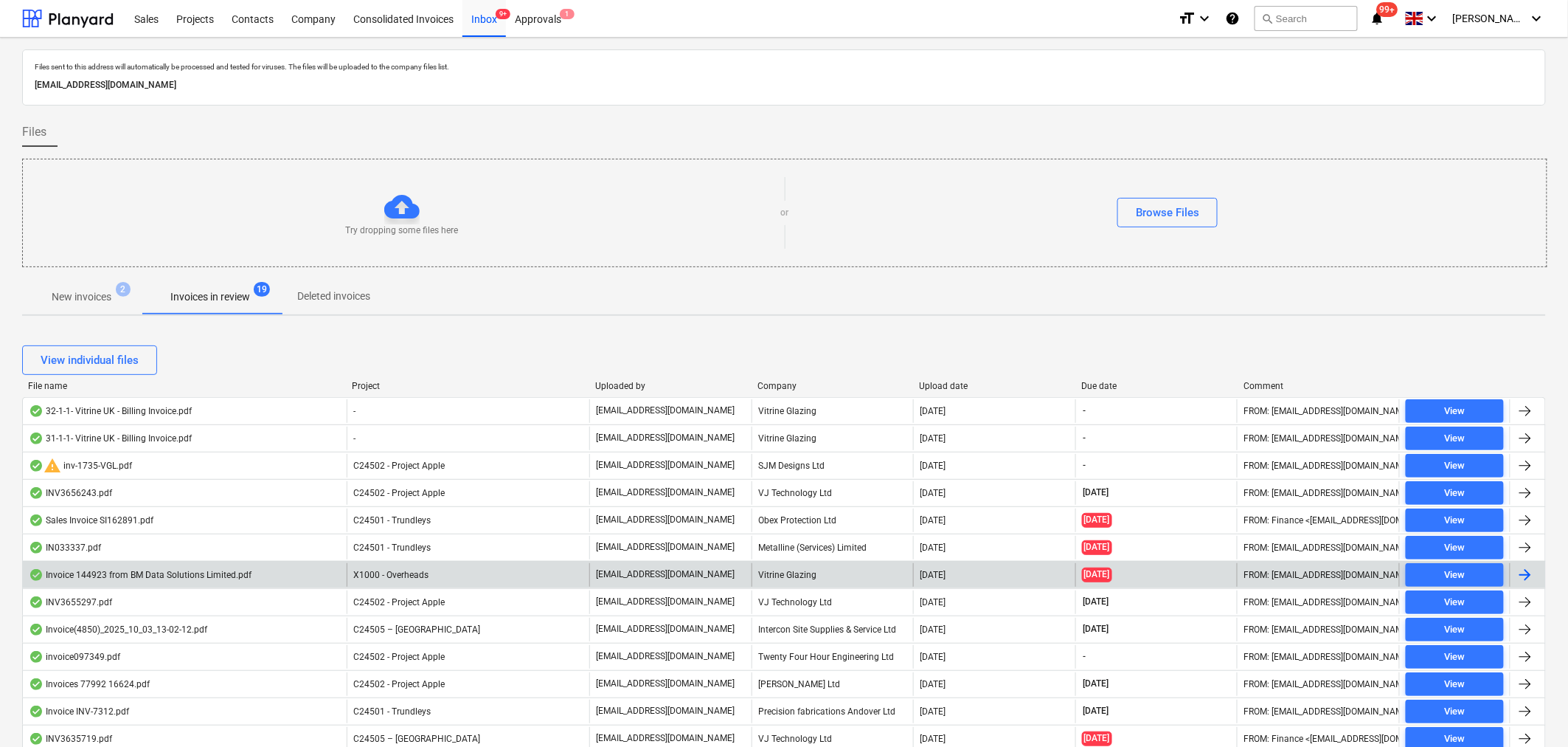
click at [1524, 575] on div at bounding box center [1525, 574] width 18 height 18
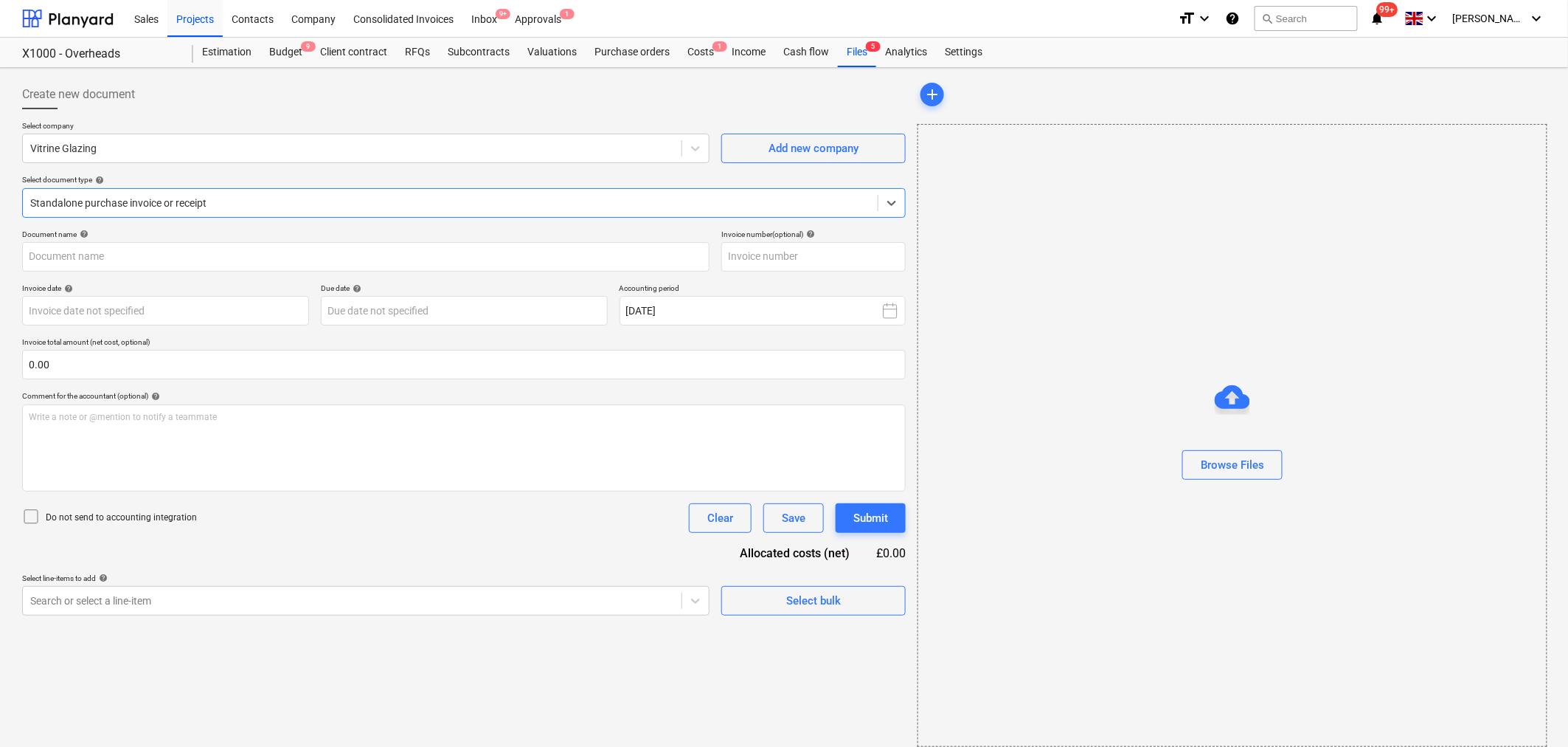
type input "00144923"
type input "[DATE]"
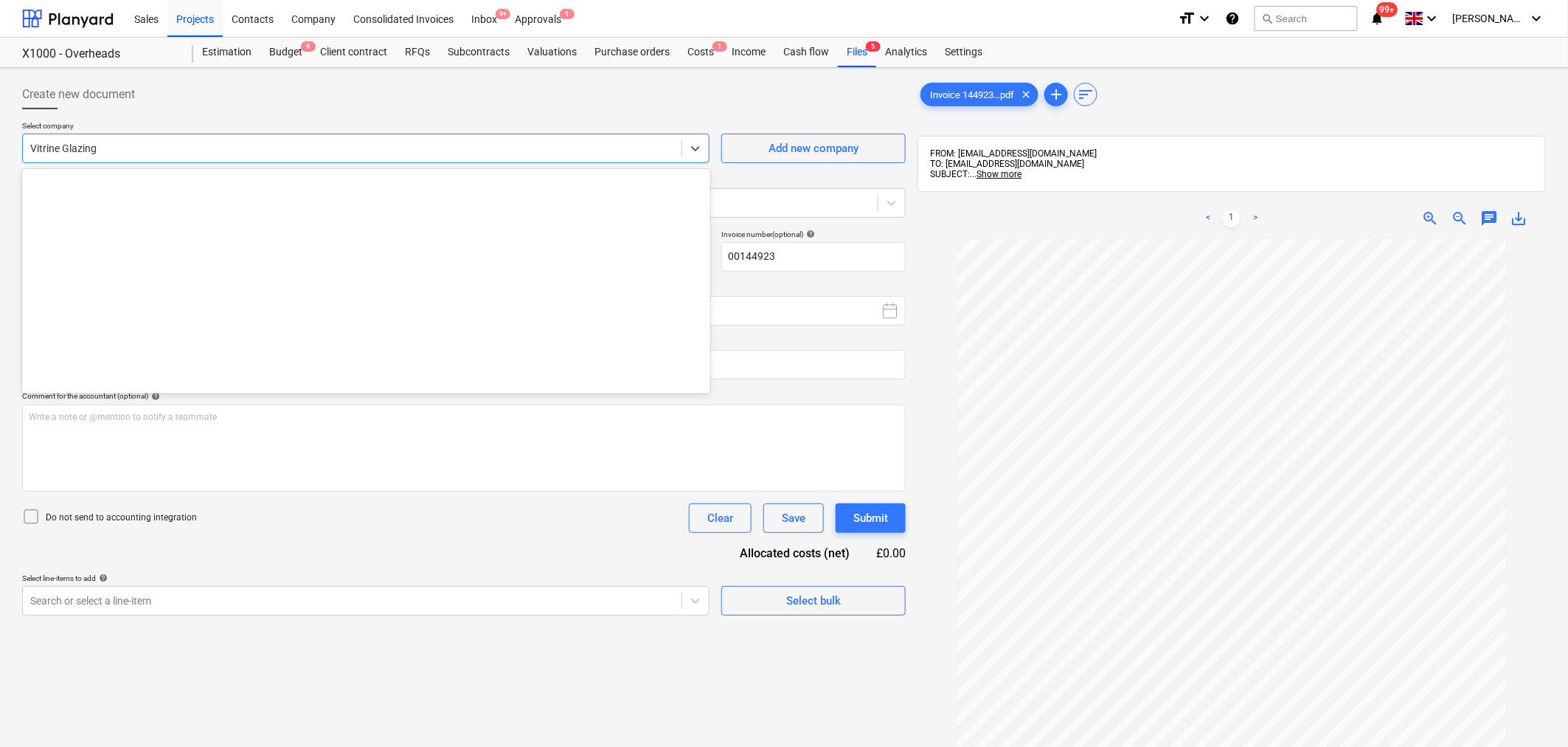
click at [654, 142] on div at bounding box center [352, 148] width 644 height 14
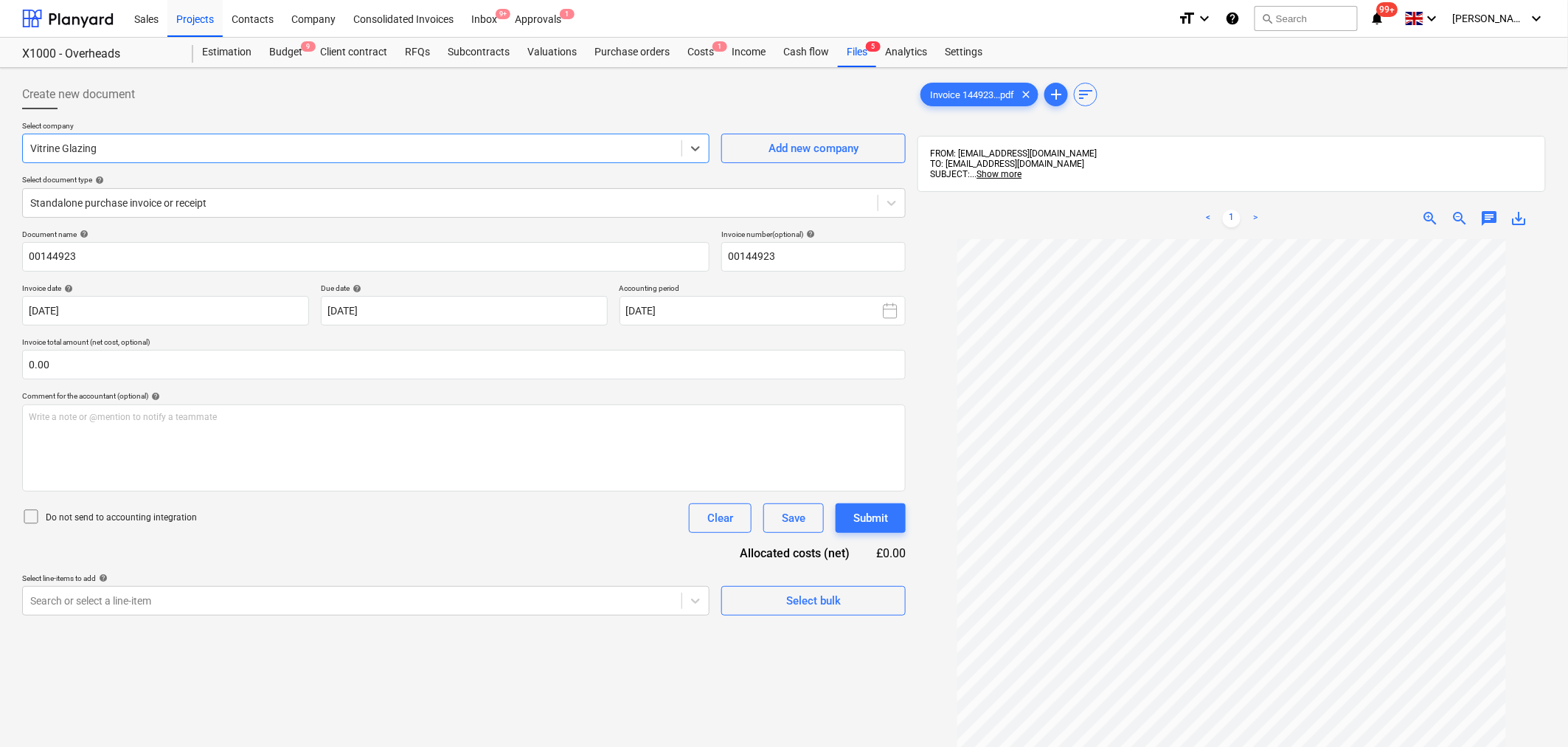
drag, startPoint x: 377, startPoint y: 131, endPoint x: 0, endPoint y: 130, distance: 377.0
click at [0, 130] on div "Create new document Select company Select is focused ,type to refine list, pres…" at bounding box center [784, 512] width 1568 height 888
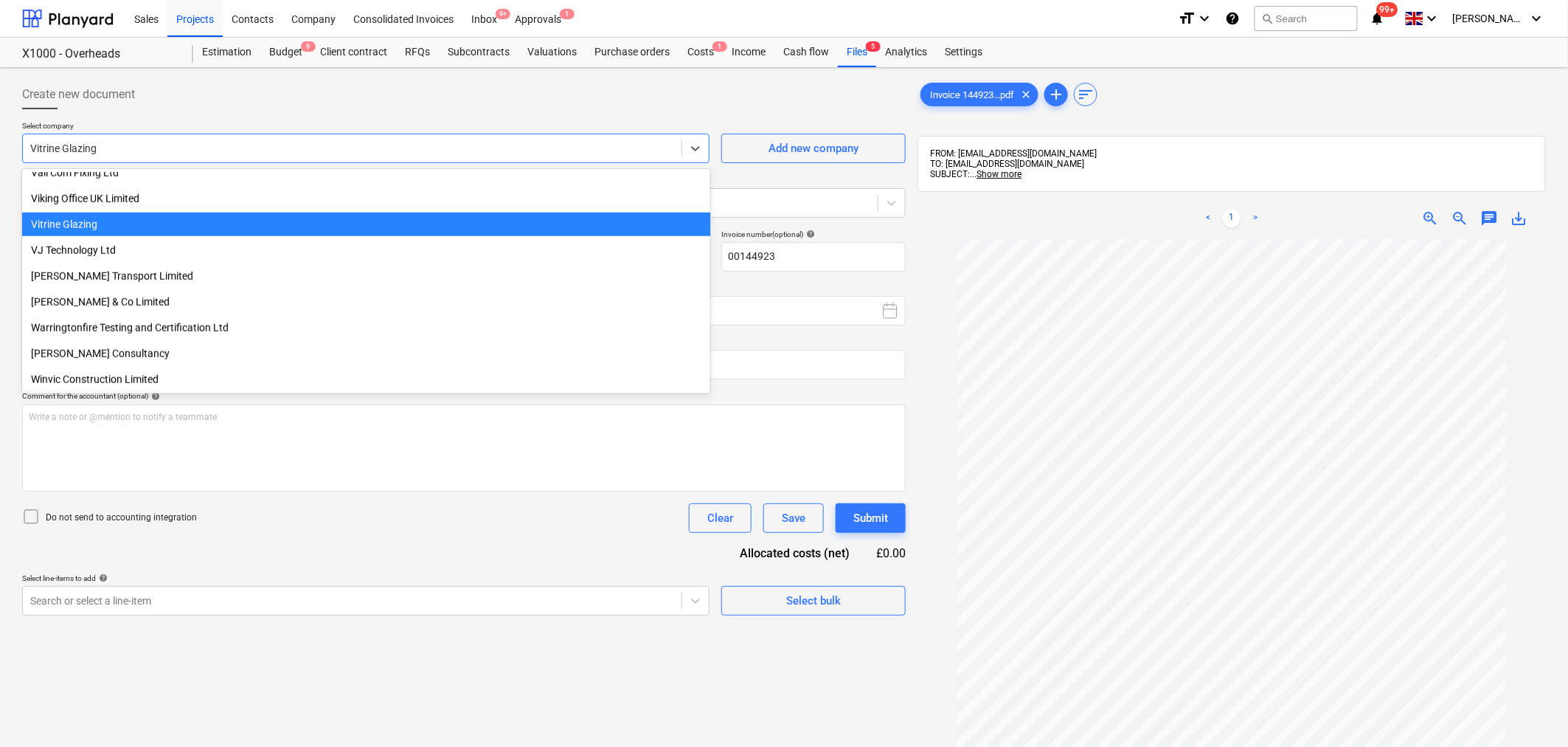
drag, startPoint x: 98, startPoint y: 146, endPoint x: 0, endPoint y: 148, distance: 98.0
click at [0, 148] on div "Create new document Select company option Vitrine Glazing selected, 117 of 123.…" at bounding box center [784, 512] width 1568 height 888
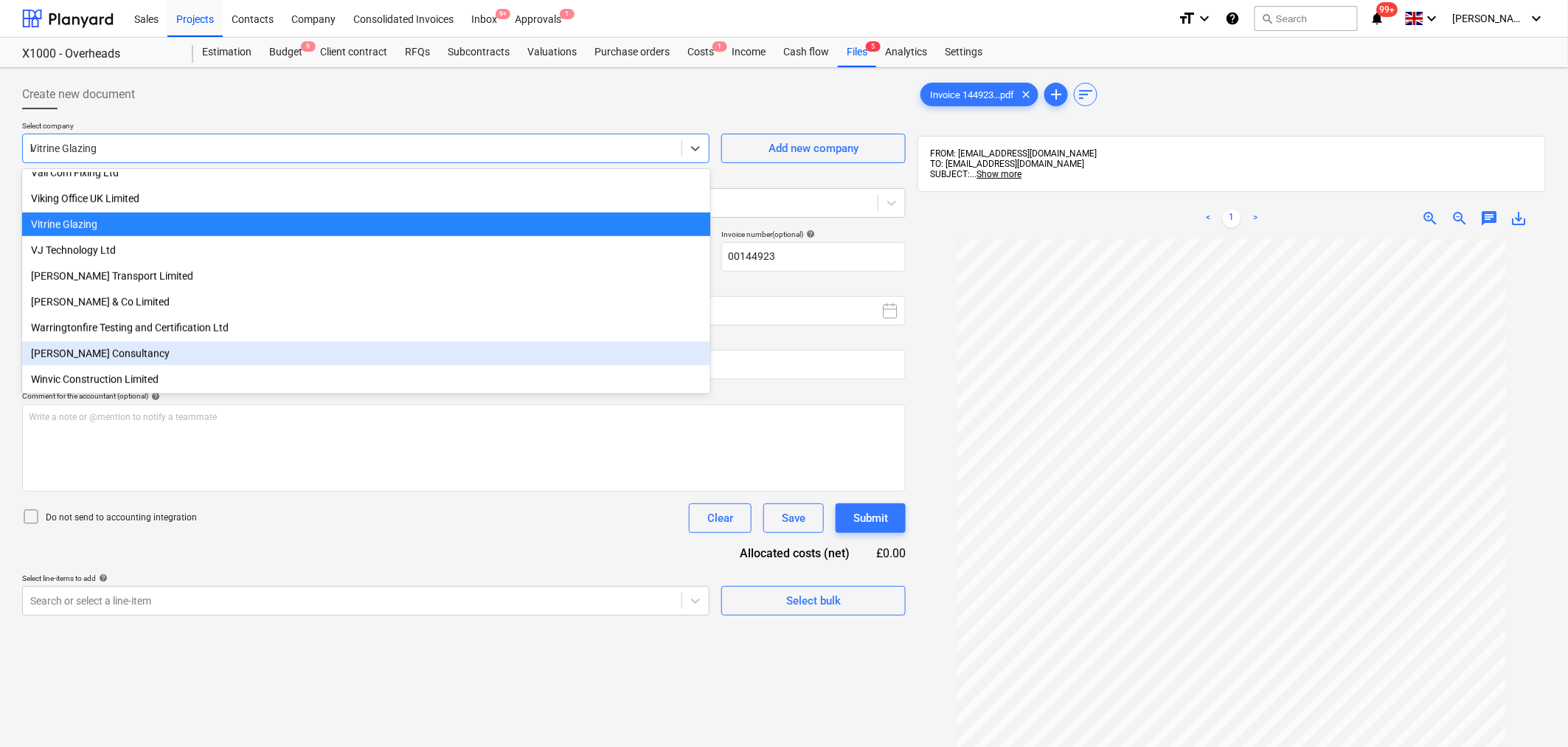
scroll to position [424, 0]
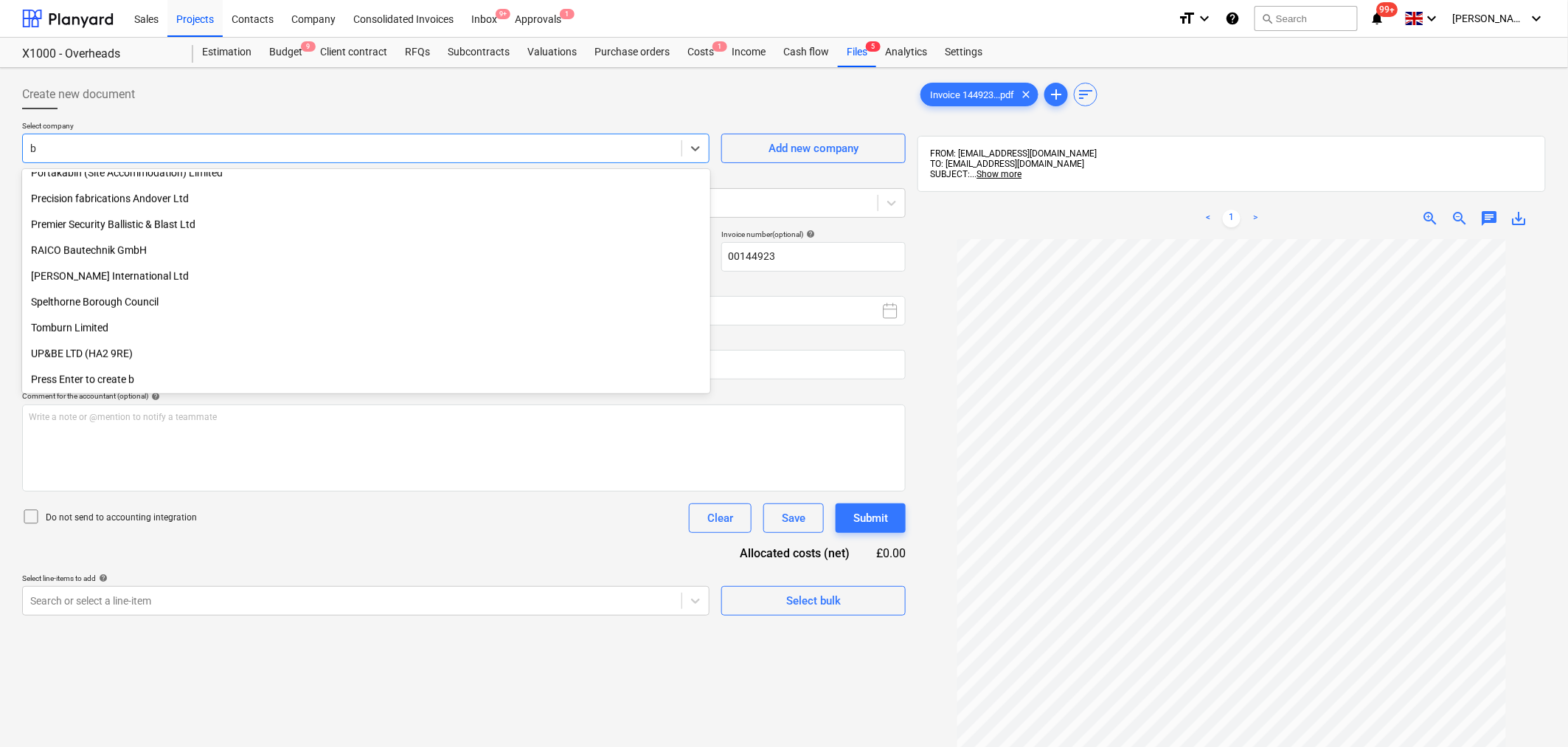
type input "bm"
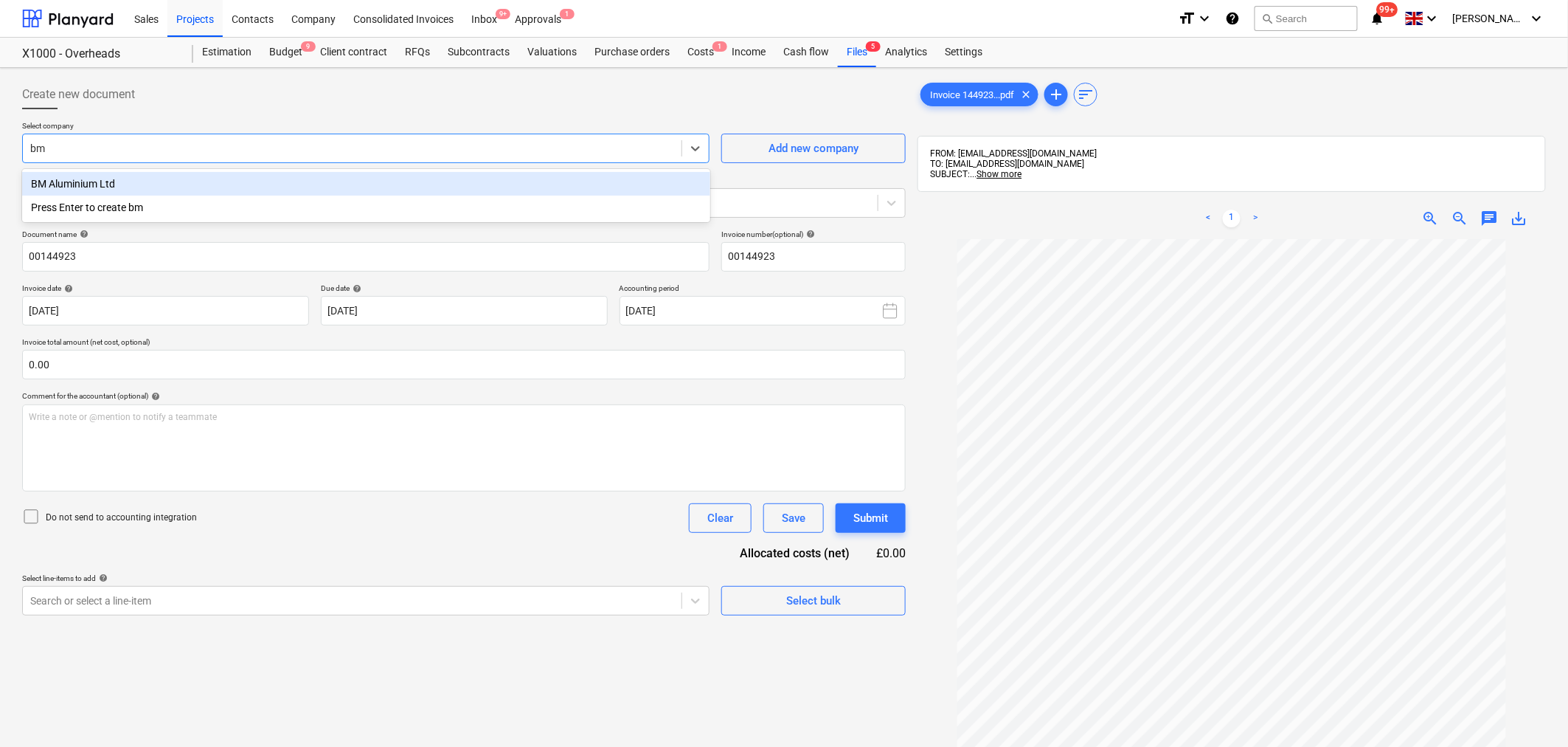
click at [71, 184] on div "BM Aluminium Ltd" at bounding box center [366, 183] width 689 height 24
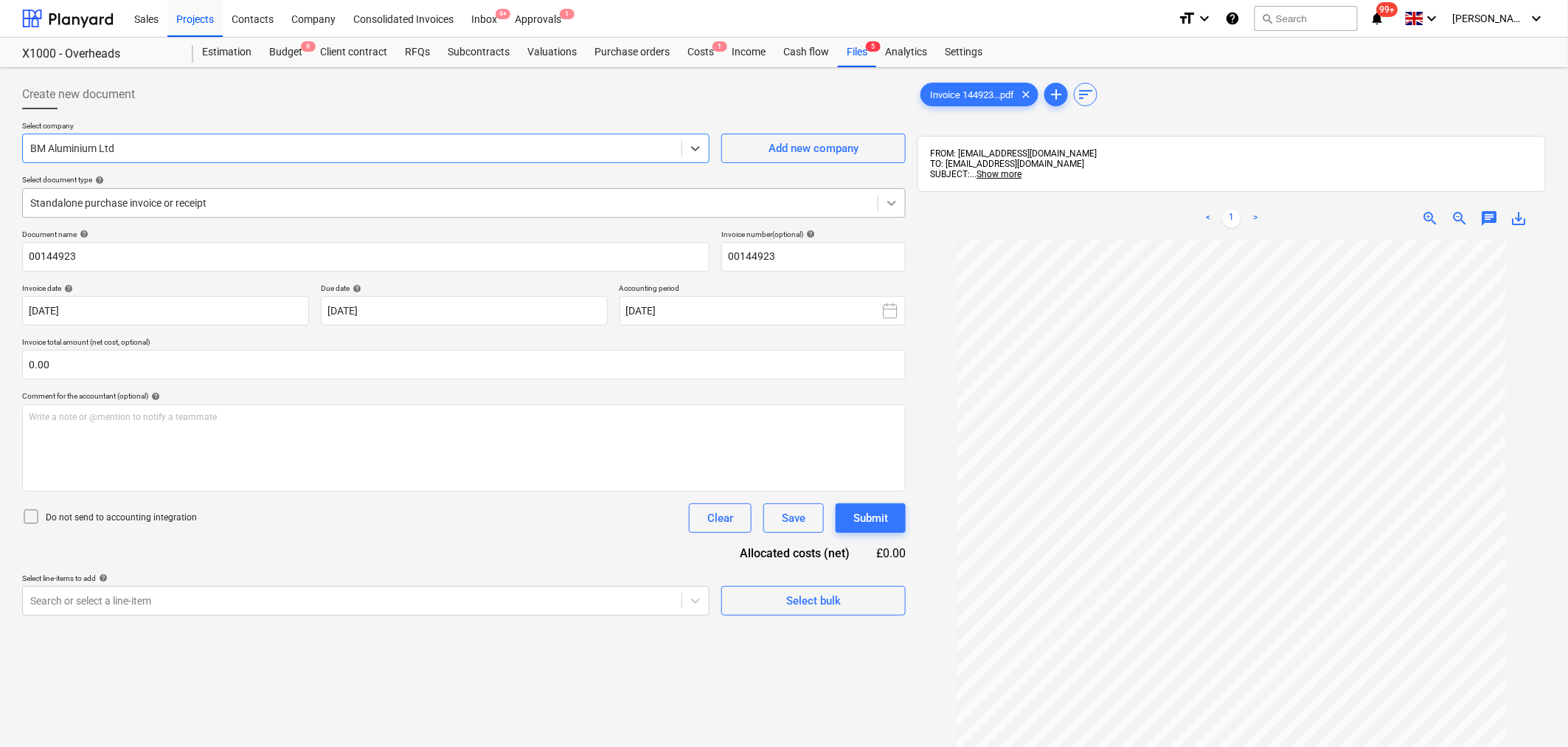
click at [897, 198] on icon at bounding box center [891, 203] width 14 height 14
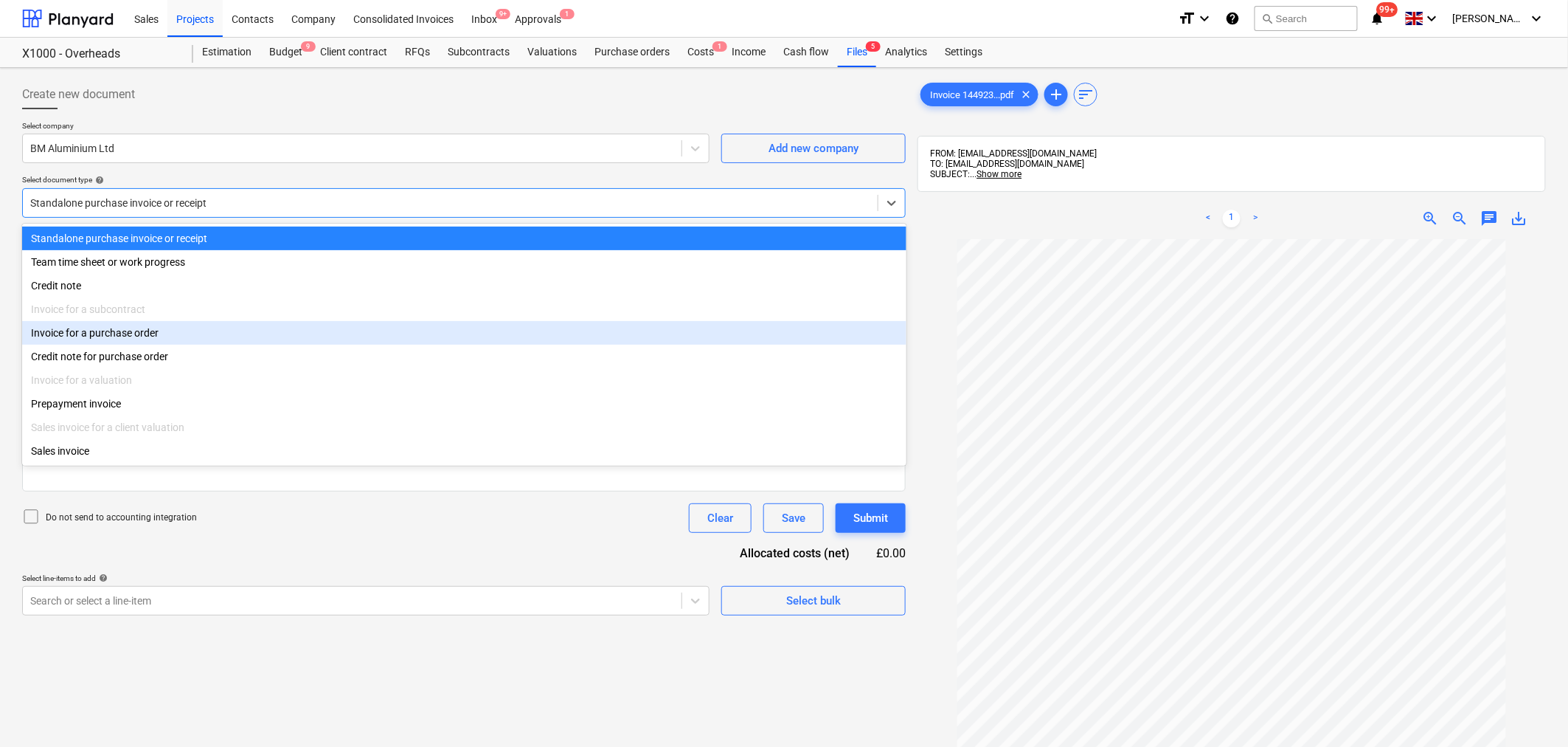
click at [530, 340] on div "Invoice for a purchase order" at bounding box center [464, 332] width 884 height 24
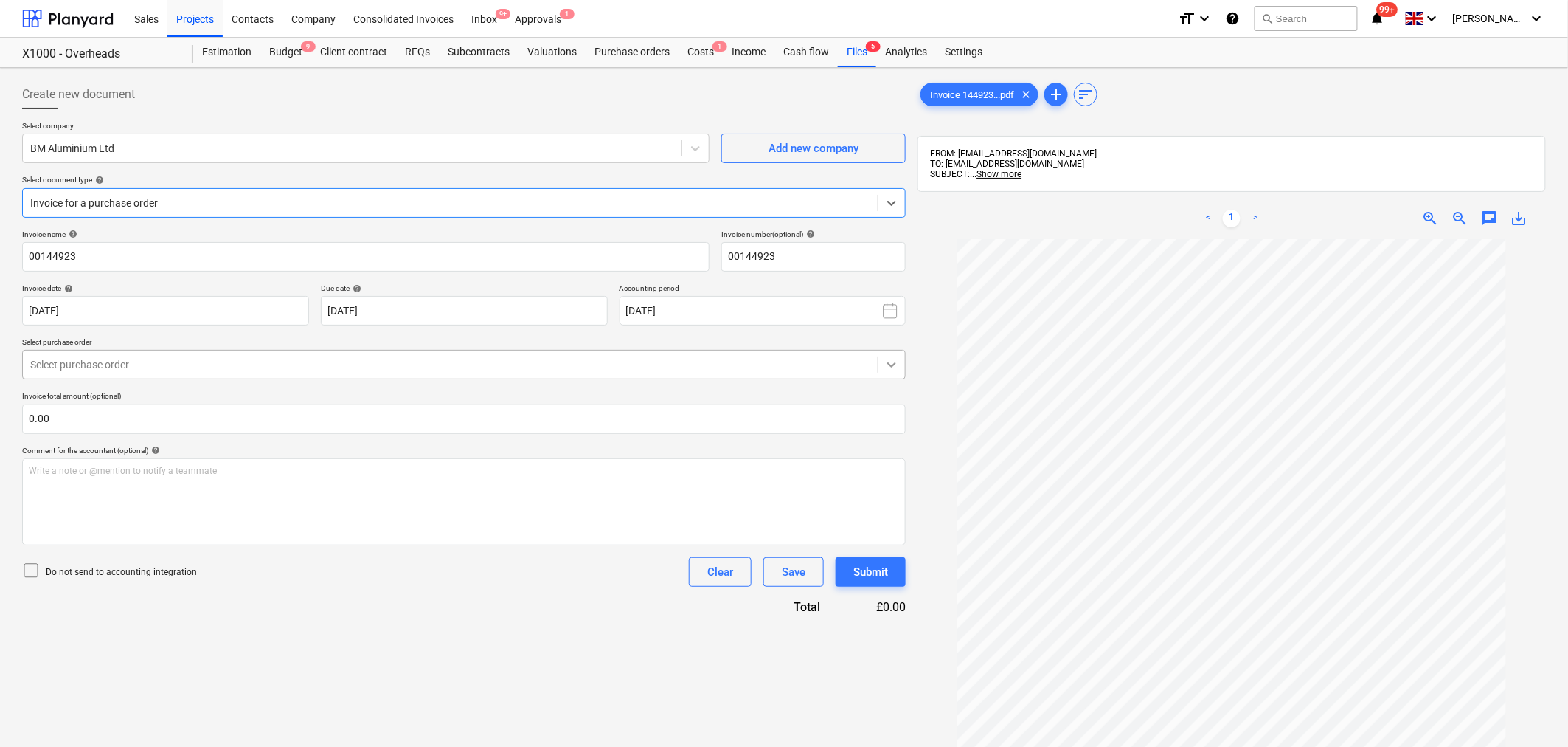
click at [893, 372] on icon at bounding box center [891, 364] width 14 height 14
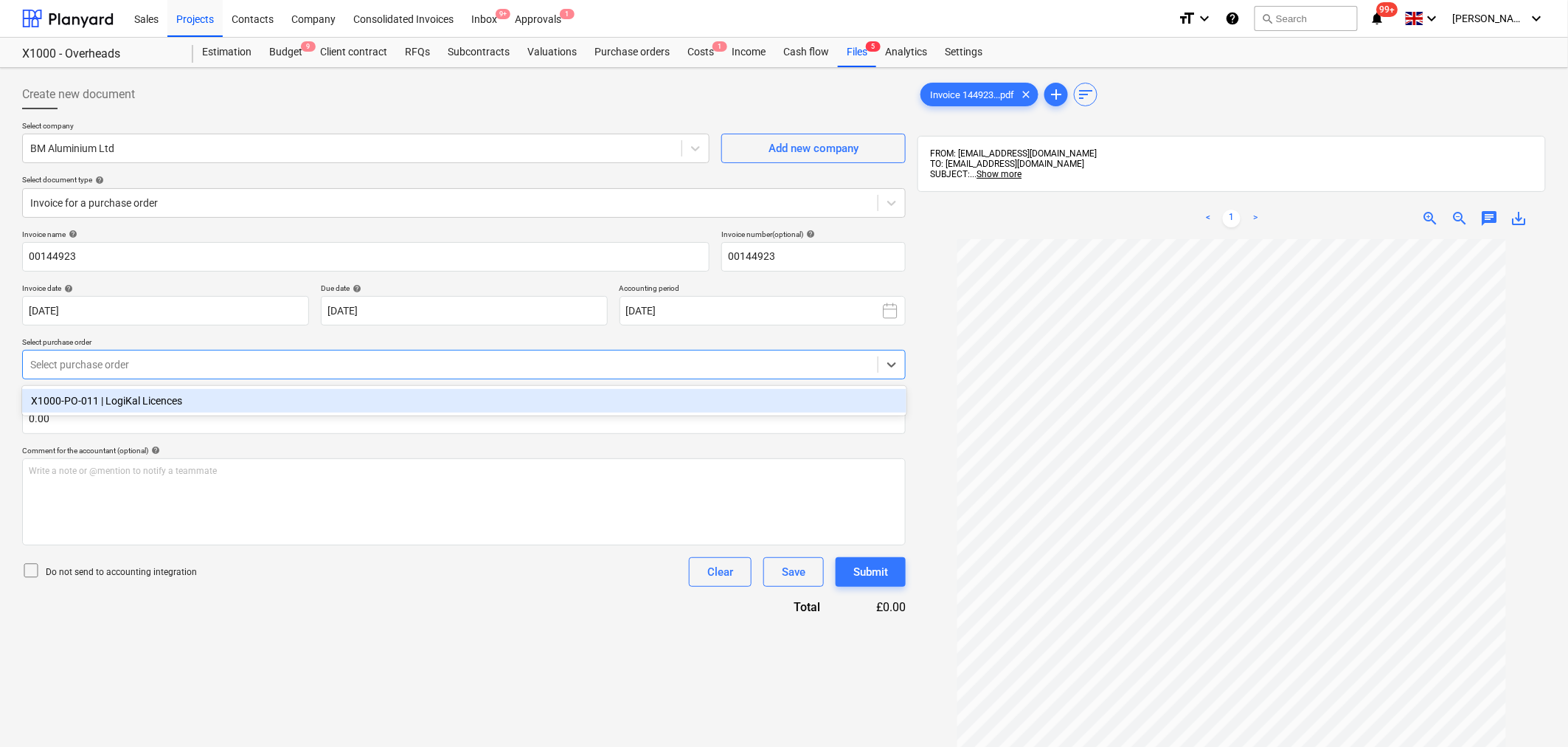
click at [735, 400] on div "X1000-PO-011 | LogiKal Licences" at bounding box center [464, 400] width 884 height 24
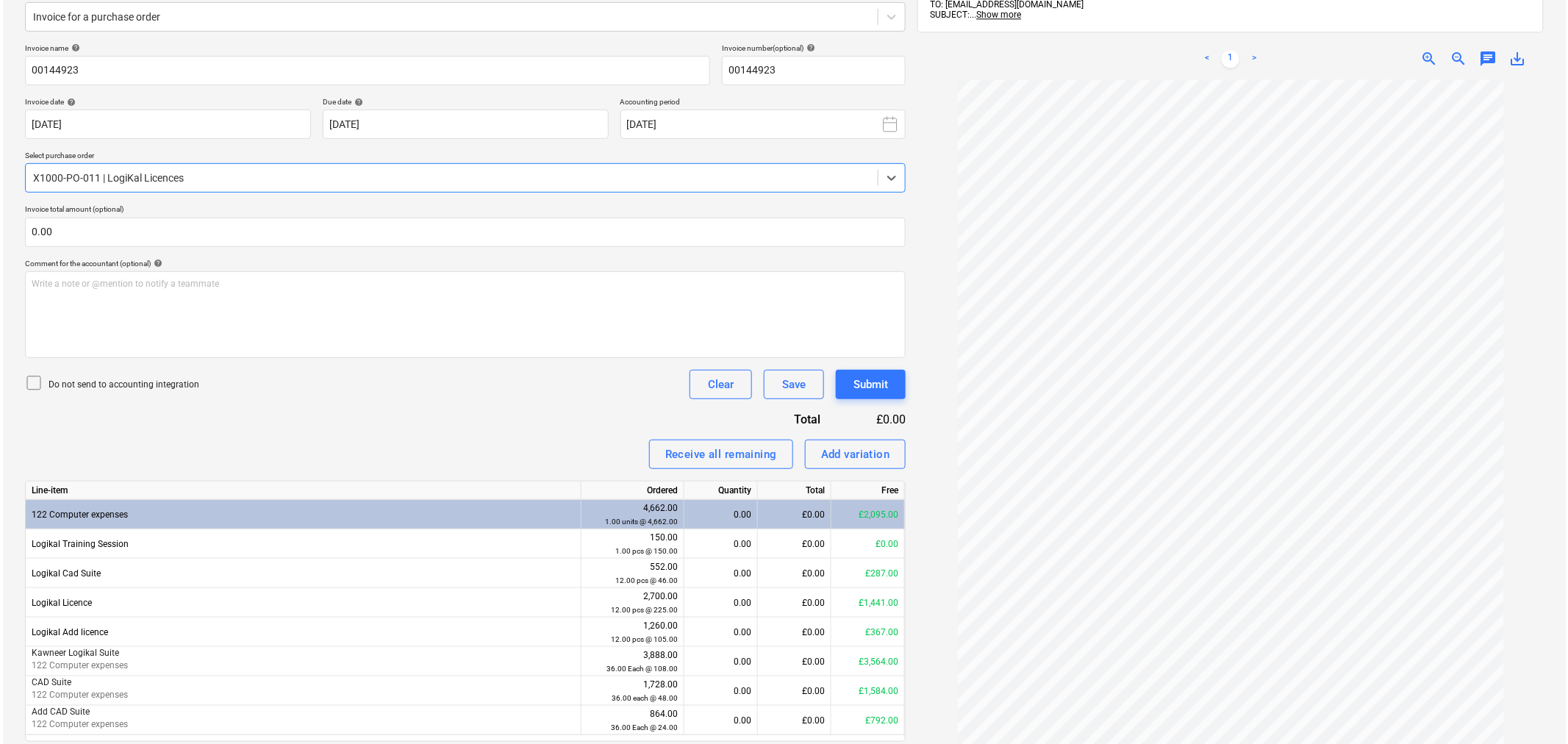
scroll to position [237, 0]
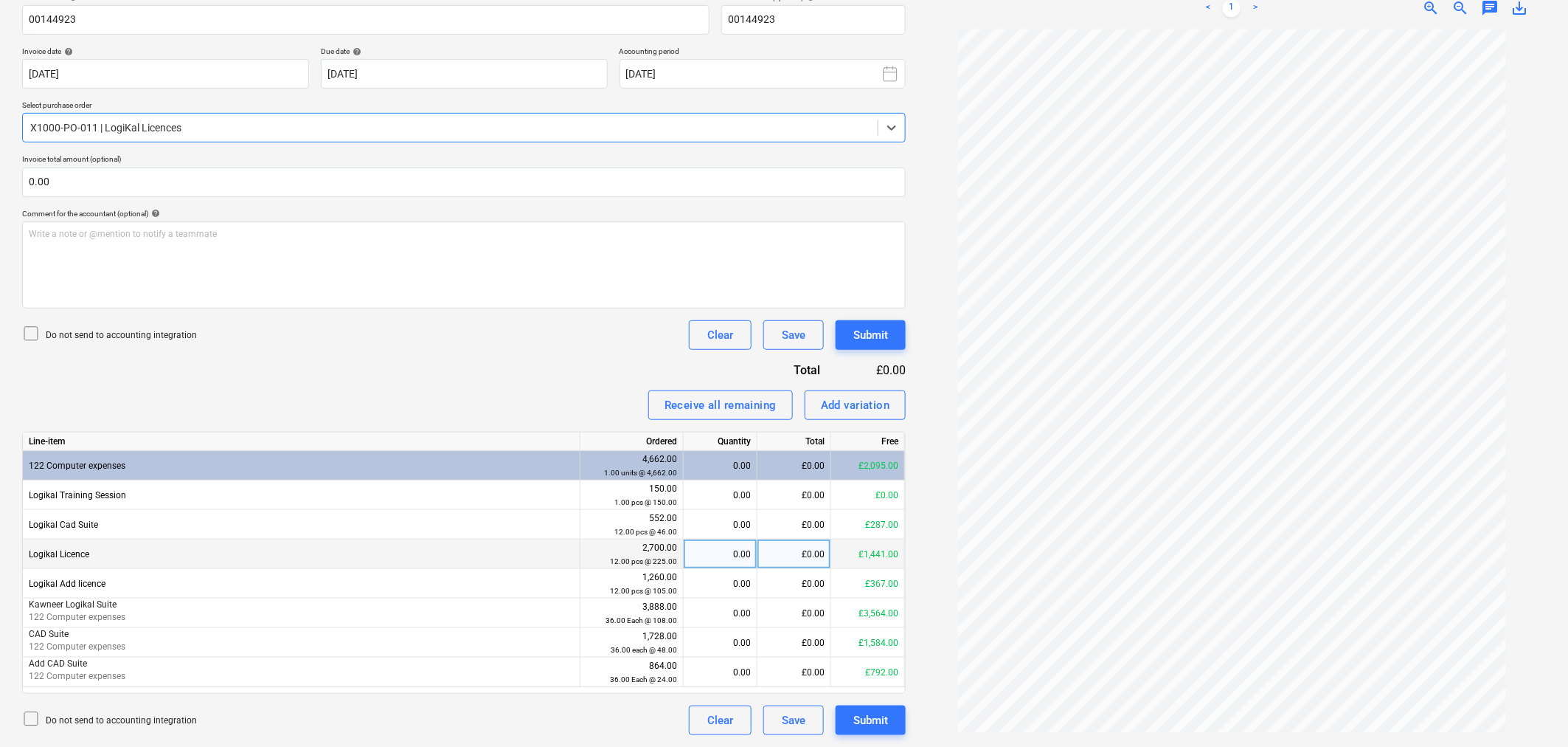
click at [794, 549] on div "£0.00" at bounding box center [794, 554] width 74 height 30
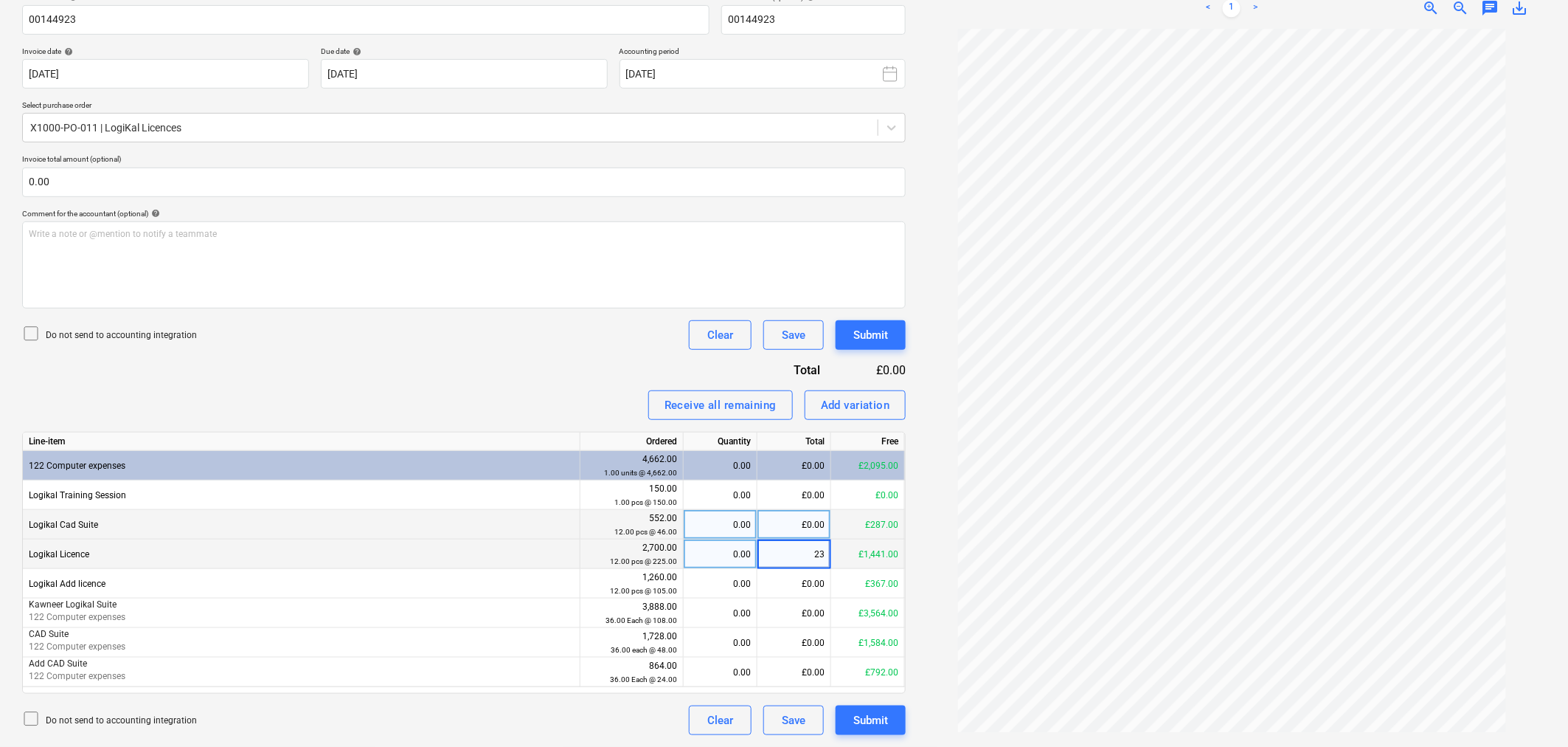
type input "235"
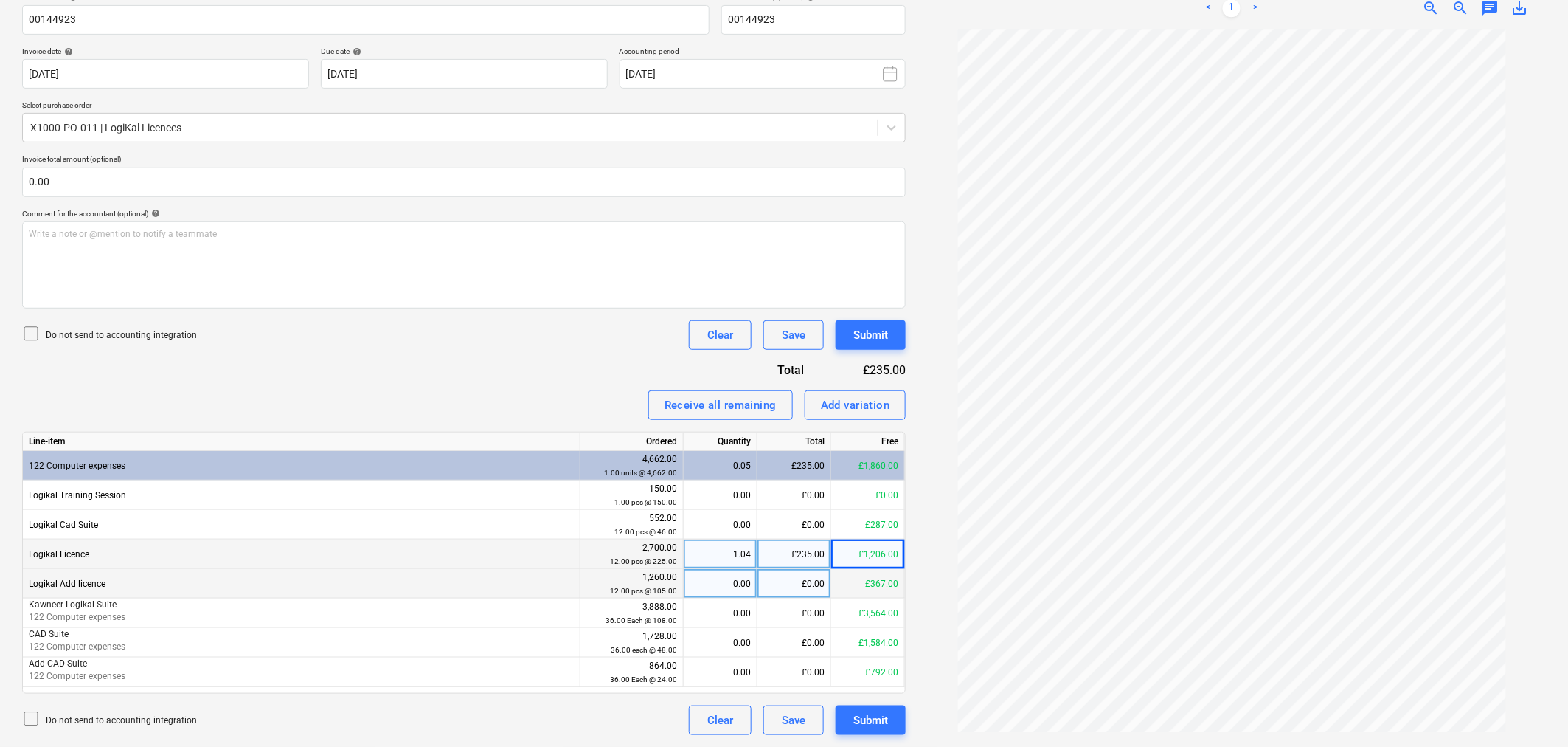
click at [812, 576] on div "£0.00" at bounding box center [794, 584] width 74 height 30
type input "110"
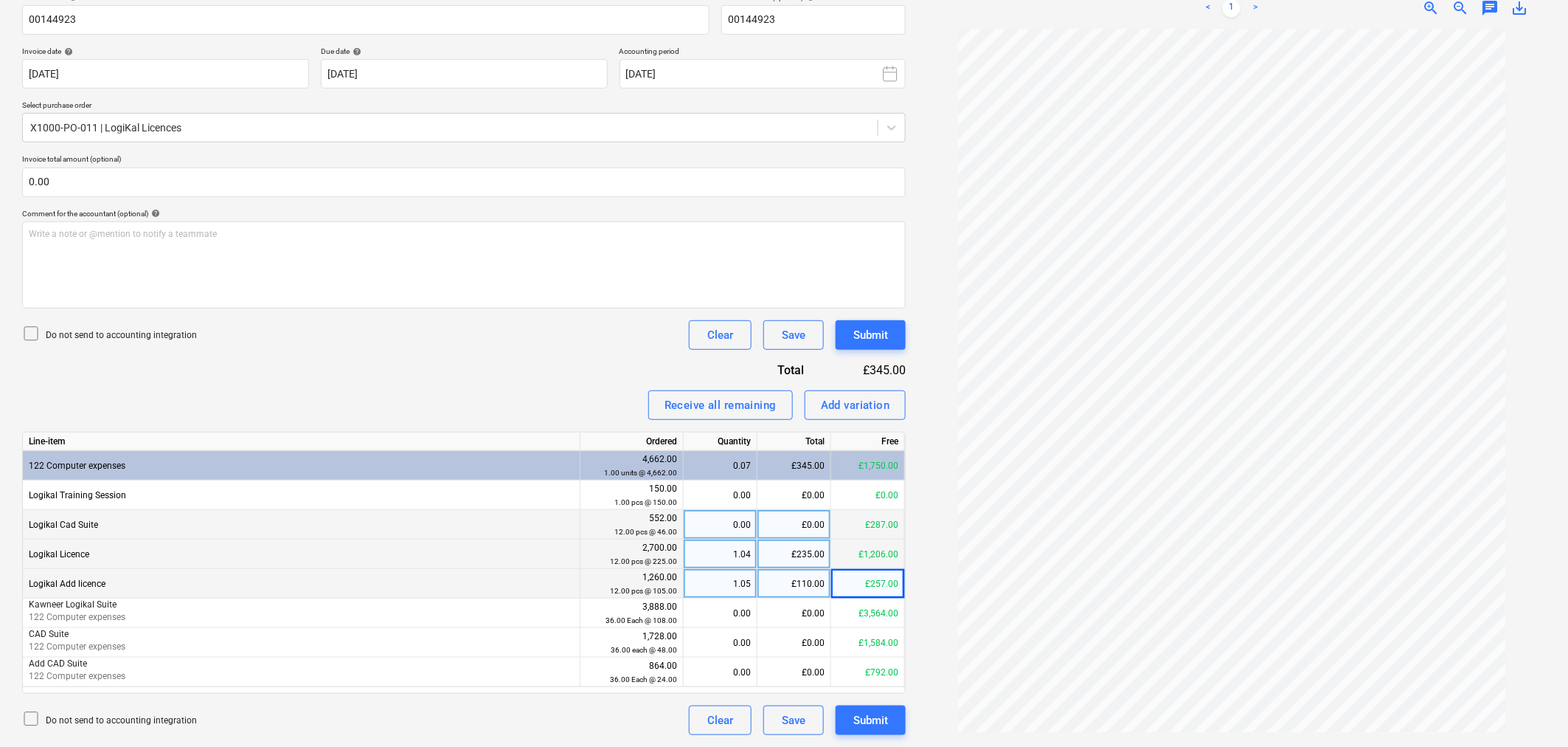
click at [795, 519] on div "£0.00" at bounding box center [794, 524] width 74 height 30
type input "48"
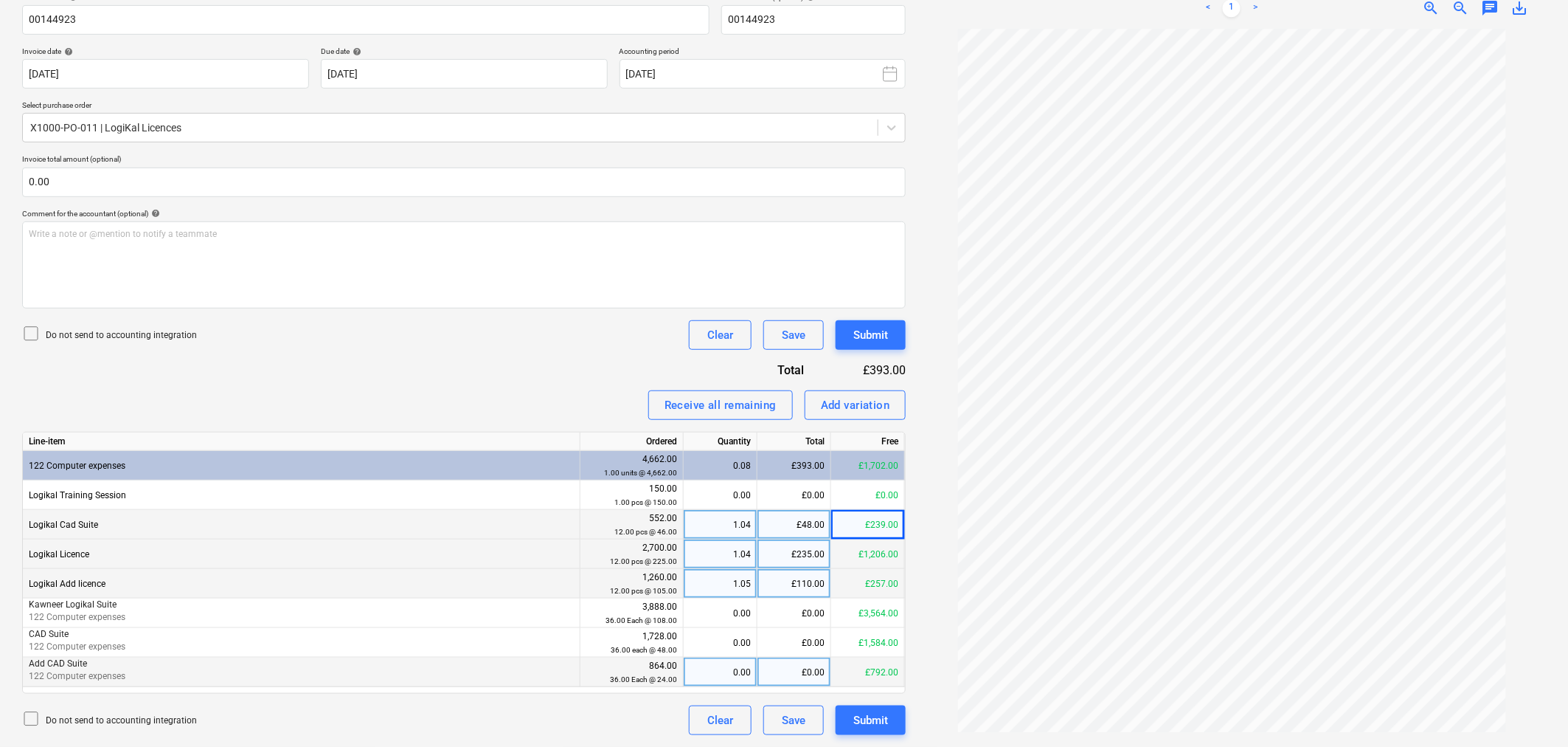
click at [795, 670] on div "£0.00" at bounding box center [794, 672] width 74 height 30
type input "24"
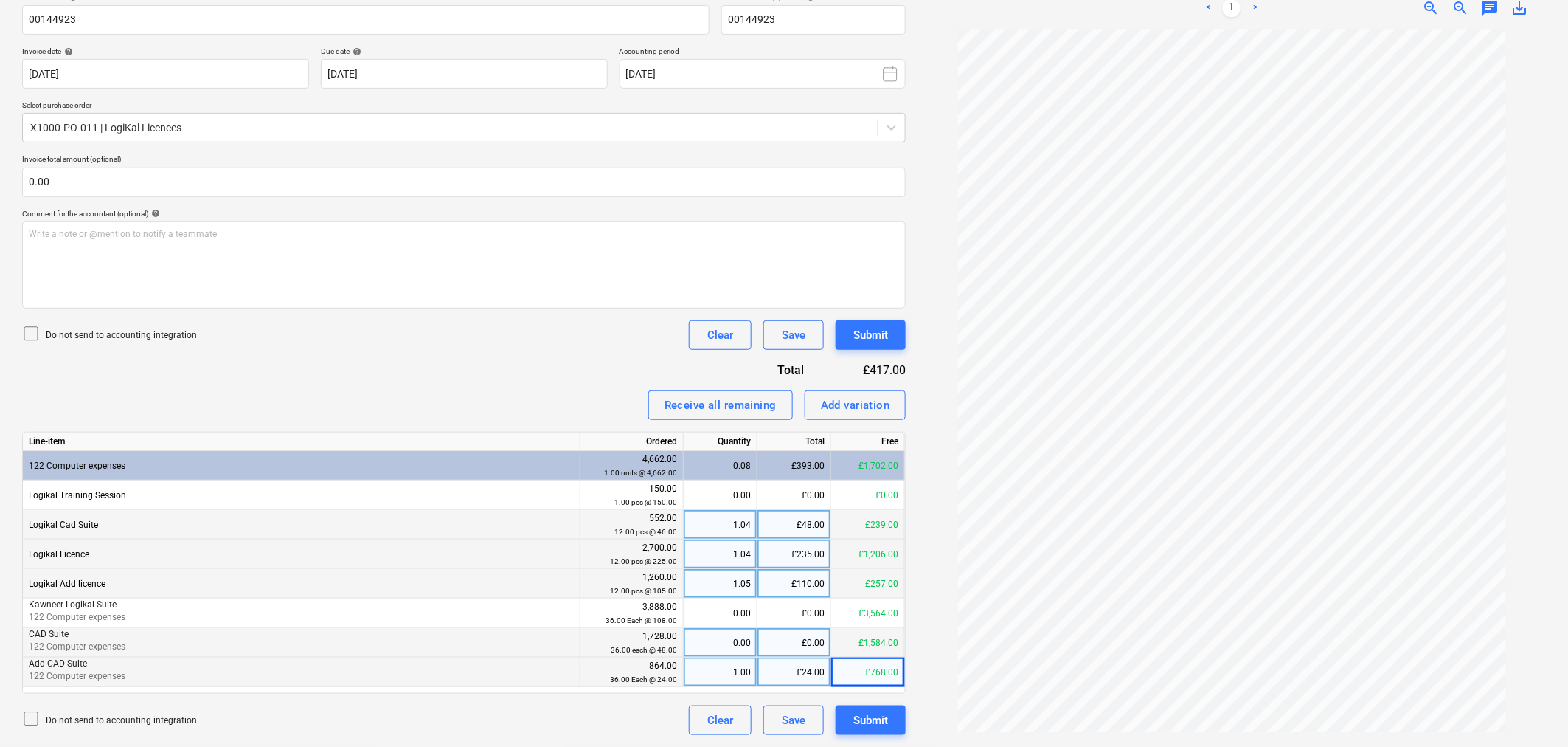
click at [769, 650] on div "£0.00" at bounding box center [794, 642] width 74 height 30
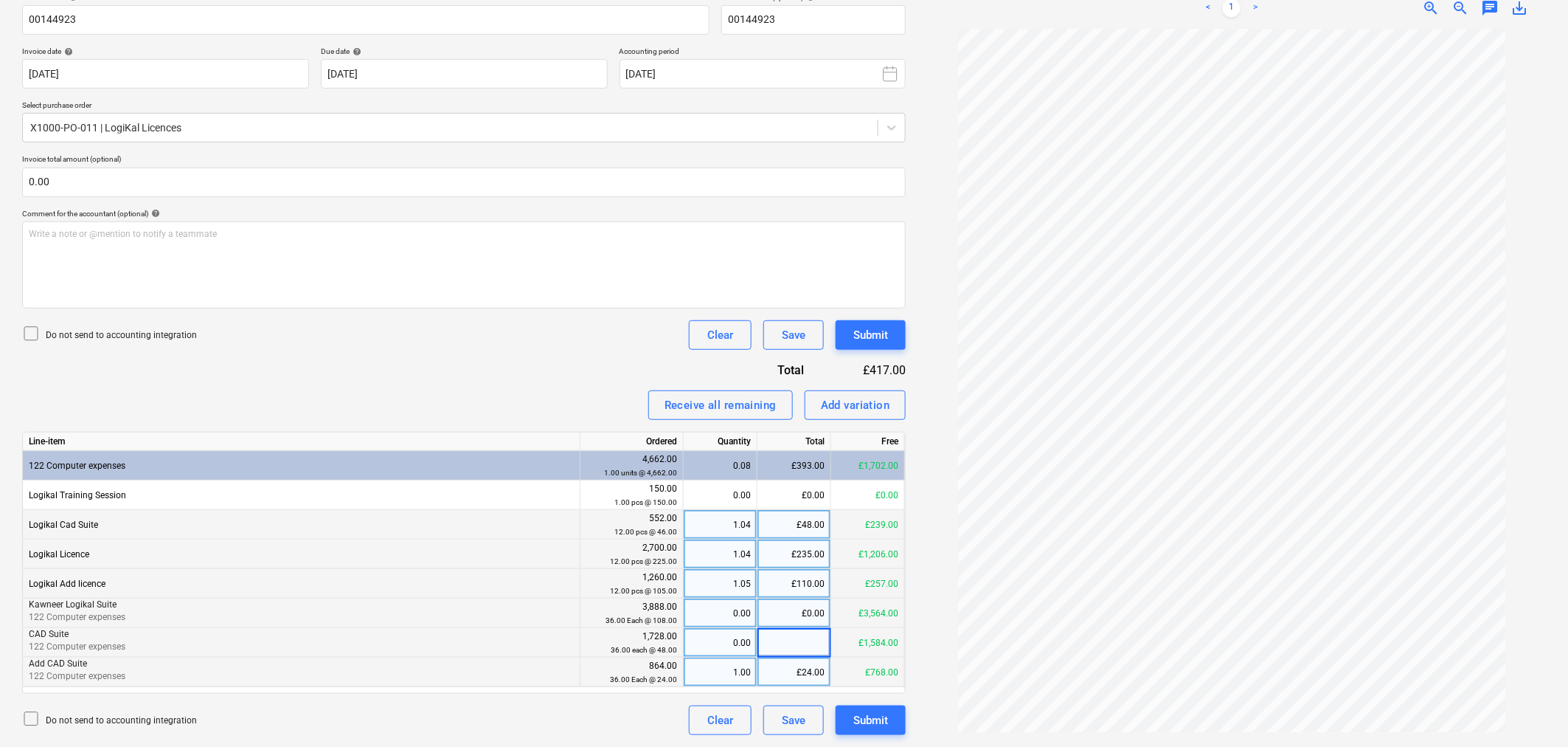
click at [774, 613] on div "£0.00" at bounding box center [794, 612] width 74 height 30
type input "108"
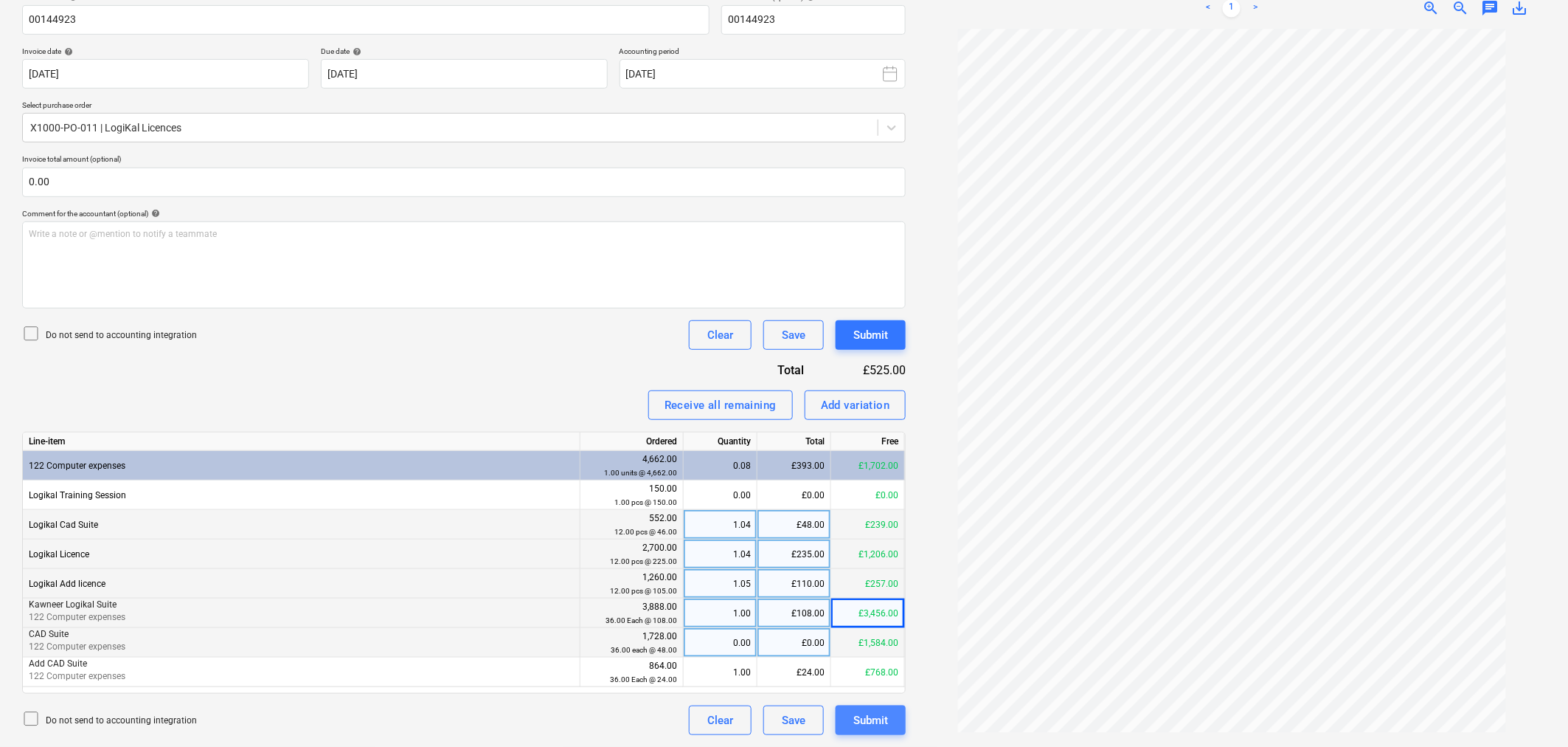
click at [888, 721] on div "Submit" at bounding box center [871, 720] width 34 height 19
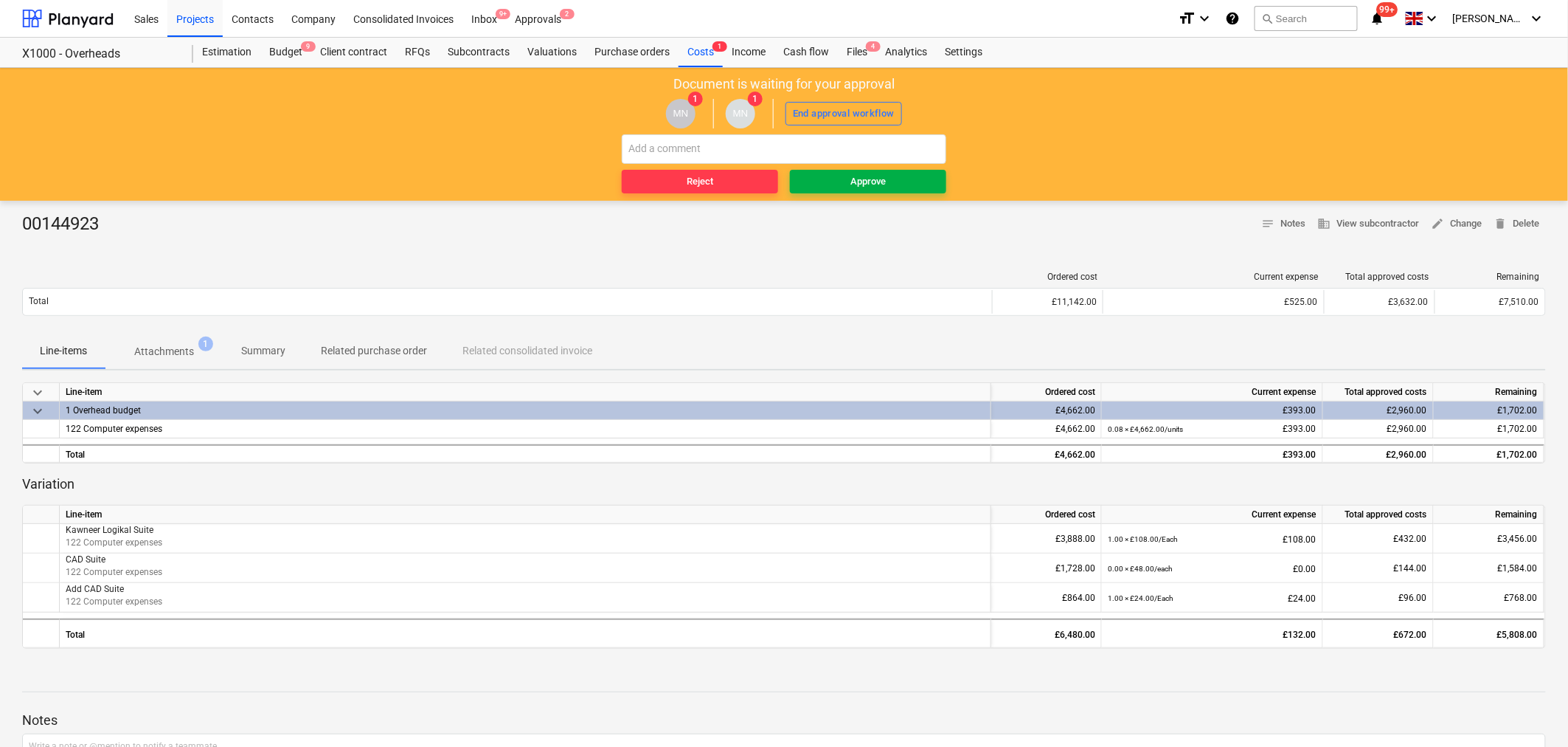
click at [883, 182] on div "Approve" at bounding box center [868, 182] width 35 height 17
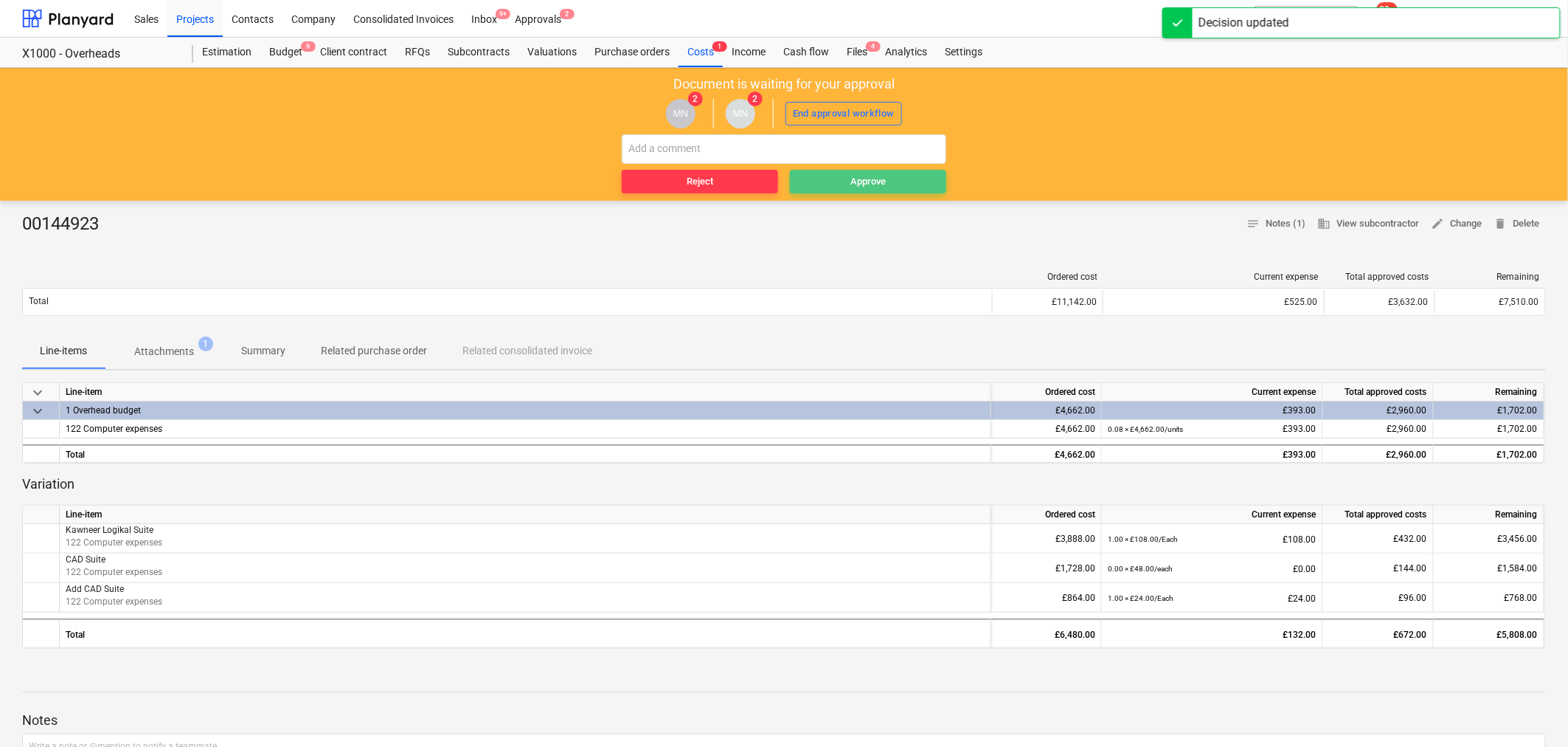
click at [835, 178] on span "Approve" at bounding box center [867, 182] width 144 height 17
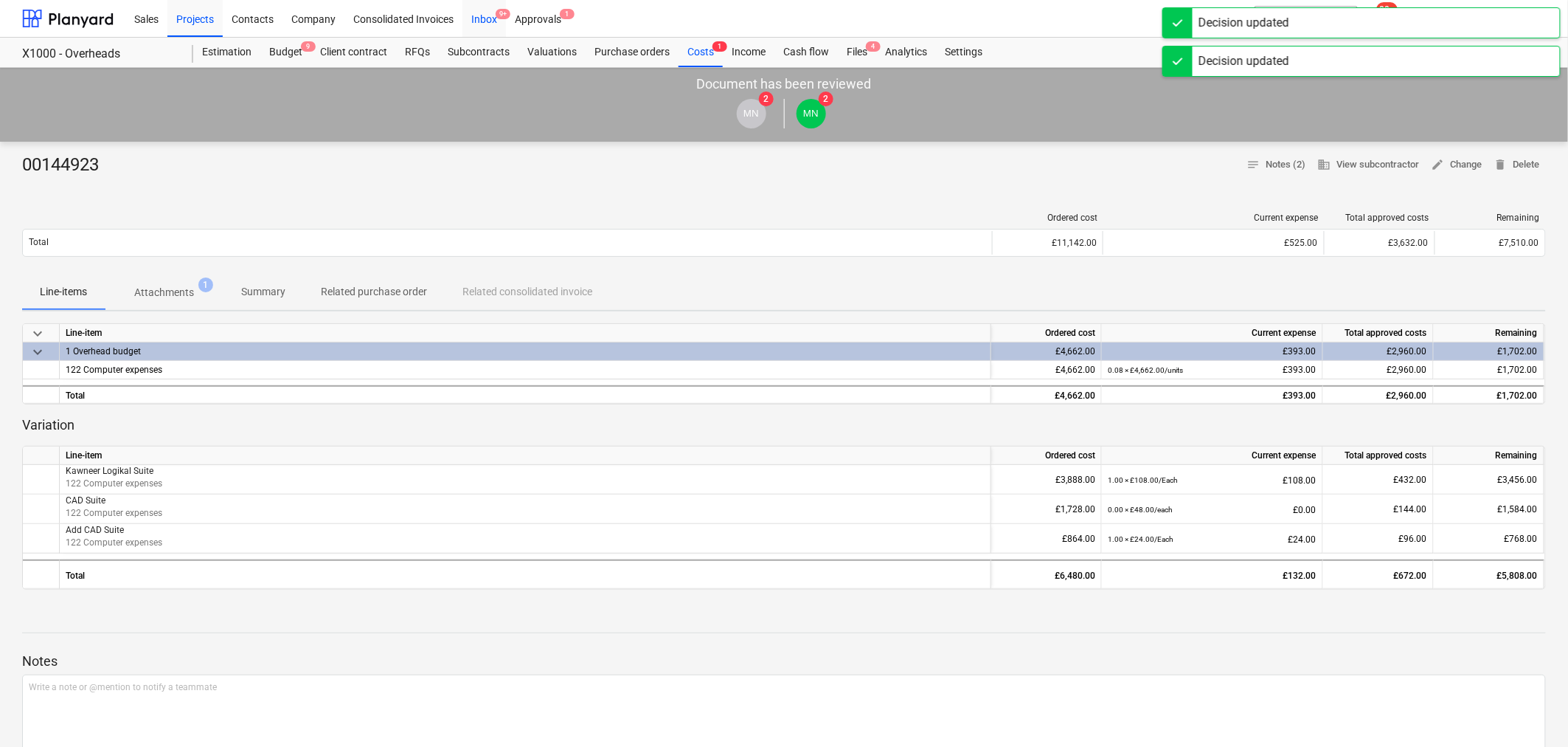
click at [487, 17] on div "Inbox 9+" at bounding box center [484, 17] width 44 height 37
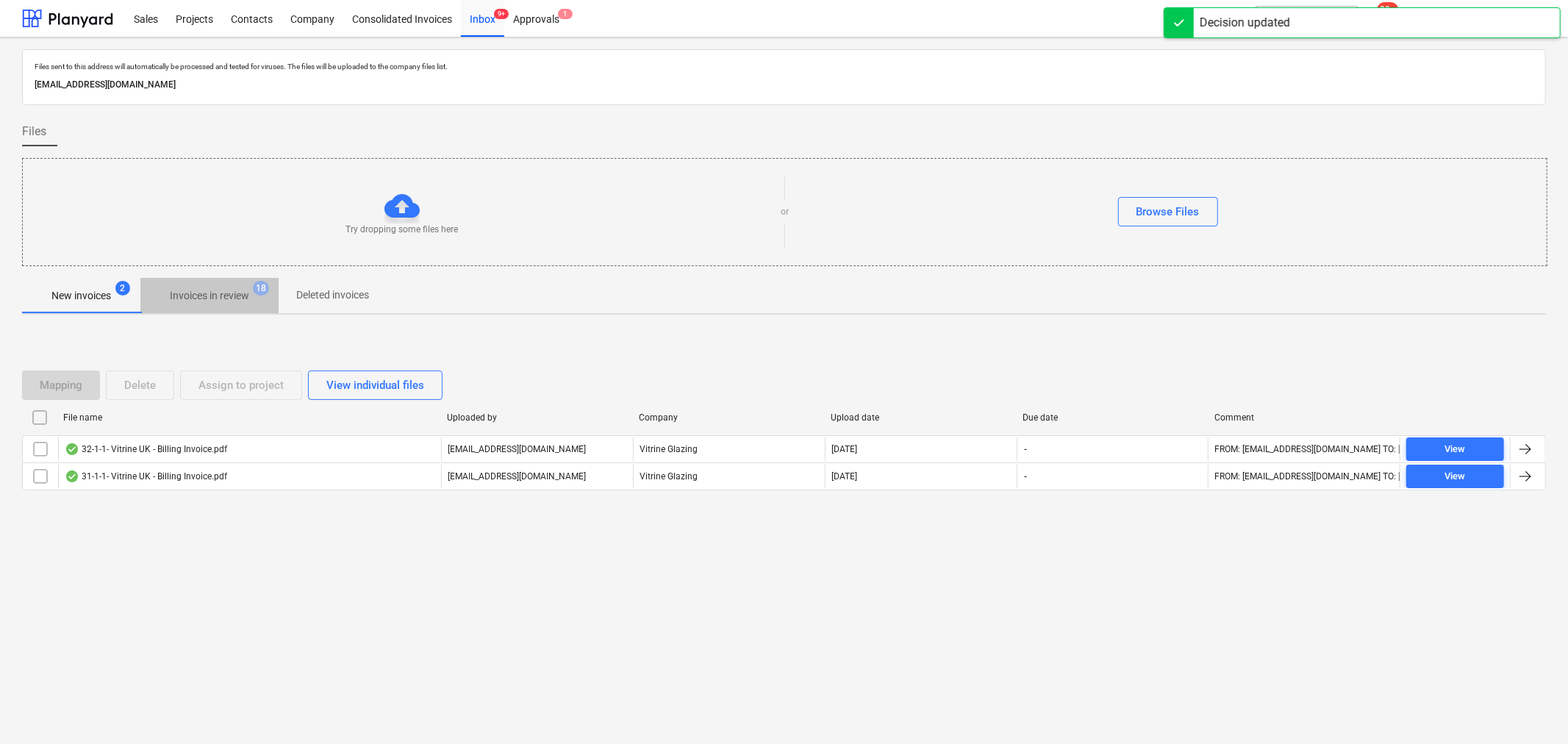
click at [218, 289] on p "Invoices in review" at bounding box center [208, 296] width 79 height 15
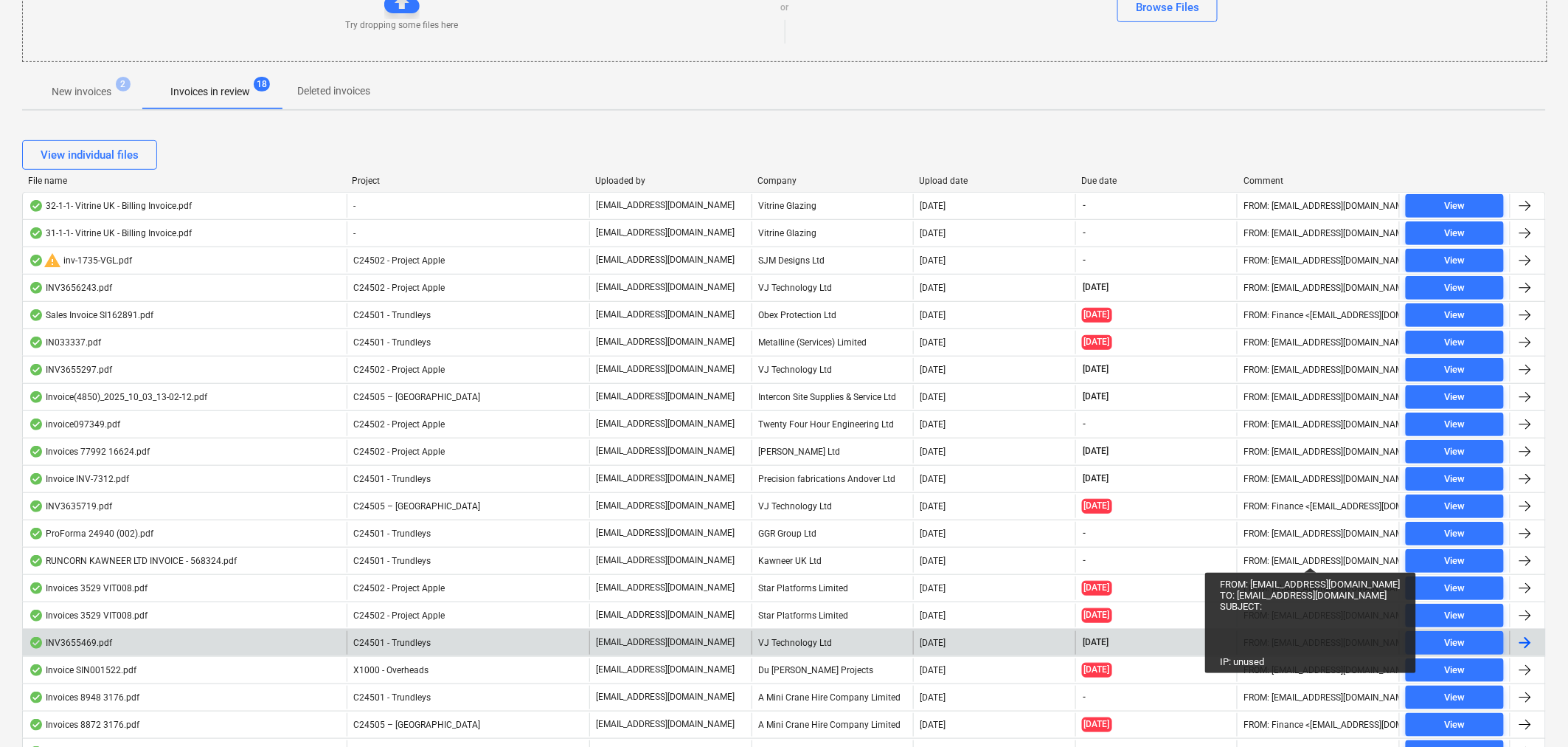
scroll to position [328, 0]
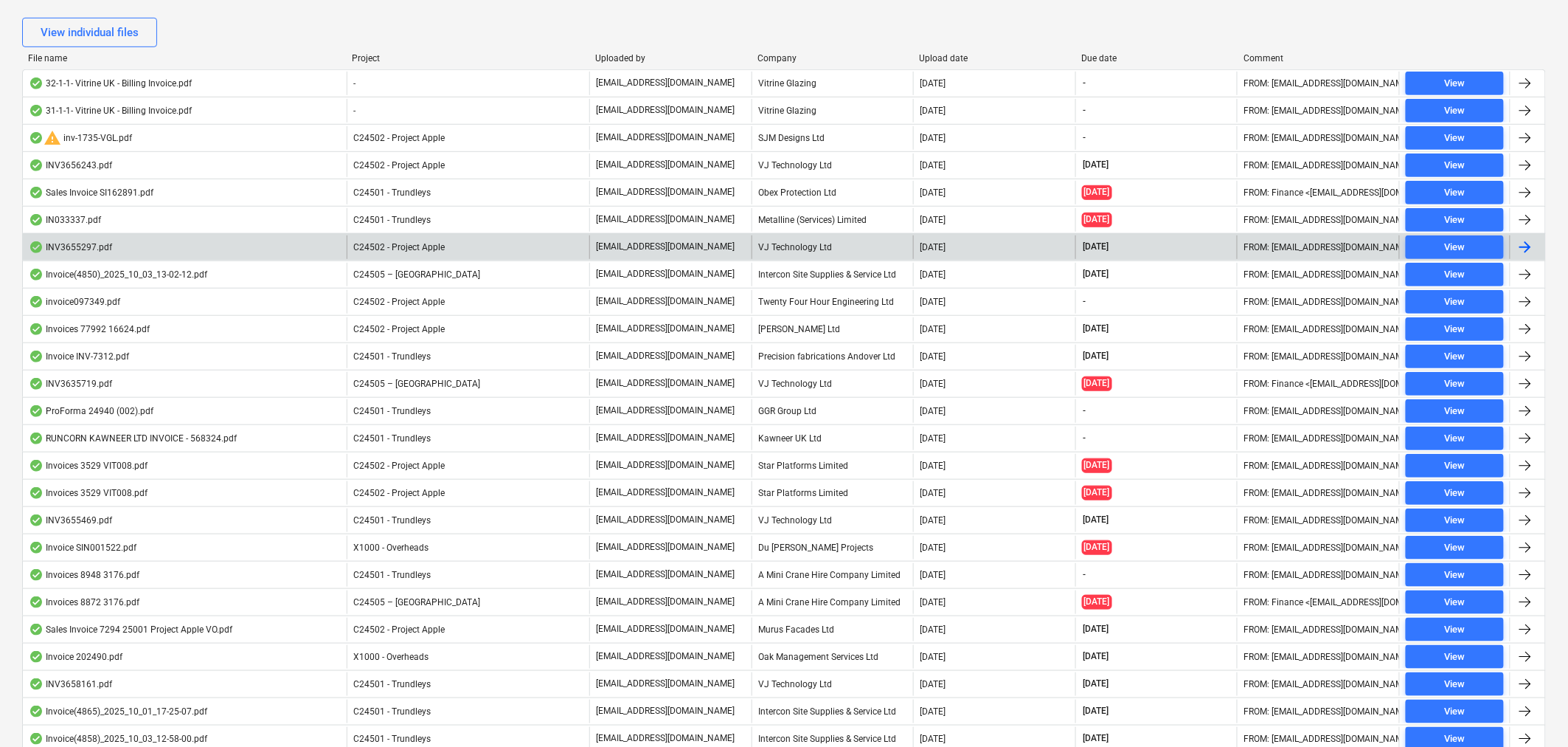
click at [1531, 240] on div at bounding box center [1525, 246] width 18 height 18
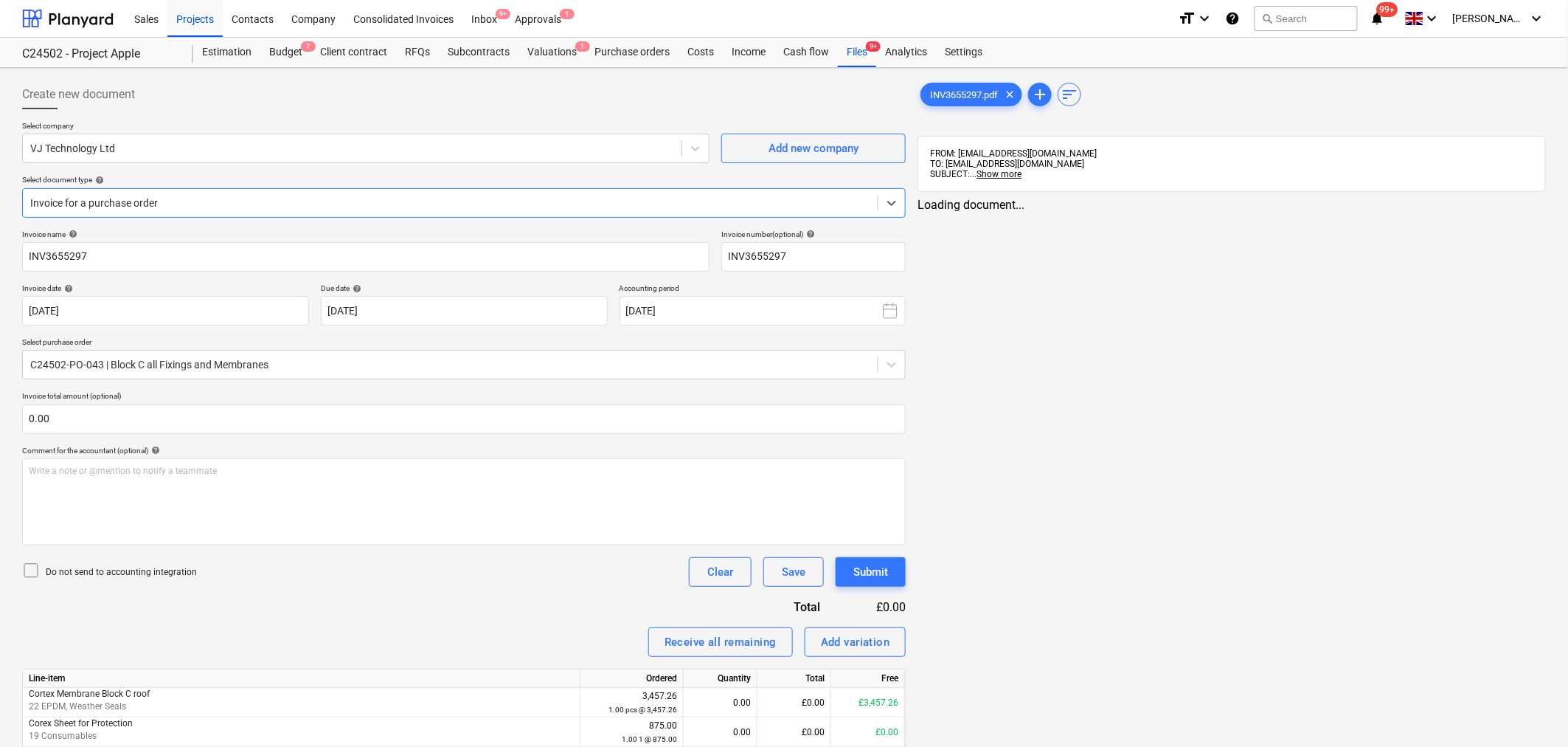
type input "INV3655297"
type input "[DATE]"
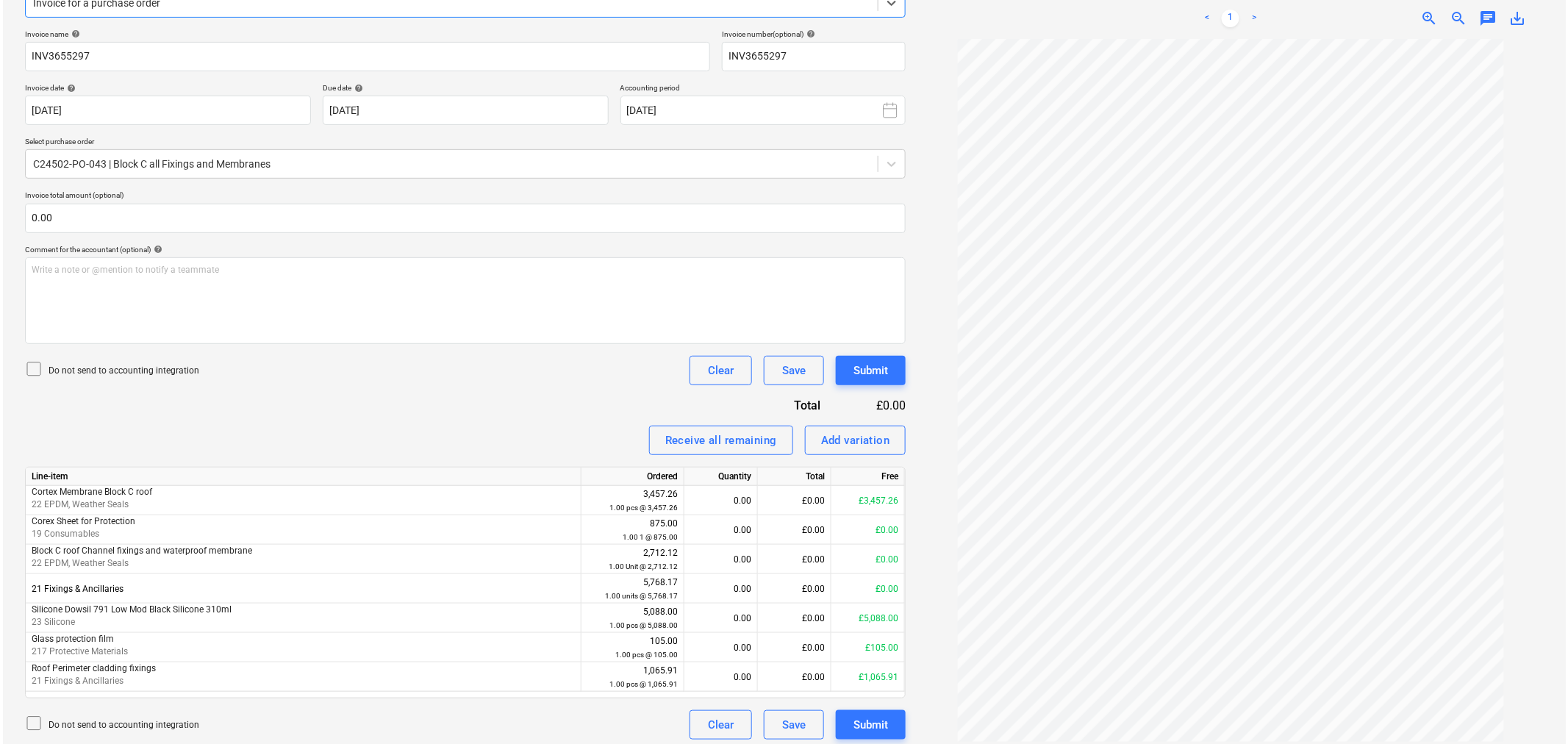
scroll to position [209, 0]
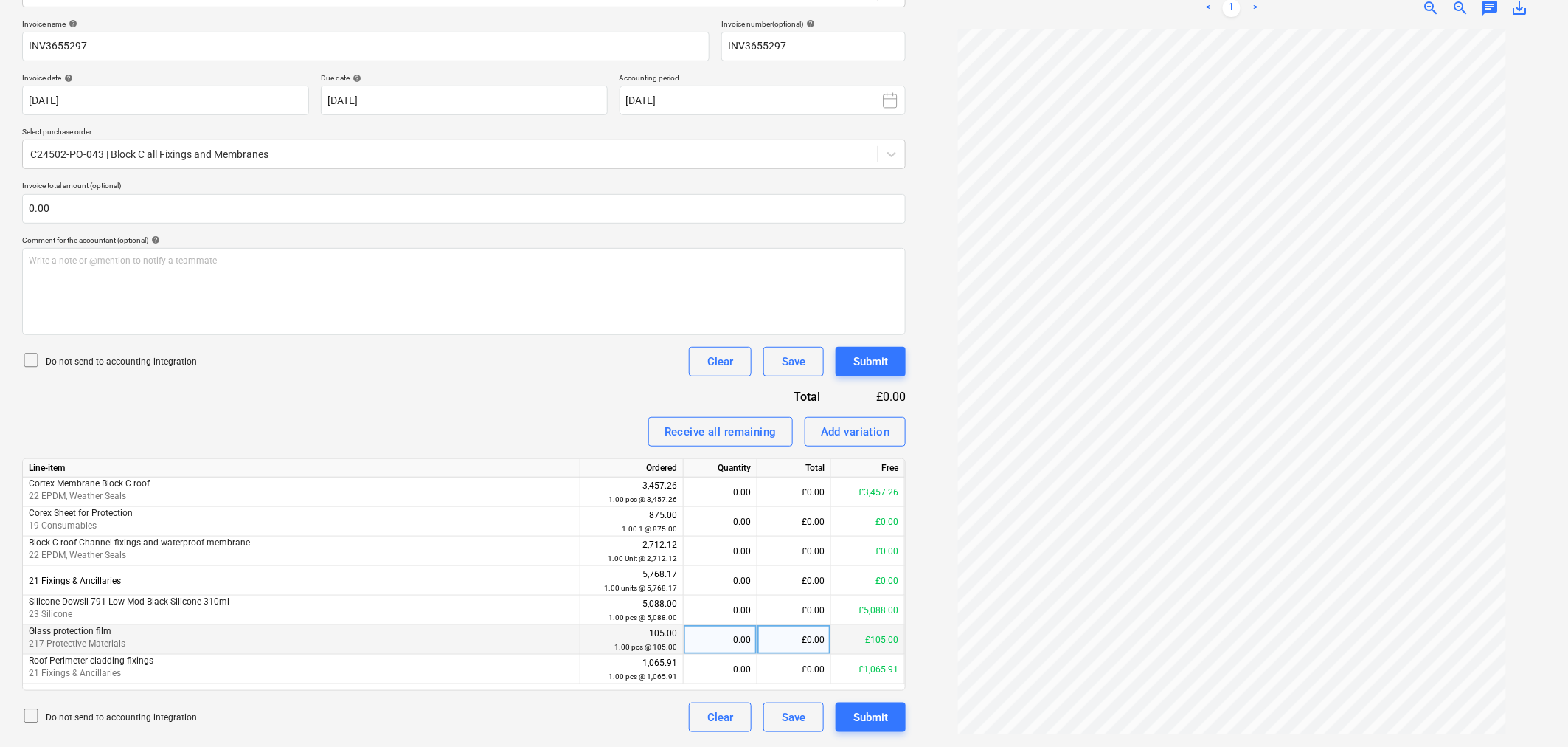
click at [786, 637] on div "£0.00" at bounding box center [794, 639] width 74 height 30
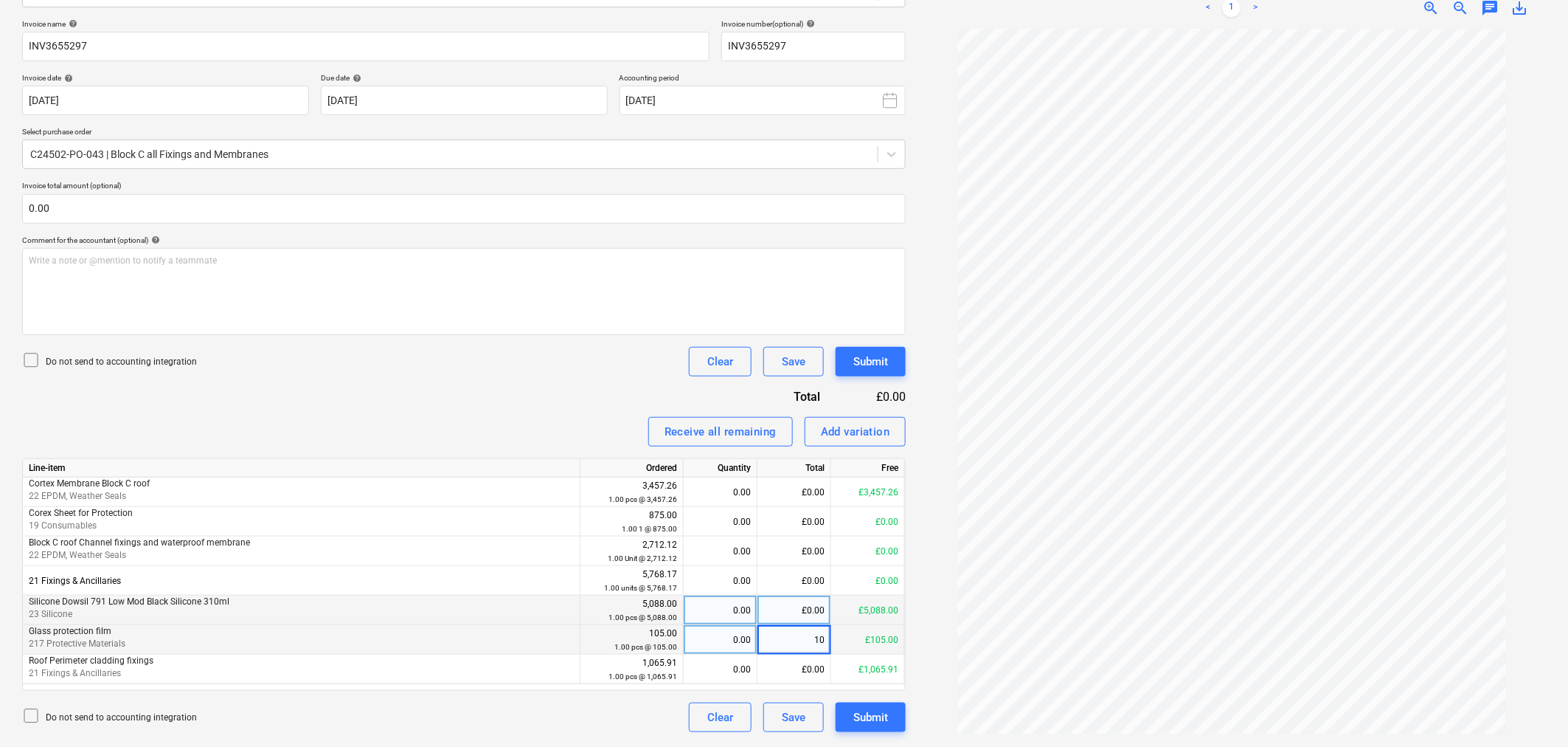
type input "105"
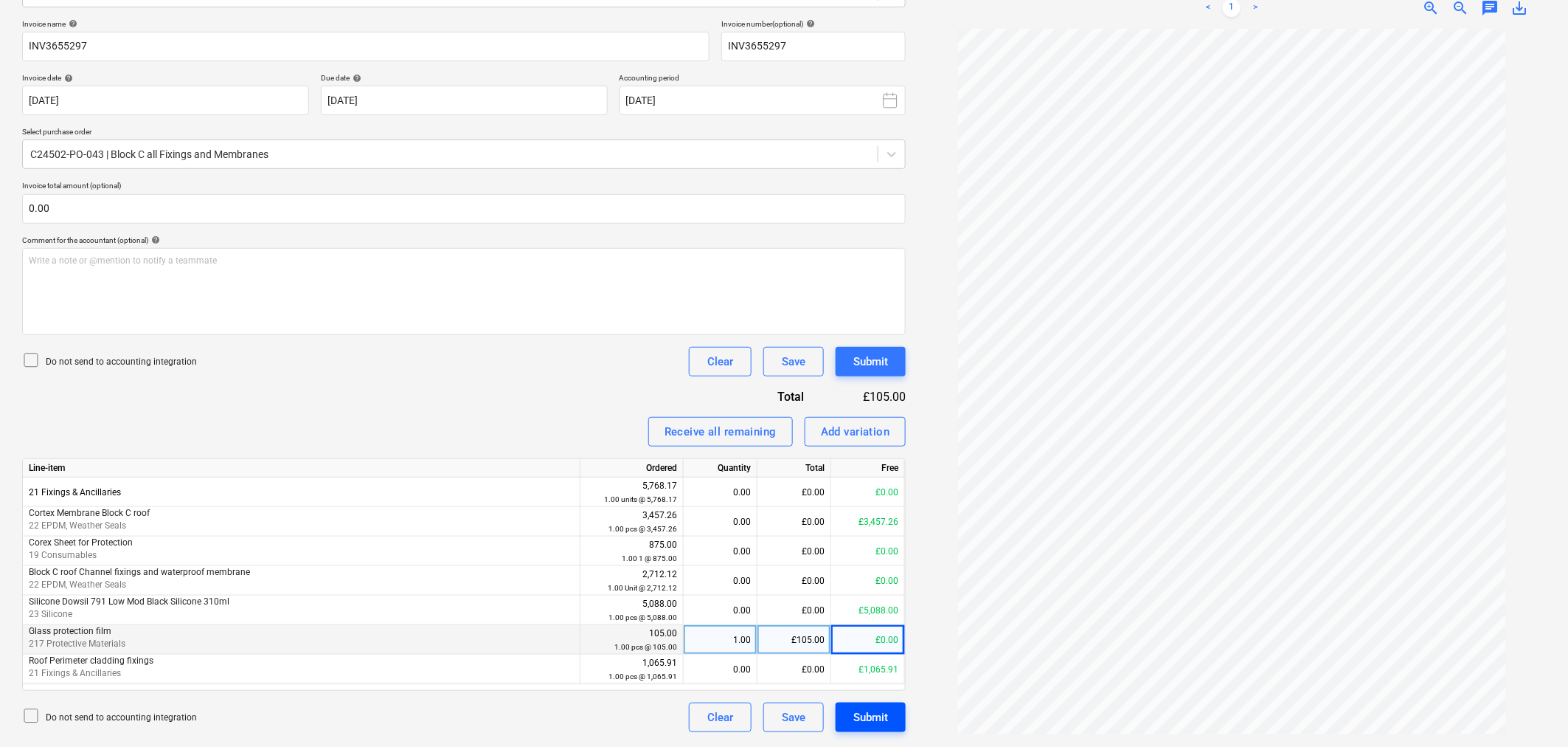
click at [876, 721] on div "Submit" at bounding box center [871, 717] width 34 height 19
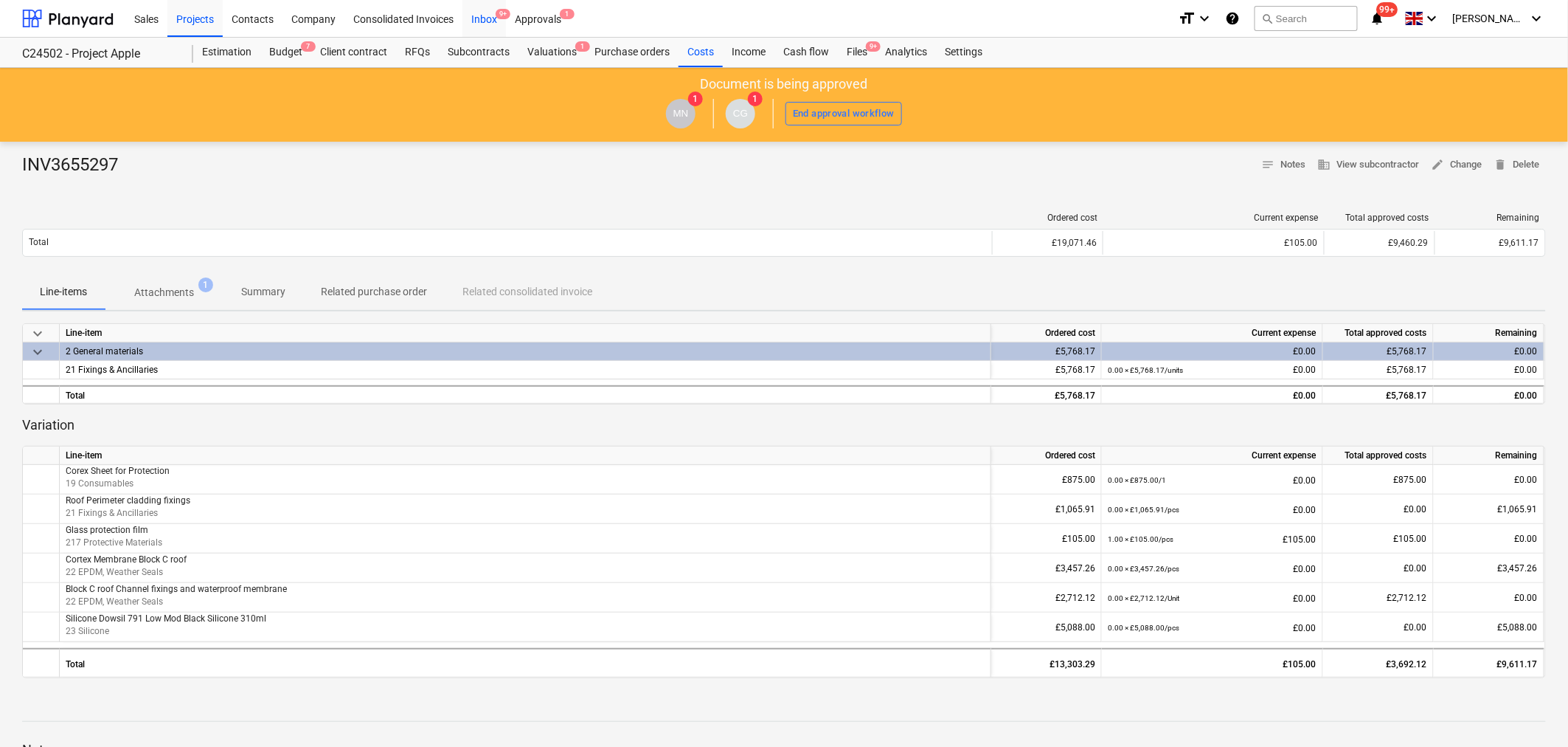
click at [488, 17] on div "Inbox 9+" at bounding box center [484, 17] width 44 height 37
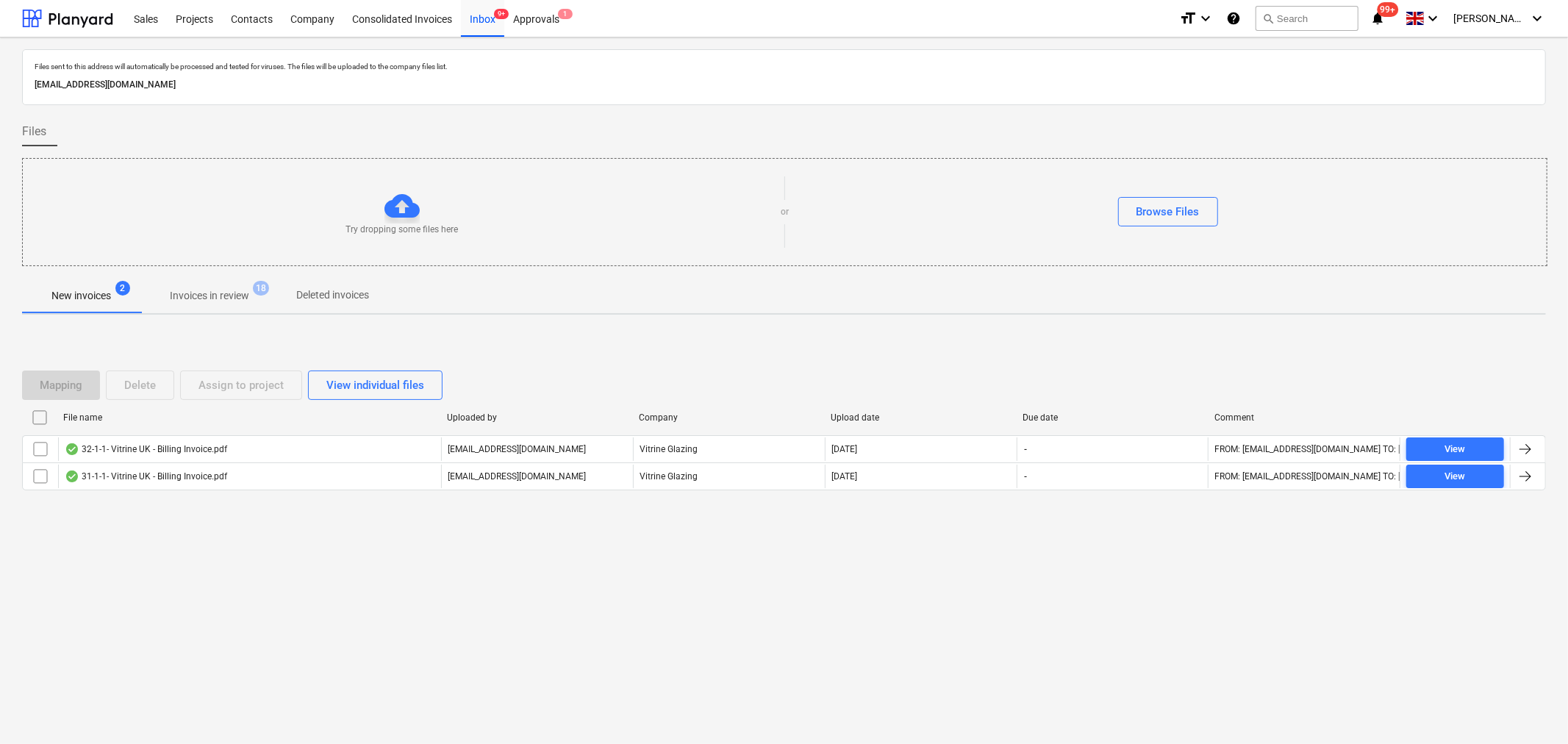
click at [227, 285] on span "Invoices in review 18" at bounding box center [209, 296] width 138 height 27
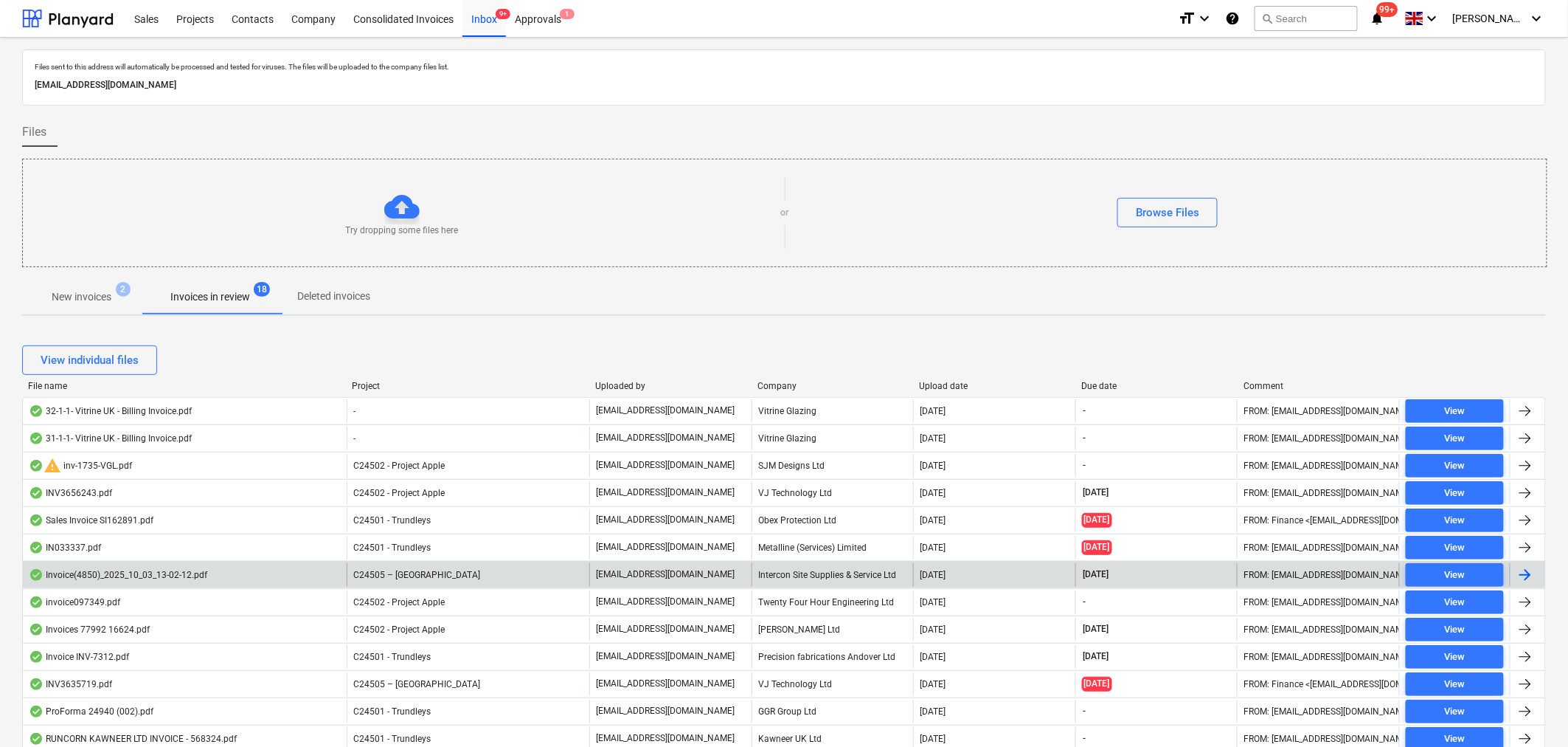
click at [1531, 570] on div at bounding box center [1525, 574] width 18 height 18
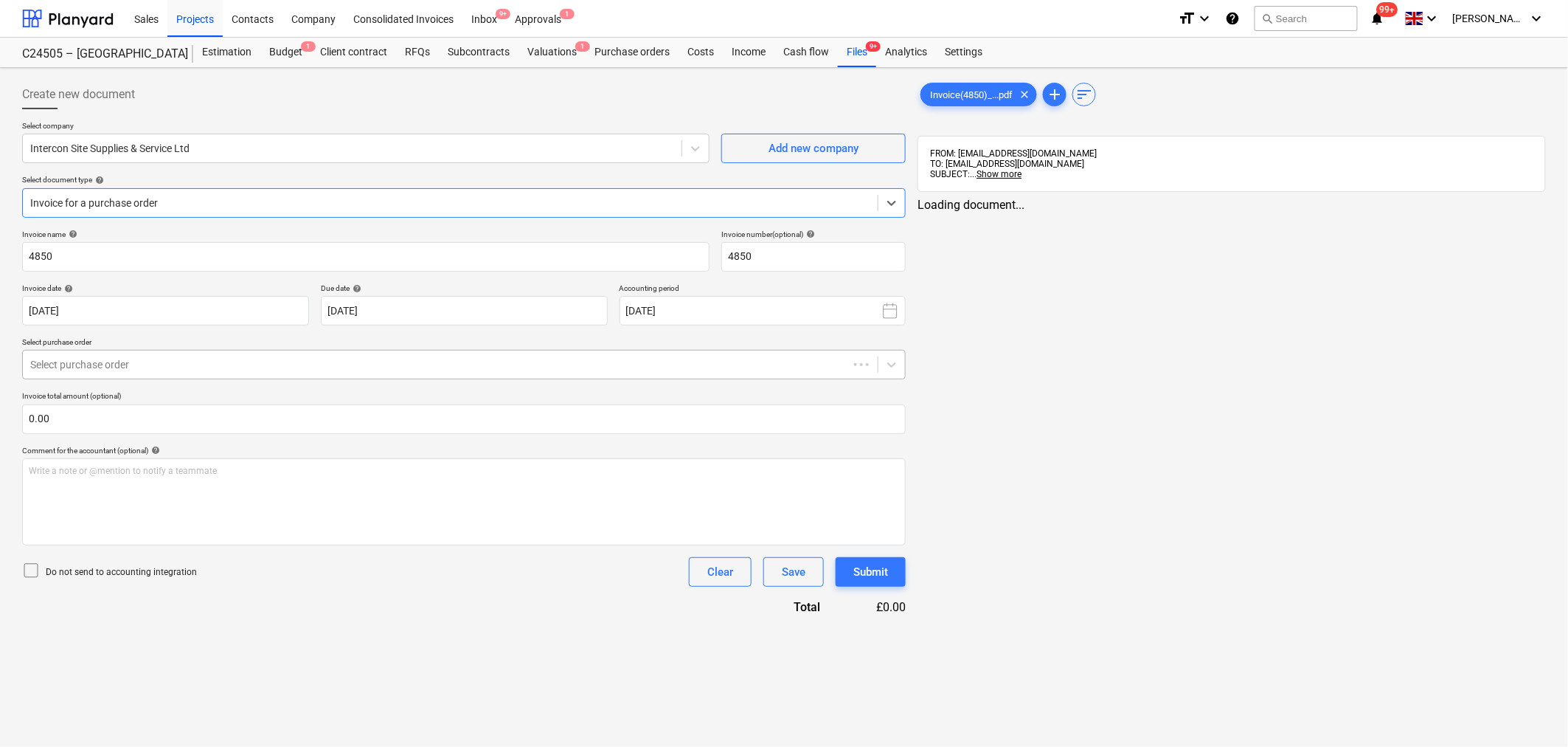
type input "4850"
type input "[DATE]"
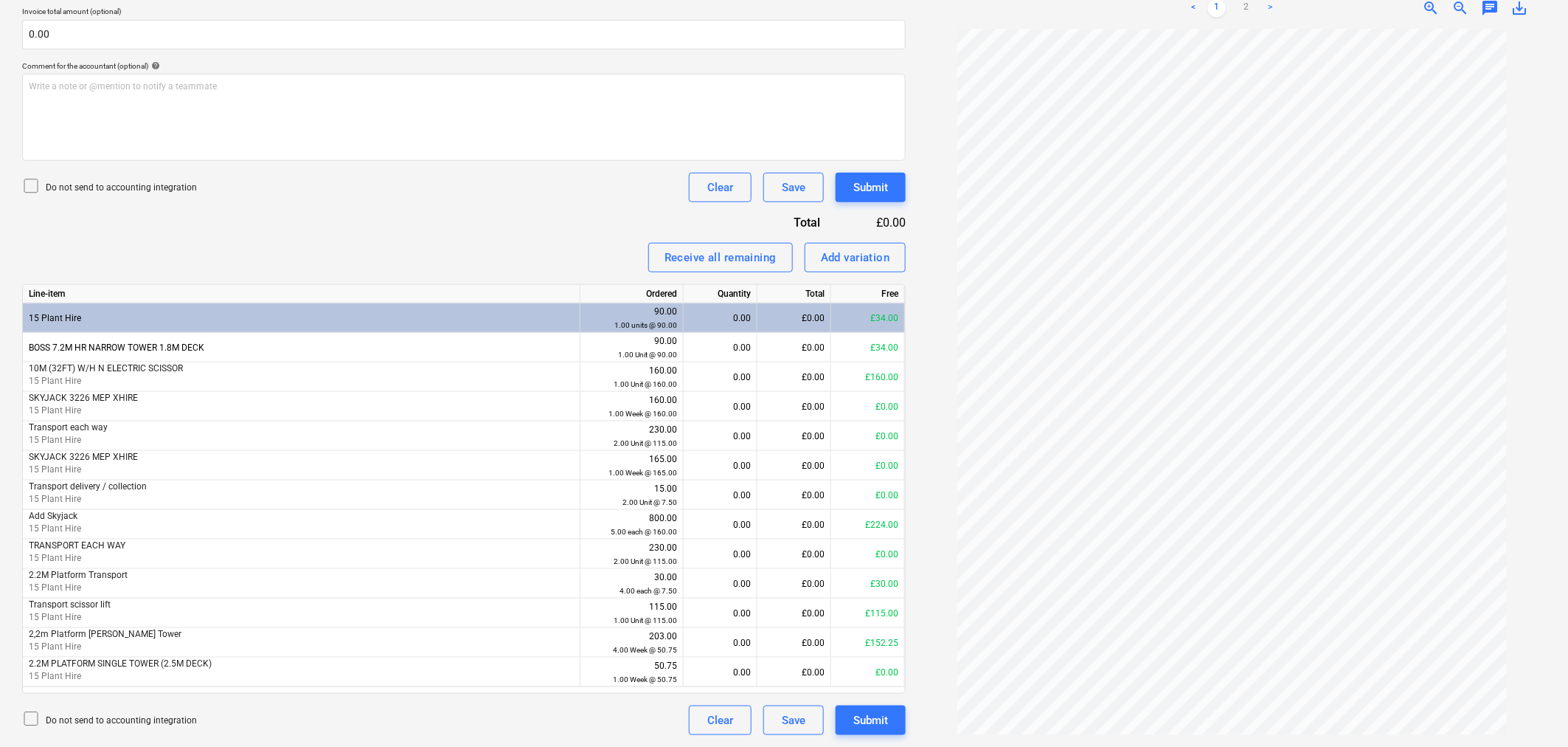
scroll to position [74, 0]
click at [780, 373] on div "£0.00" at bounding box center [794, 376] width 74 height 30
type input "160"
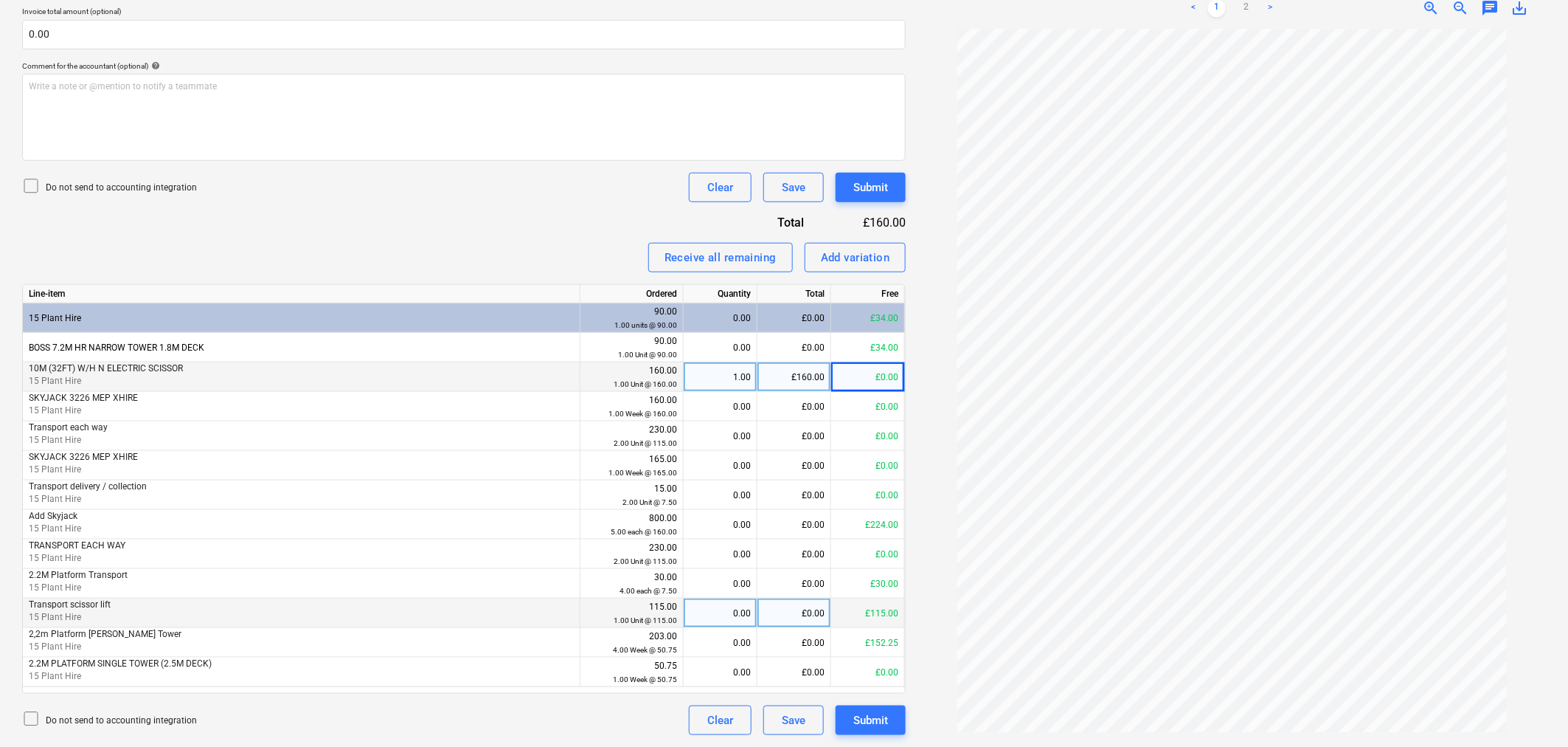
drag, startPoint x: 138, startPoint y: 606, endPoint x: 24, endPoint y: 626, distance: 115.7
click at [24, 626] on div "Transport scissor lift 15 Plant Hire" at bounding box center [302, 612] width 558 height 30
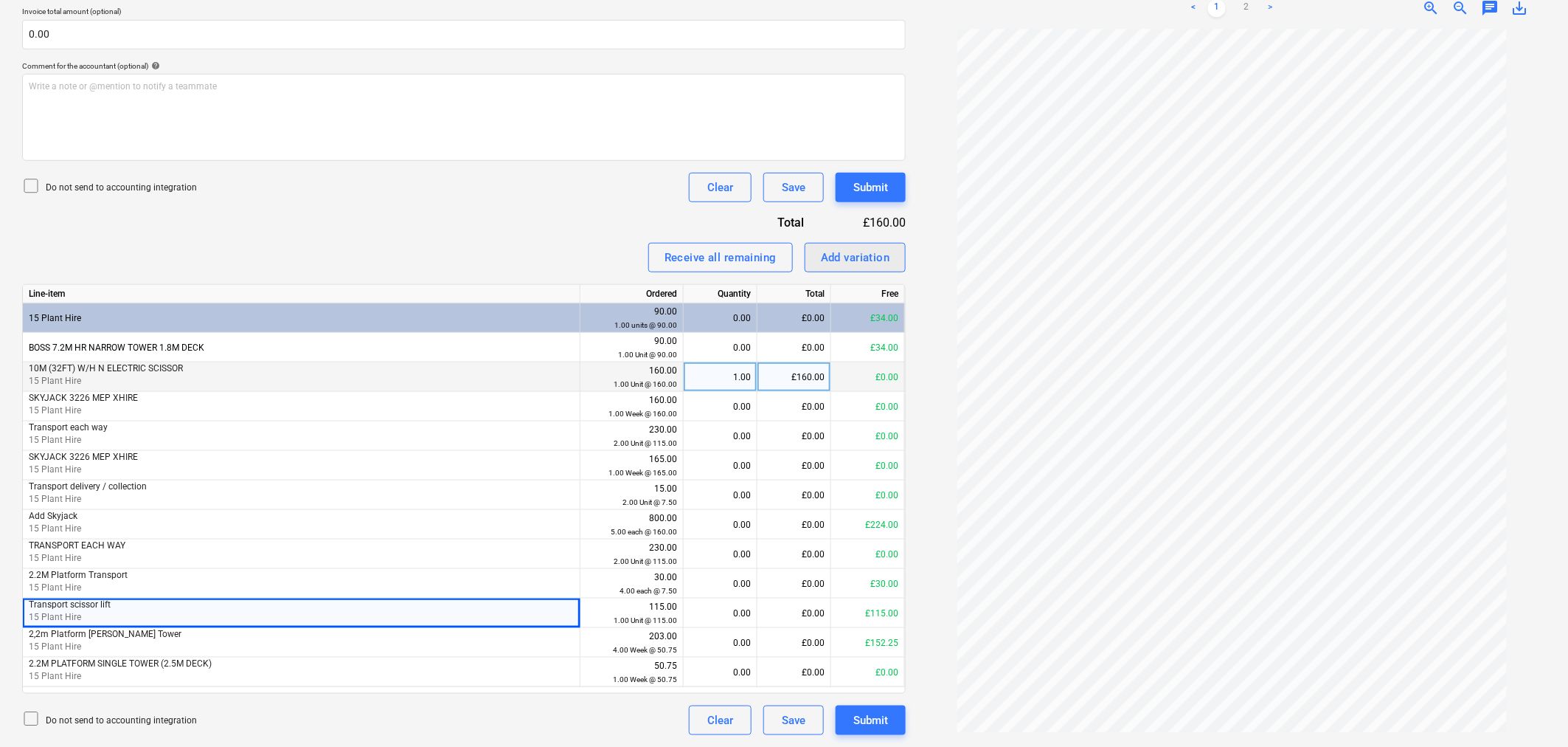
click at [858, 253] on div "Add variation" at bounding box center [856, 258] width 70 height 19
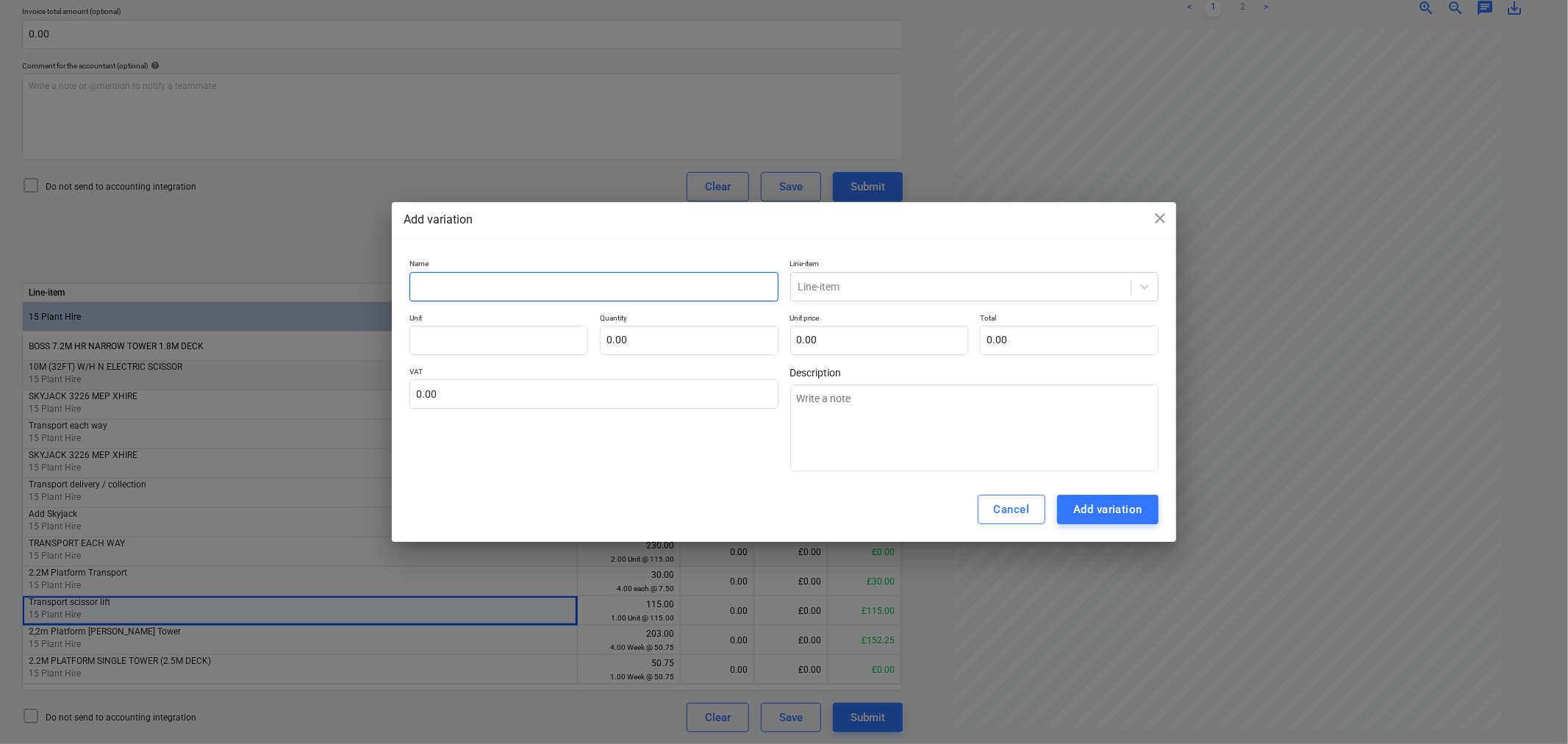
click at [567, 284] on input "text" at bounding box center [593, 286] width 368 height 29
type textarea "x"
type input "R"
type textarea "x"
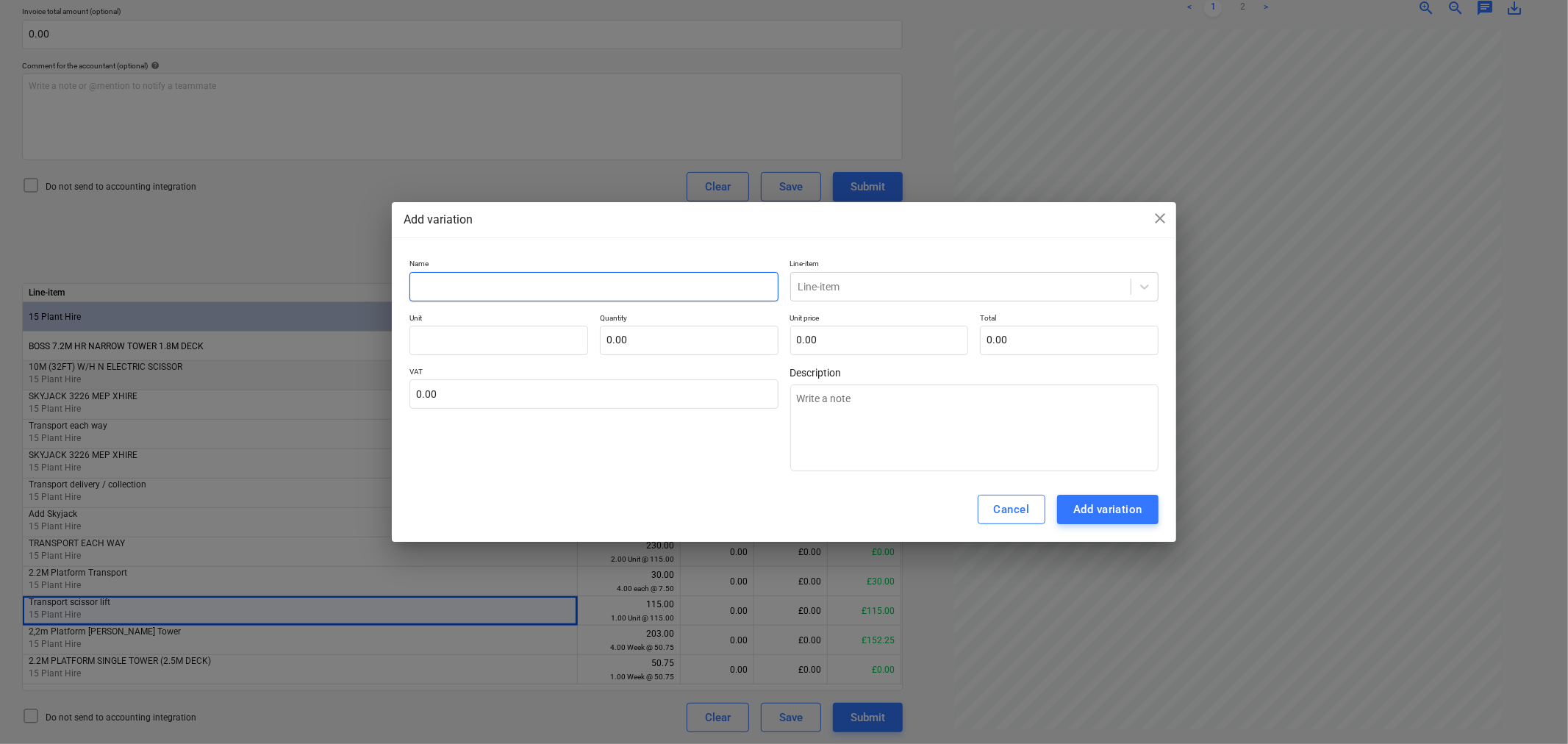
type input "Y"
type textarea "x"
type input "T"
type textarea "x"
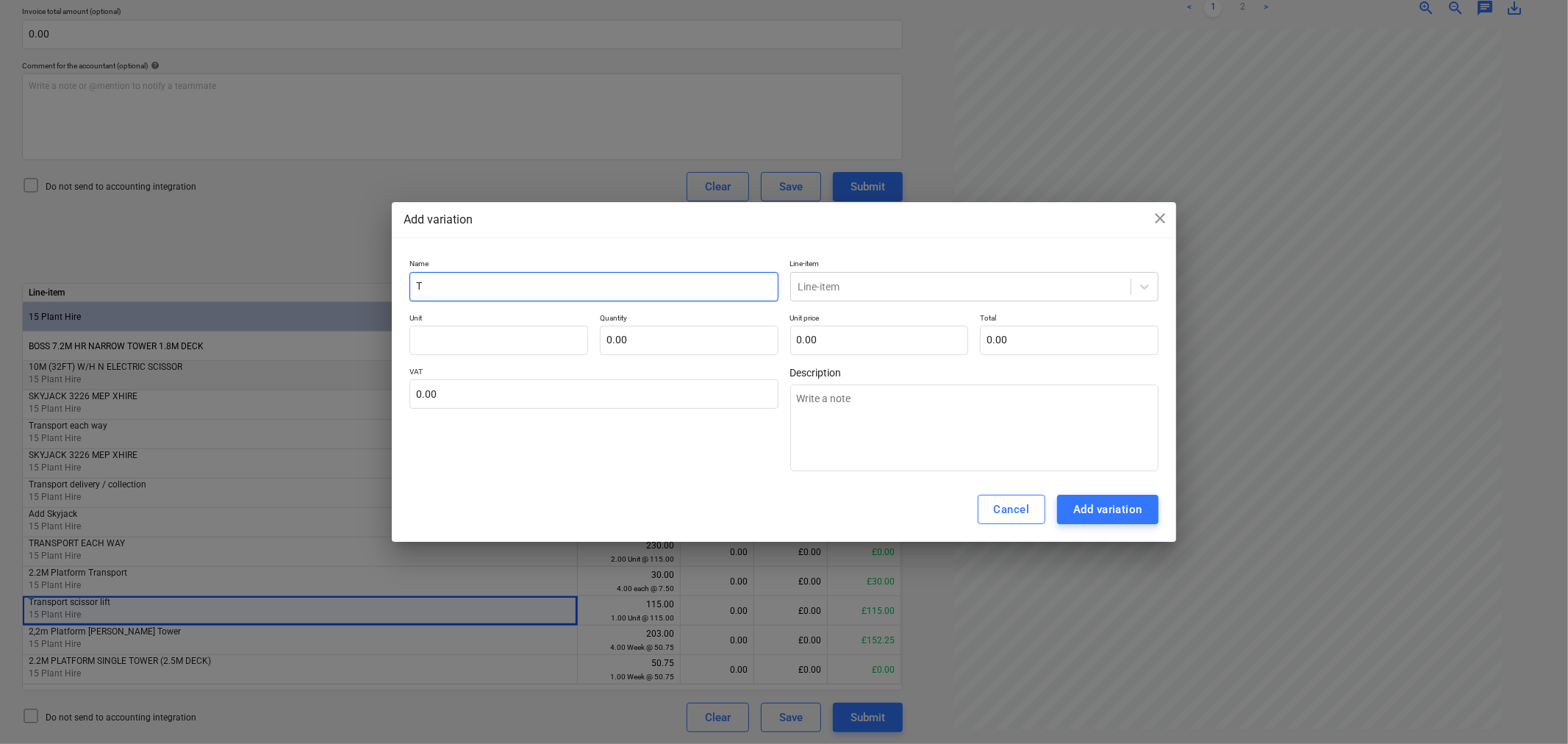
type input "Tr"
type textarea "x"
type input "Tra"
type textarea "x"
type input "[PERSON_NAME]"
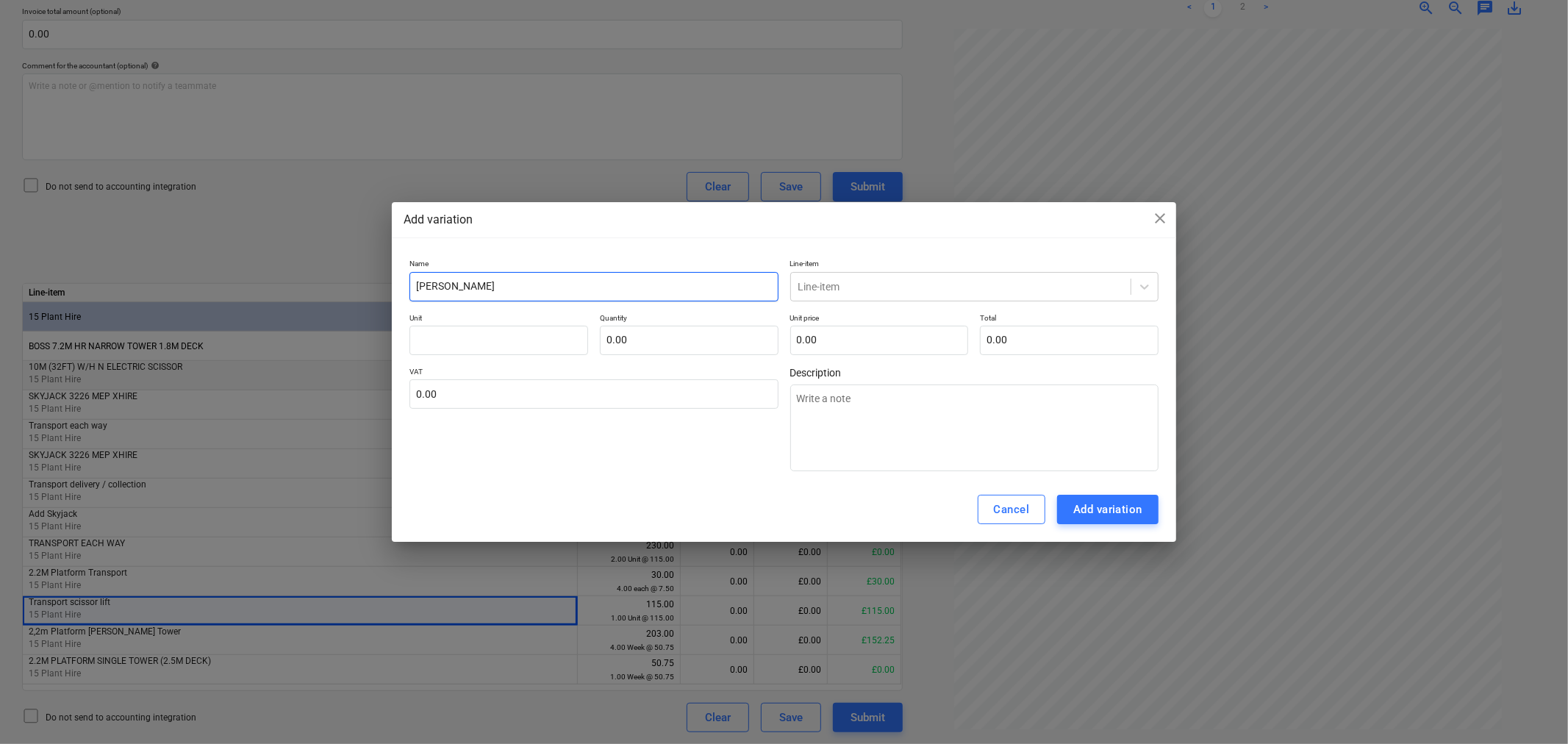
type textarea "x"
type input "Trans"
type textarea "x"
type input "Transp"
type textarea "x"
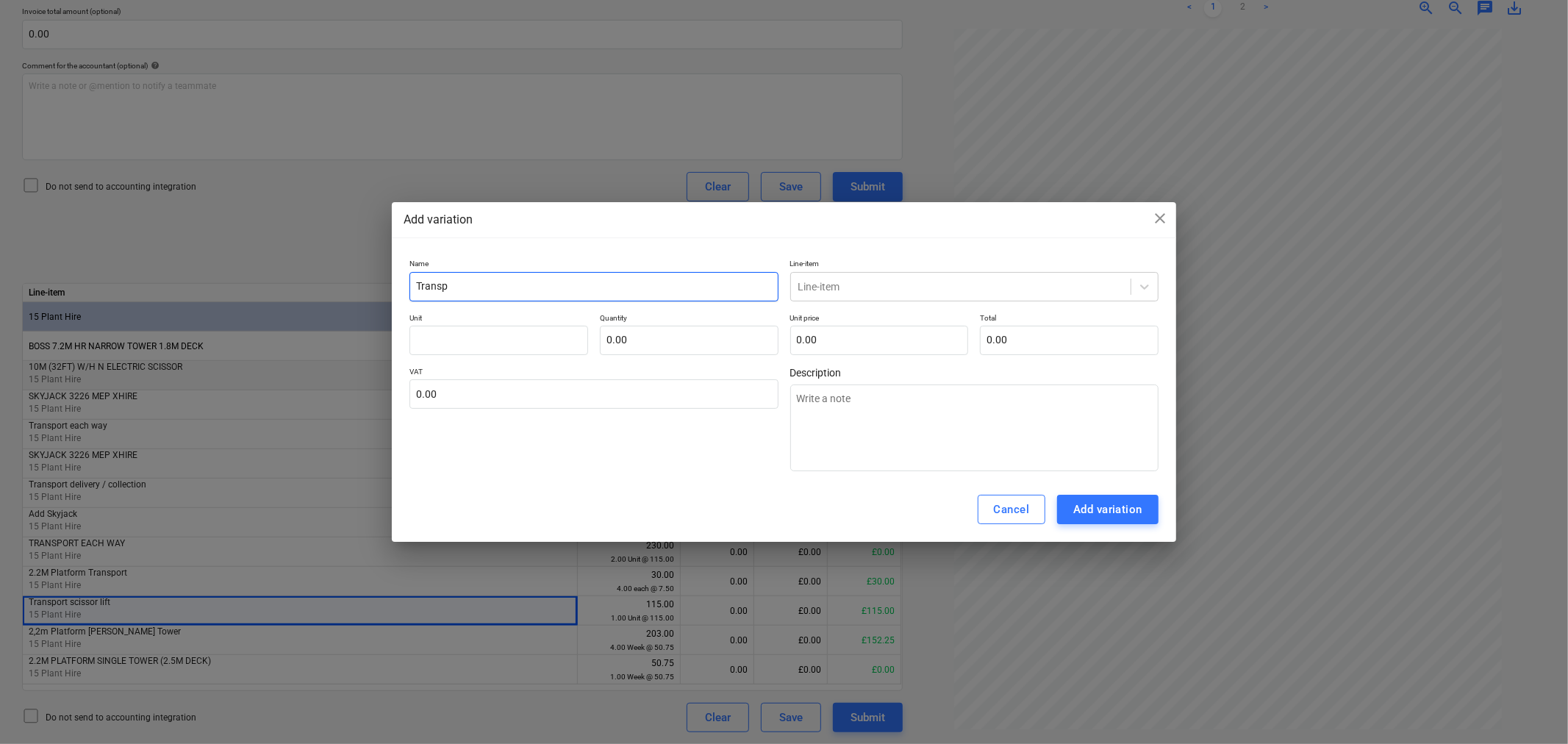
type input "Transpo"
type textarea "x"
type input "Transpor"
type textarea "x"
type input "Transport"
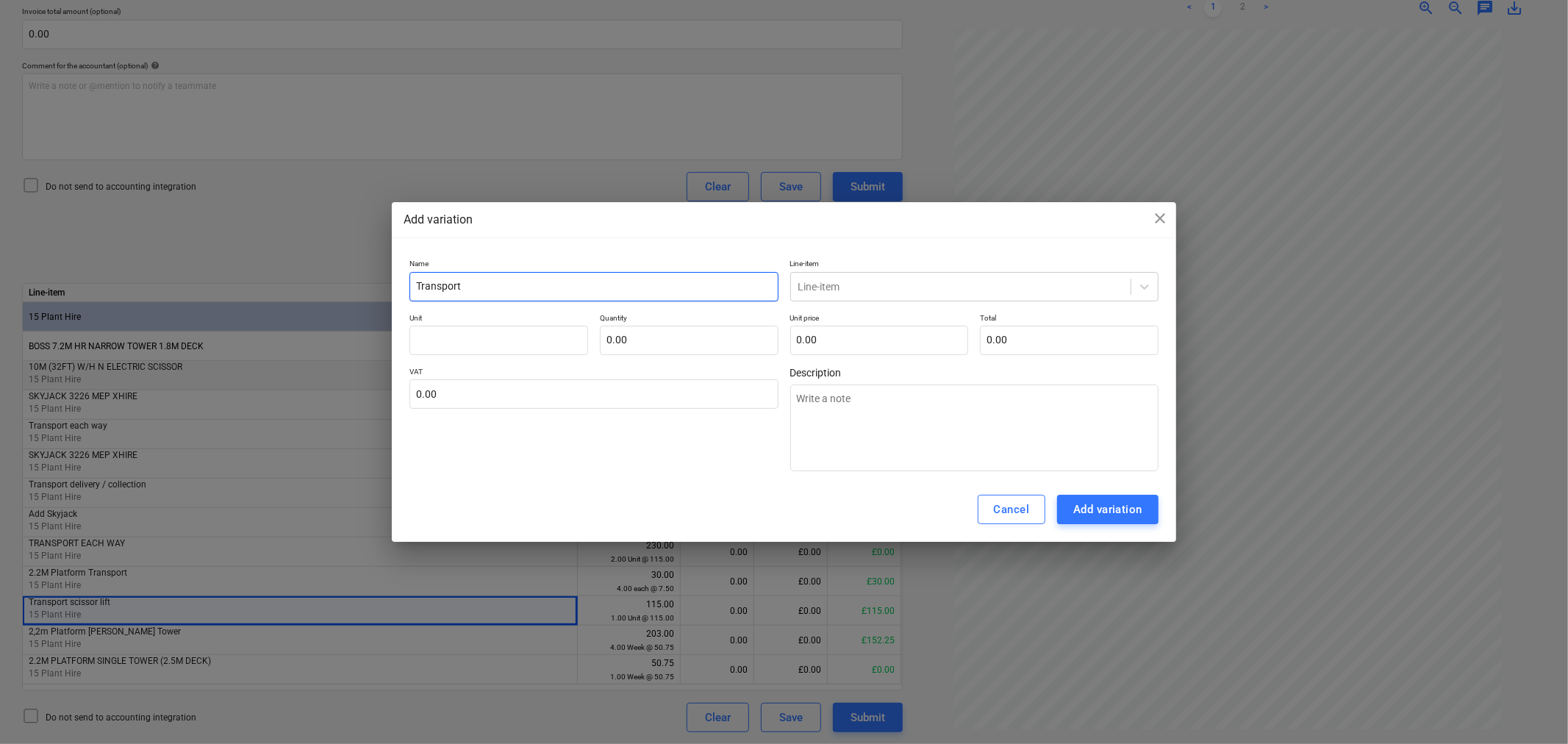
type textarea "x"
type input "Transport"
type textarea "x"
type input "Transport o"
type textarea "x"
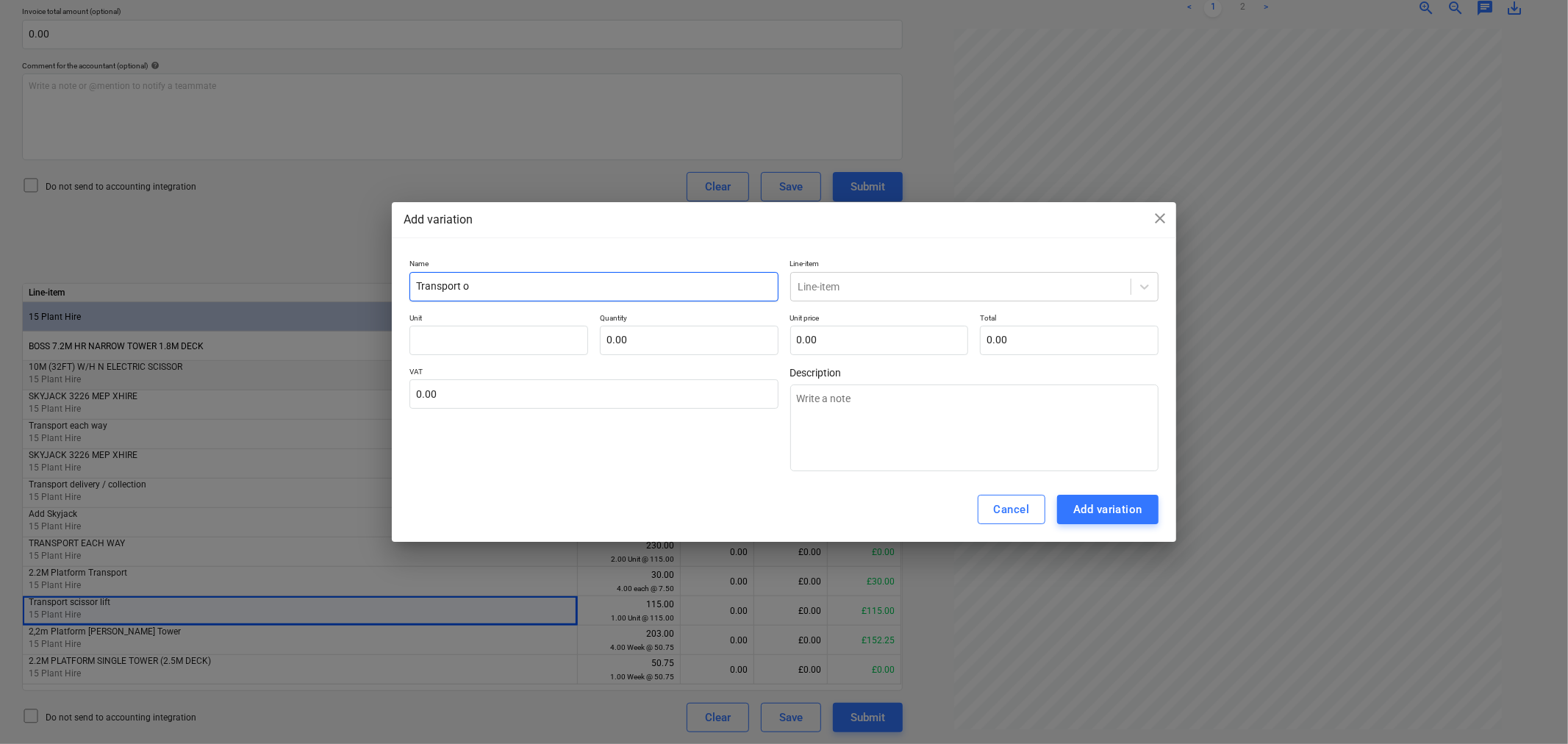
type input "Transport of"
type textarea "x"
type input "Transport of"
type textarea "x"
type input "Transport of s"
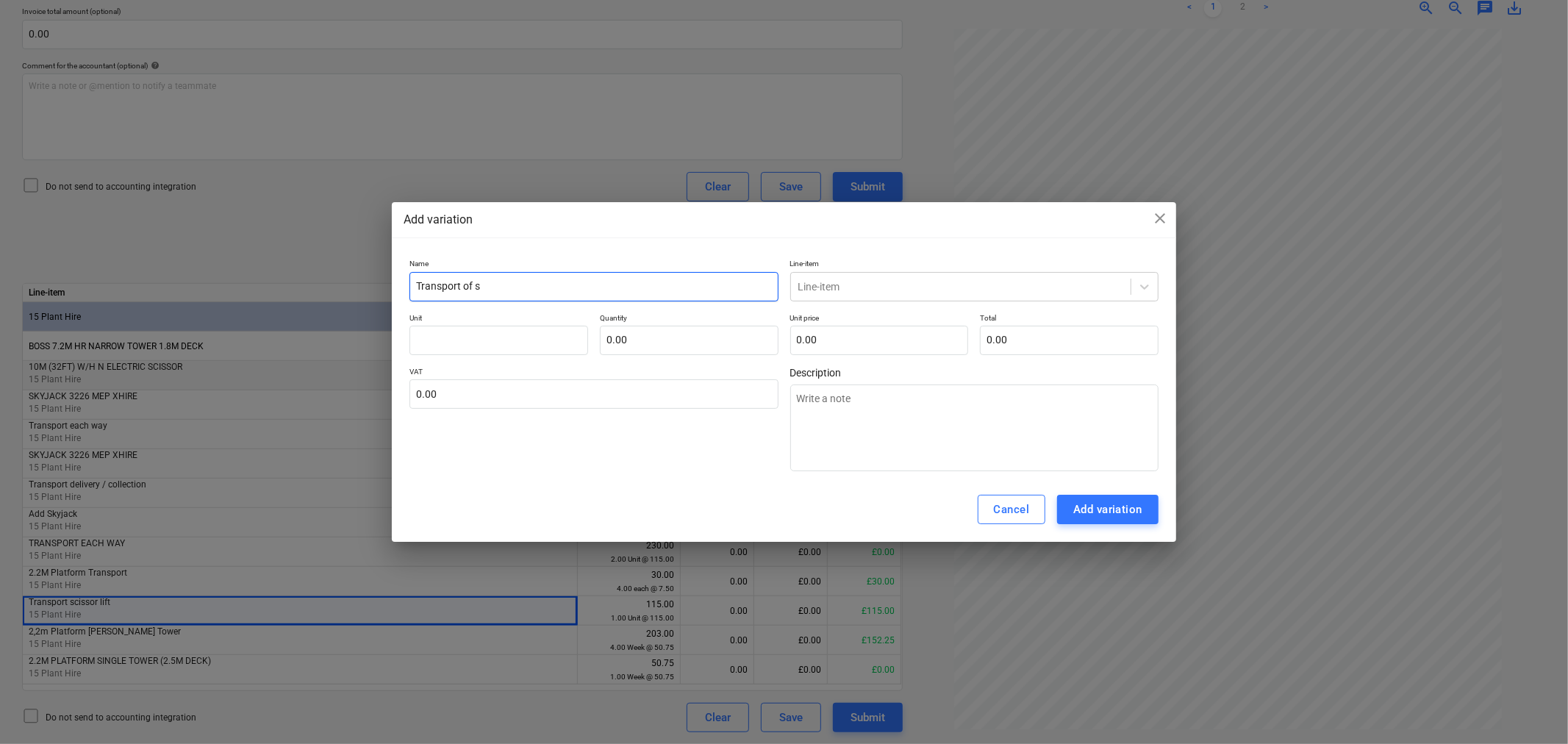
type textarea "x"
type input "Transport of si"
type textarea "x"
type input "Transport of sic"
type textarea "x"
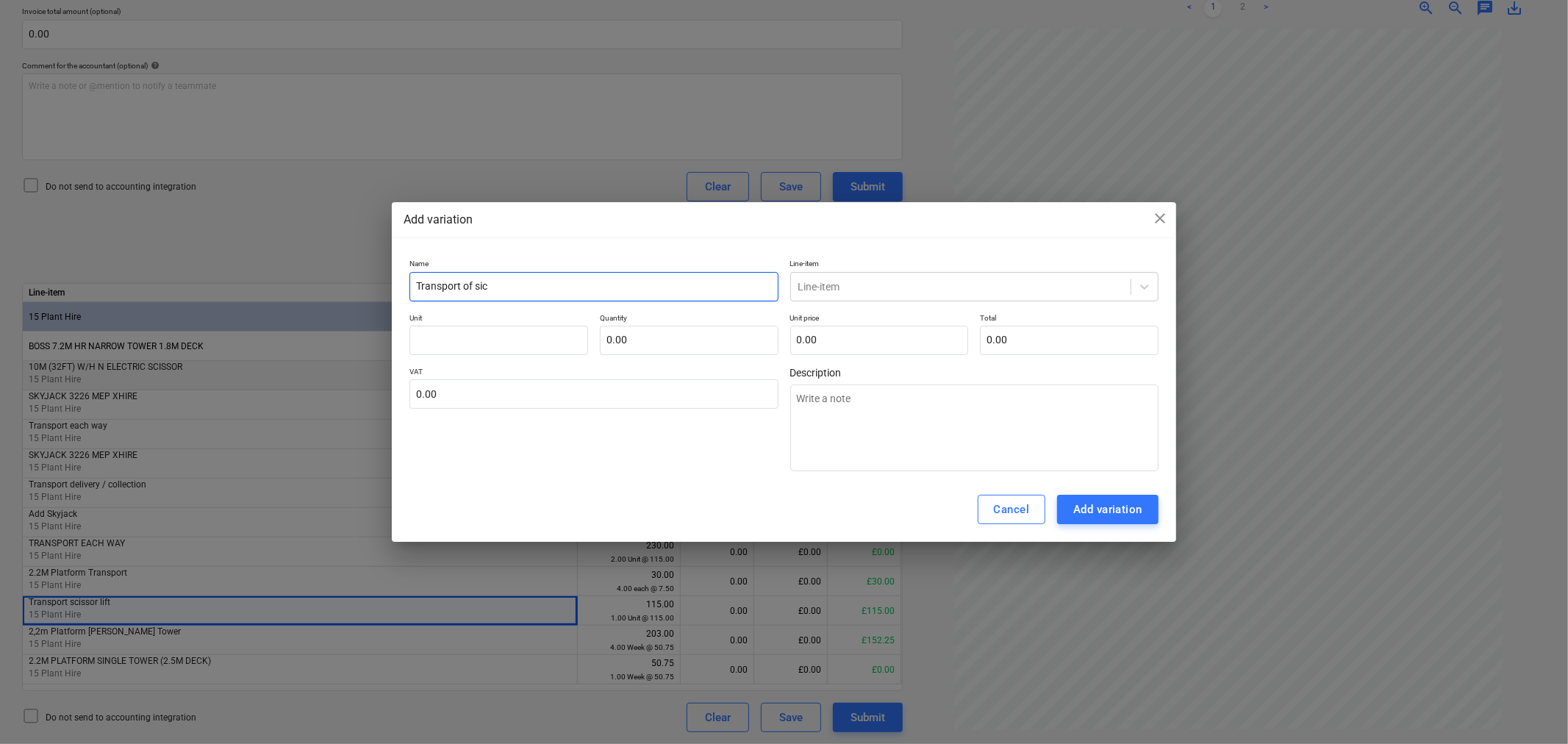
type input "Transport of sicc"
type textarea "x"
type input "Transport of sicce"
type textarea "x"
type input "Transport of siccer"
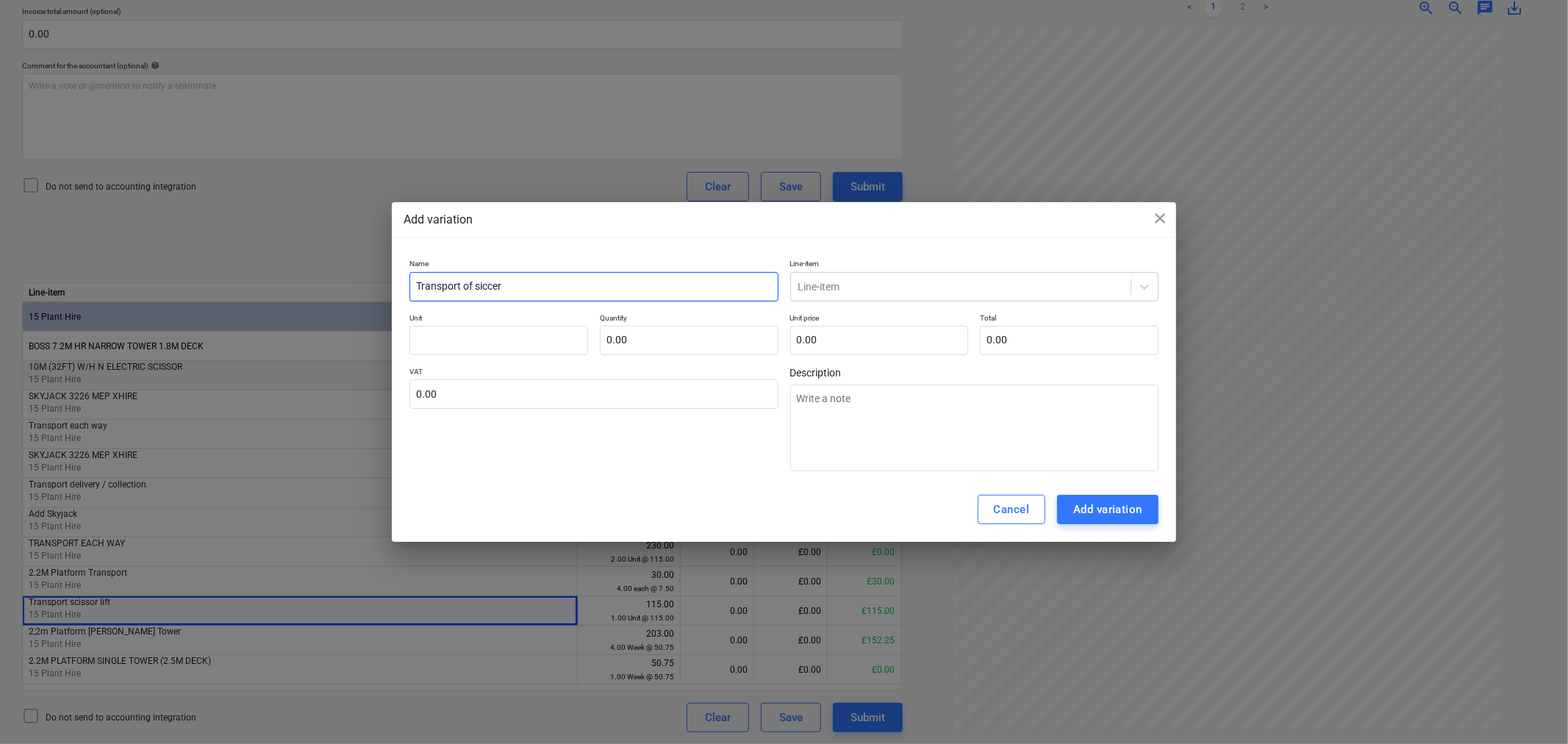
type textarea "x"
type input "Transport of siccerl"
type textarea "x"
type input "Transport of siccerli"
type textarea "x"
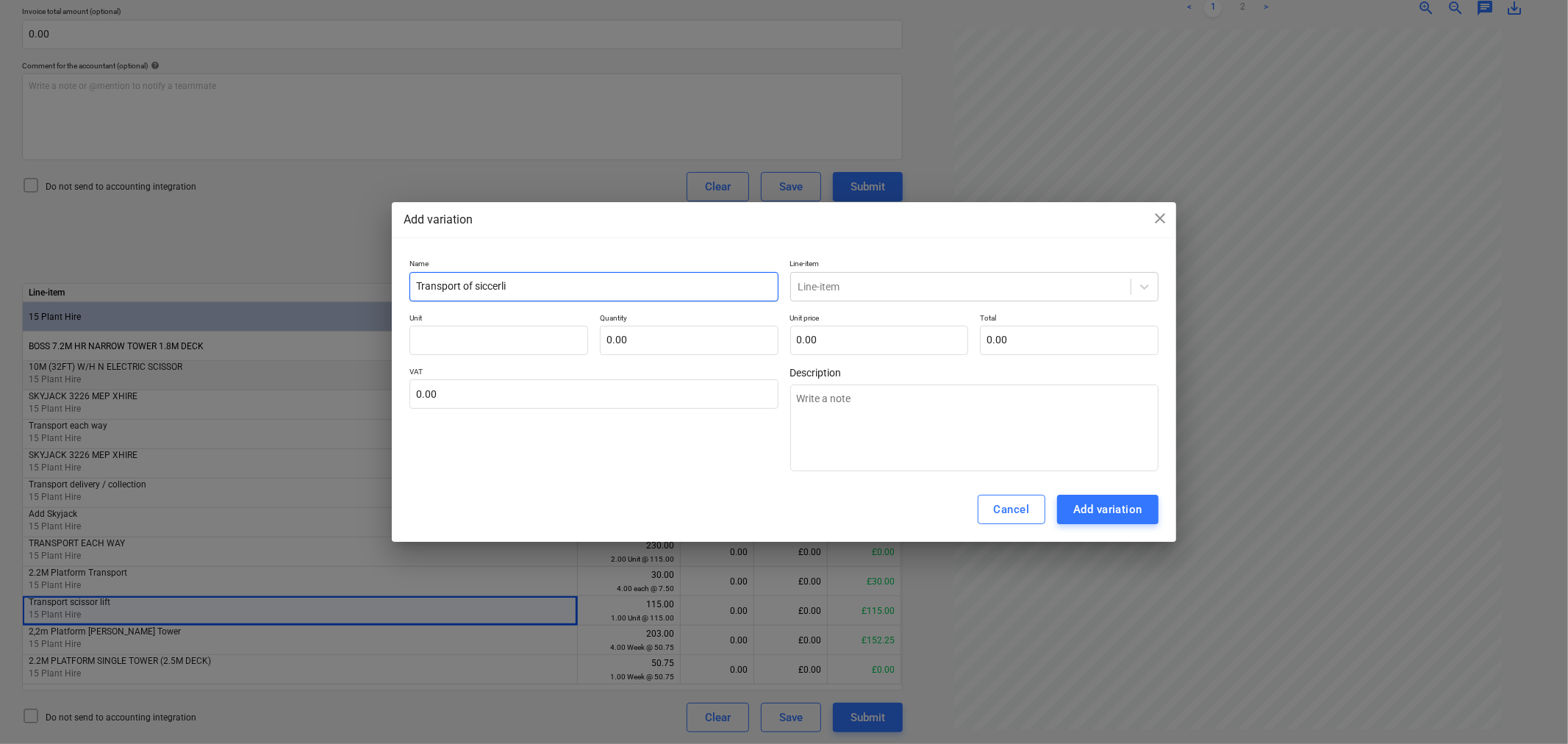
type input "Transport of siccerlif"
type textarea "x"
type input "Transport of siccerlift"
drag, startPoint x: 480, startPoint y: 287, endPoint x: 529, endPoint y: 284, distance: 49.1
click at [488, 283] on input "Transport of siccerlift" at bounding box center [593, 286] width 368 height 29
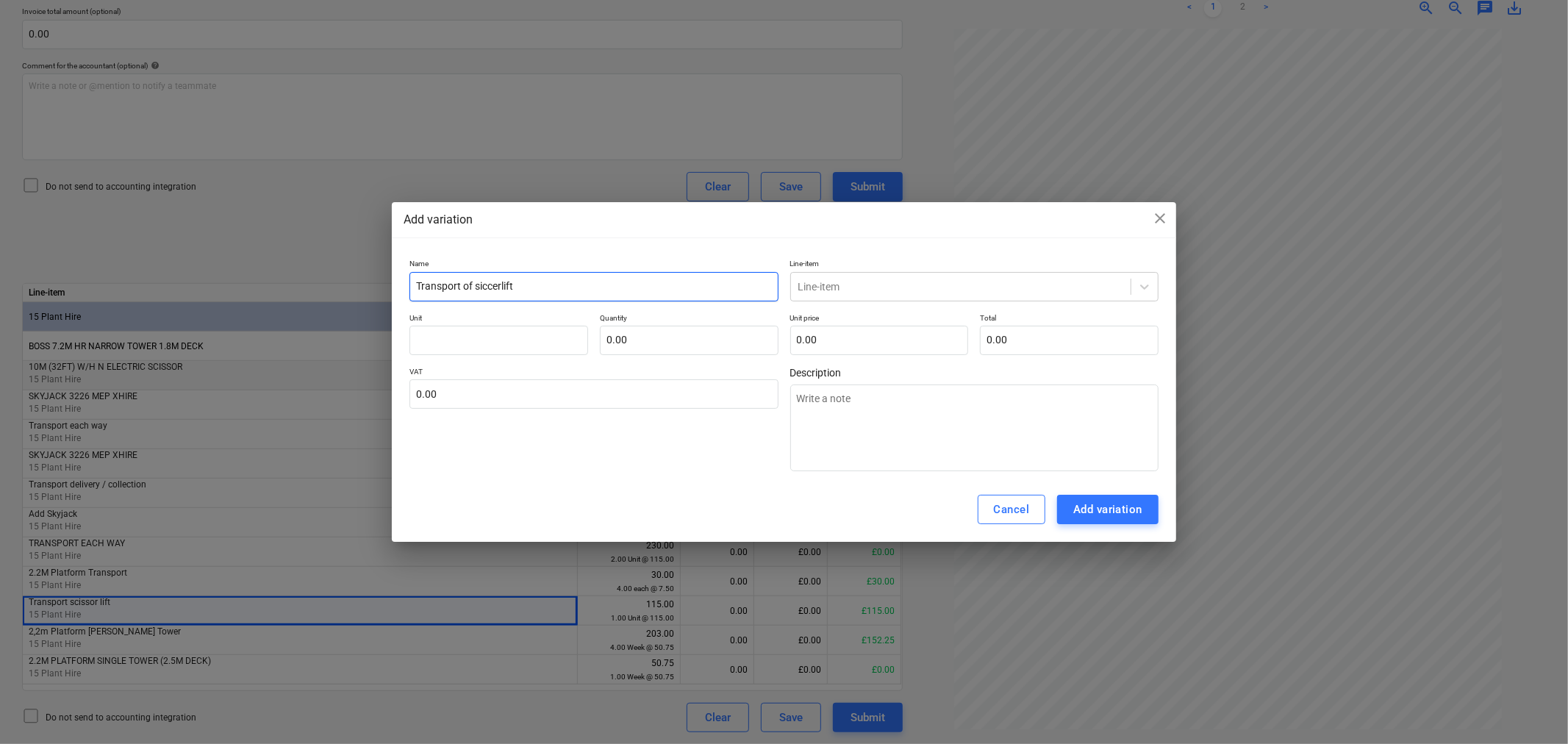
type textarea "x"
type input "Transport of sccerlift"
type textarea "x"
type input "Transport of scicerlift"
type textarea "x"
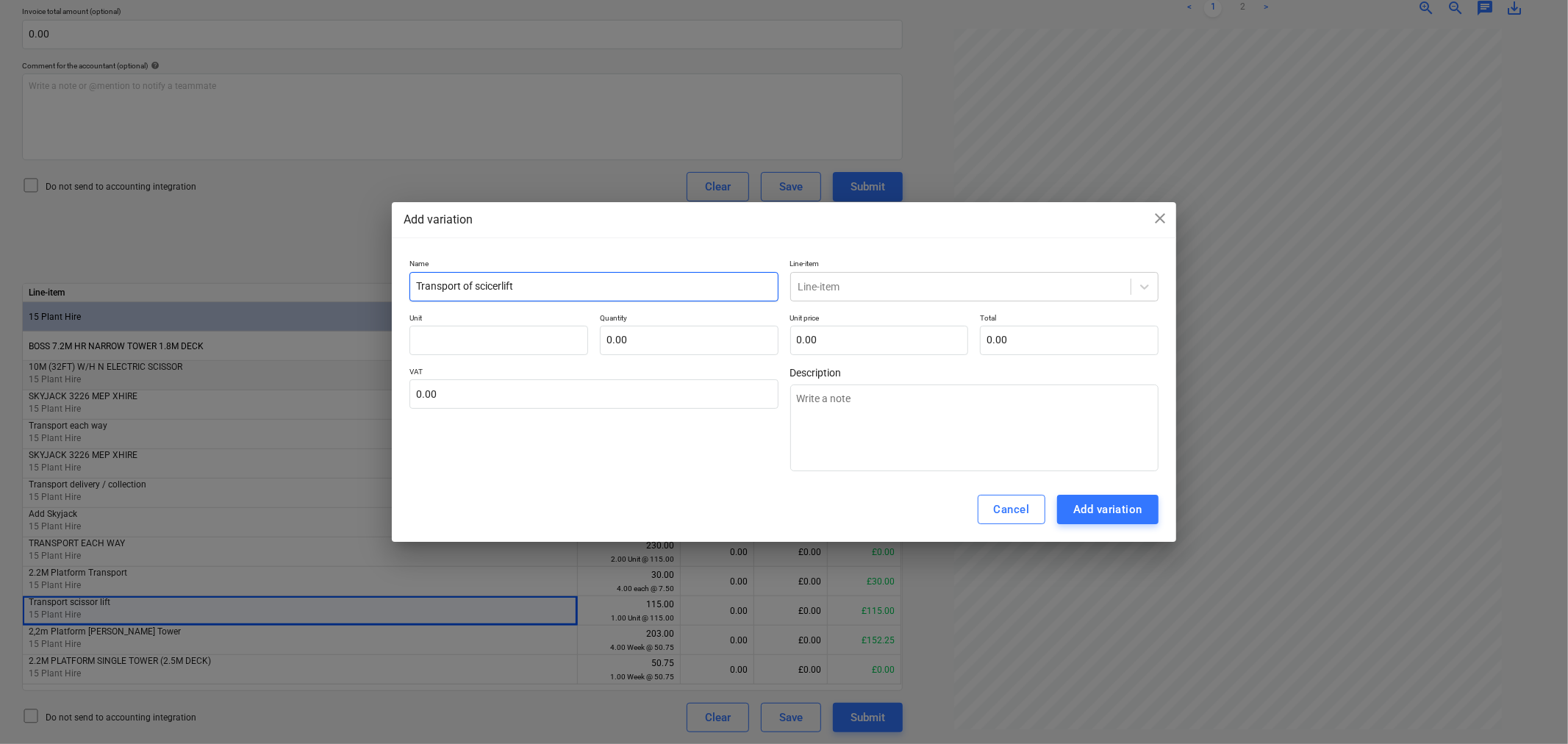
type input "Transport of scicelift"
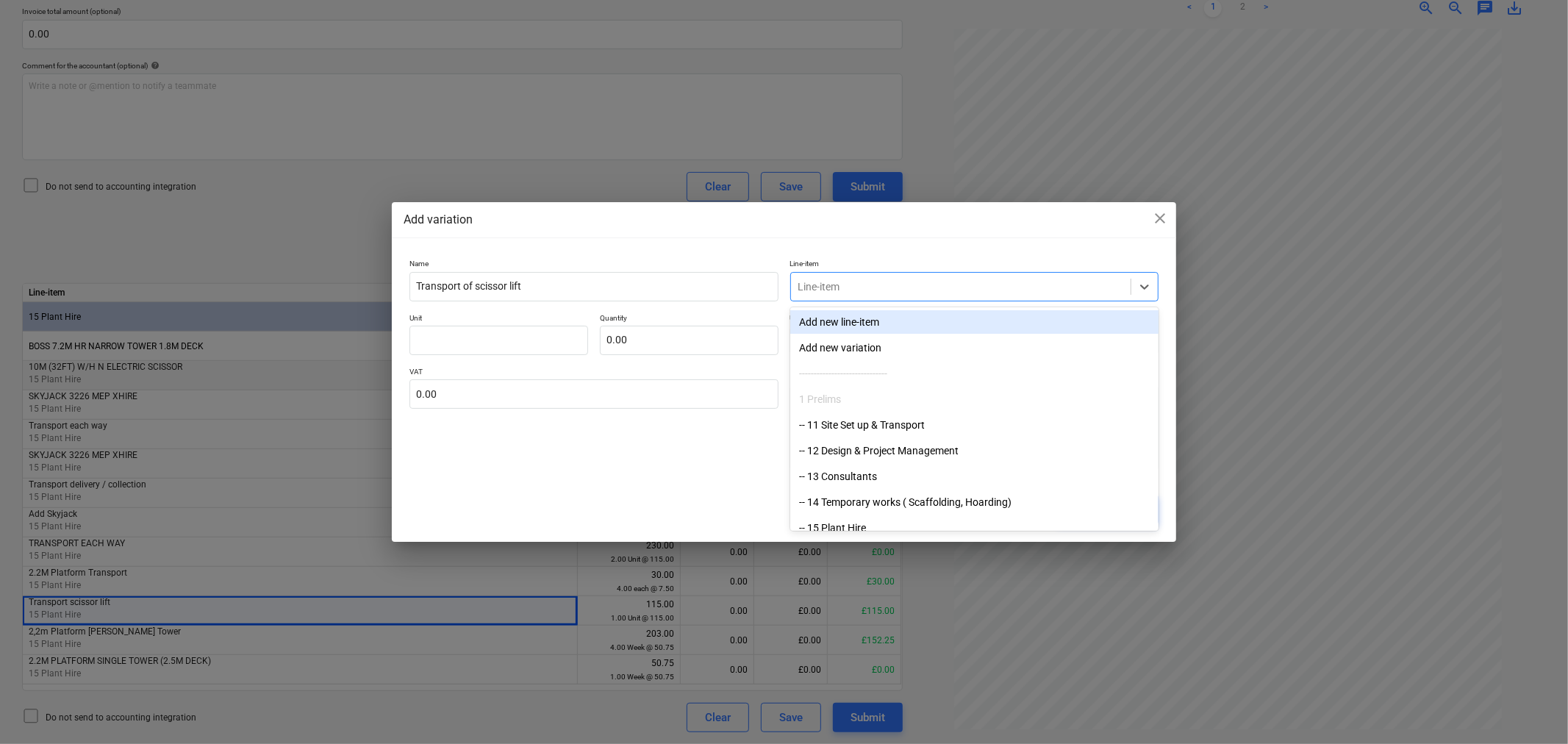
click at [879, 285] on div at bounding box center [960, 286] width 324 height 14
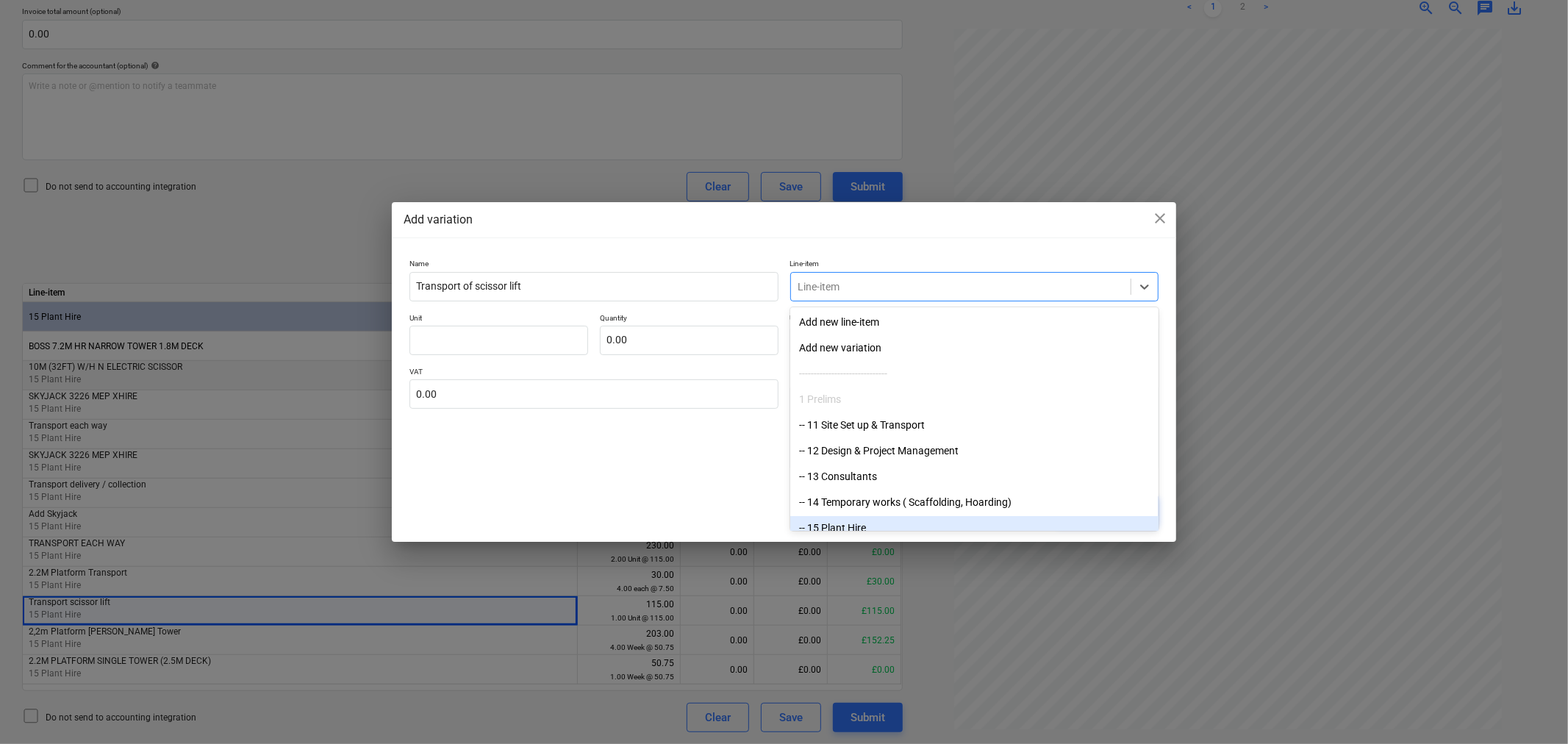
click at [857, 520] on div "-- 15 Plant Hire" at bounding box center [973, 527] width 368 height 24
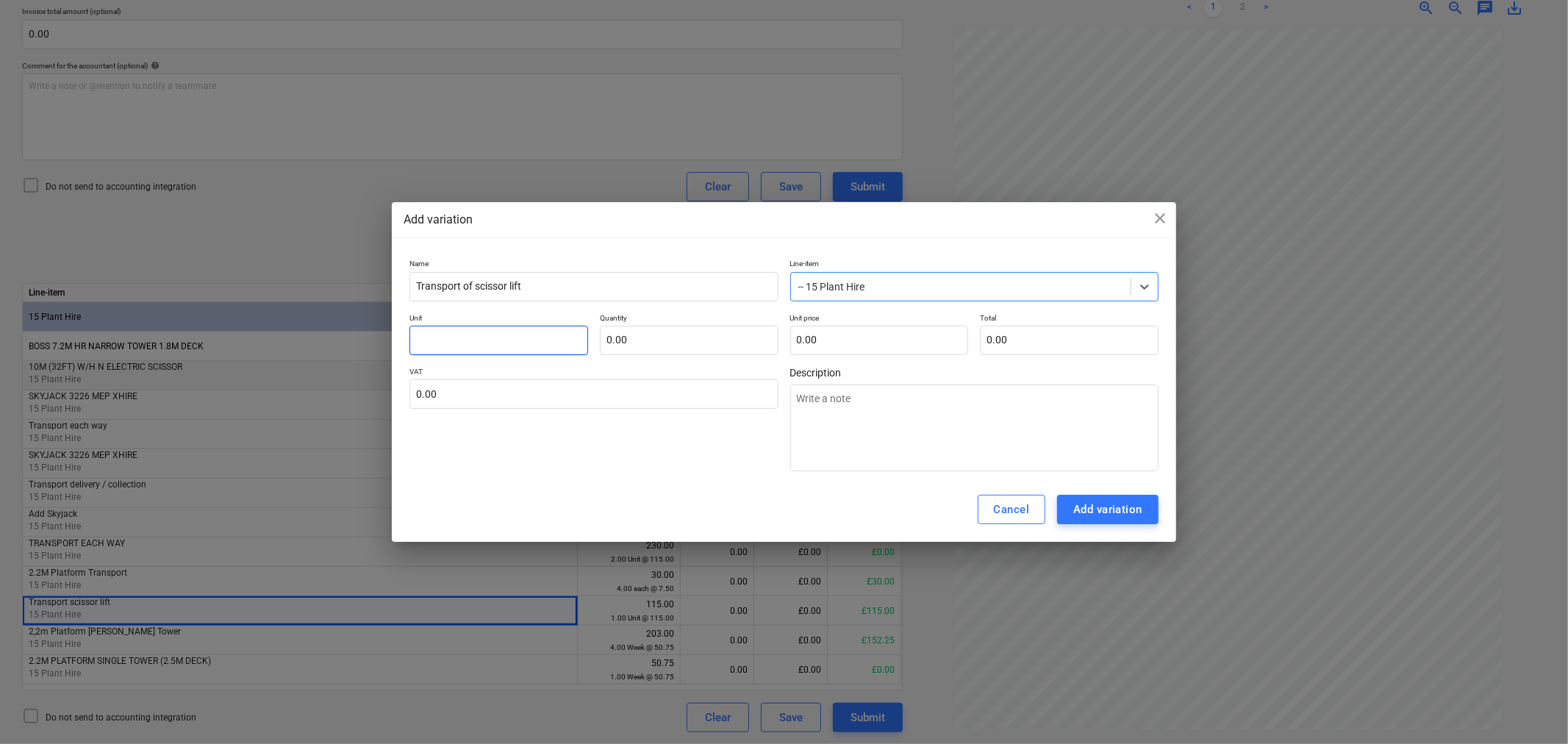
click at [466, 341] on input "text" at bounding box center [499, 340] width 179 height 29
drag, startPoint x: 652, startPoint y: 338, endPoint x: 545, endPoint y: 356, distance: 108.5
click at [562, 343] on div "Unit each Quantity 115 Unit price 0.00 Total 0.00" at bounding box center [783, 334] width 749 height 42
click at [1089, 512] on div "Add variation" at bounding box center [1107, 509] width 69 height 19
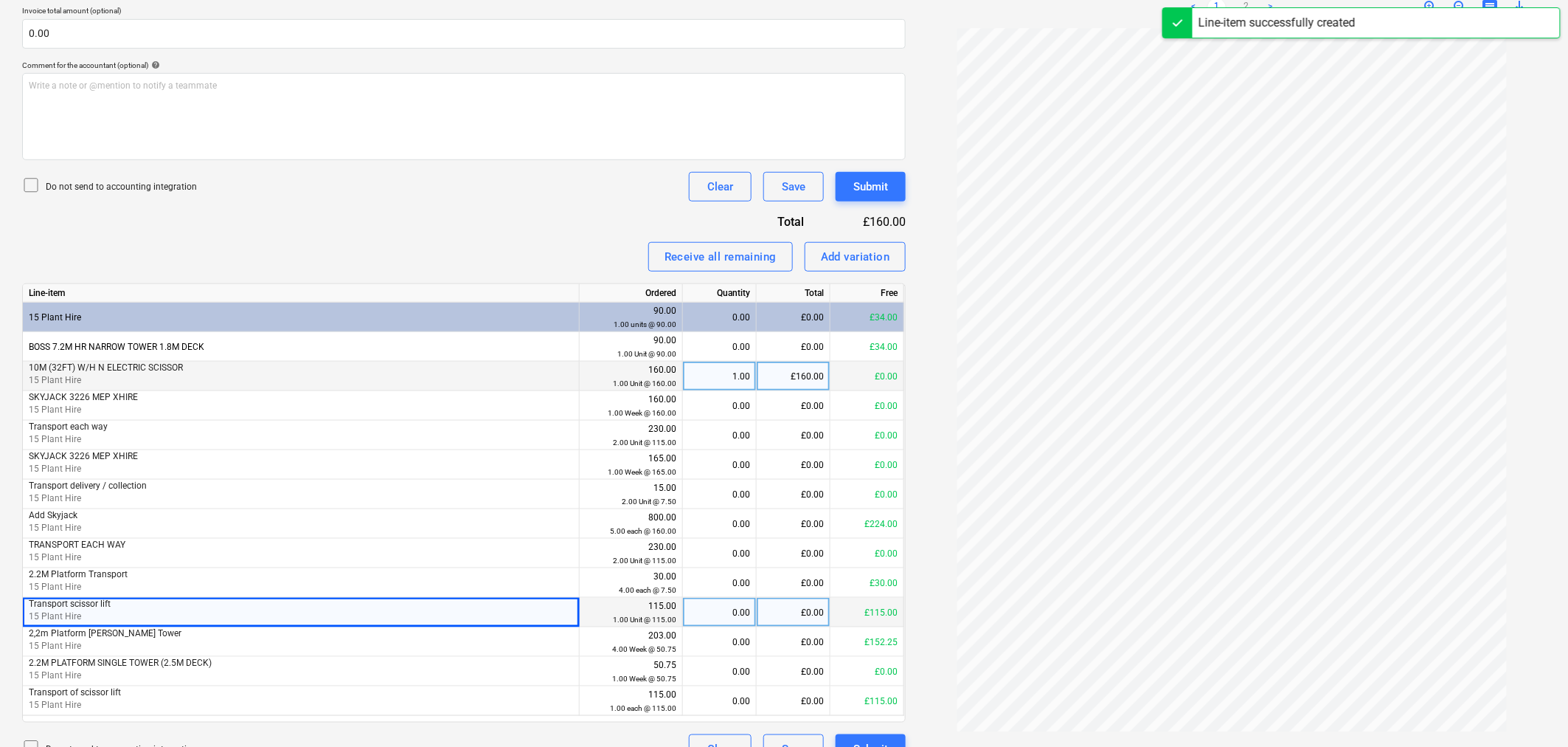
click at [815, 610] on div "£0.00" at bounding box center [793, 612] width 74 height 30
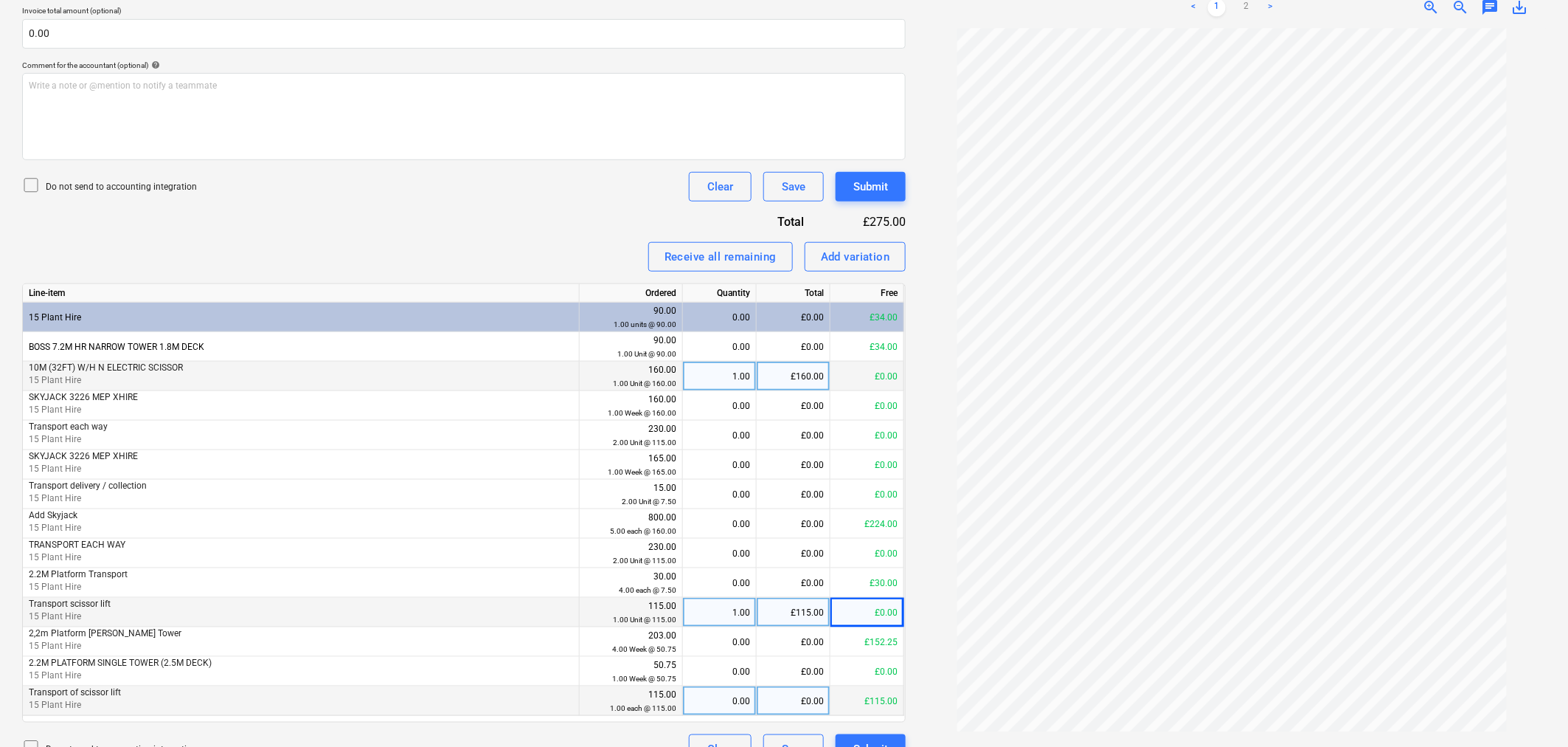
click at [807, 699] on div "£0.00" at bounding box center [793, 700] width 74 height 30
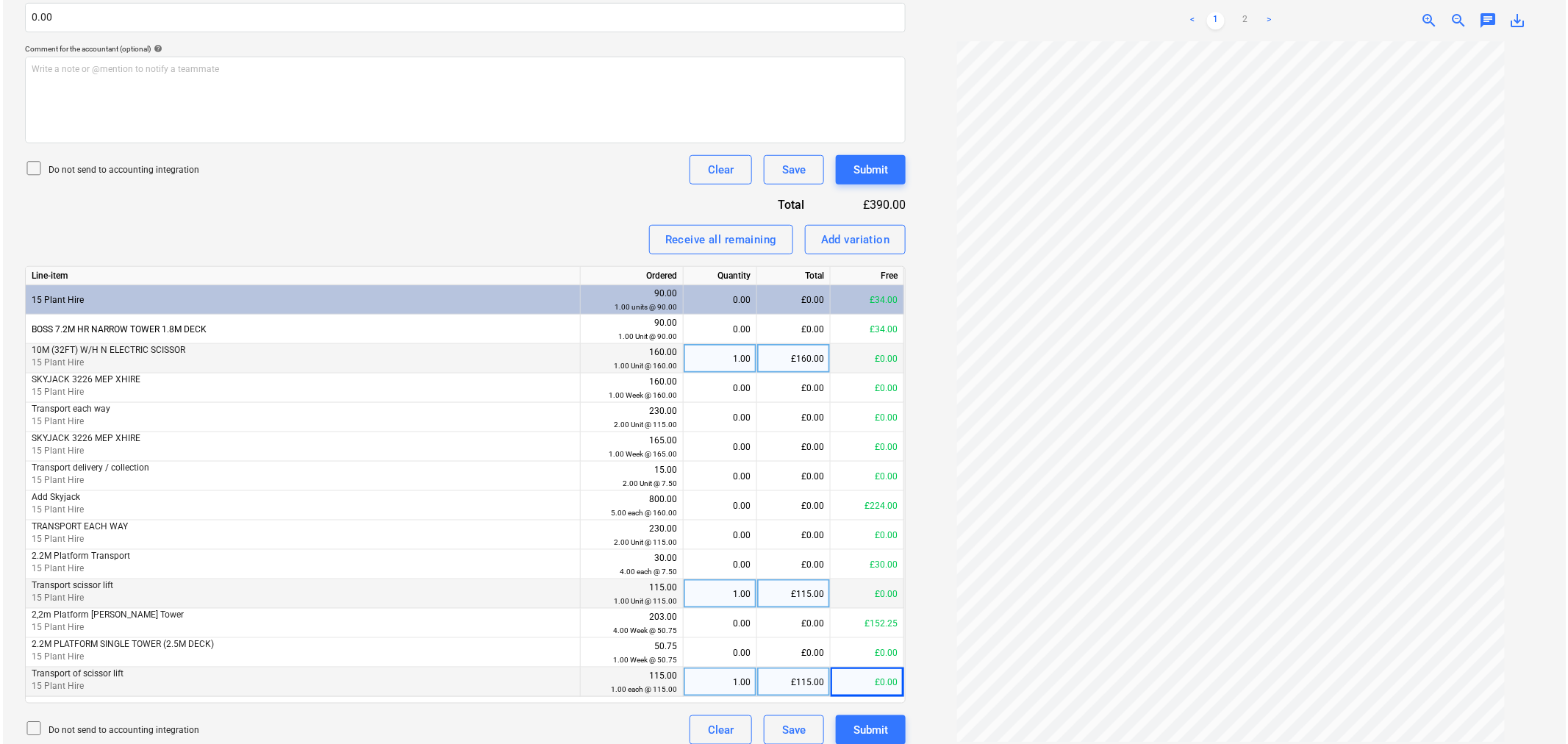
scroll to position [413, 0]
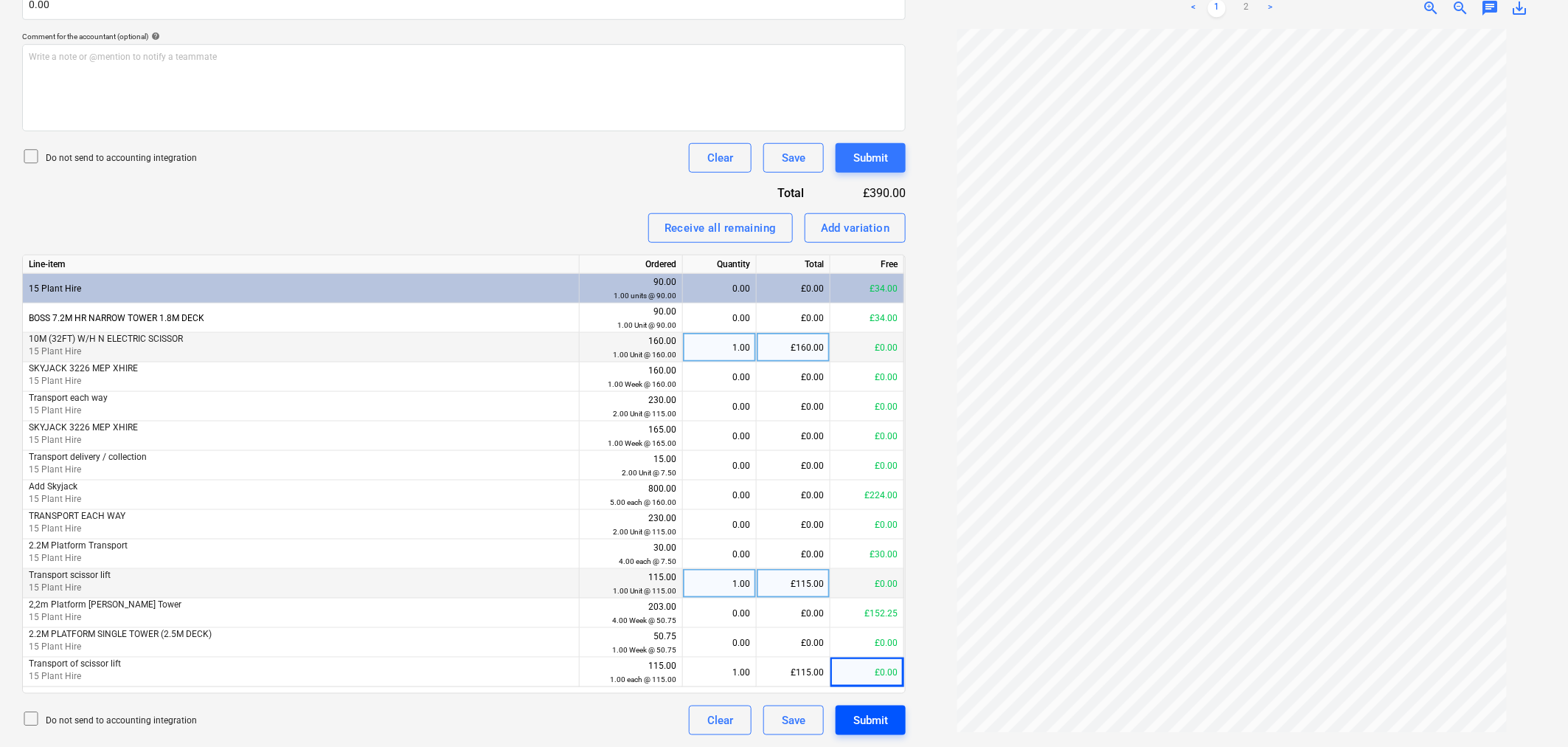
click at [877, 720] on div "Submit" at bounding box center [871, 720] width 34 height 19
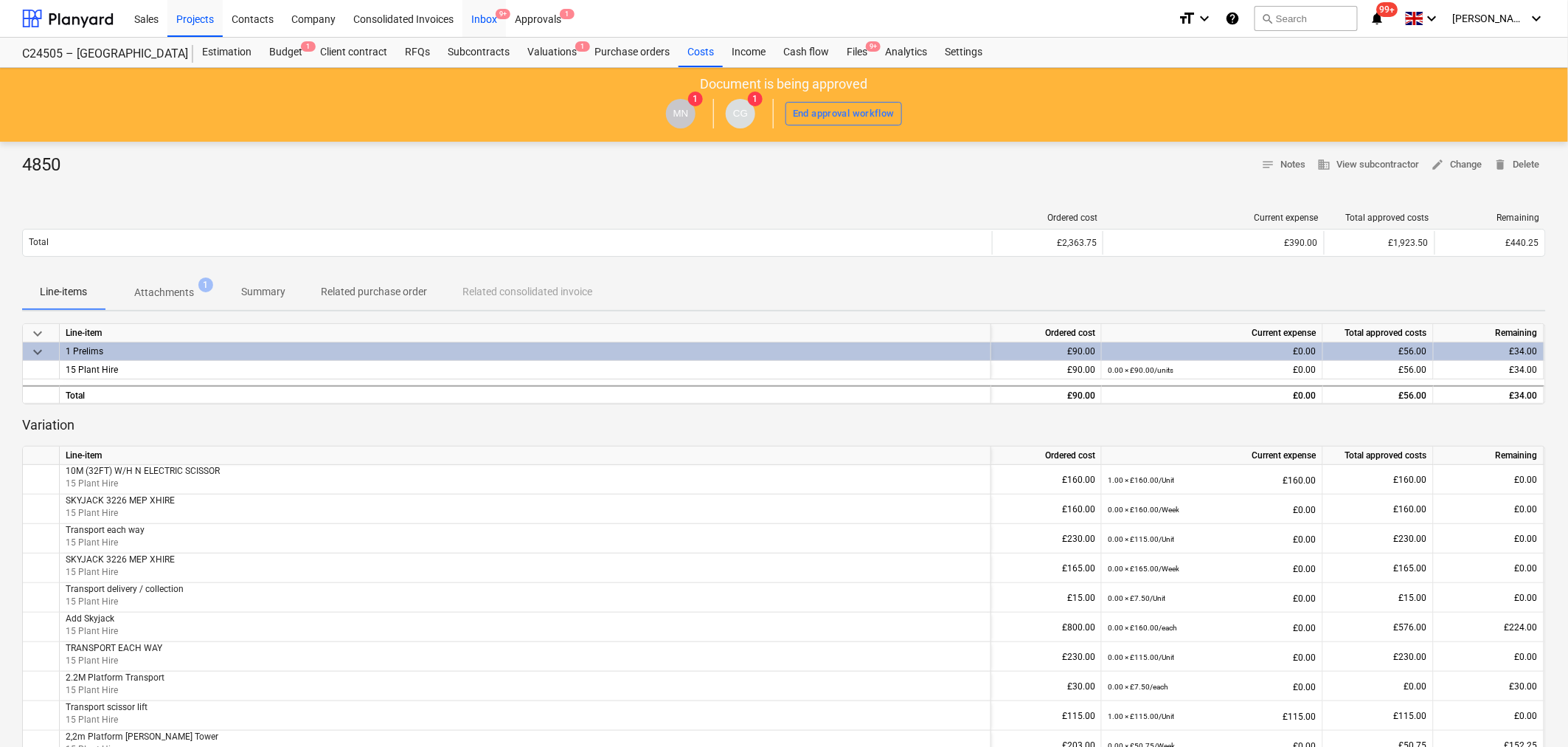
drag, startPoint x: 480, startPoint y: 18, endPoint x: 484, endPoint y: 28, distance: 10.8
click at [480, 18] on div "Inbox 9+" at bounding box center [484, 17] width 44 height 37
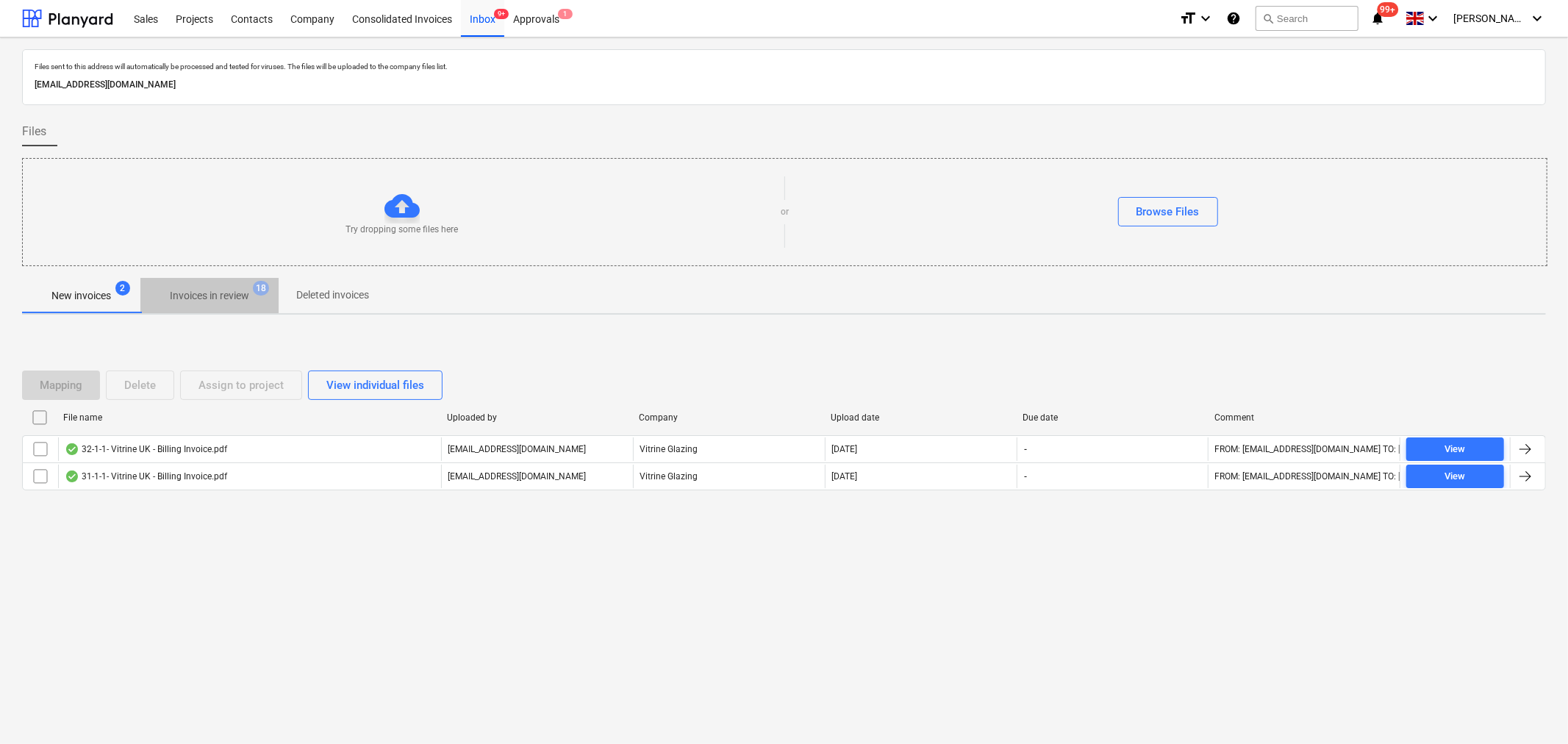
click at [223, 300] on p "Invoices in review" at bounding box center [208, 296] width 79 height 15
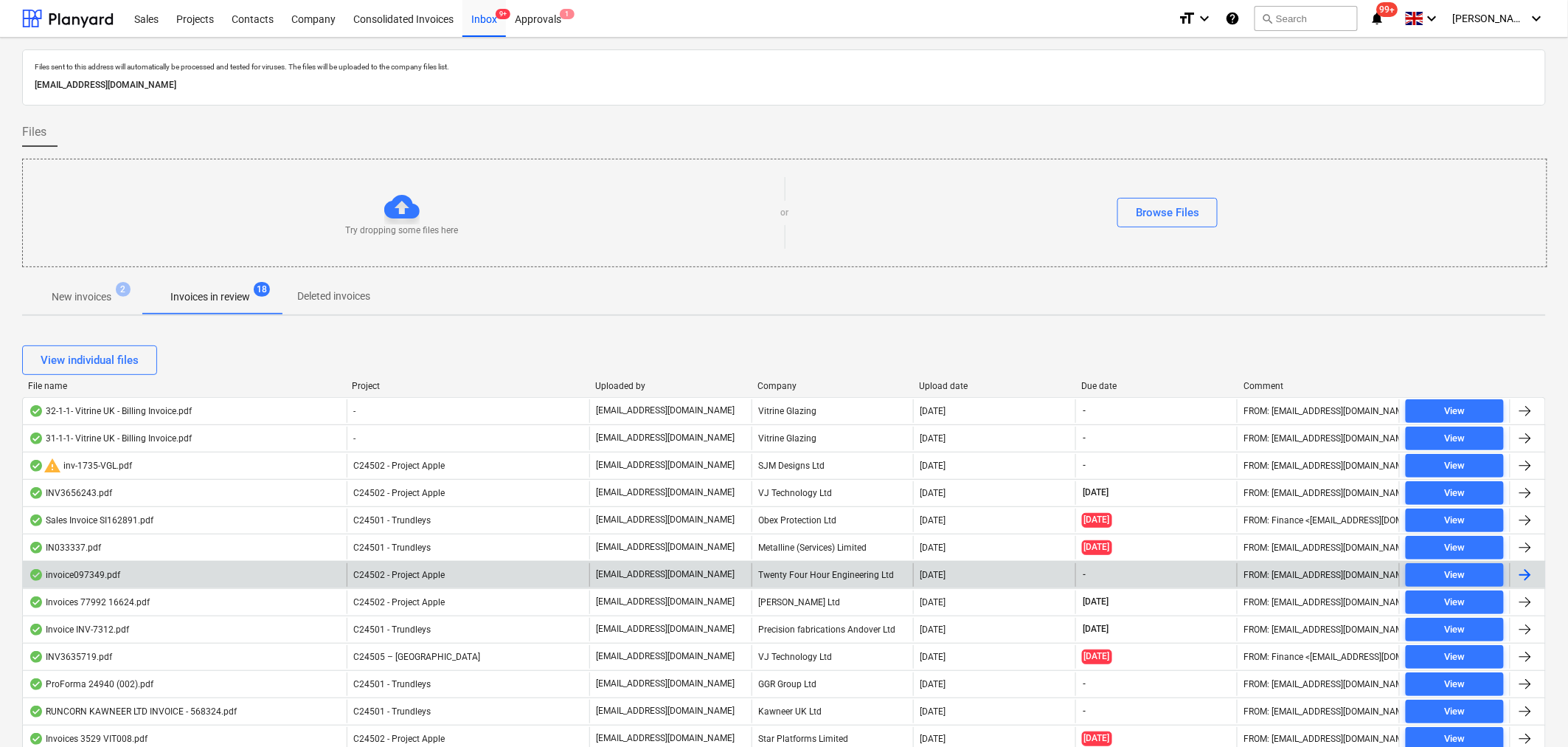
click at [1530, 574] on div at bounding box center [1525, 574] width 18 height 18
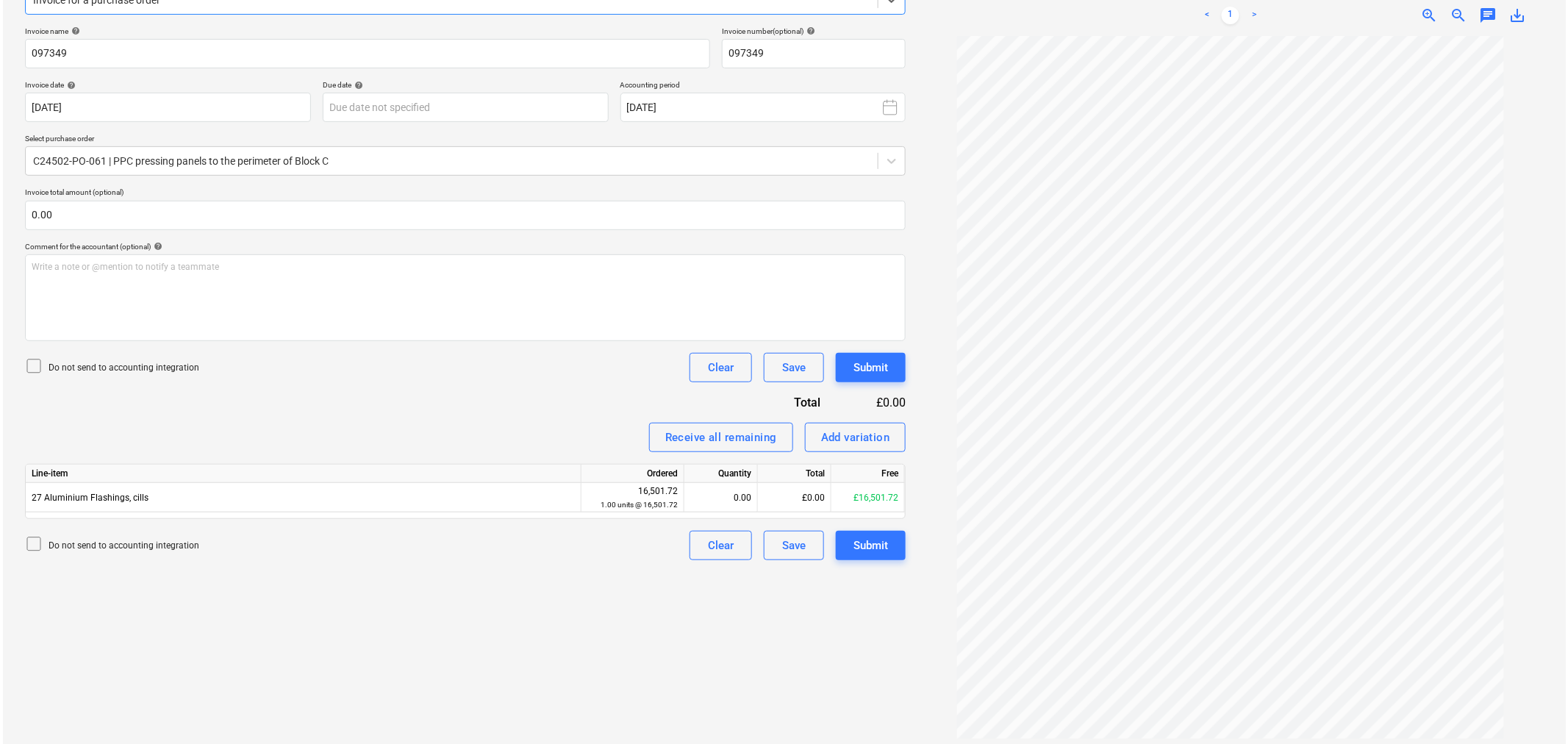
scroll to position [209, 0]
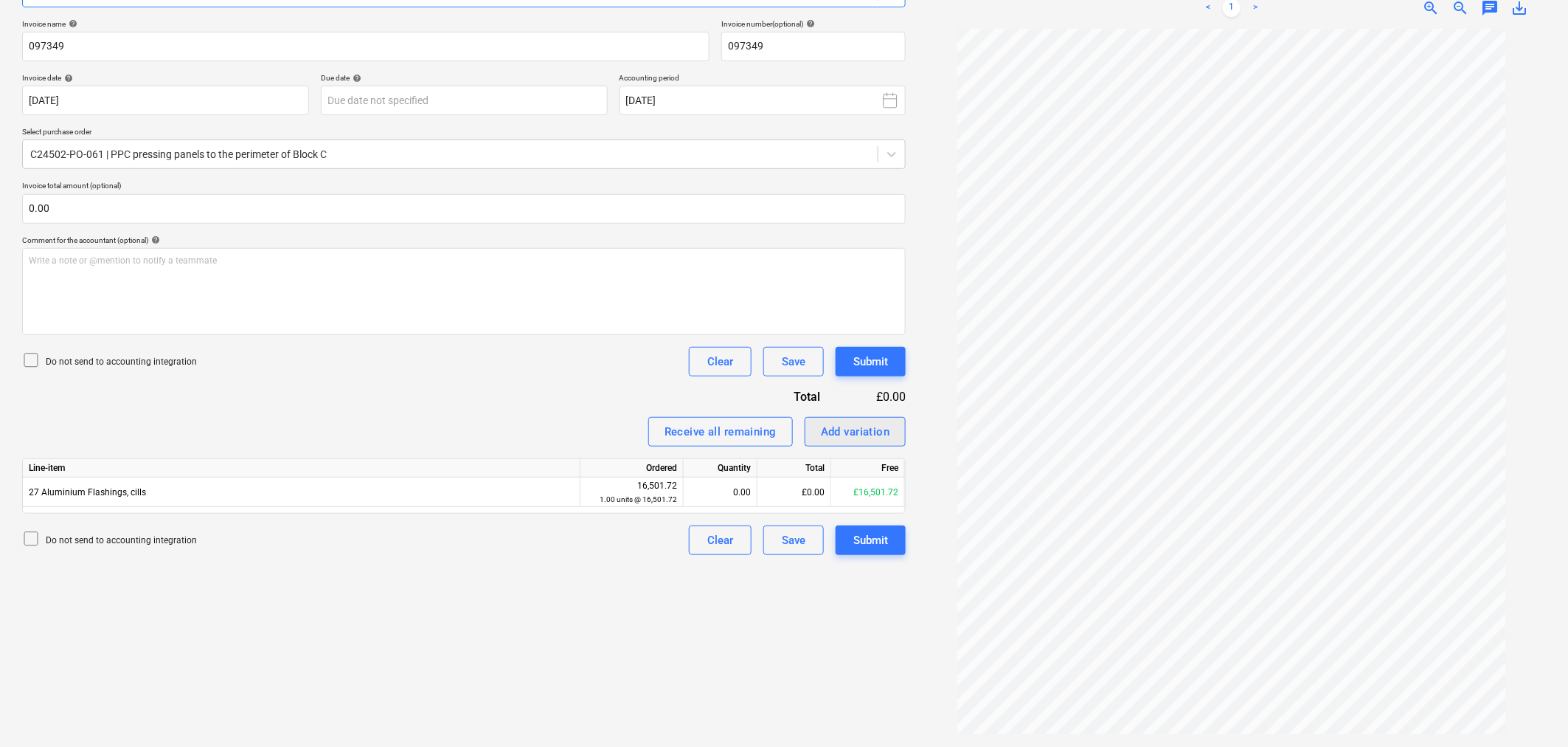
click at [863, 430] on div "Add variation" at bounding box center [856, 432] width 70 height 19
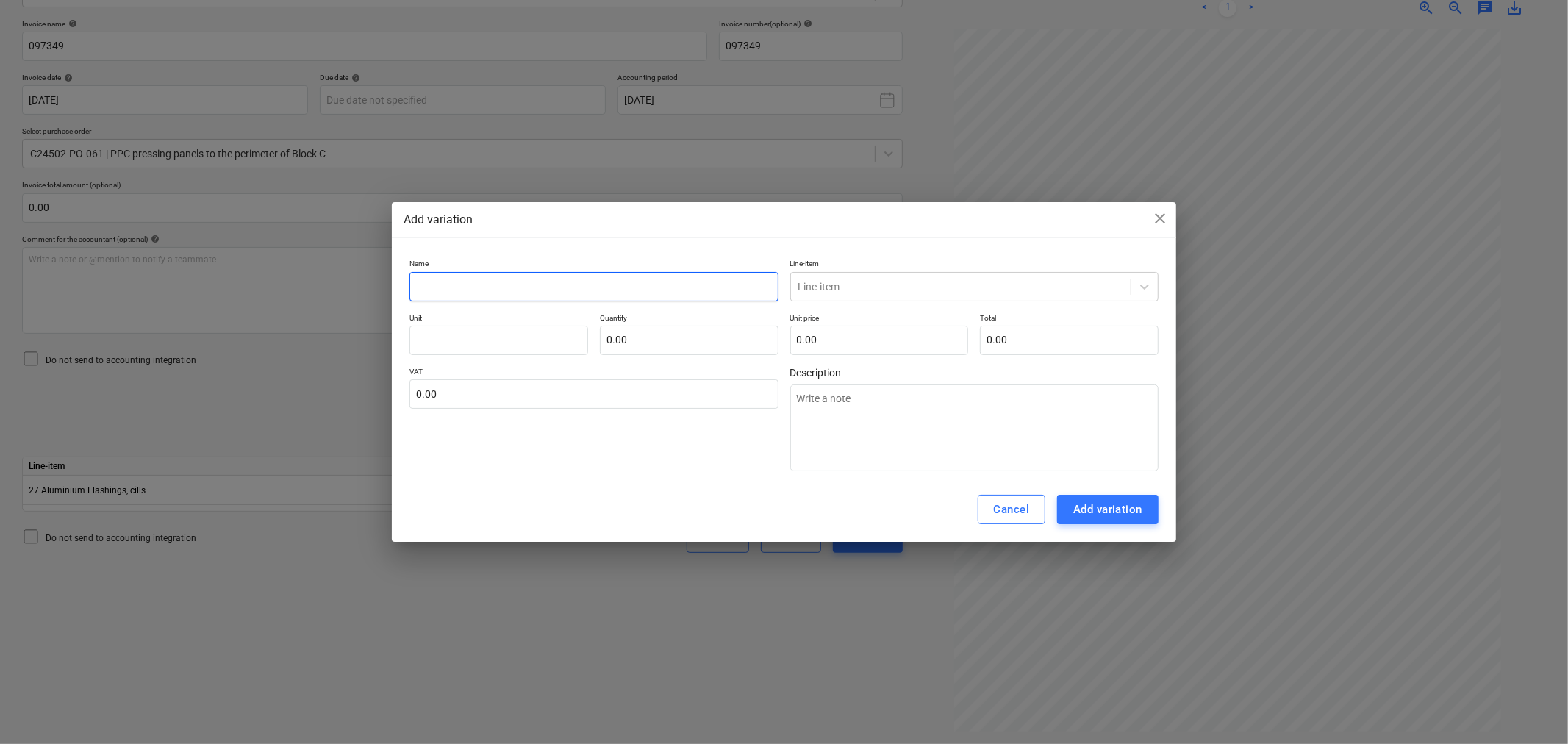
click at [552, 285] on input "text" at bounding box center [593, 286] width 368 height 29
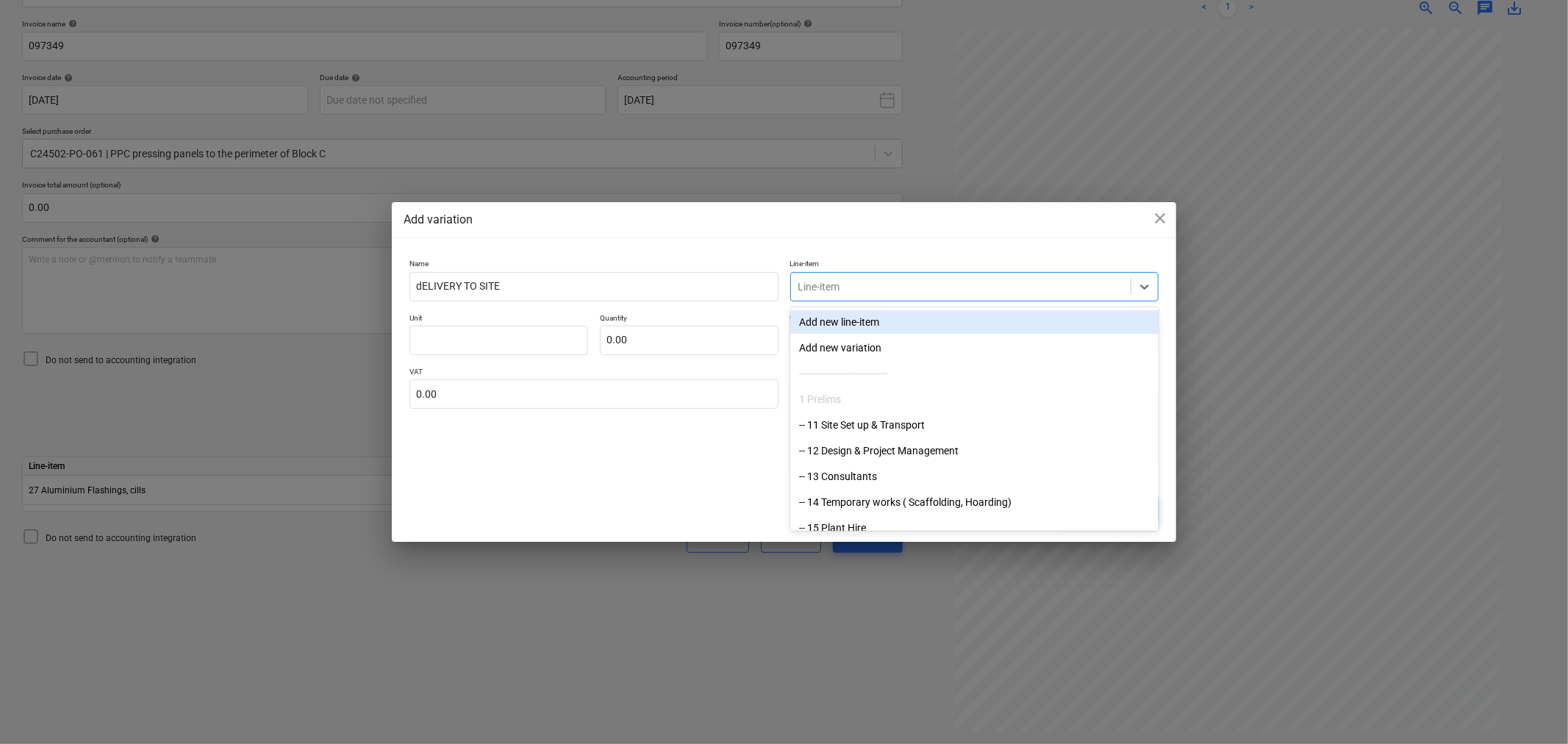
click at [857, 288] on div at bounding box center [960, 286] width 324 height 14
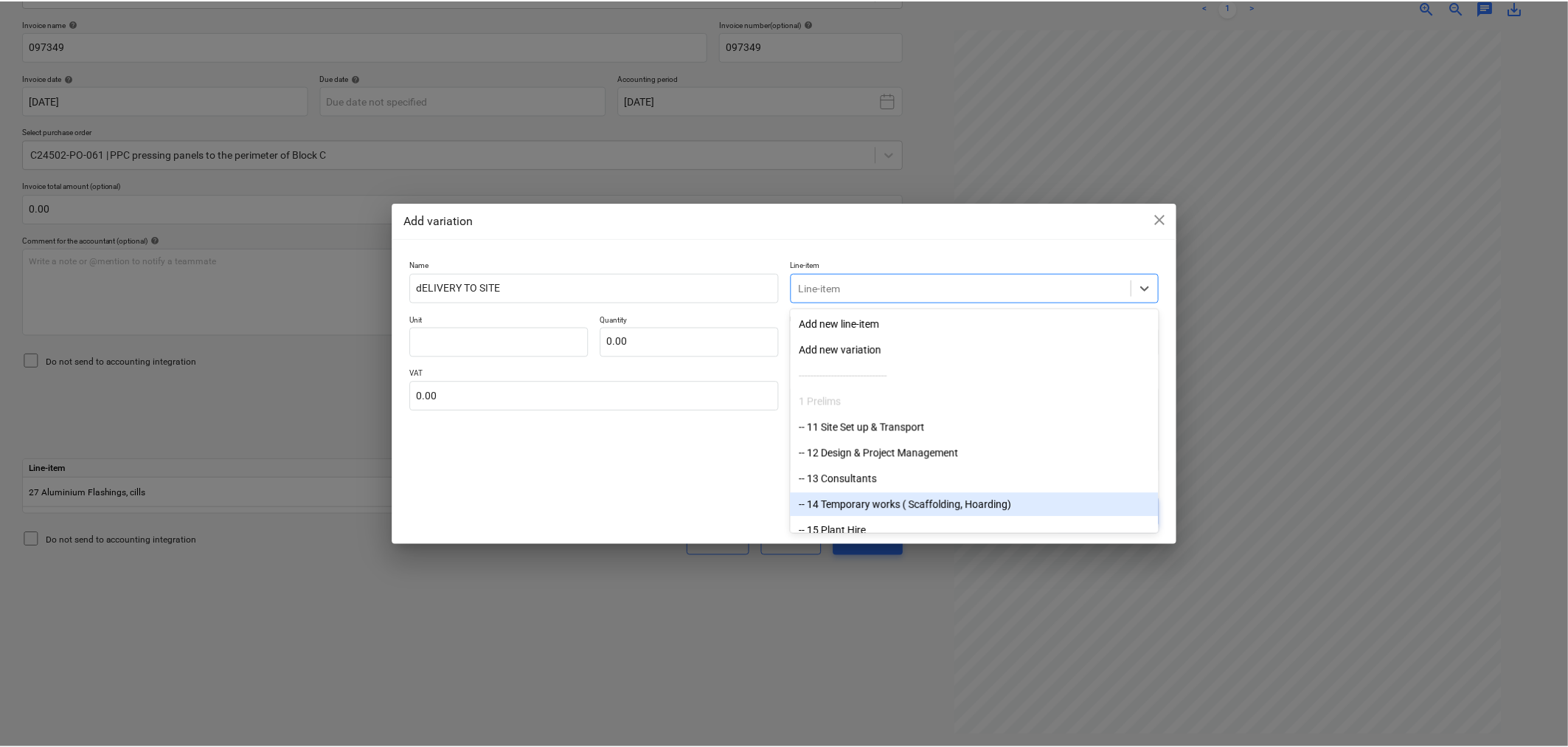
scroll to position [82, 0]
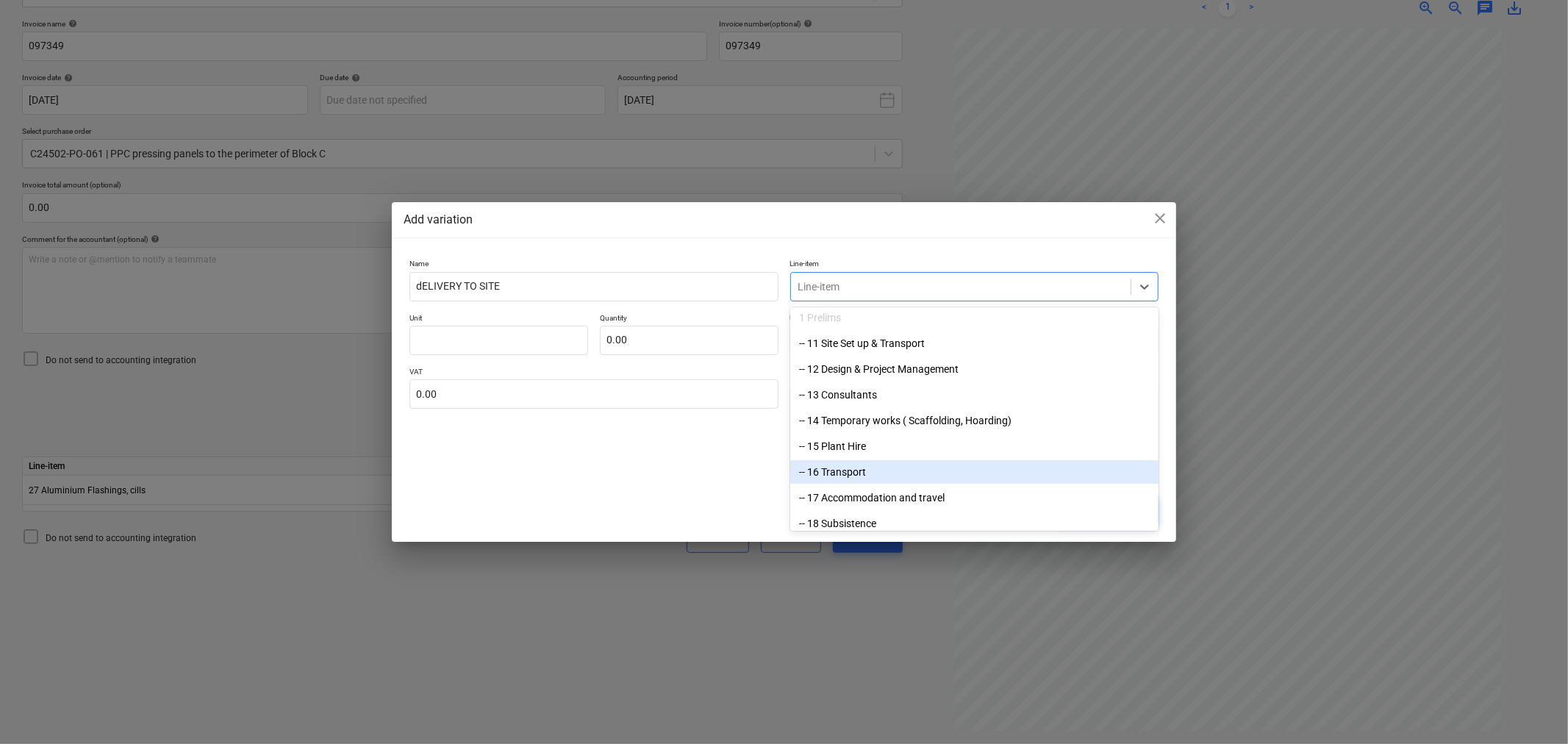
click at [841, 474] on div "-- 16 Transport" at bounding box center [973, 472] width 368 height 24
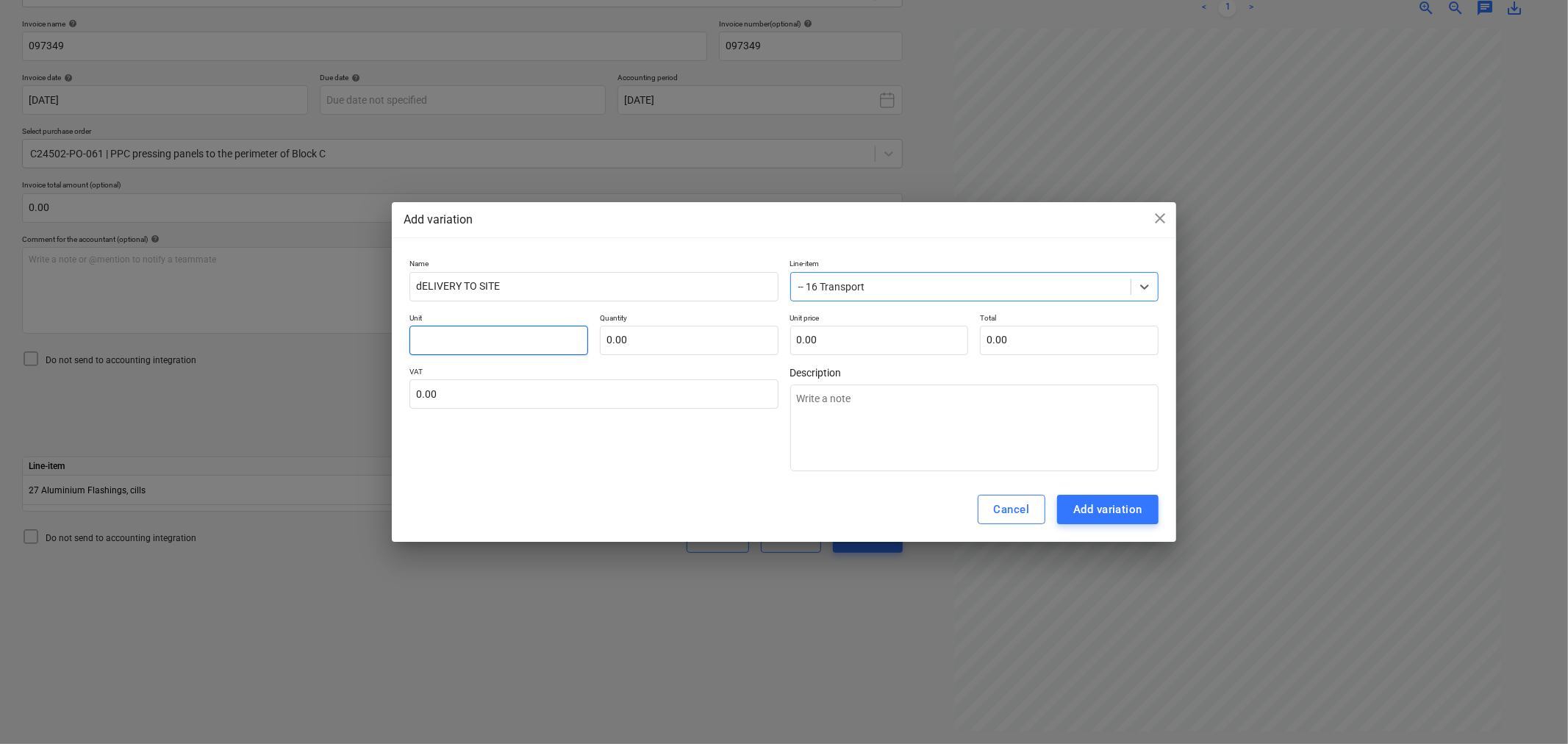
click at [508, 347] on input "text" at bounding box center [499, 340] width 179 height 29
click at [1092, 505] on div "Add variation" at bounding box center [1107, 509] width 69 height 19
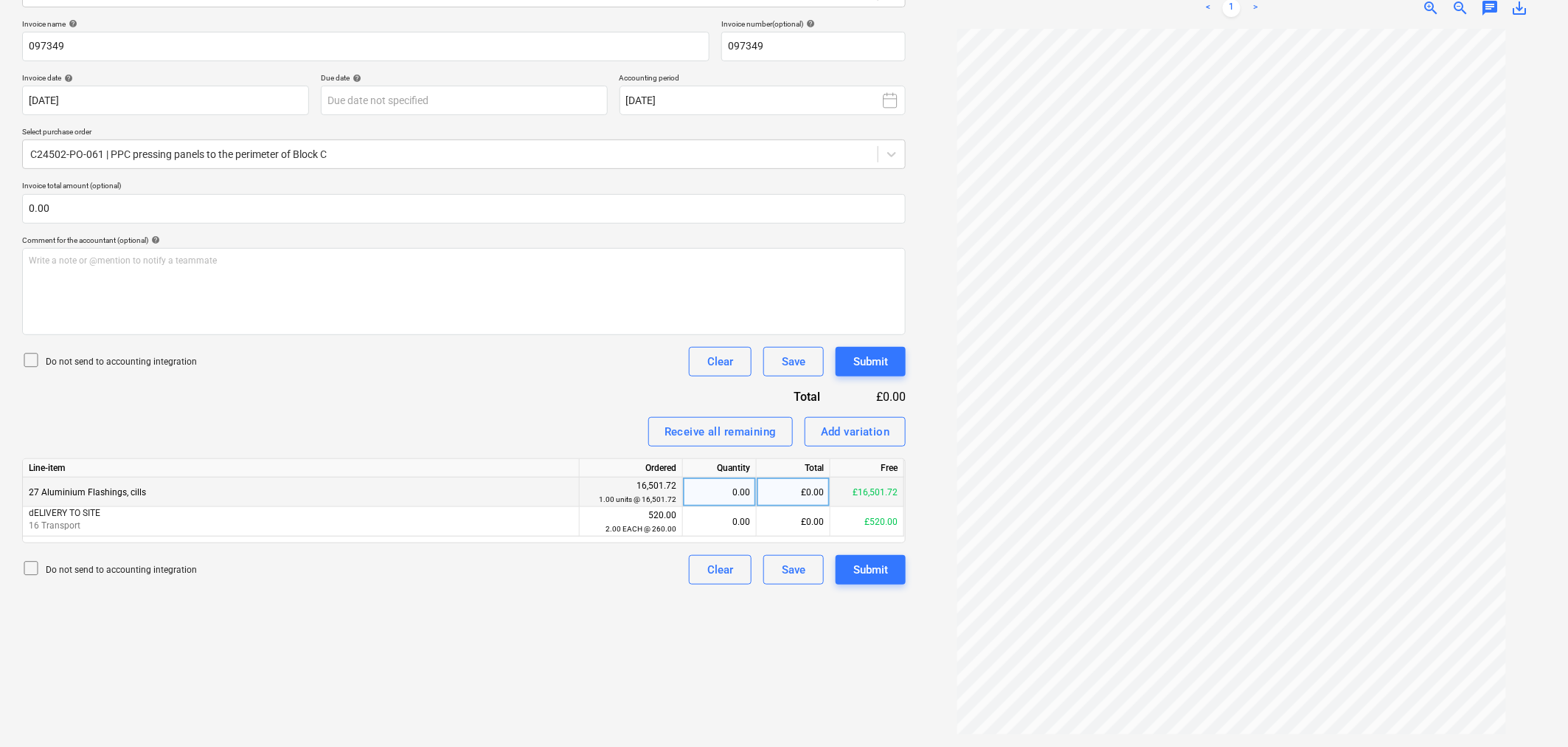
click at [797, 499] on div "£0.00" at bounding box center [793, 492] width 74 height 30
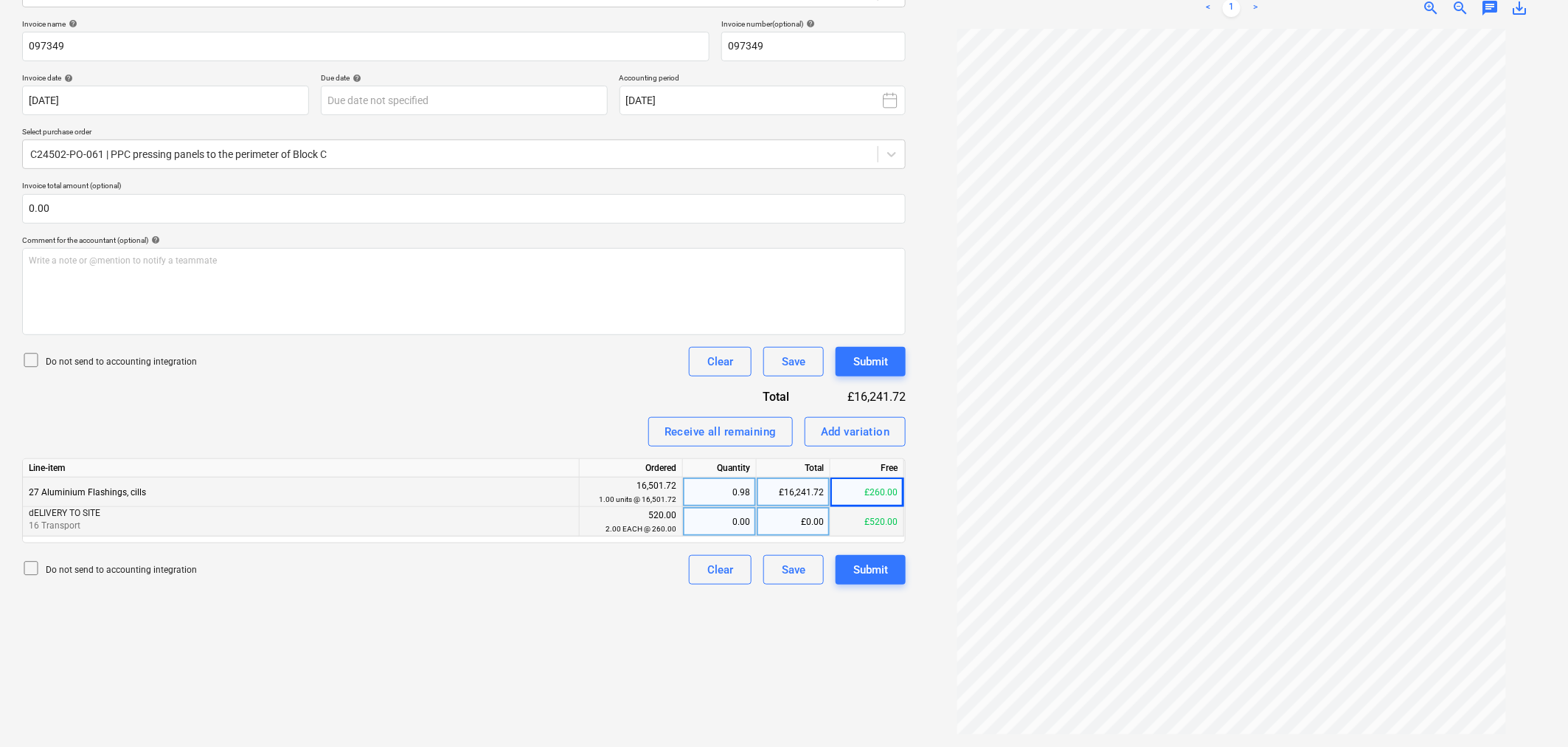
click at [807, 522] on div "£0.00" at bounding box center [793, 522] width 74 height 30
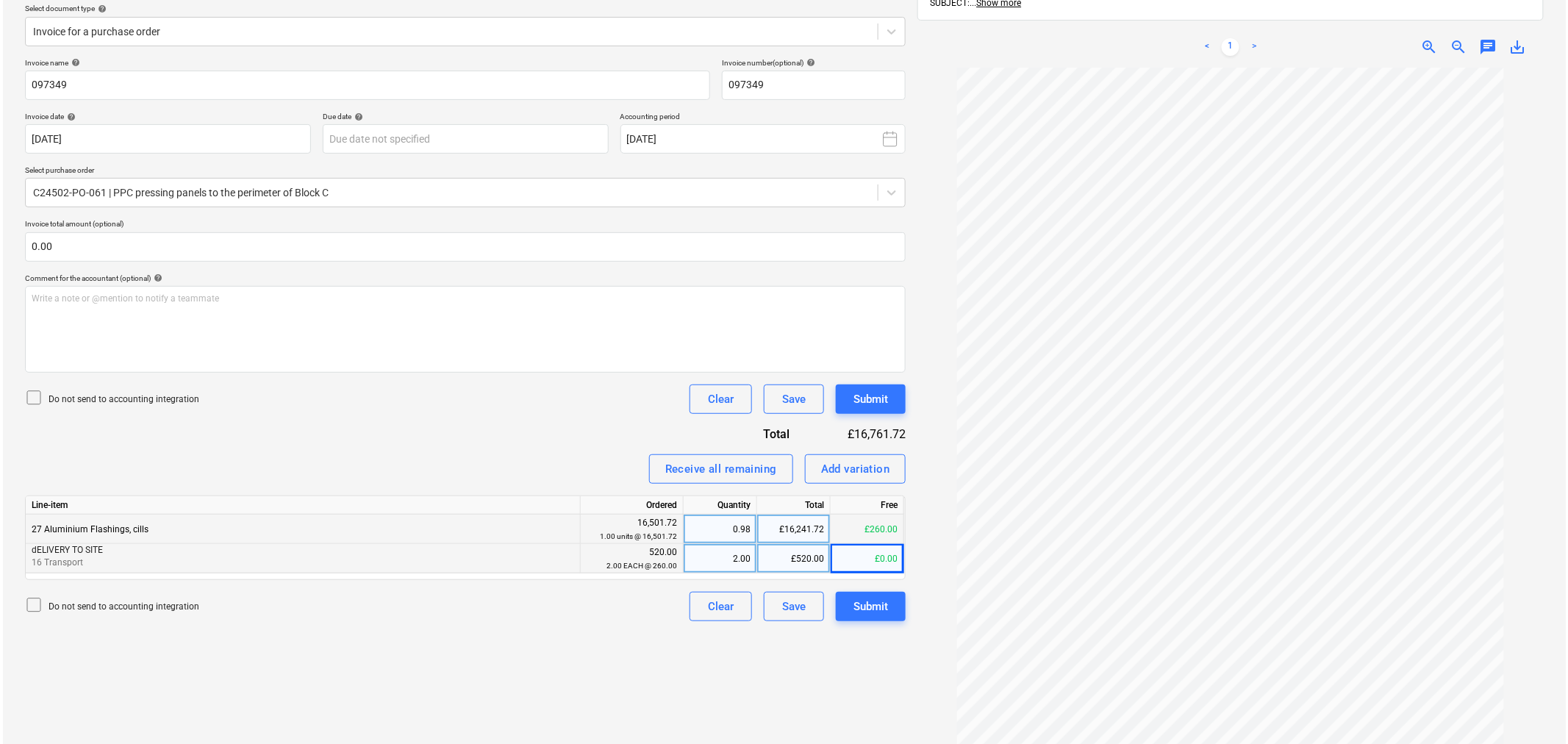
scroll to position [209, 0]
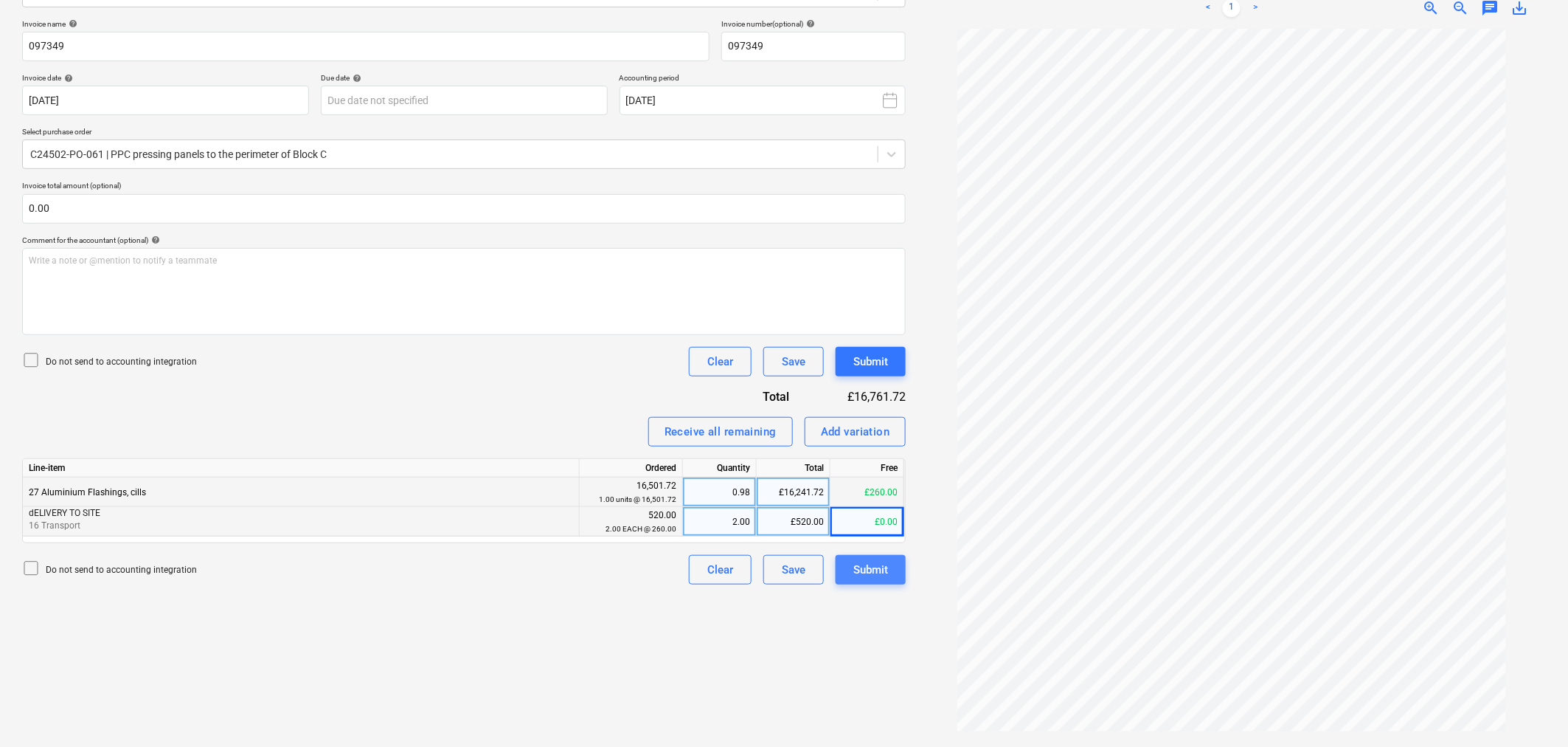
click at [875, 574] on div "Submit" at bounding box center [871, 569] width 34 height 19
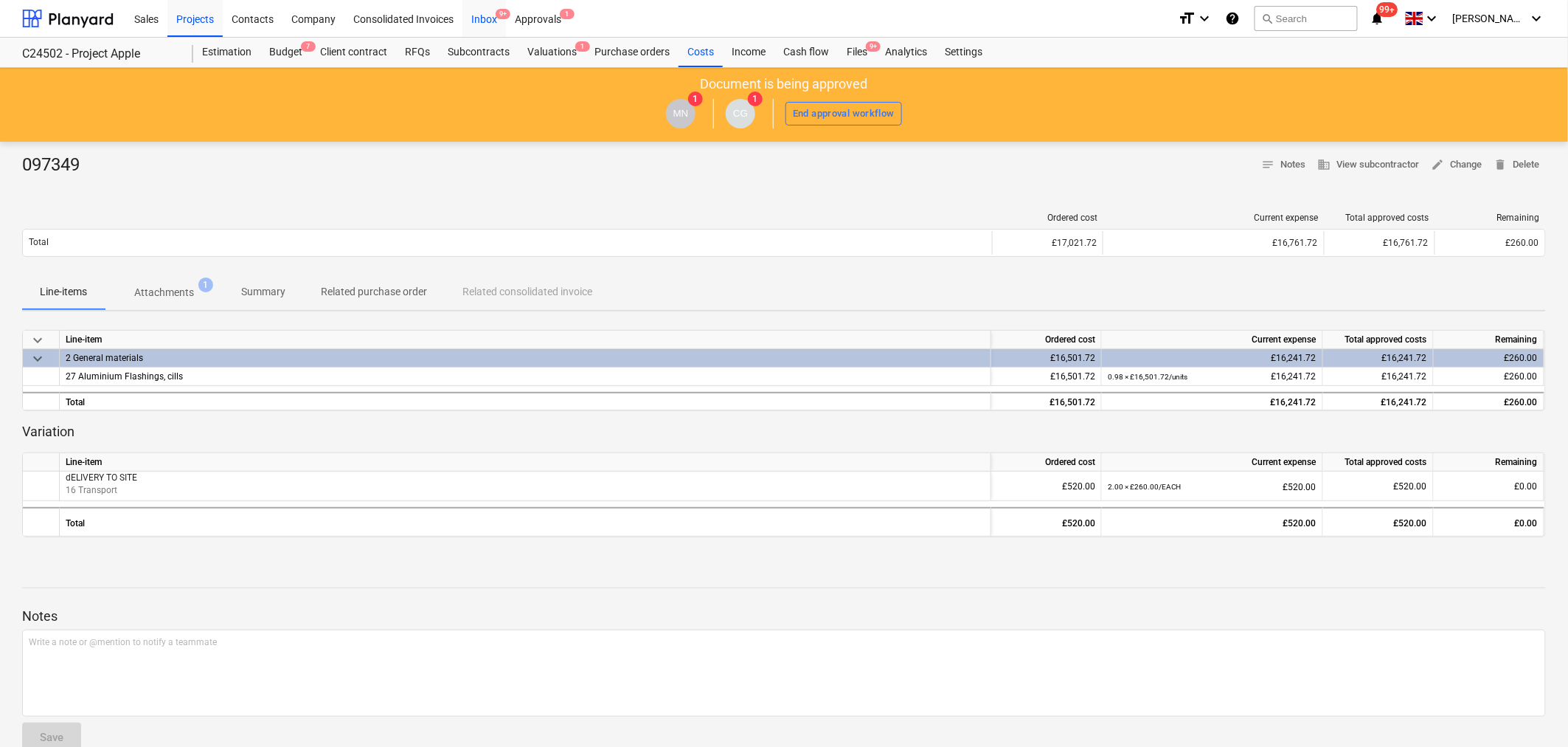
click at [488, 15] on div "Inbox 9+" at bounding box center [484, 17] width 44 height 37
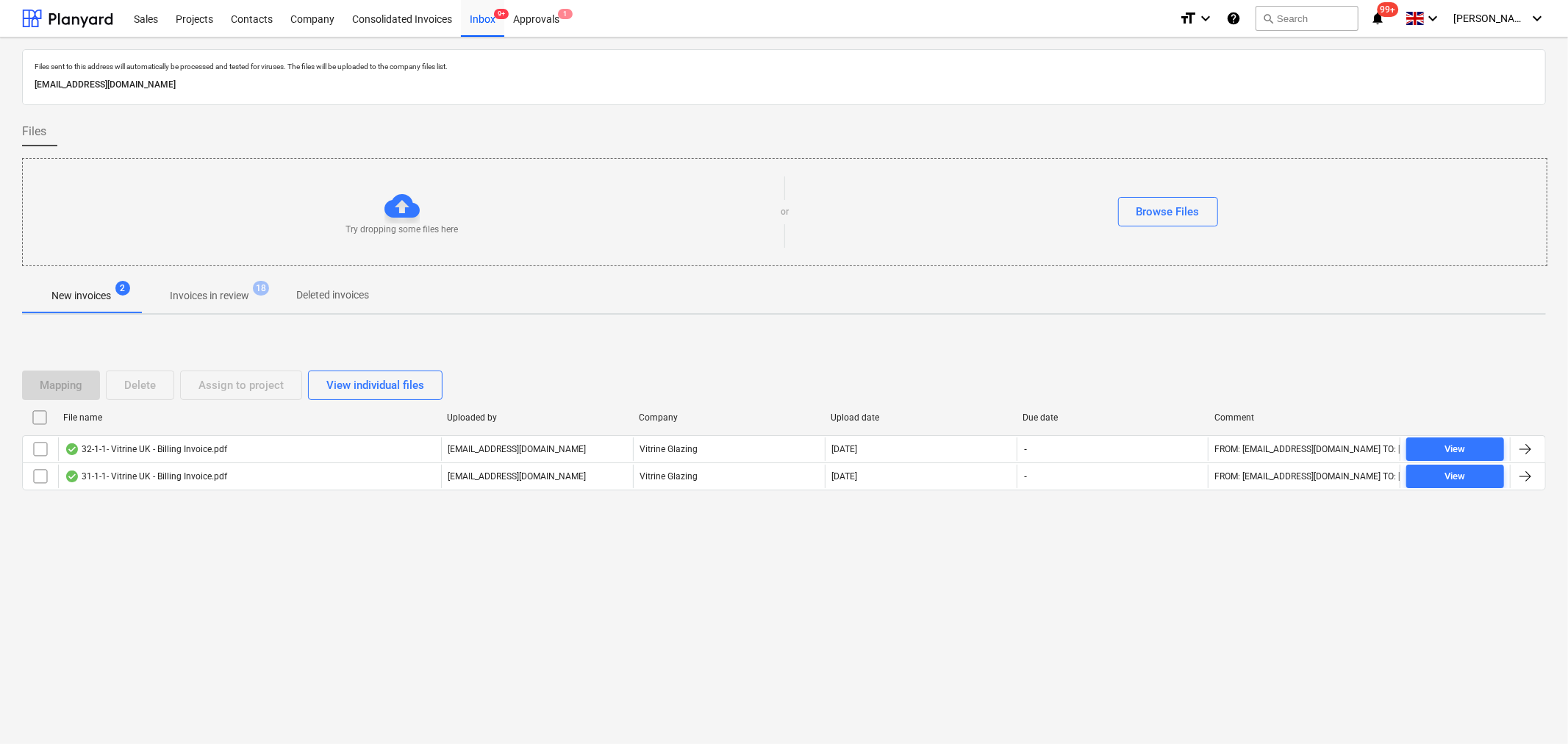
click at [233, 286] on span "Invoices in review 18" at bounding box center [209, 296] width 138 height 27
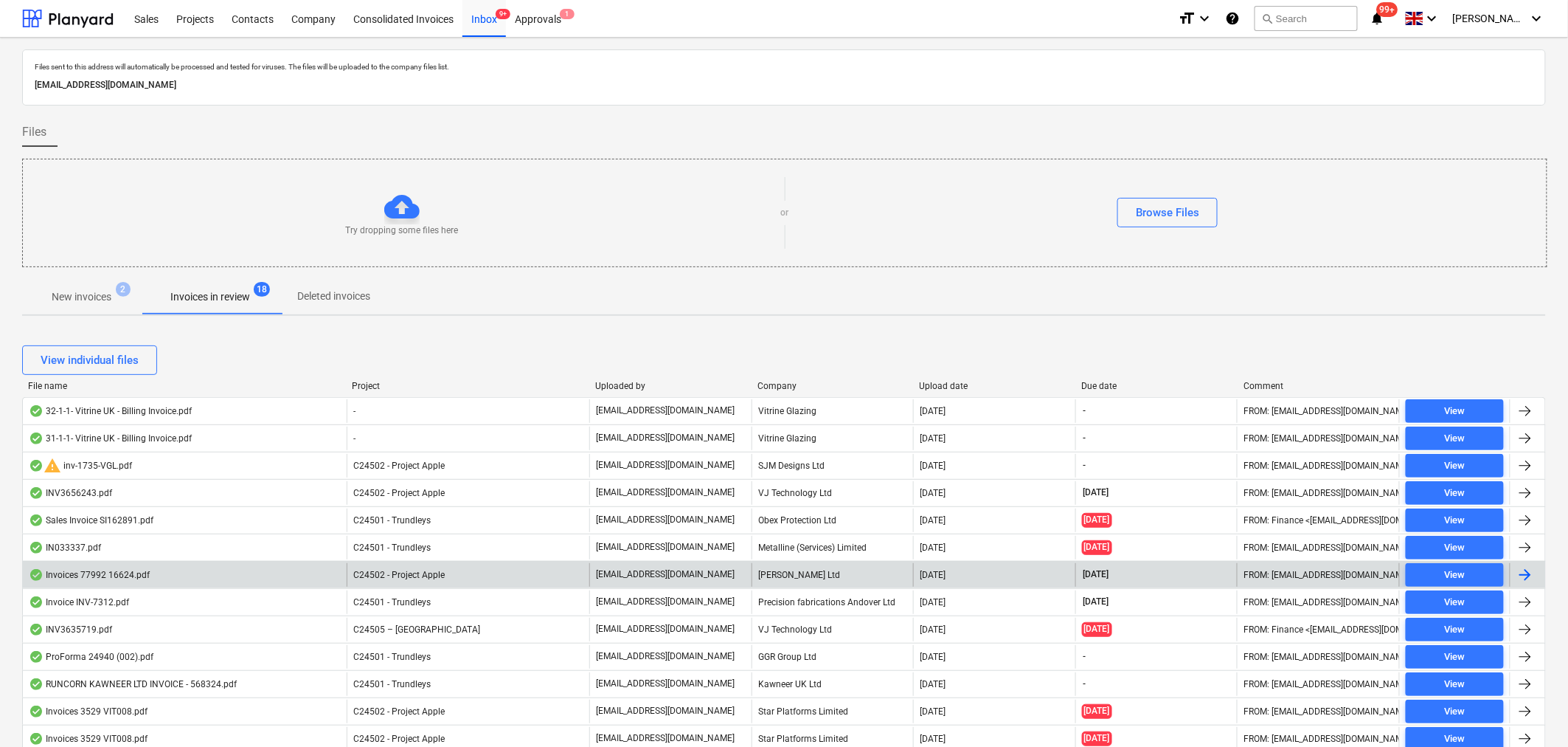
click at [1523, 571] on div at bounding box center [1525, 574] width 18 height 18
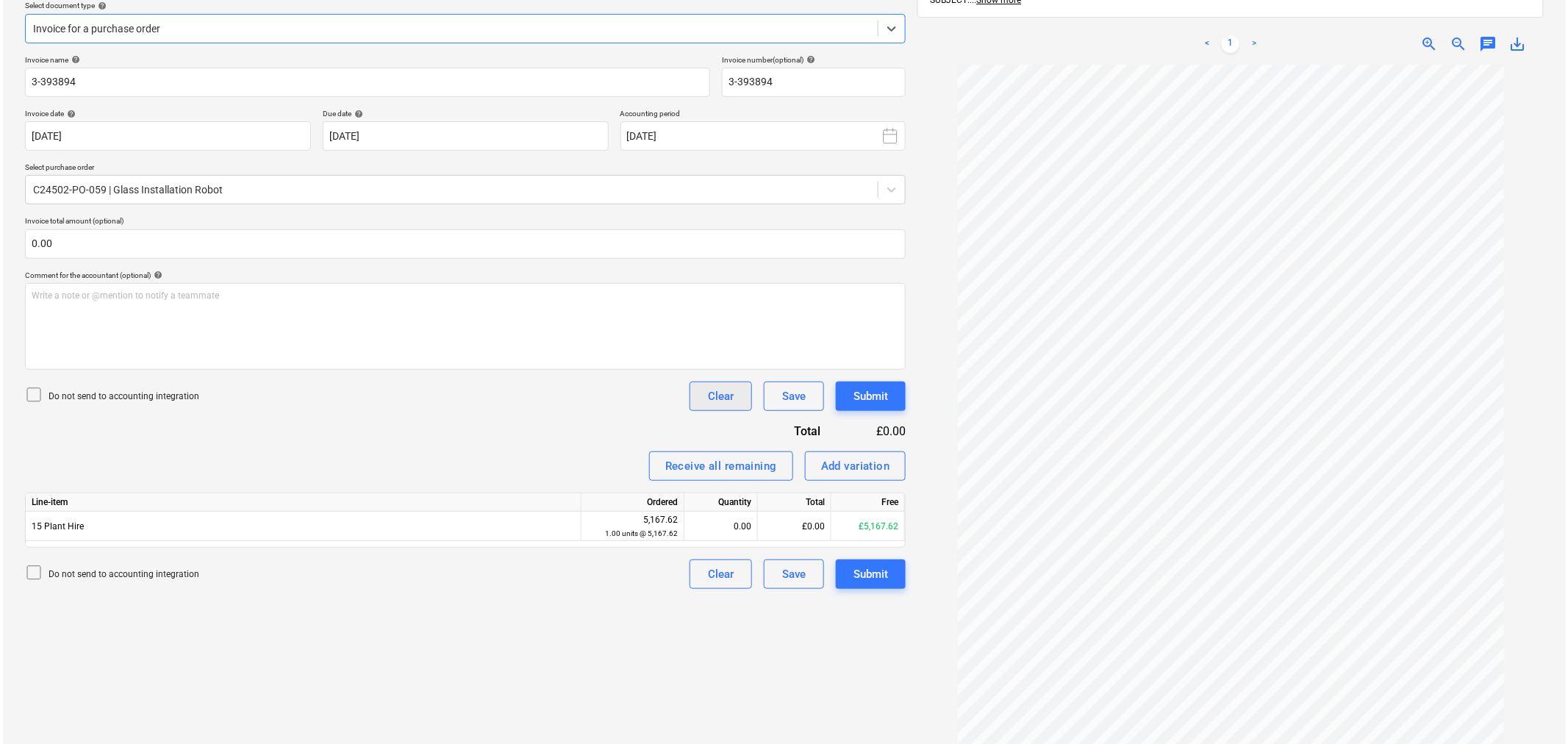
scroll to position [209, 0]
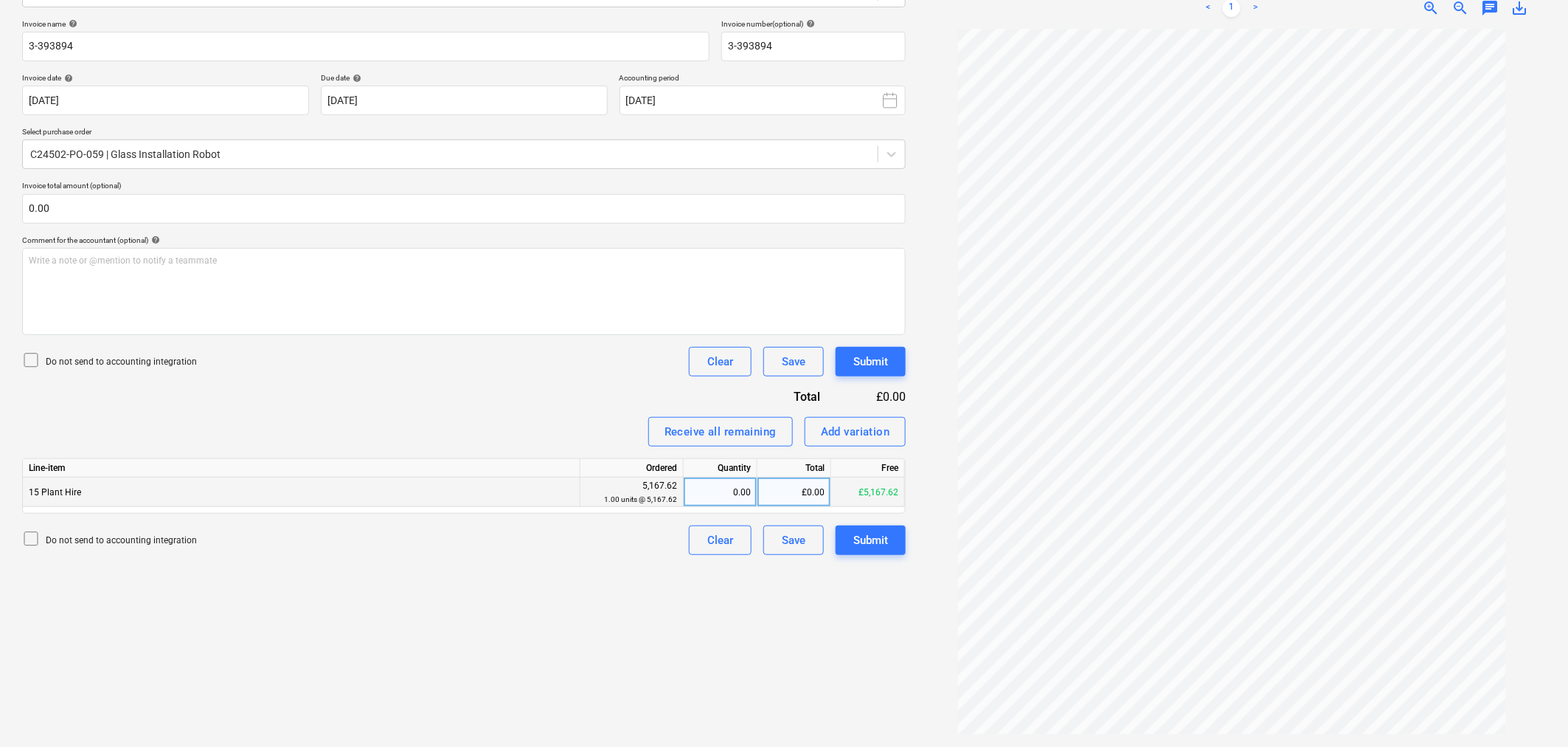
click at [793, 484] on div "£0.00" at bounding box center [794, 492] width 74 height 30
click at [870, 540] on div "Submit" at bounding box center [871, 540] width 34 height 19
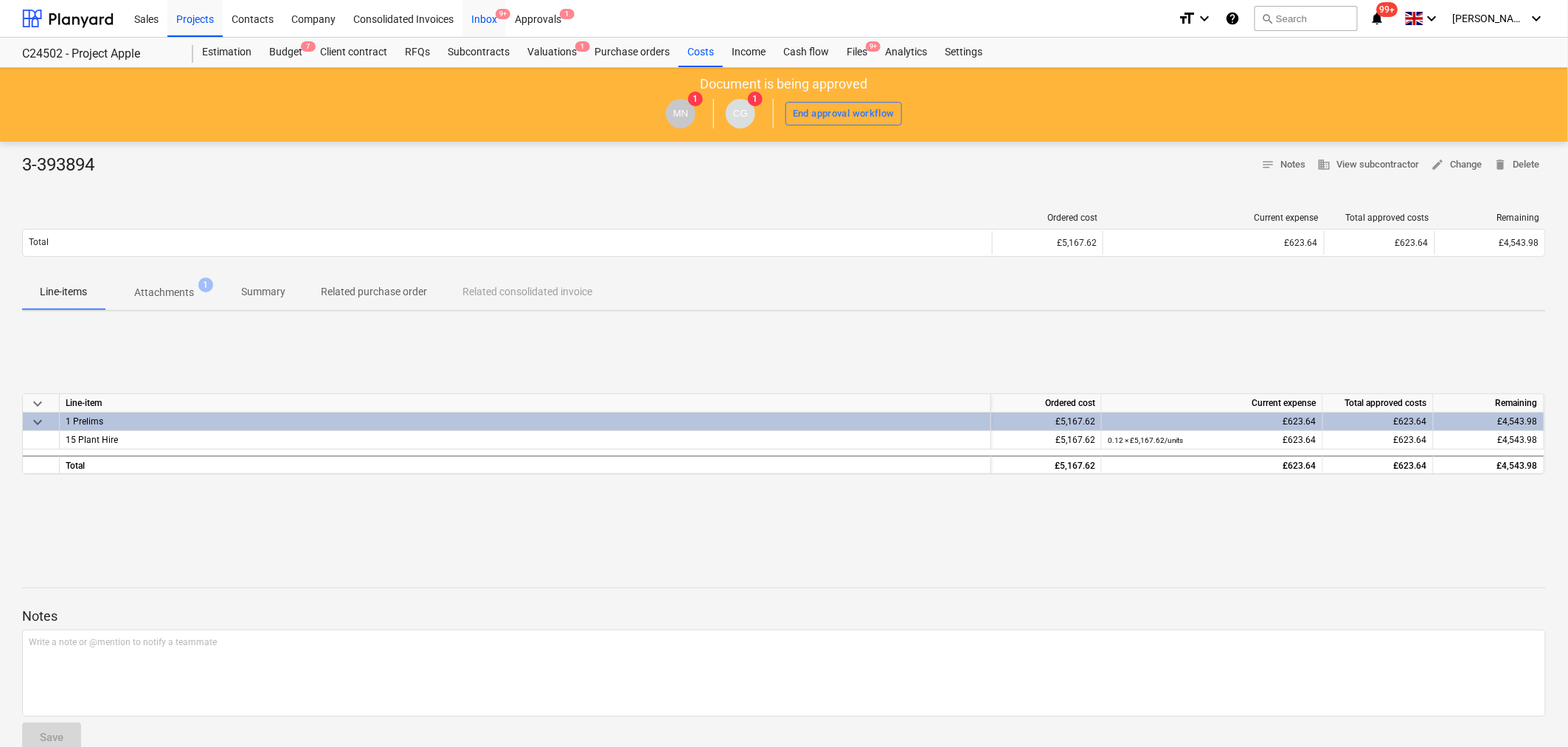
click at [476, 22] on div "Inbox 9+" at bounding box center [484, 17] width 44 height 37
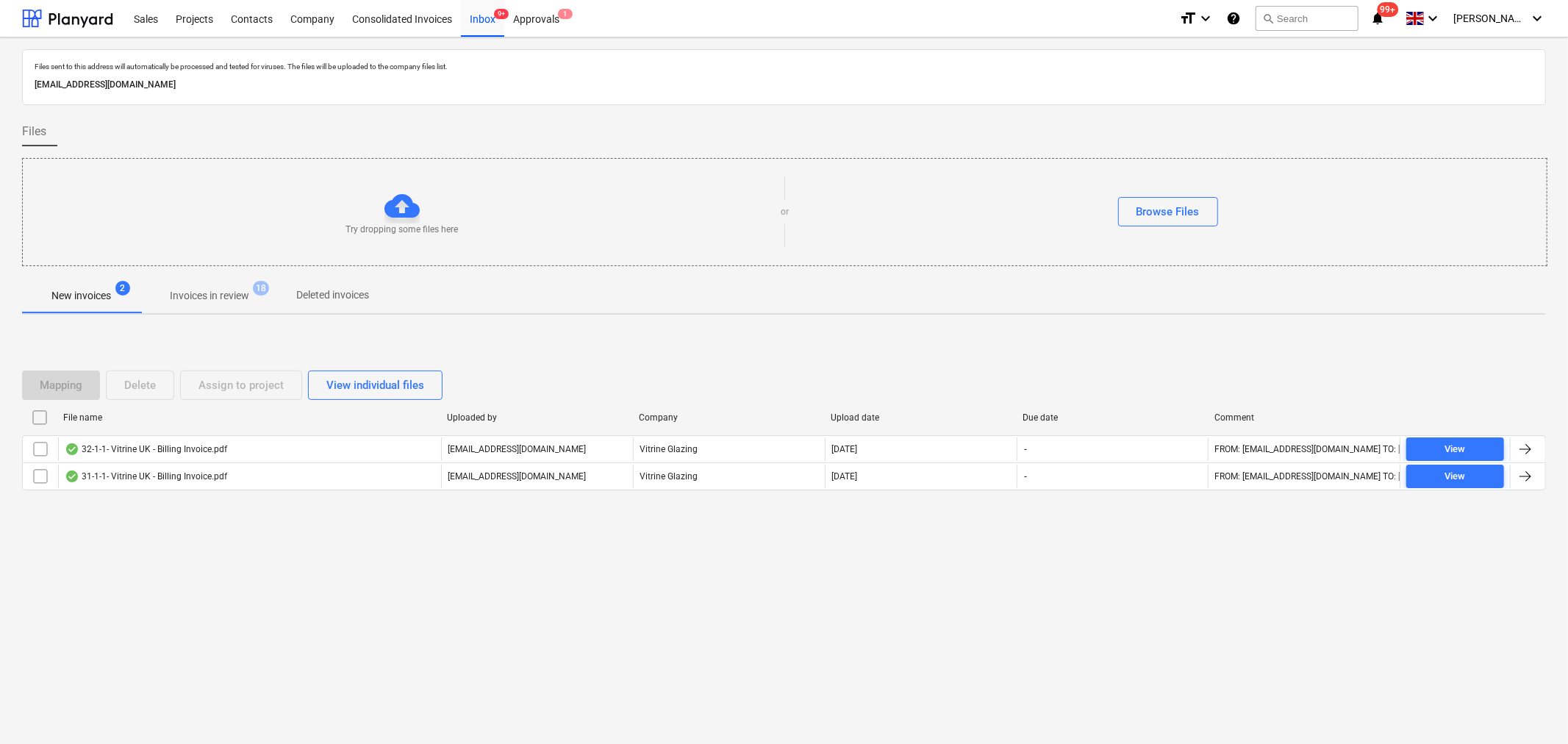
click at [211, 289] on p "Invoices in review" at bounding box center [208, 296] width 79 height 15
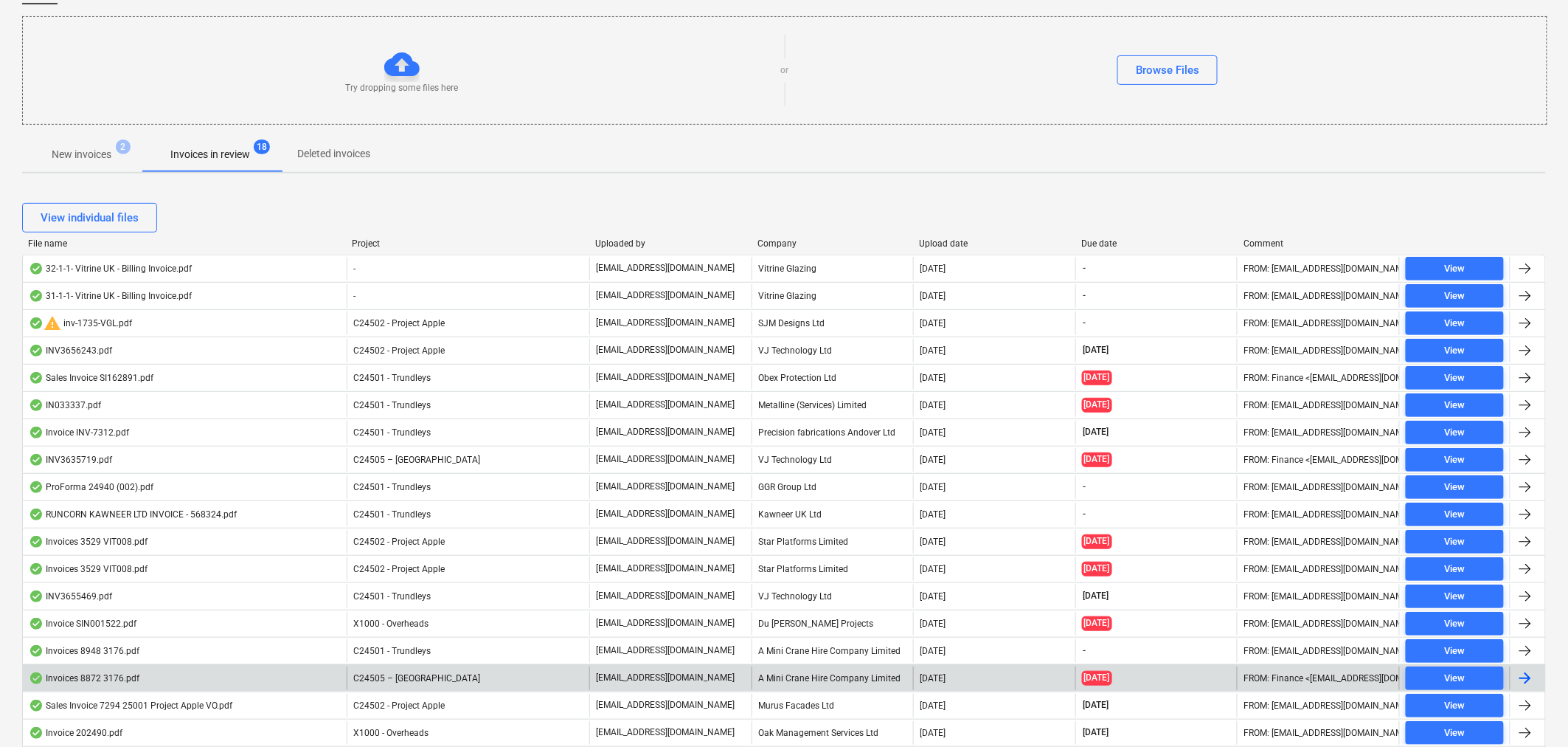
scroll to position [163, 0]
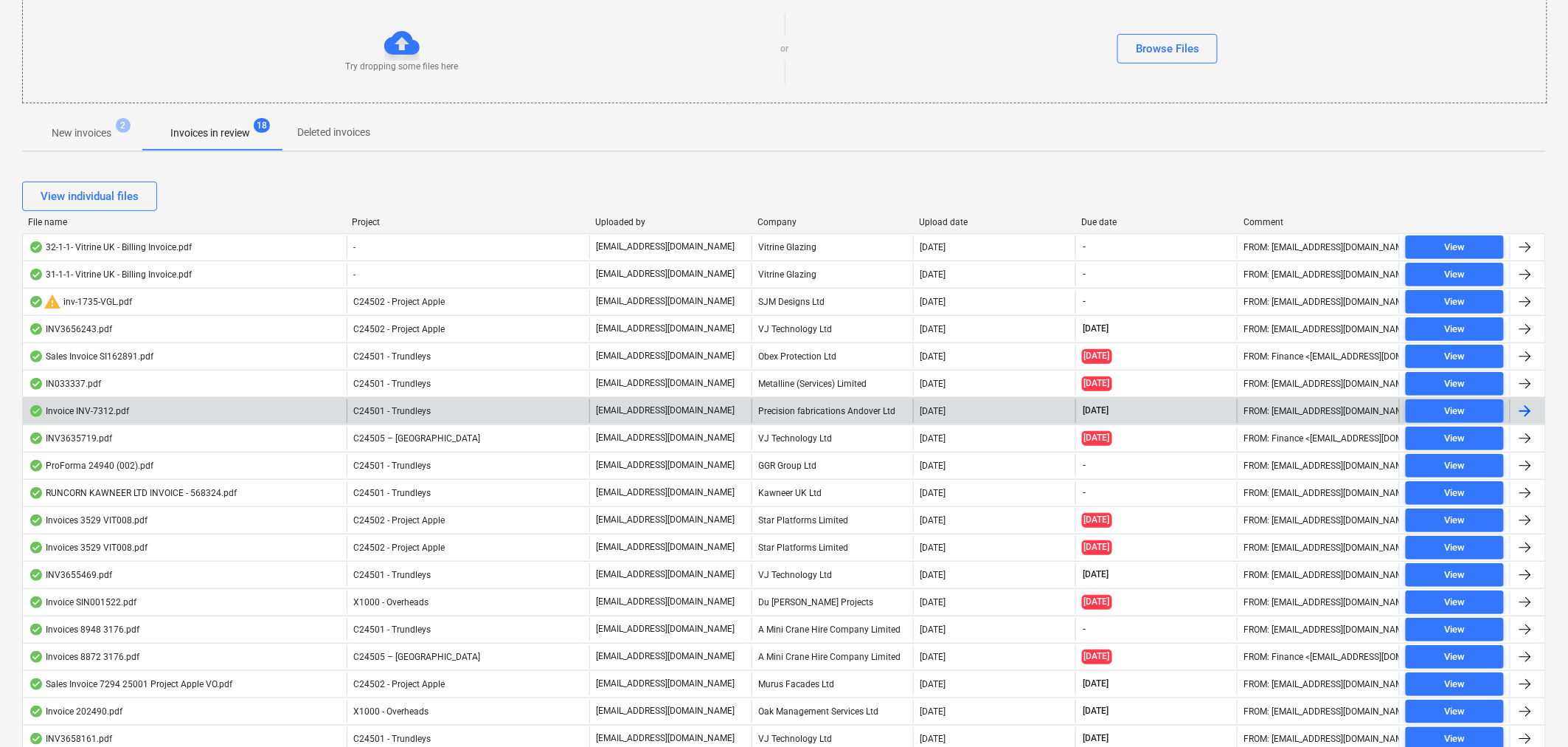
click at [1528, 408] on div at bounding box center [1525, 411] width 18 height 18
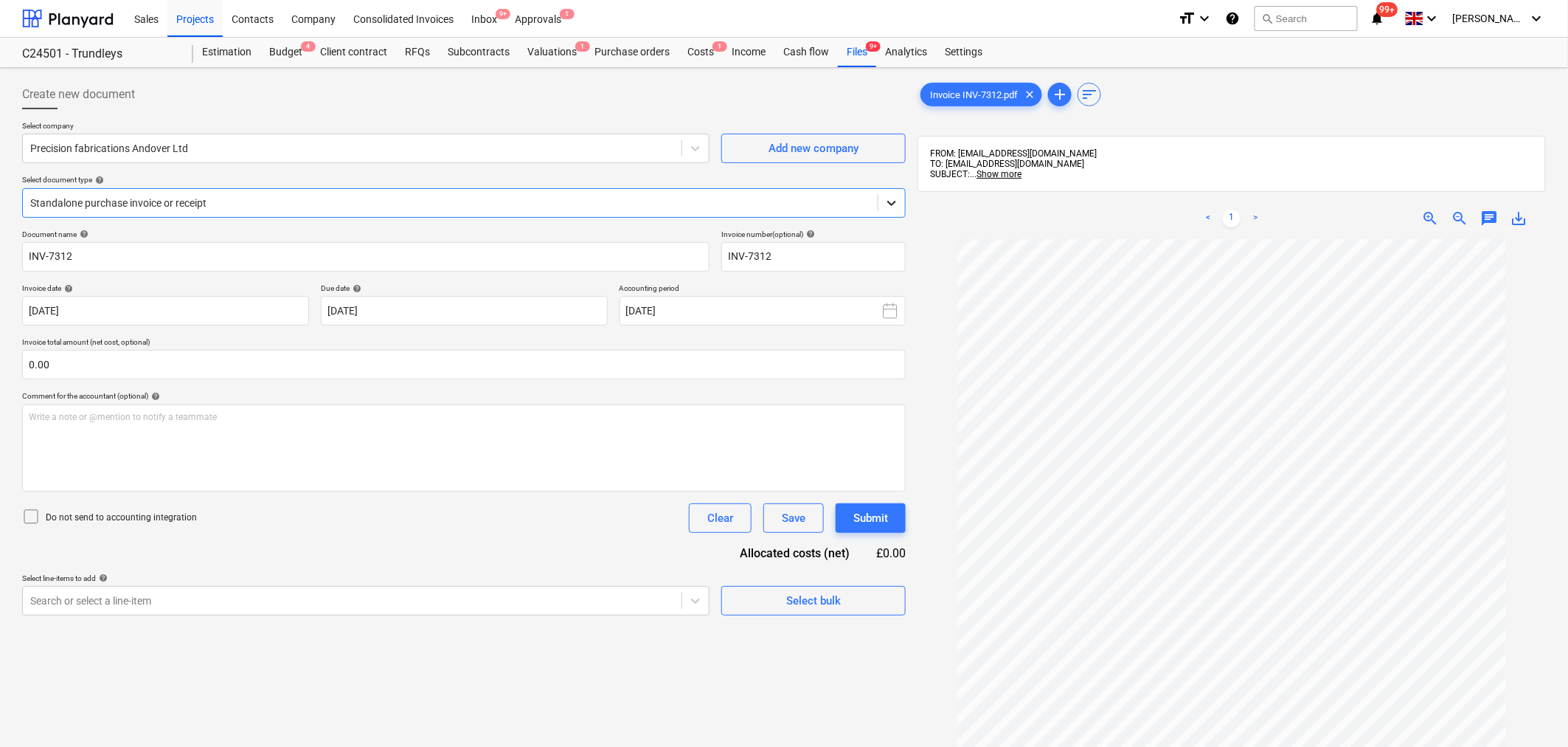
click at [894, 204] on icon at bounding box center [891, 203] width 14 height 14
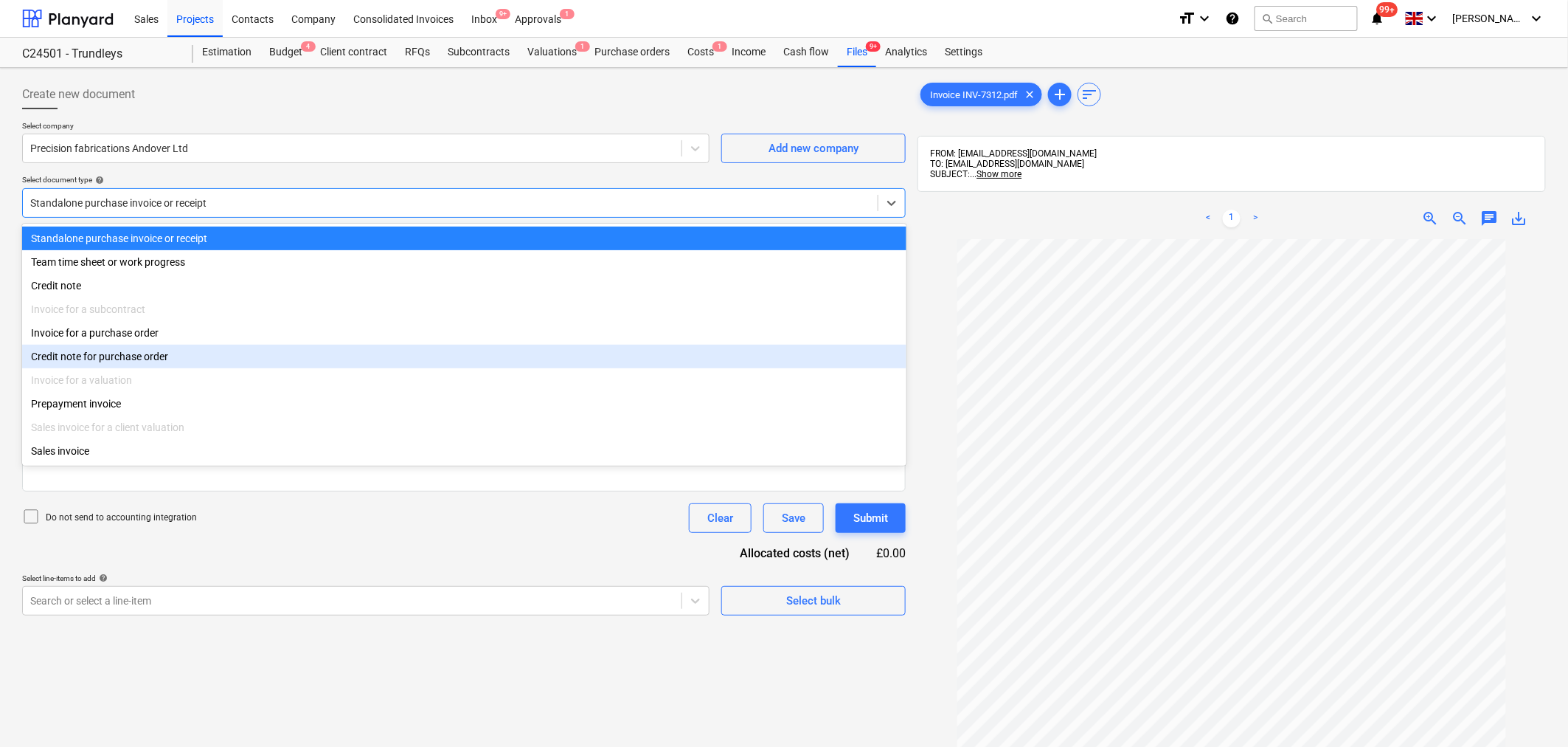
click at [783, 348] on div "Credit note for purchase order" at bounding box center [464, 356] width 884 height 24
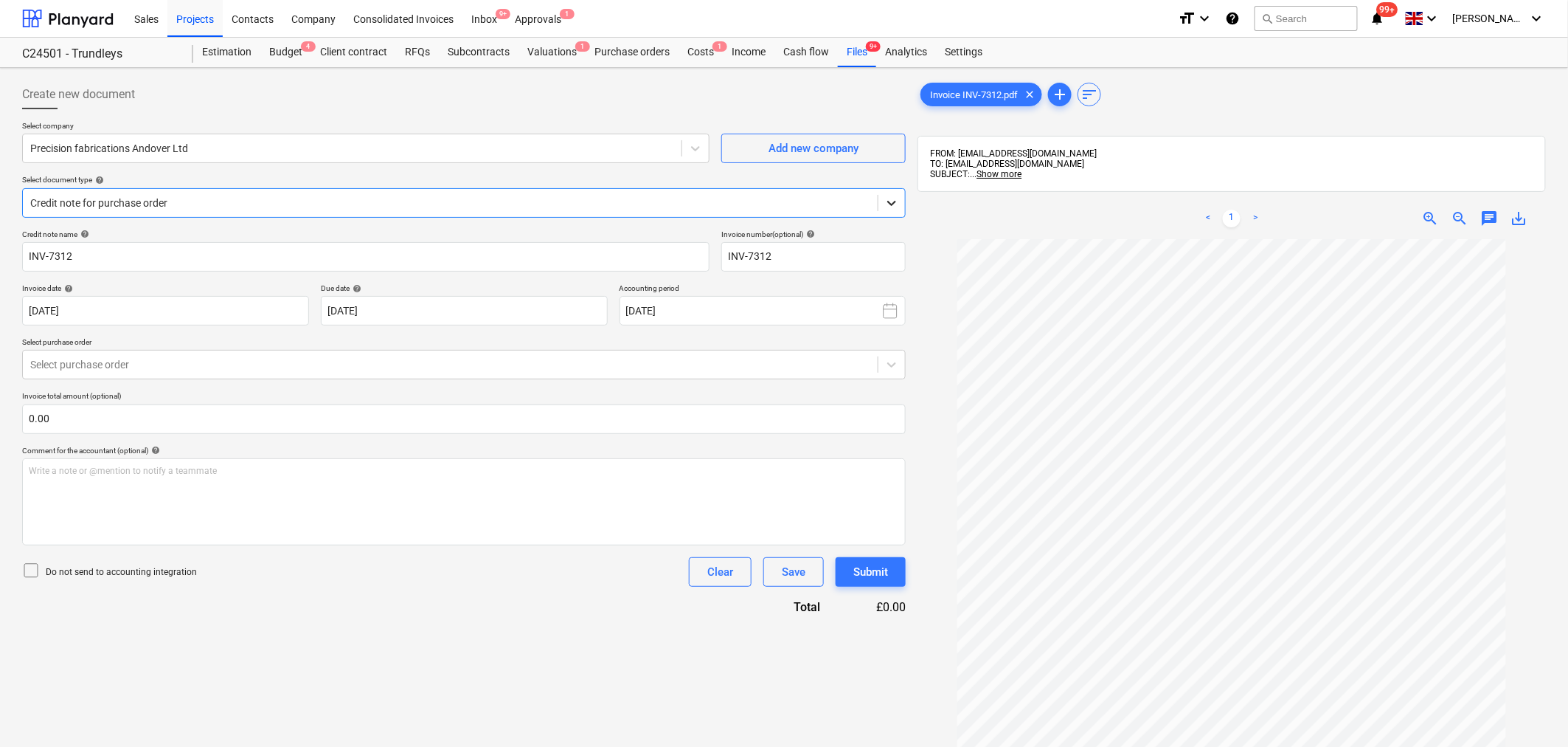
click at [897, 201] on icon at bounding box center [891, 203] width 14 height 14
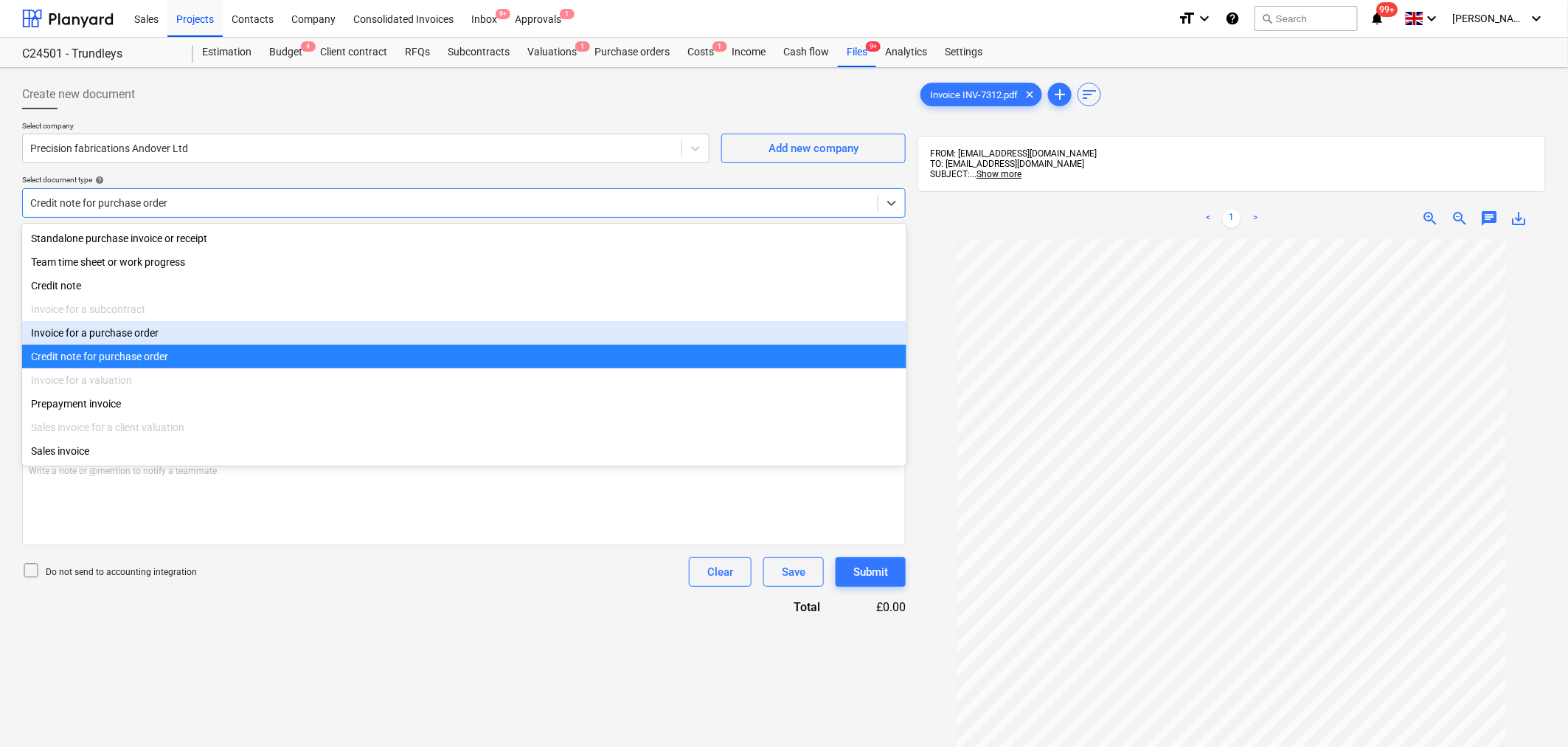
click at [790, 337] on div "Invoice for a purchase order" at bounding box center [464, 332] width 884 height 24
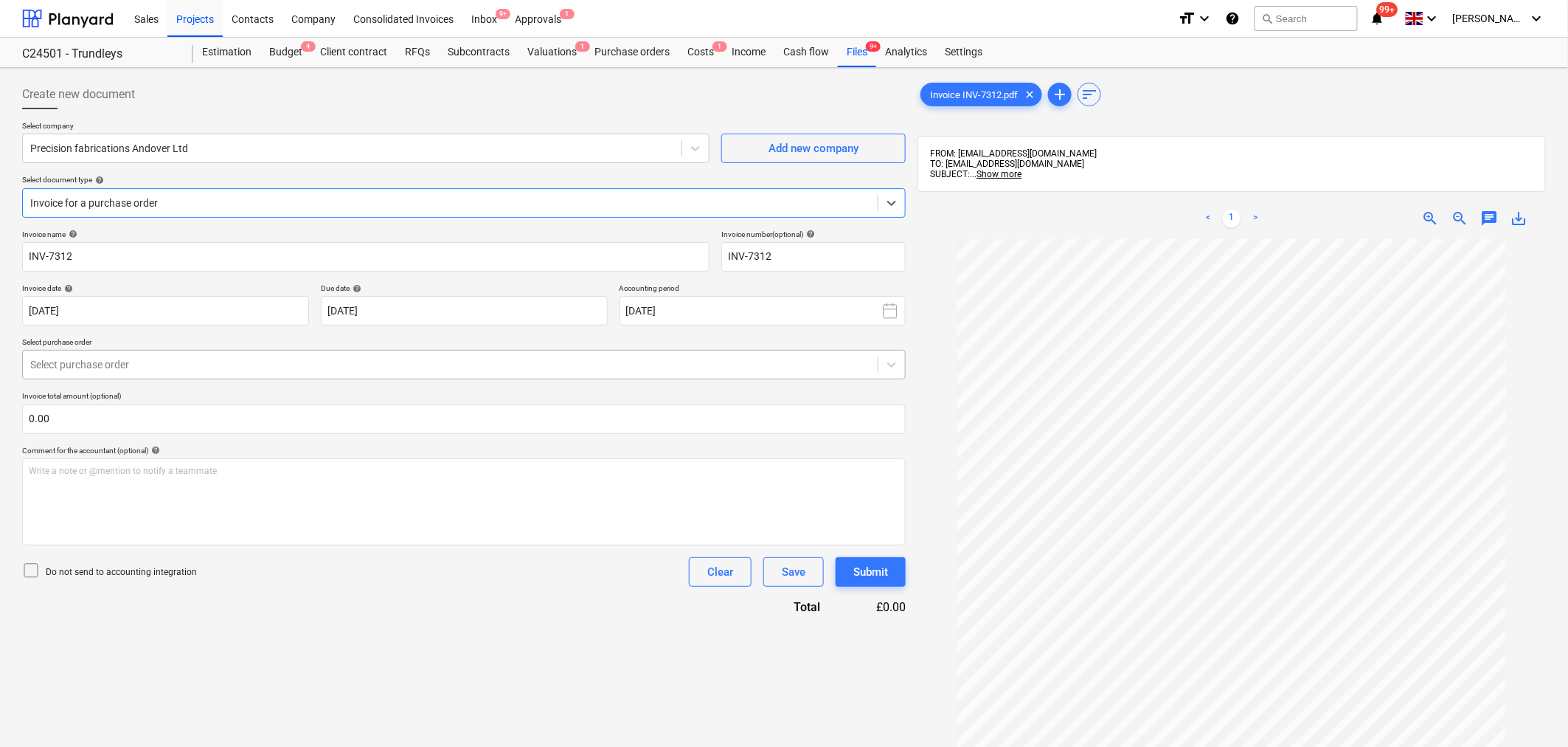
click at [768, 365] on div at bounding box center [451, 364] width 840 height 14
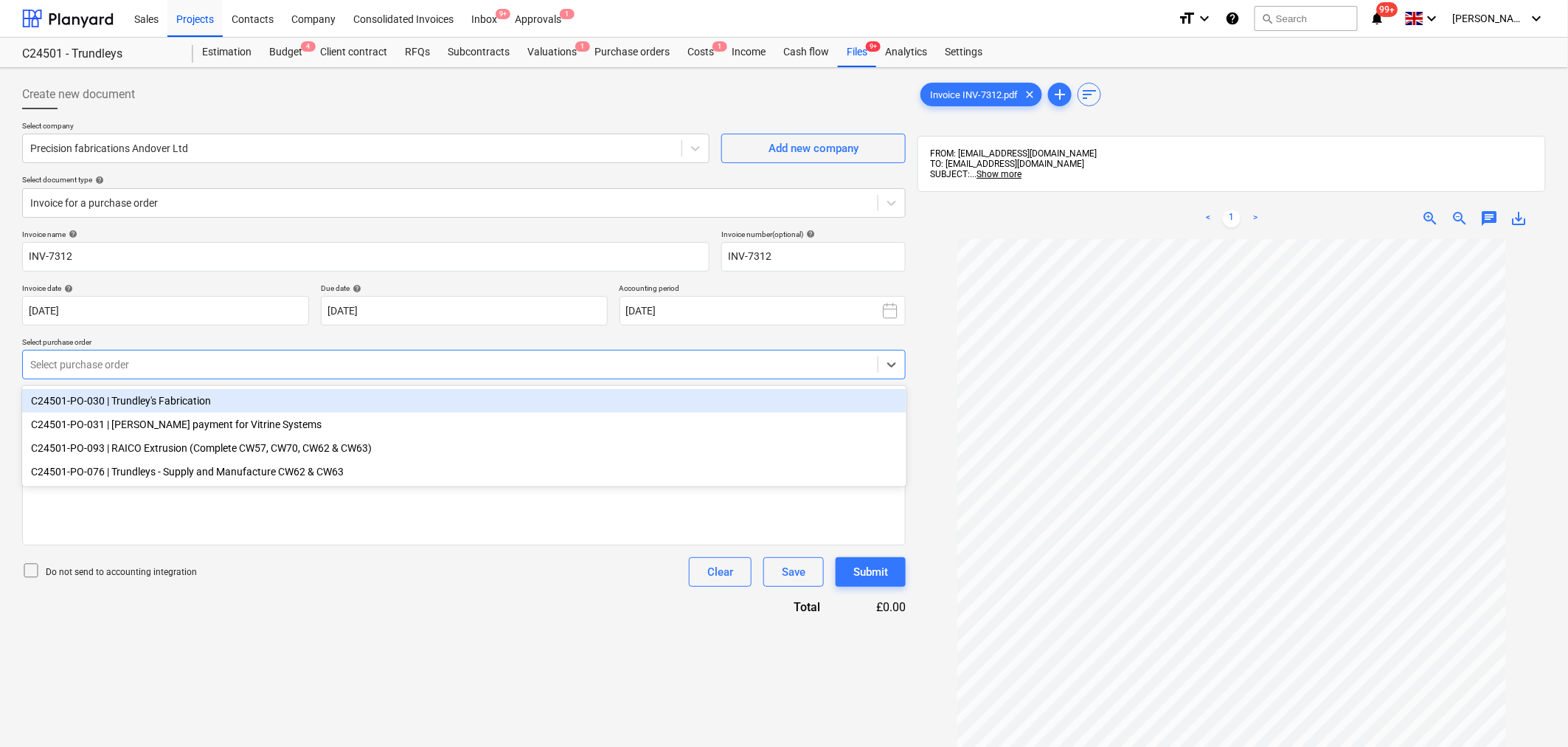
drag, startPoint x: 942, startPoint y: 358, endPoint x: 952, endPoint y: 328, distance: 31.6
click at [942, 356] on div at bounding box center [1232, 591] width 628 height 705
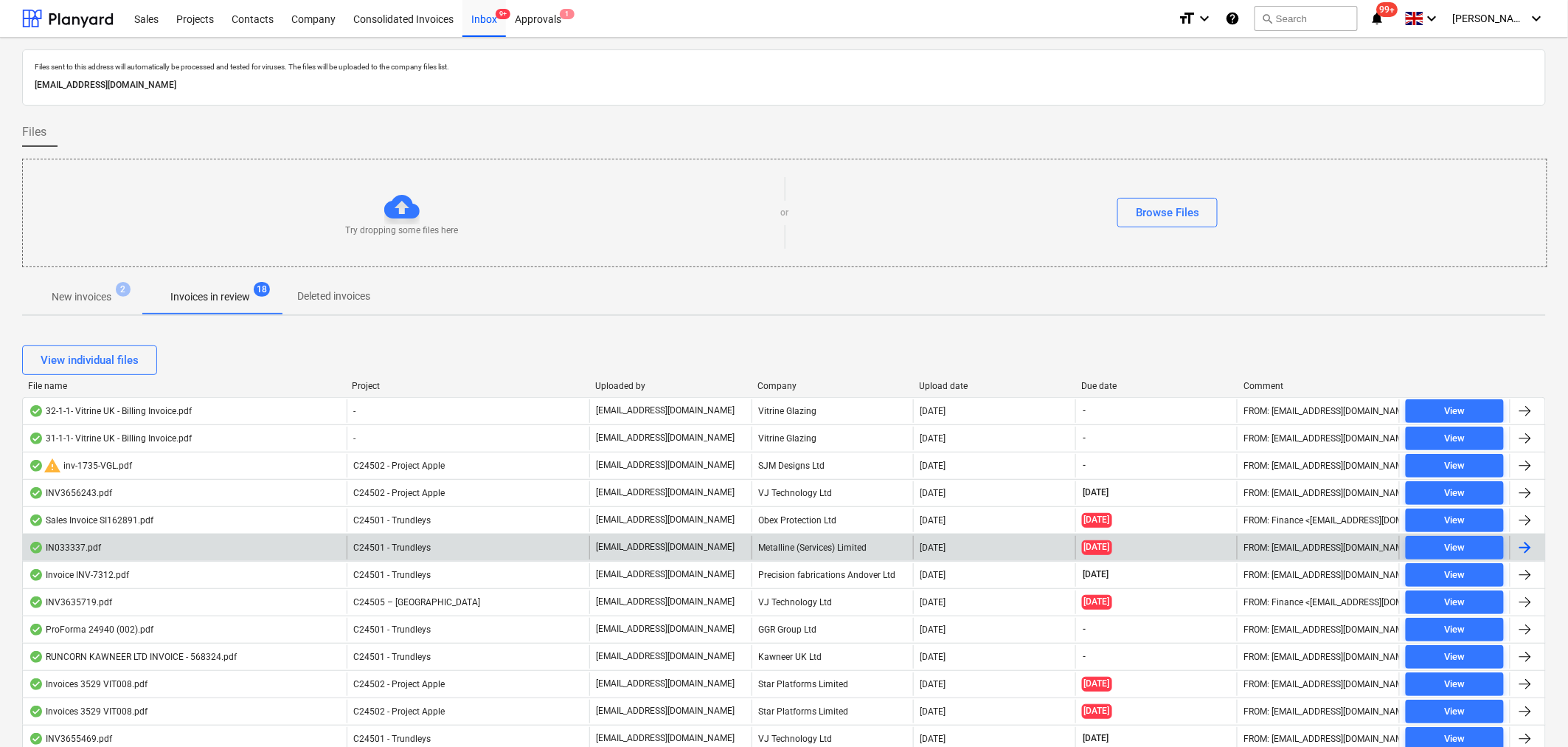
scroll to position [134, 0]
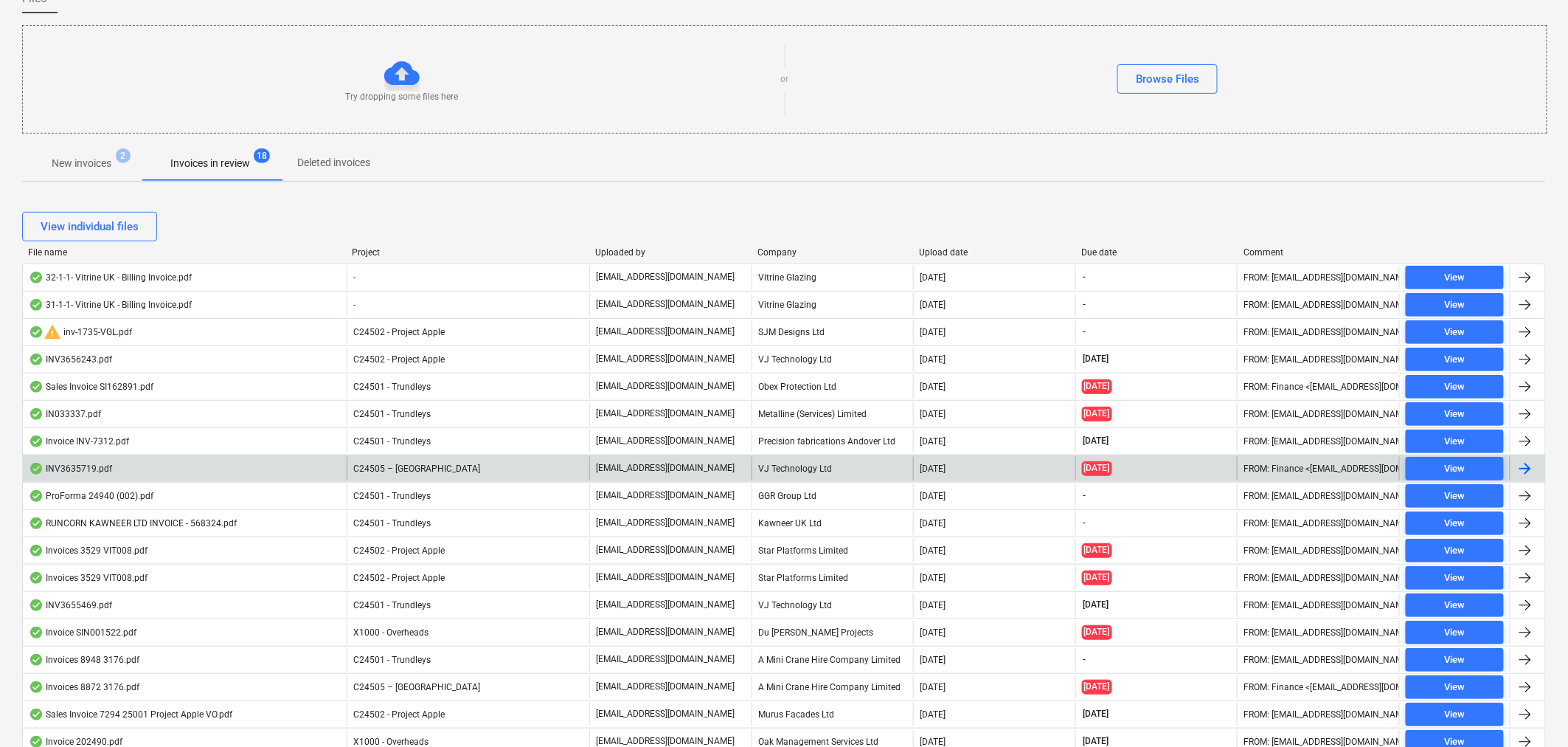
click at [1525, 462] on div at bounding box center [1525, 468] width 18 height 18
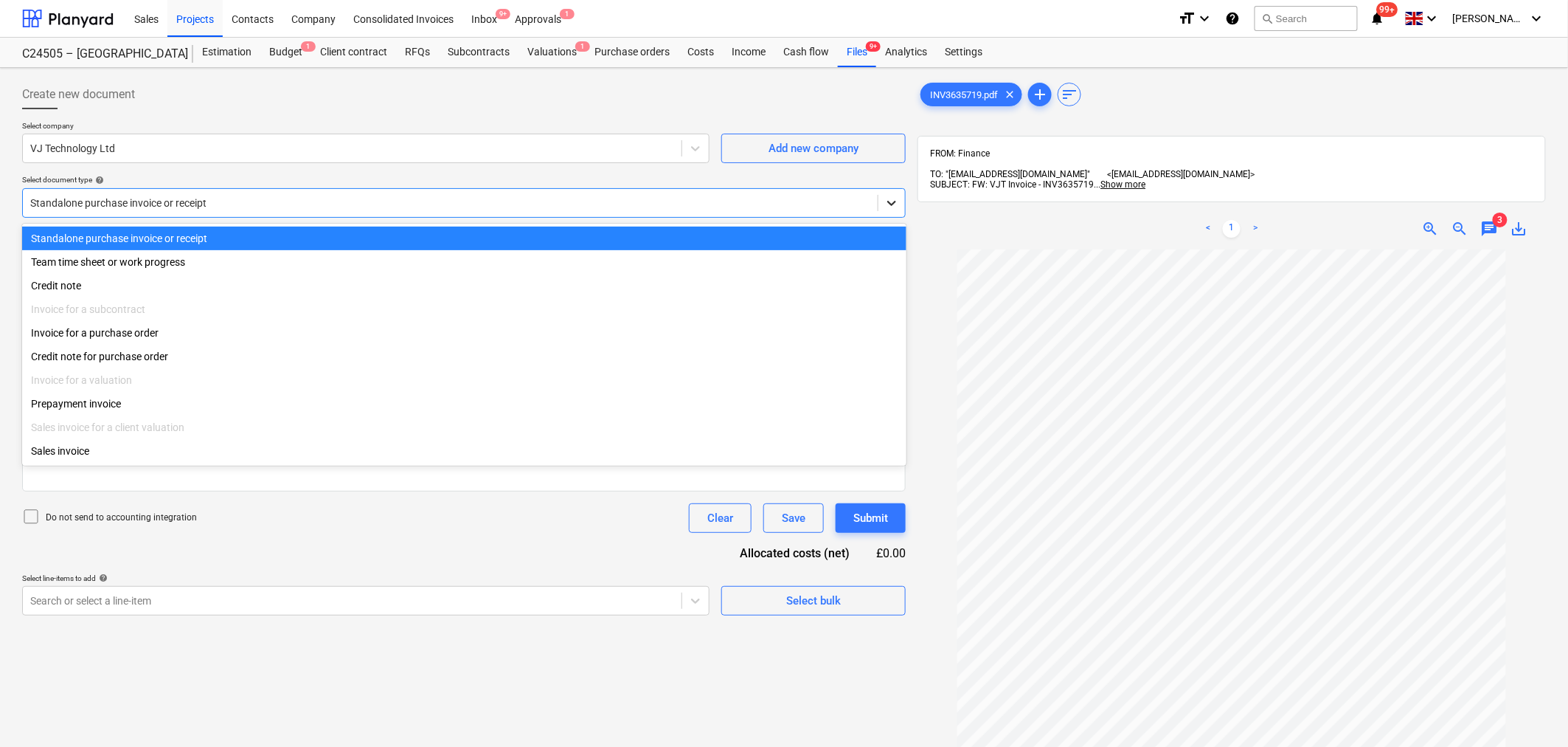
click at [896, 200] on icon at bounding box center [891, 203] width 14 height 14
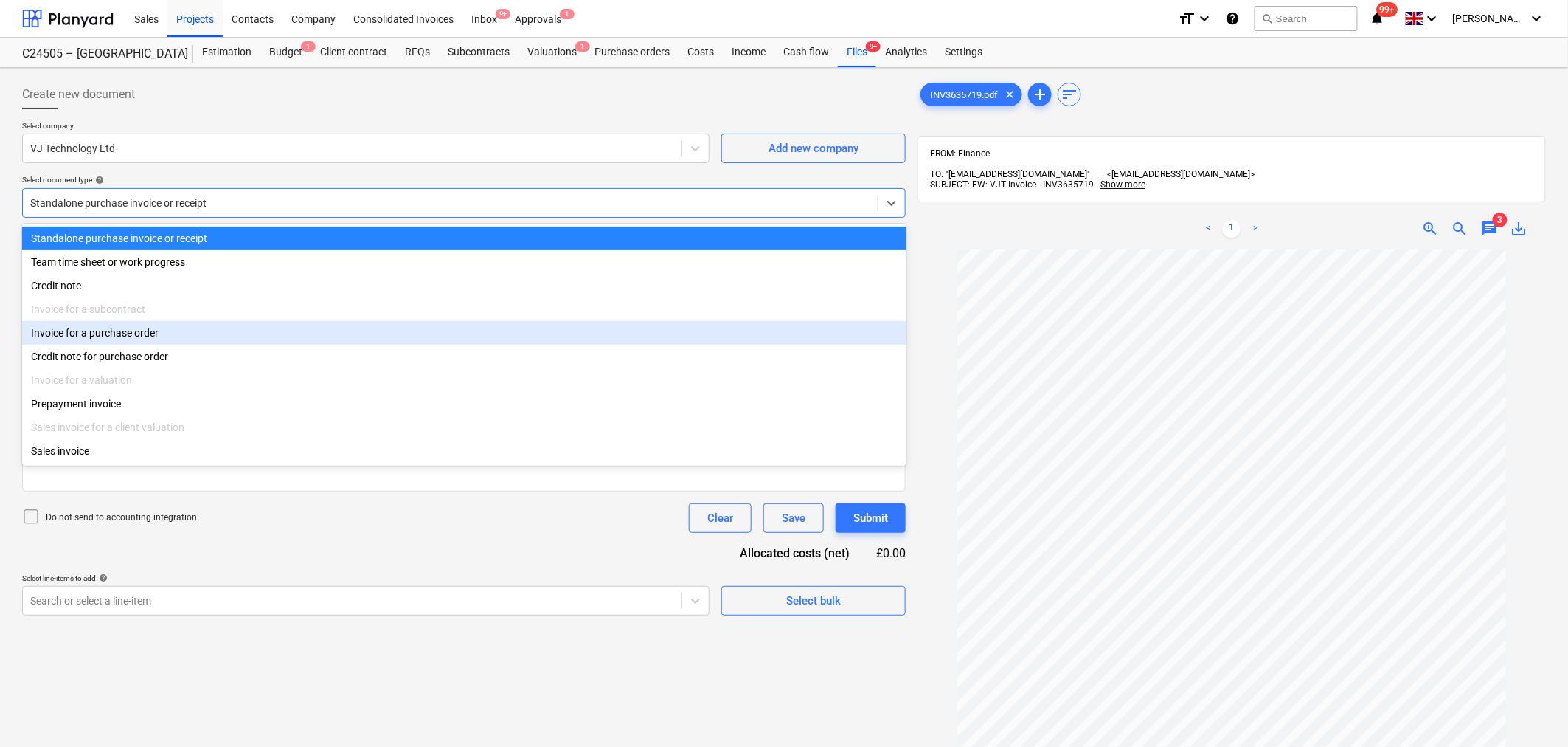
click at [754, 317] on div "Invoice for a subcontract" at bounding box center [464, 309] width 884 height 24
click at [371, 338] on div "Invoice for a purchase order" at bounding box center [464, 332] width 884 height 24
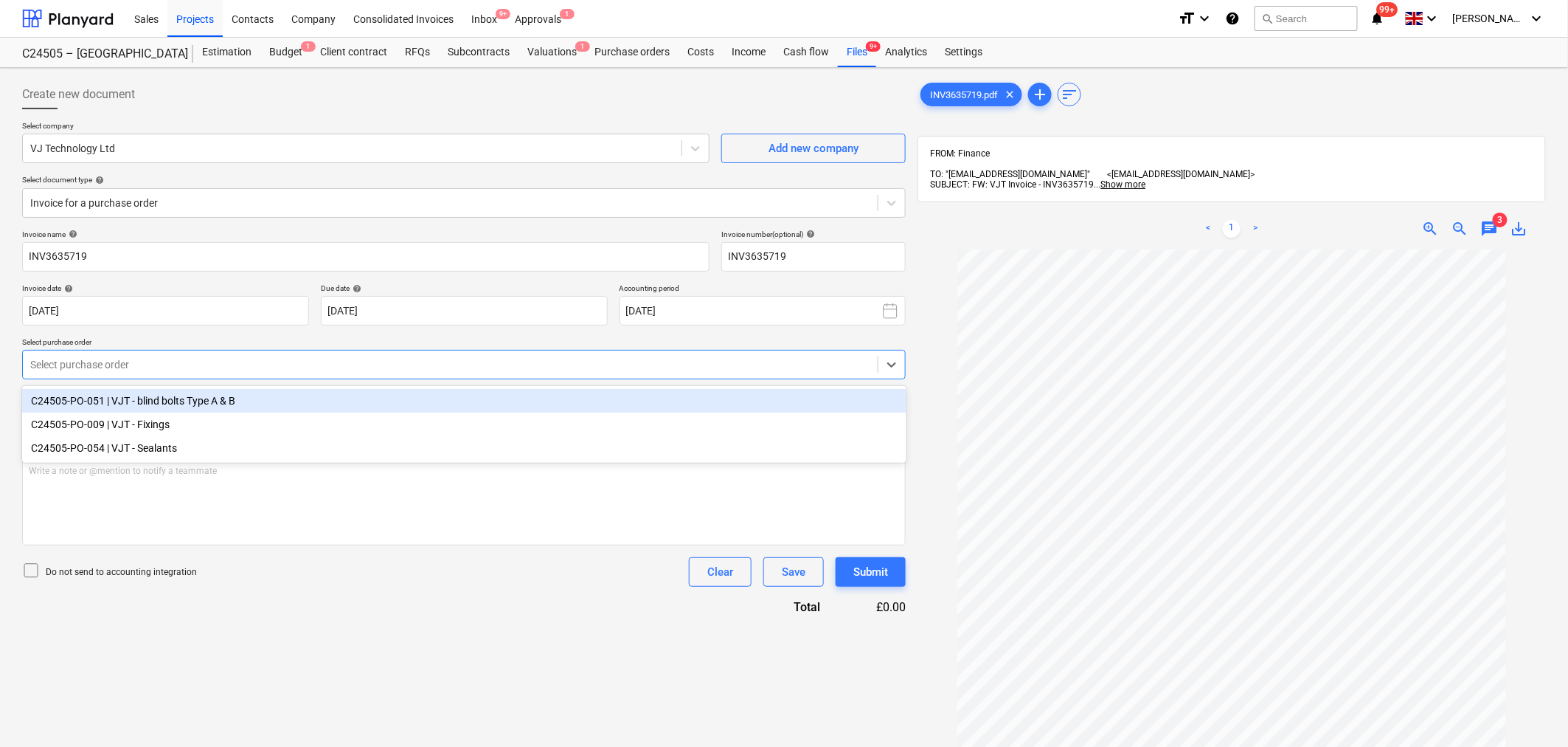
click at [372, 369] on div at bounding box center [451, 364] width 840 height 14
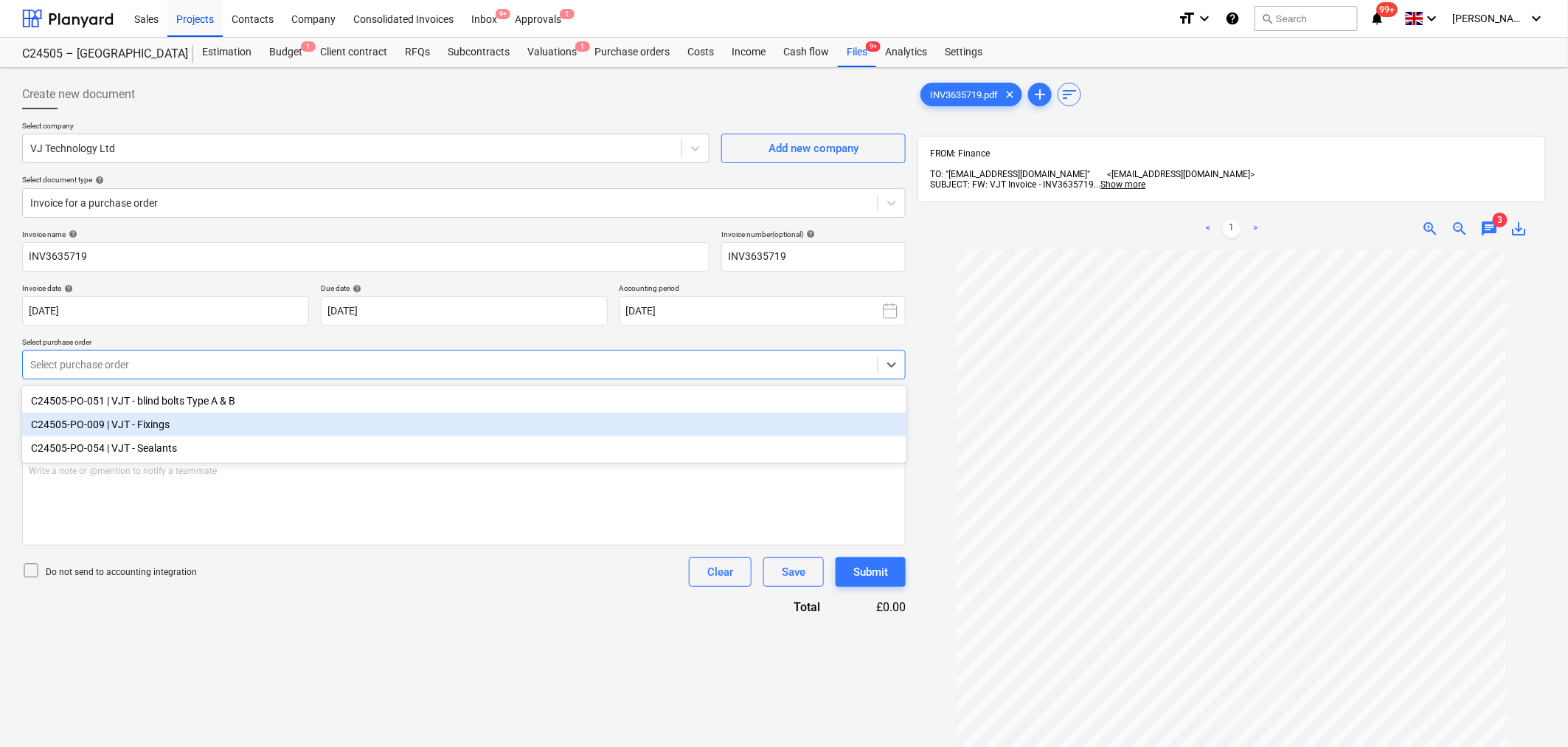
click at [107, 420] on div "C24505-PO-009 | VJT - Fixings" at bounding box center [464, 424] width 884 height 24
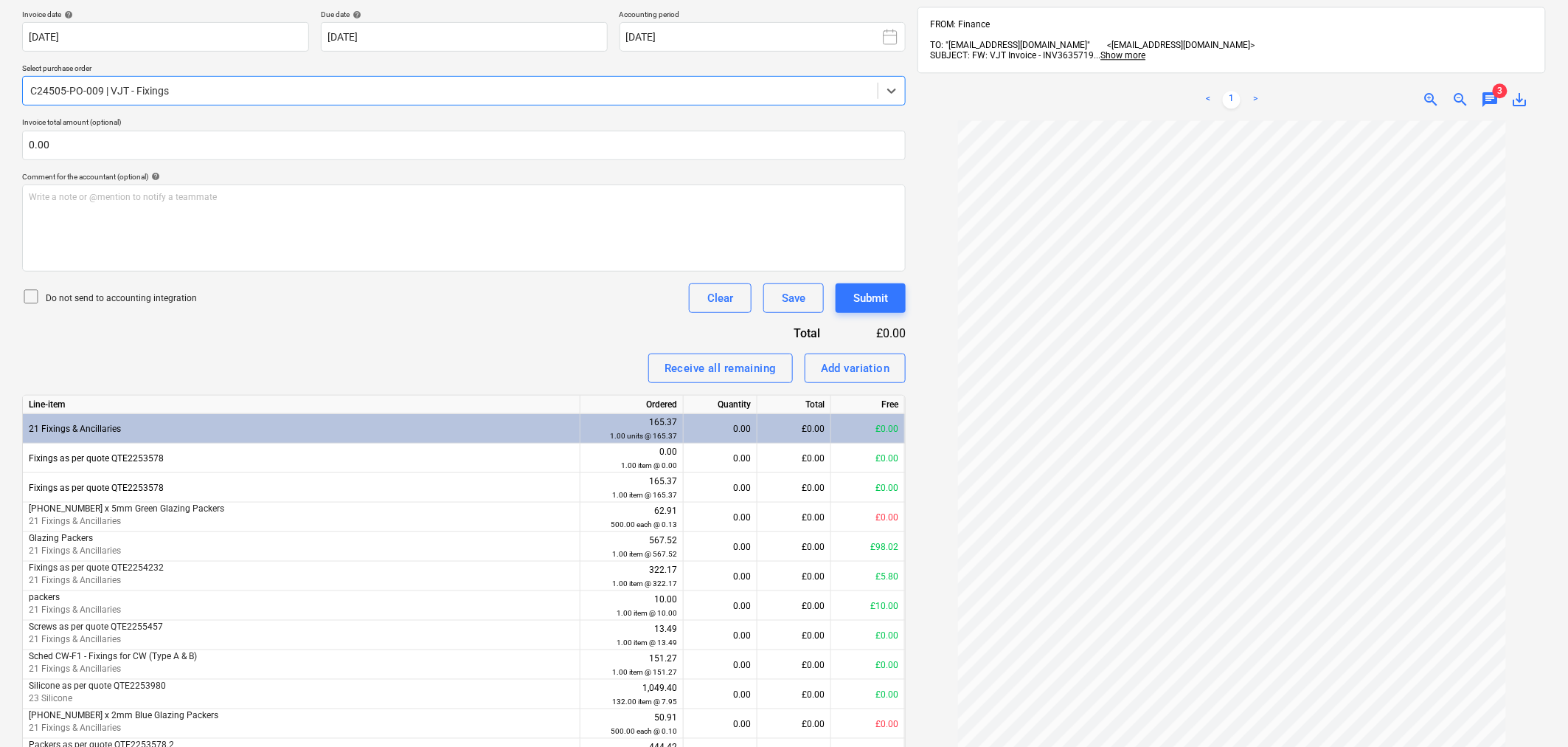
scroll to position [355, 0]
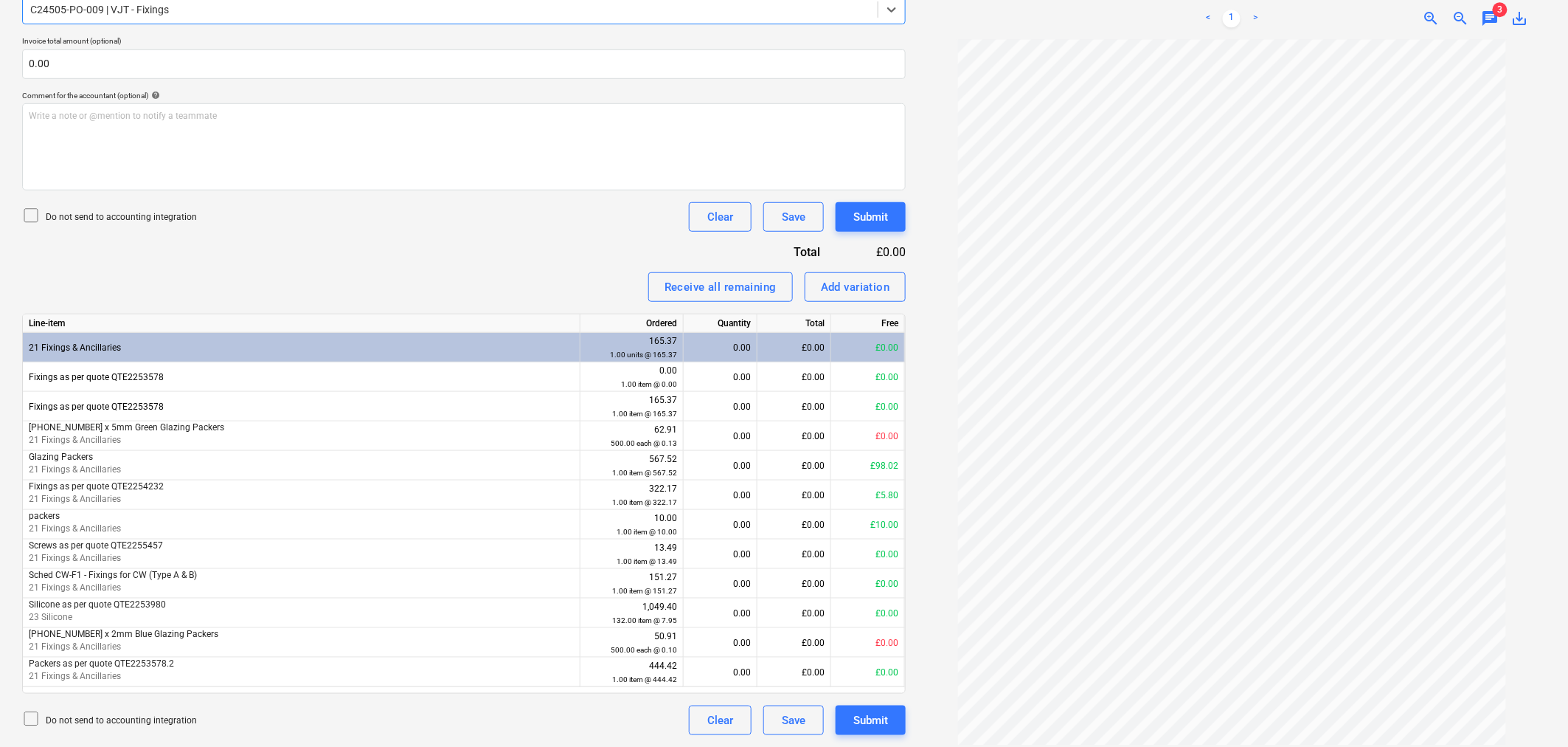
click at [1425, 10] on span "zoom_in" at bounding box center [1430, 18] width 18 height 18
click at [1429, 10] on span "zoom_in" at bounding box center [1430, 18] width 18 height 18
drag, startPoint x: 1315, startPoint y: 736, endPoint x: 1313, endPoint y: 729, distance: 7.3
click at [1313, 735] on div "INV3635719.pdf clear add sort FROM: Finance TO: "[EMAIL_ADDRESS][DOMAIN_NAME]" …" at bounding box center [1232, 230] width 640 height 1022
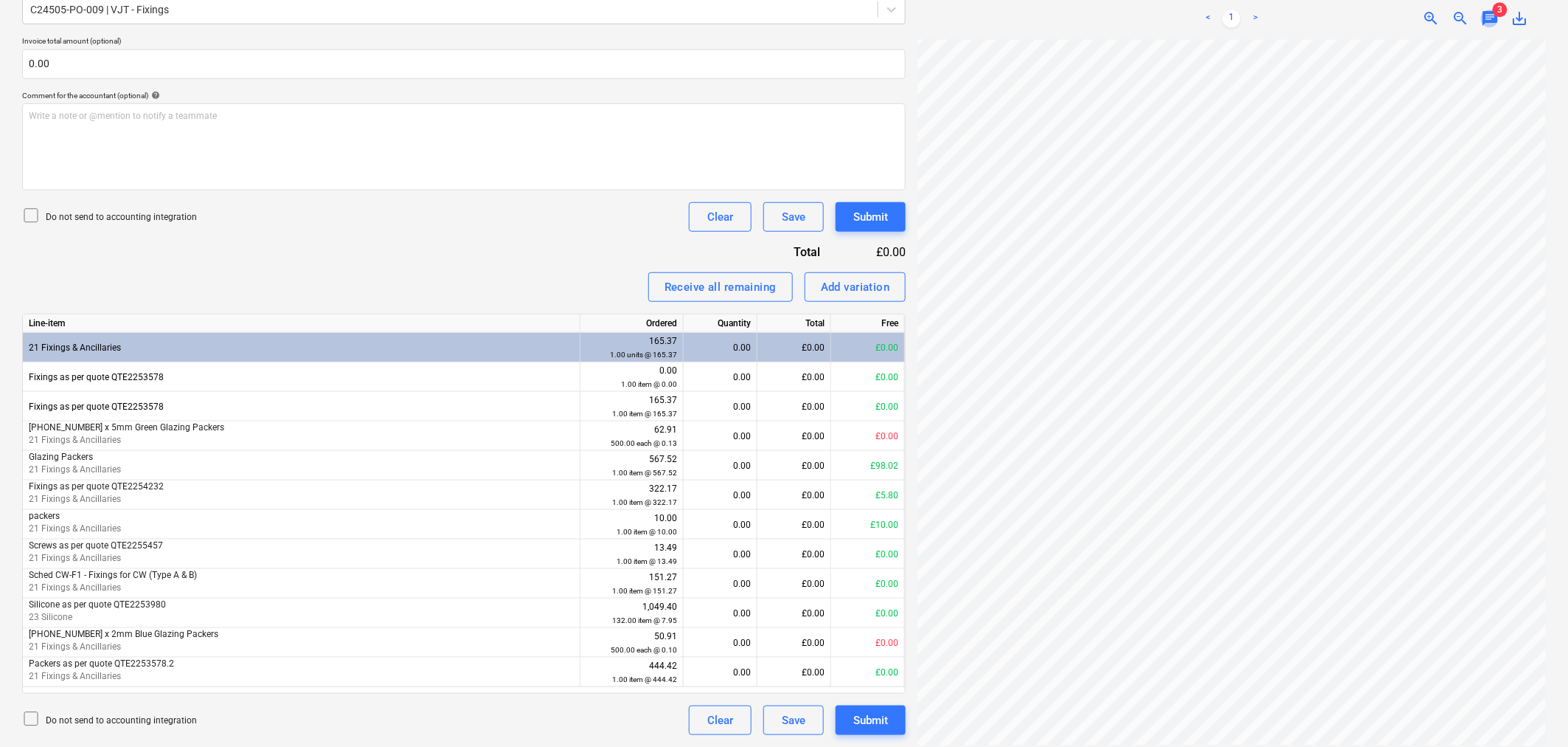
click at [1495, 10] on span "chat" at bounding box center [1490, 18] width 18 height 18
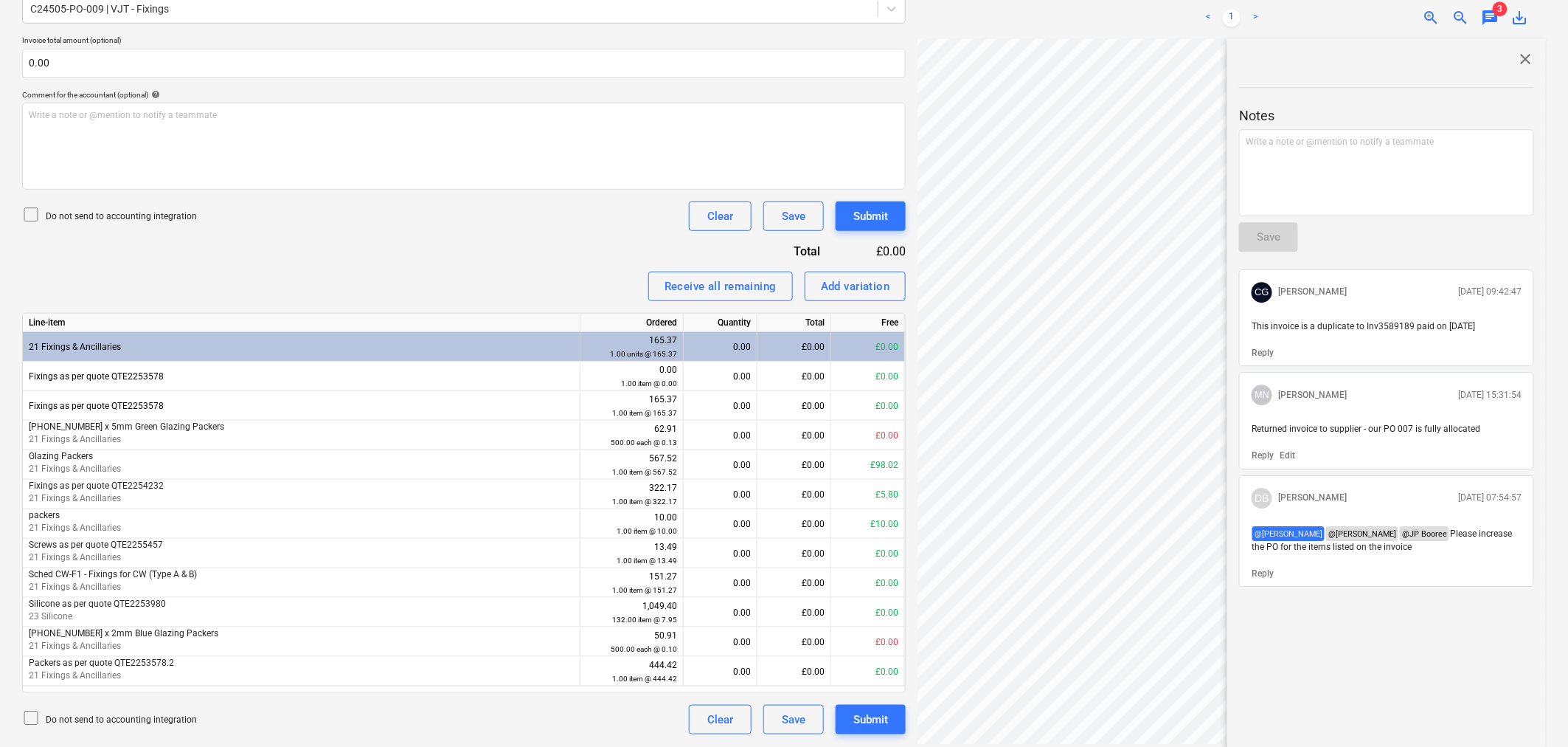
click at [1521, 51] on span "close" at bounding box center [1525, 59] width 18 height 18
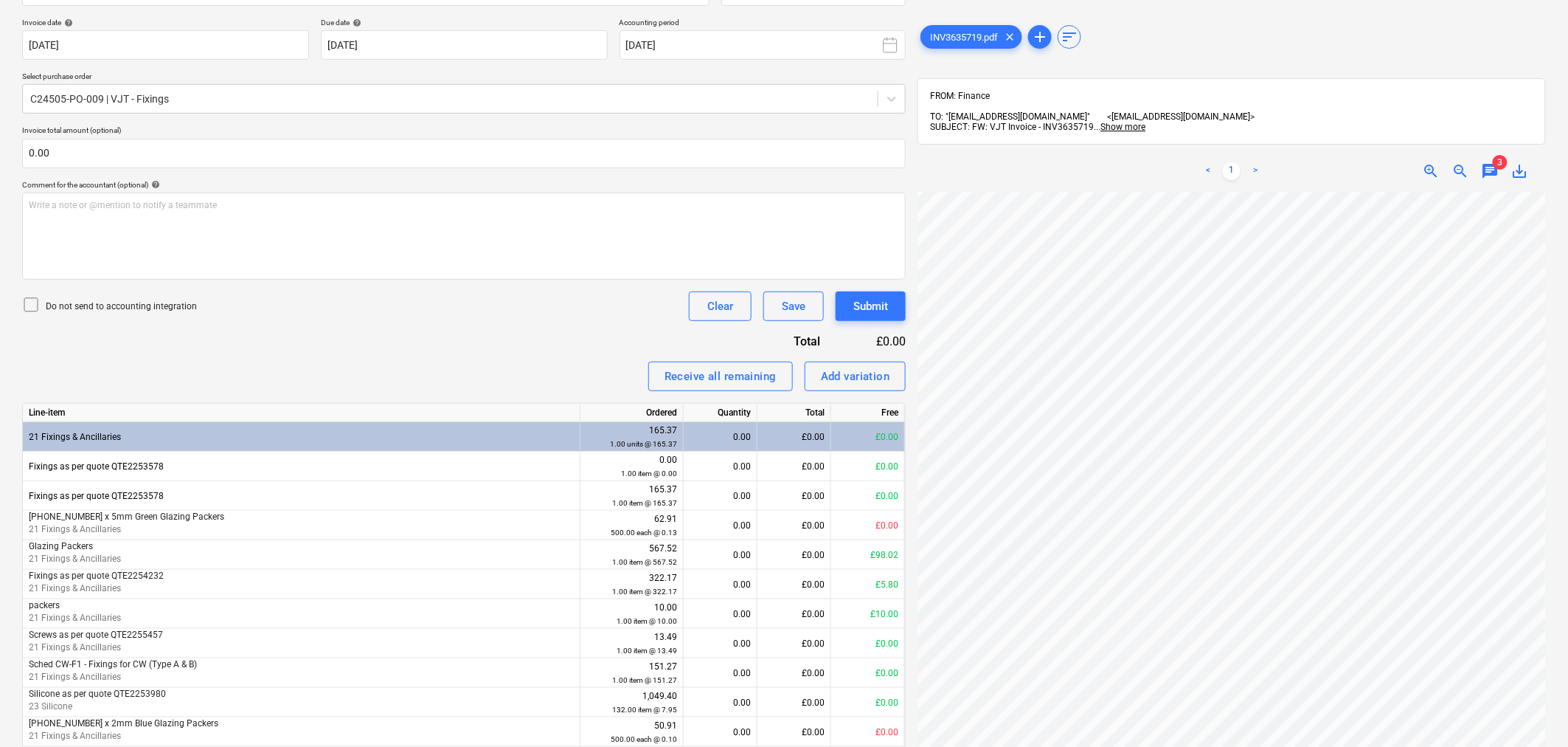
scroll to position [109, 0]
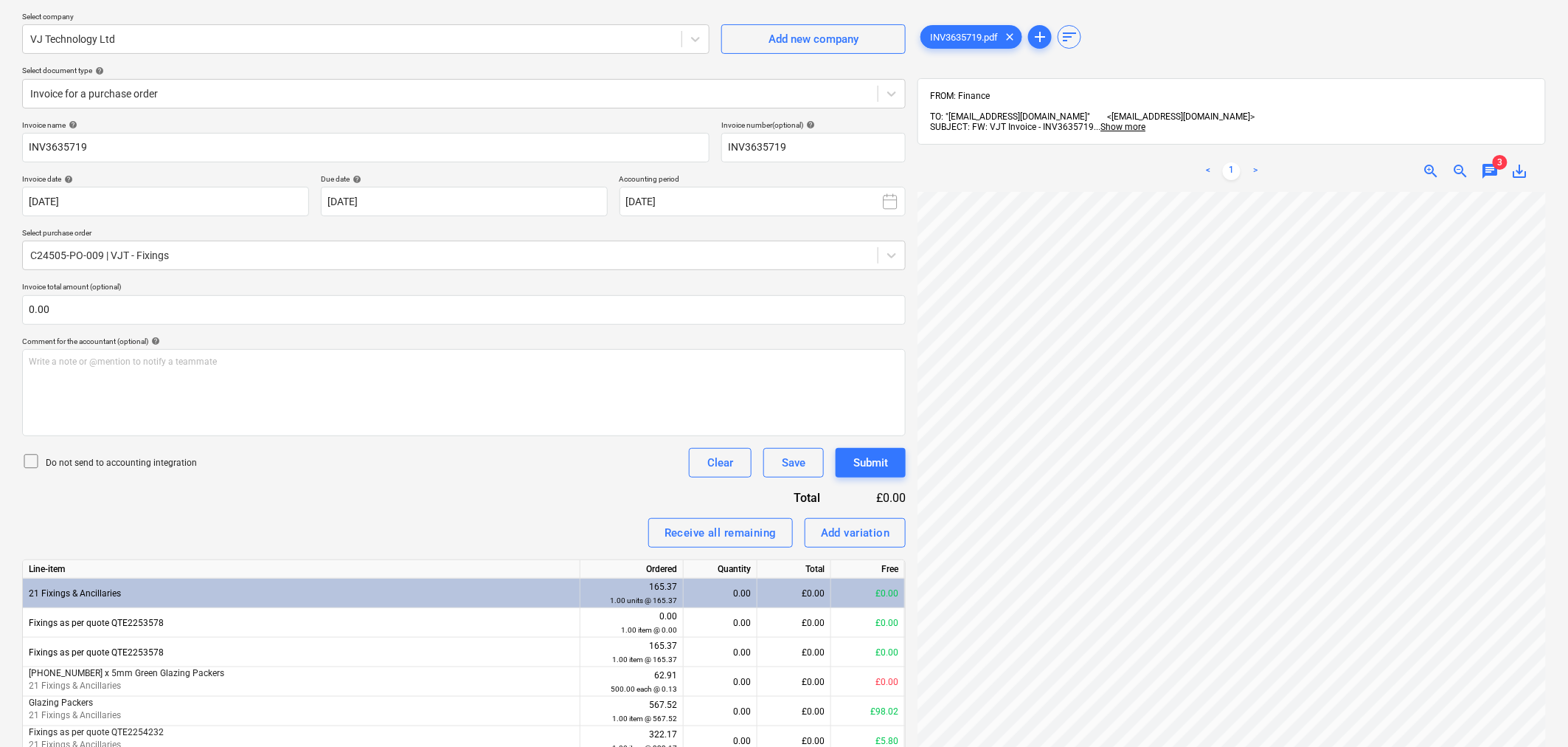
click at [1322, 37] on div "INV3635719.pdf clear add sort" at bounding box center [1232, 36] width 628 height 30
